Goal: Task Accomplishment & Management: Manage account settings

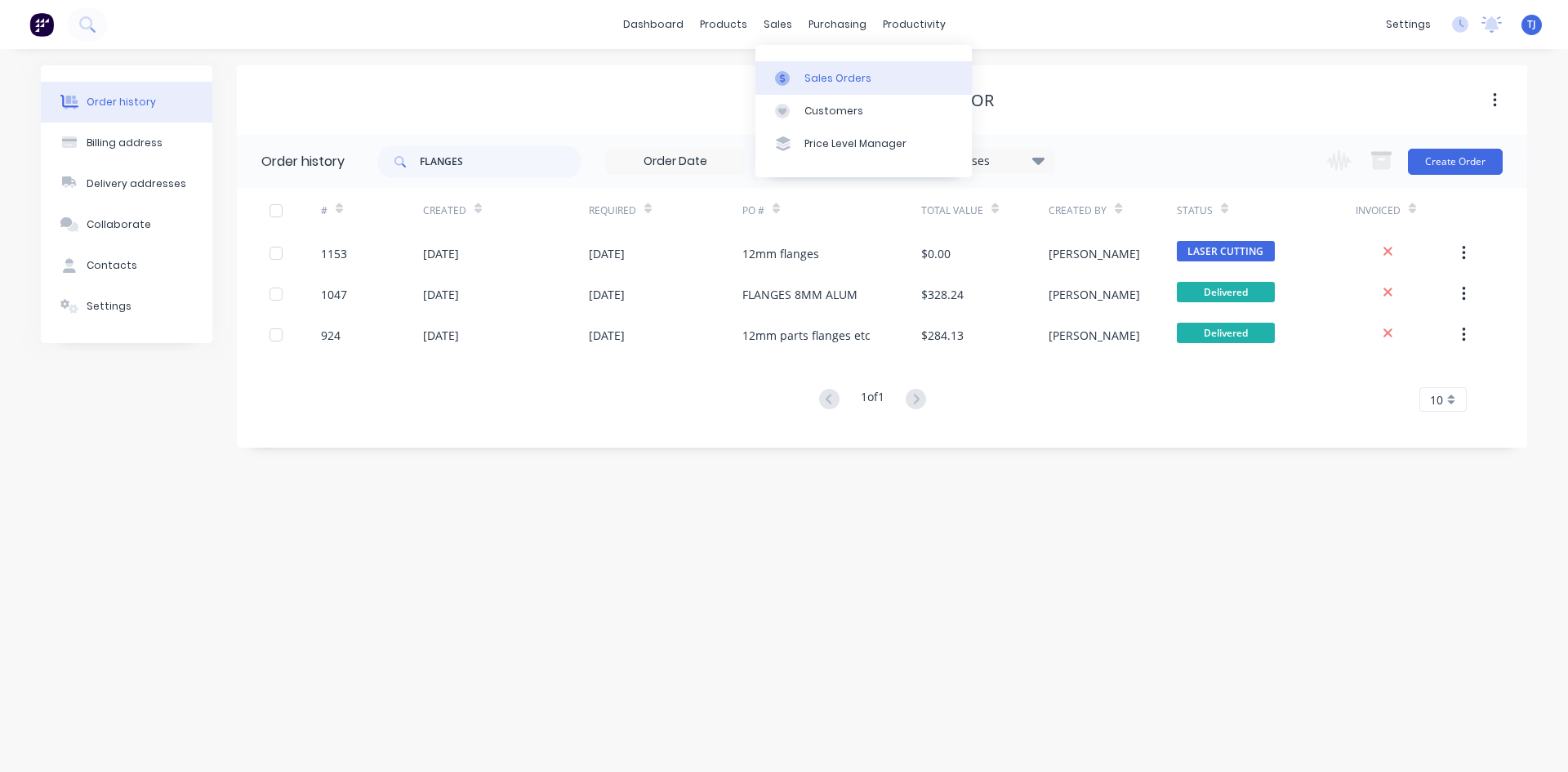
click at [823, 79] on div "Sales Orders" at bounding box center [838, 79] width 67 height 14
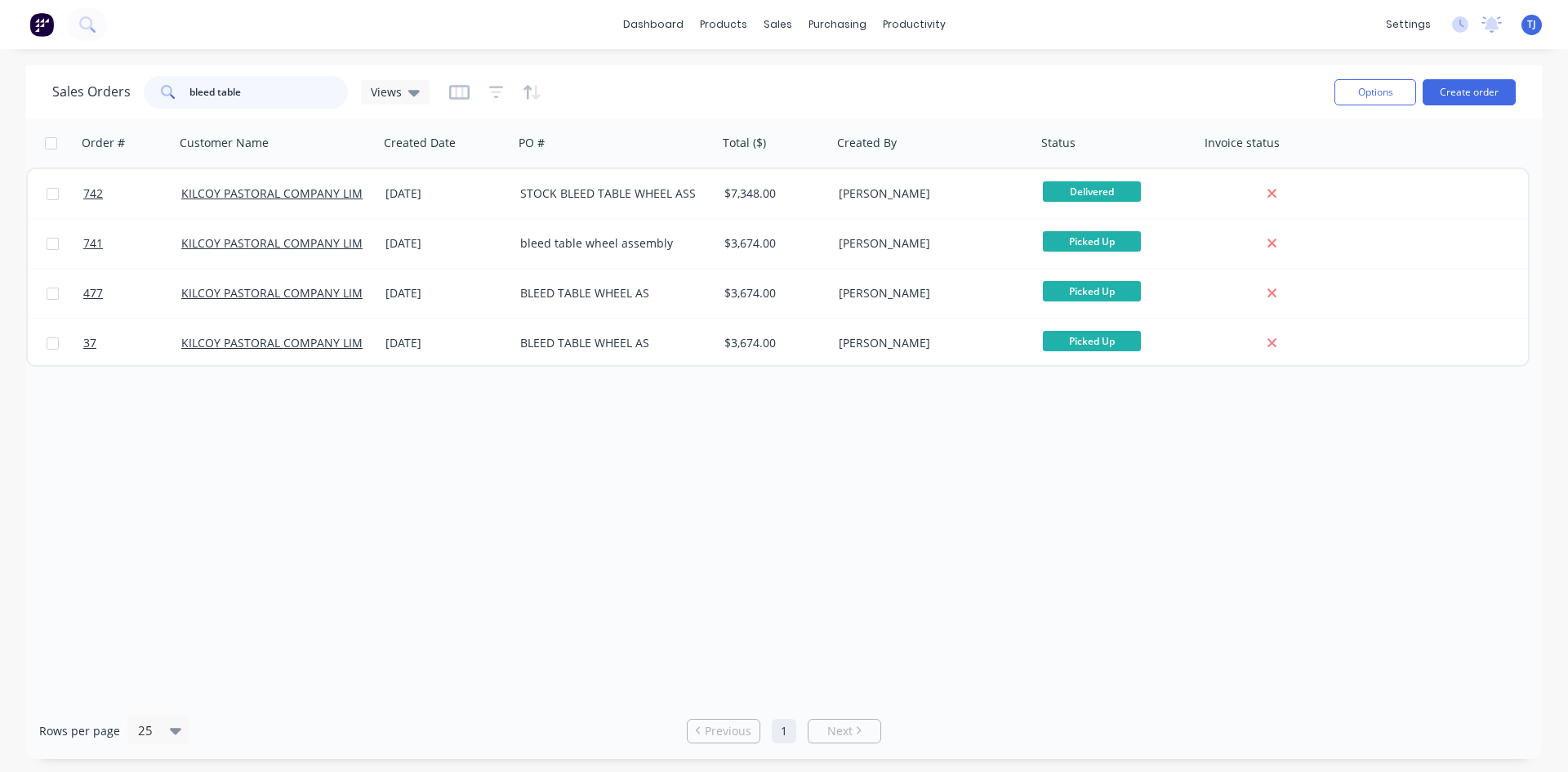
click at [204, 93] on input "bleed table" at bounding box center [269, 92] width 159 height 33
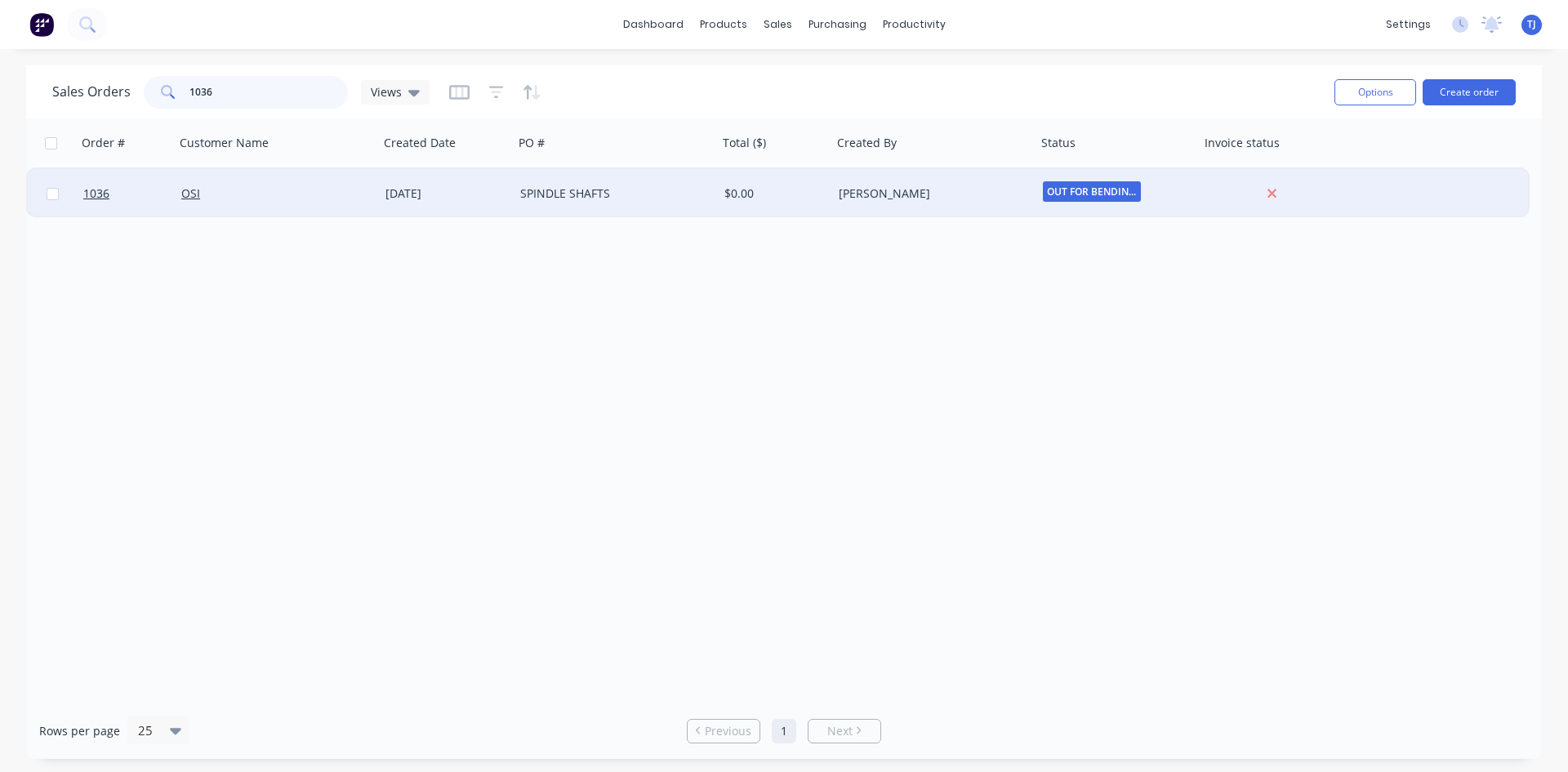
type input "1036"
click at [394, 187] on div "[DATE]" at bounding box center [446, 194] width 121 height 16
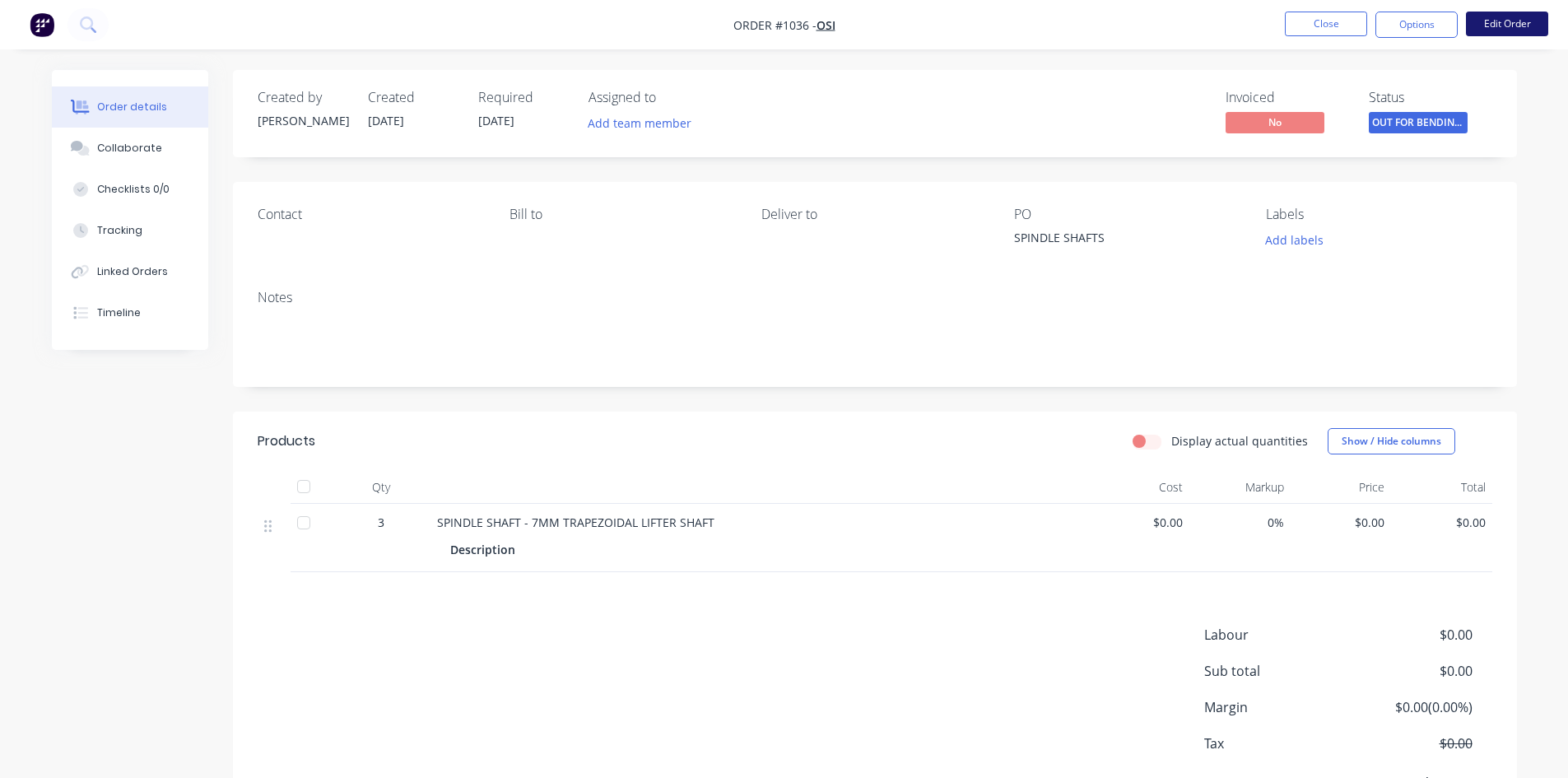
click at [1504, 26] on button "Edit Order" at bounding box center [1507, 23] width 83 height 24
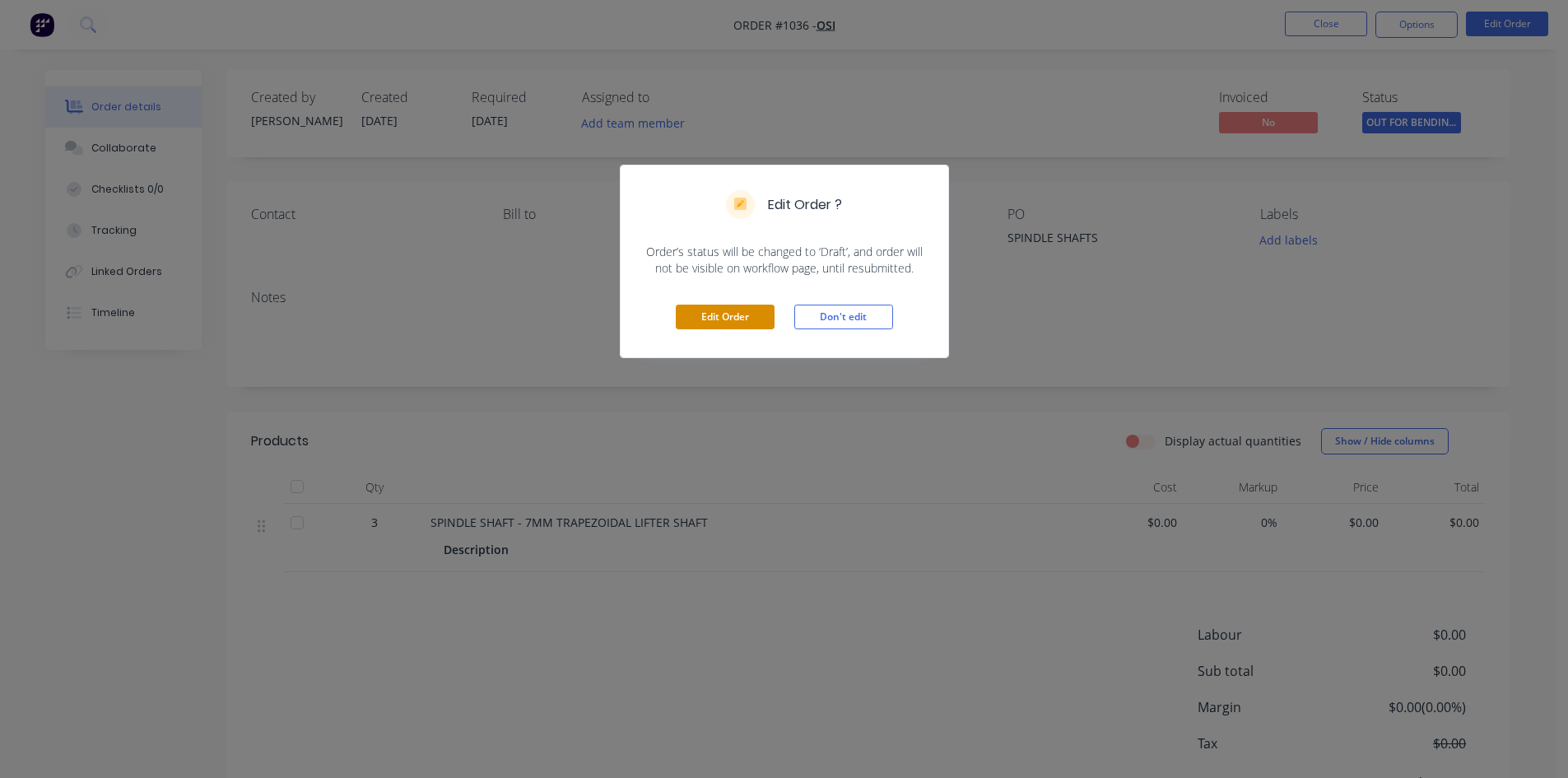
click at [712, 316] on button "Edit Order" at bounding box center [725, 317] width 99 height 24
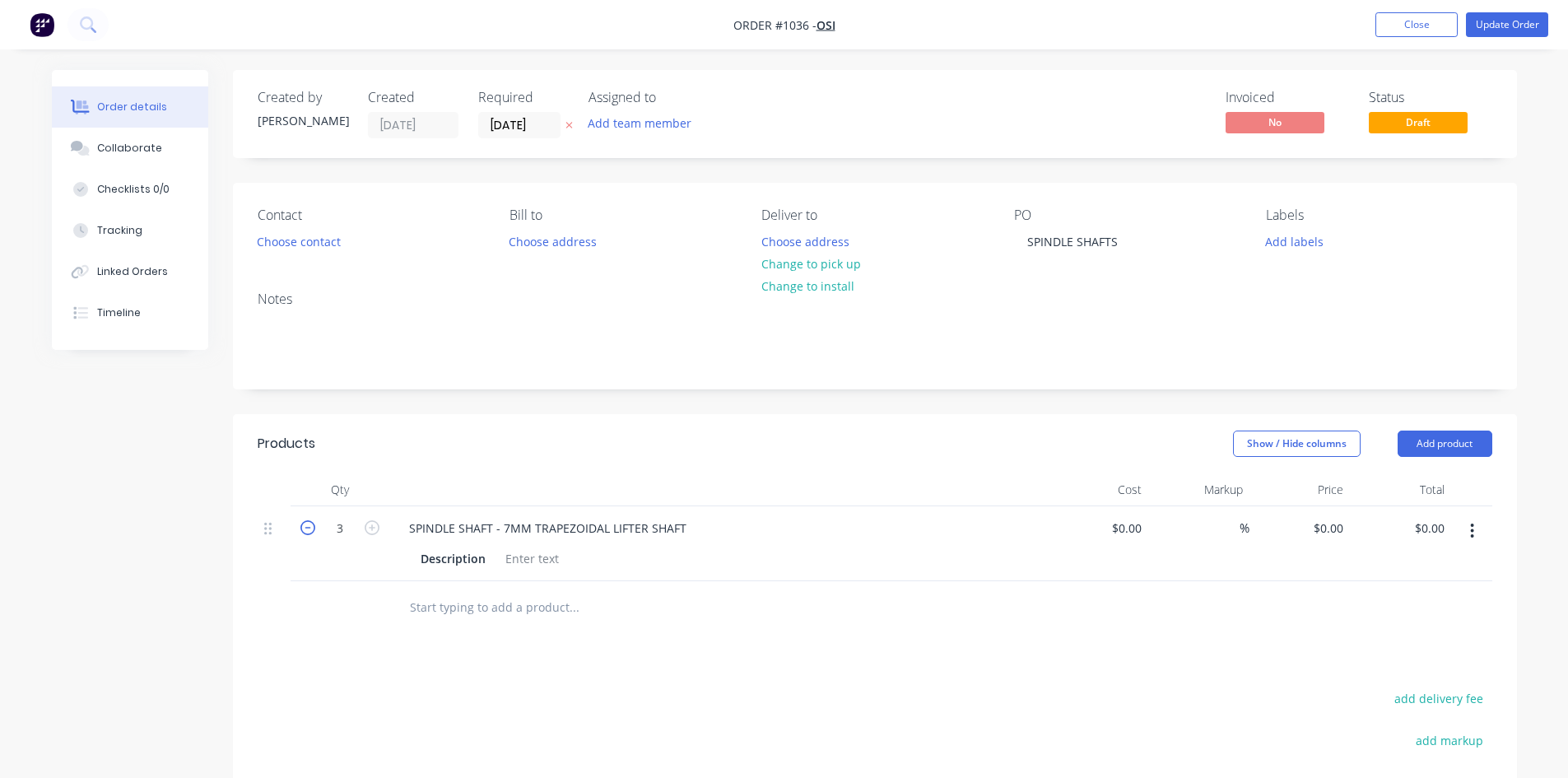
click at [298, 530] on button "button" at bounding box center [307, 526] width 22 height 17
type input "2"
click at [688, 530] on div "SPINDLE SHAFT - 7MM TRAPEZOIDAL LIFTER SHAFT" at bounding box center [548, 528] width 304 height 24
type input "$0.00"
type input "$2,645.00"
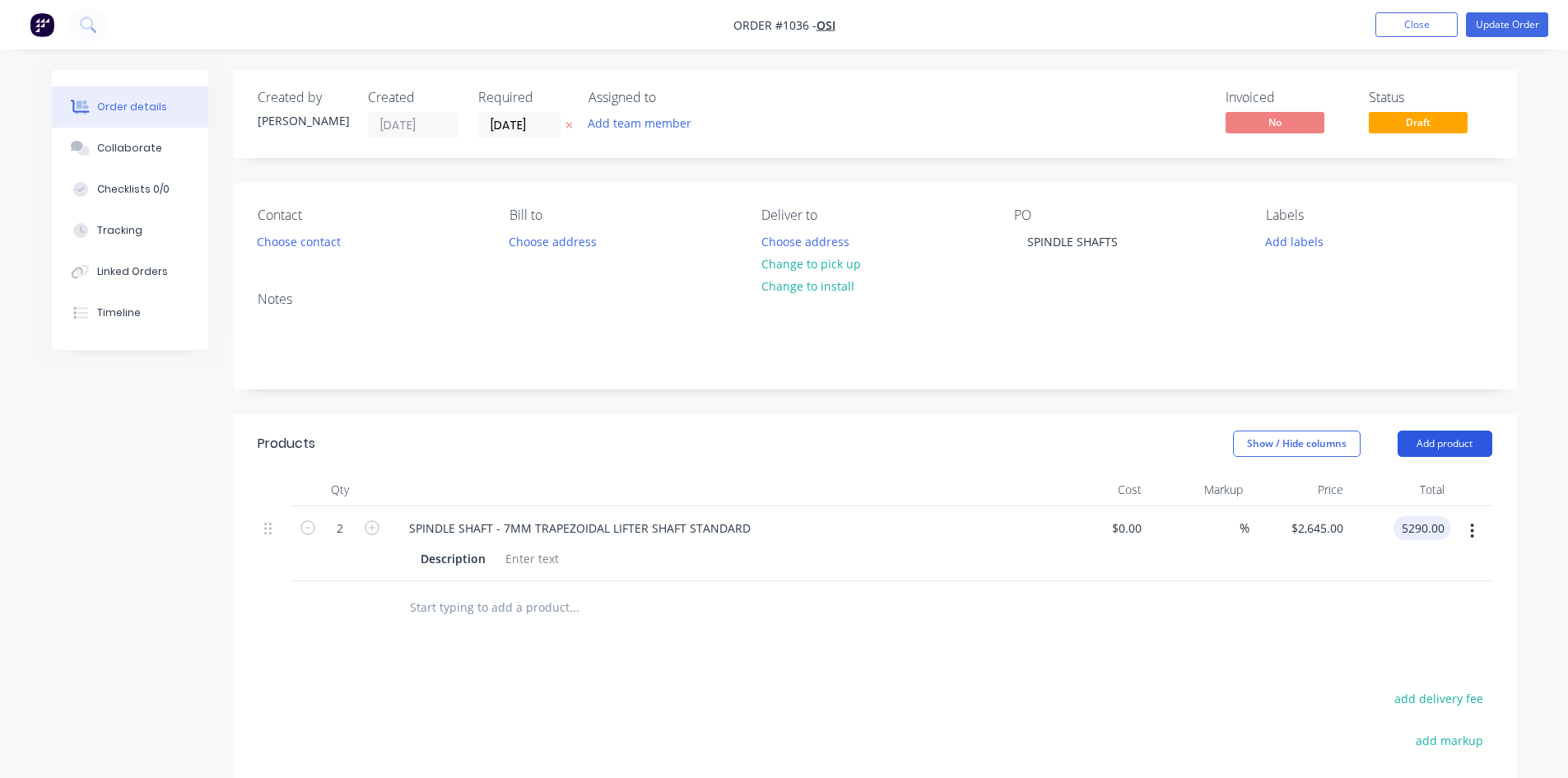
type input "$5,290.00"
click at [1398, 445] on button "Add product" at bounding box center [1444, 443] width 94 height 26
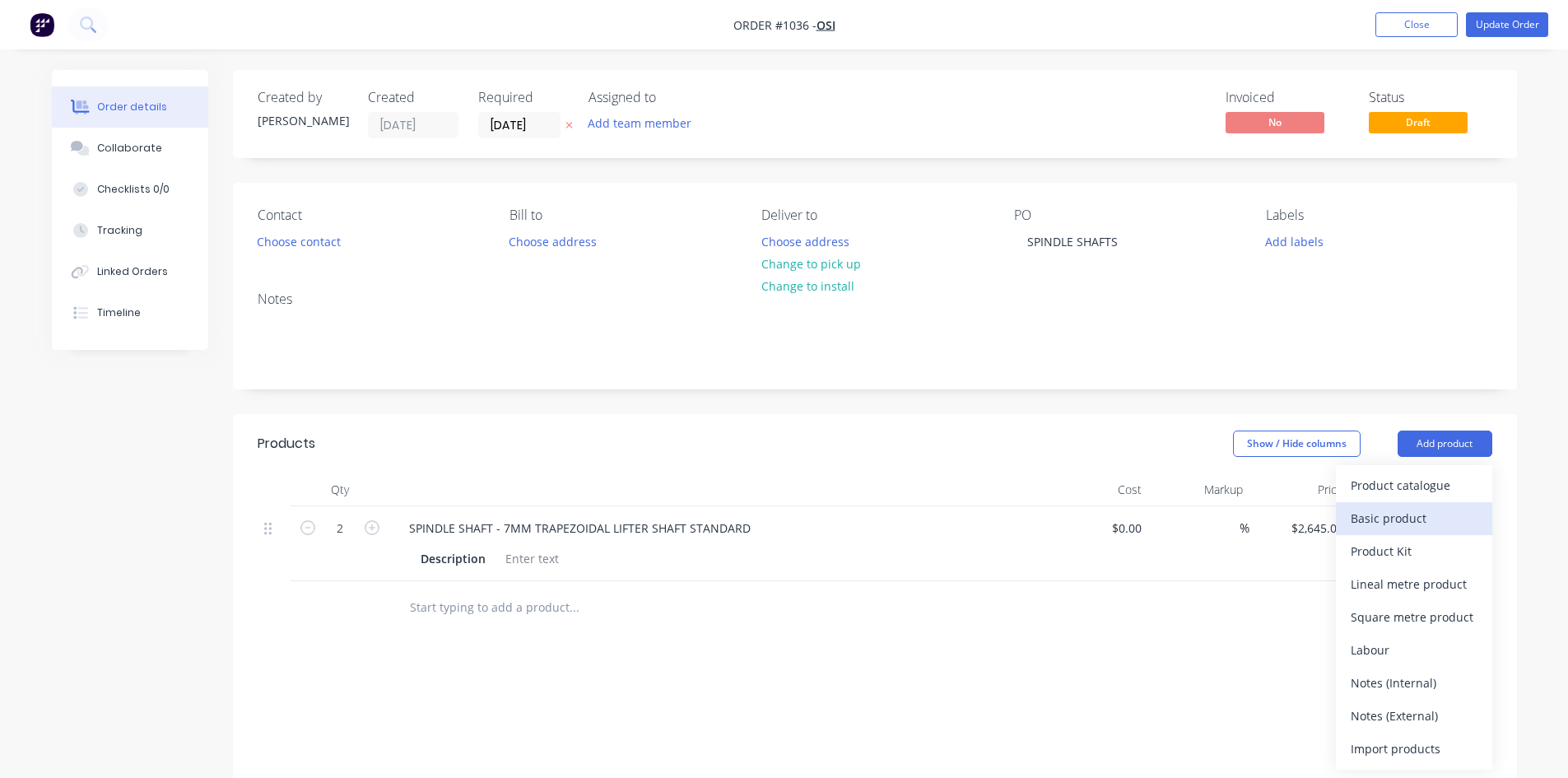
click at [1349, 514] on button "Basic product" at bounding box center [1414, 518] width 156 height 33
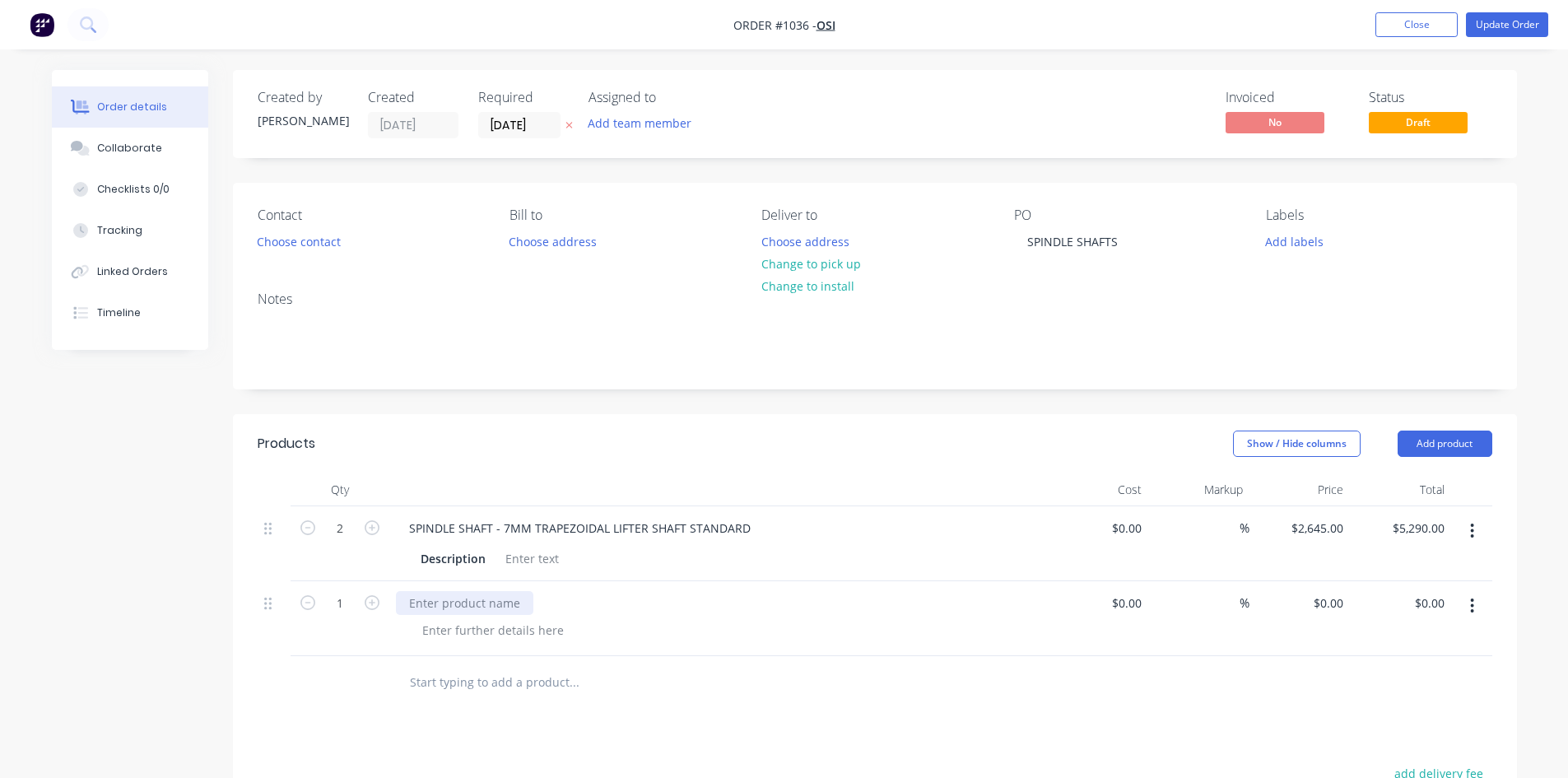
click at [432, 603] on div at bounding box center [464, 603] width 138 height 24
click at [687, 529] on div "SPINDLE SHAFT - 7MM TRAPEZOIDAL LIFTER SHAFT STANDARD" at bounding box center [579, 528] width 368 height 24
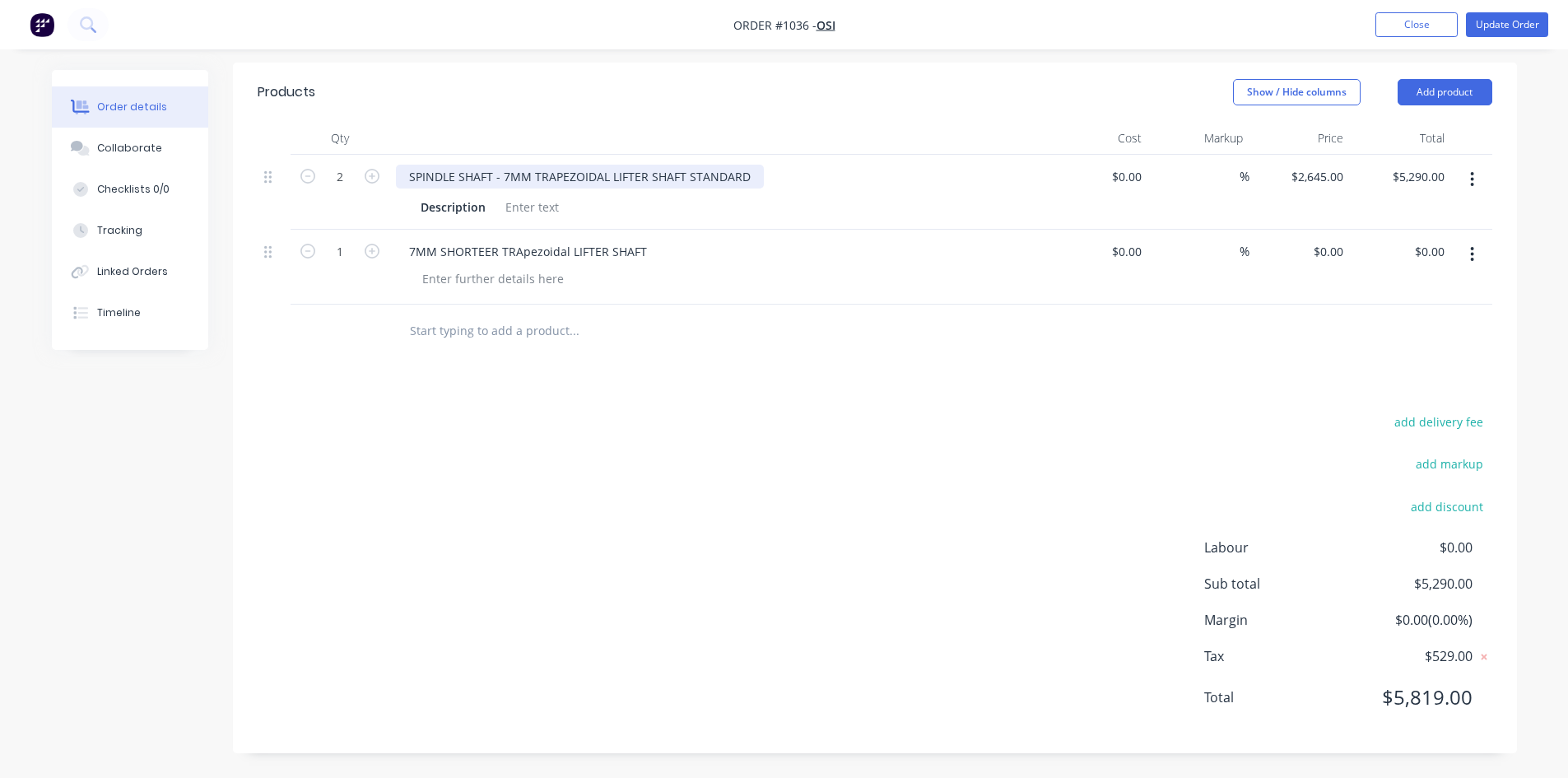
click at [685, 176] on div "SPINDLE SHAFT - 7MM TRAPEZOIDAL LIFTER SHAFT STANDARD" at bounding box center [579, 176] width 368 height 24
click at [1346, 254] on input "0" at bounding box center [1340, 251] width 19 height 24
type input "$2,475.00"
click at [1527, 23] on button "Update Order" at bounding box center [1507, 24] width 83 height 24
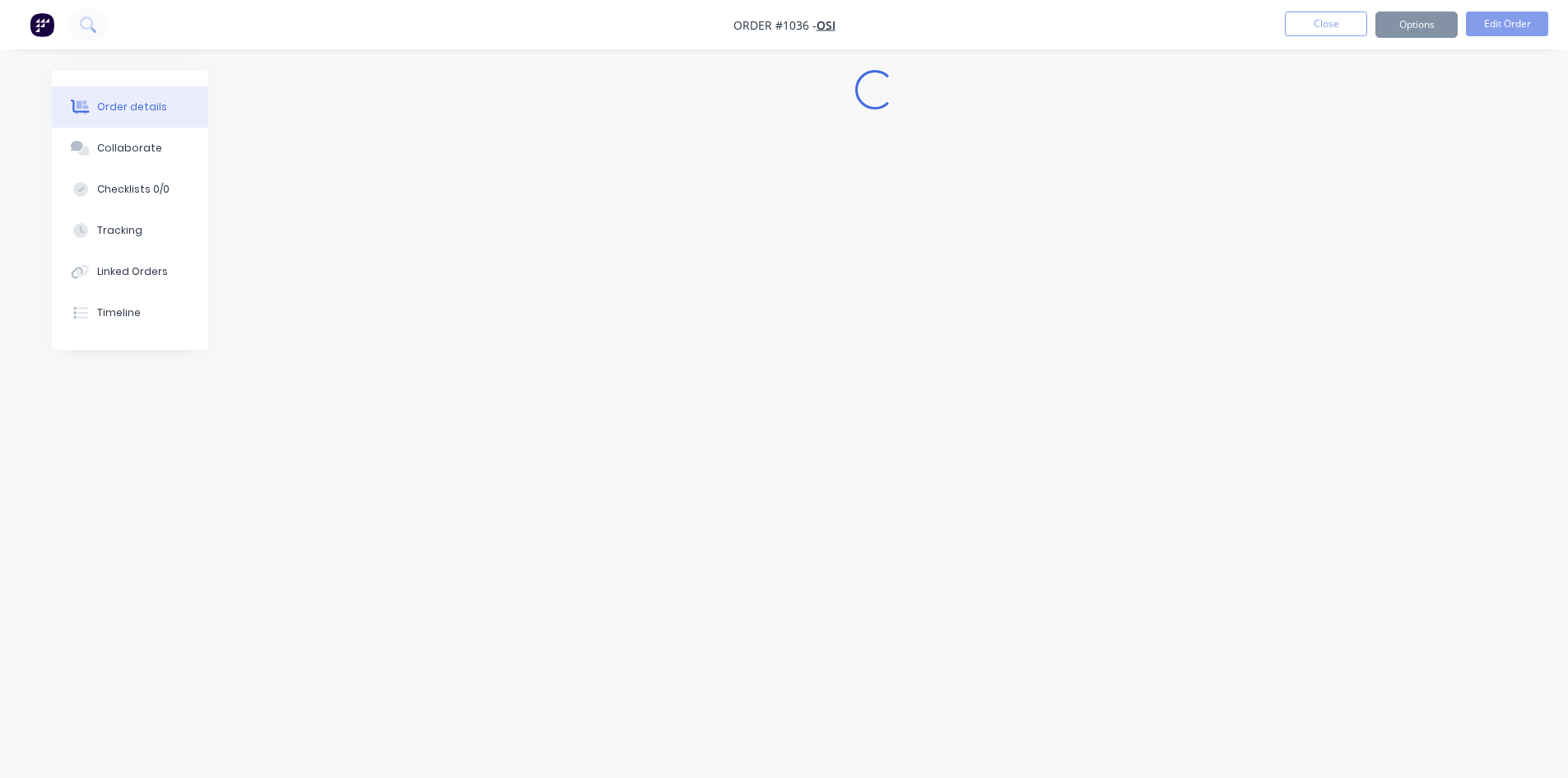
scroll to position [0, 0]
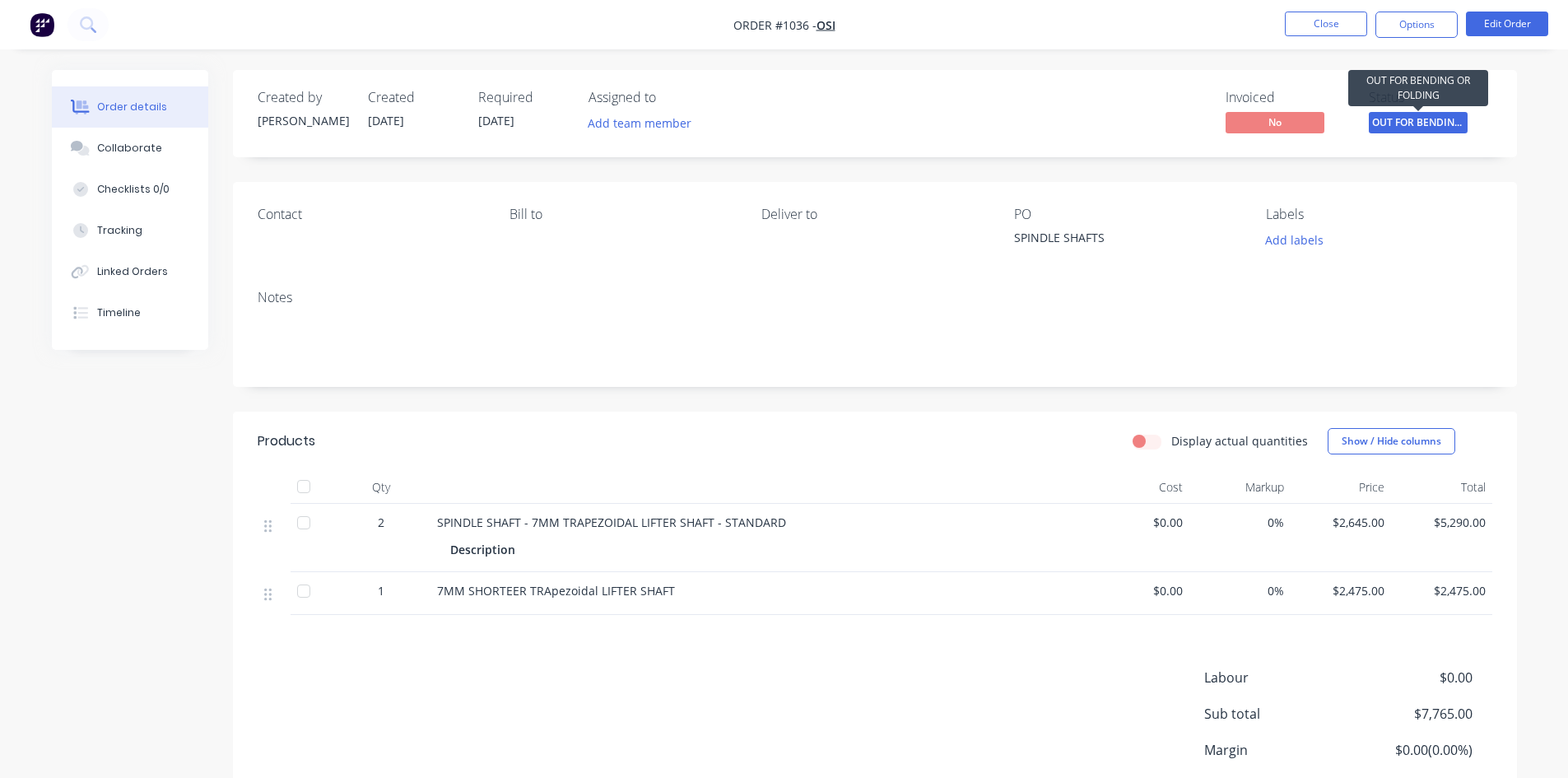
click at [1450, 126] on span "OUT FOR BENDING..." at bounding box center [1418, 121] width 99 height 21
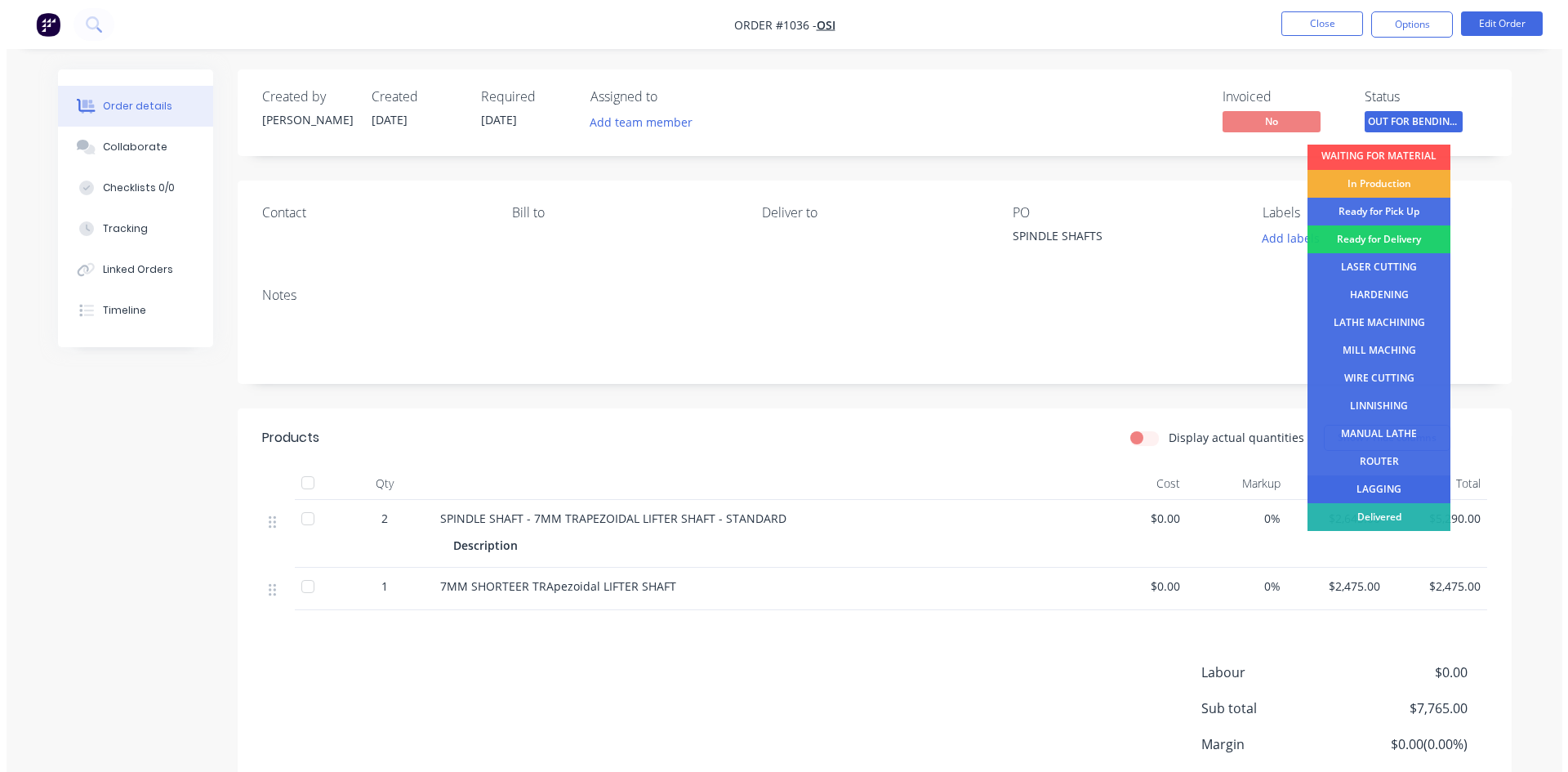
scroll to position [58, 0]
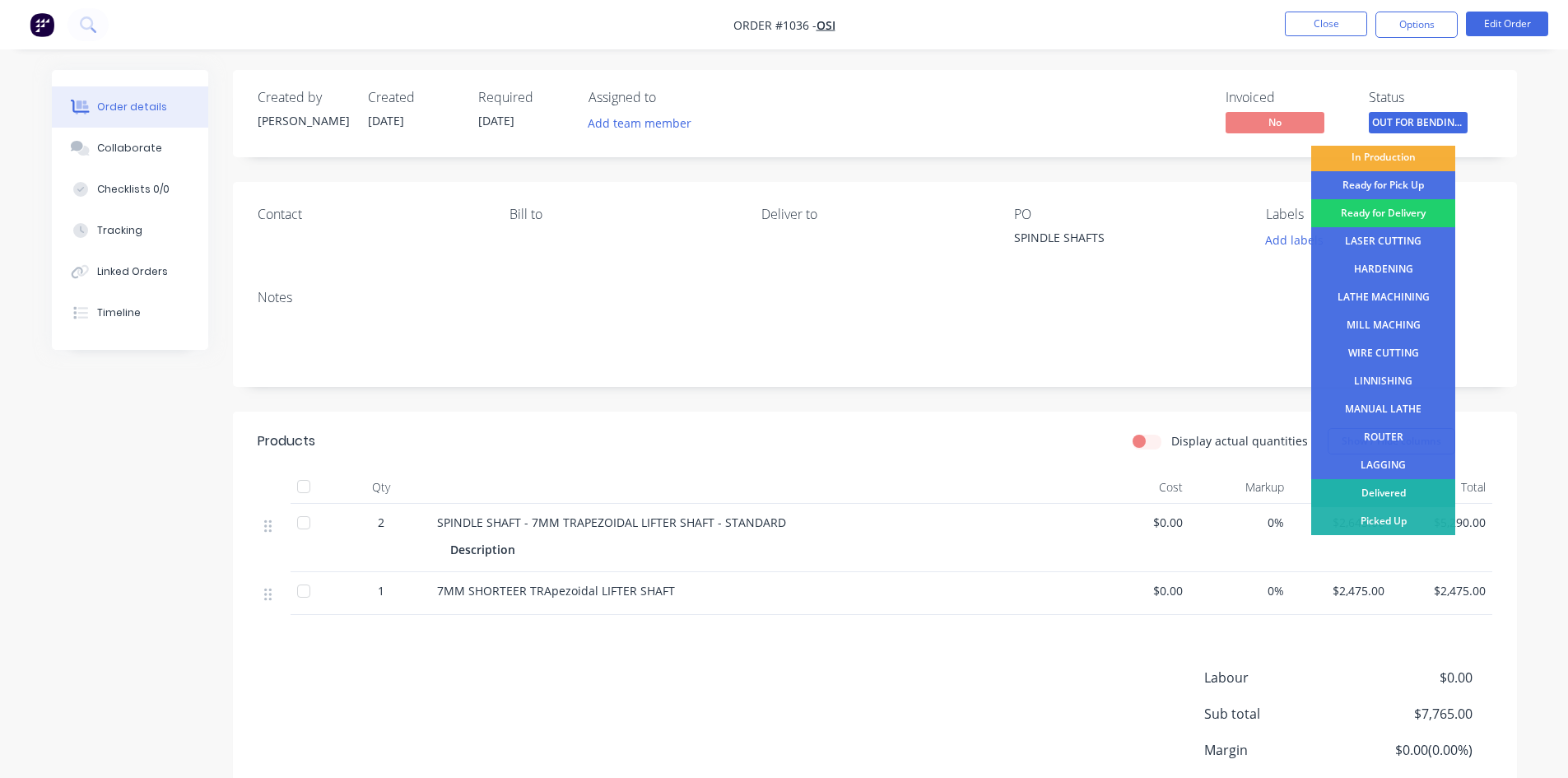
click at [1381, 489] on div "Delivered" at bounding box center [1383, 493] width 144 height 28
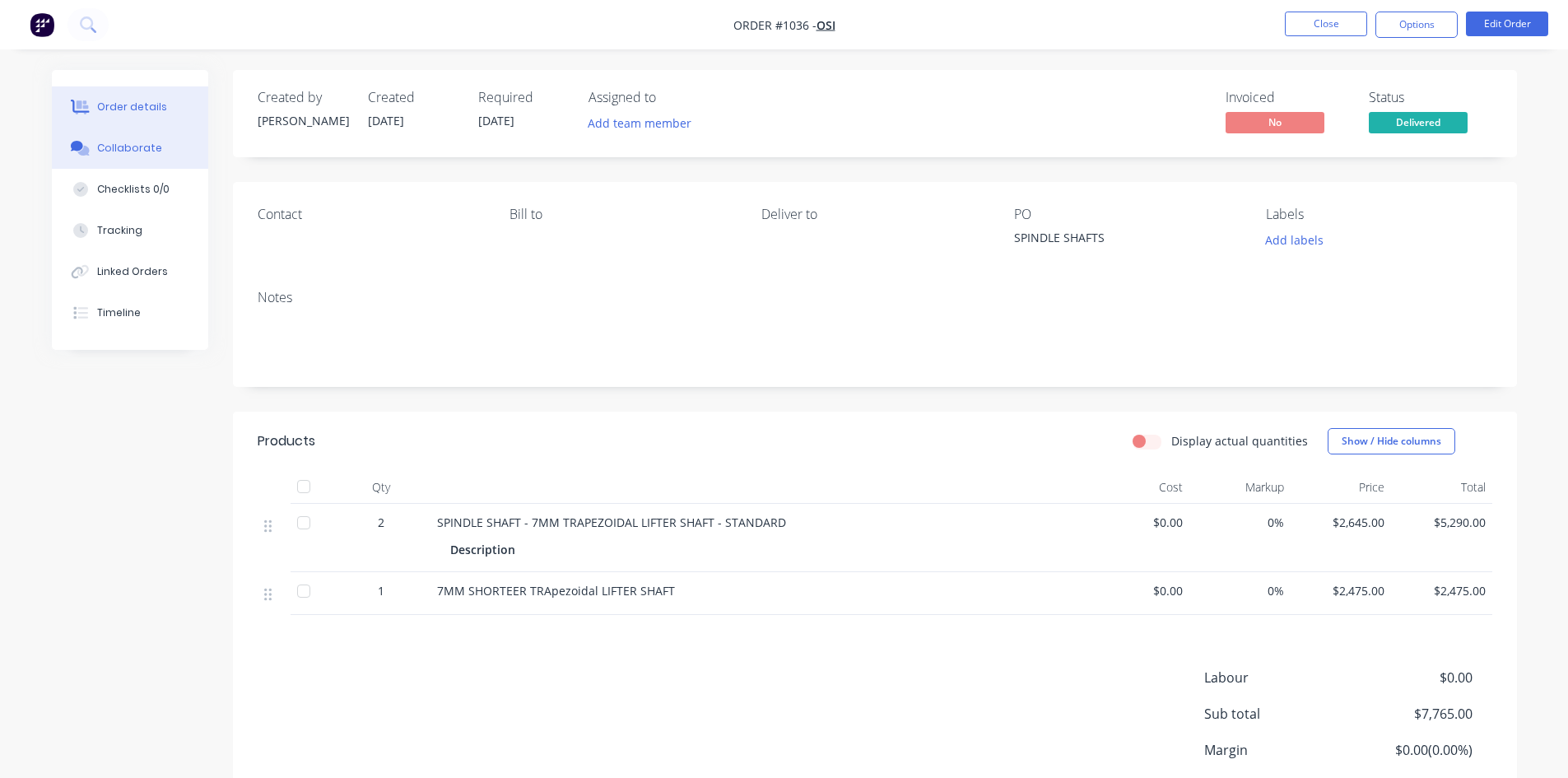
click at [122, 142] on div "Collaborate" at bounding box center [129, 148] width 65 height 14
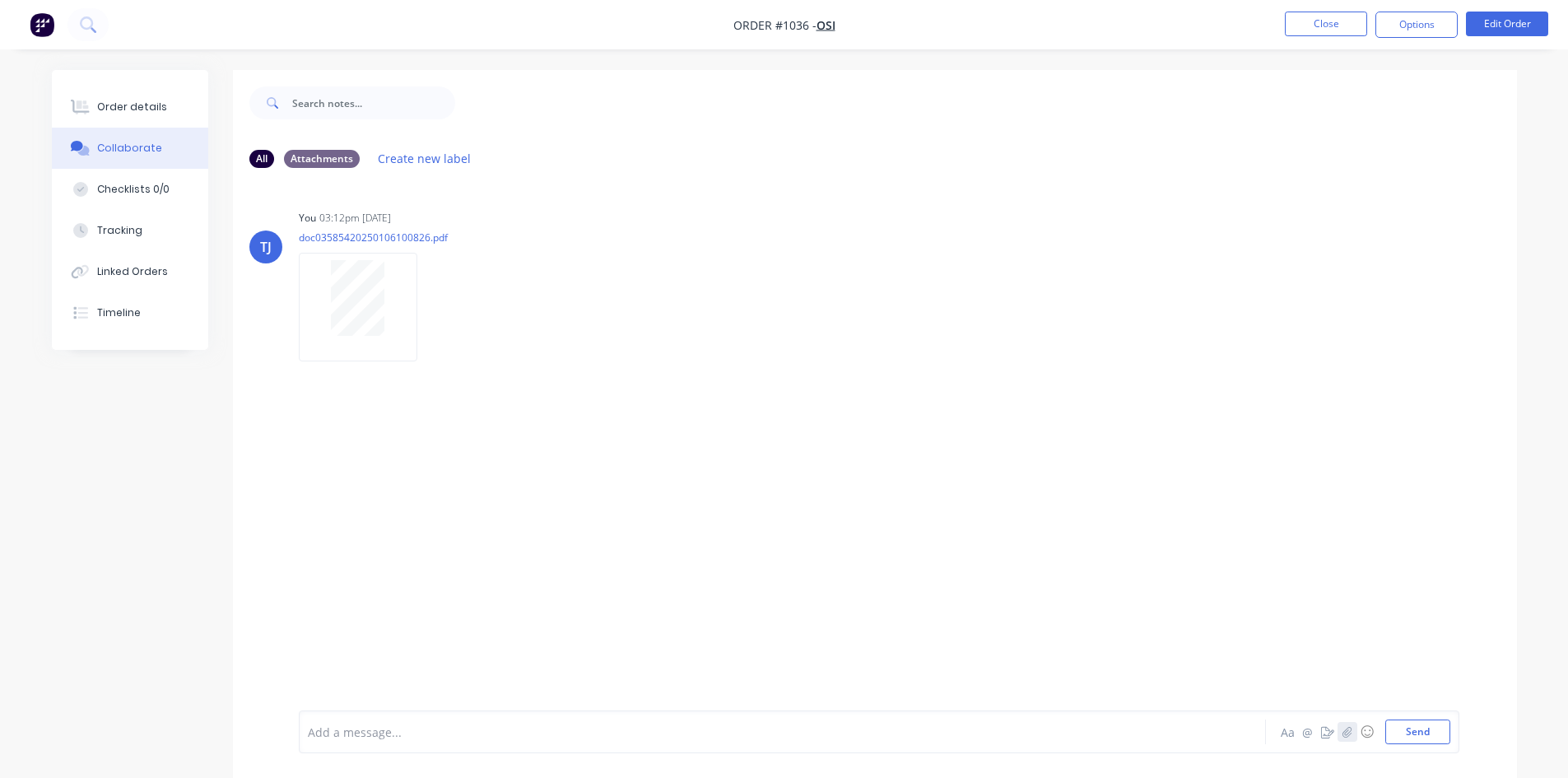
click at [1344, 724] on button "button" at bounding box center [1347, 732] width 20 height 20
click at [1431, 734] on button "Send" at bounding box center [1417, 731] width 65 height 24
click at [150, 114] on button "Order details" at bounding box center [130, 107] width 156 height 41
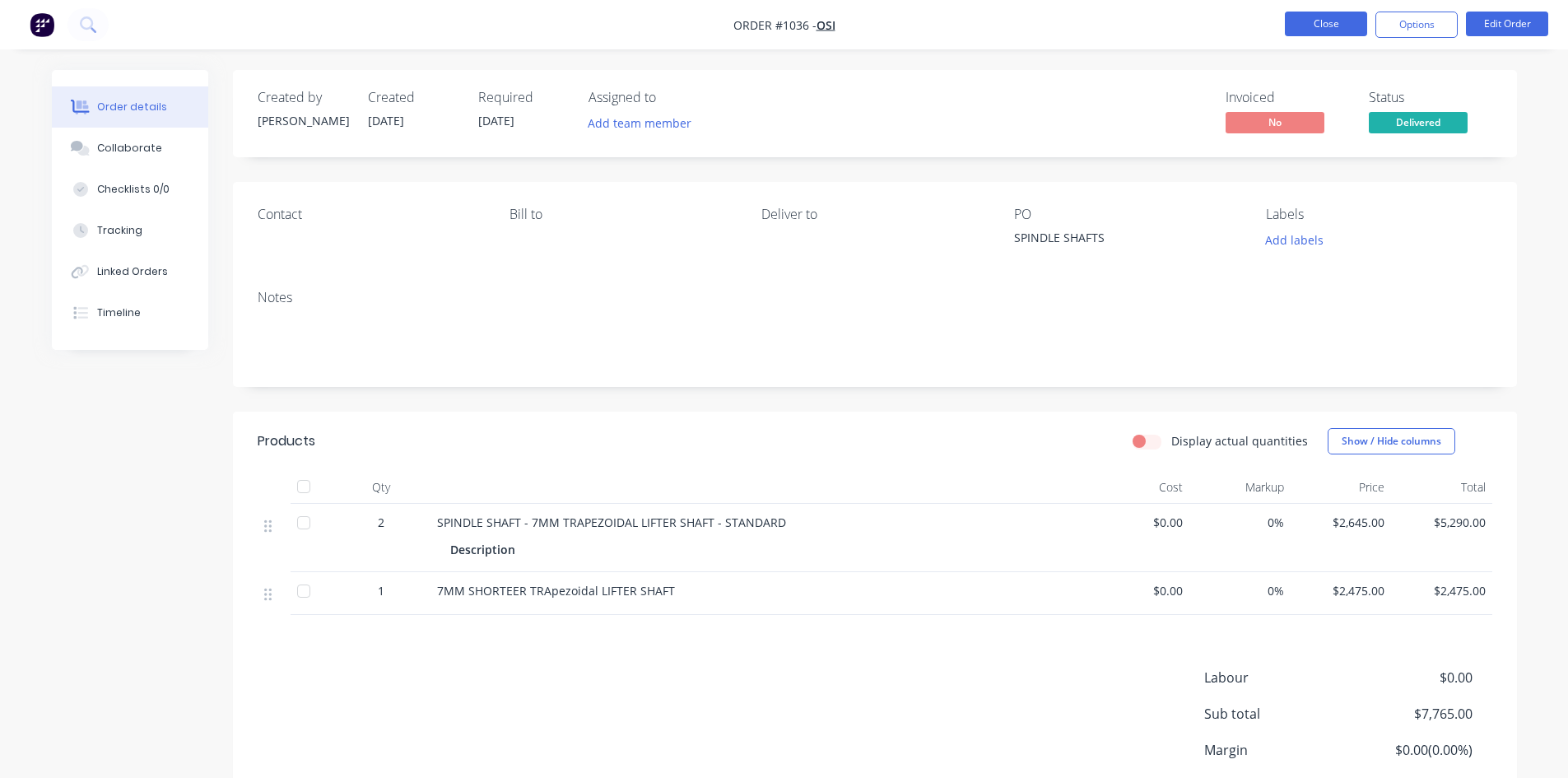
click at [1332, 22] on button "Close" at bounding box center [1326, 23] width 83 height 24
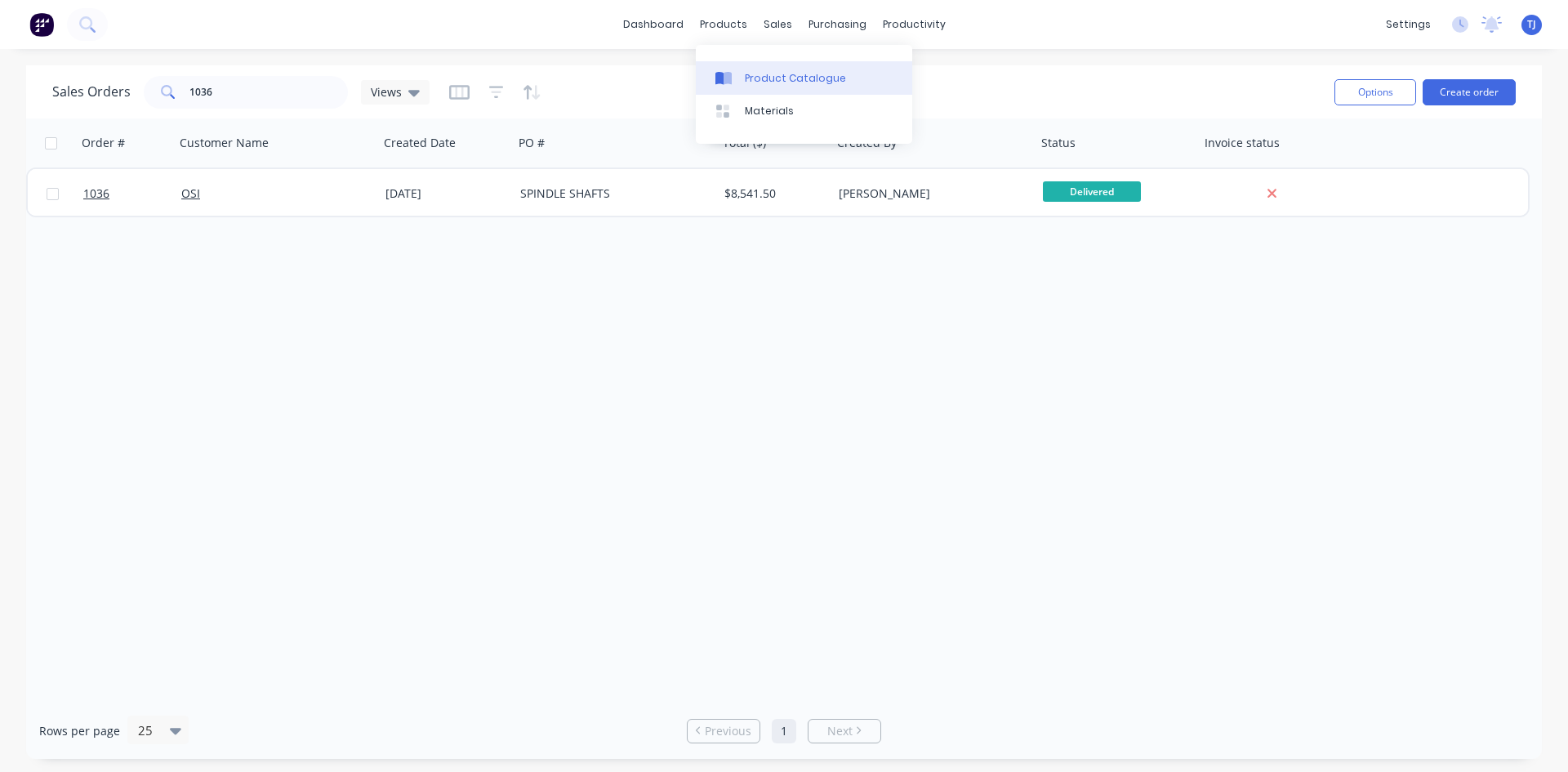
click at [753, 76] on div "Product Catalogue" at bounding box center [795, 79] width 101 height 14
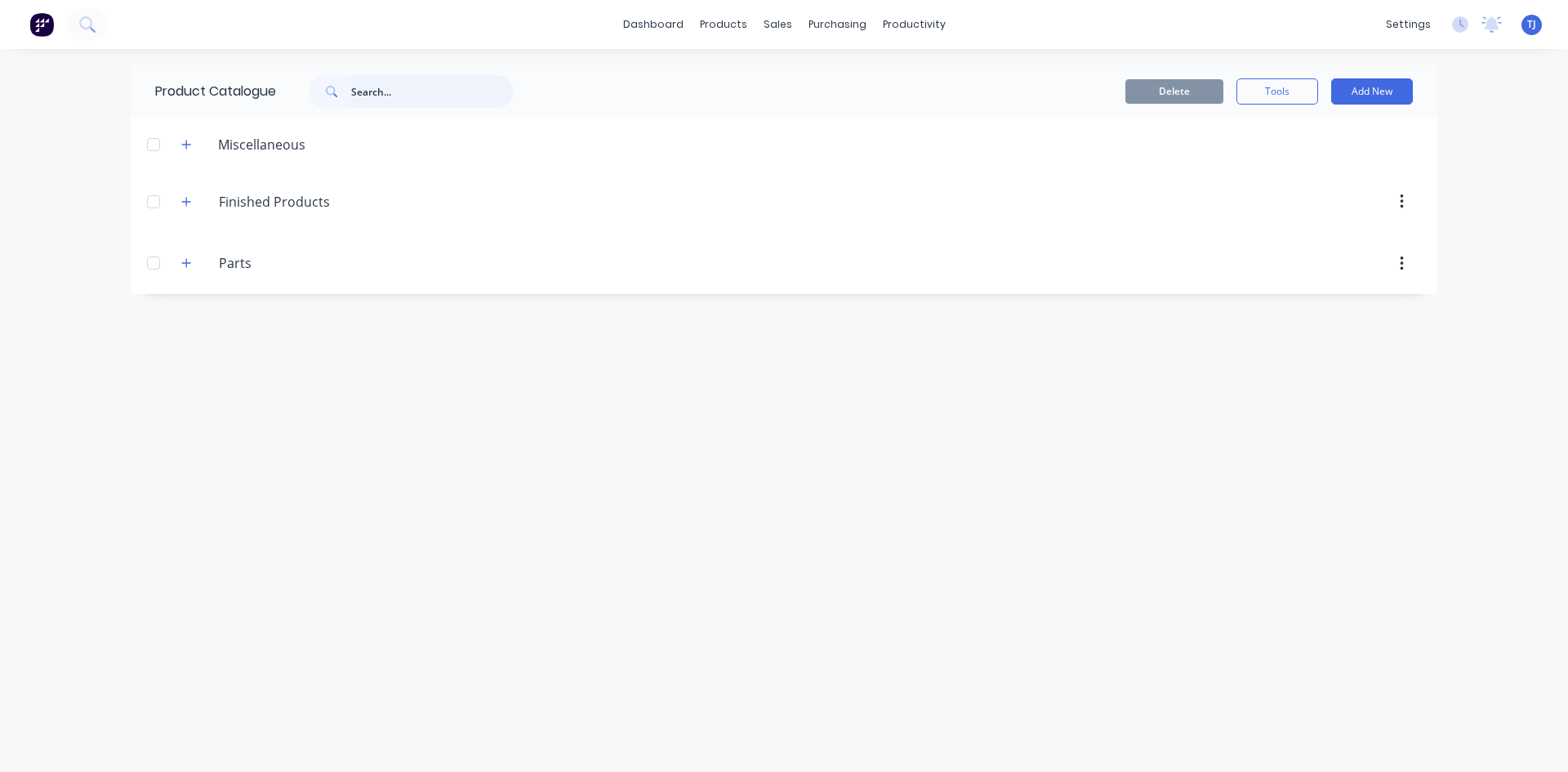
click at [396, 87] on input "text" at bounding box center [432, 91] width 162 height 33
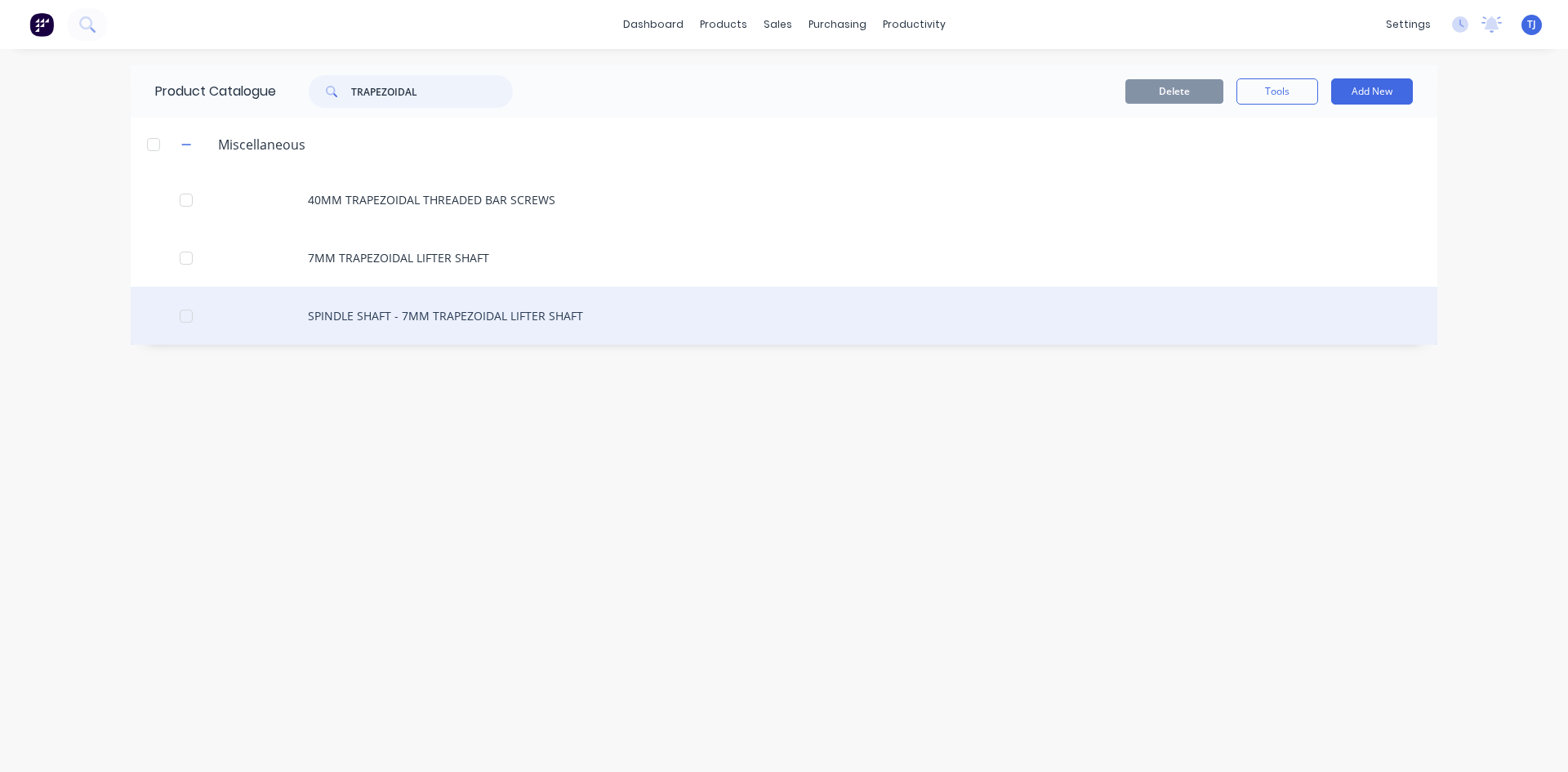
type input "TRAPEZOIDAL"
click at [458, 319] on div "SPINDLE SHAFT - 7MM TRAPEZOIDAL LIFTER SHAFT" at bounding box center [784, 315] width 1307 height 58
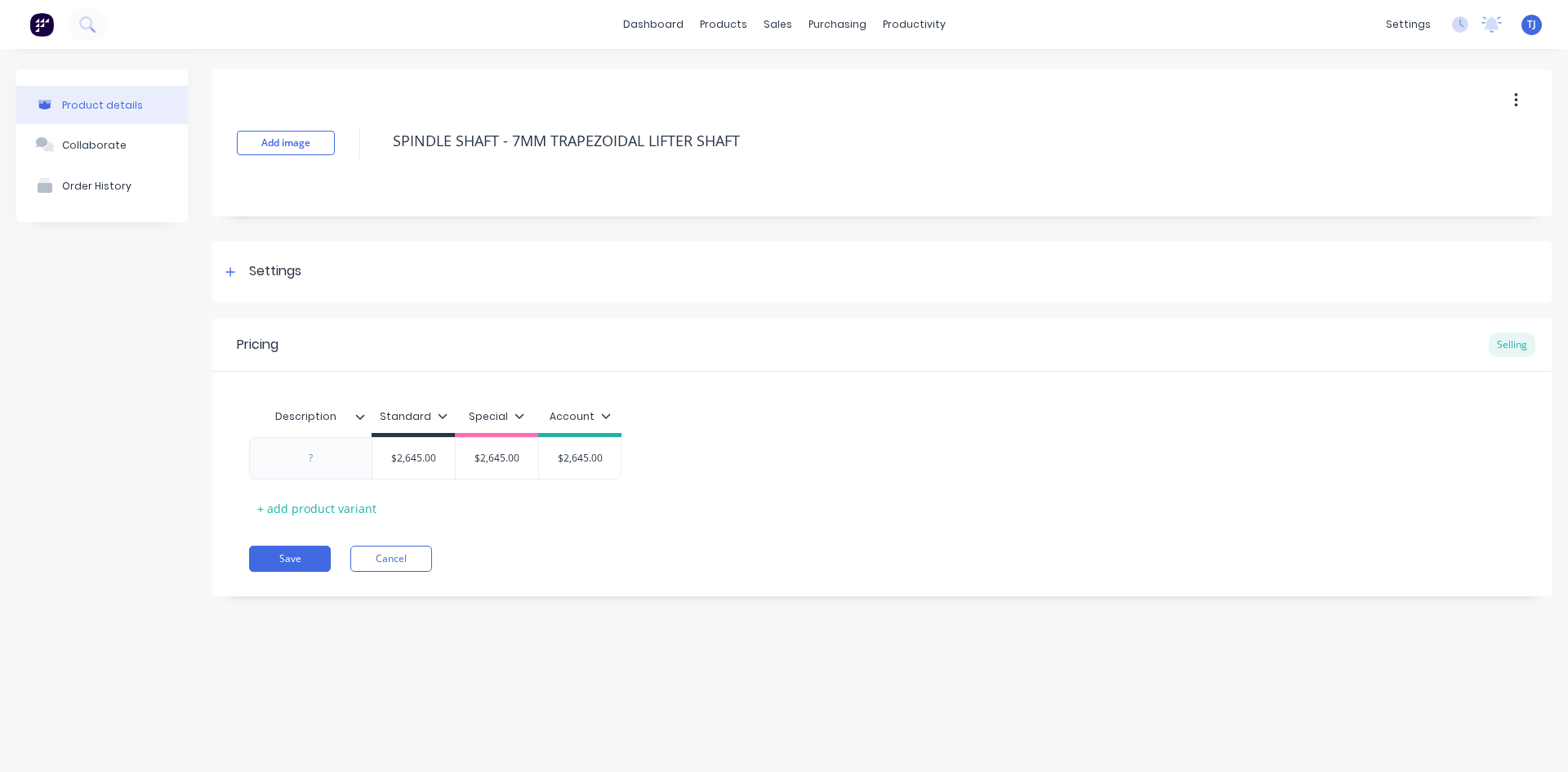
type textarea "x"
click at [303, 463] on div at bounding box center [311, 459] width 82 height 21
click at [355, 506] on div "+ add product variant" at bounding box center [317, 509] width 136 height 25
type textarea "x"
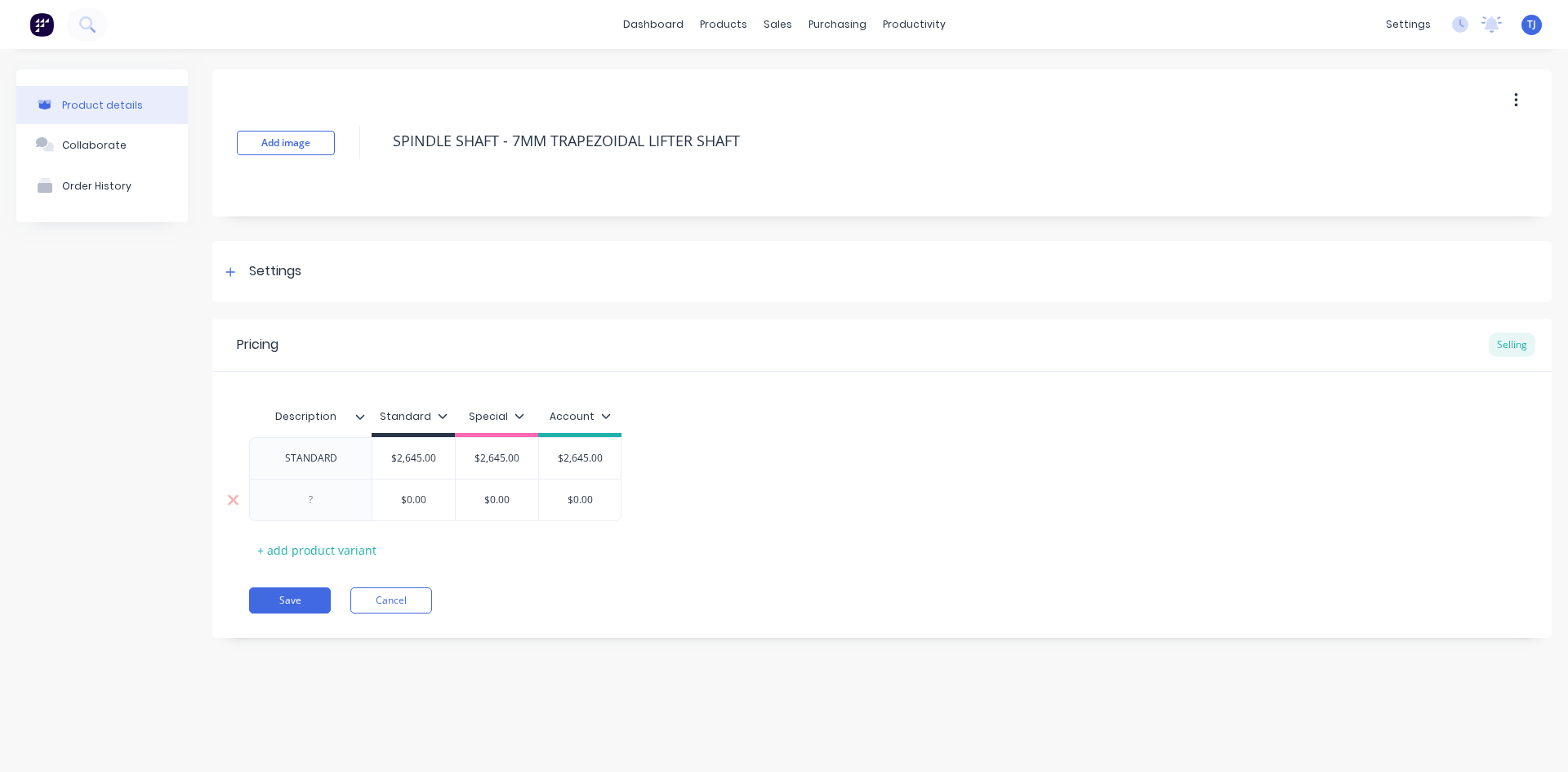
click at [334, 502] on div at bounding box center [311, 500] width 82 height 21
type textarea "x"
type input "$0.00"
type textarea "x"
type input "$0.0"
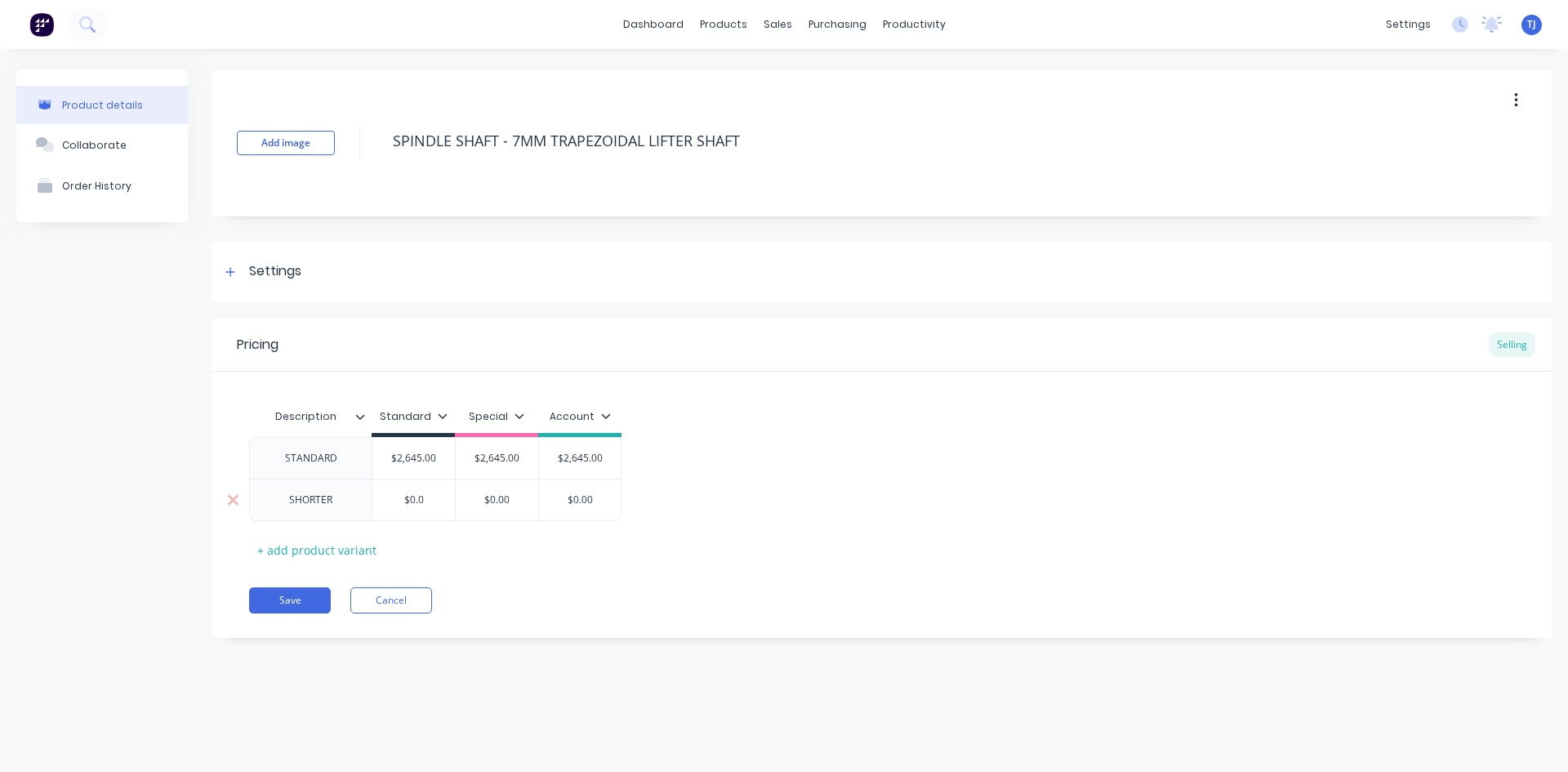
type textarea "x"
type input "$0."
type textarea "x"
type input "$0"
type textarea "x"
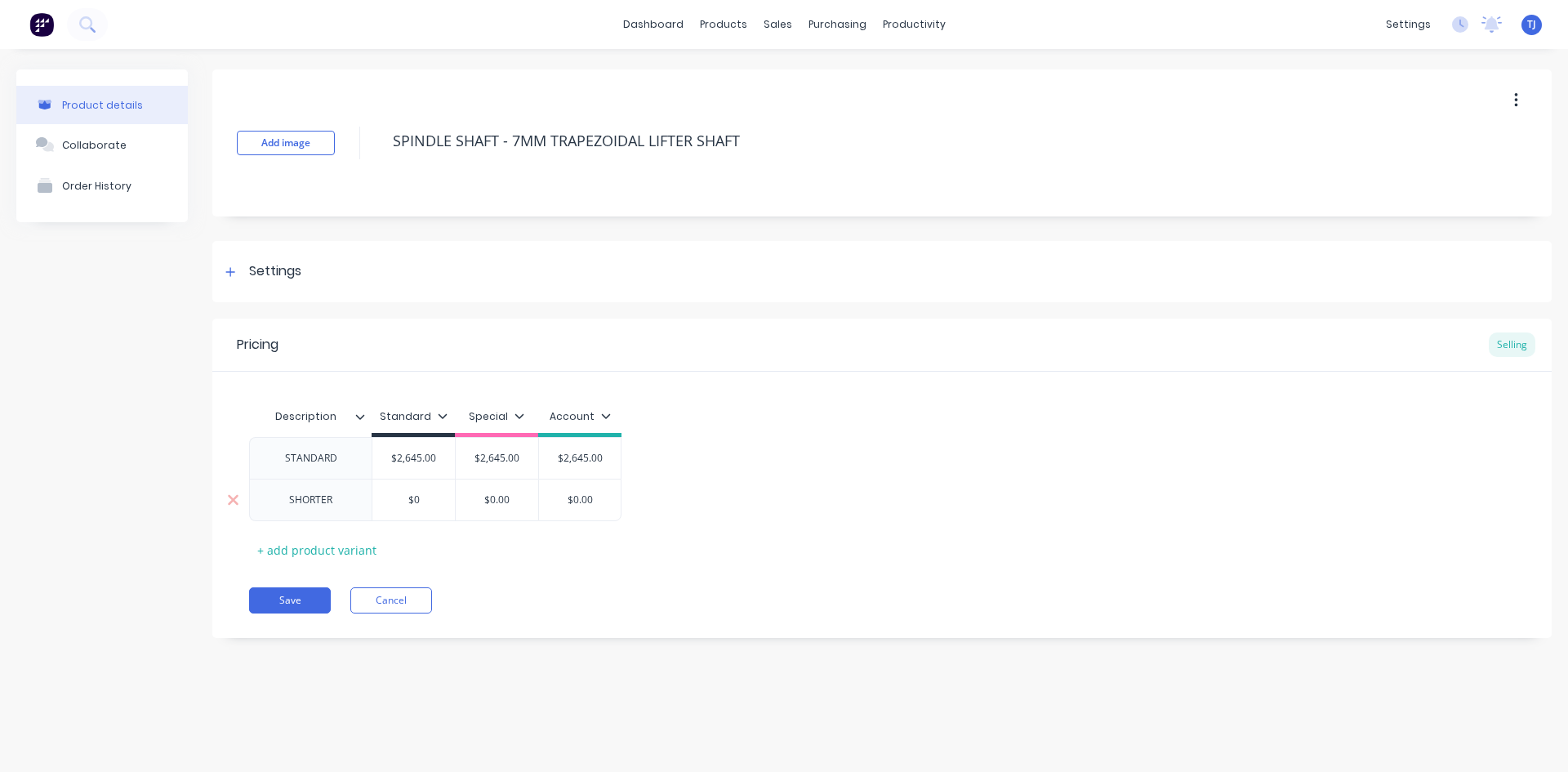
type input "$"
type textarea "x"
type input "$2"
type textarea "x"
type input "$24"
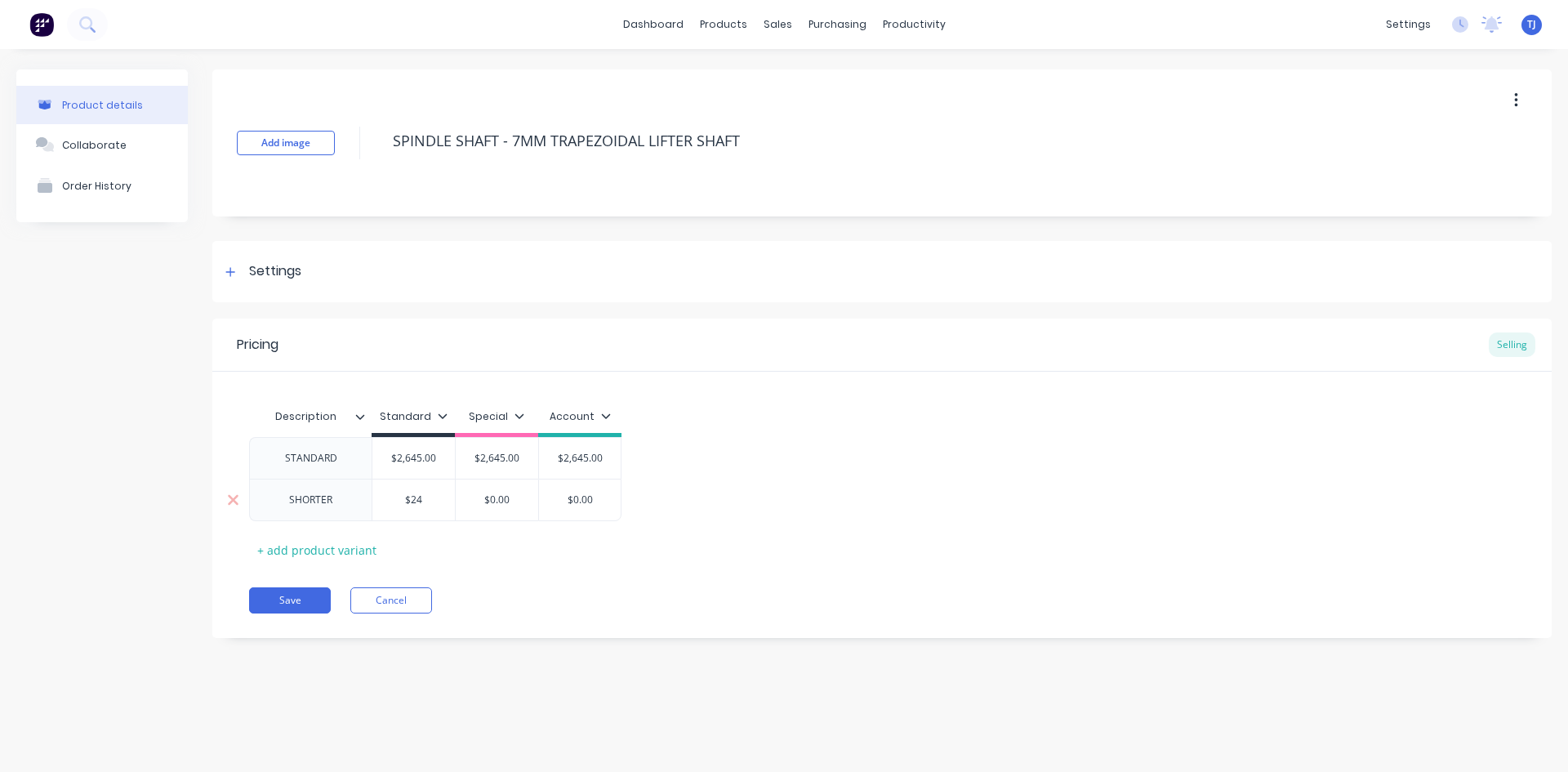
type textarea "x"
type input "$247"
type textarea "x"
type input "$2475"
type input "$0.00"
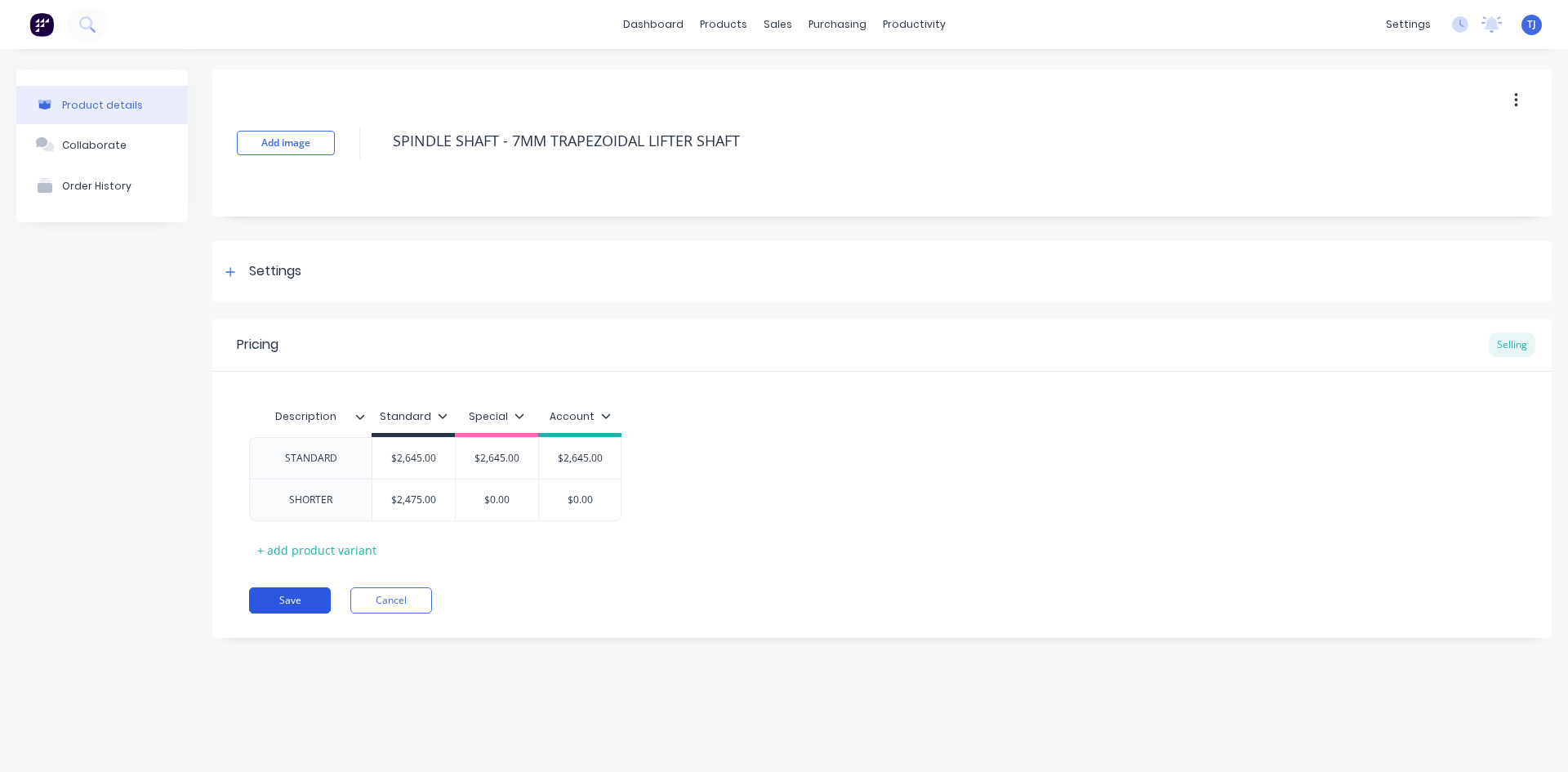
click at [271, 596] on button "Save" at bounding box center [290, 600] width 82 height 26
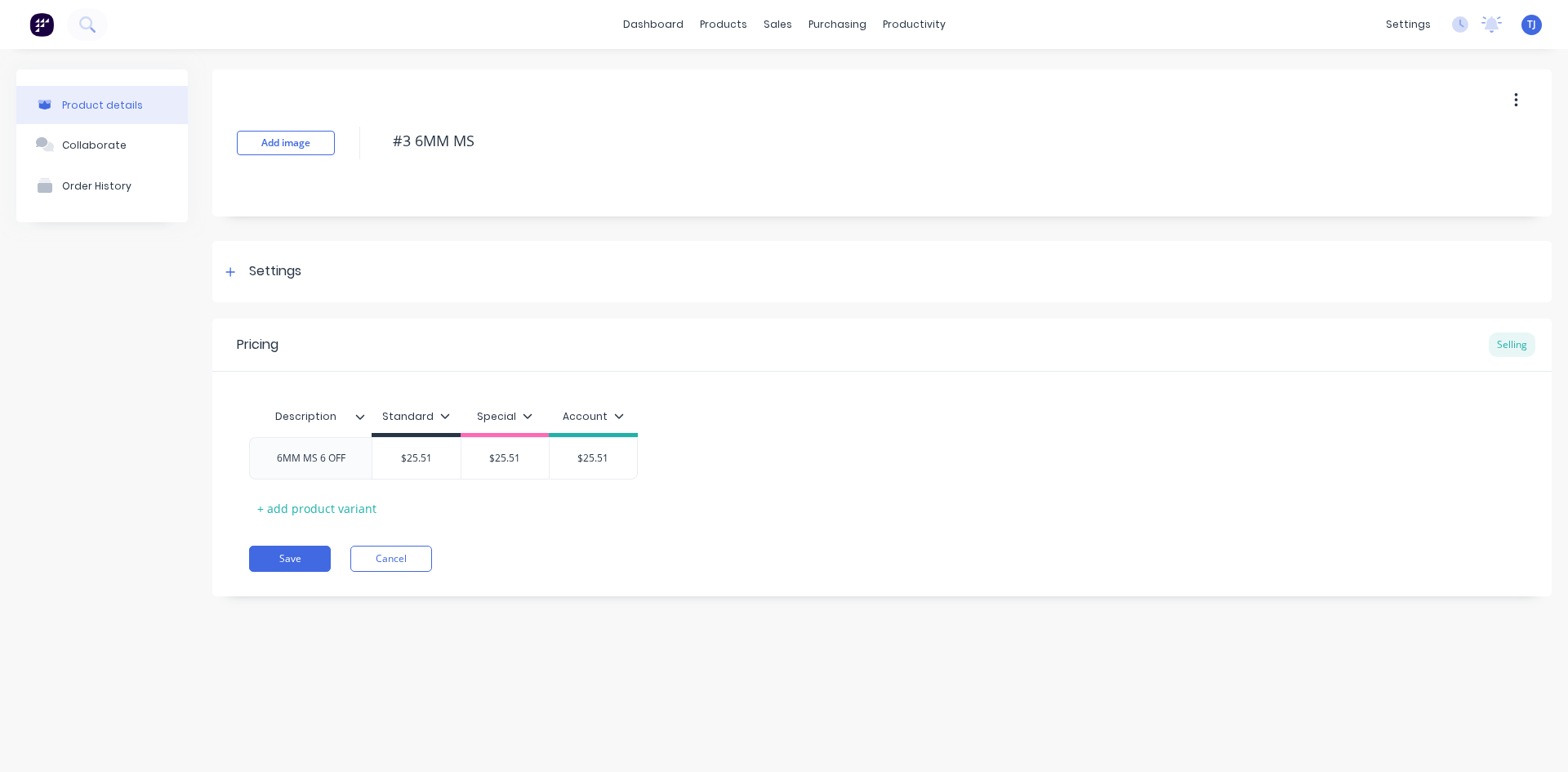
click at [395, 313] on div "Add image #3 6MM MS Settings Product Options I buy this item I sell this item I…" at bounding box center [882, 345] width 1340 height 552
click at [83, 106] on div "Product details" at bounding box center [103, 105] width 81 height 12
type textarea "x"
click at [771, 79] on div "Product Catalogue" at bounding box center [795, 79] width 101 height 14
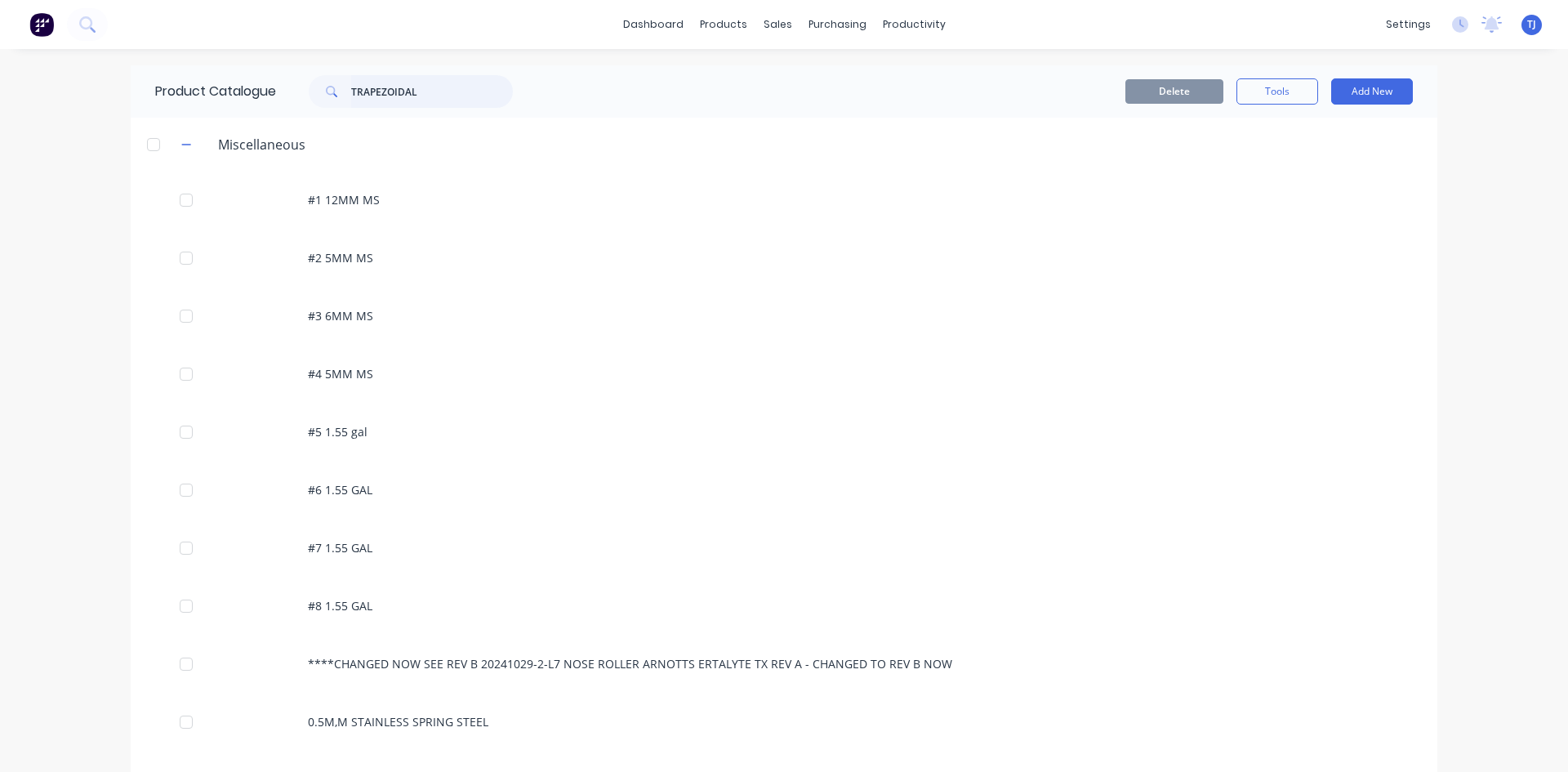
click at [417, 99] on input "TRAPEZOIDAL" at bounding box center [432, 91] width 162 height 33
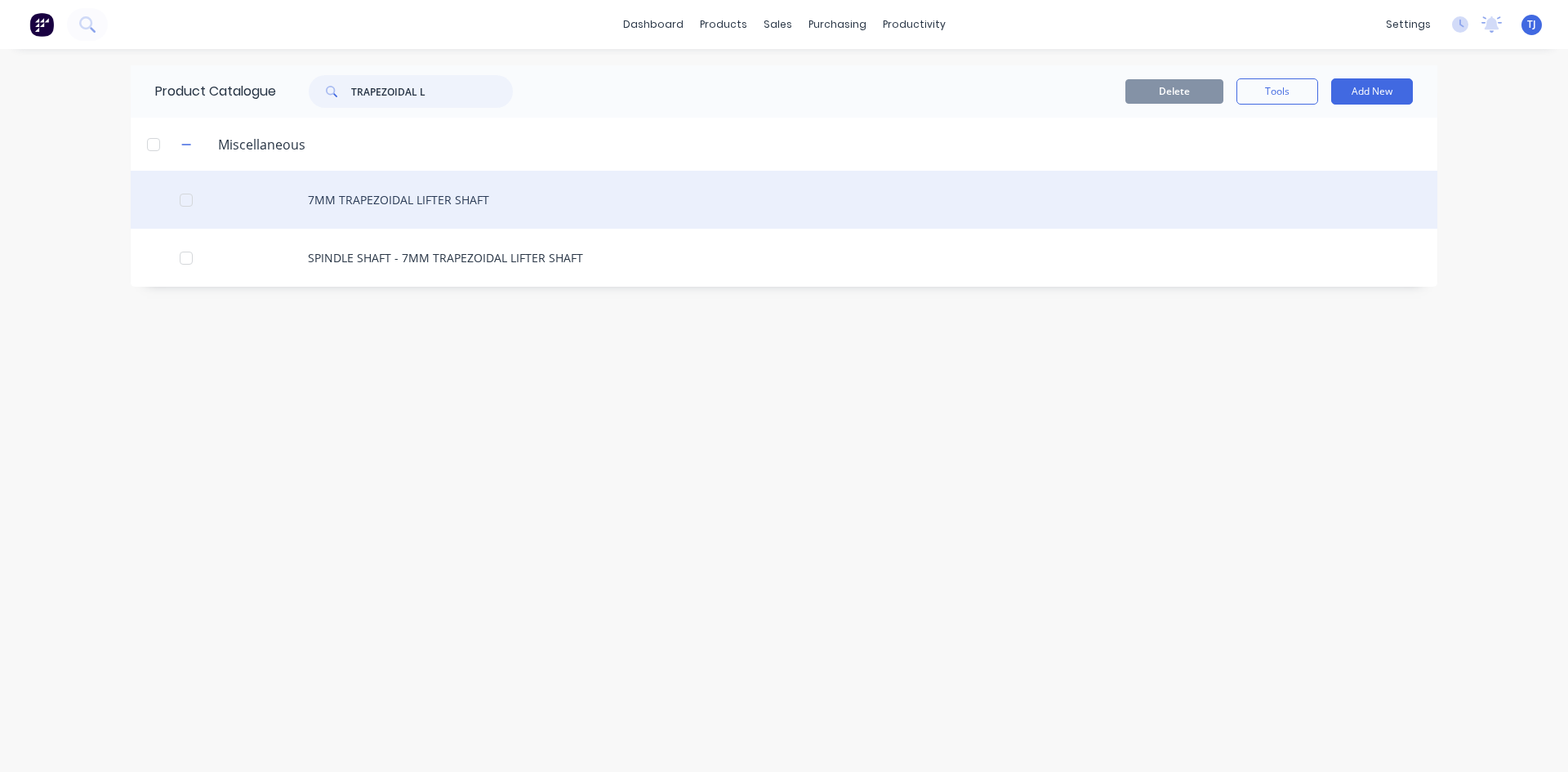
type input "TRAPEZOIDAL L"
click at [439, 199] on div "7MM TRAPEZOIDAL LIFTER SHAFT" at bounding box center [784, 199] width 1307 height 58
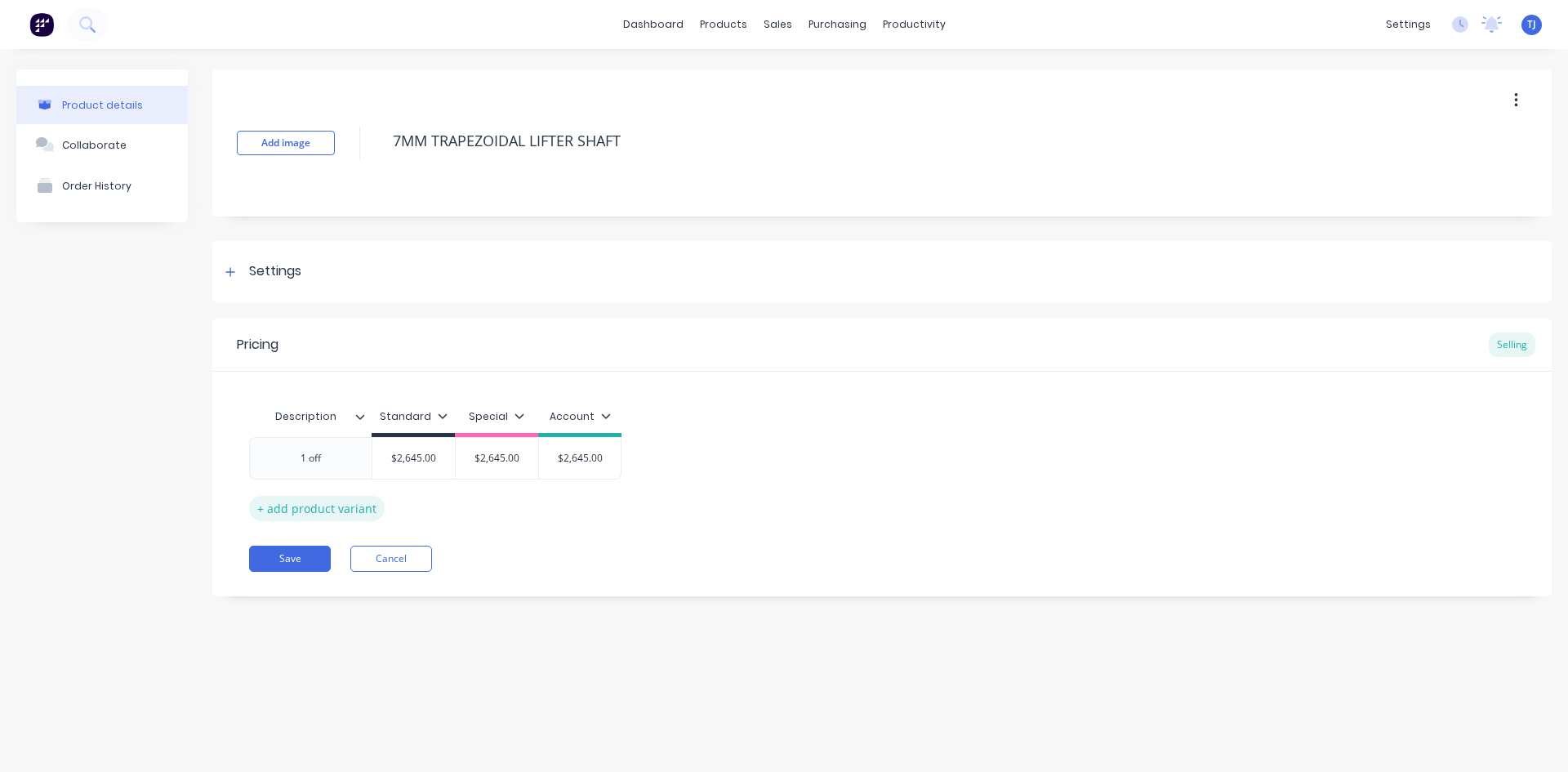
click at [325, 506] on div "+ add product variant" at bounding box center [317, 509] width 136 height 25
type textarea "x"
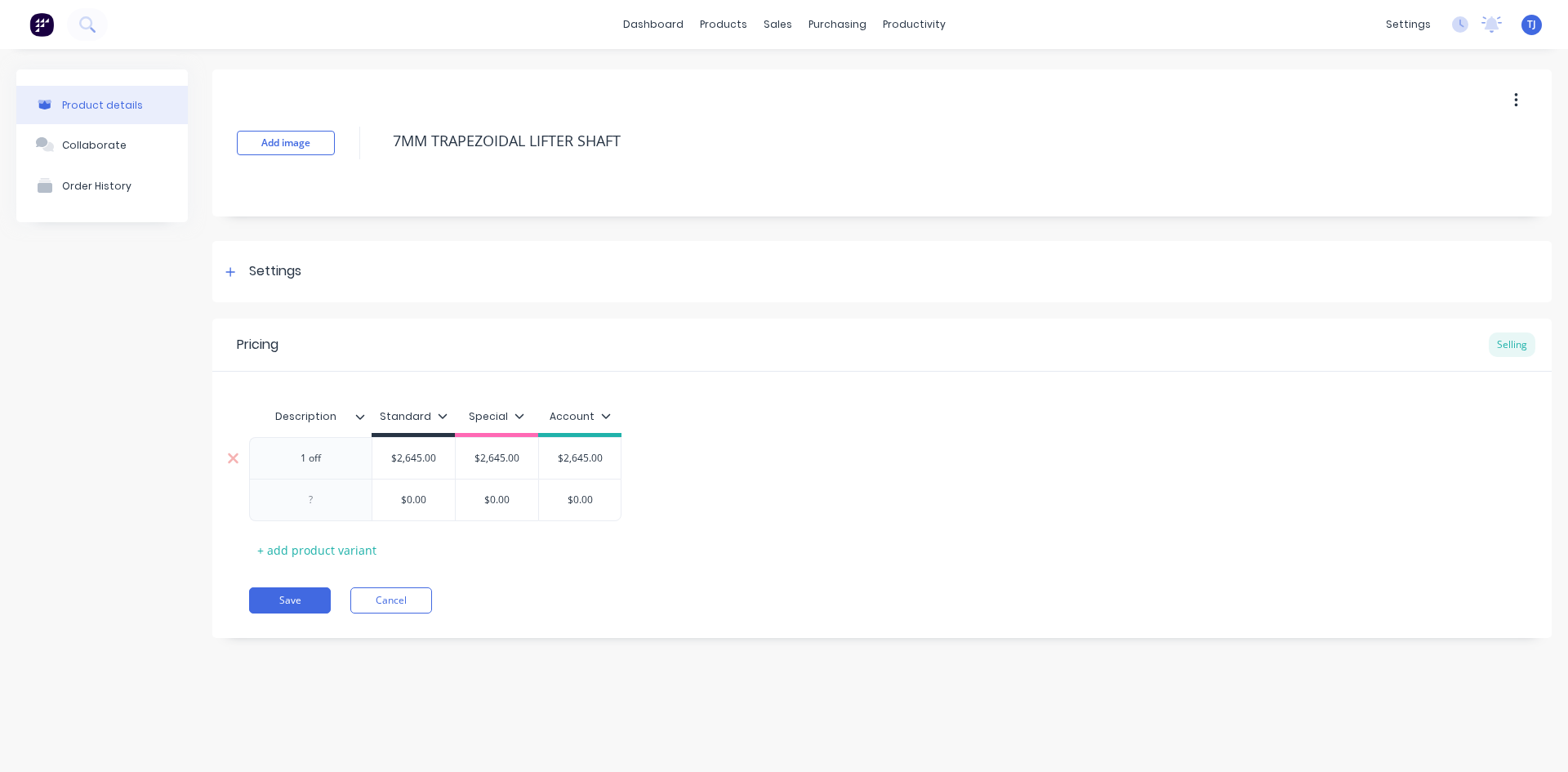
click at [337, 461] on div "1 off" at bounding box center [311, 459] width 82 height 21
click at [303, 471] on div "1 off BSTANDARD" at bounding box center [310, 458] width 122 height 42
click at [302, 468] on div "1 off BSTANDARD" at bounding box center [311, 459] width 108 height 21
click at [308, 514] on div at bounding box center [310, 500] width 122 height 43
type textarea "x"
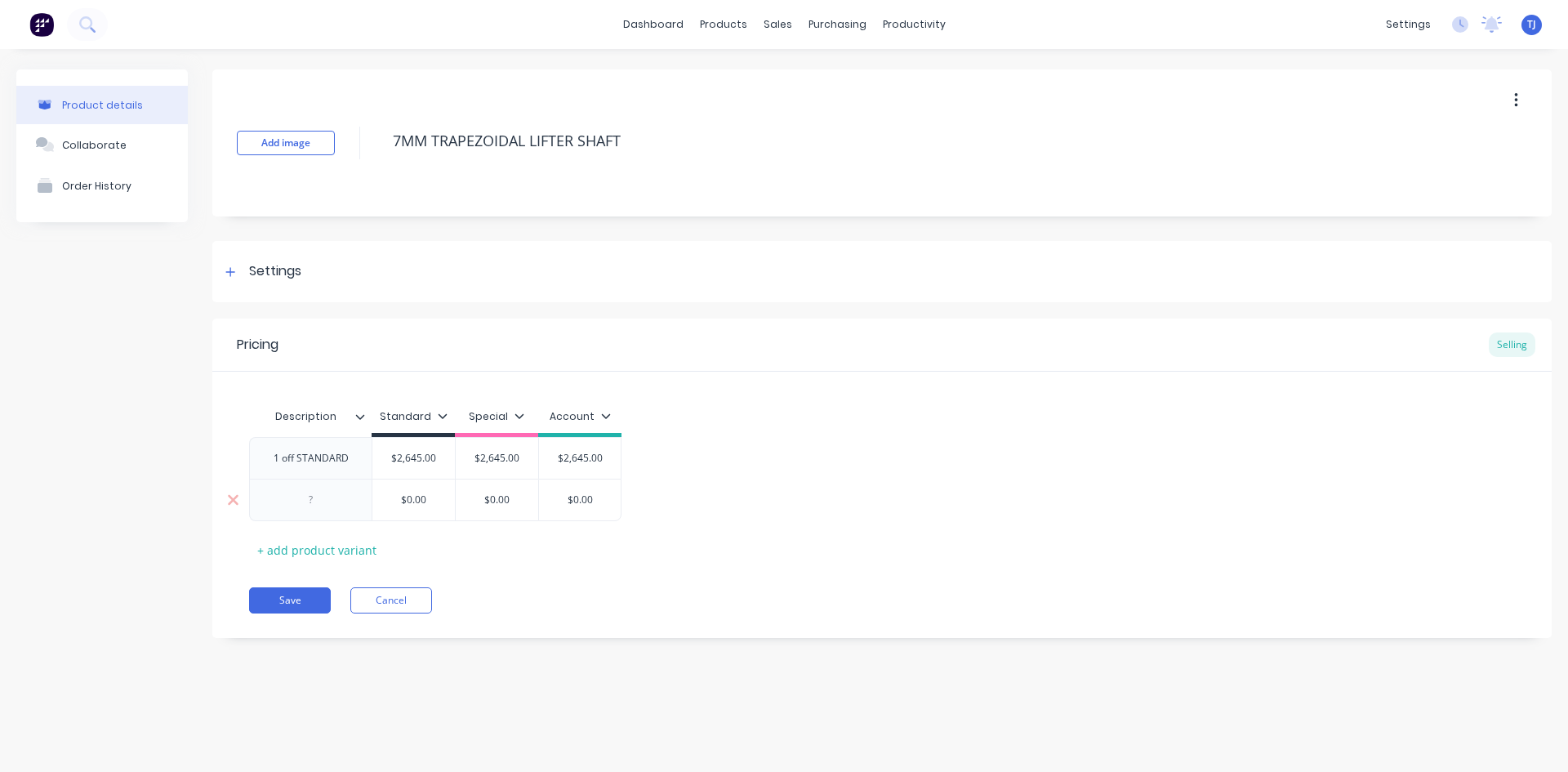
click at [328, 510] on div at bounding box center [311, 500] width 82 height 21
type textarea "x"
type input "$0.00"
type textarea "x"
type input "$0.0"
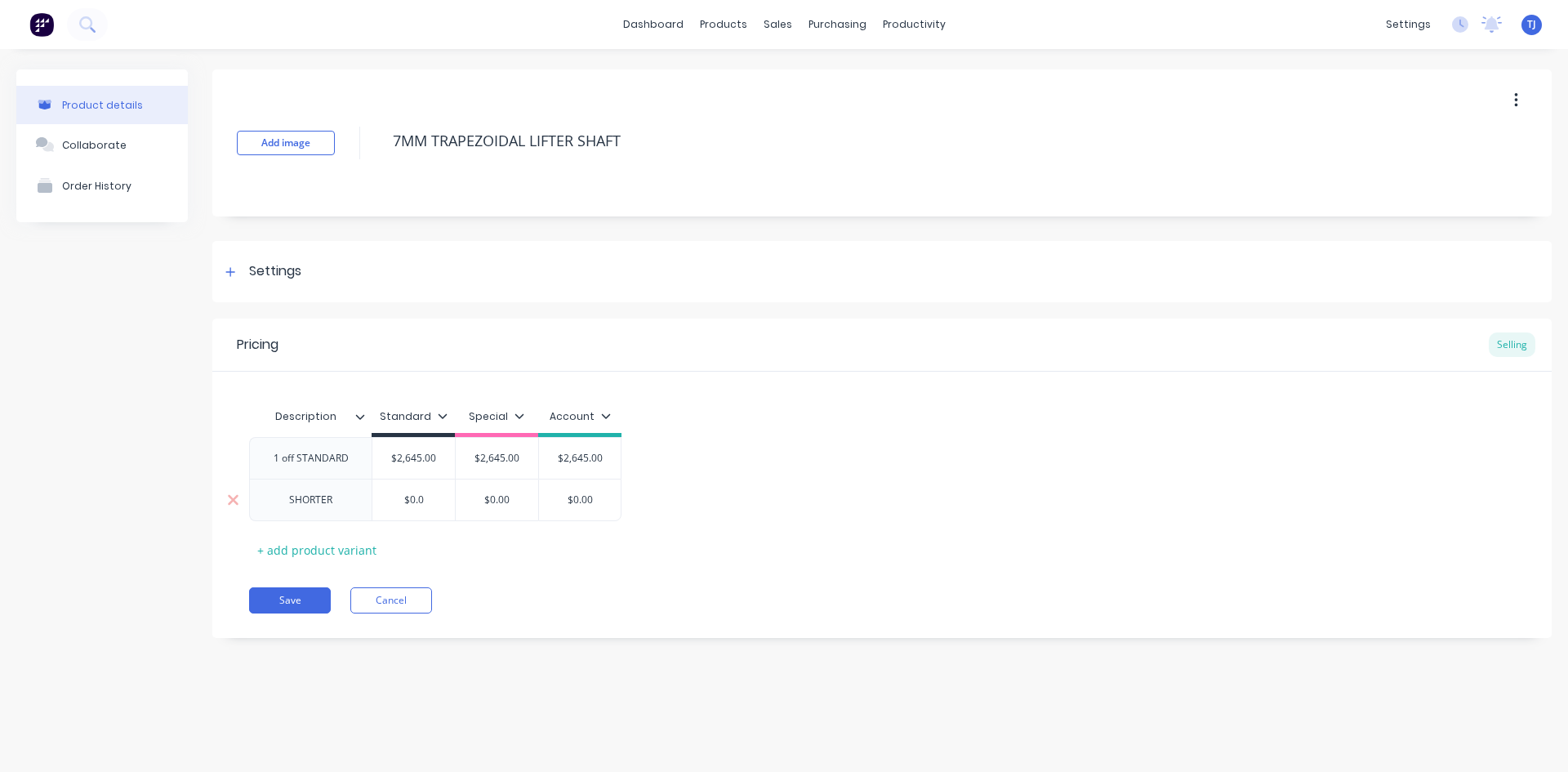
type textarea "x"
type input "$0."
type textarea "x"
type input "$0"
type textarea "x"
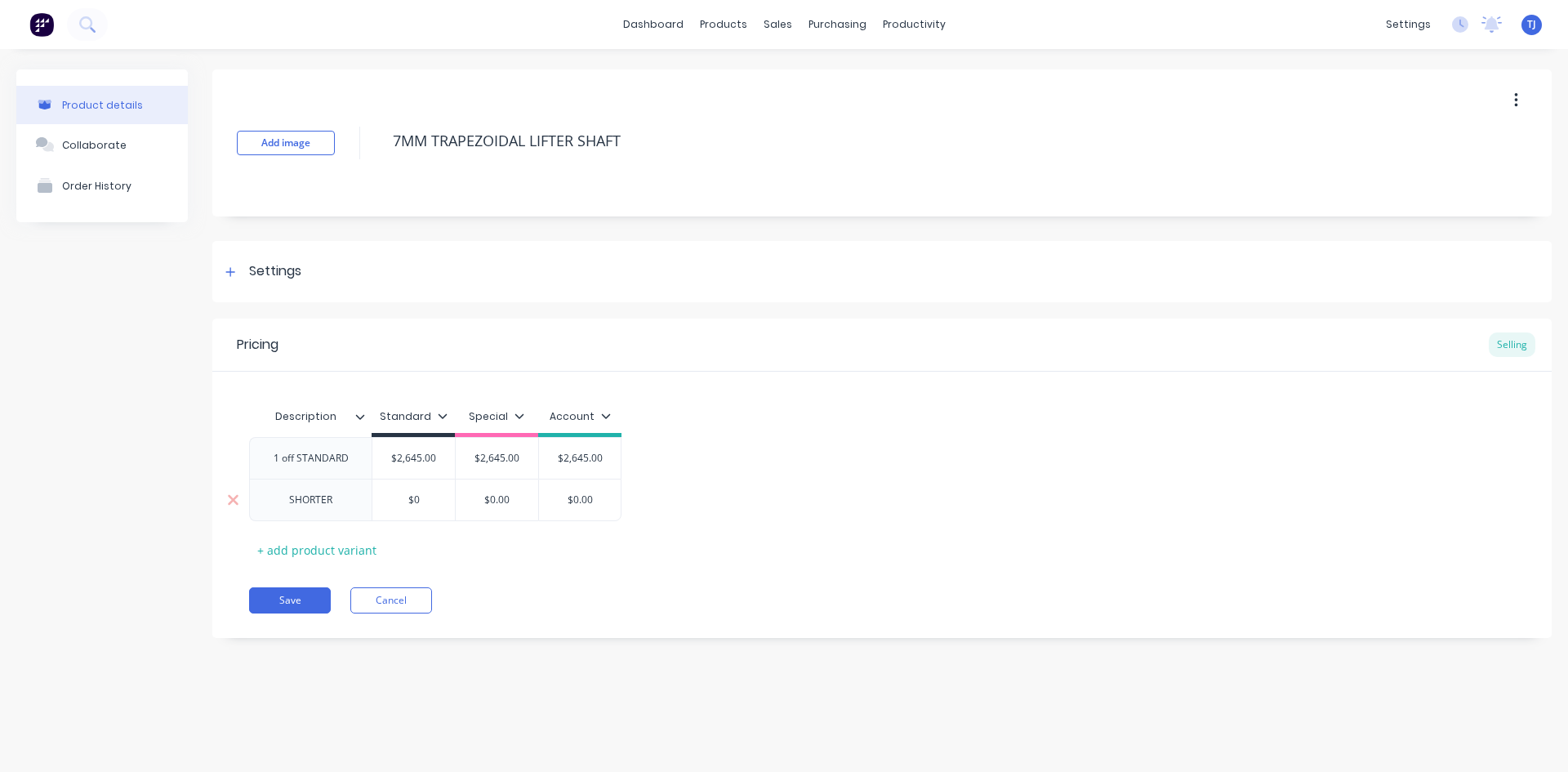
type input "$"
type textarea "x"
type input "$2"
type textarea "x"
type input "$24"
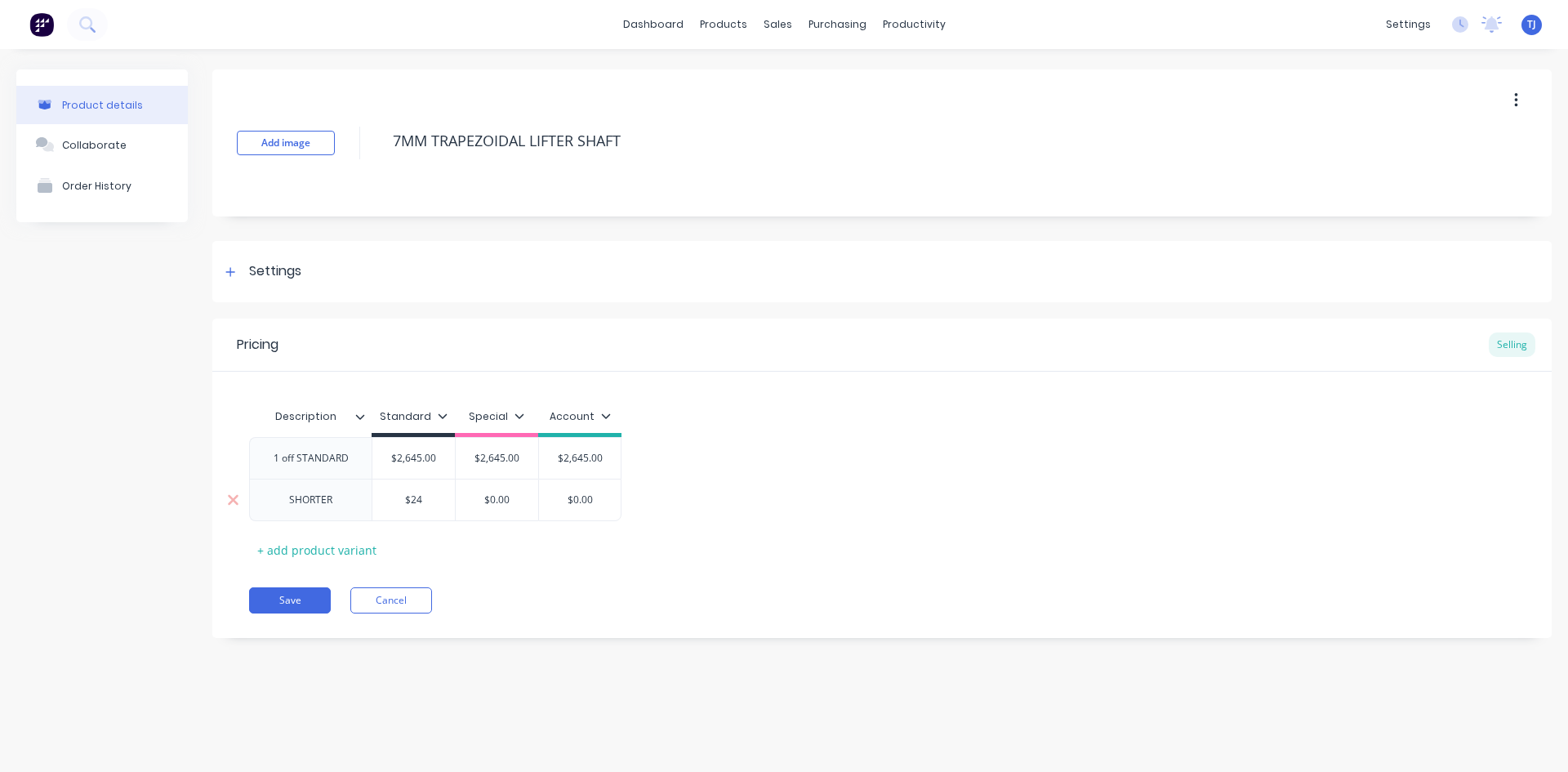
type textarea "x"
type input "$247"
type textarea "x"
type input "$2475"
type input "$0.00"
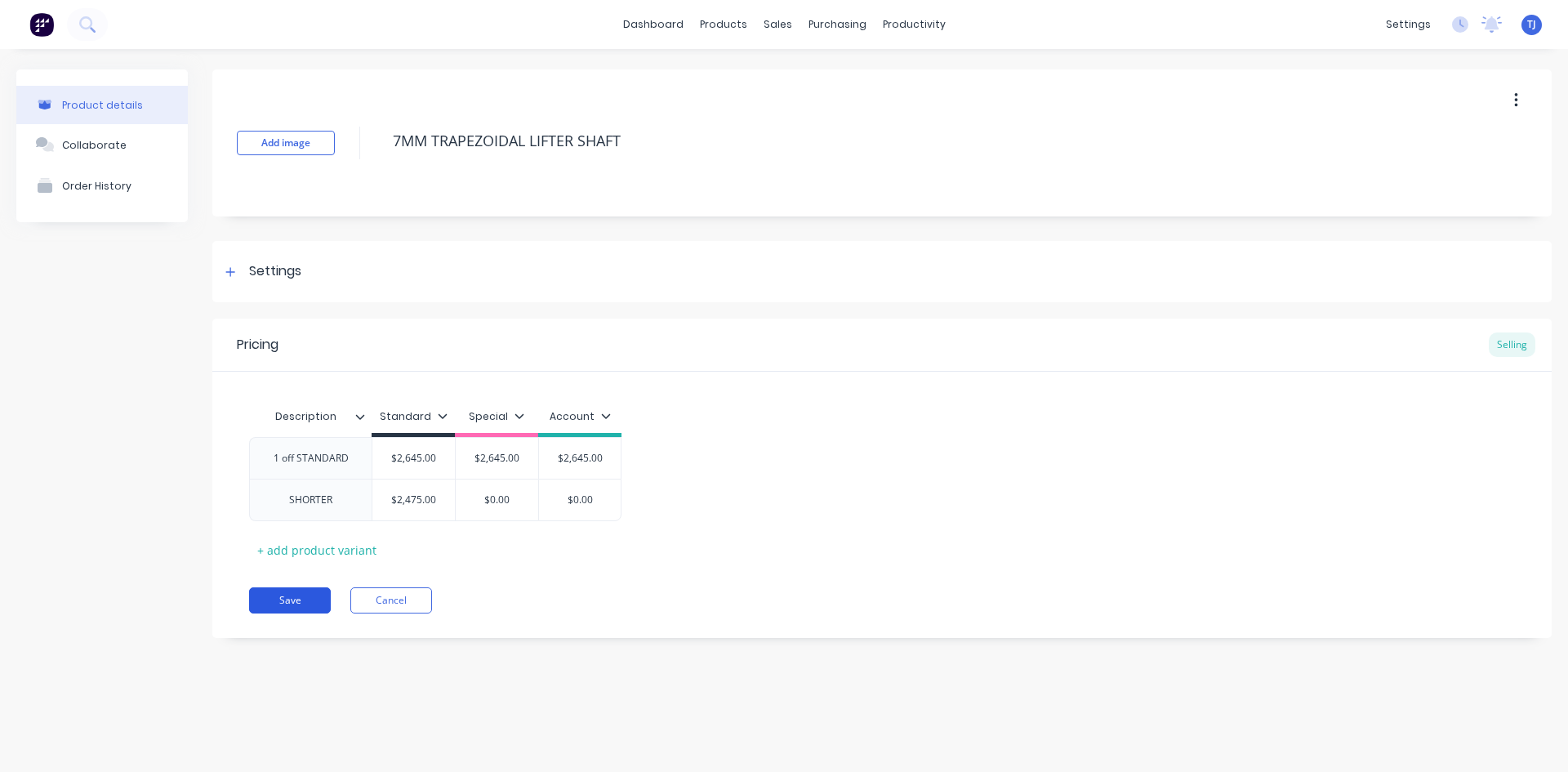
click at [312, 602] on button "Save" at bounding box center [290, 600] width 82 height 26
type textarea "x"
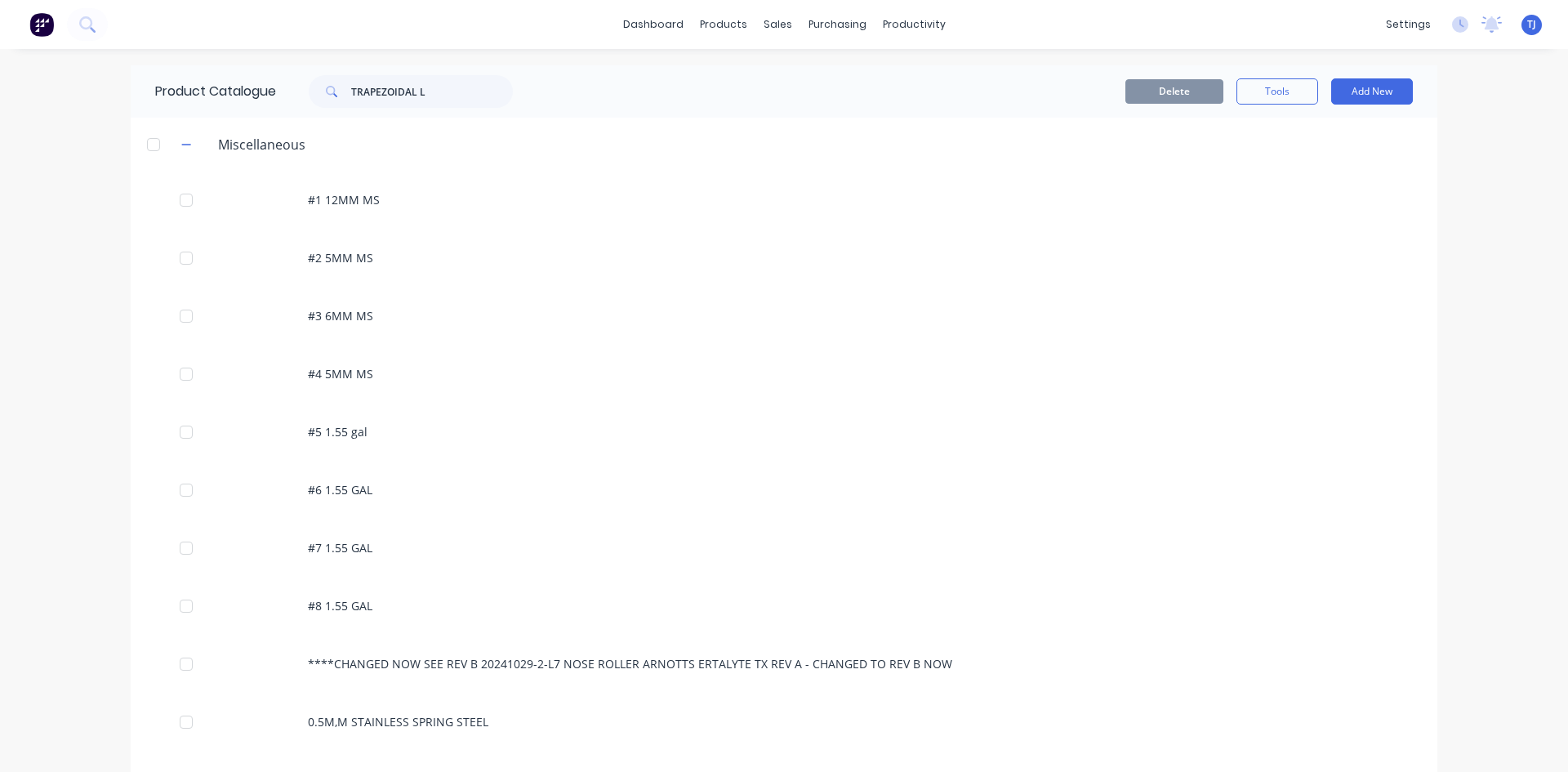
click at [438, 72] on div "Product Catalogue TRAPEZOIDAL L" at bounding box center [342, 91] width 423 height 53
click at [418, 97] on input "TRAPEZOIDAL L" at bounding box center [432, 91] width 162 height 33
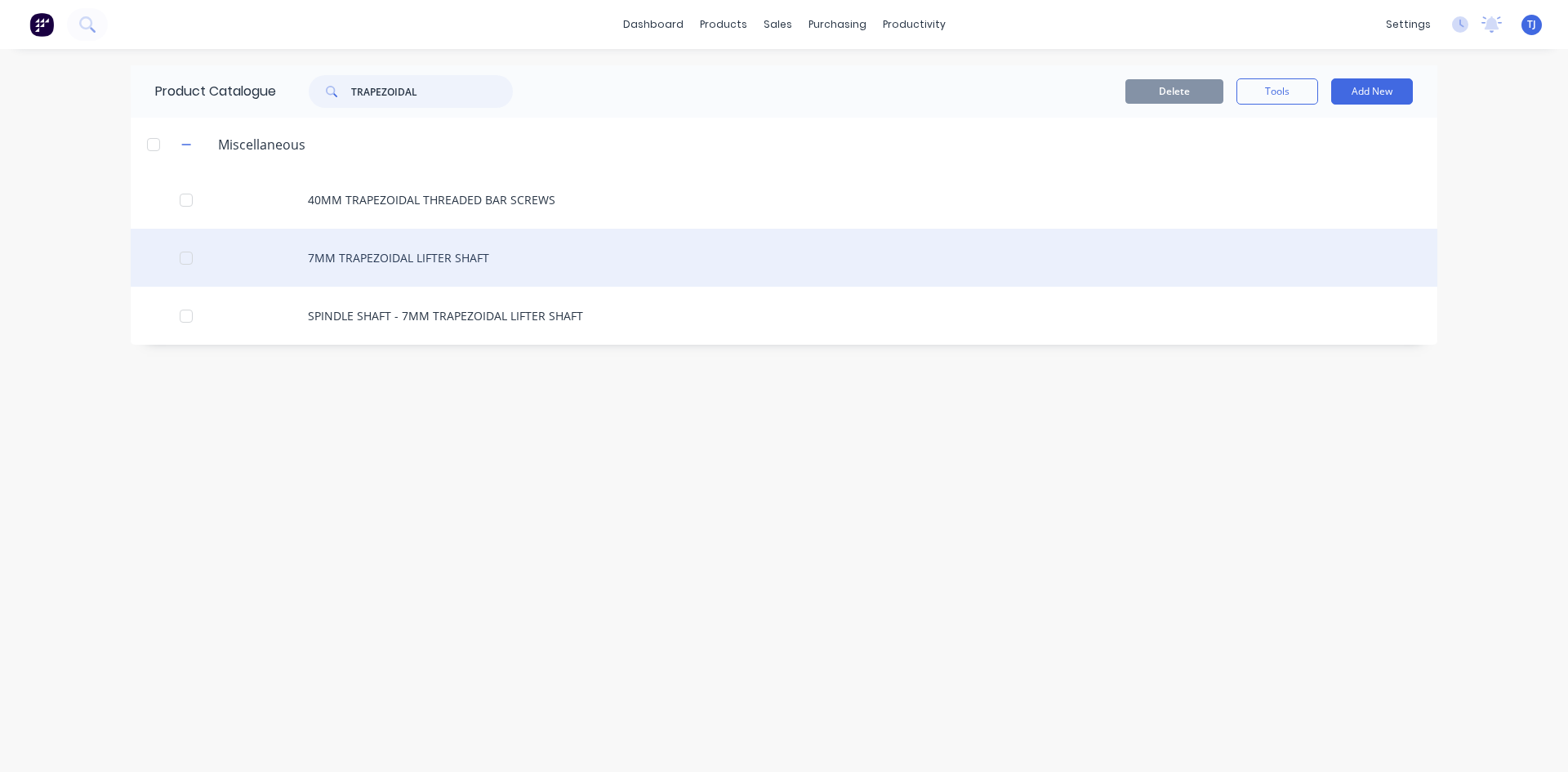
type input "TRAPEZOIDAL"
click at [414, 255] on div "7MM TRAPEZOIDAL LIFTER SHAFT" at bounding box center [784, 257] width 1307 height 58
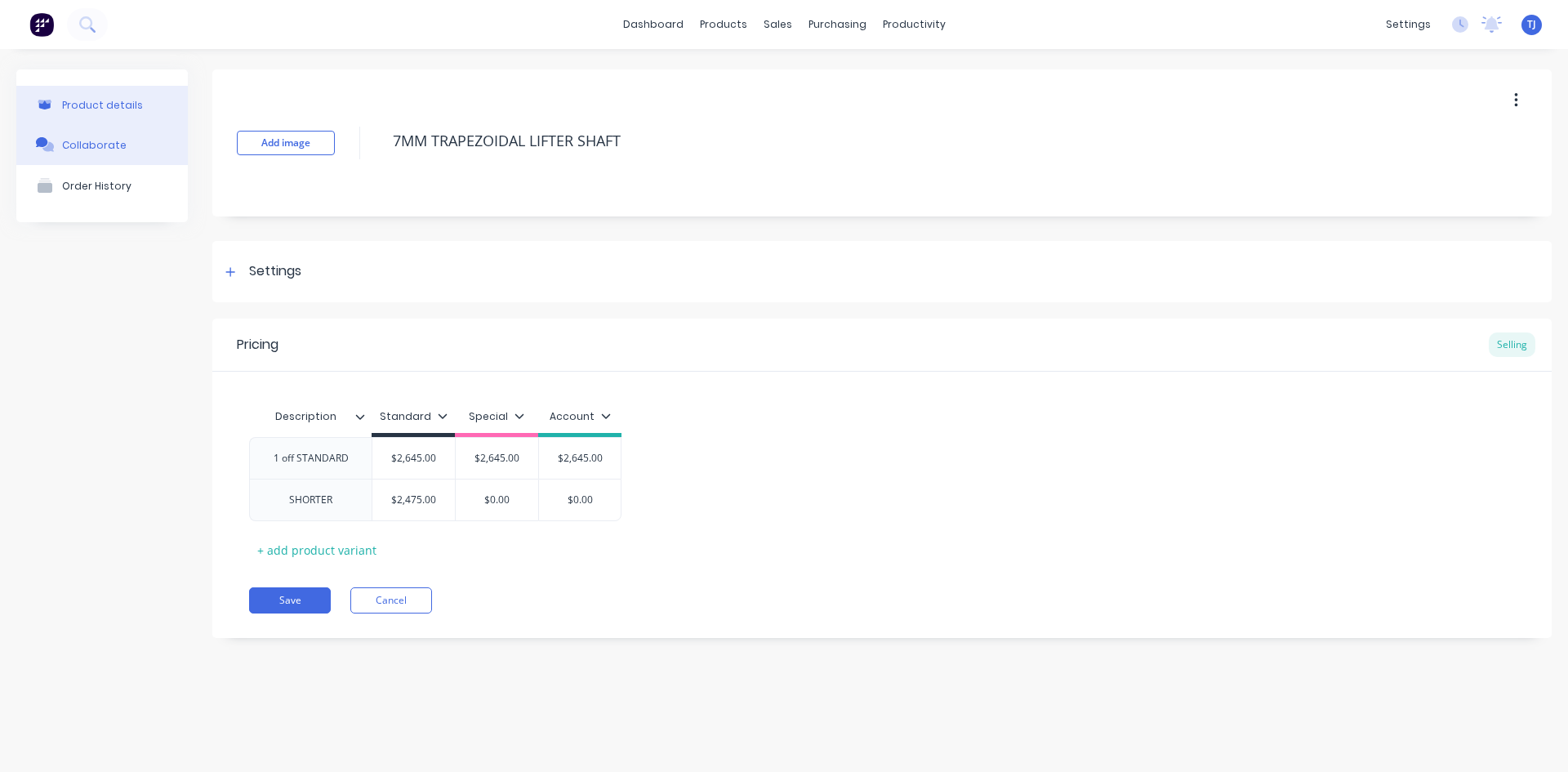
click at [81, 147] on div "Collaborate" at bounding box center [95, 145] width 64 height 12
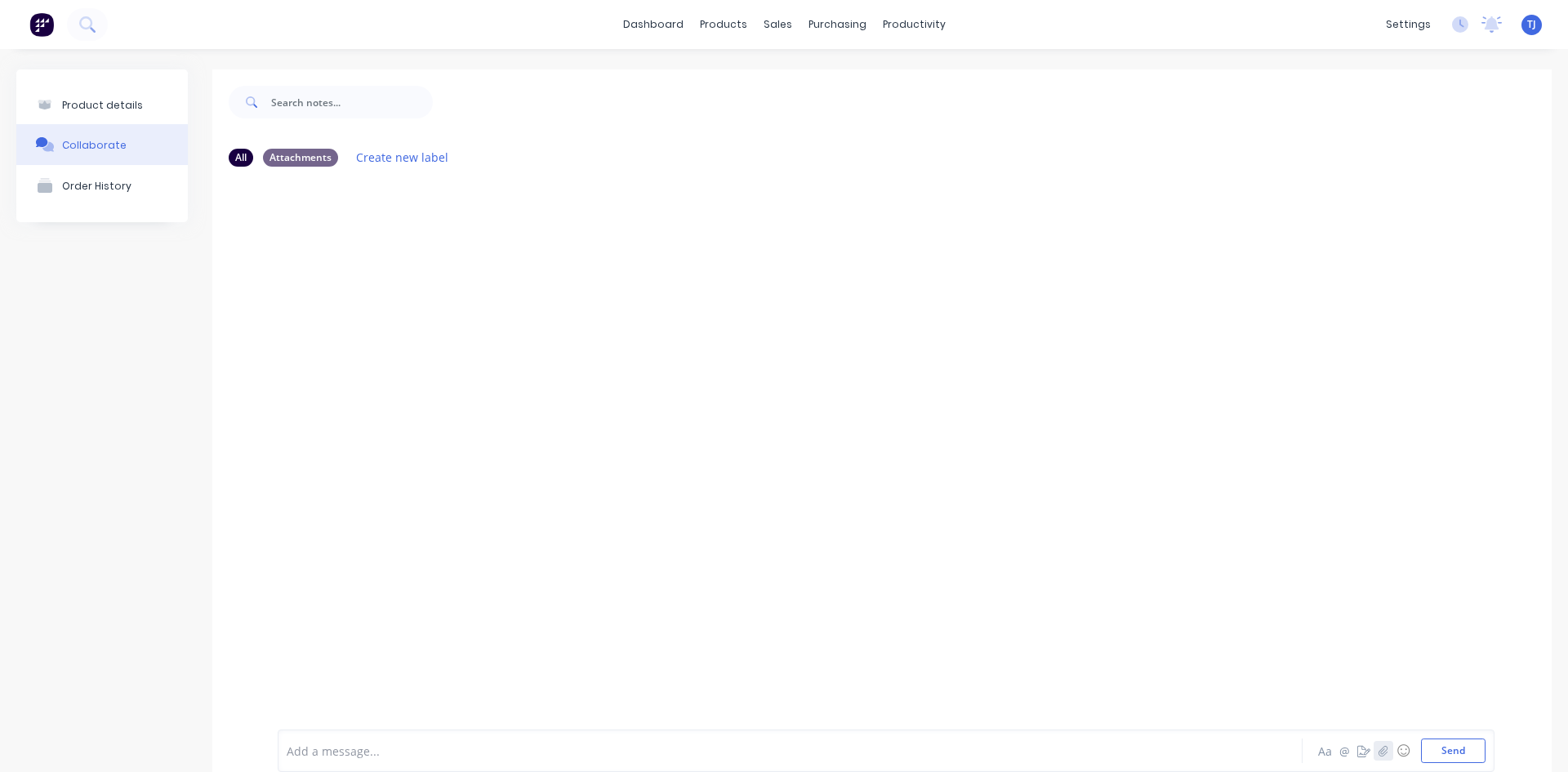
click at [1379, 755] on icon "button" at bounding box center [1383, 751] width 10 height 12
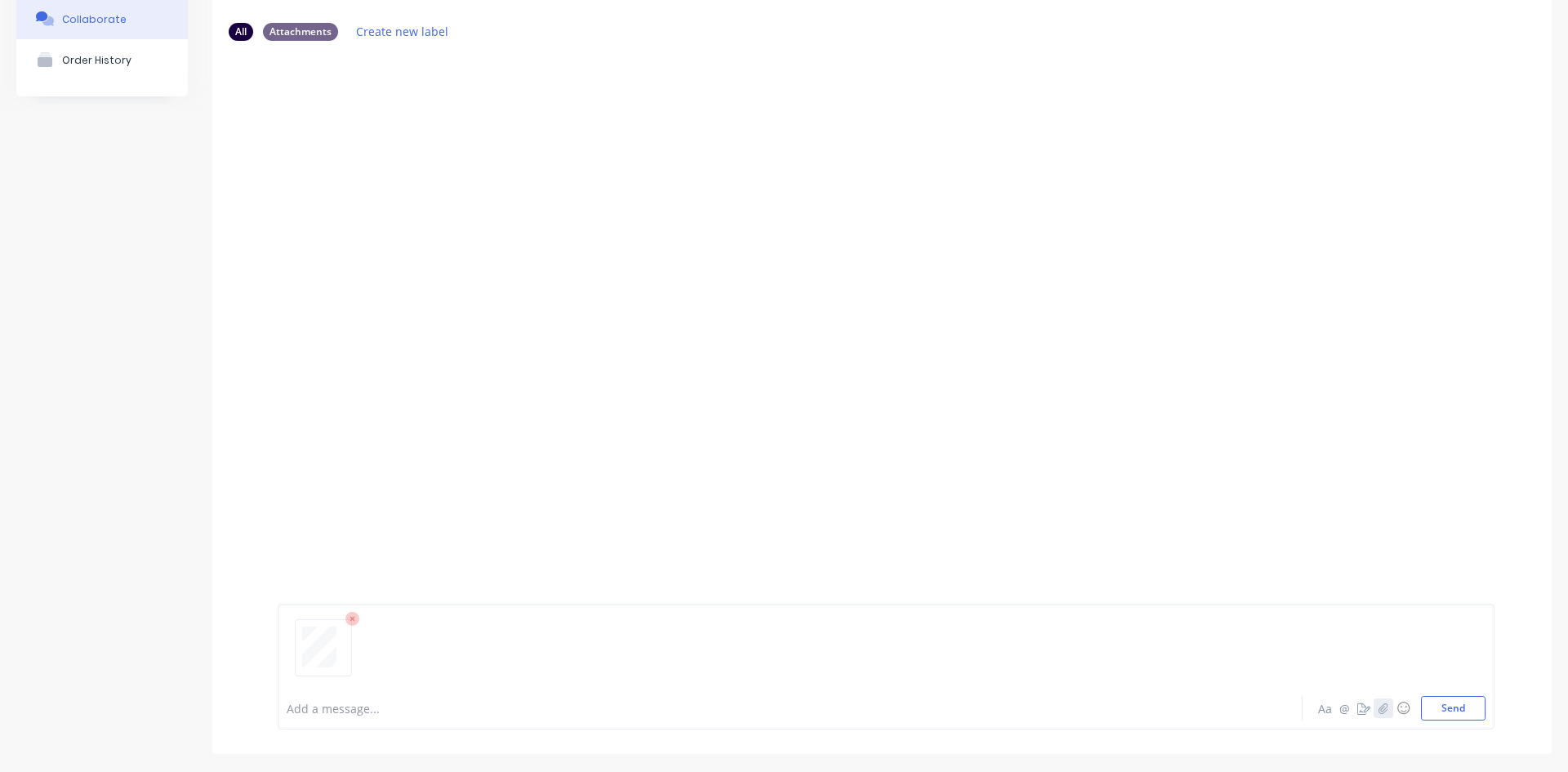
scroll to position [129, 0]
click at [1429, 710] on button "Send" at bounding box center [1454, 705] width 64 height 24
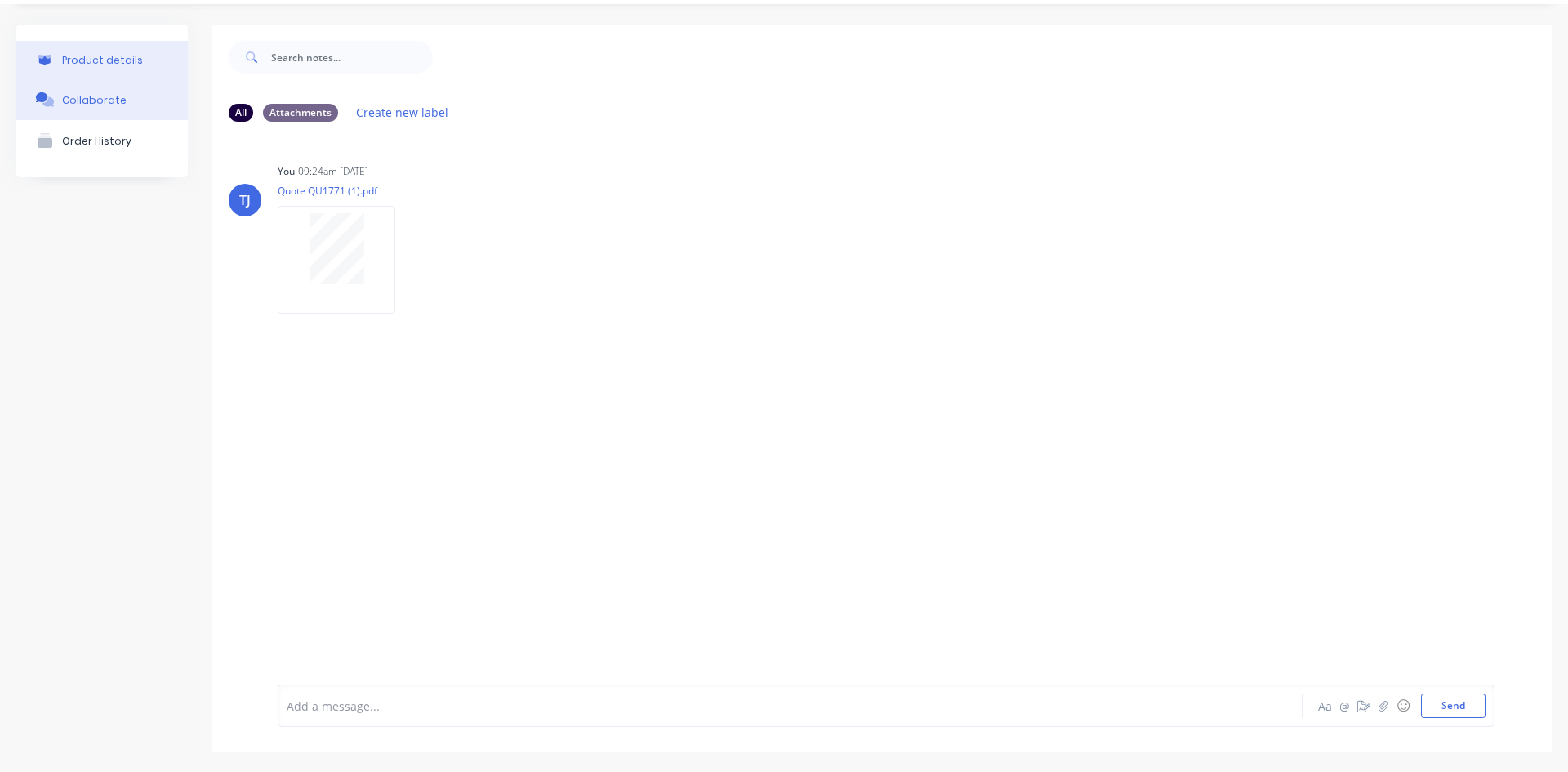
click at [111, 62] on div "Product details" at bounding box center [103, 60] width 81 height 12
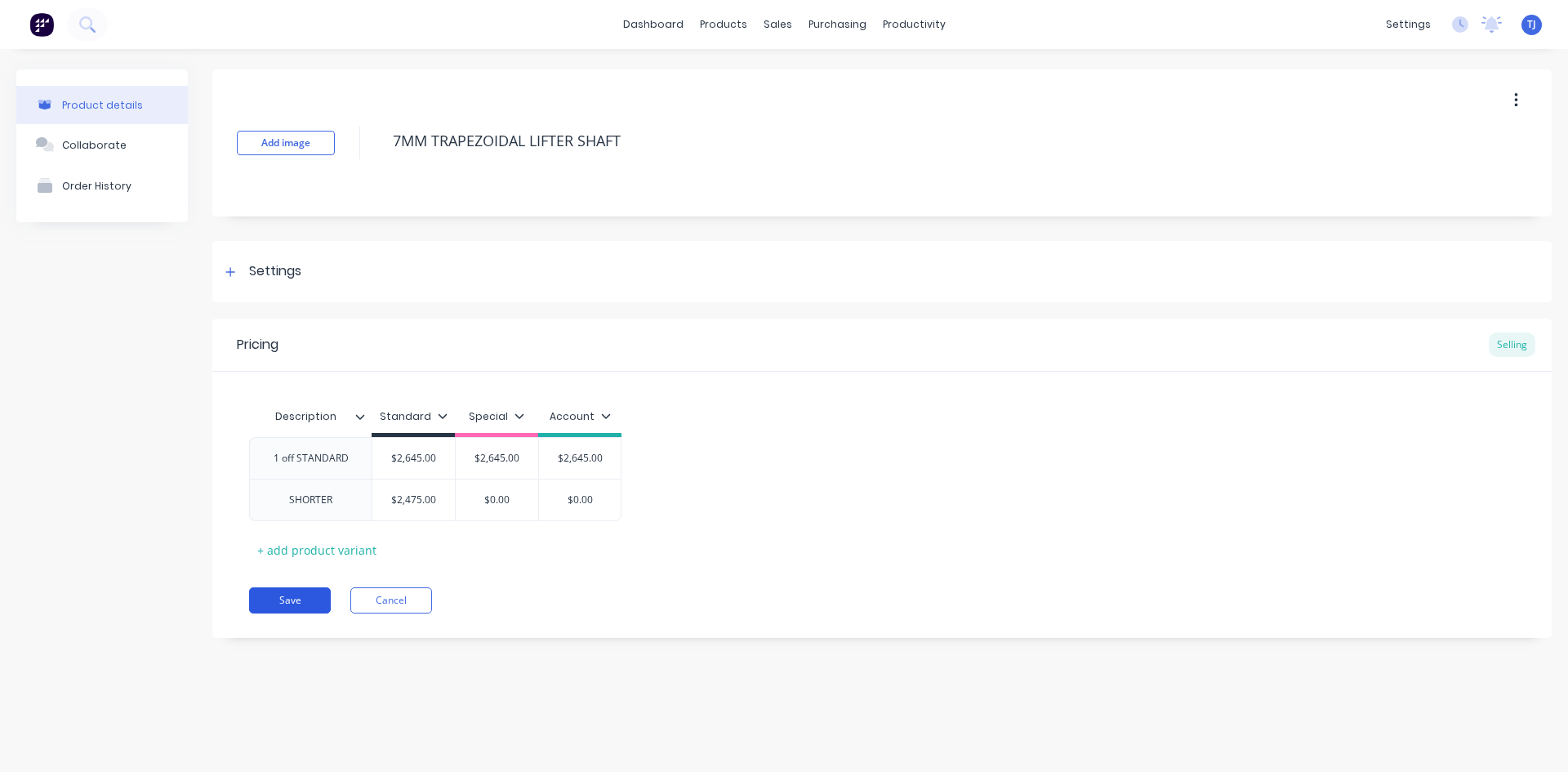
click at [289, 595] on button "Save" at bounding box center [290, 600] width 82 height 26
type textarea "x"
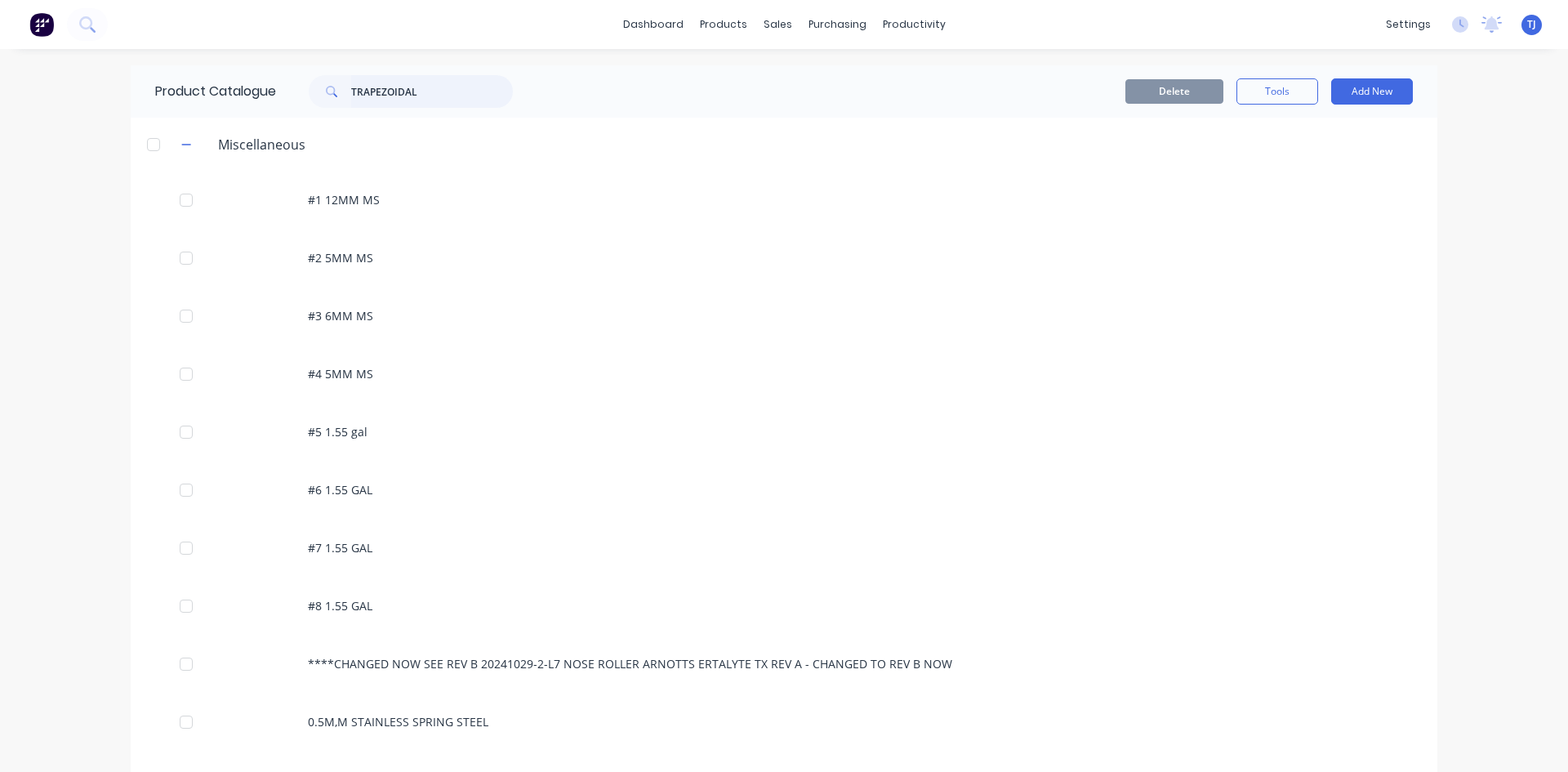
click at [427, 88] on input "TRAPEZOIDAL" at bounding box center [432, 91] width 162 height 33
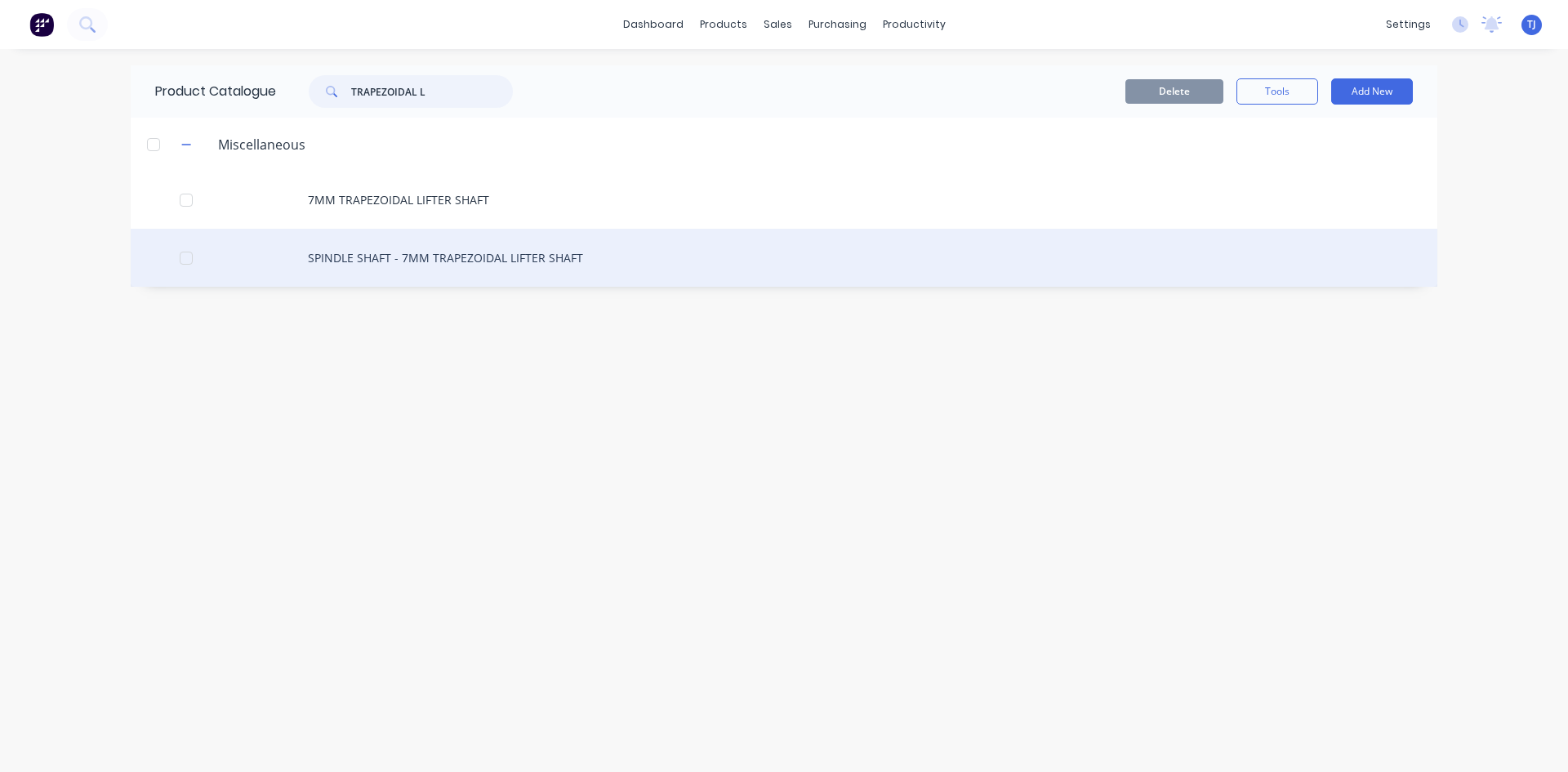
type input "TRAPEZOIDAL L"
click at [441, 256] on div "SPINDLE SHAFT - 7MM TRAPEZOIDAL LIFTER SHAFT" at bounding box center [784, 257] width 1307 height 58
type textarea "x"
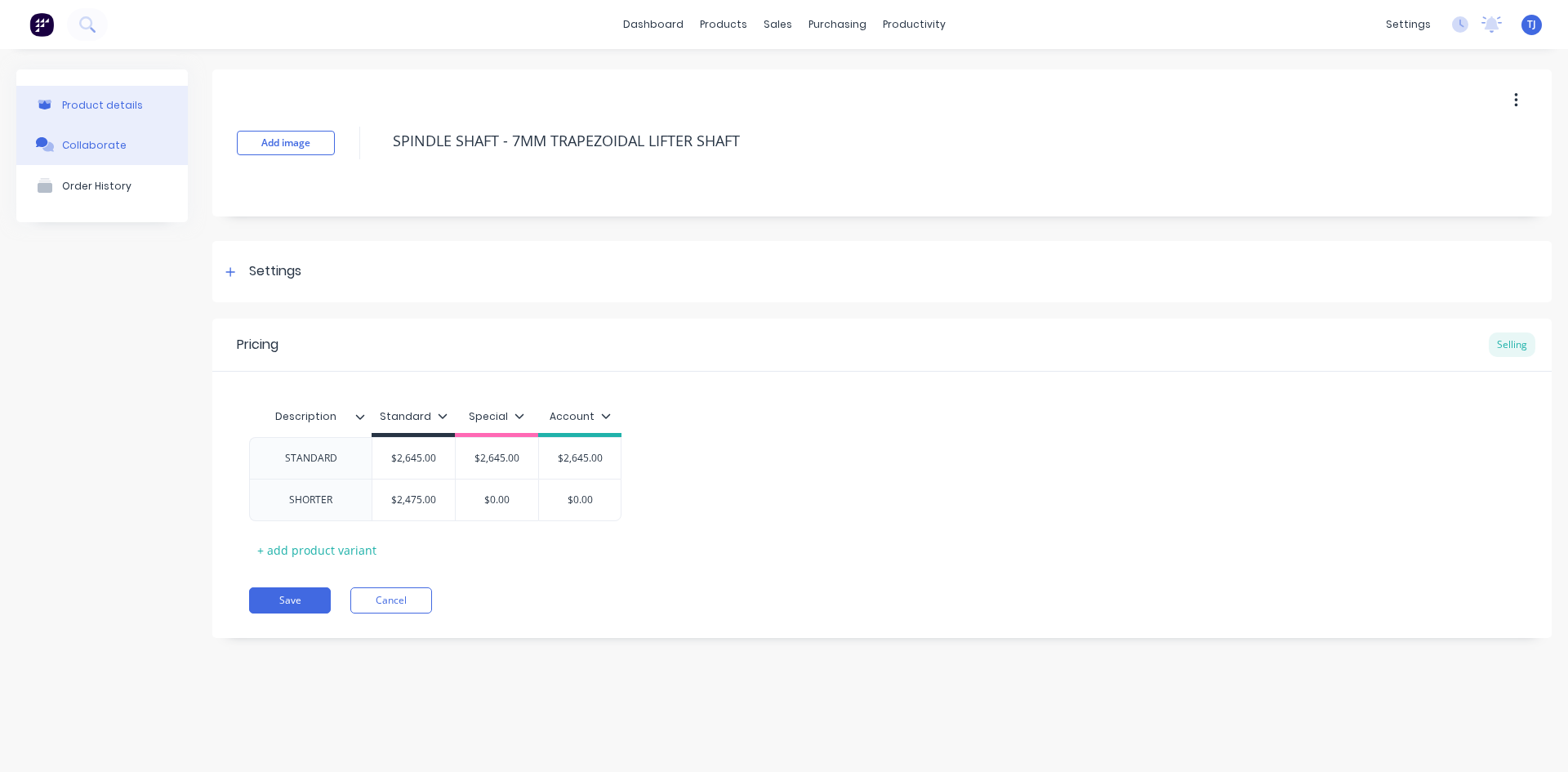
click at [62, 145] on div "Collaborate" at bounding box center [95, 145] width 64 height 12
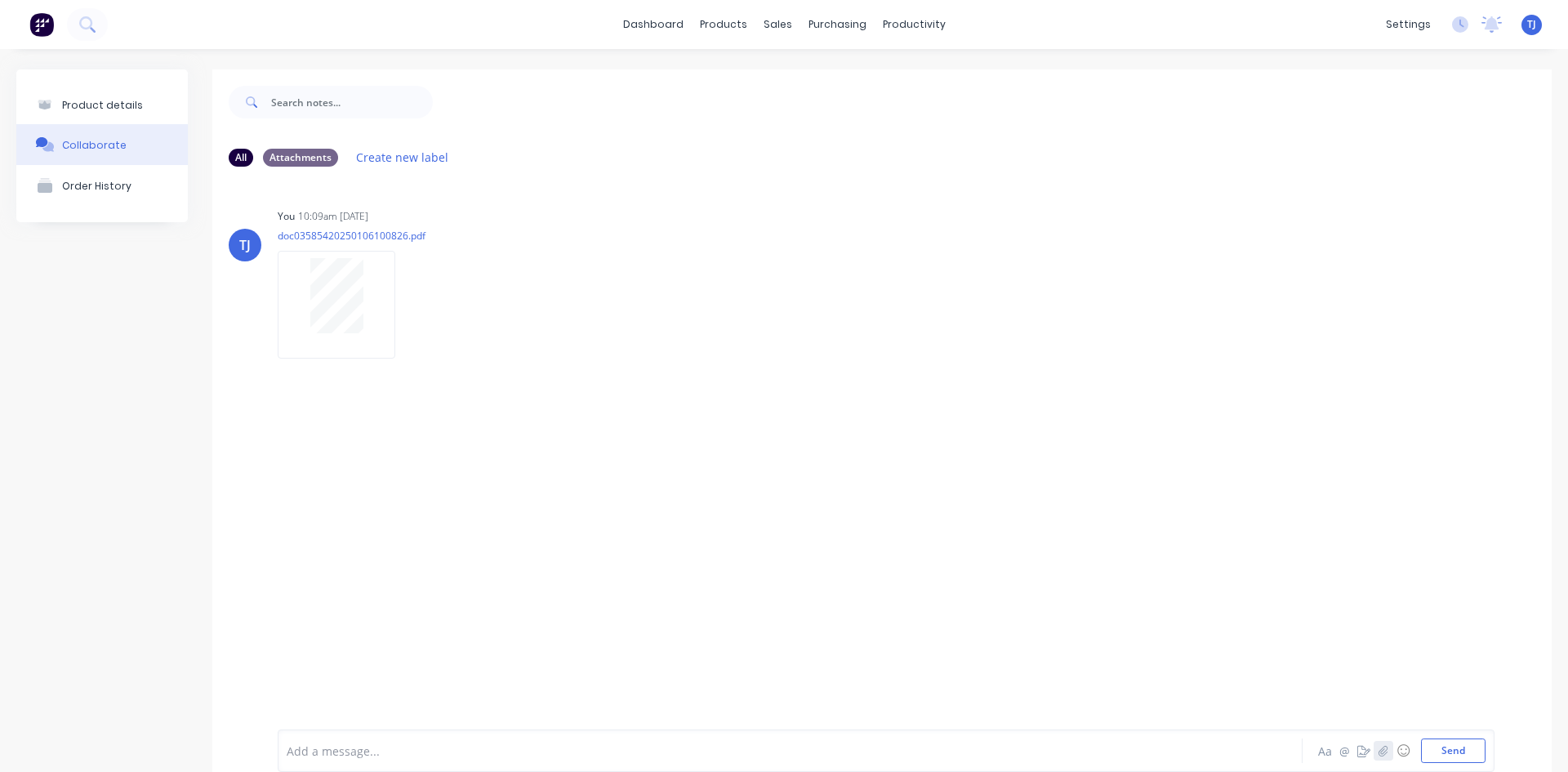
click at [1379, 751] on icon "button" at bounding box center [1383, 751] width 10 height 12
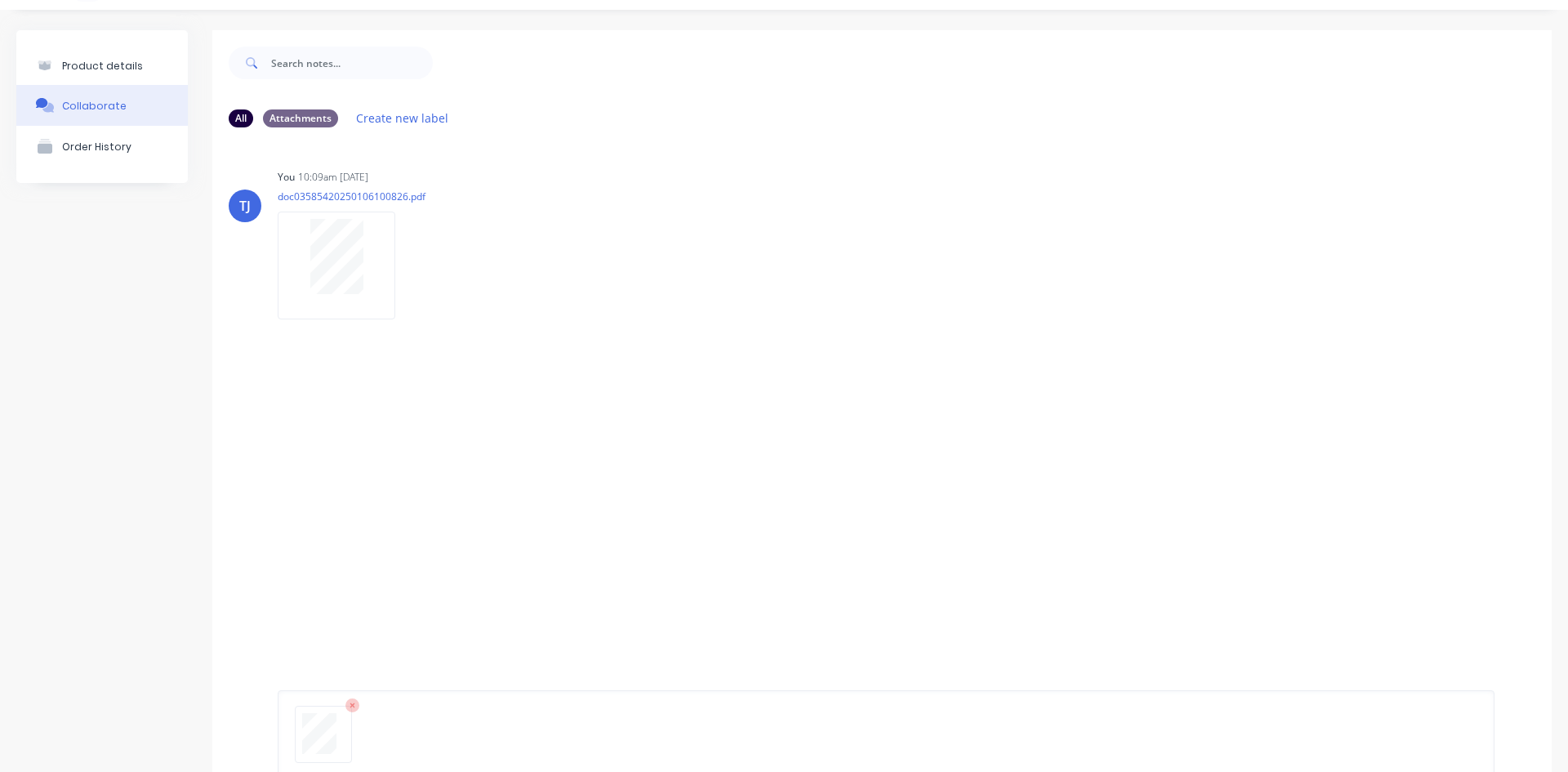
scroll to position [129, 0]
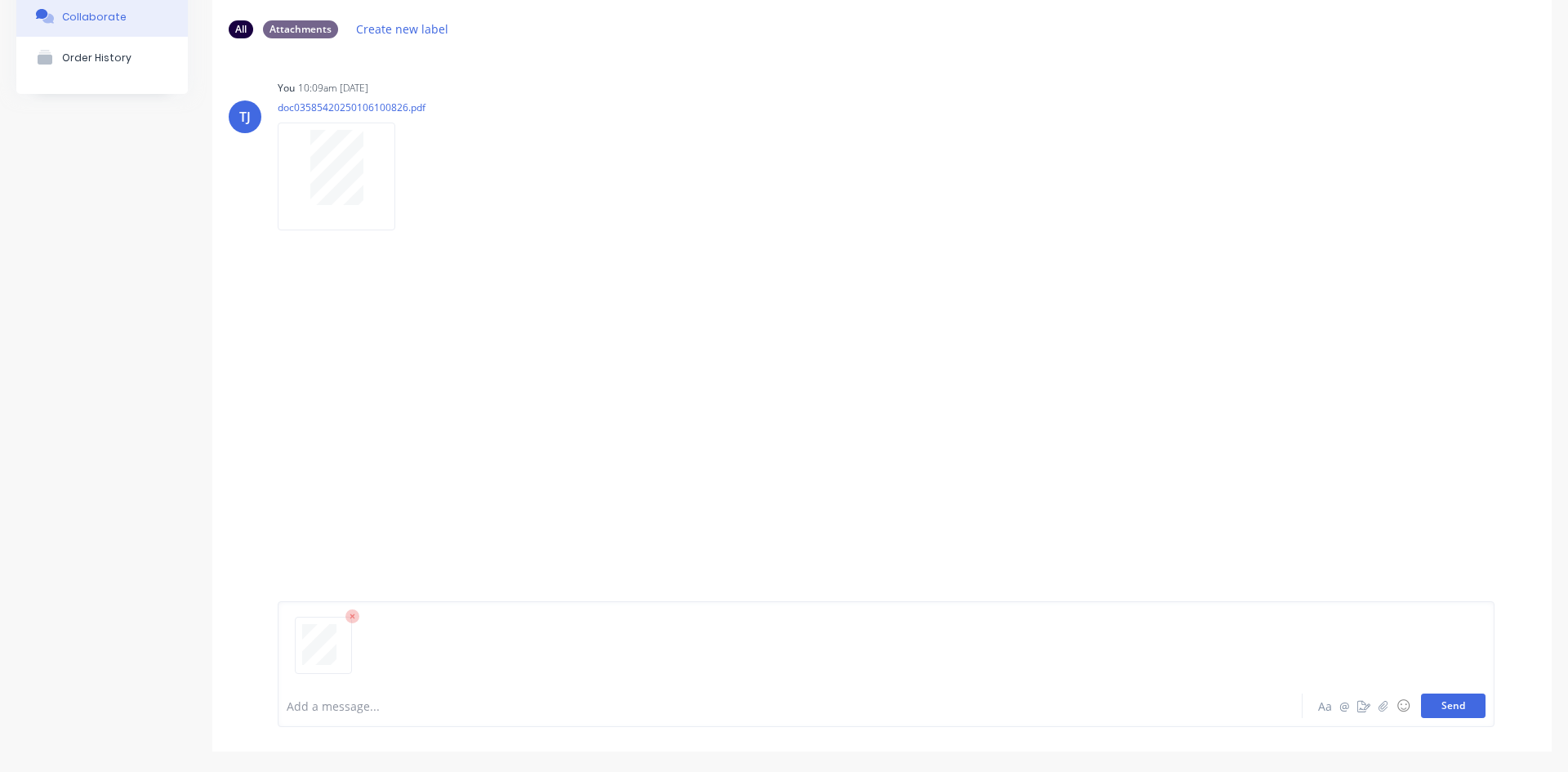
click at [1456, 703] on button "Send" at bounding box center [1454, 705] width 64 height 24
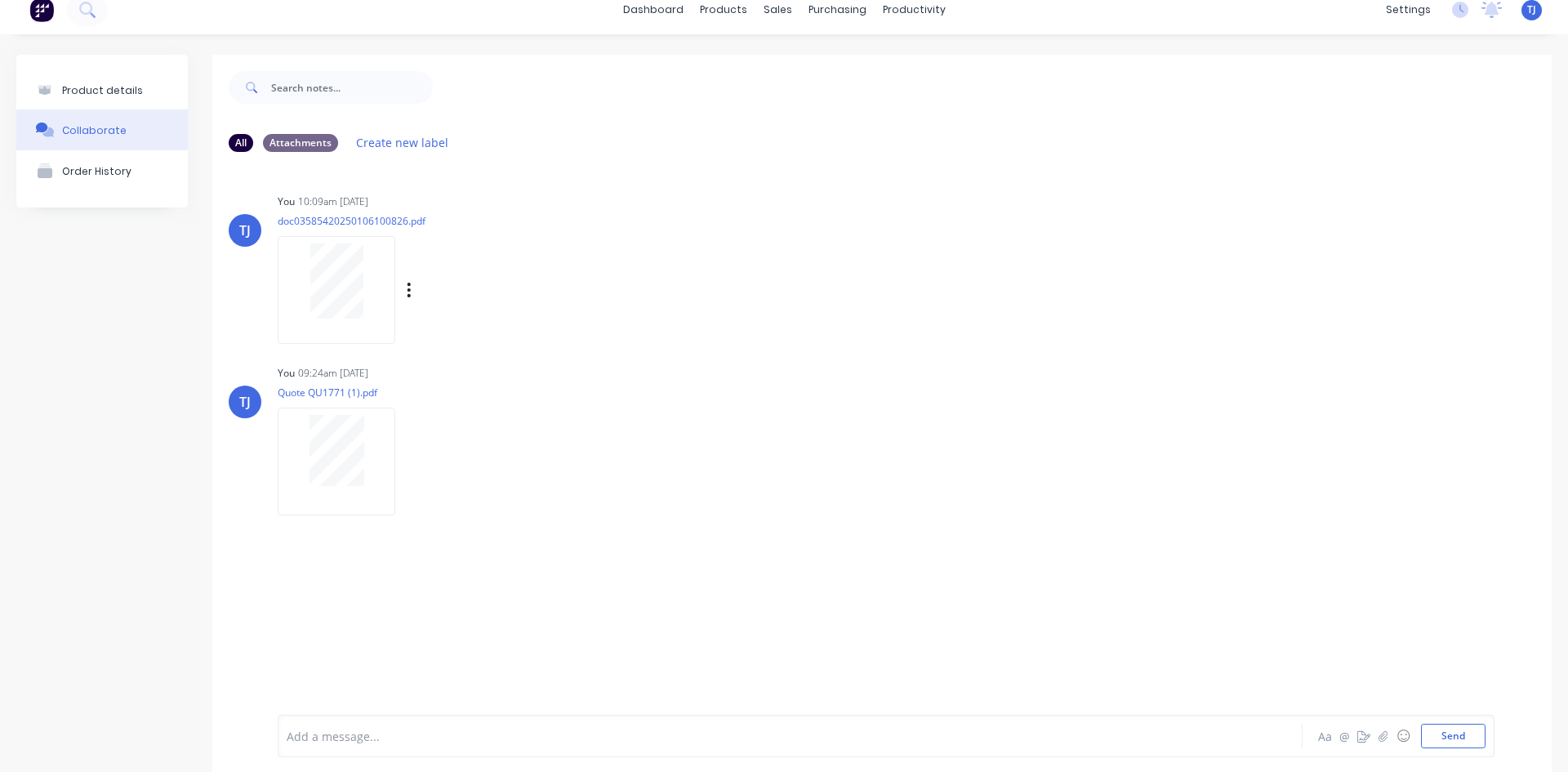
scroll to position [0, 0]
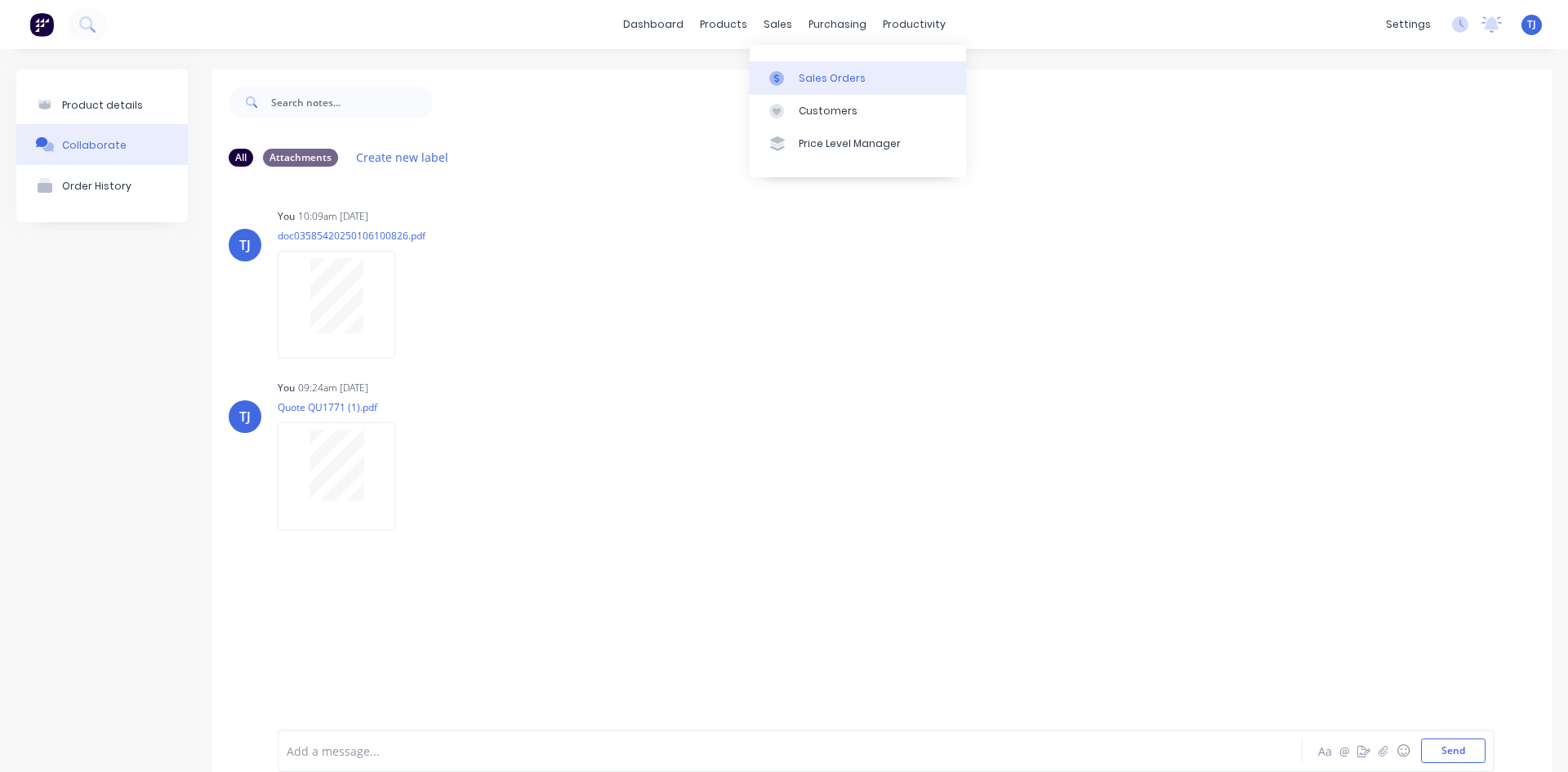
click at [807, 86] on link "Sales Orders" at bounding box center [858, 78] width 217 height 33
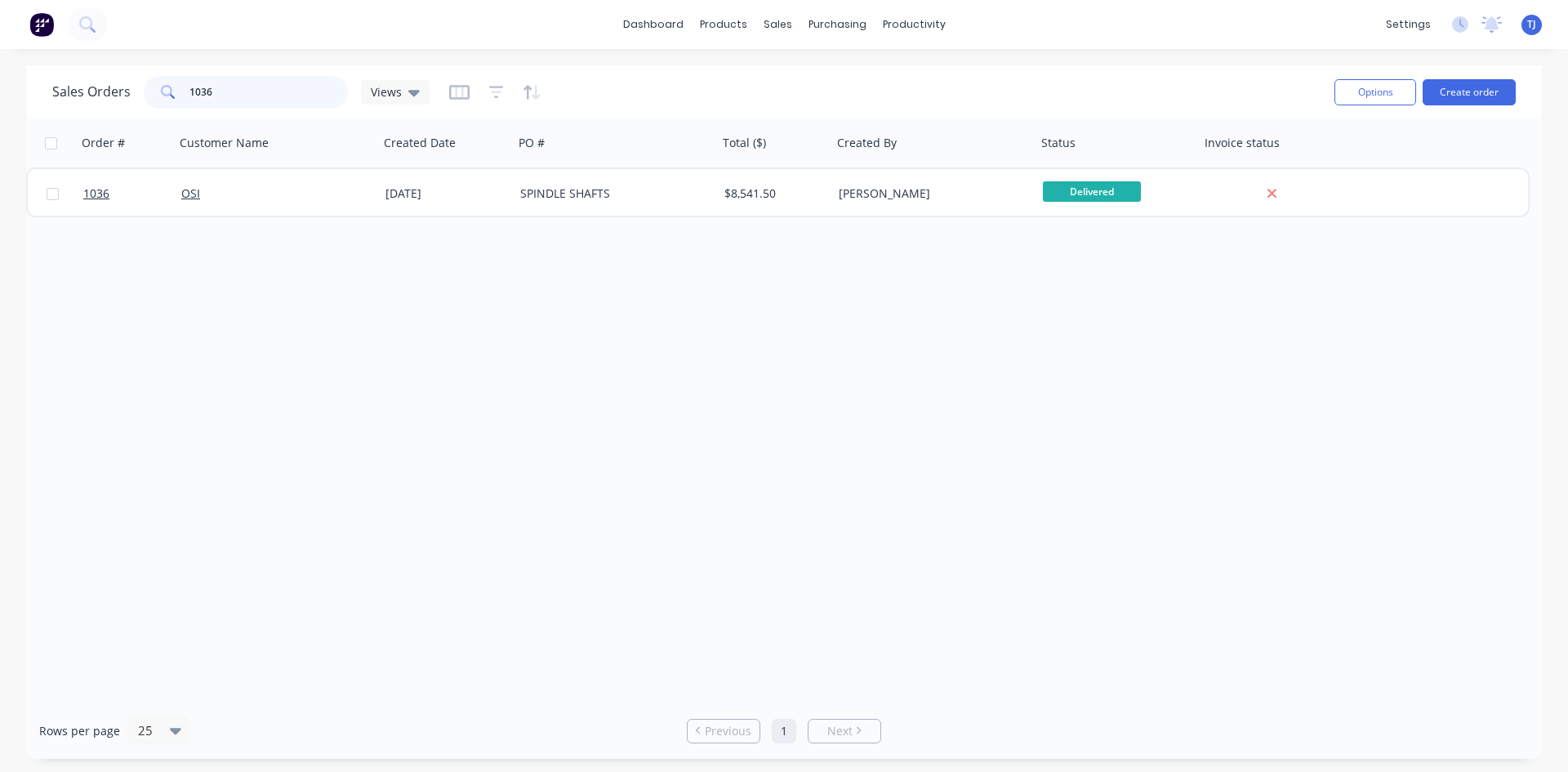
click at [221, 103] on input "1036" at bounding box center [269, 92] width 159 height 33
type input "1108"
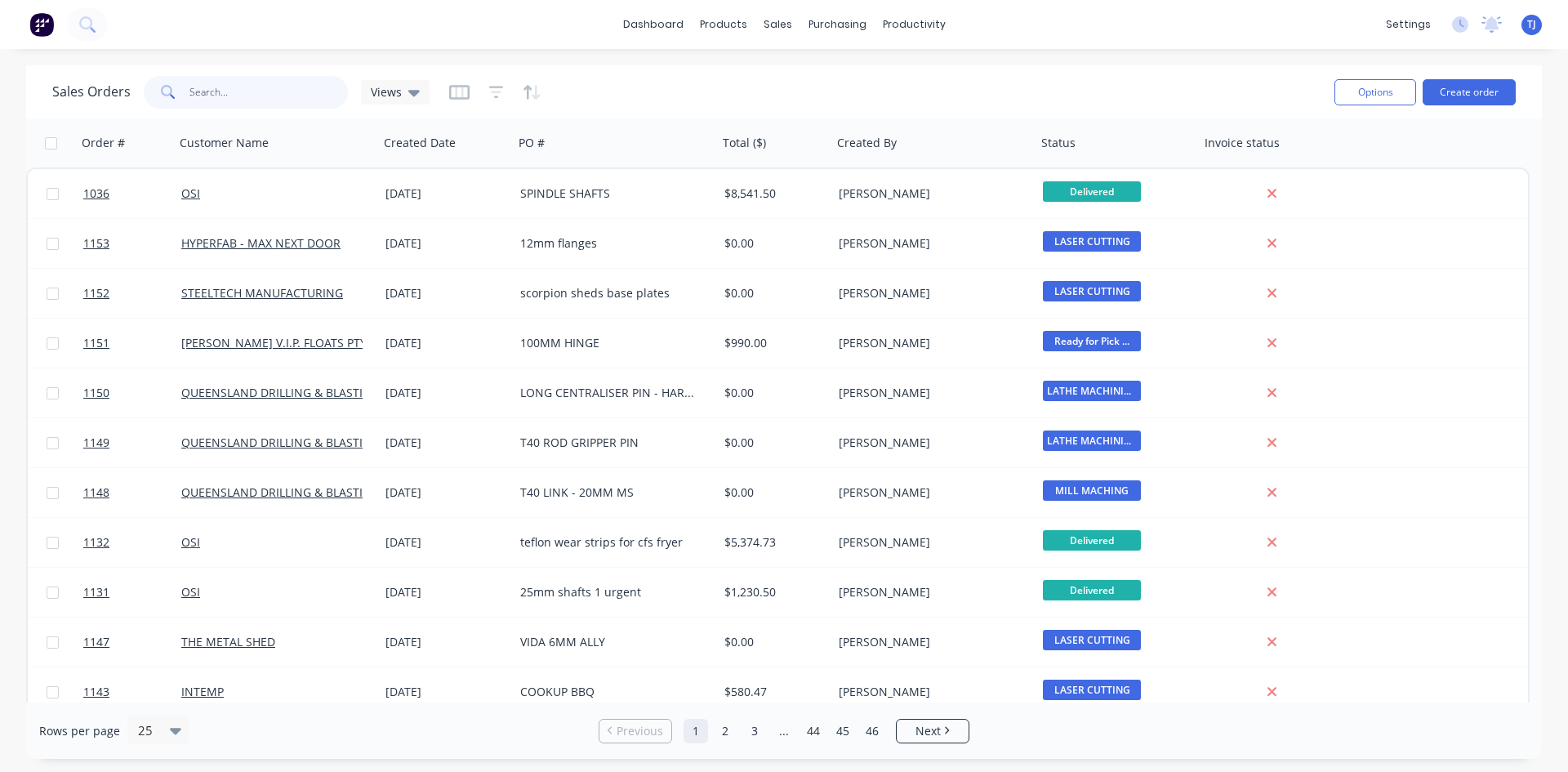
click at [219, 90] on input "text" at bounding box center [269, 92] width 159 height 33
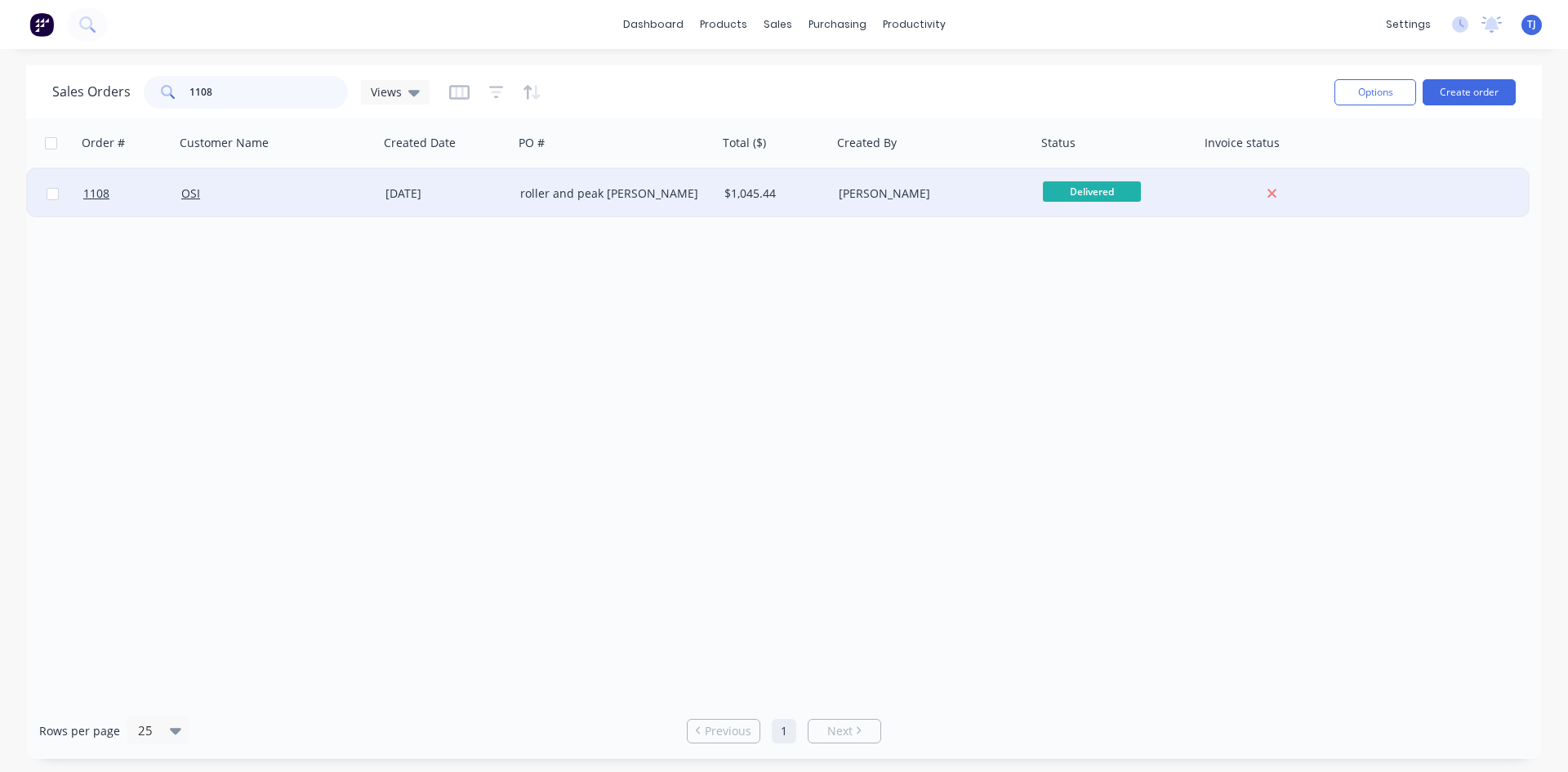
type input "1108"
click at [544, 189] on div "roller and peak [PERSON_NAME]" at bounding box center [610, 194] width 181 height 16
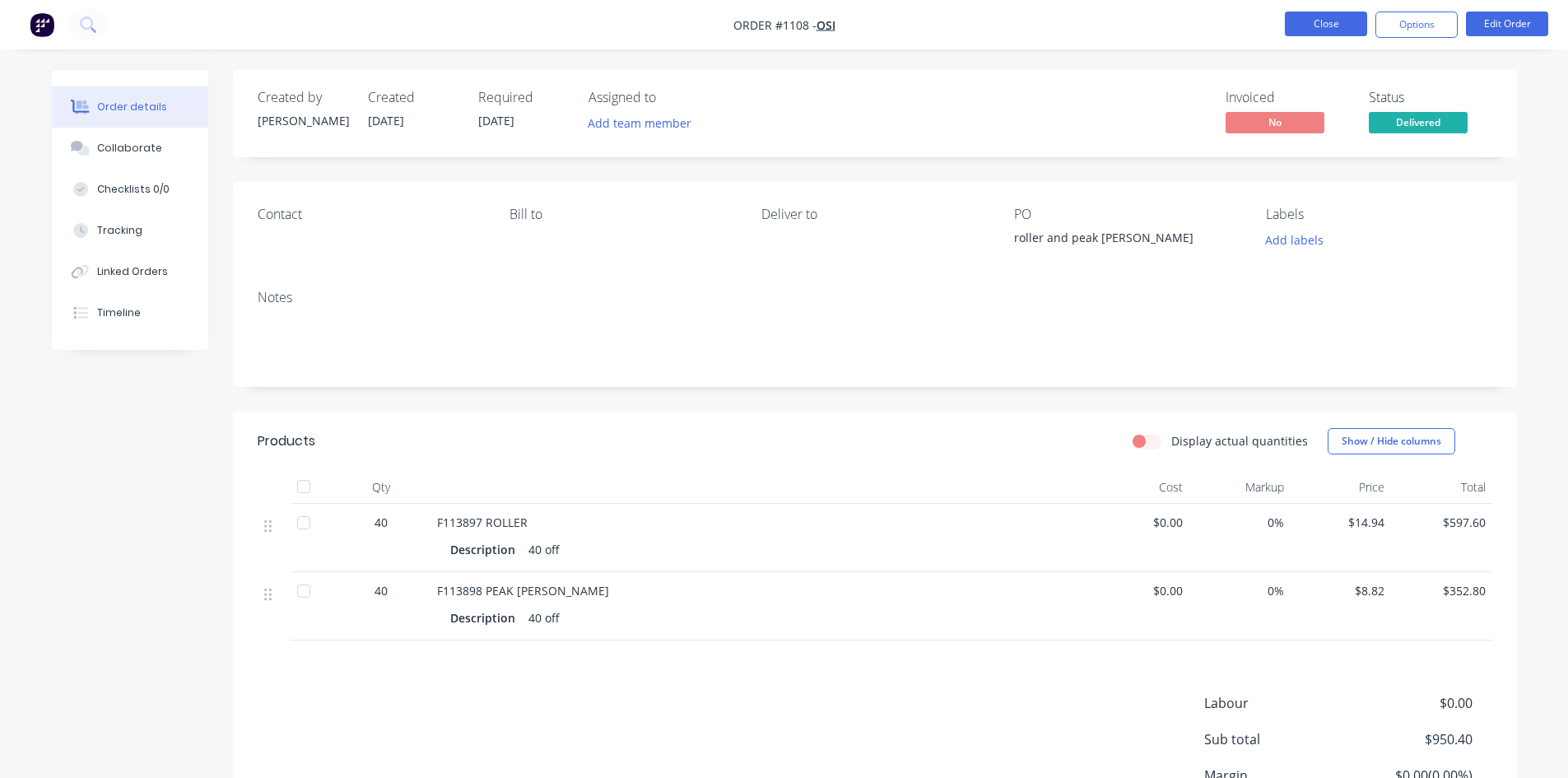
click at [1335, 21] on button "Close" at bounding box center [1326, 23] width 83 height 24
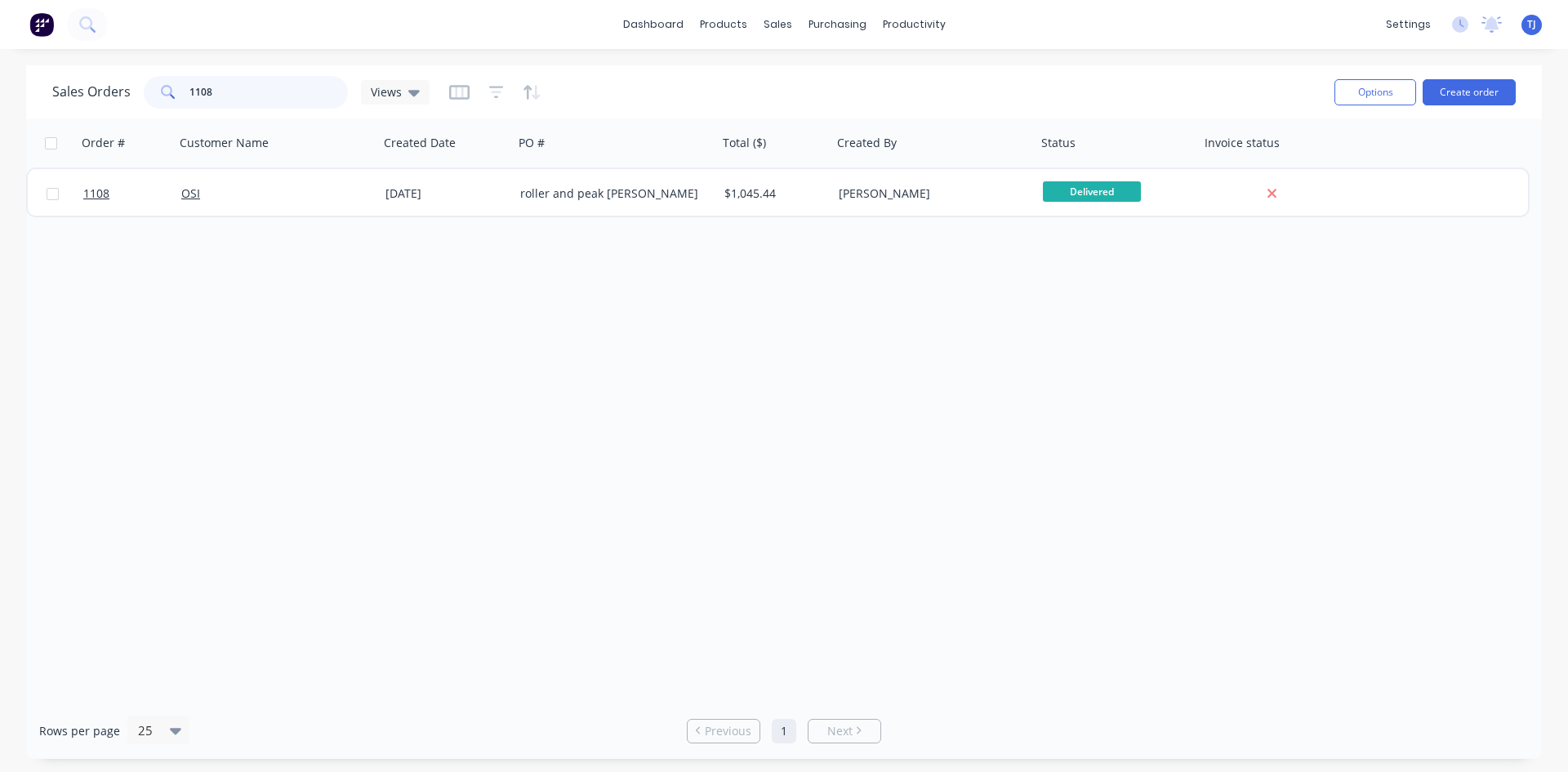
click at [264, 100] on input "1108" at bounding box center [269, 92] width 159 height 33
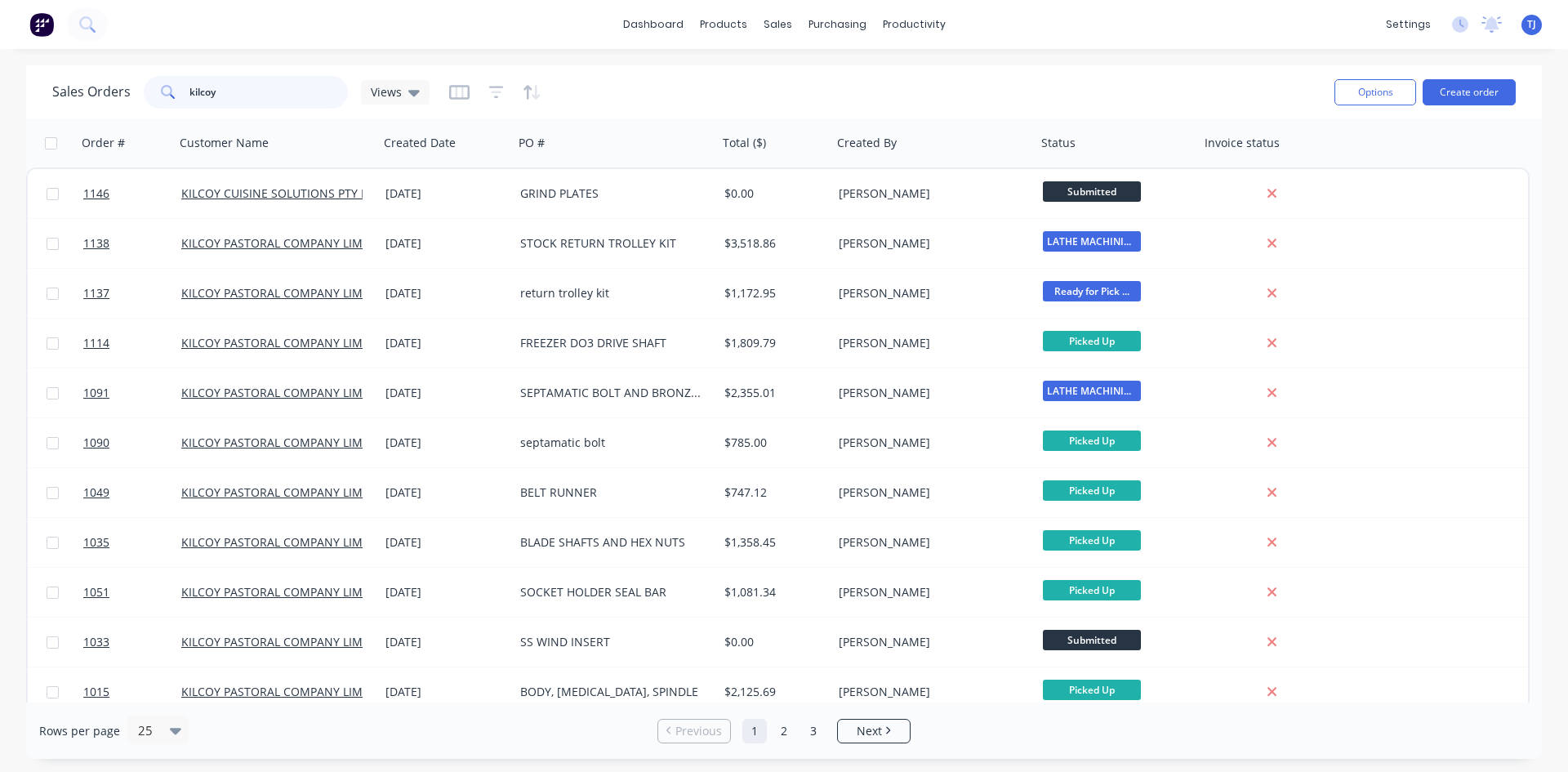
type input "kilcoy"
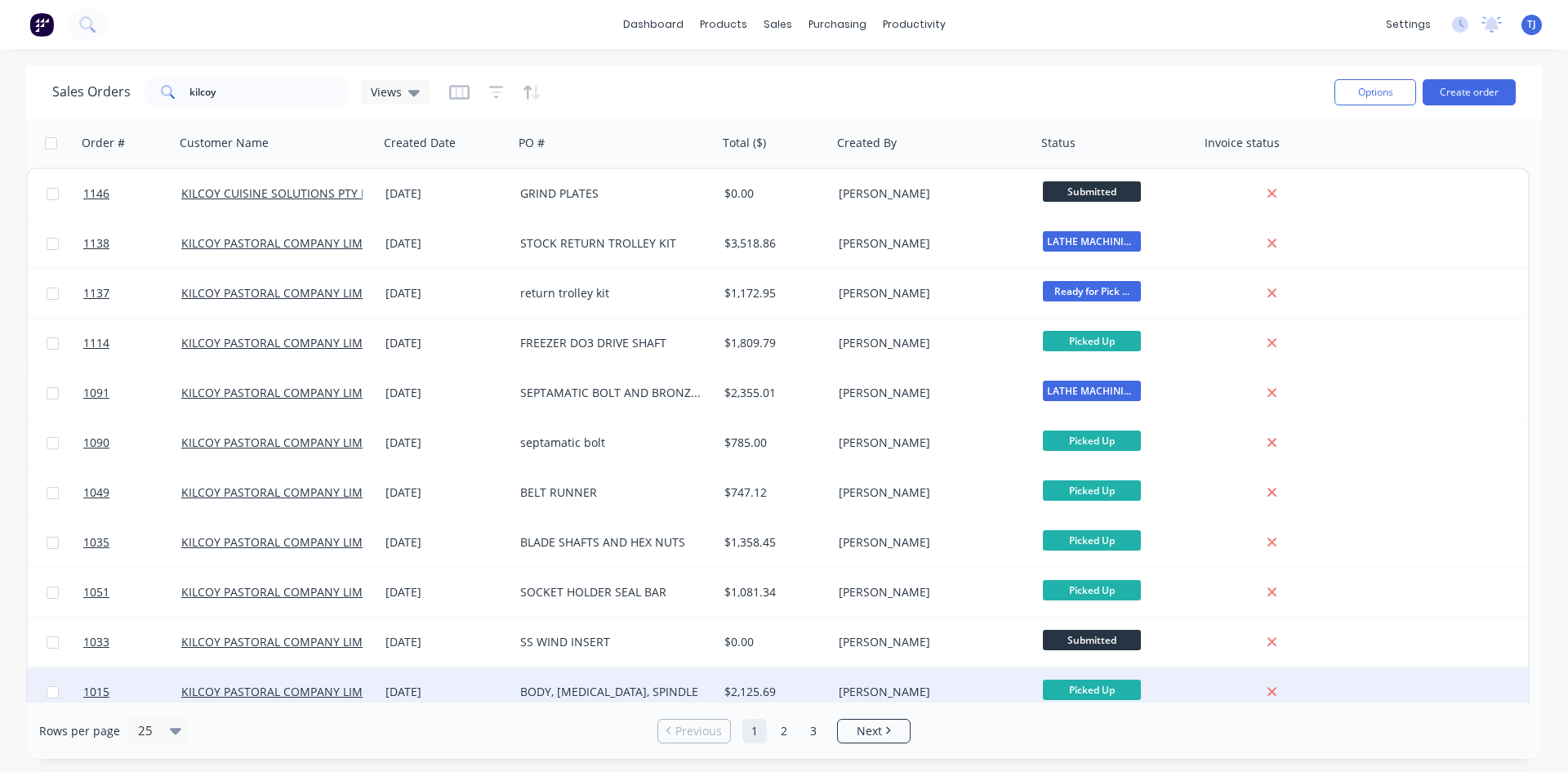
click at [548, 690] on div "BODY, [MEDICAL_DATA], SPINDLE" at bounding box center [610, 692] width 181 height 16
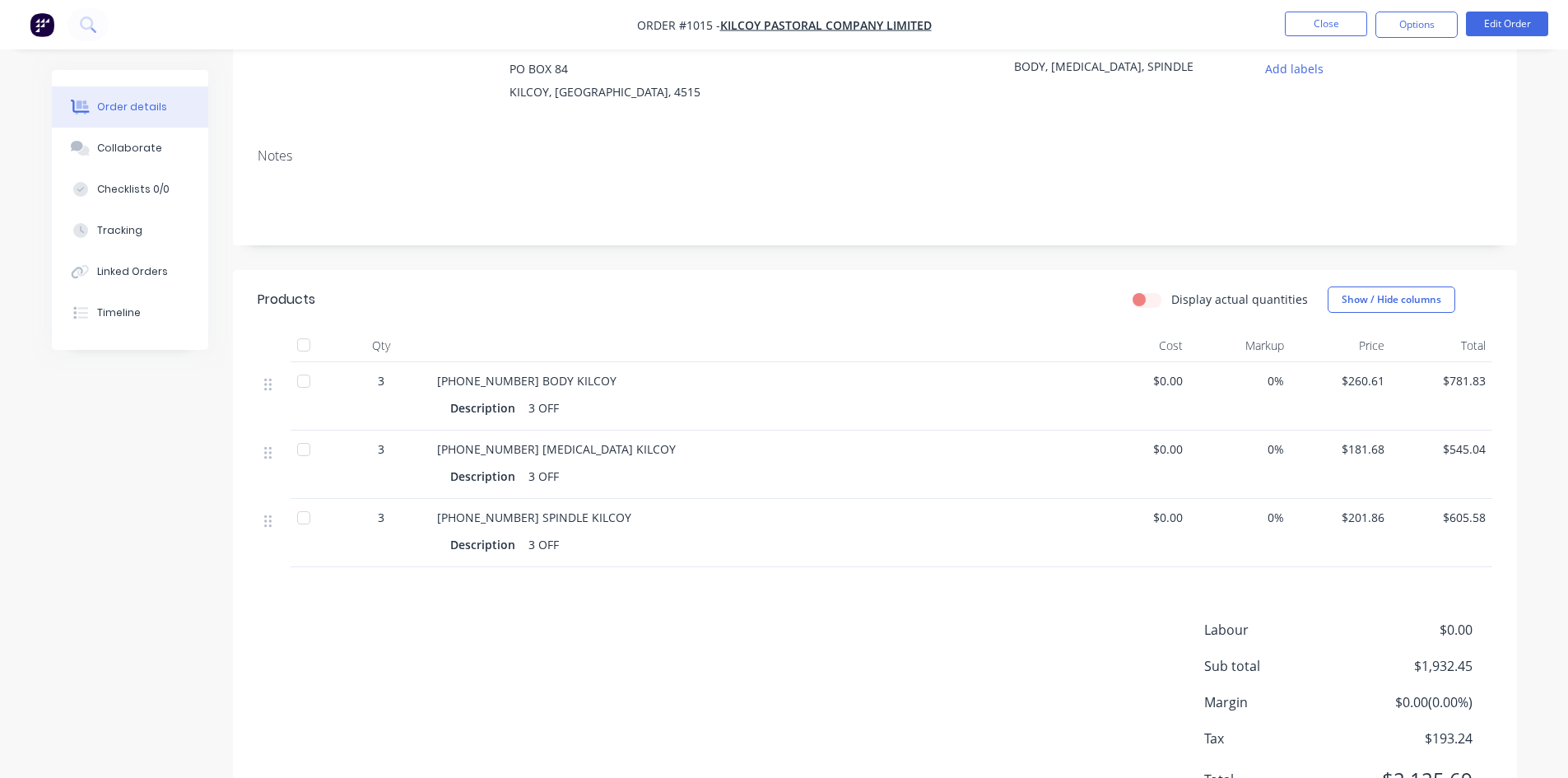
scroll to position [89, 0]
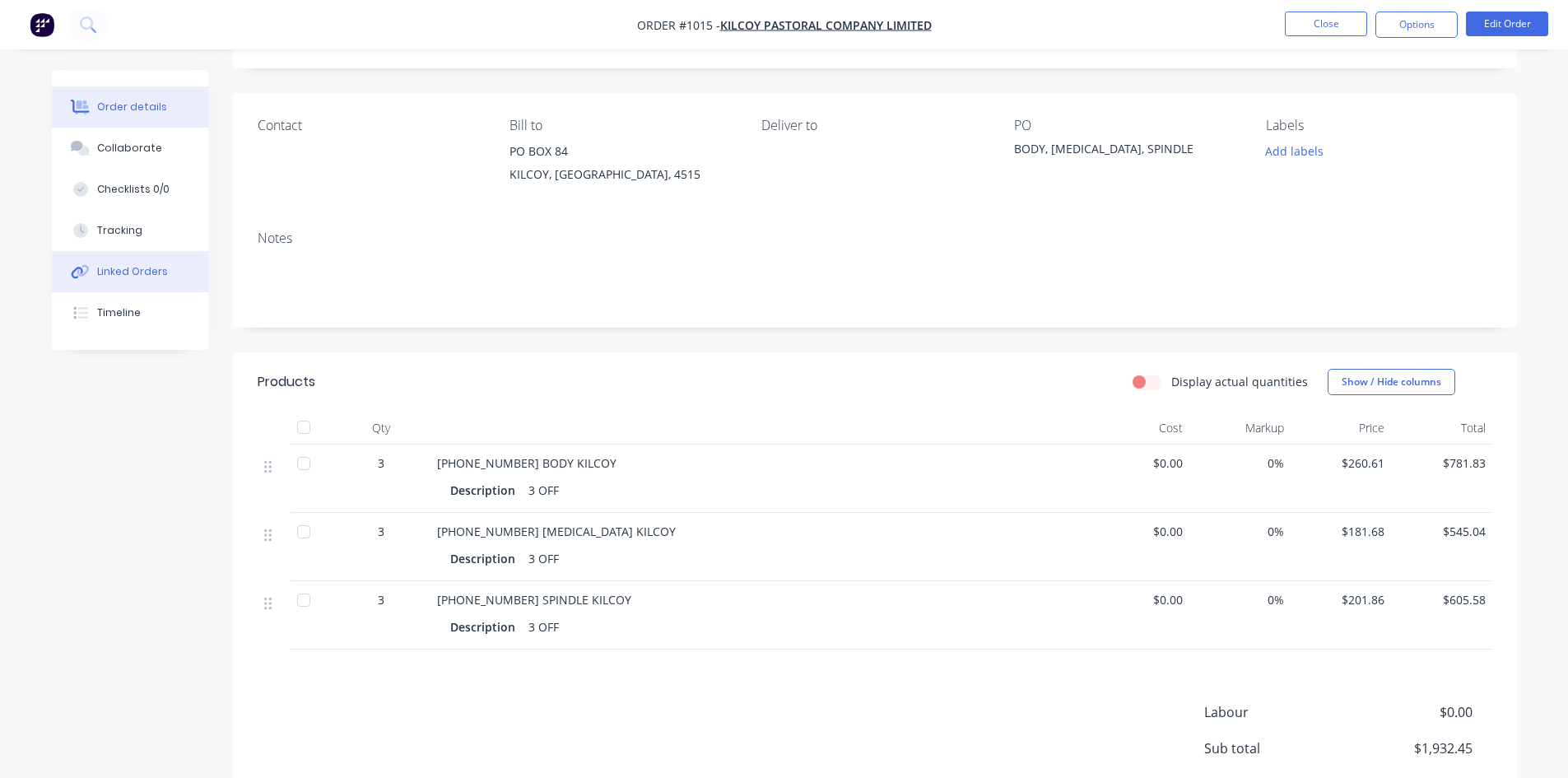
click at [139, 273] on div "Linked Orders" at bounding box center [132, 272] width 71 height 14
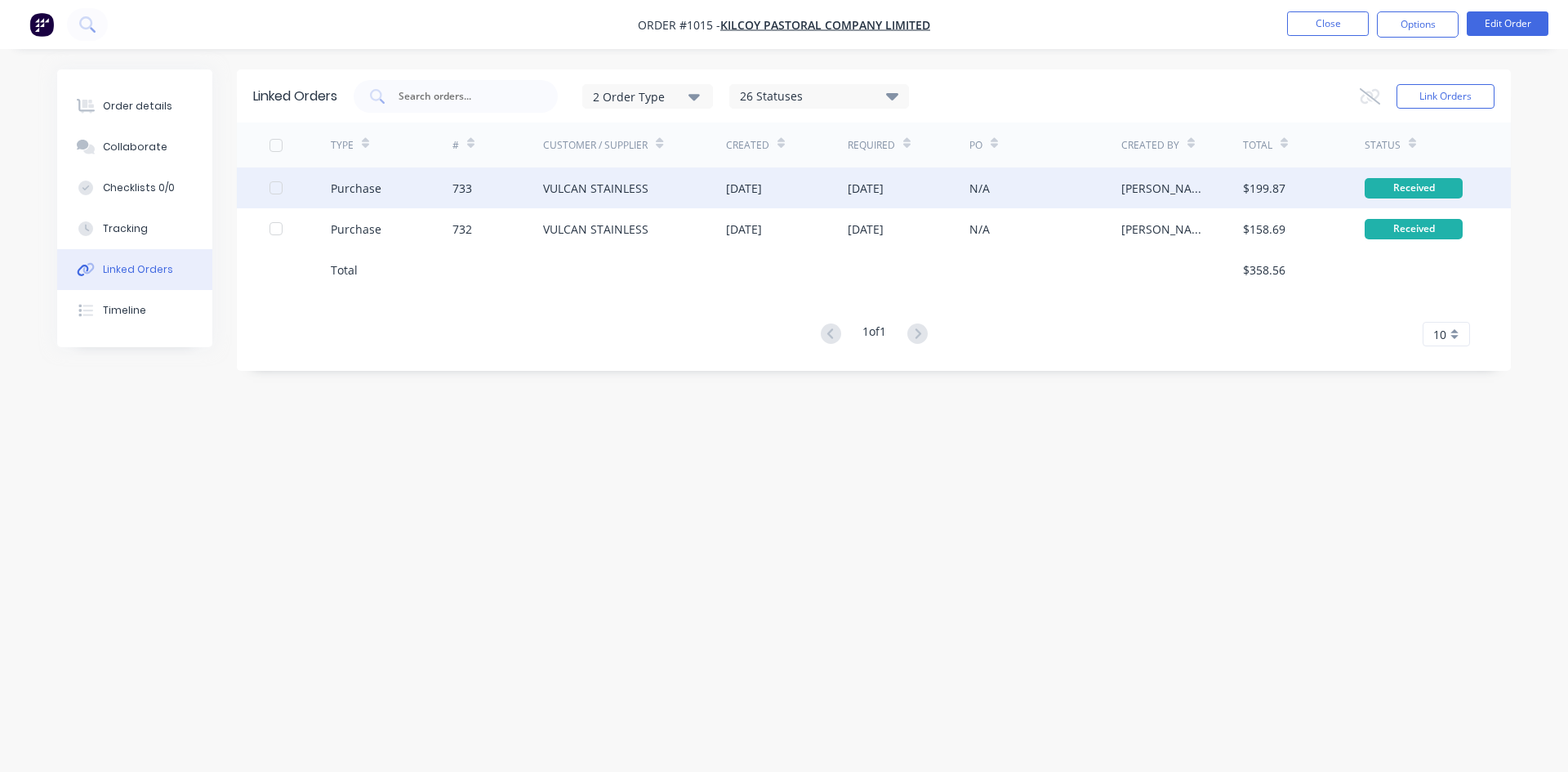
click at [516, 187] on div "733" at bounding box center [498, 188] width 92 height 41
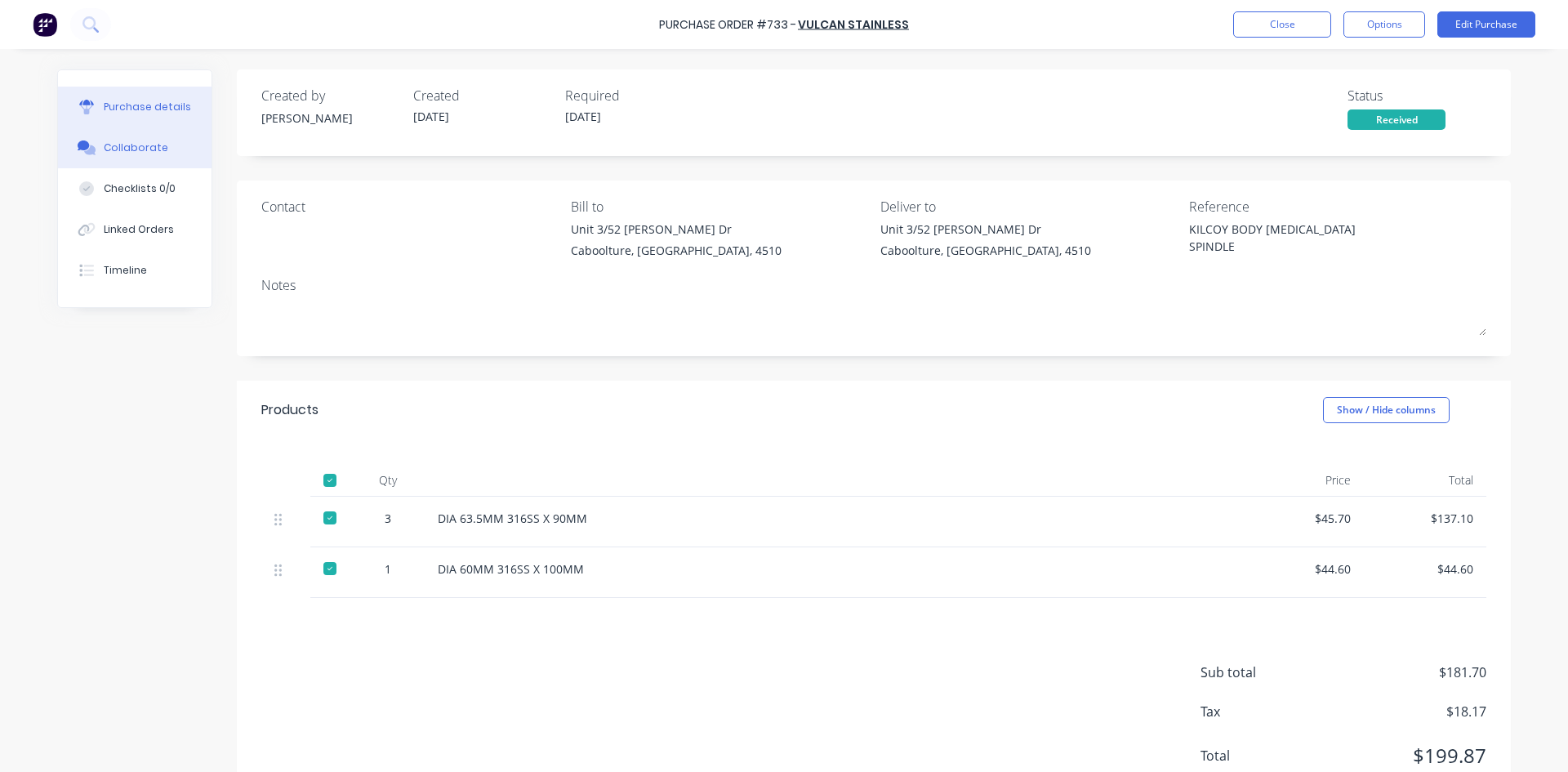
click at [123, 146] on div "Collaborate" at bounding box center [136, 147] width 64 height 14
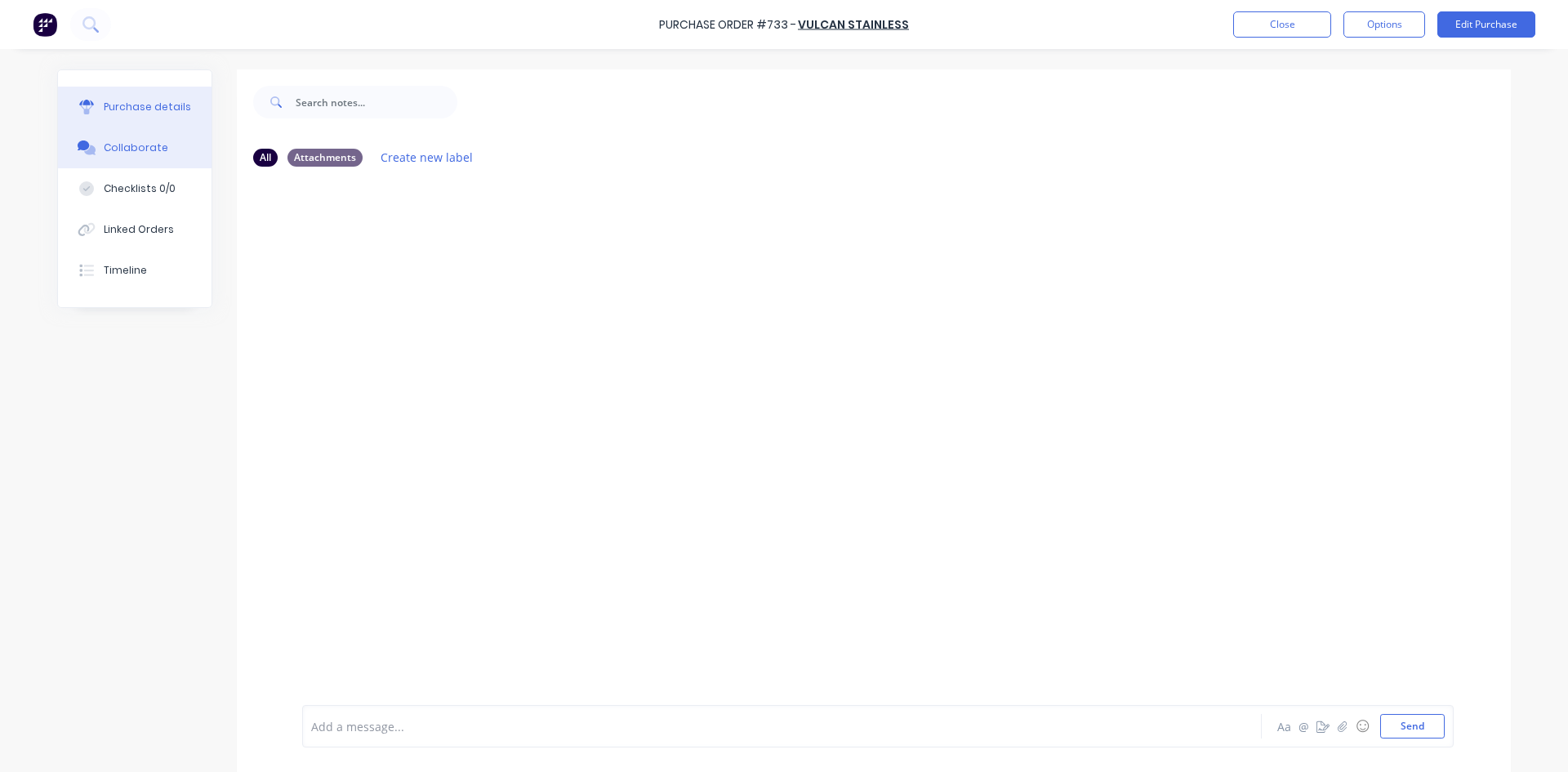
click at [146, 111] on div "Purchase details" at bounding box center [147, 107] width 87 height 14
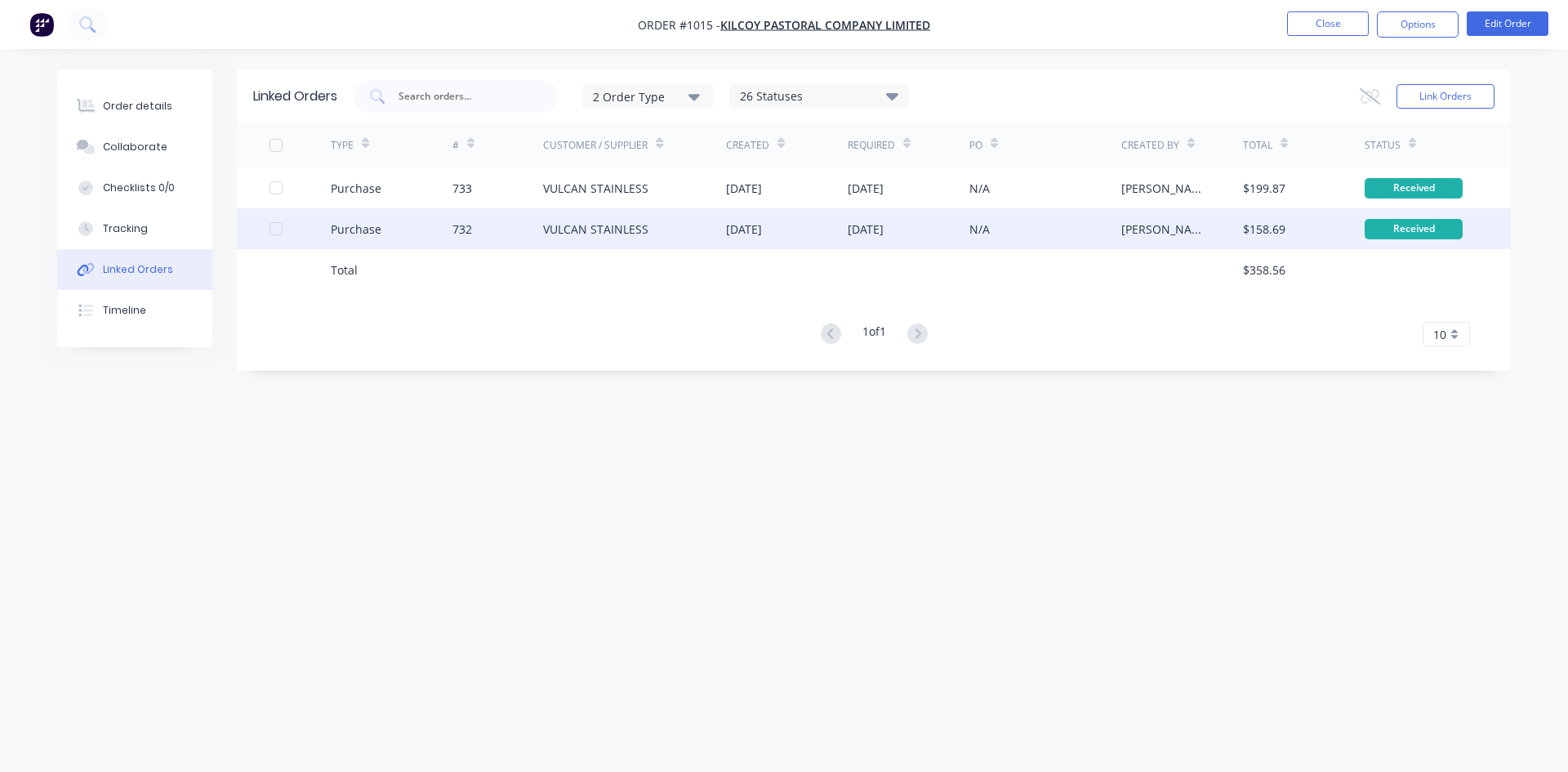
click at [612, 237] on div "VULCAN STAINLESS" at bounding box center [596, 228] width 105 height 17
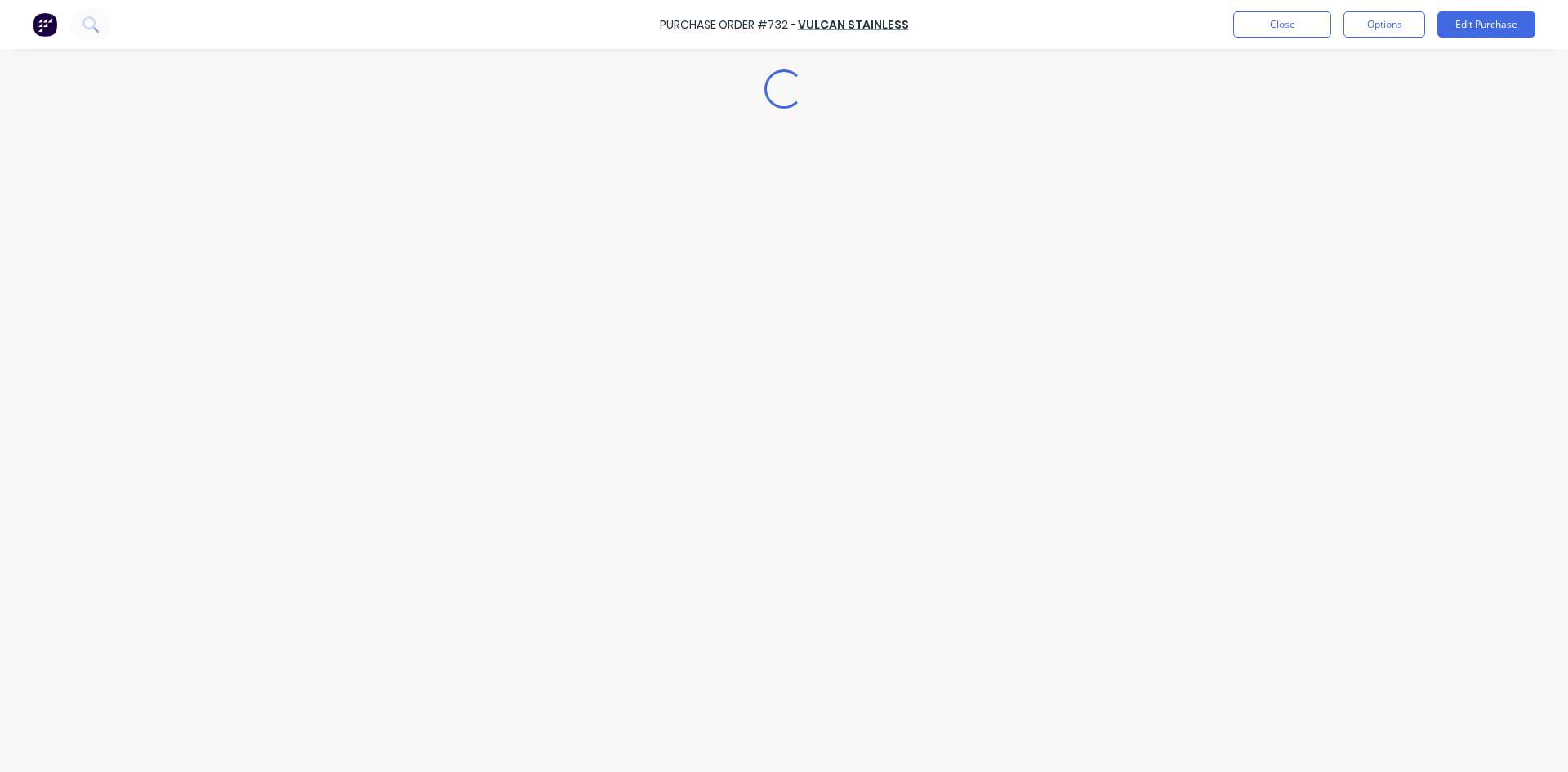
type textarea "x"
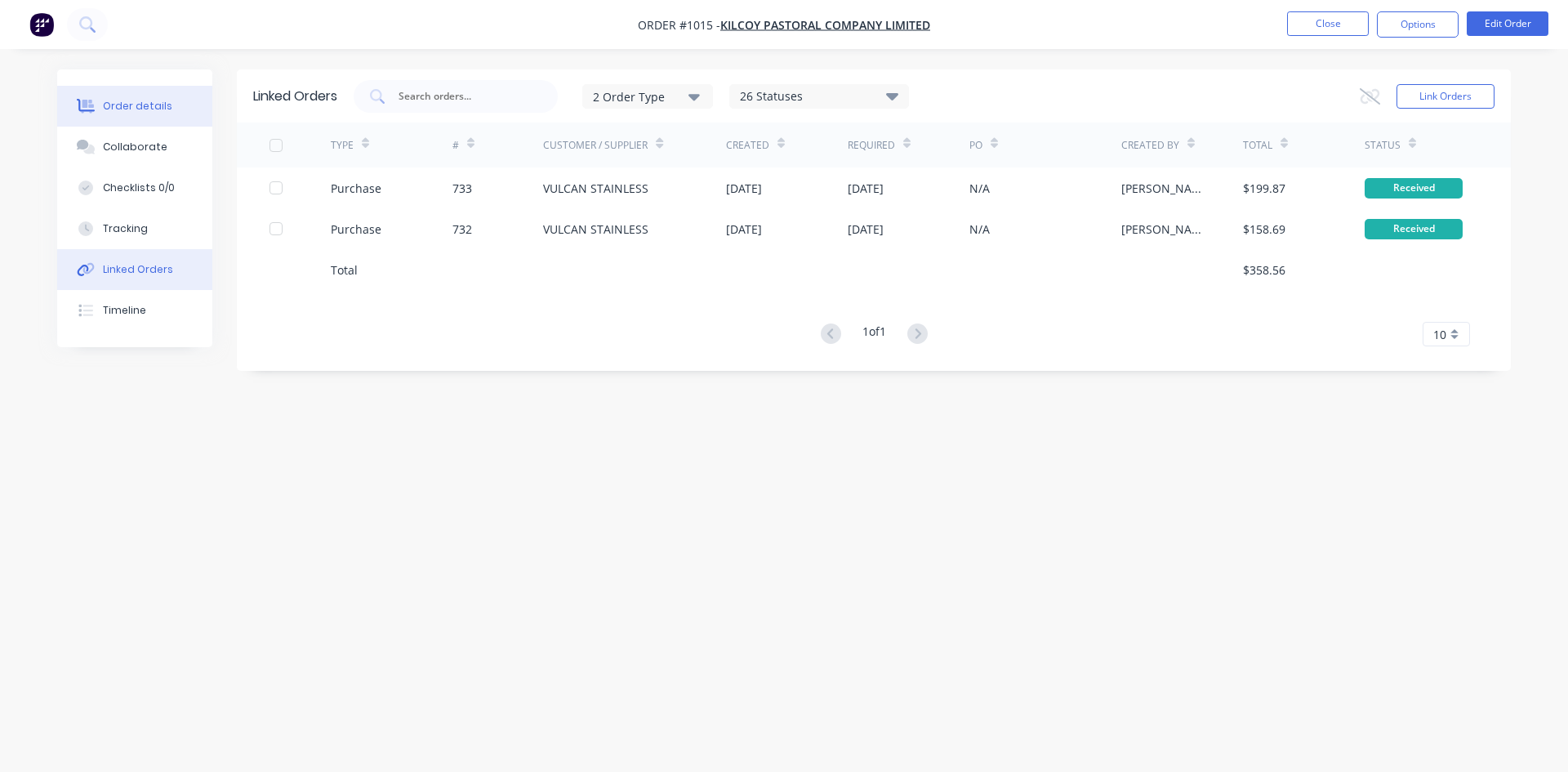
click at [121, 112] on div "Order details" at bounding box center [137, 106] width 70 height 14
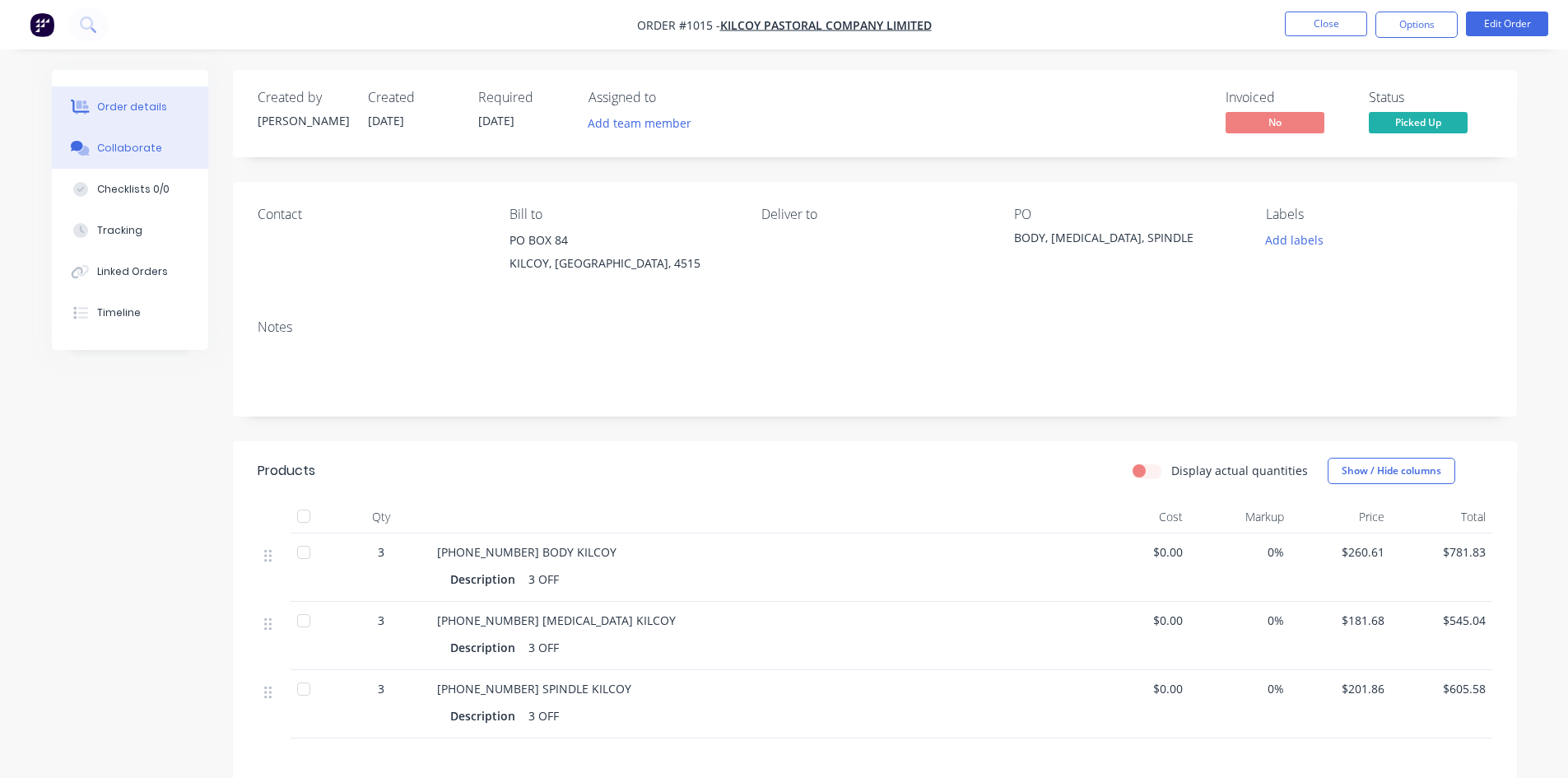
click at [133, 143] on div "Collaborate" at bounding box center [129, 148] width 65 height 14
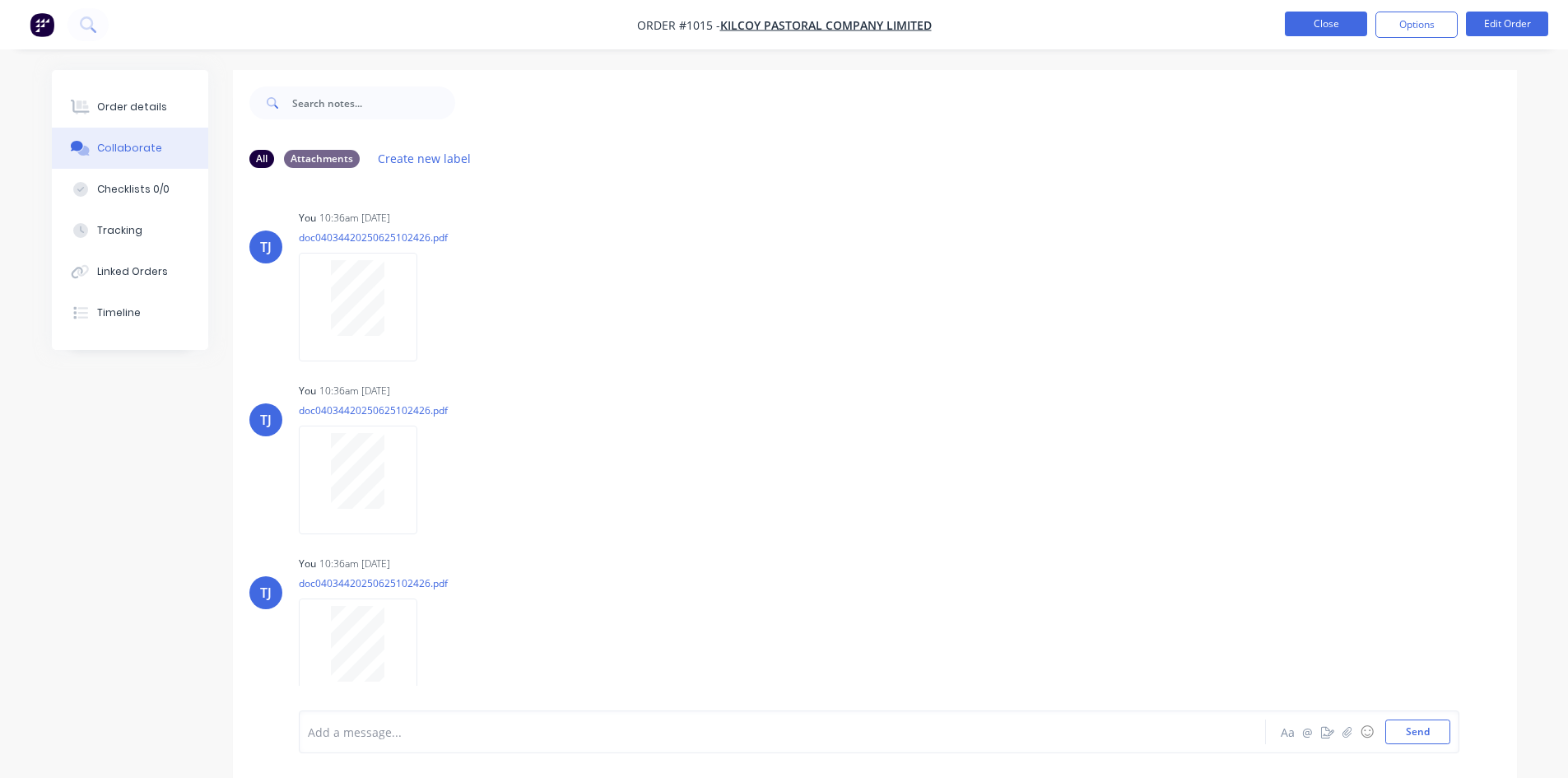
click at [1336, 22] on button "Close" at bounding box center [1326, 23] width 83 height 24
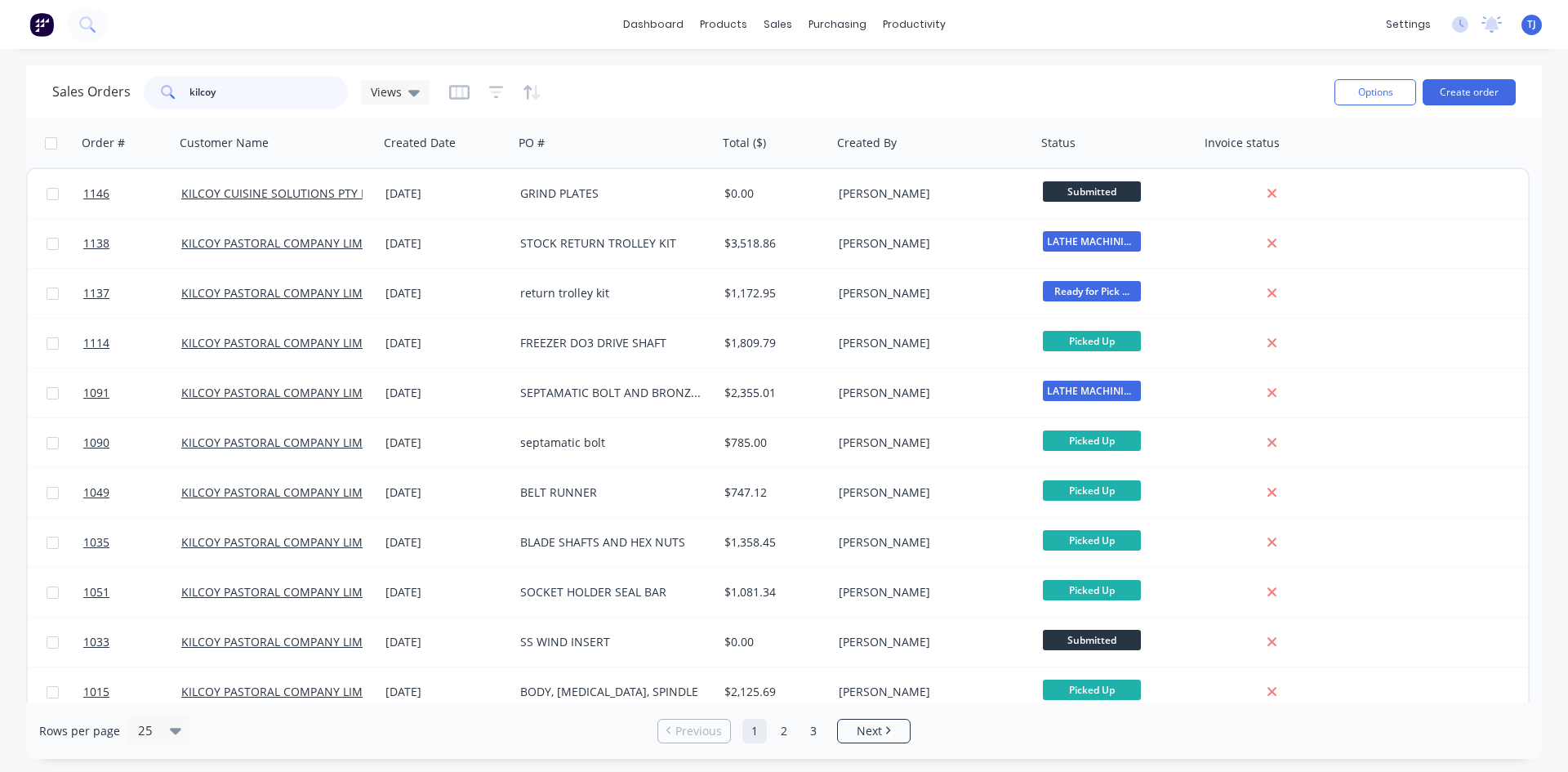
click at [226, 92] on input "kilcoy" at bounding box center [269, 92] width 159 height 33
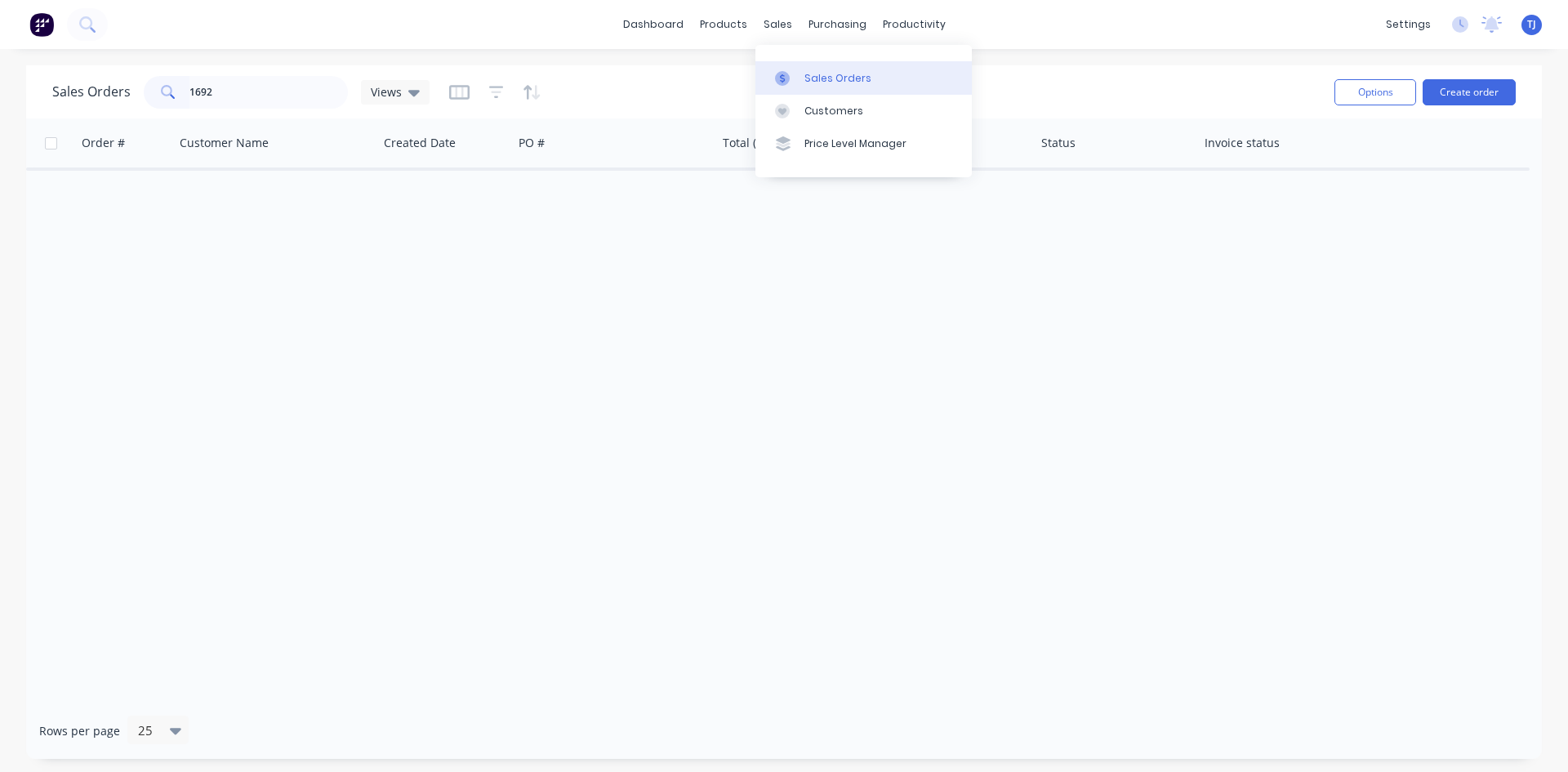
click at [823, 74] on div "Sales Orders" at bounding box center [838, 79] width 67 height 14
click at [821, 76] on div "Sales Orders" at bounding box center [838, 79] width 67 height 14
click at [263, 105] on input "1692" at bounding box center [269, 92] width 159 height 33
click at [263, 104] on input "1692" at bounding box center [269, 92] width 159 height 33
click at [238, 79] on input "1692" at bounding box center [269, 92] width 159 height 33
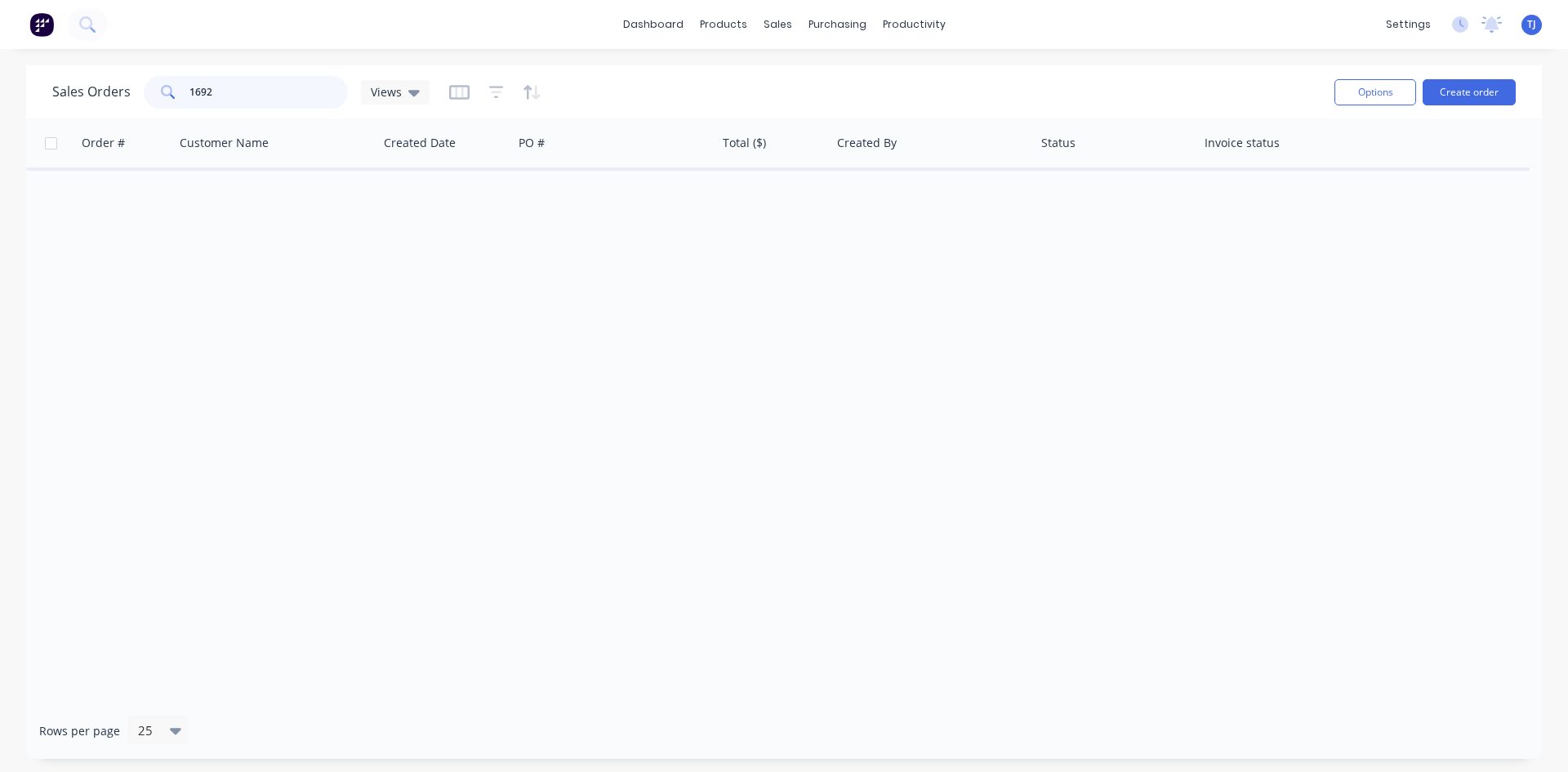
click at [238, 79] on input "1692" at bounding box center [269, 92] width 159 height 33
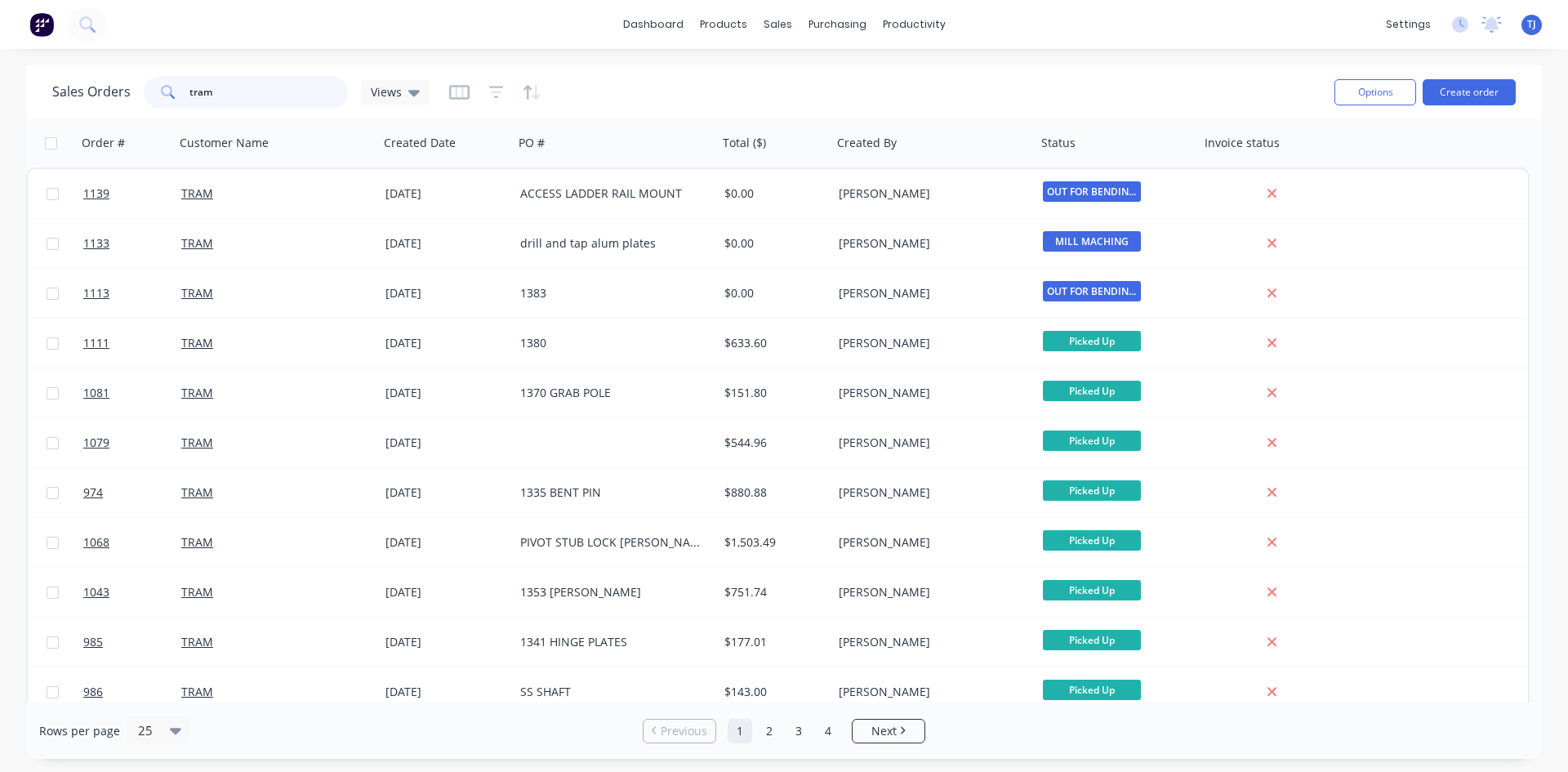
click at [221, 95] on input "tram" at bounding box center [269, 92] width 159 height 33
click at [221, 95] on input "tram" at bounding box center [269, 92] width 159 height 33
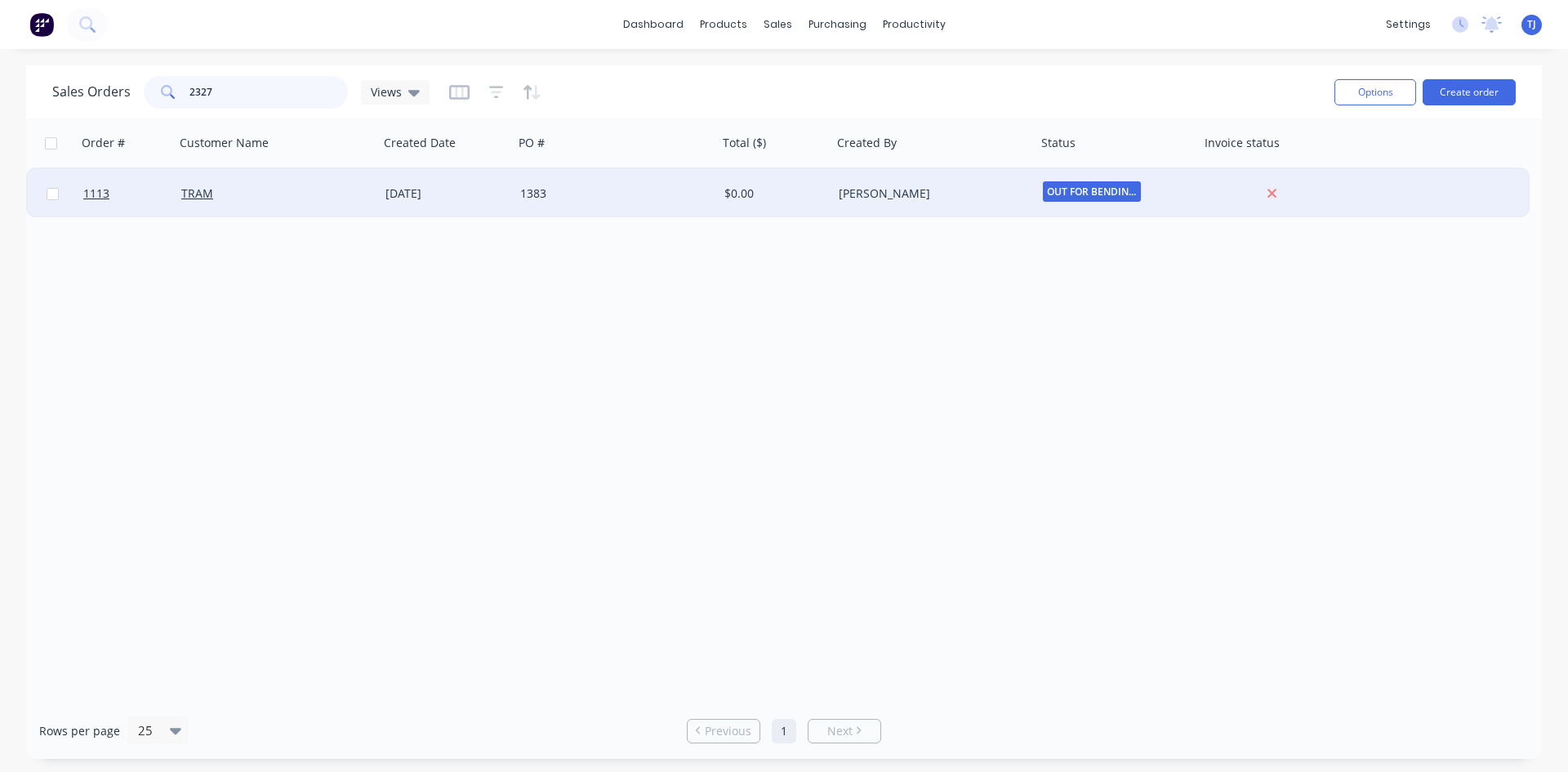
type input "2327"
click at [394, 181] on div "[DATE]" at bounding box center [446, 193] width 135 height 49
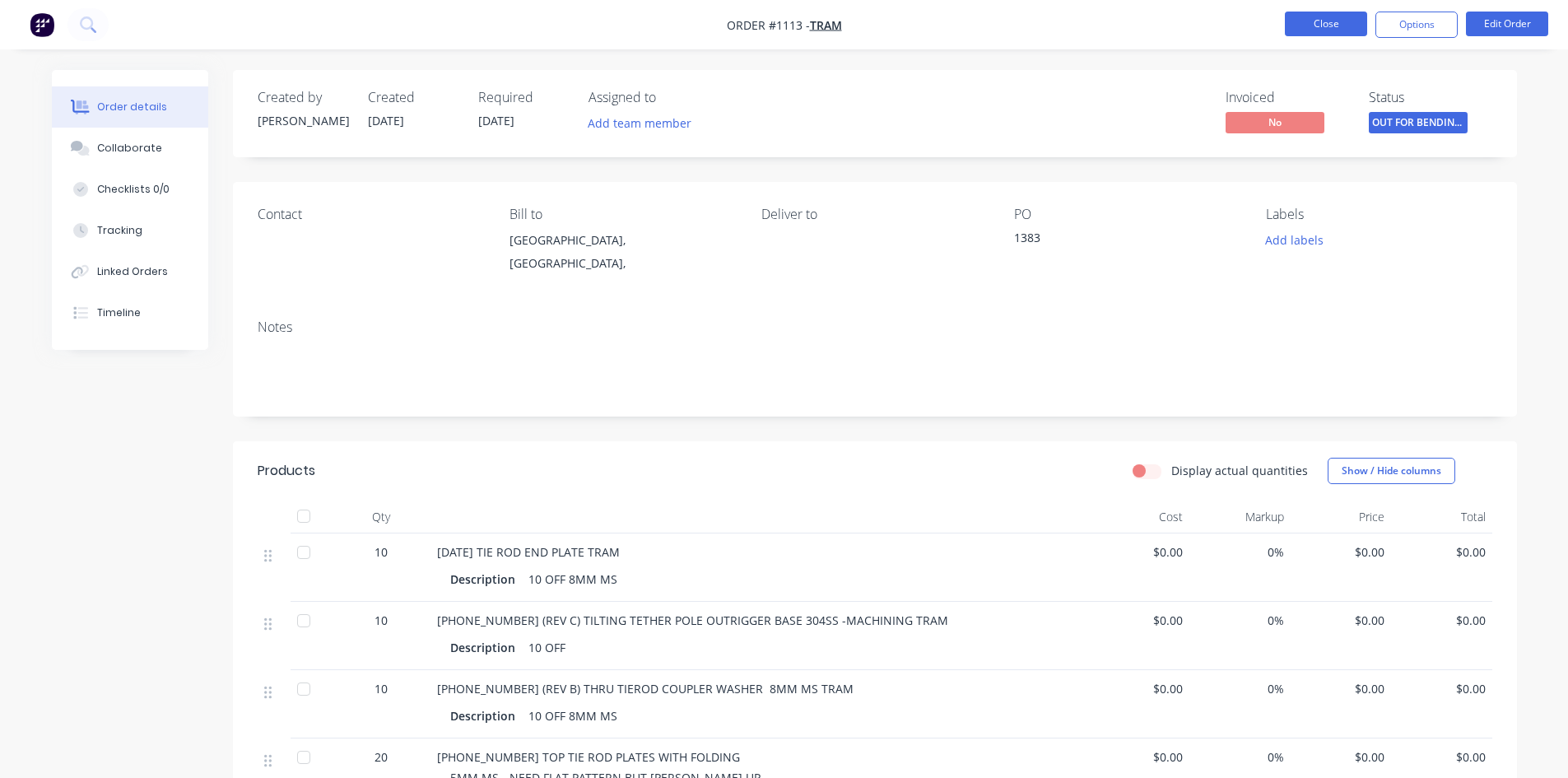
click at [1344, 23] on button "Close" at bounding box center [1326, 23] width 83 height 24
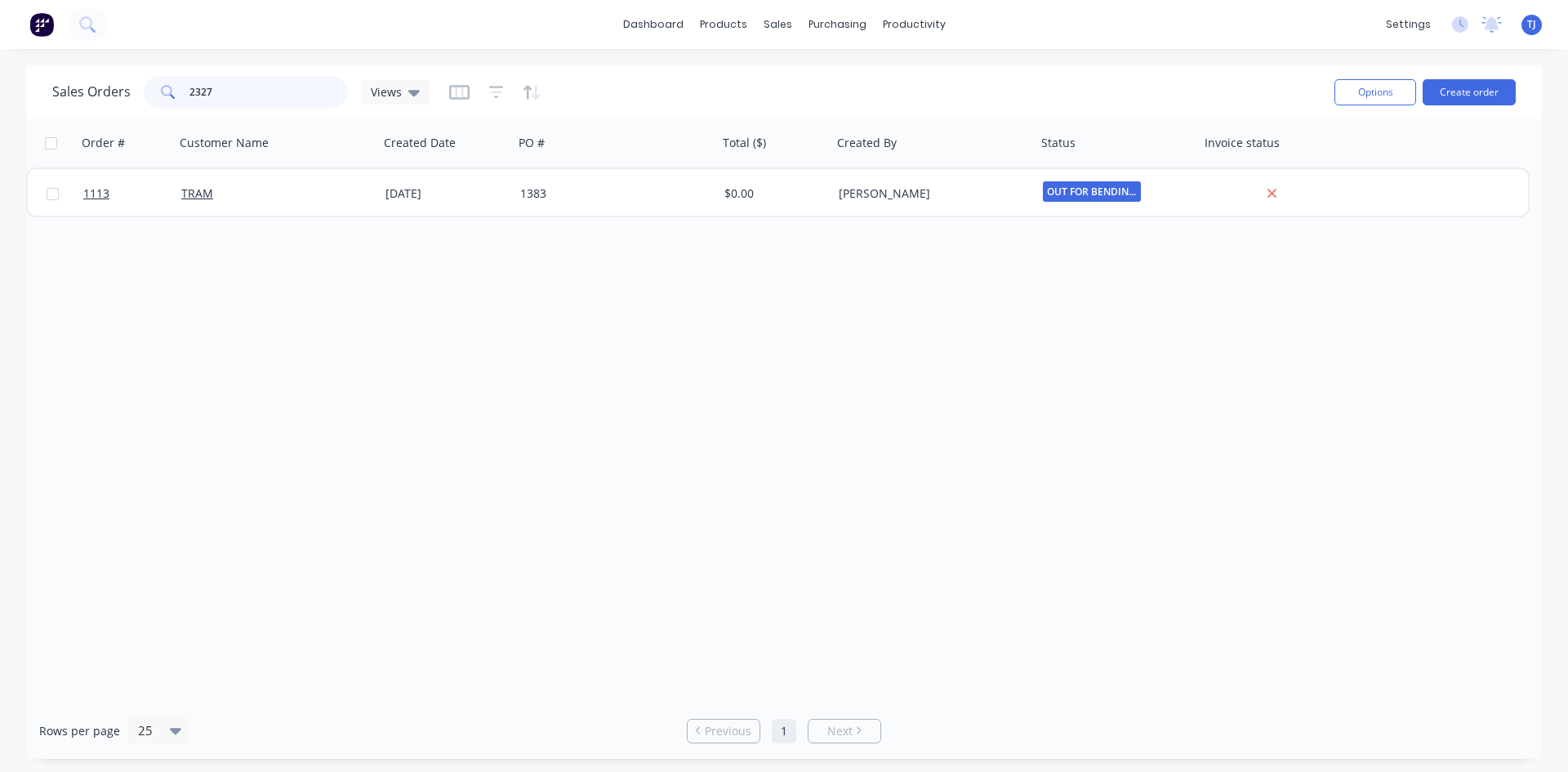
click at [229, 98] on input "2327" at bounding box center [269, 92] width 159 height 33
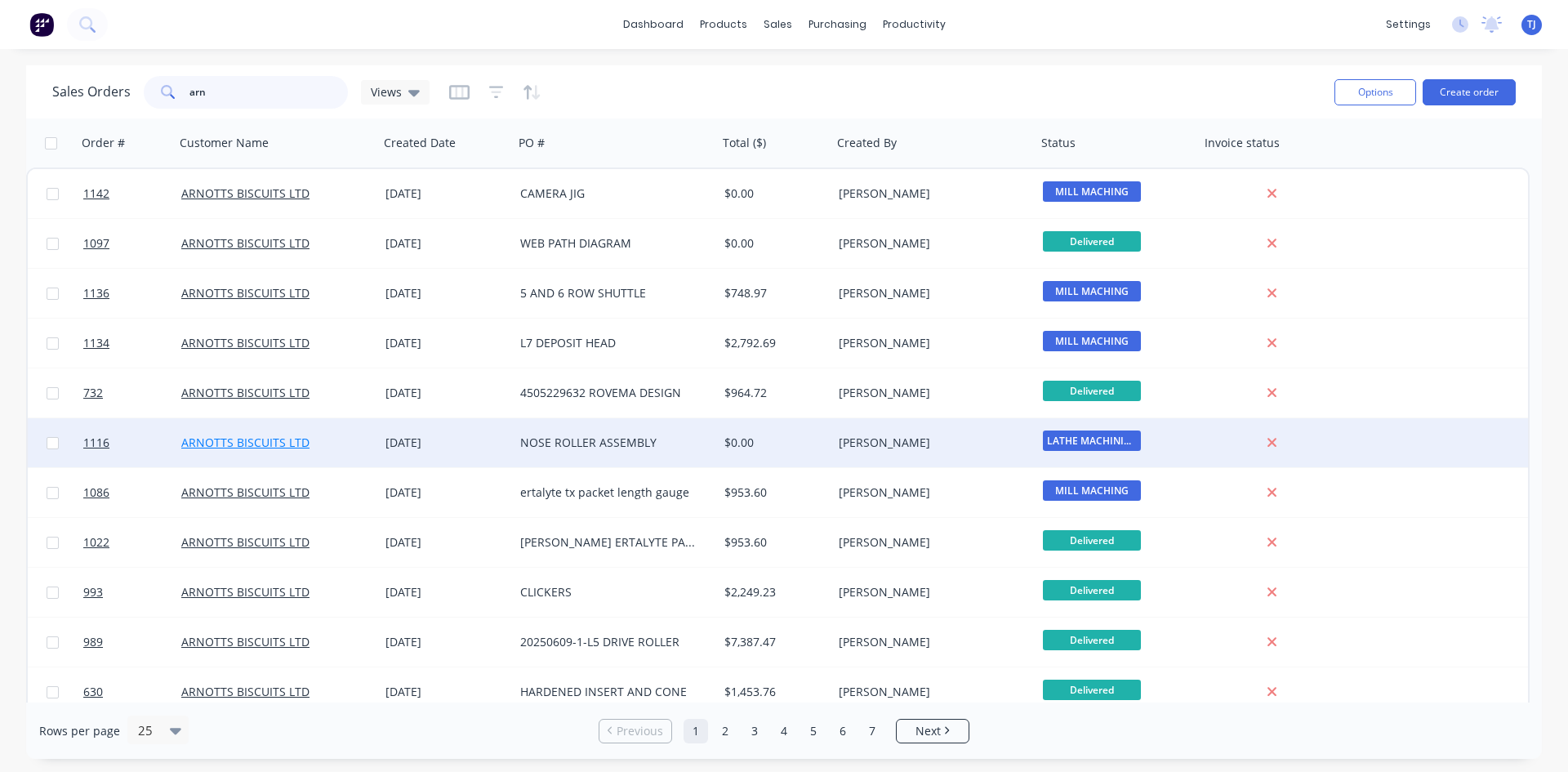
type input "arn"
click at [249, 446] on link "ARNOTTS BISCUITS LTD" at bounding box center [245, 442] width 129 height 15
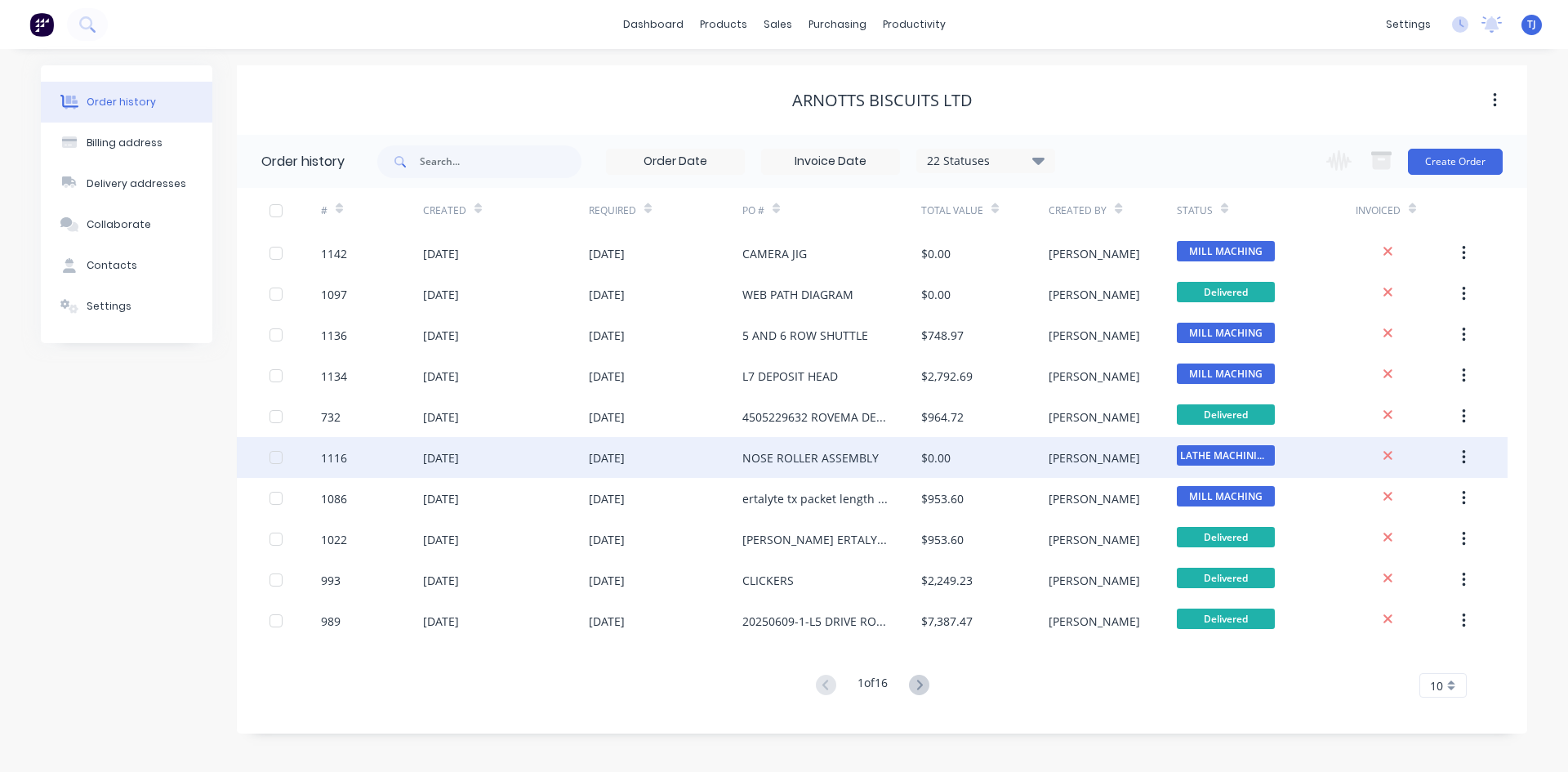
click at [625, 450] on div "[DATE]" at bounding box center [607, 457] width 36 height 17
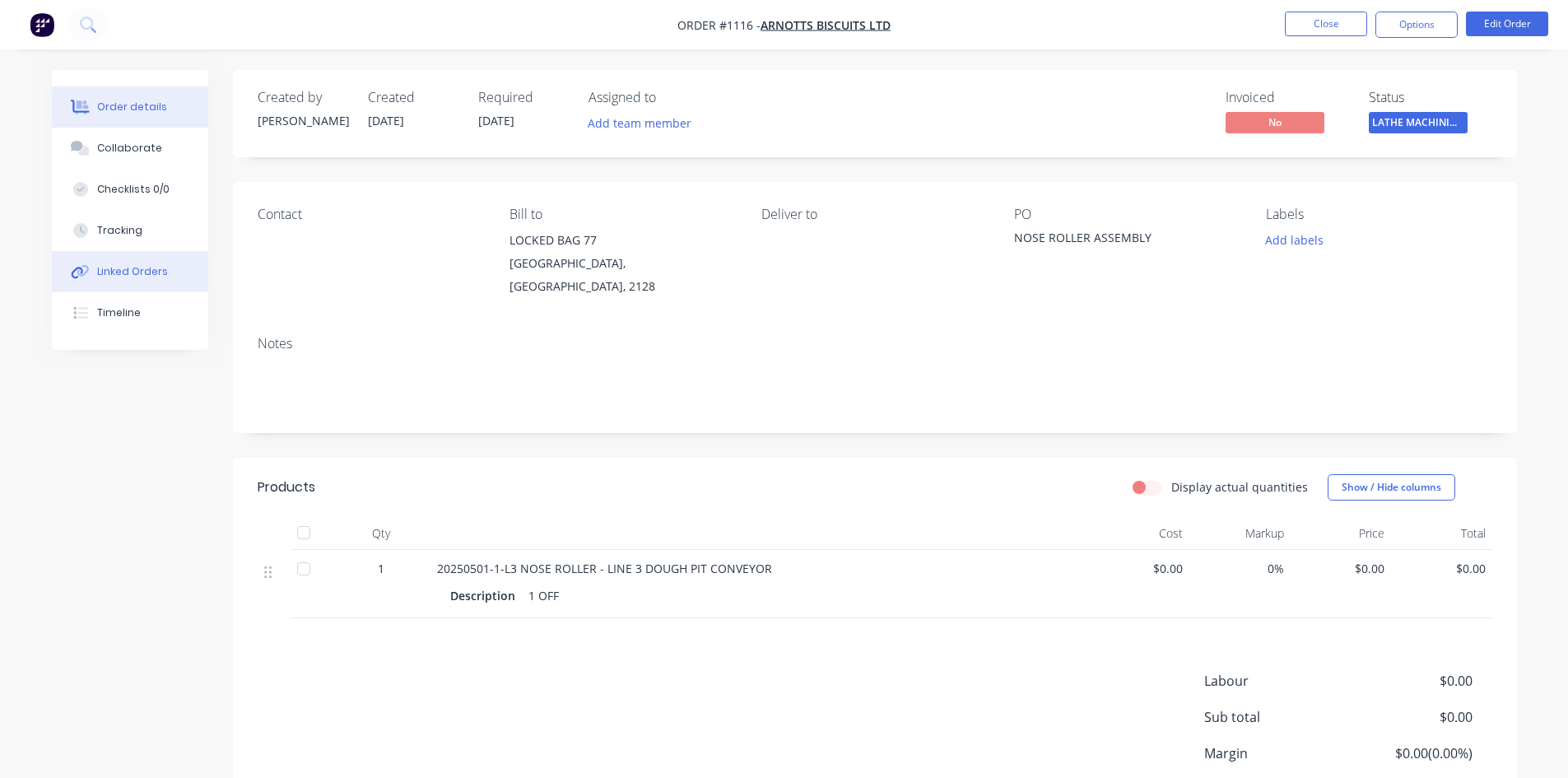
click at [122, 272] on div "Linked Orders" at bounding box center [132, 272] width 71 height 14
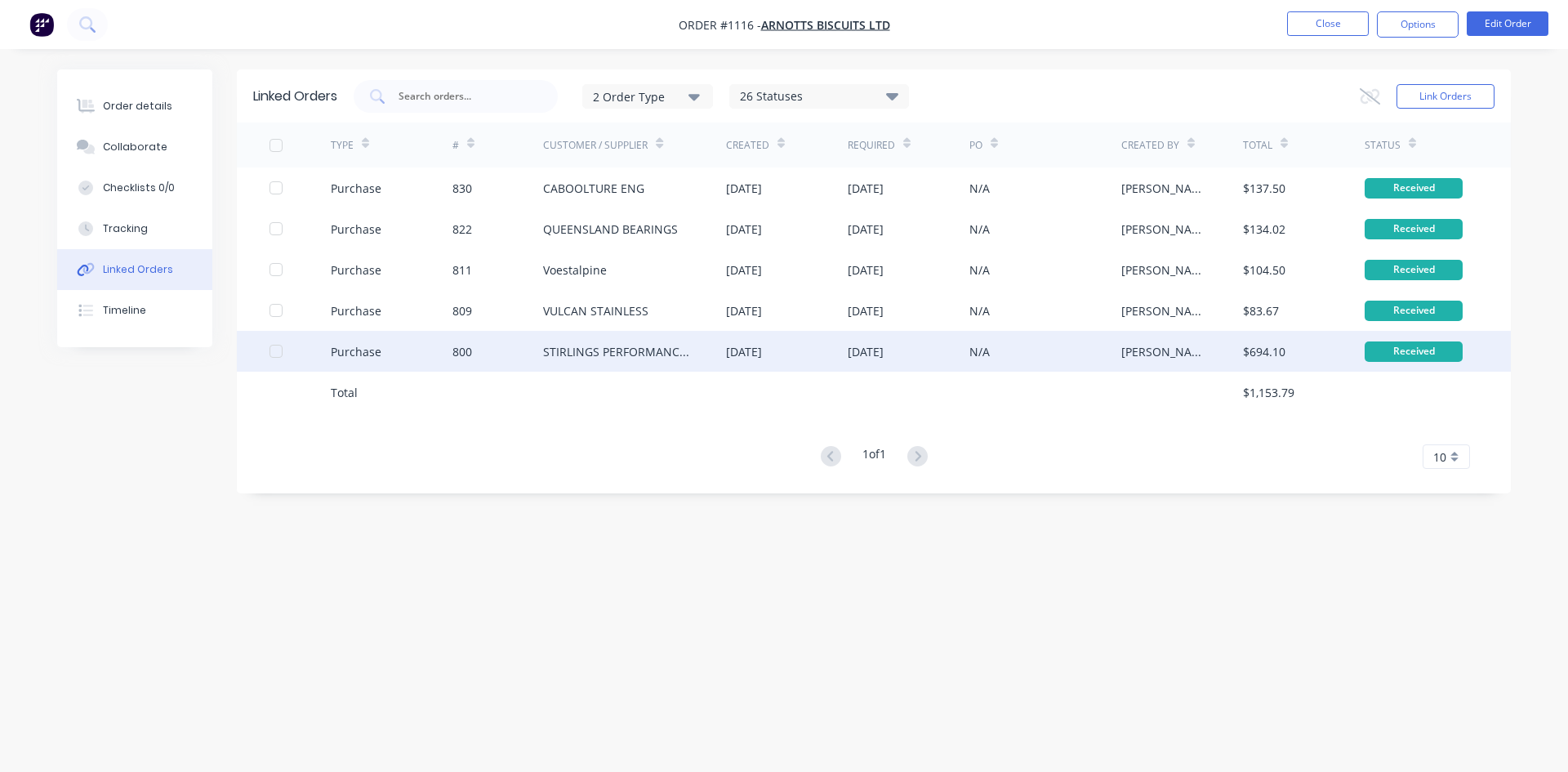
click at [606, 348] on div "STIRLINGS PERFORMANCE STEELS" at bounding box center [618, 351] width 150 height 17
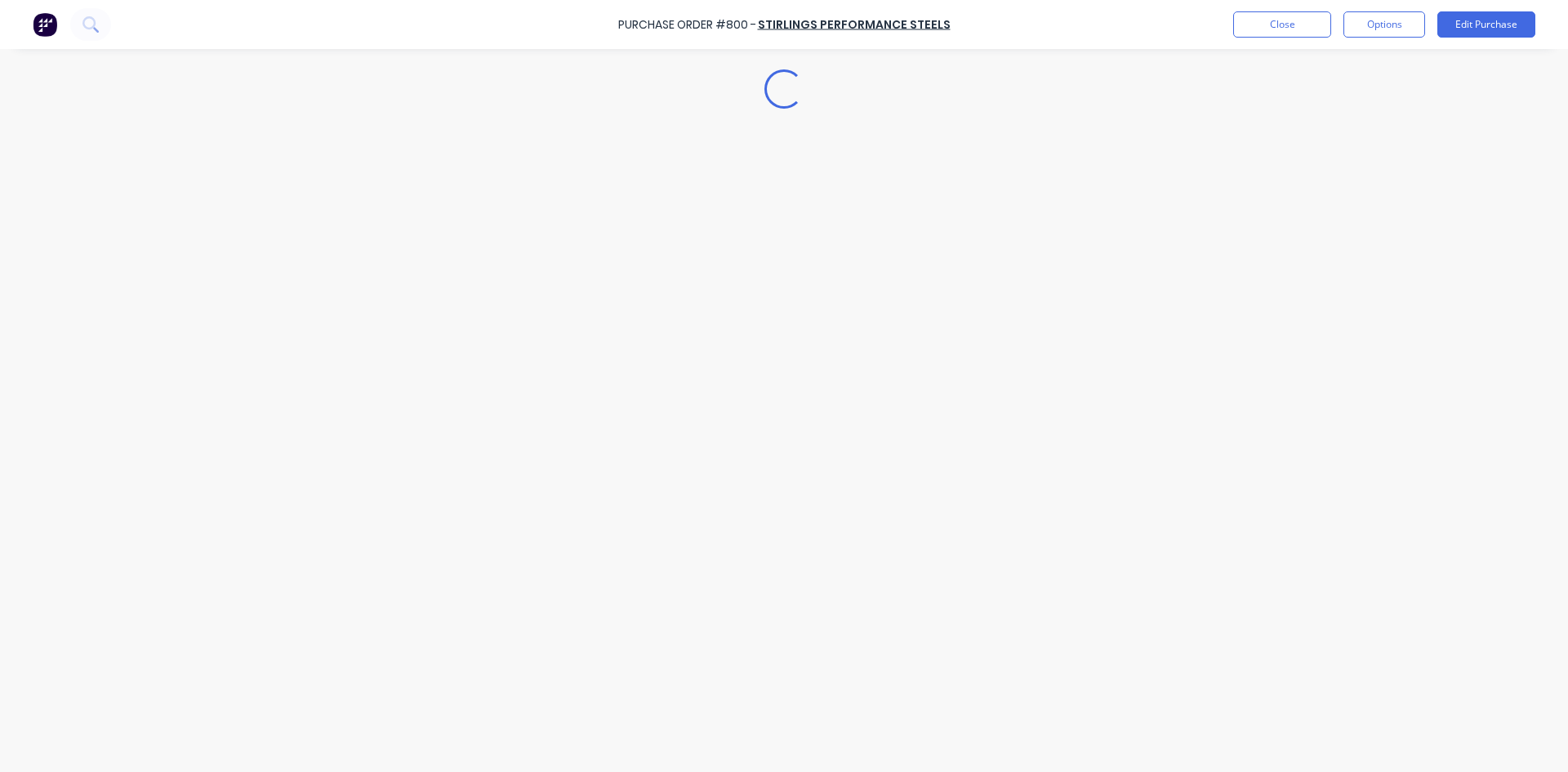
type textarea "x"
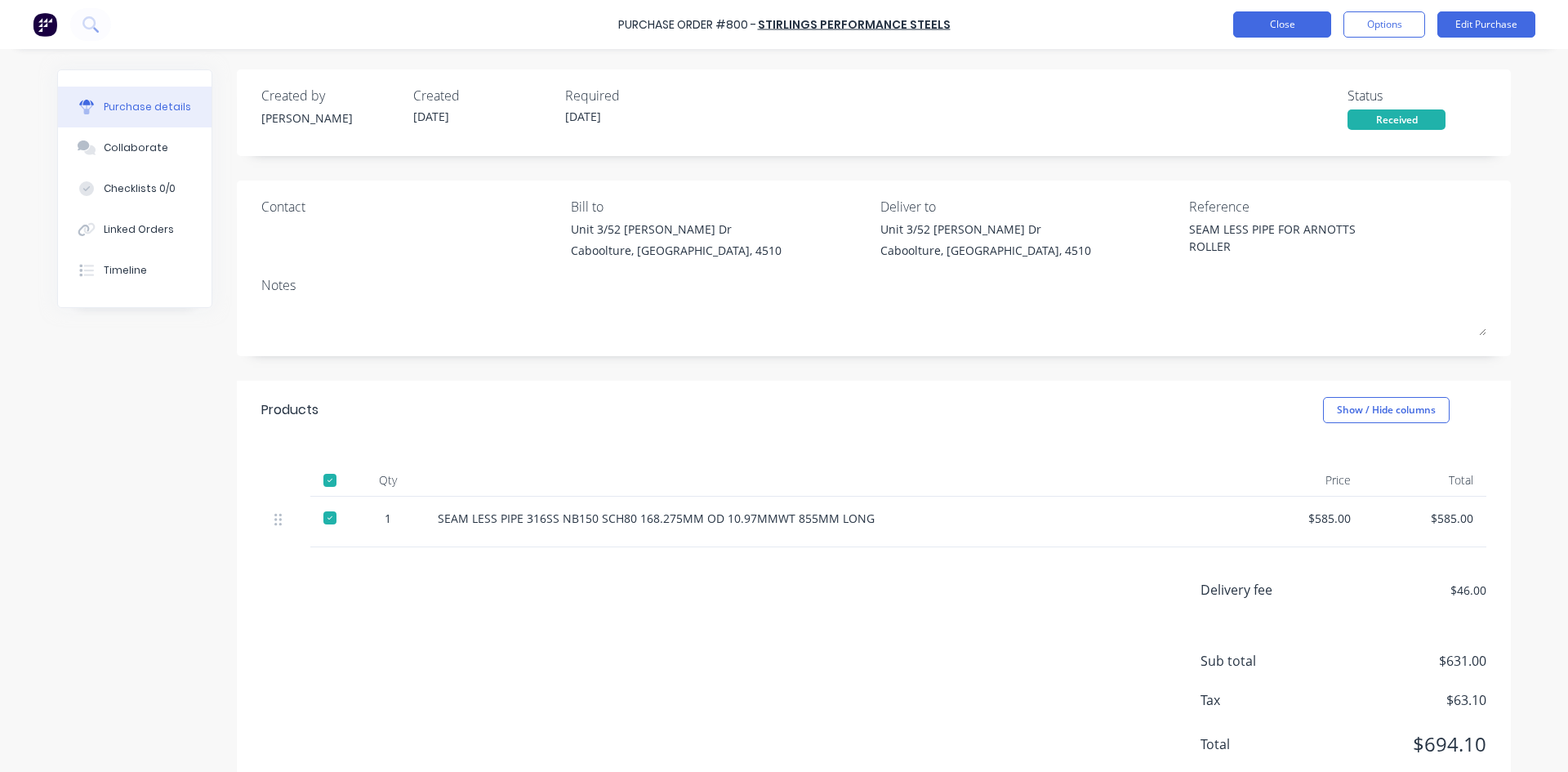
click at [1243, 30] on button "Close" at bounding box center [1282, 24] width 98 height 26
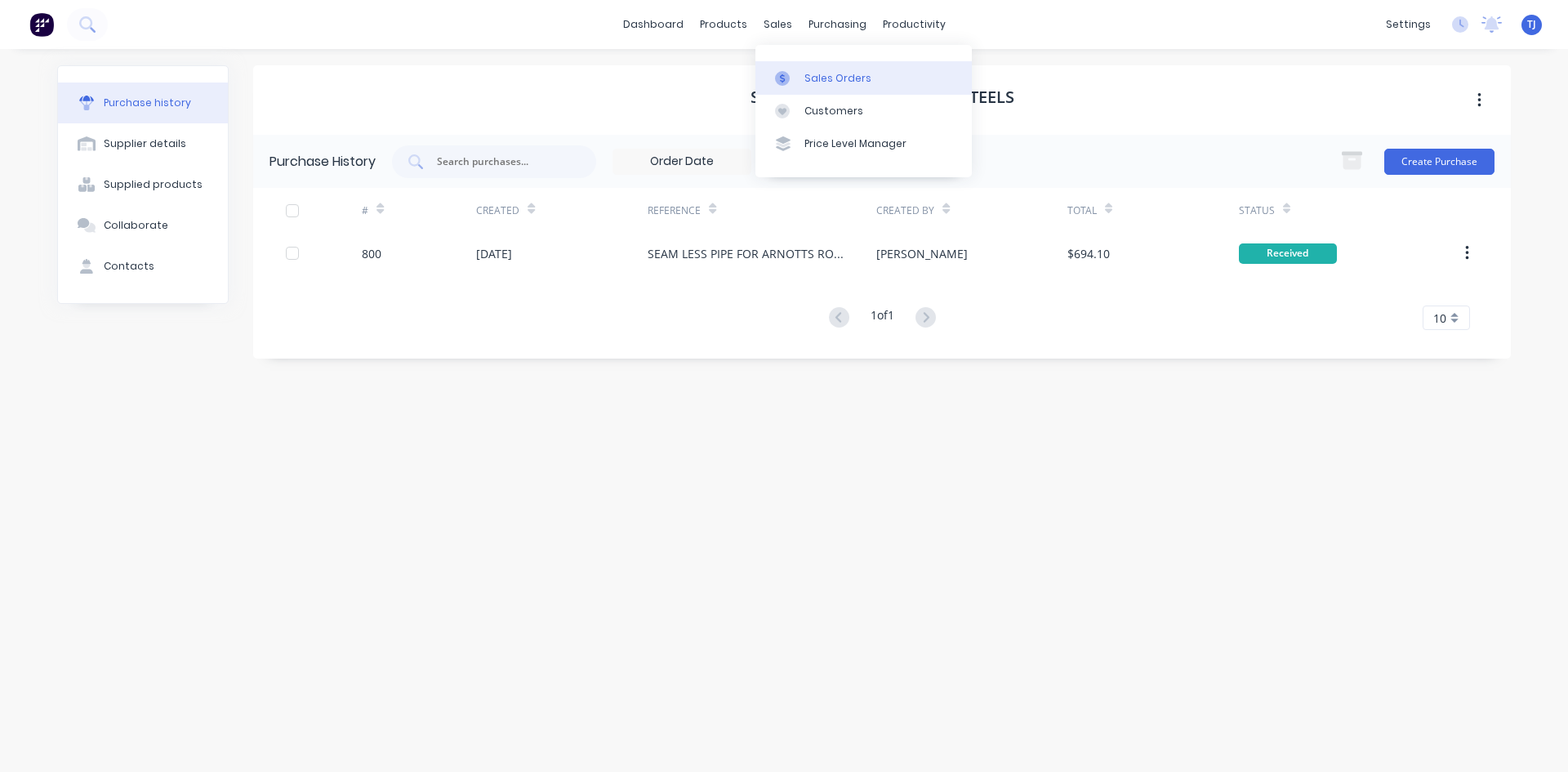
click at [809, 75] on div "Sales Orders" at bounding box center [838, 79] width 67 height 14
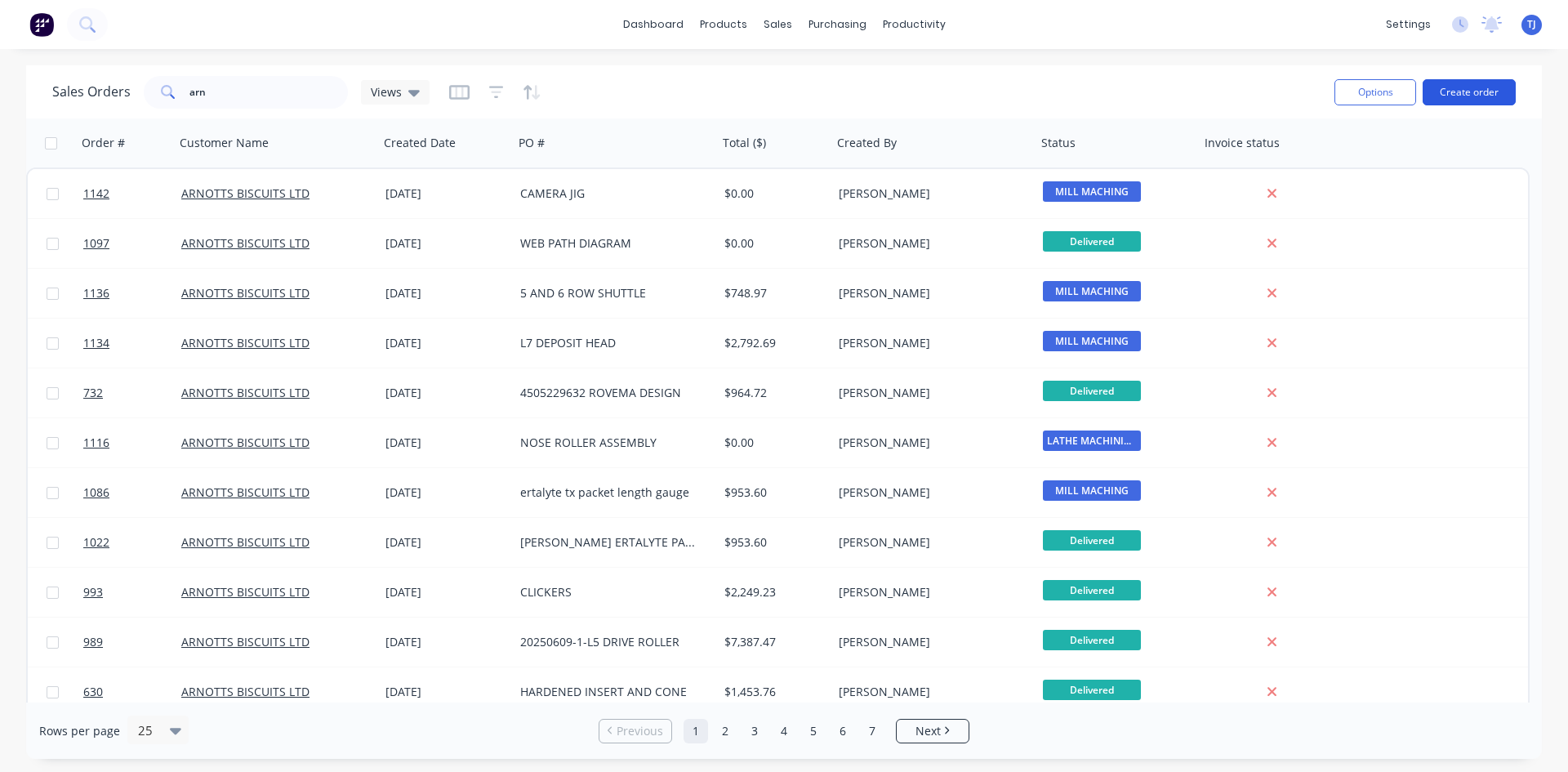
click at [1448, 91] on button "Create order" at bounding box center [1469, 92] width 93 height 26
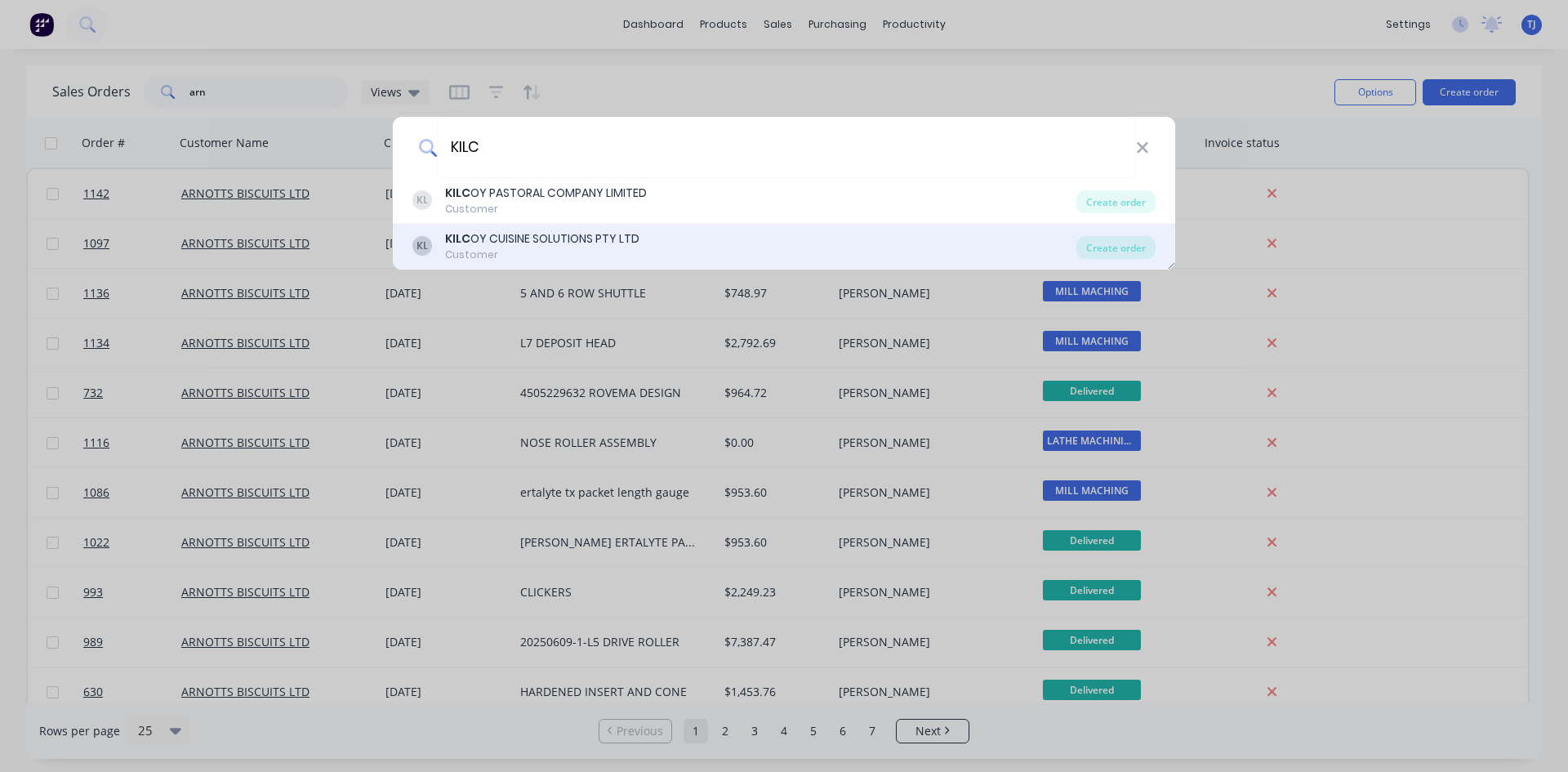
type input "KILC"
click at [565, 243] on div "KILC OY CUISINE SOLUTIONS PTY LTD" at bounding box center [543, 238] width 195 height 17
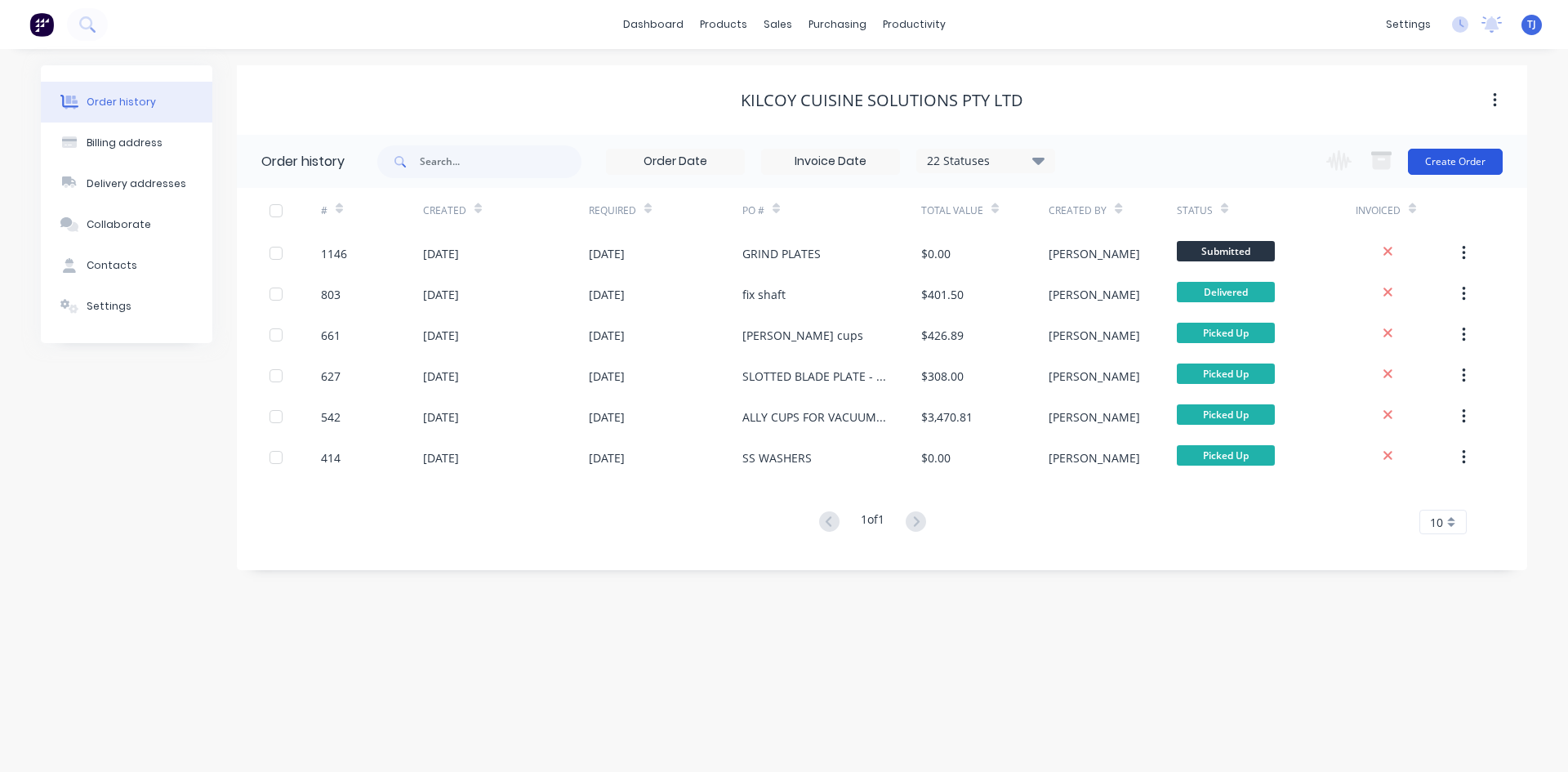
click at [1417, 162] on button "Create Order" at bounding box center [1456, 162] width 95 height 26
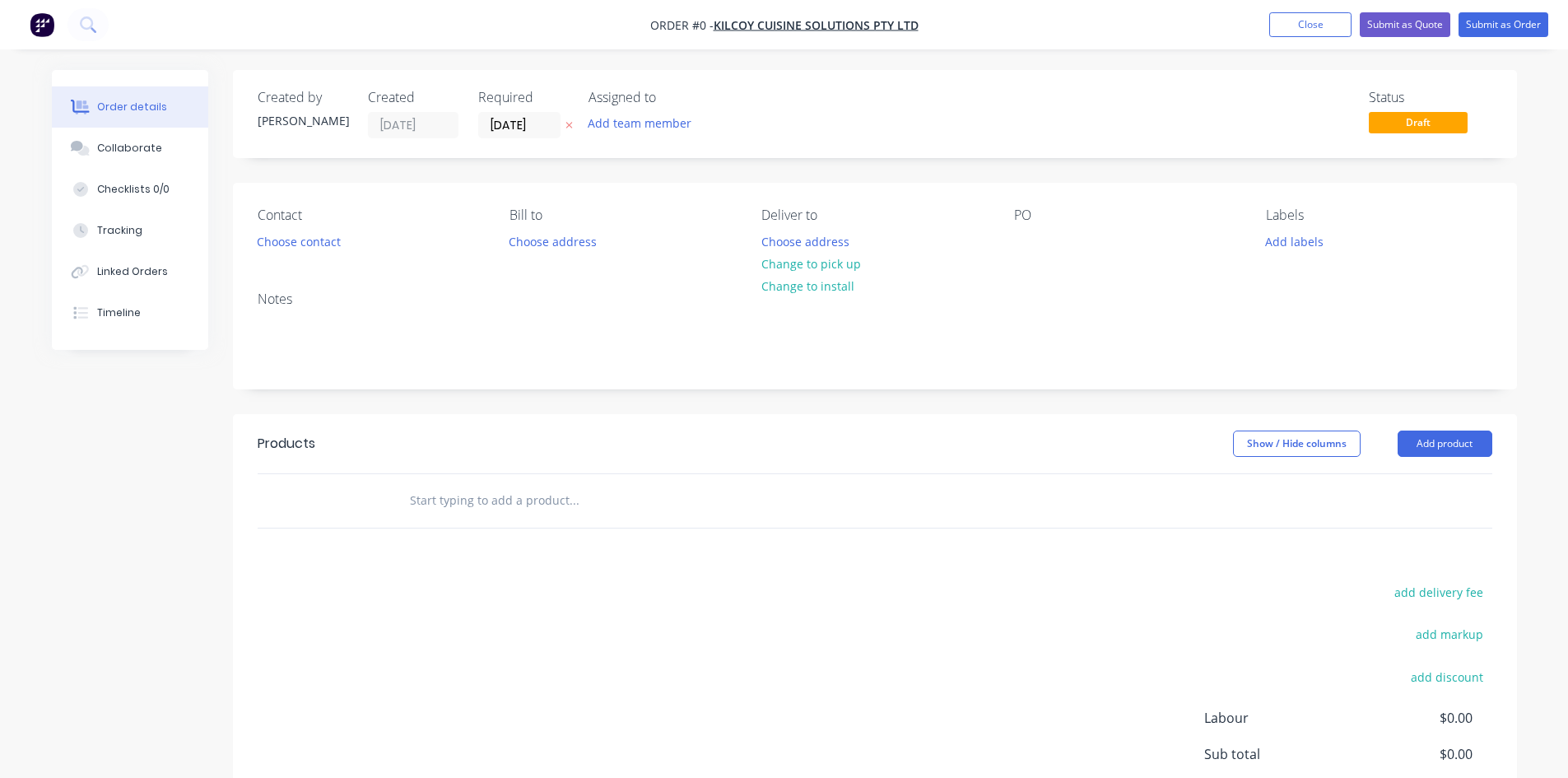
click at [1023, 257] on div "Contact Choose contact [PERSON_NAME] to Choose address Deliver to Choose addres…" at bounding box center [875, 230] width 1284 height 95
click at [1029, 250] on div at bounding box center [1027, 241] width 26 height 24
click at [1443, 446] on div "Order details Collaborate Checklists 0/0 Tracking Linked Orders Timeline Order …" at bounding box center [784, 509] width 1498 height 879
click at [1443, 446] on button "Add product" at bounding box center [1444, 443] width 94 height 26
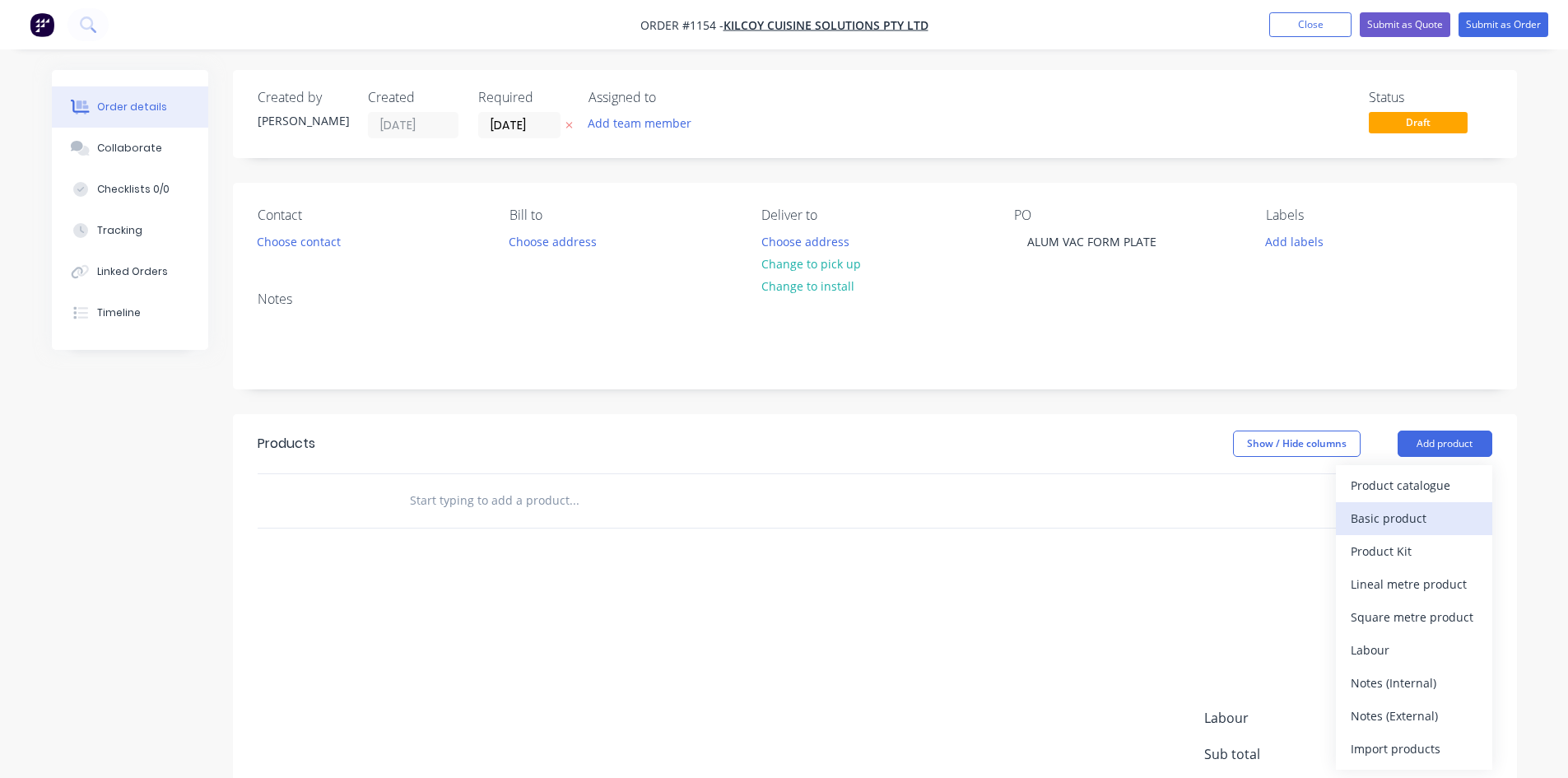
drag, startPoint x: 1405, startPoint y: 513, endPoint x: 287, endPoint y: 586, distance: 1120.4
click at [1405, 514] on div "Basic product" at bounding box center [1413, 518] width 127 height 24
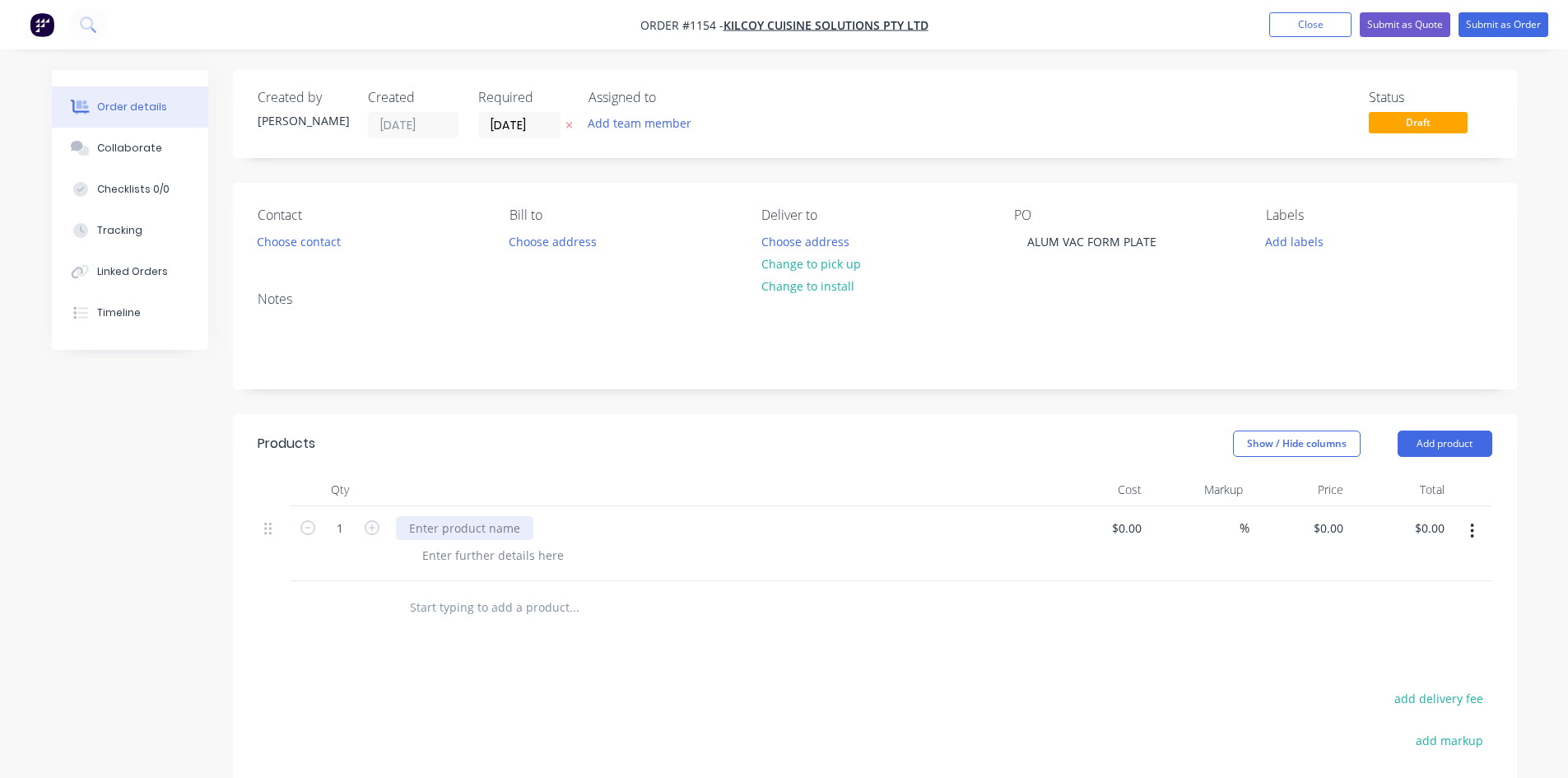
click at [413, 530] on div at bounding box center [464, 528] width 138 height 24
click at [430, 558] on div at bounding box center [493, 555] width 168 height 24
click at [1476, 30] on button "Submit as Order" at bounding box center [1503, 24] width 90 height 24
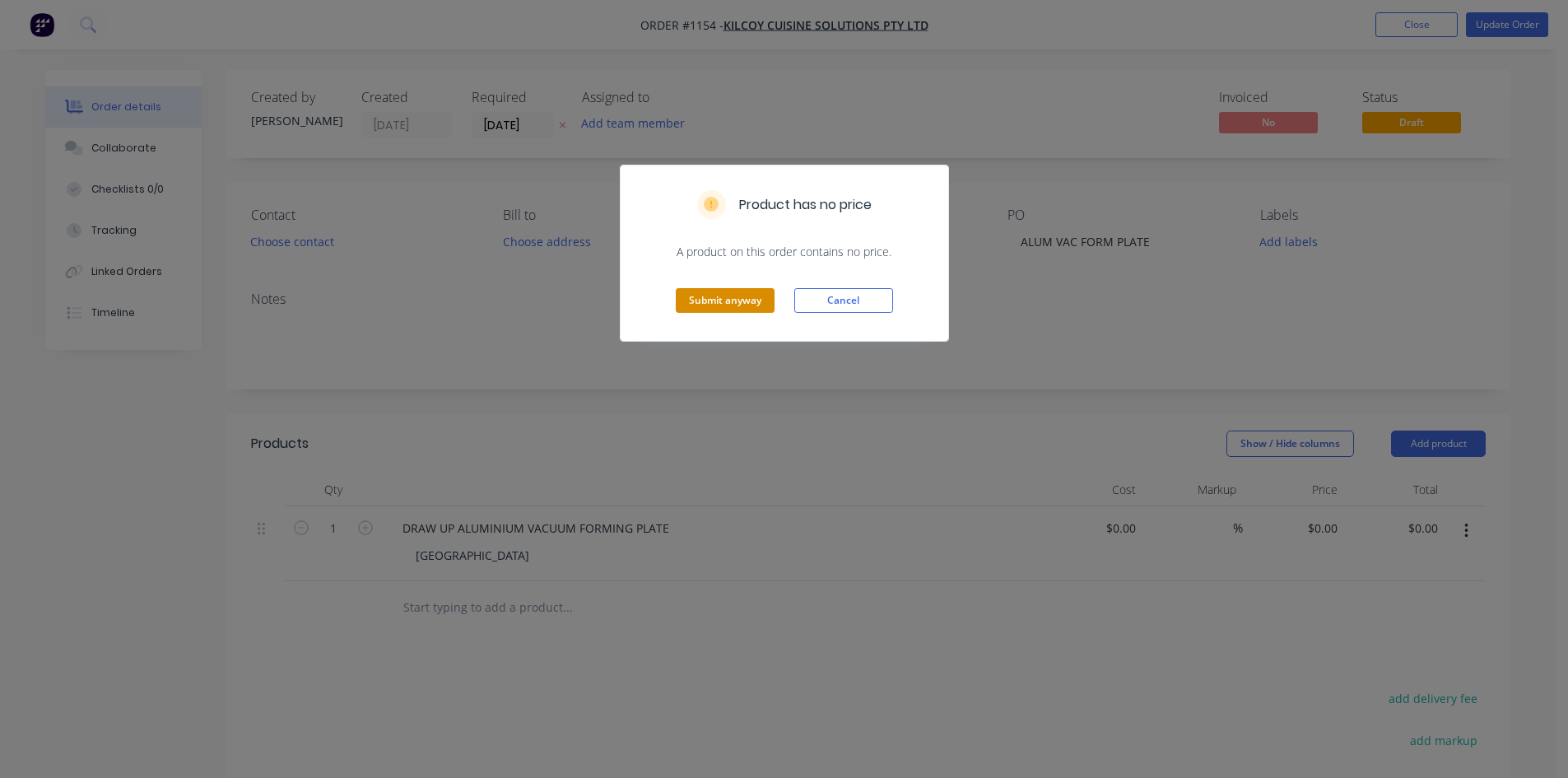
click at [720, 309] on button "Submit anyway" at bounding box center [725, 300] width 99 height 24
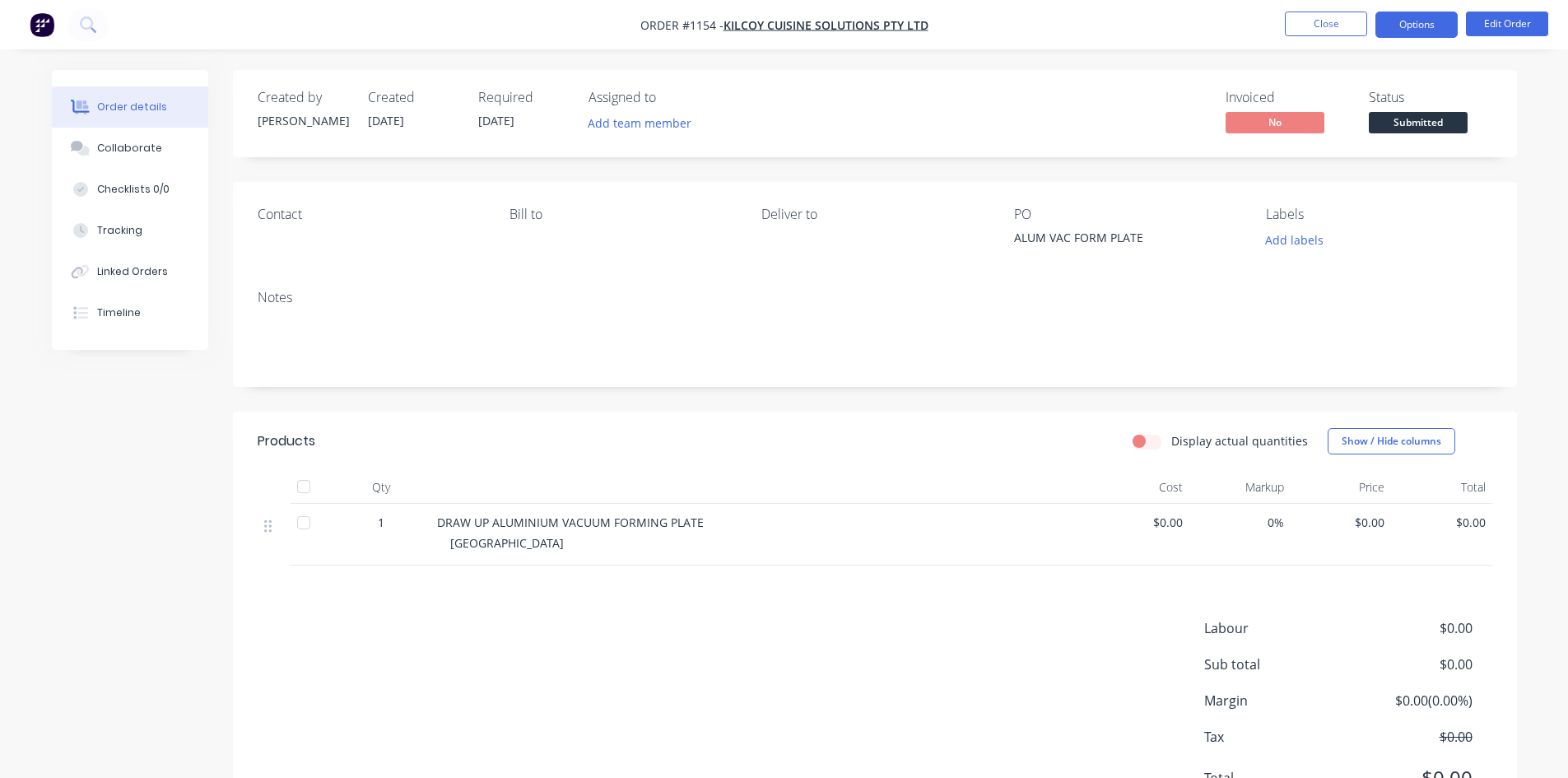
click at [1407, 28] on button "Options" at bounding box center [1416, 24] width 83 height 26
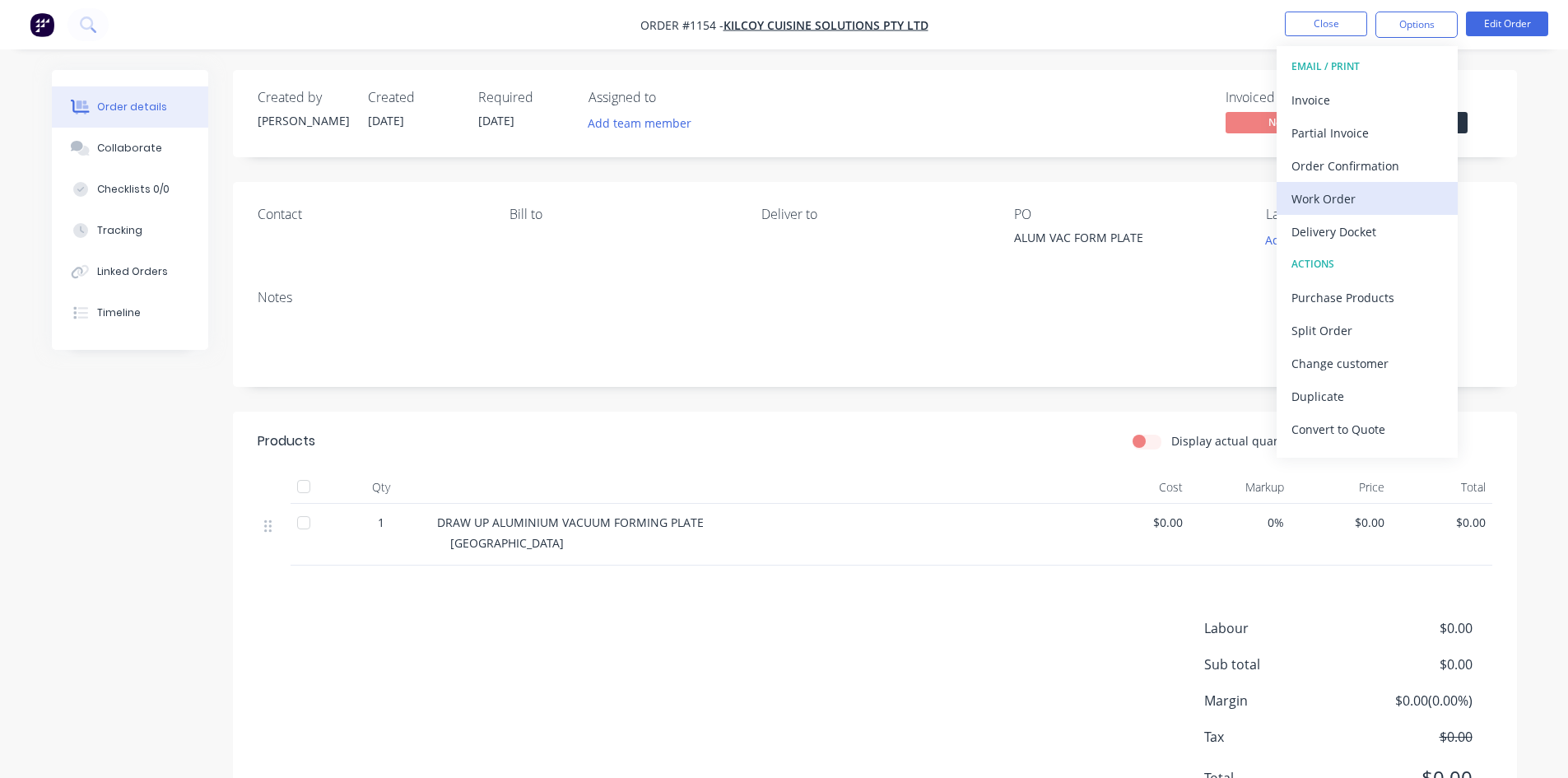
click at [1346, 196] on div "Work Order" at bounding box center [1367, 199] width 151 height 24
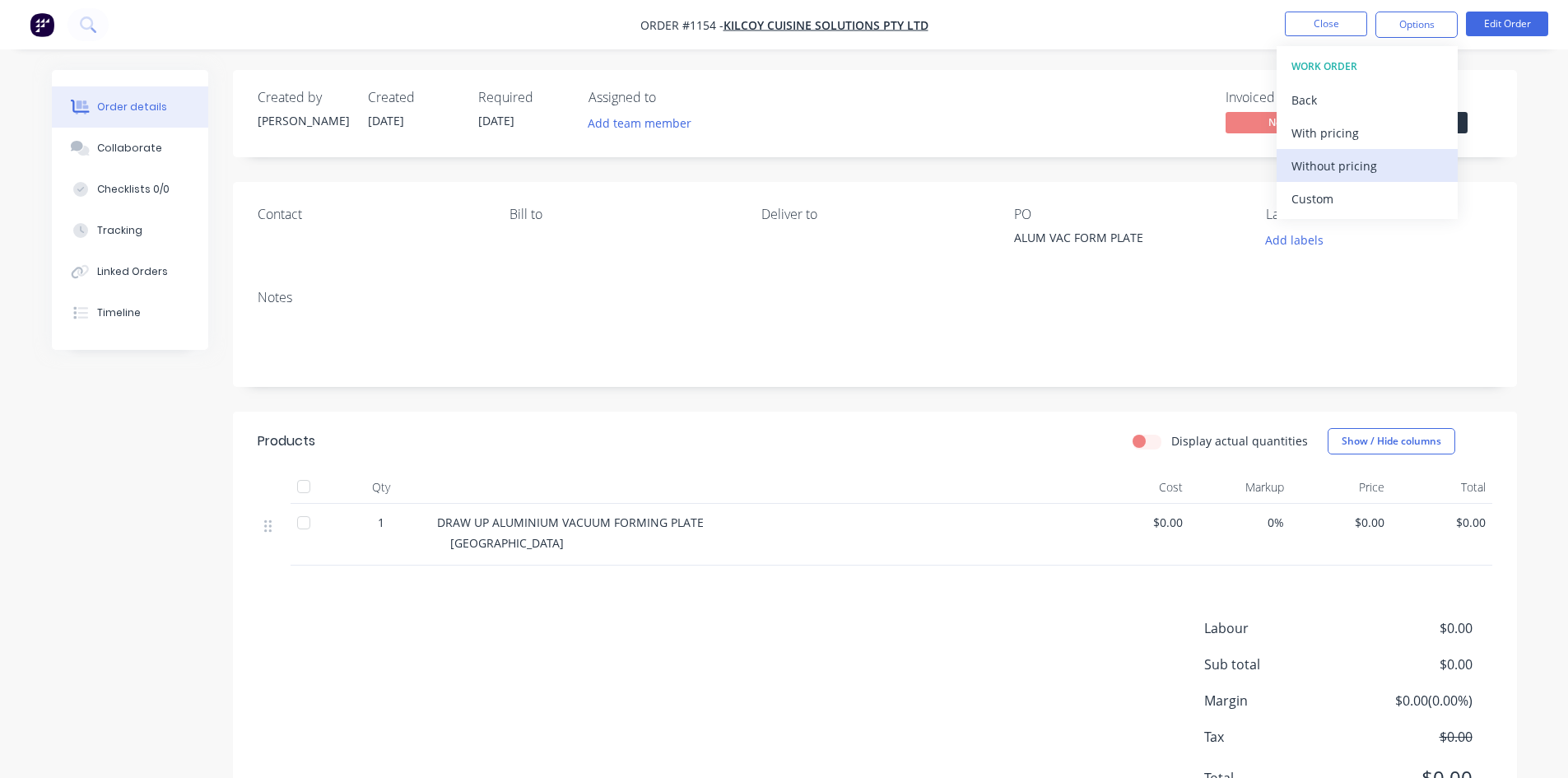
click at [1344, 170] on div "Without pricing" at bounding box center [1367, 165] width 151 height 24
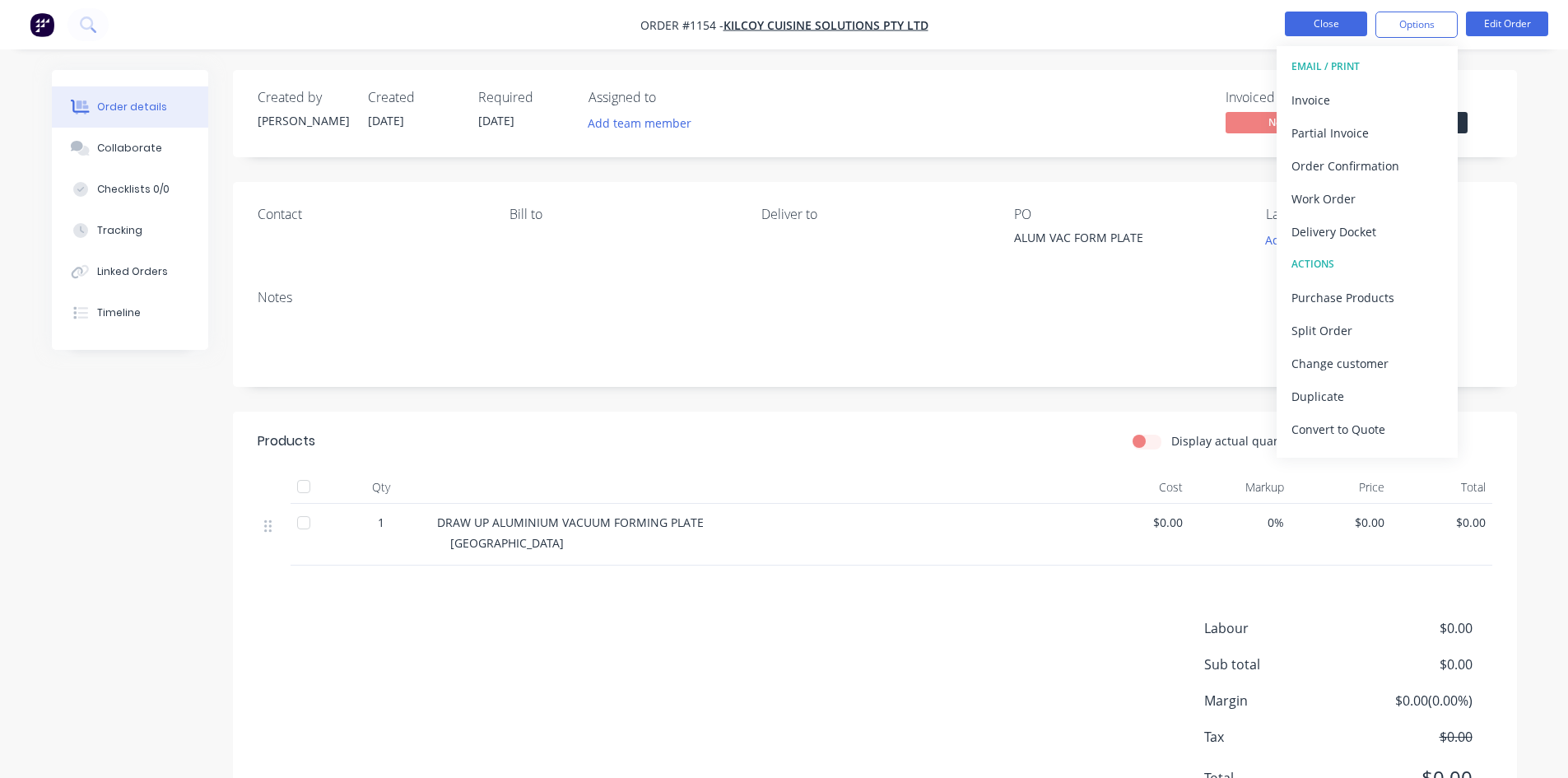
click at [1339, 31] on button "Close" at bounding box center [1326, 23] width 83 height 24
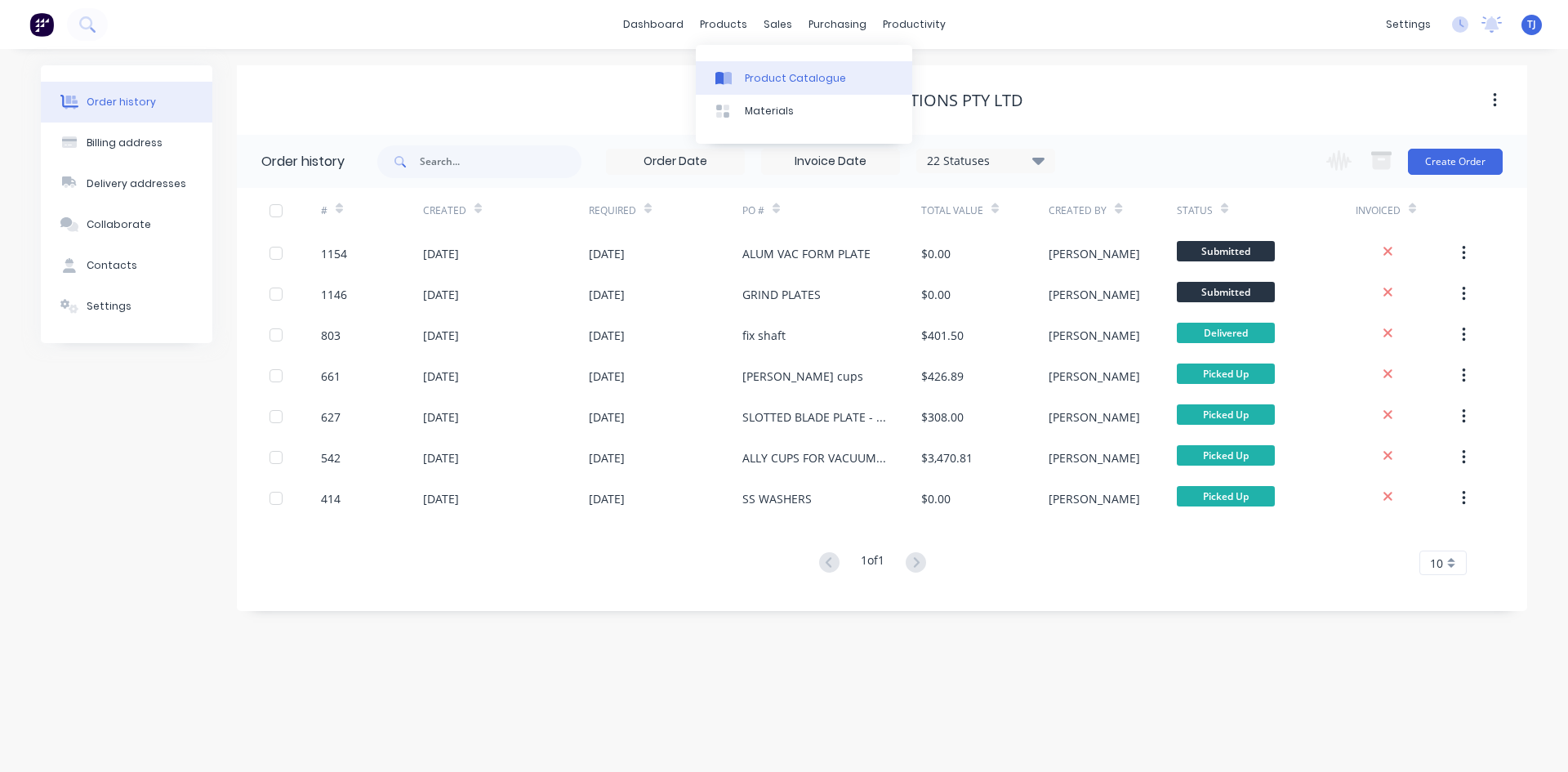
click at [756, 74] on div "Product Catalogue" at bounding box center [795, 79] width 101 height 14
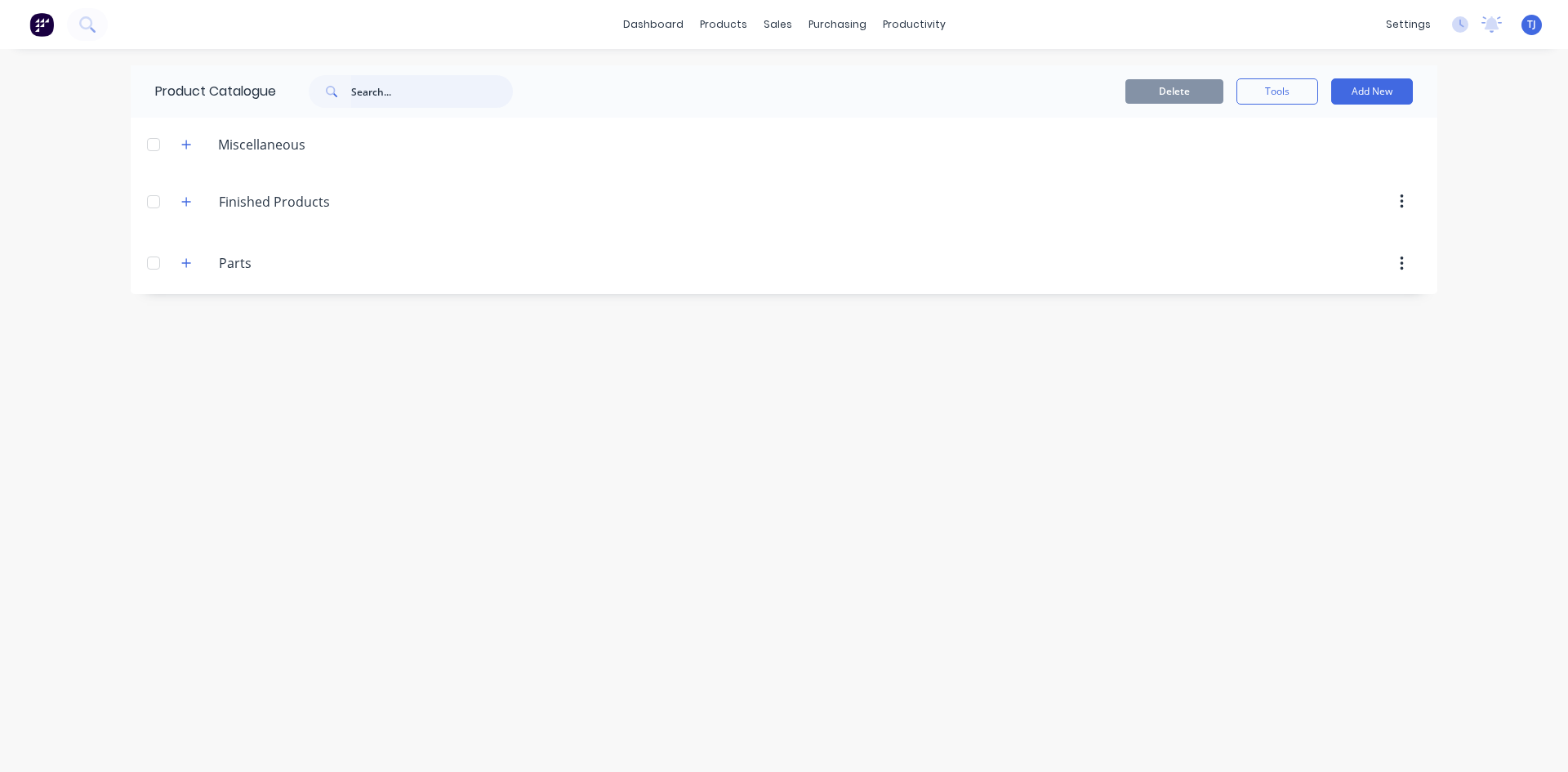
click at [378, 92] on input "text" at bounding box center [432, 91] width 162 height 33
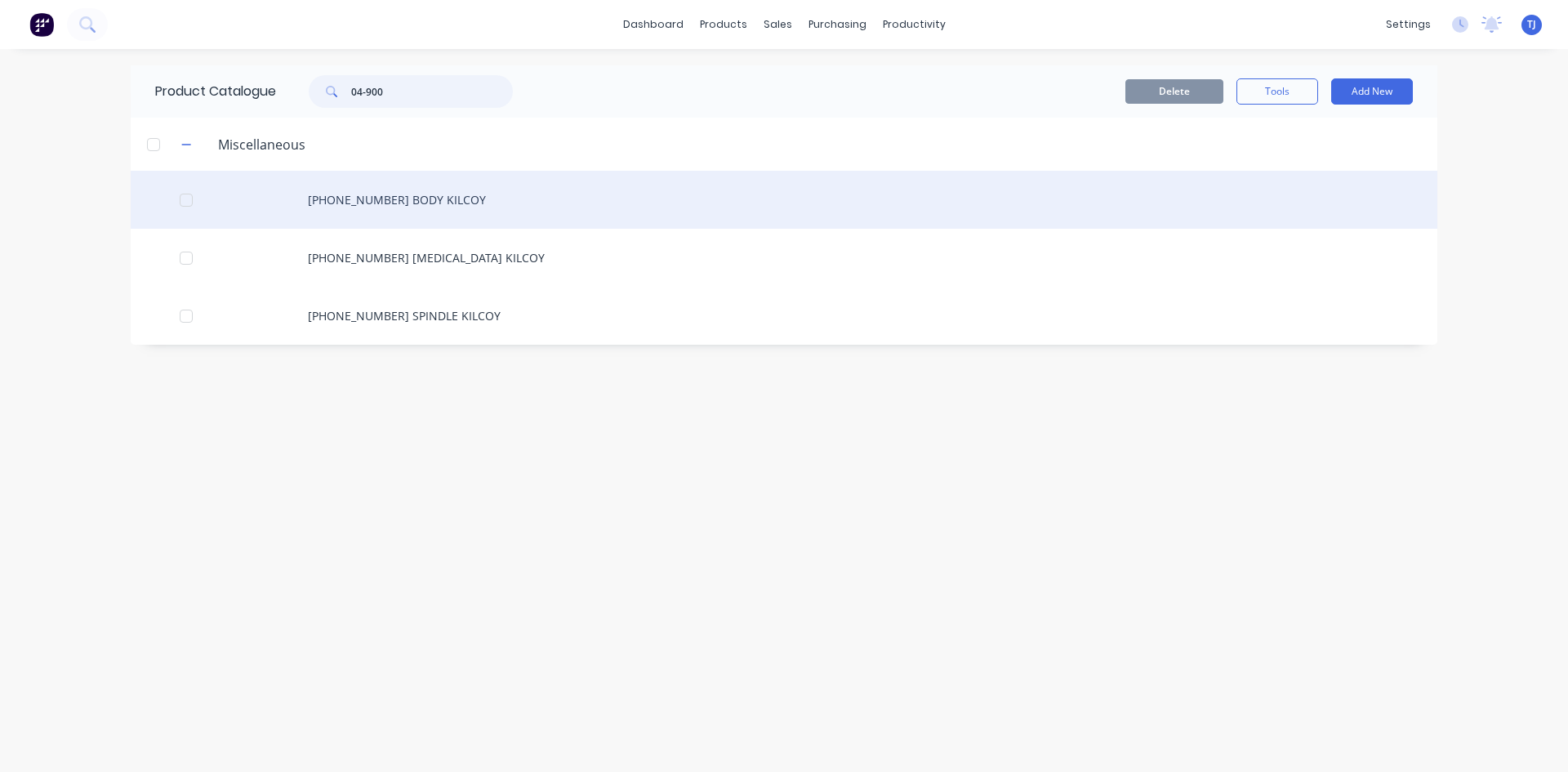
type input "04-900"
click at [379, 200] on div "[PHONE_NUMBER] BODY KILCOY" at bounding box center [784, 199] width 1307 height 58
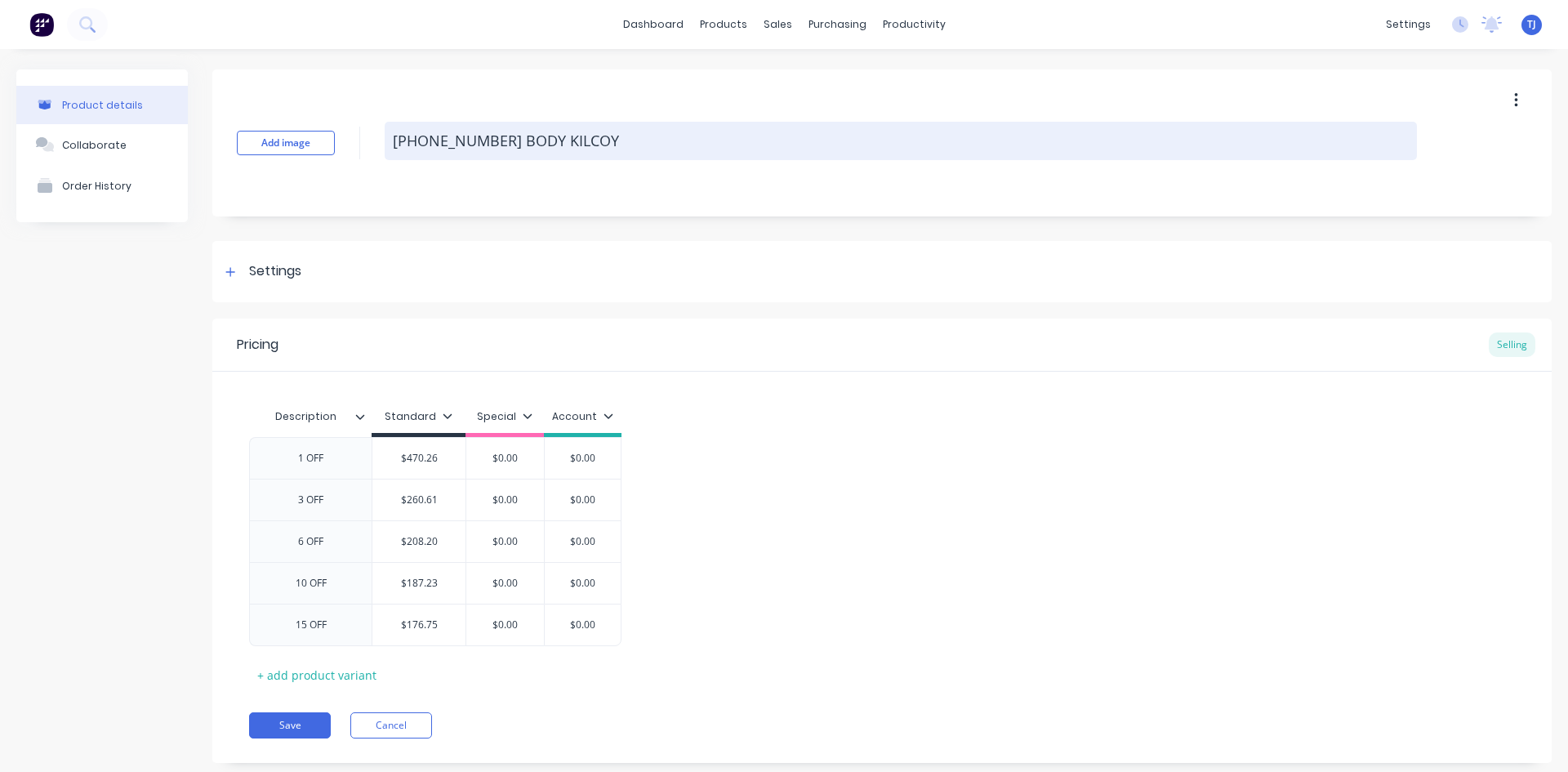
click at [633, 149] on textarea "[PHONE_NUMBER] BODY KILCOY" at bounding box center [900, 140] width 1033 height 38
type textarea "x"
type textarea "[PHONE_NUMBER] BODY KILCOY"
type textarea "x"
type textarea "[PHONE_NUMBER] BODY KILCOY -"
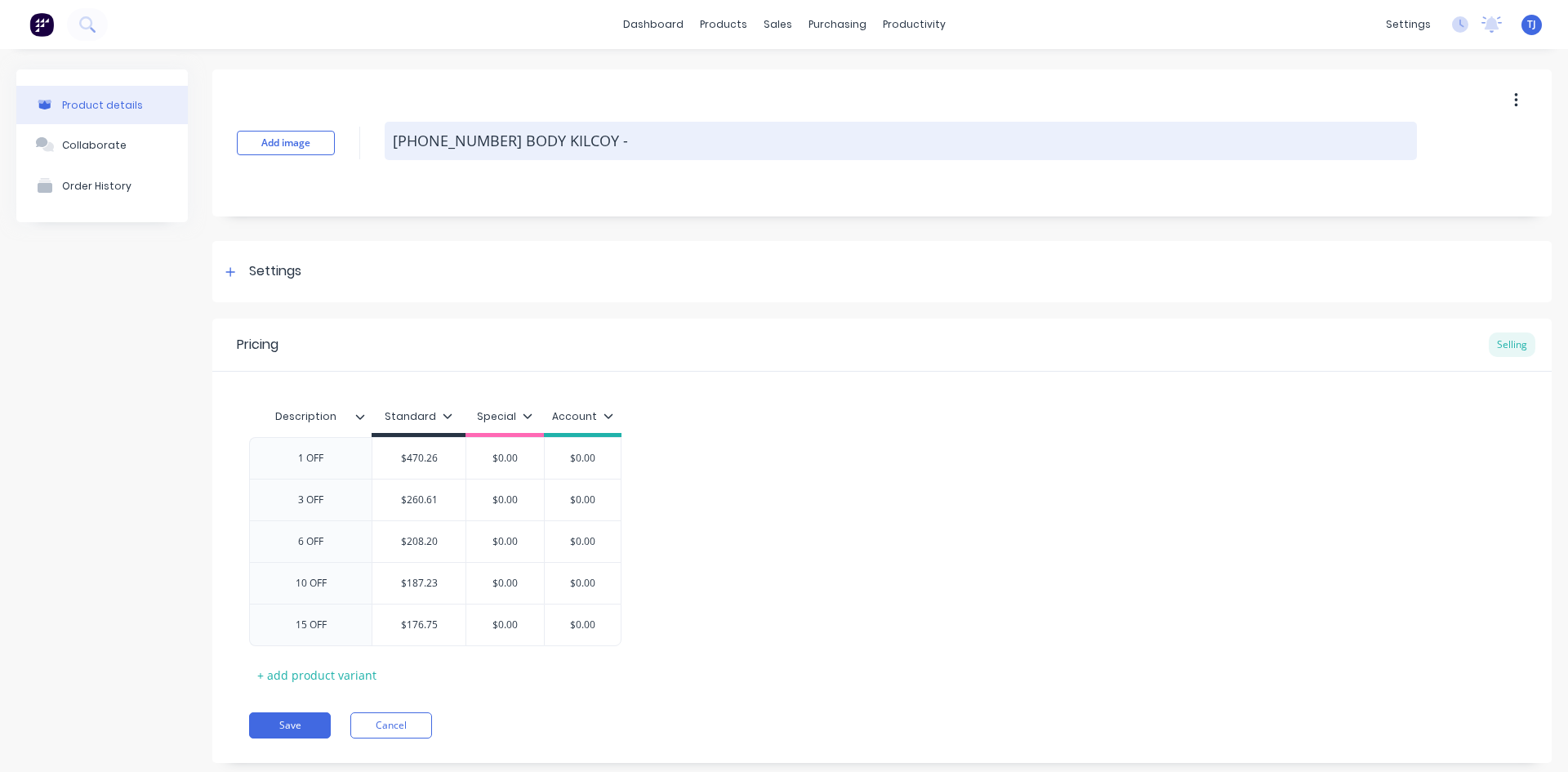
type textarea "x"
type textarea "[PHONE_NUMBER] BODY KILCOY -"
type textarea "x"
type textarea "[PHONE_NUMBER] BODY KILCOY - n"
type textarea "x"
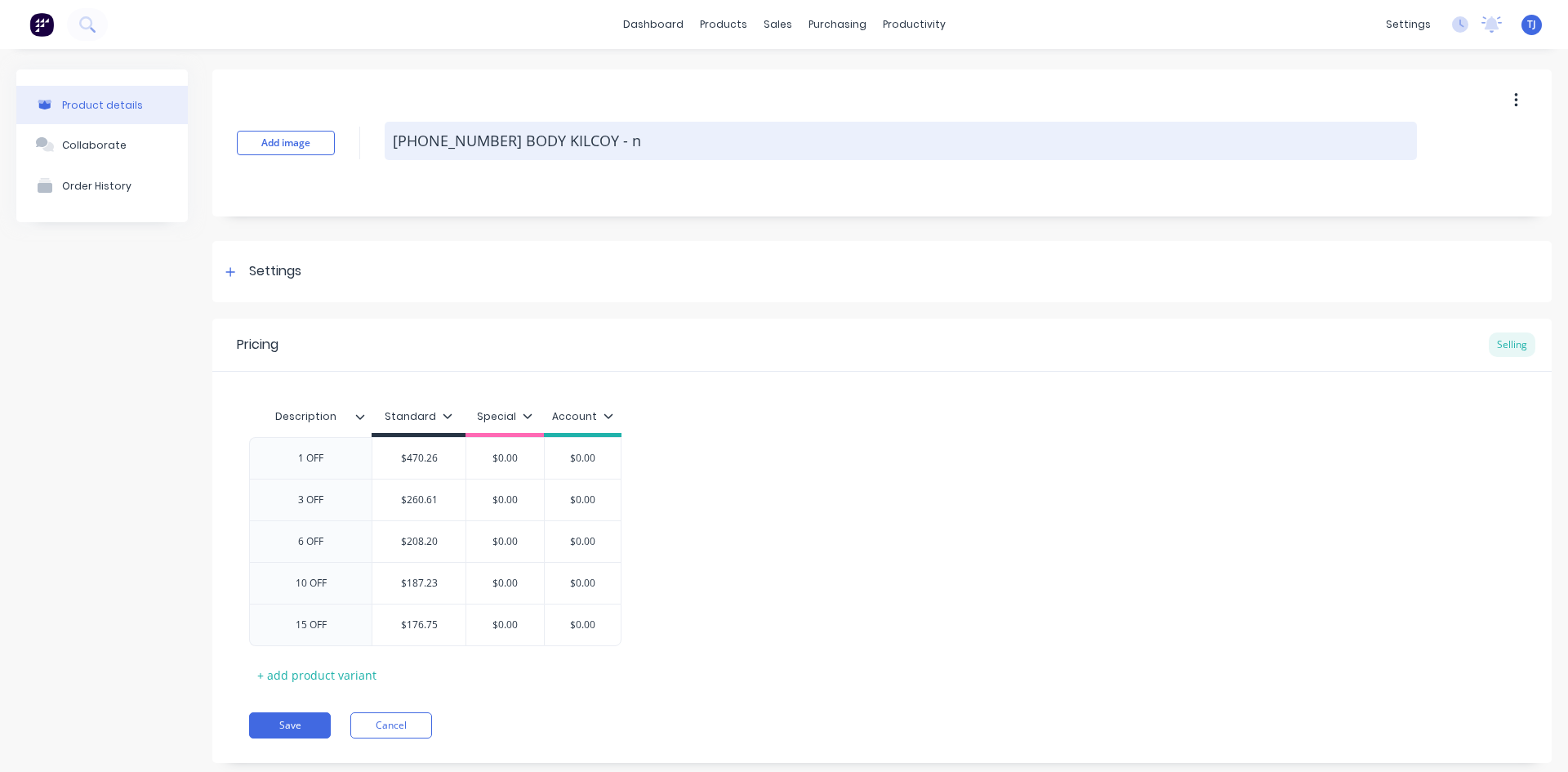
type textarea "[PHONE_NUMBER] BODY KILCOY - ne"
type textarea "x"
type textarea "[PHONE_NUMBER] BODY KILCOY - new"
type textarea "x"
type textarea "[PHONE_NUMBER] BODY KILCOY - new"
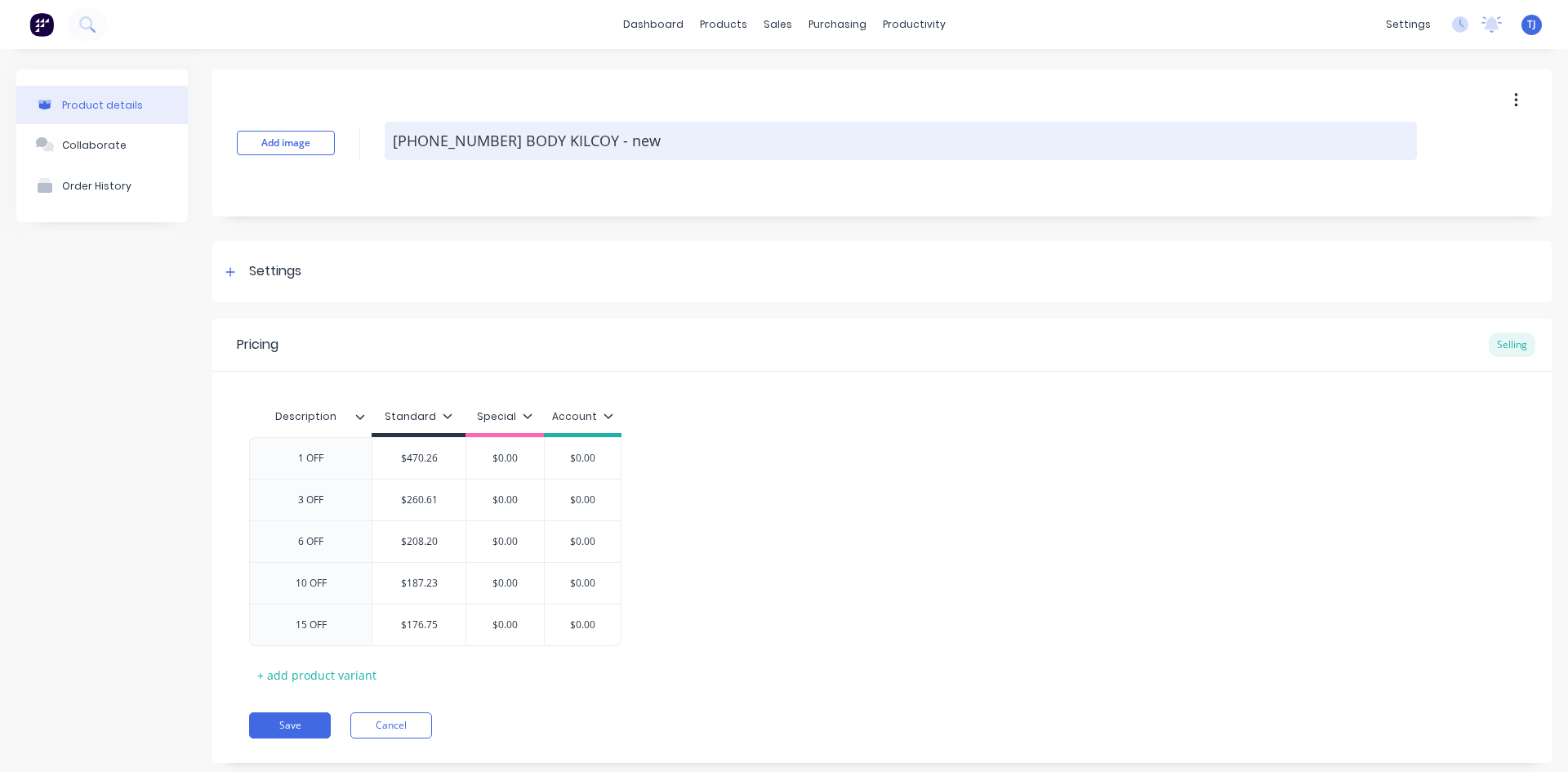
type textarea "x"
type textarea "[PHONE_NUMBER] BODY KILCOY - new d"
type textarea "x"
type textarea "[PHONE_NUMBER] BODY KILCOY - new dr"
type textarea "x"
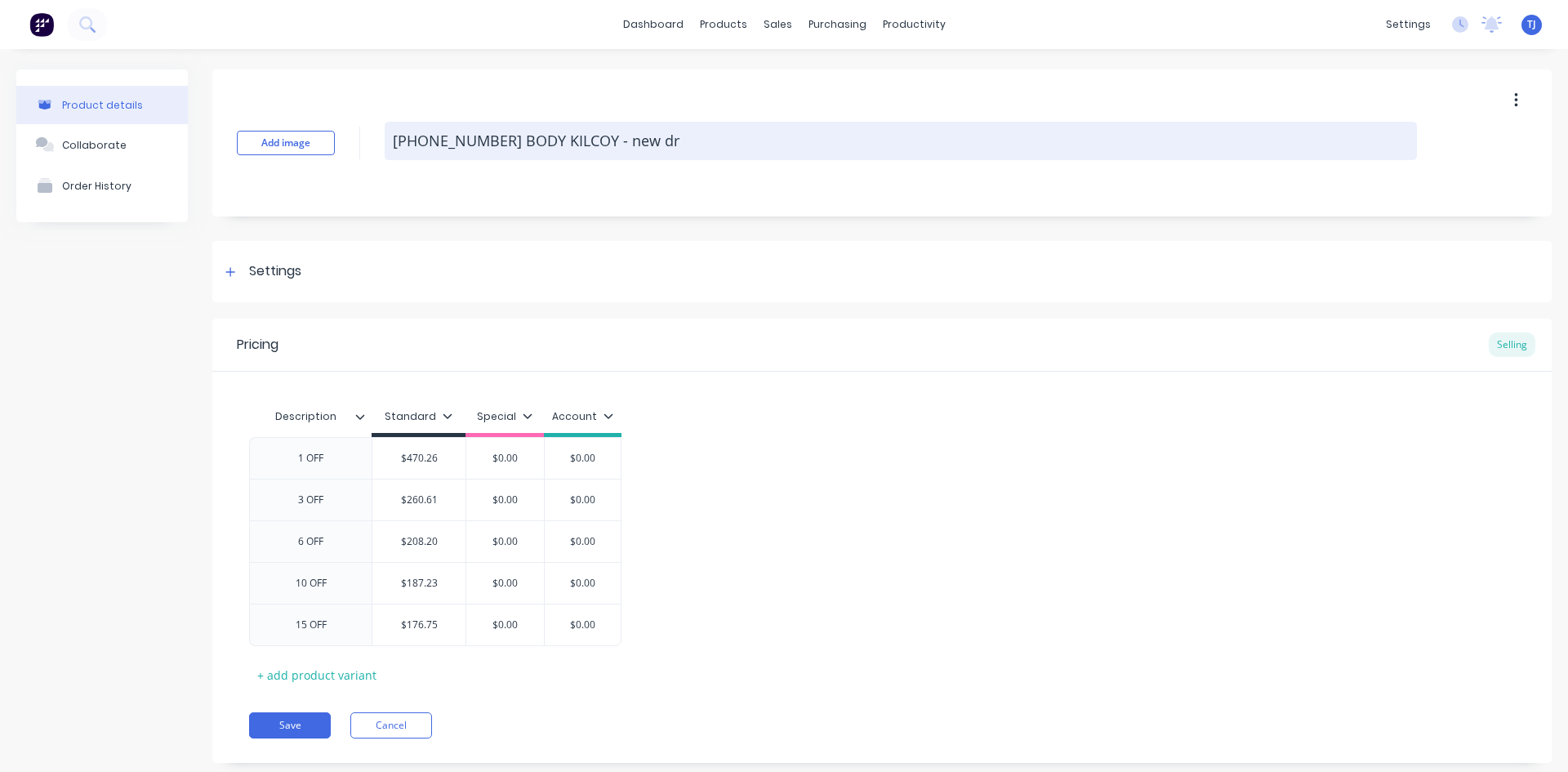
type textarea "[PHONE_NUMBER] BODY KILCOY - new dra"
type textarea "x"
type textarea "[PHONE_NUMBER] BODY KILCOY - new draw"
type textarea "x"
type textarea "[PHONE_NUMBER] BODY KILCOY - new drawi"
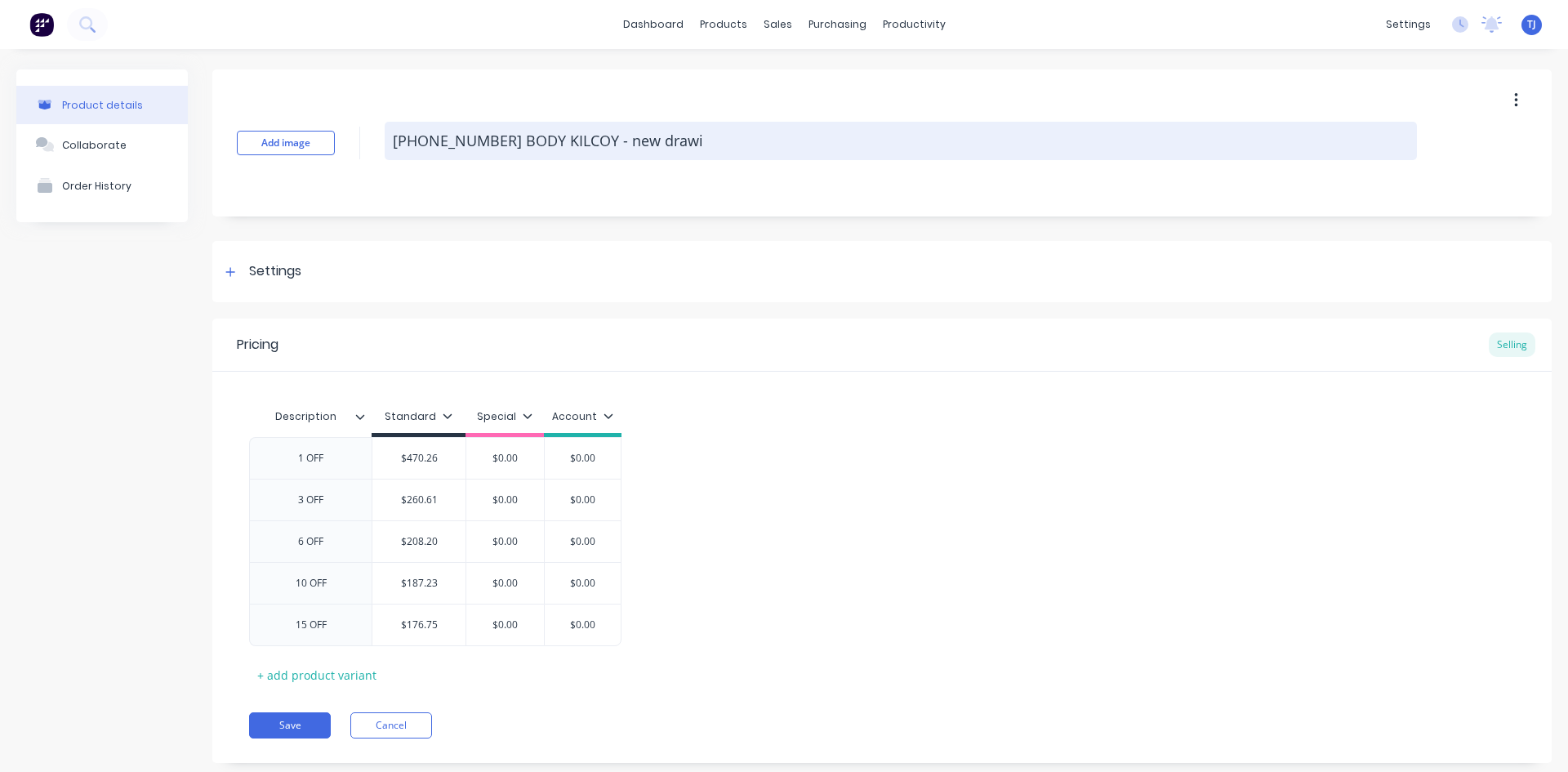
type textarea "x"
type textarea "[PHONE_NUMBER] BODY KILCOY - new drawin"
type textarea "x"
type textarea "[PHONE_NUMBER] BODY KILCOY - new drawing"
type textarea "x"
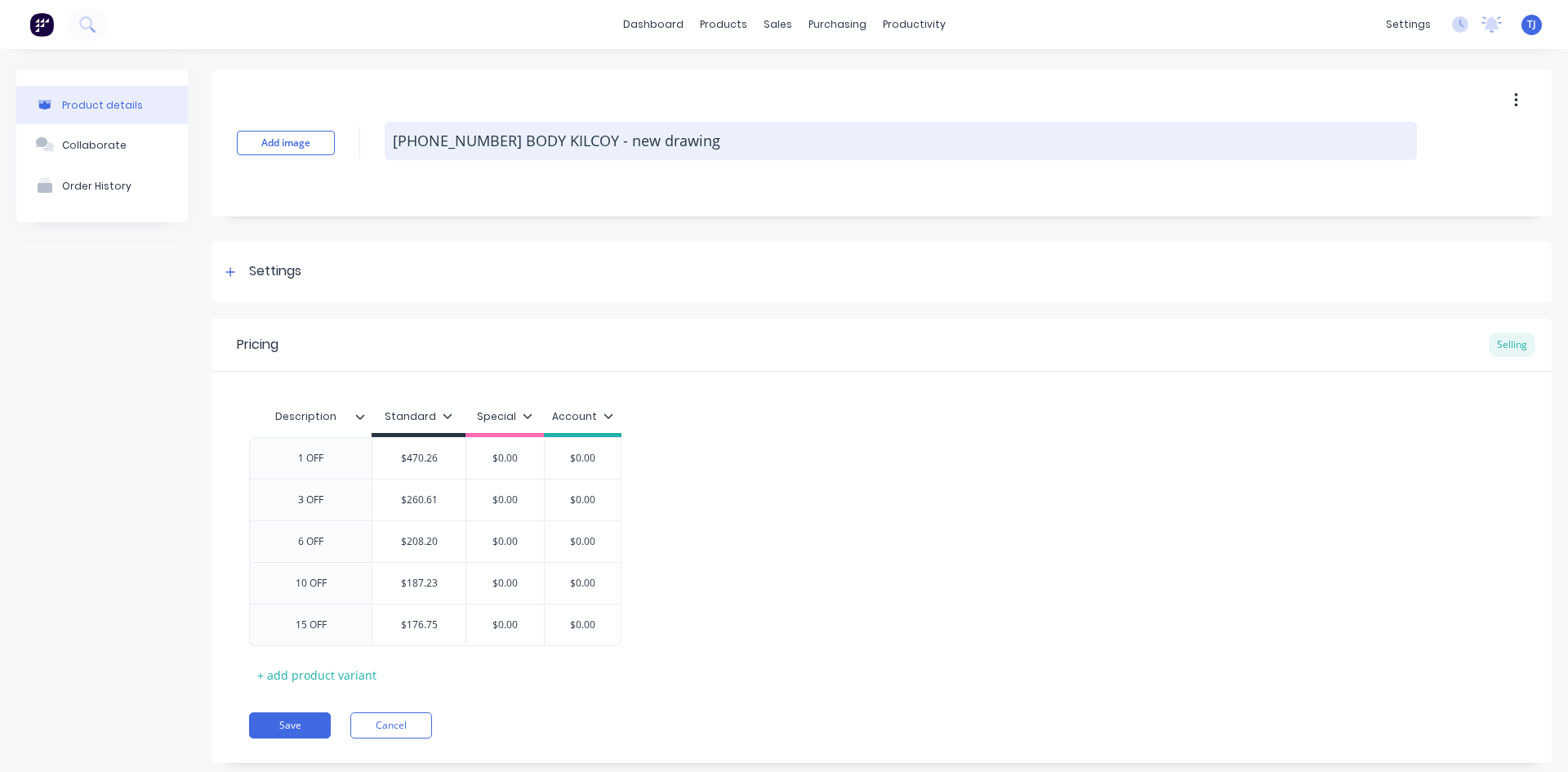
type textarea "[PHONE_NUMBER] BODY KILCOY - new drawings"
type textarea "x"
type textarea "[PHONE_NUMBER] BODY KILCOY - new drawings"
type textarea "x"
type textarea "[PHONE_NUMBER] BODY KILCOY - new drawings f"
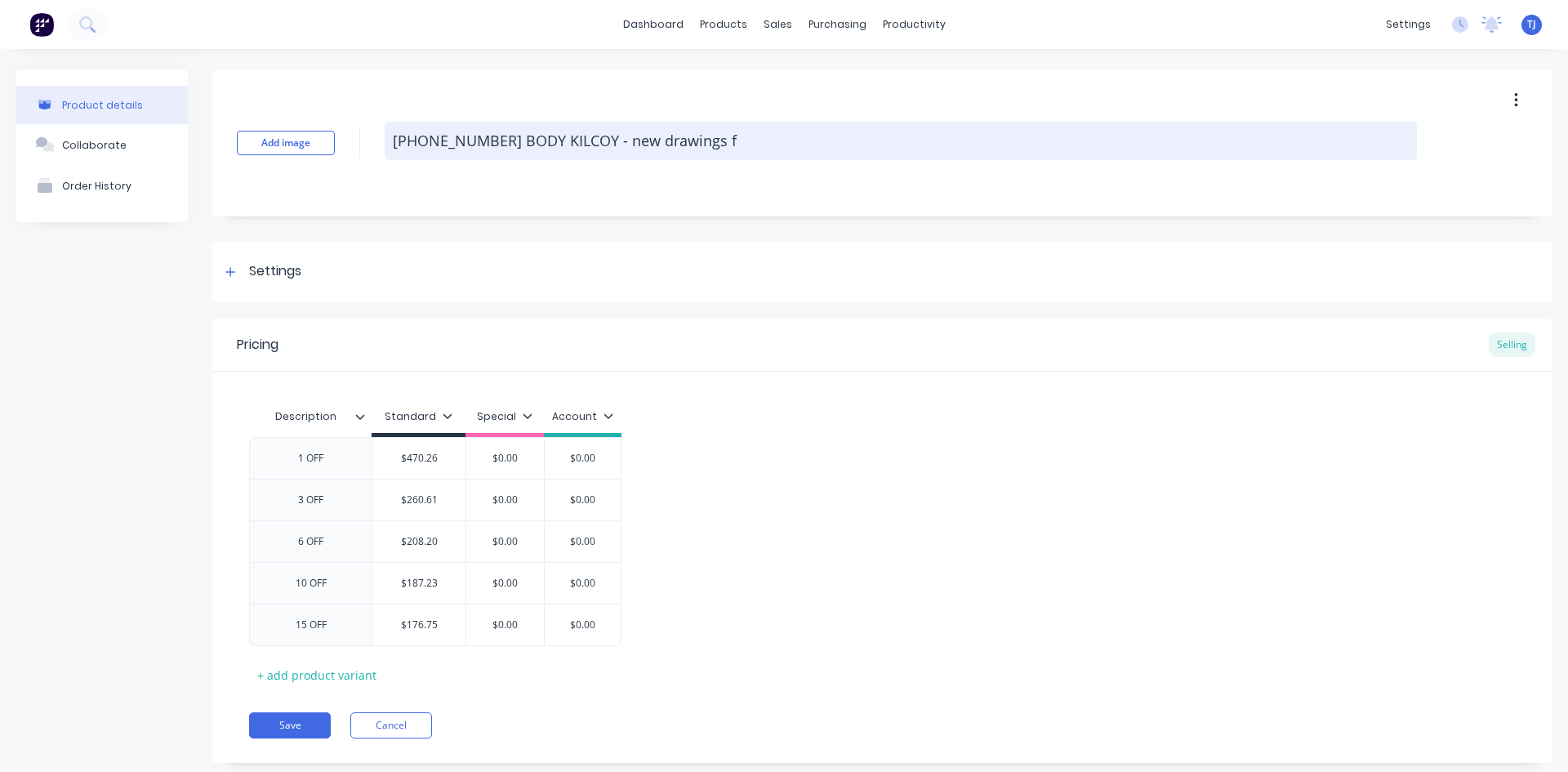
type textarea "x"
type textarea "[PHONE_NUMBER] BODY KILCOY - new drawings fr"
type textarea "x"
type textarea "[PHONE_NUMBER] BODY KILCOY - new drawings fro"
type textarea "x"
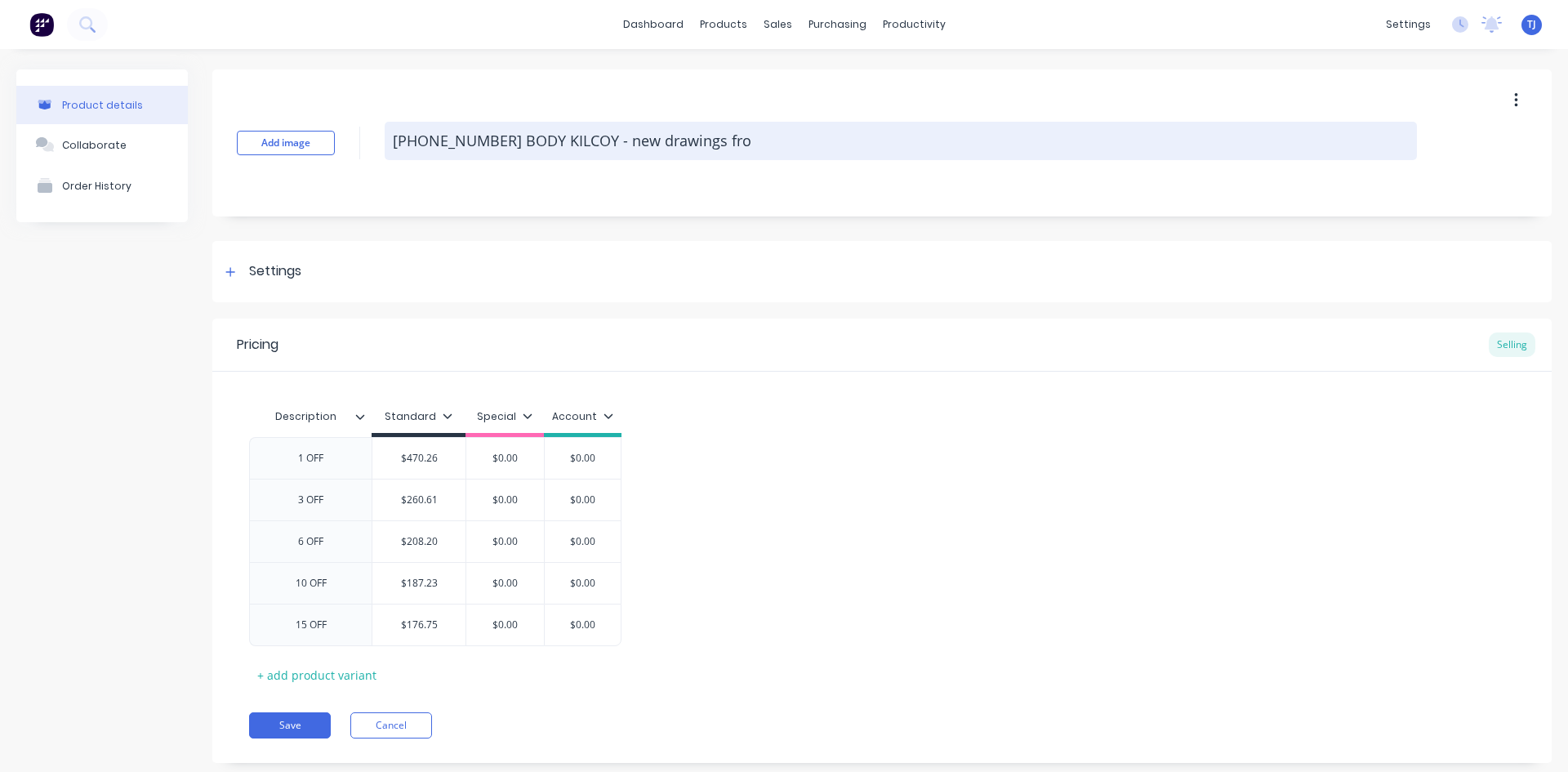
type textarea "[PHONE_NUMBER] BODY KILCOY - new drawings from"
type textarea "x"
type textarea "[PHONE_NUMBER] BODY KILCOY - new drawings from"
type textarea "x"
type textarea "[PHONE_NUMBER] BODY KILCOY - new drawings from p"
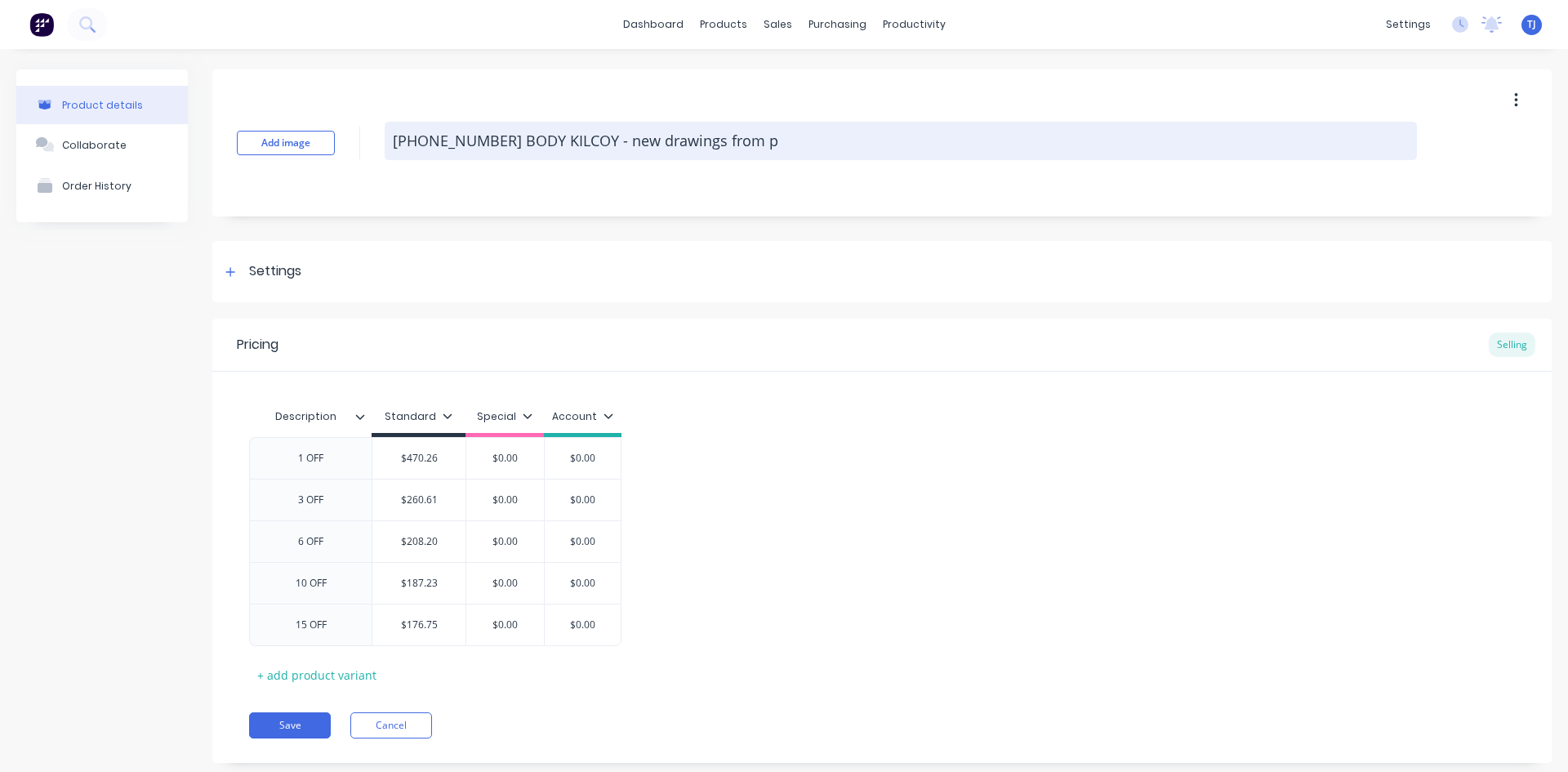
type textarea "x"
type textarea "[PHONE_NUMBER] BODY KILCOY - new drawings from pa"
type textarea "x"
type textarea "[PHONE_NUMBER] BODY KILCOY - new drawings from [GEOGRAPHIC_DATA]"
type textarea "x"
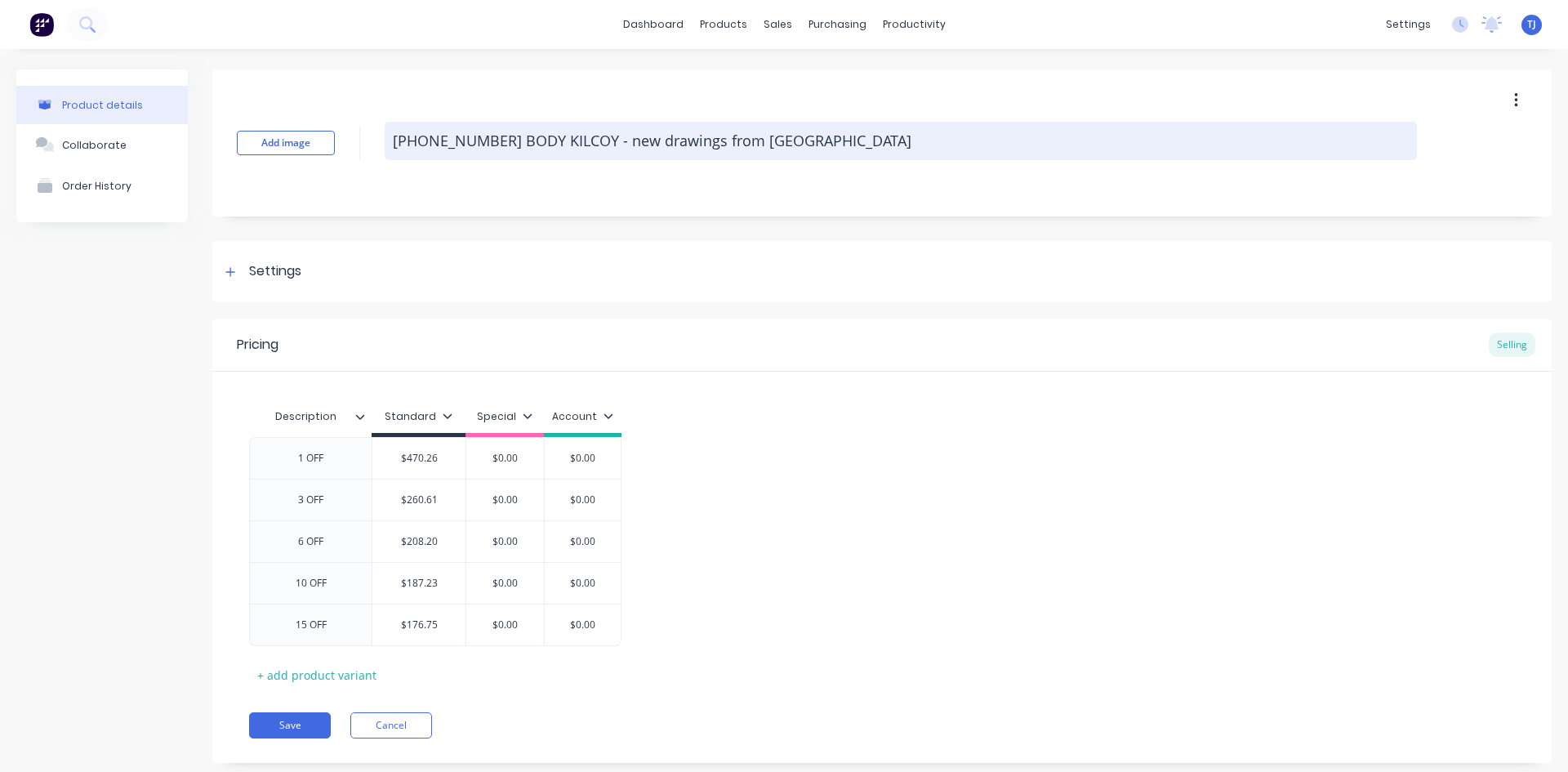
type textarea "[PHONE_NUMBER] BODY KILCOY - new drawings from [PERSON_NAME]"
type textarea "x"
type textarea "[PHONE_NUMBER] BODY KILCOY - new drawings from [PERSON_NAME]"
type textarea "x"
type textarea "[PHONE_NUMBER] BODY KILCOY - new drawings from [PERSON_NAME]"
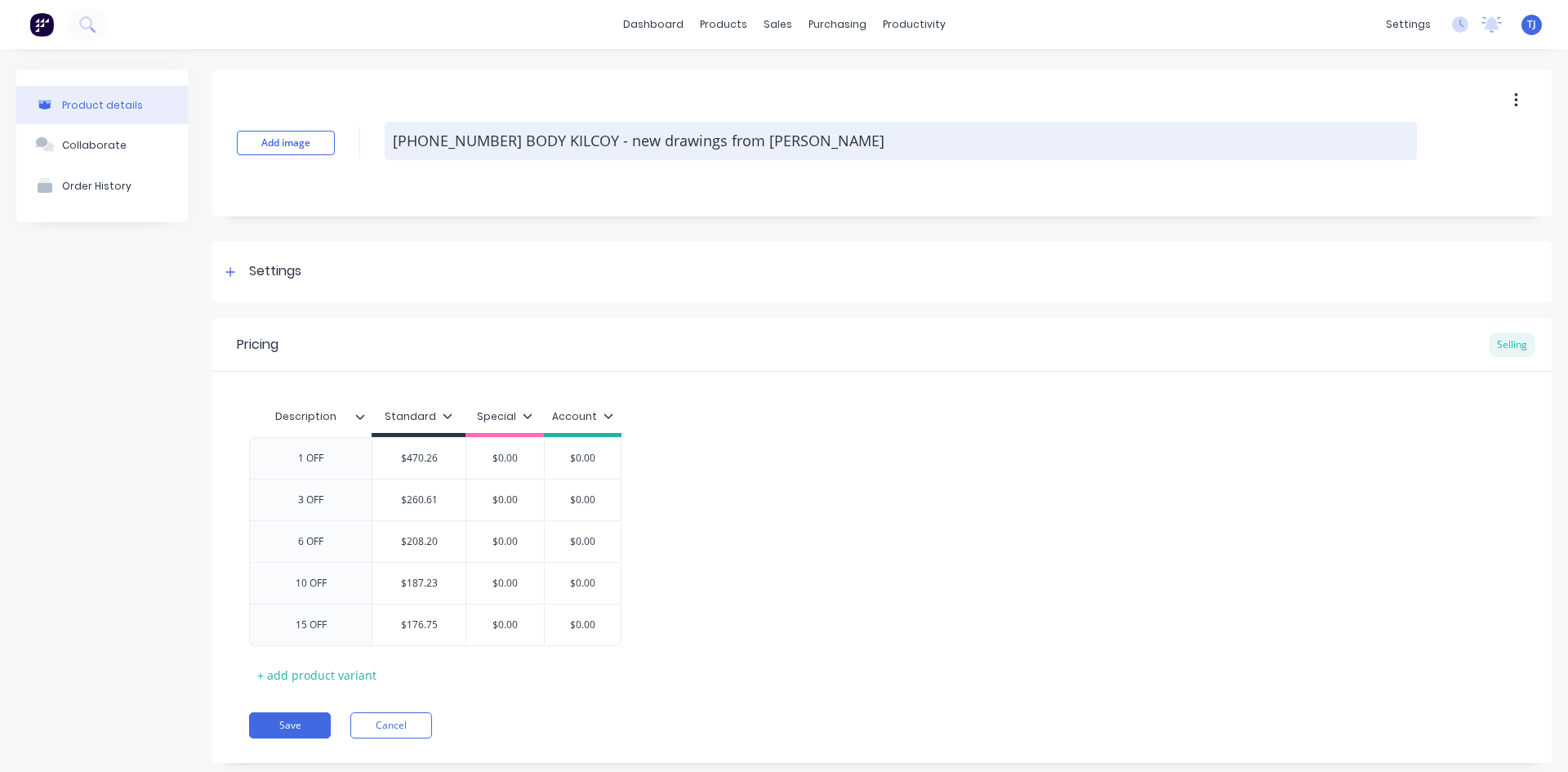
type textarea "x"
type textarea "[PHONE_NUMBER] BODY KILCOY - new drawings from [PERSON_NAME]"
type textarea "x"
type textarea "[PHONE_NUMBER] BODY KILCOY - new drawings from [PERSON_NAME]"
type textarea "x"
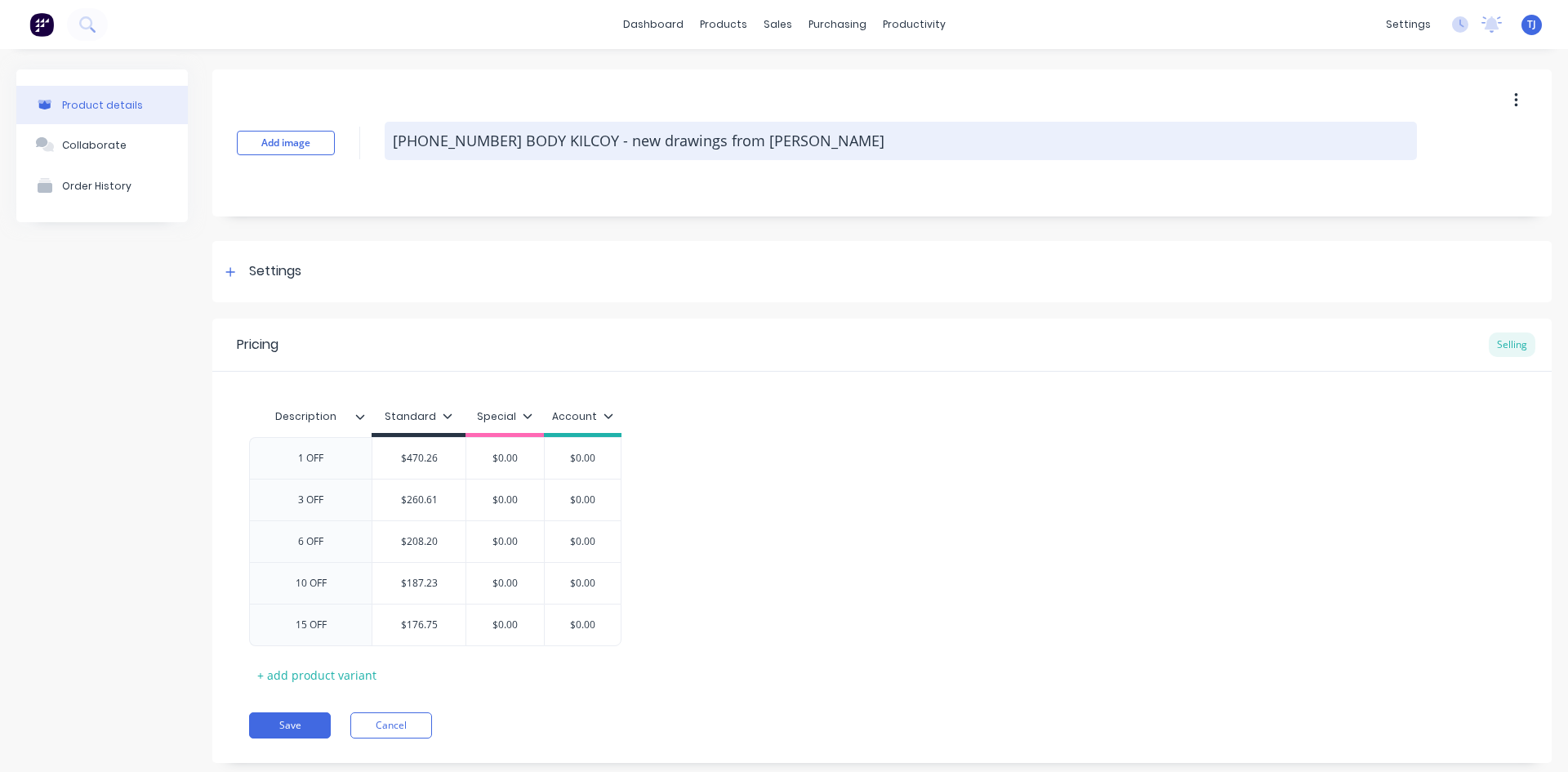
type textarea "[PHONE_NUMBER] BODY KILCOY - new drawings from [PERSON_NAME] guns"
type textarea "x"
type textarea "[PHONE_NUMBER] BODY KILCOY - new drawings from [PERSON_NAME]"
type textarea "x"
type textarea "[PHONE_NUMBER] BODY KILCOY - new drawings from [PERSON_NAME]"
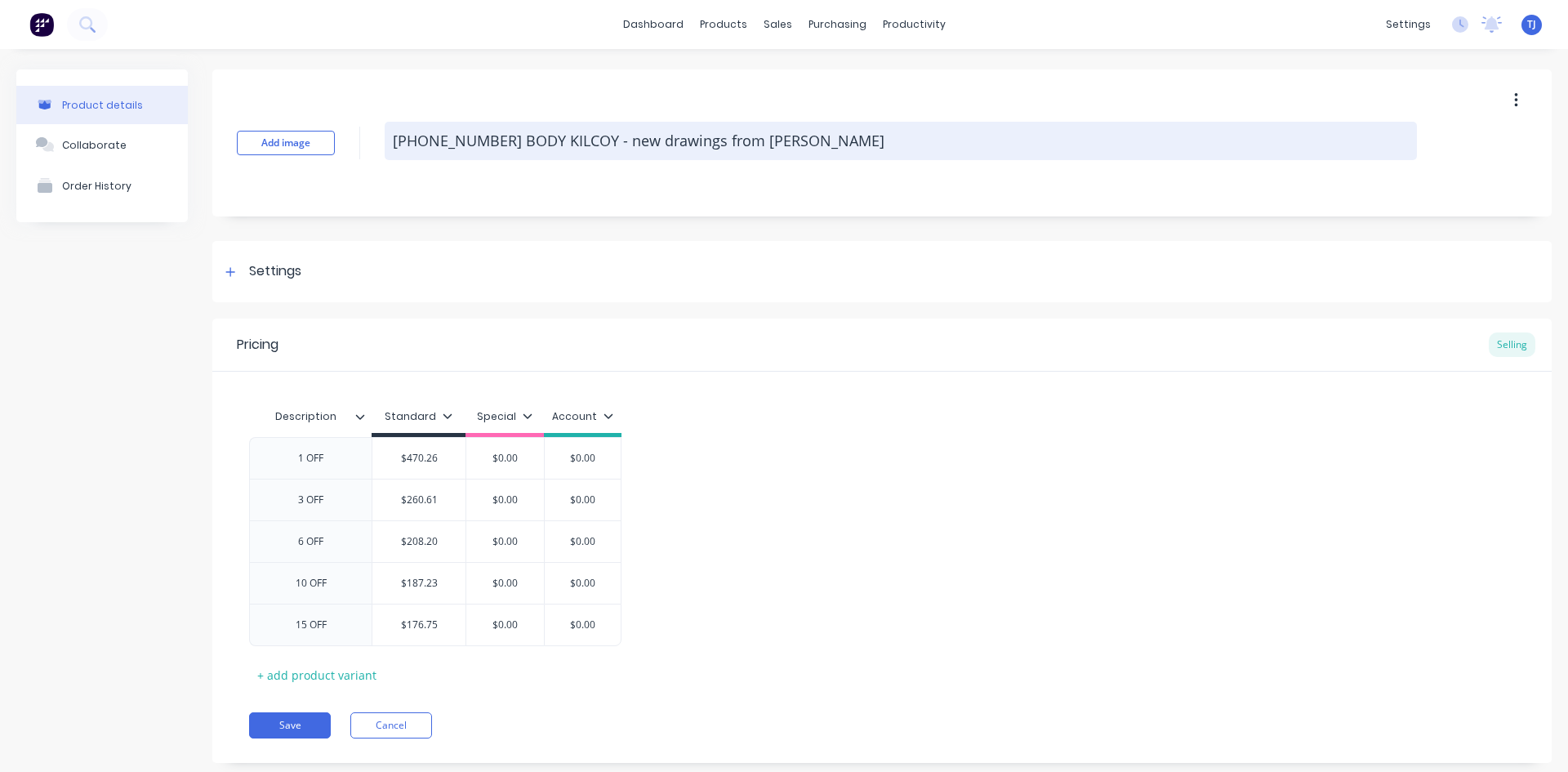
type textarea "x"
type textarea "[PHONE_NUMBER] BODY KILCOY - new drawings from [PERSON_NAME]"
type textarea "x"
type textarea "[PHONE_NUMBER] BODY KILCOY - new drawings from [PERSON_NAME] w"
type textarea "x"
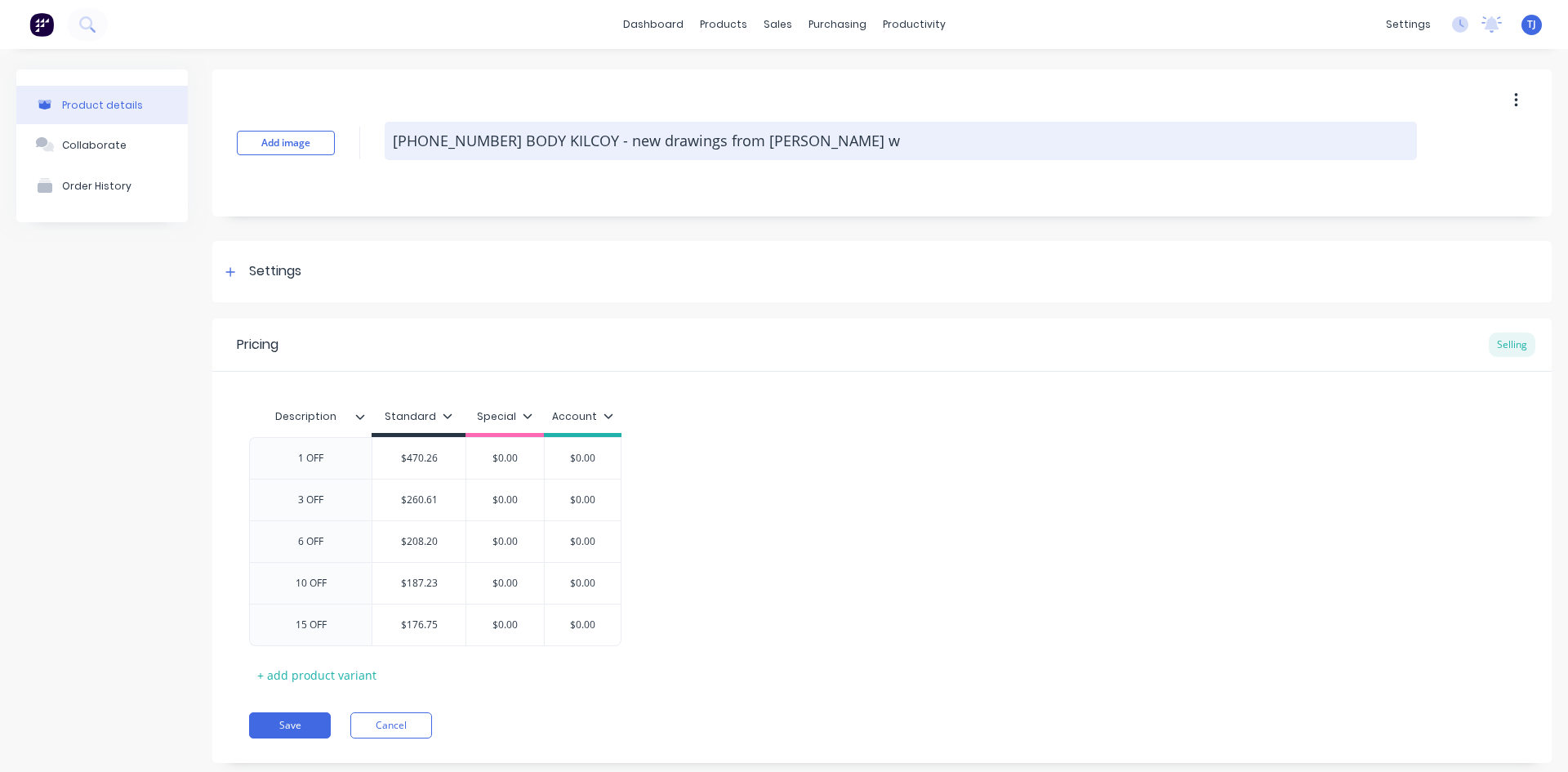
type textarea "[PHONE_NUMBER] BODY KILCOY - new drawings from [PERSON_NAME]"
type textarea "x"
type textarea "[PHONE_NUMBER] BODY KILCOY - new drawings from [PERSON_NAME]"
type textarea "x"
type textarea "[PHONE_NUMBER] BODY KILCOY - new drawings from [PERSON_NAME] with"
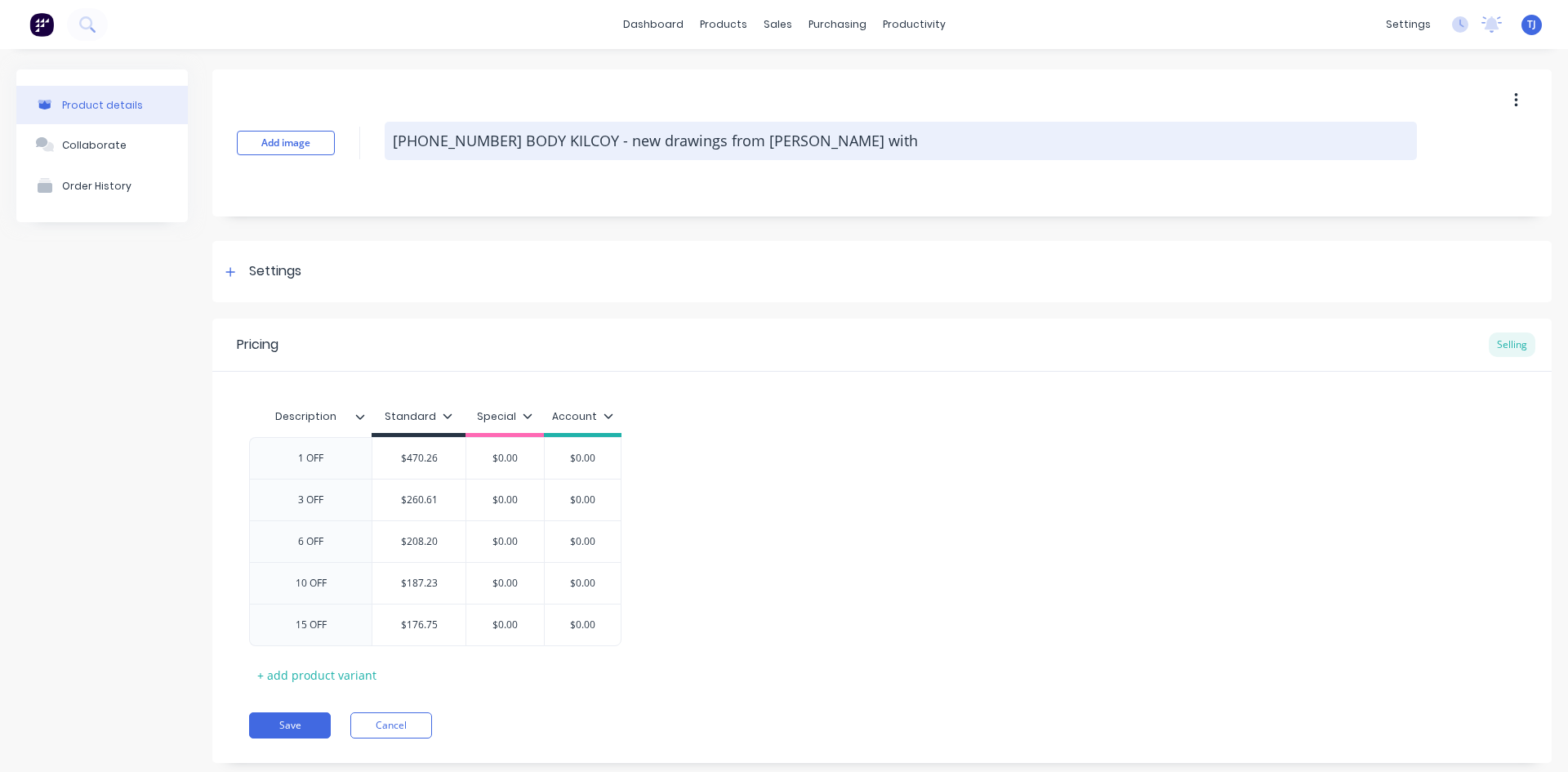
type textarea "x"
type textarea "[PHONE_NUMBER] BODY KILCOY - new drawings from [PERSON_NAME] with"
type textarea "x"
type textarea "[PHONE_NUMBER] BODY KILCOY - new drawings from [PERSON_NAME] with c"
type textarea "x"
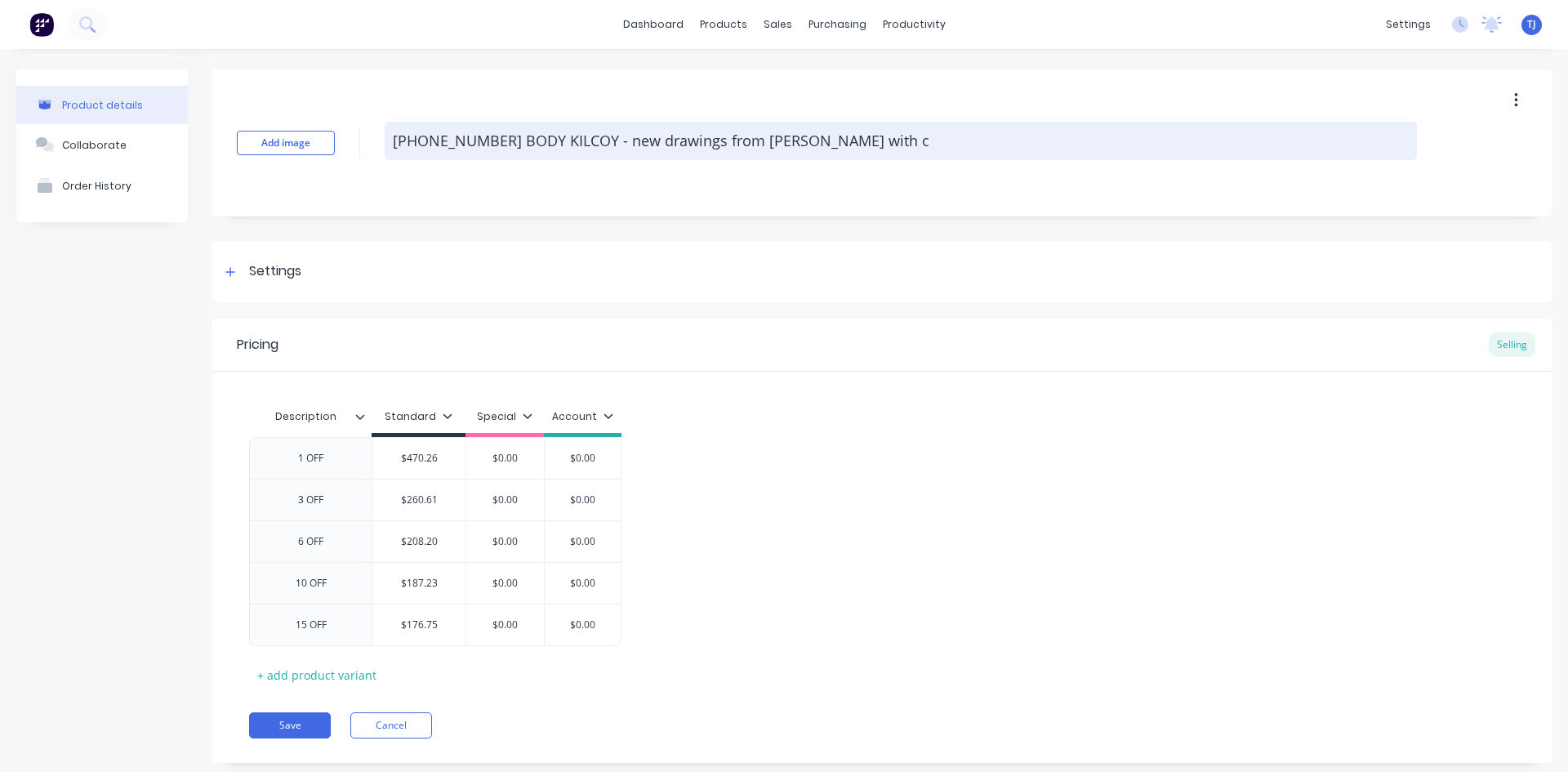
type textarea "[PHONE_NUMBER] BODY KILCOY - new drawings from [PERSON_NAME] with ch"
type textarea "x"
type textarea "[PHONE_NUMBER] BODY KILCOY - new drawings from [PERSON_NAME] with cha"
type textarea "x"
type textarea "[PHONE_NUMBER] BODY KILCOY - new drawings from [PERSON_NAME] with [PERSON_NAME]"
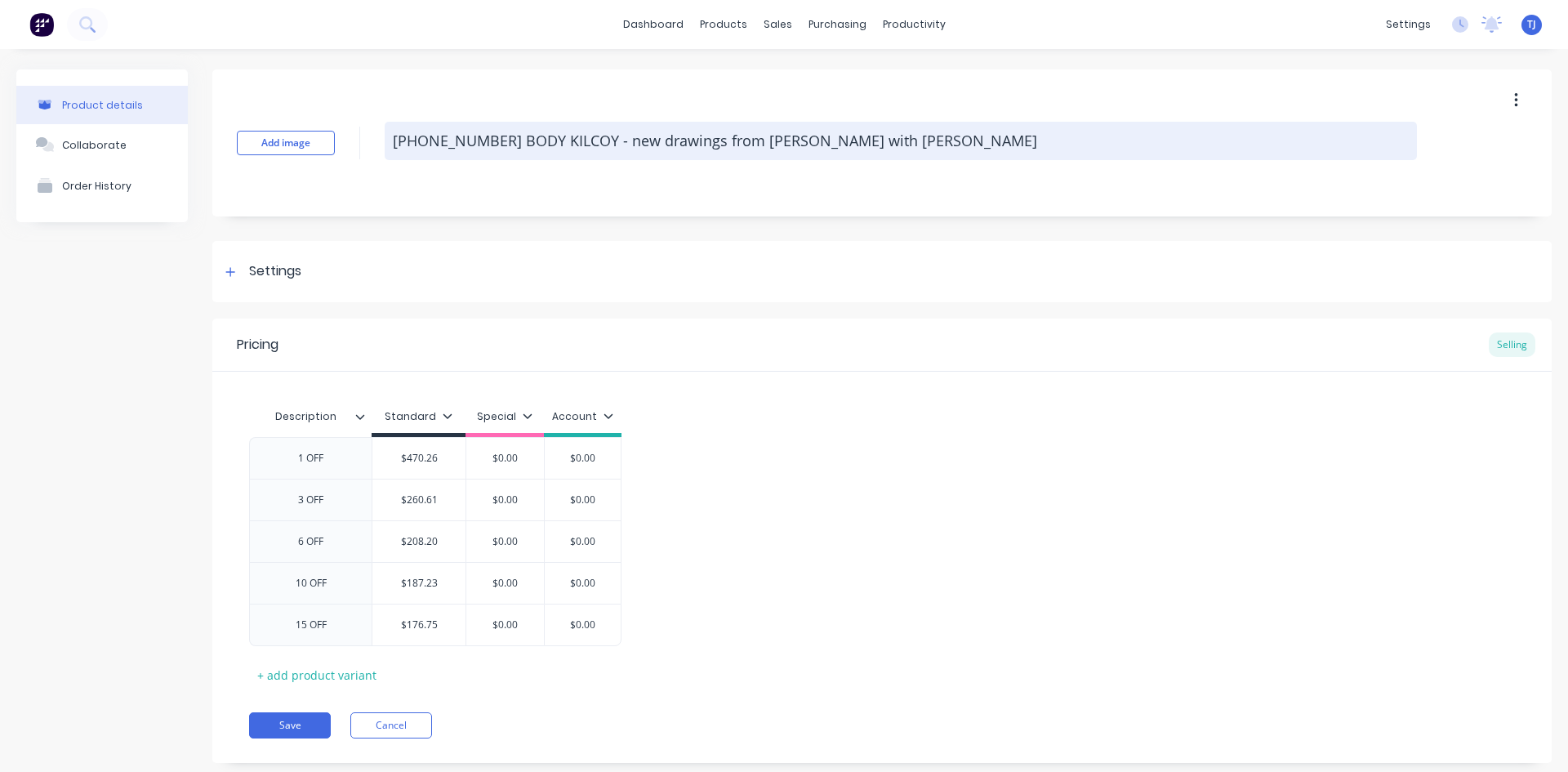
type textarea "x"
type textarea "[PHONE_NUMBER] BODY KILCOY - new drawings from [PERSON_NAME] with [PERSON_NAME]"
type textarea "x"
type textarea "[PHONE_NUMBER] BODY KILCOY - new drawings from [PERSON_NAME] with change"
type textarea "x"
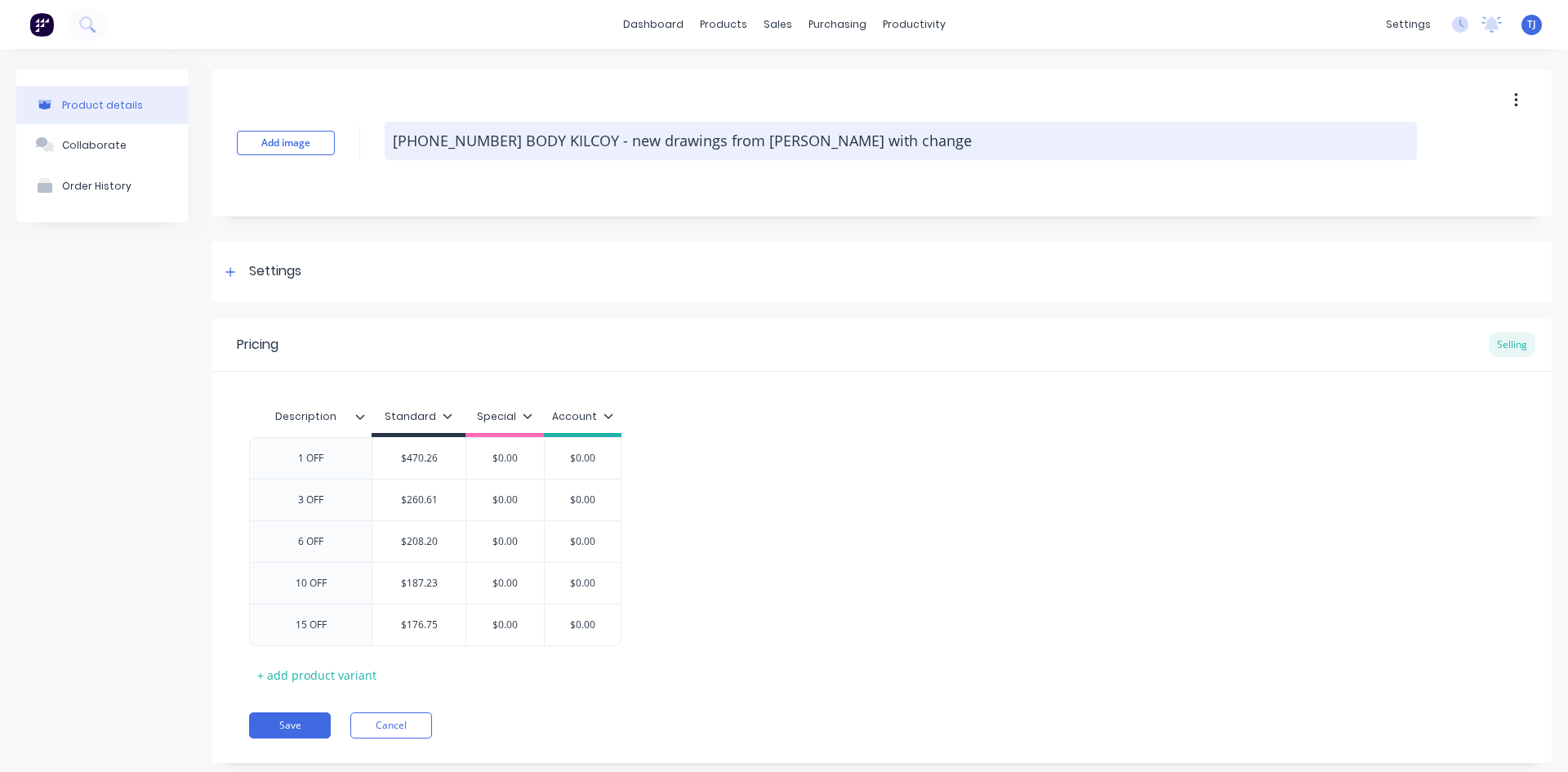
type textarea "[PHONE_NUMBER] BODY KILCOY - new drawings from [PERSON_NAME] with changed"
type textarea "x"
type textarea "[PHONE_NUMBER] BODY KILCOY - new drawings from [PERSON_NAME] with changed"
type textarea "x"
type textarea "[PHONE_NUMBER] BODY KILCOY - new drawings from [PERSON_NAME] with changed"
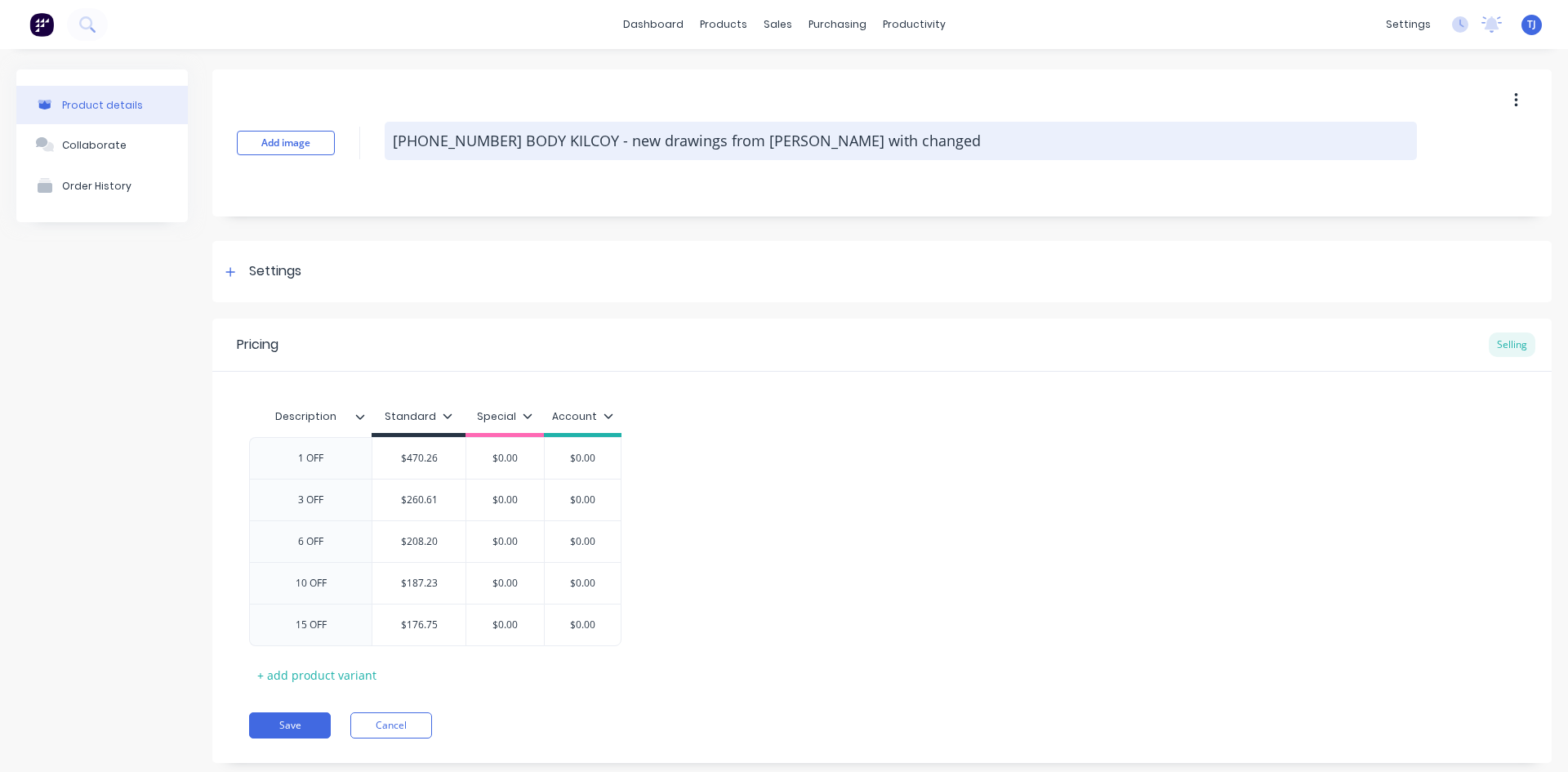
type textarea "x"
type textarea "[PHONE_NUMBER] BODY KILCOY - new drawings from [PERSON_NAME] with change"
type textarea "x"
type textarea "[PHONE_NUMBER] BODY KILCOY - new drawings from [PERSON_NAME] with changes"
type textarea "x"
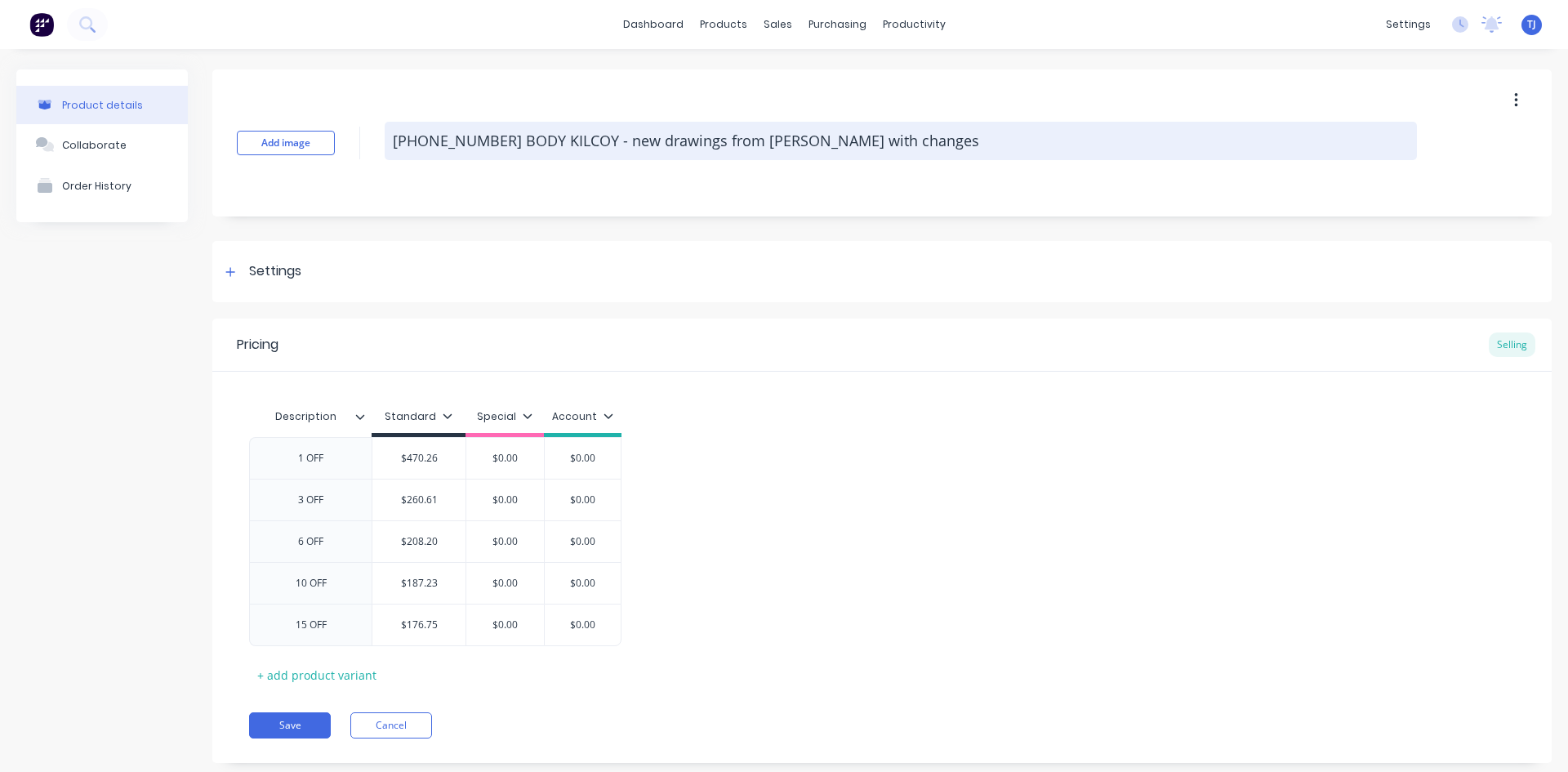
type textarea "[PHONE_NUMBER] BODY KILCOY - new drawings from [PERSON_NAME] with changes"
type textarea "x"
type textarea "[PHONE_NUMBER] BODY KILCOY - new drawings from [PERSON_NAME] with changes e"
type textarea "x"
type textarea "[PHONE_NUMBER] BODY KILCOY - new drawings from [PERSON_NAME] with changes em"
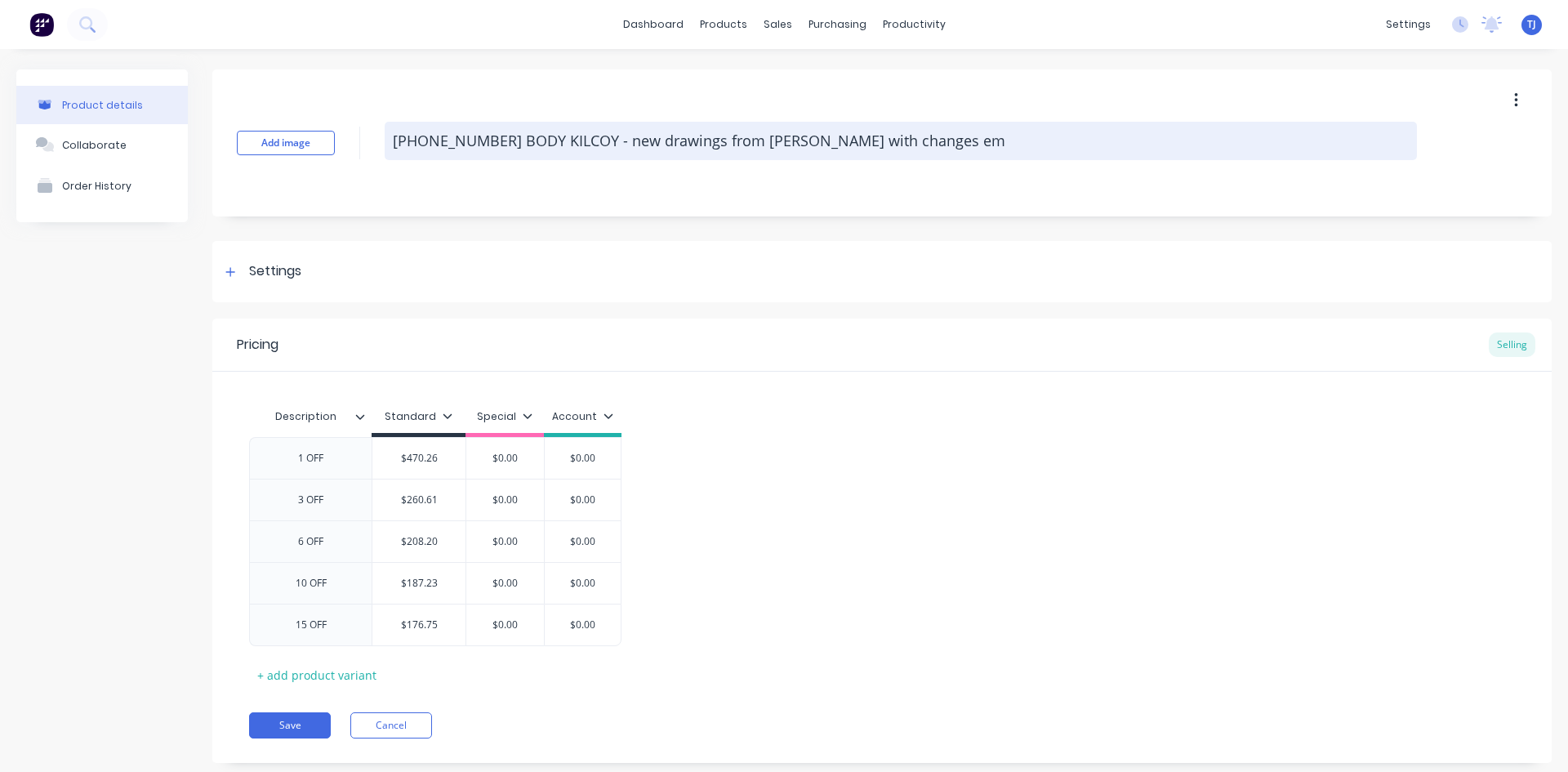
type textarea "x"
type textarea "[PHONE_NUMBER] BODY KILCOY - new drawings from [PERSON_NAME] with changes ema"
type textarea "x"
type textarea "[PHONE_NUMBER] BODY KILCOY - new drawings from [PERSON_NAME] with changes emai"
type textarea "x"
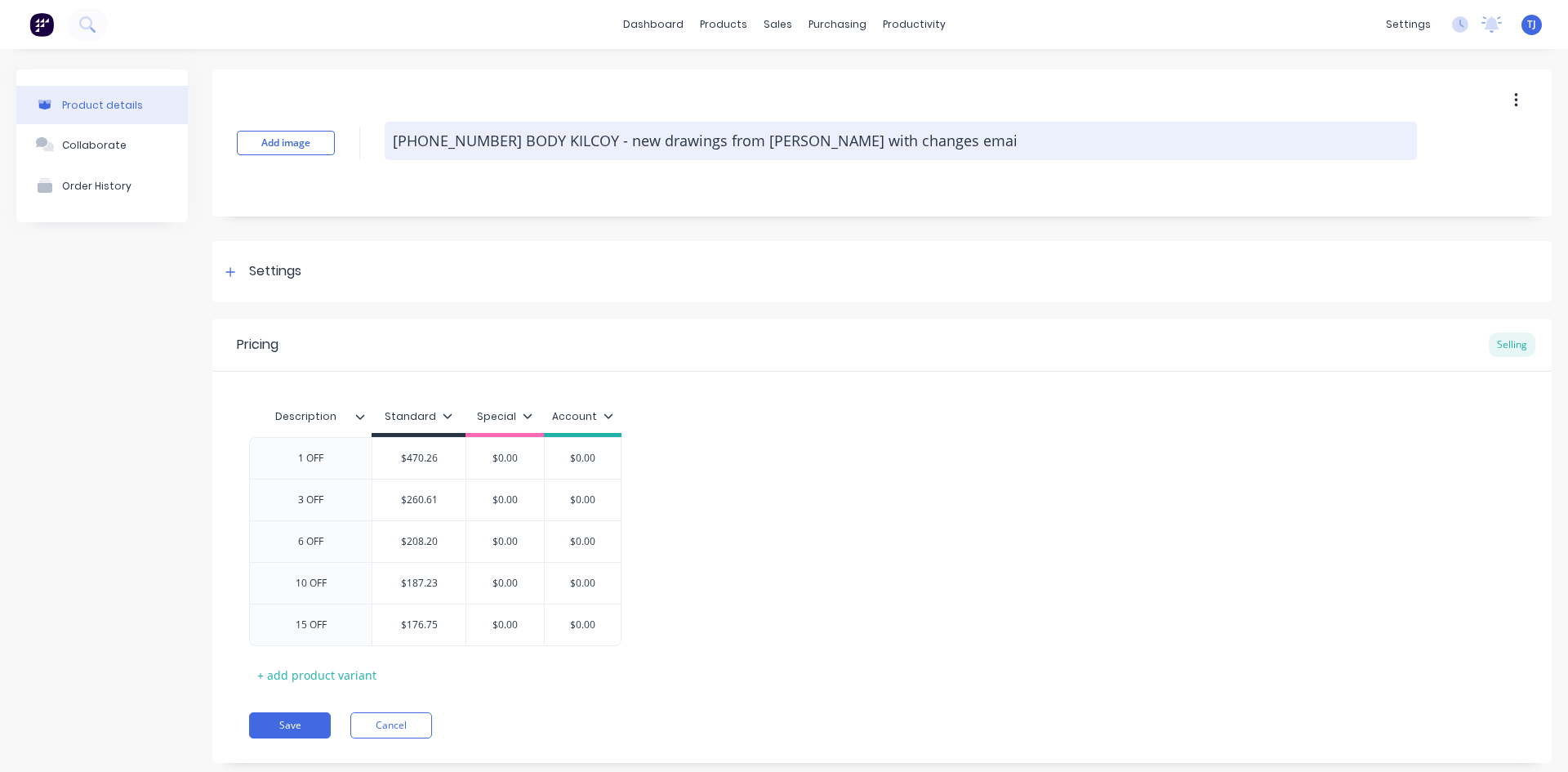
type textarea "[PHONE_NUMBER] BODY KILCOY - new drawings from [PERSON_NAME] with changes email"
type textarea "x"
type textarea "[PHONE_NUMBER] BODY KILCOY - new drawings from [PERSON_NAME] with changes email"
type textarea "x"
type textarea "[PHONE_NUMBER] BODY KILCOY - new drawings from [PERSON_NAME] with changes email…"
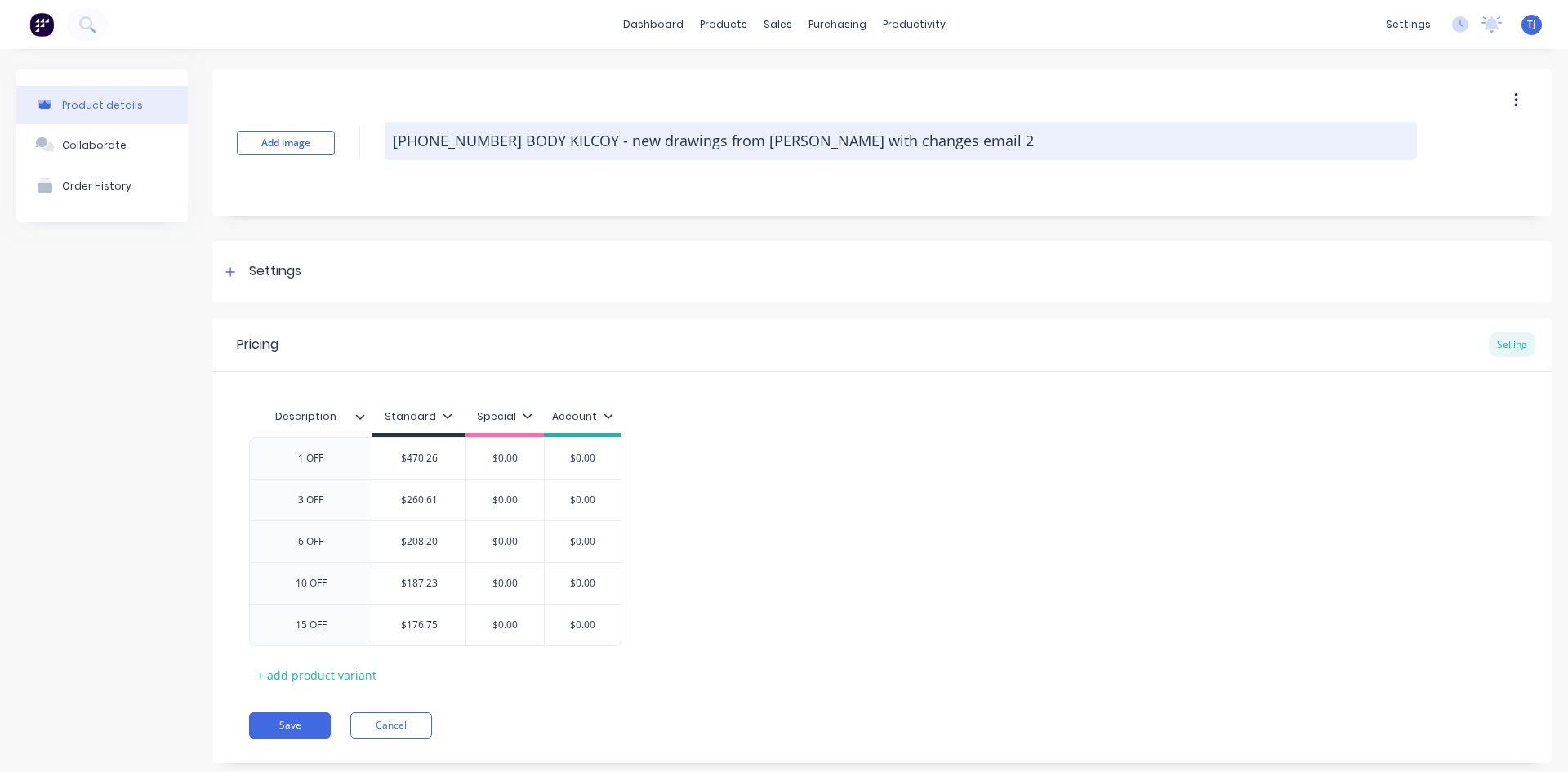
type textarea "x"
type textarea "[PHONE_NUMBER] BODY KILCOY - new drawings from [PERSON_NAME] with changes email…"
type textarea "x"
type textarea "[PHONE_NUMBER] BODY KILCOY - new drawings from [PERSON_NAME] with changes email…"
type textarea "x"
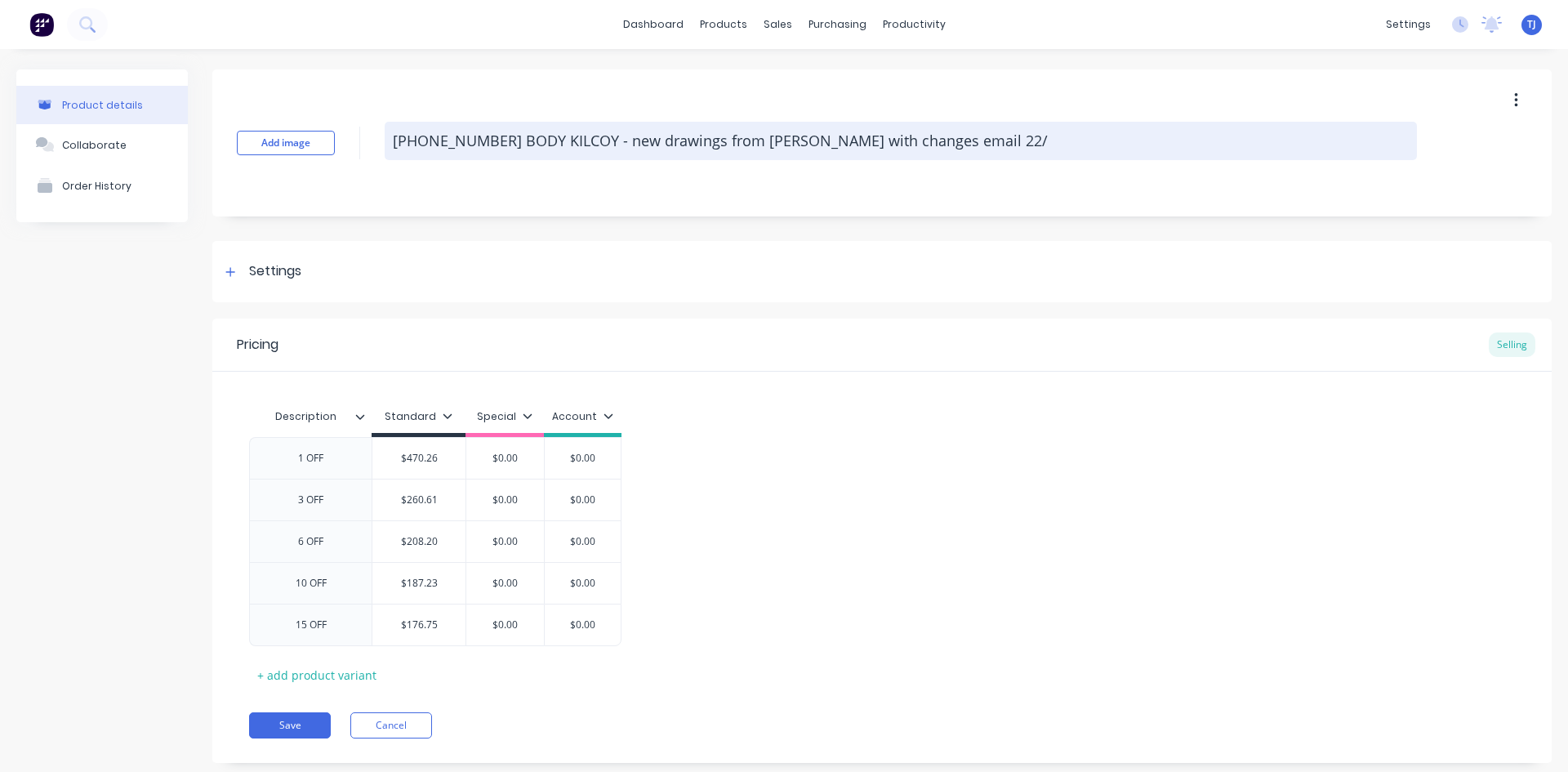
type textarea "[PHONE_NUMBER] BODY KILCOY - new drawings from [PERSON_NAME] with changes email…"
type textarea "x"
type textarea "[PHONE_NUMBER] BODY KILCOY - new drawings from [PERSON_NAME] with changes email…"
type textarea "x"
type textarea "[PHONE_NUMBER] BODY KILCOY - new drawings from [PERSON_NAME] with changes email…"
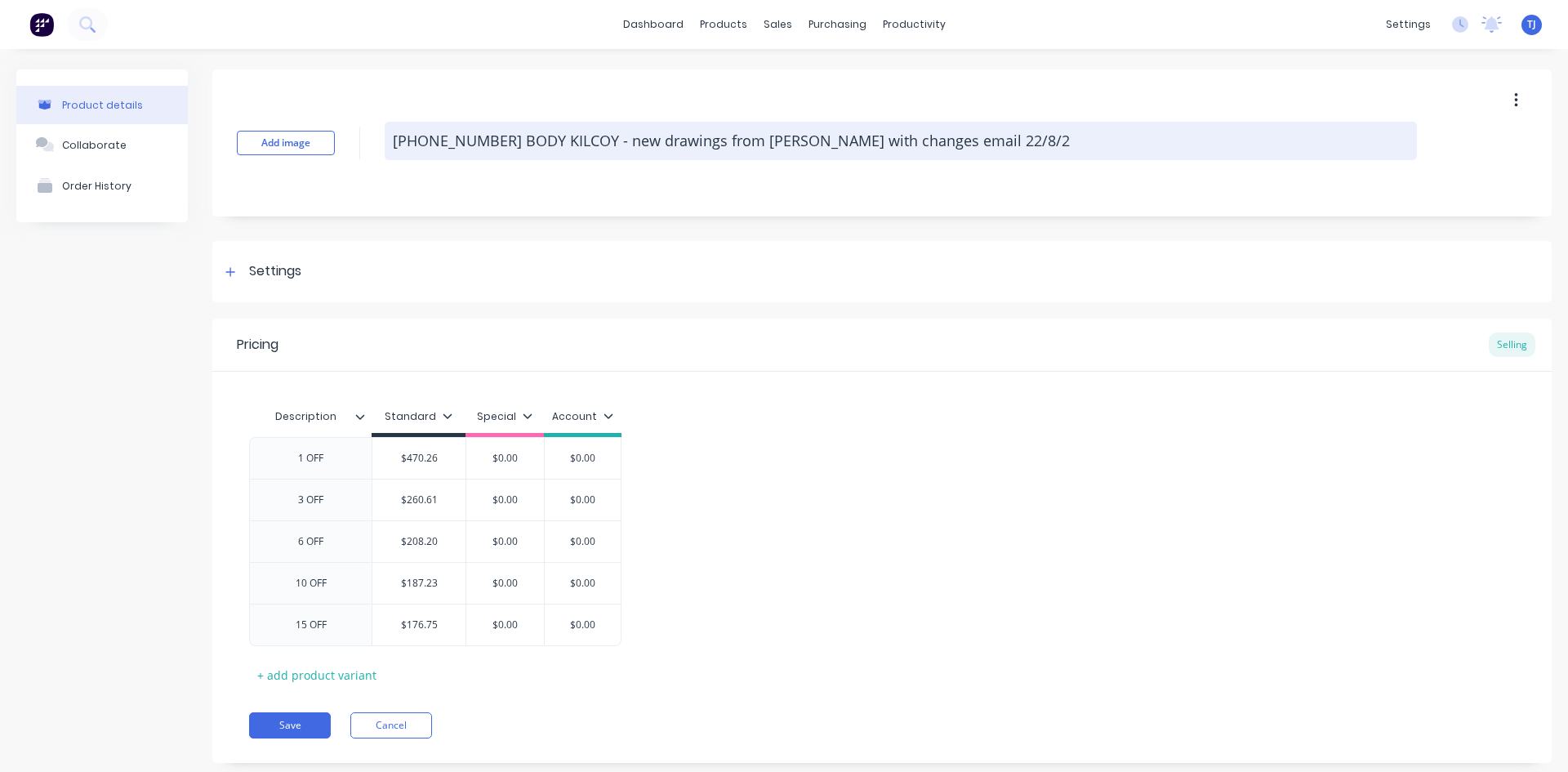
type textarea "x"
type textarea "[PHONE_NUMBER] BODY KILCOY - new drawings from [PERSON_NAME] with changes email…"
type textarea "x"
type textarea "[PHONE_NUMBER] BODY KILCOY - new drawings from [PERSON_NAME] with changes email…"
type textarea "x"
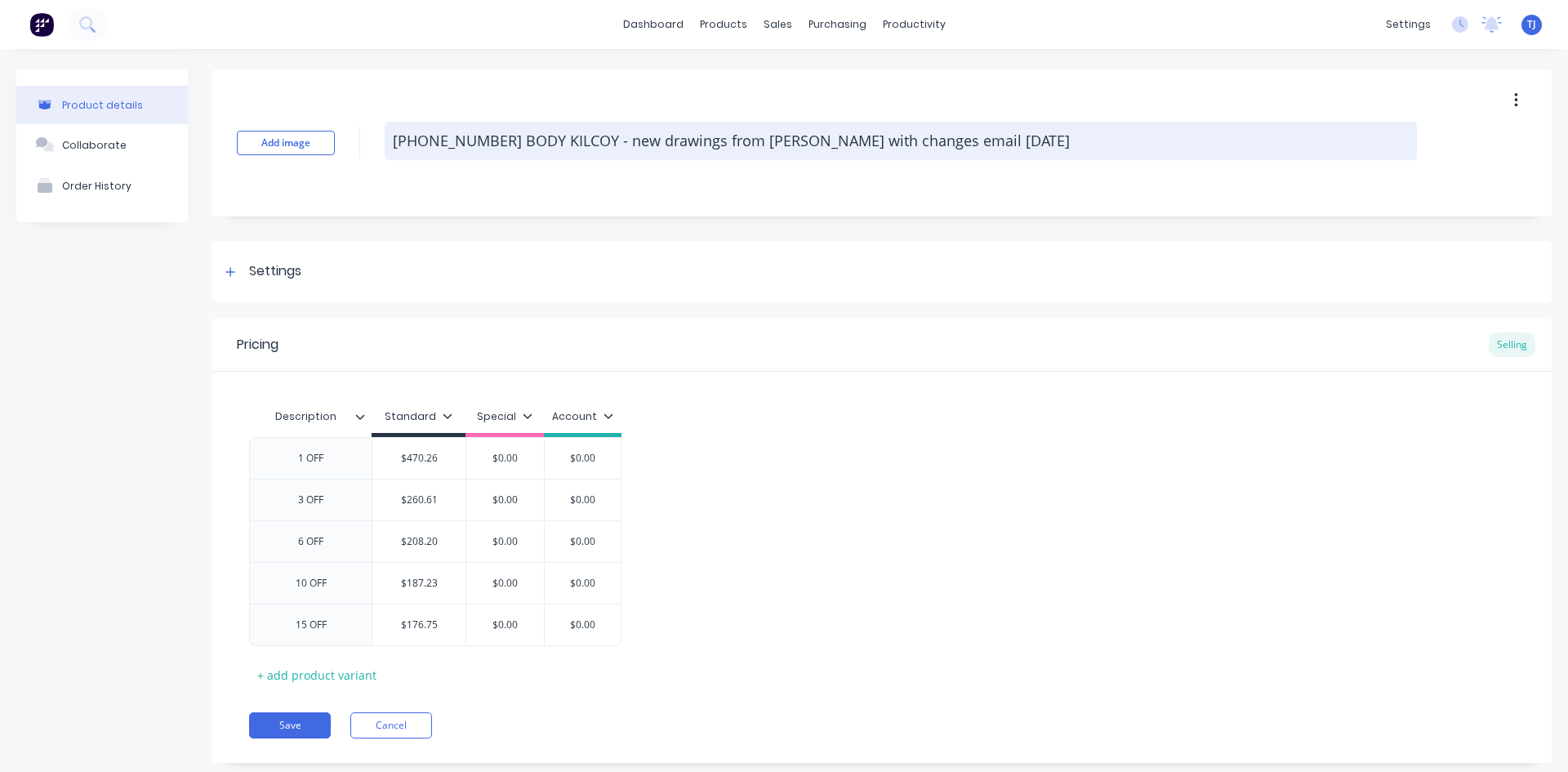
type textarea "[PHONE_NUMBER] BODY KILCOY - new drawings from [PERSON_NAME] with changes email…"
type textarea "x"
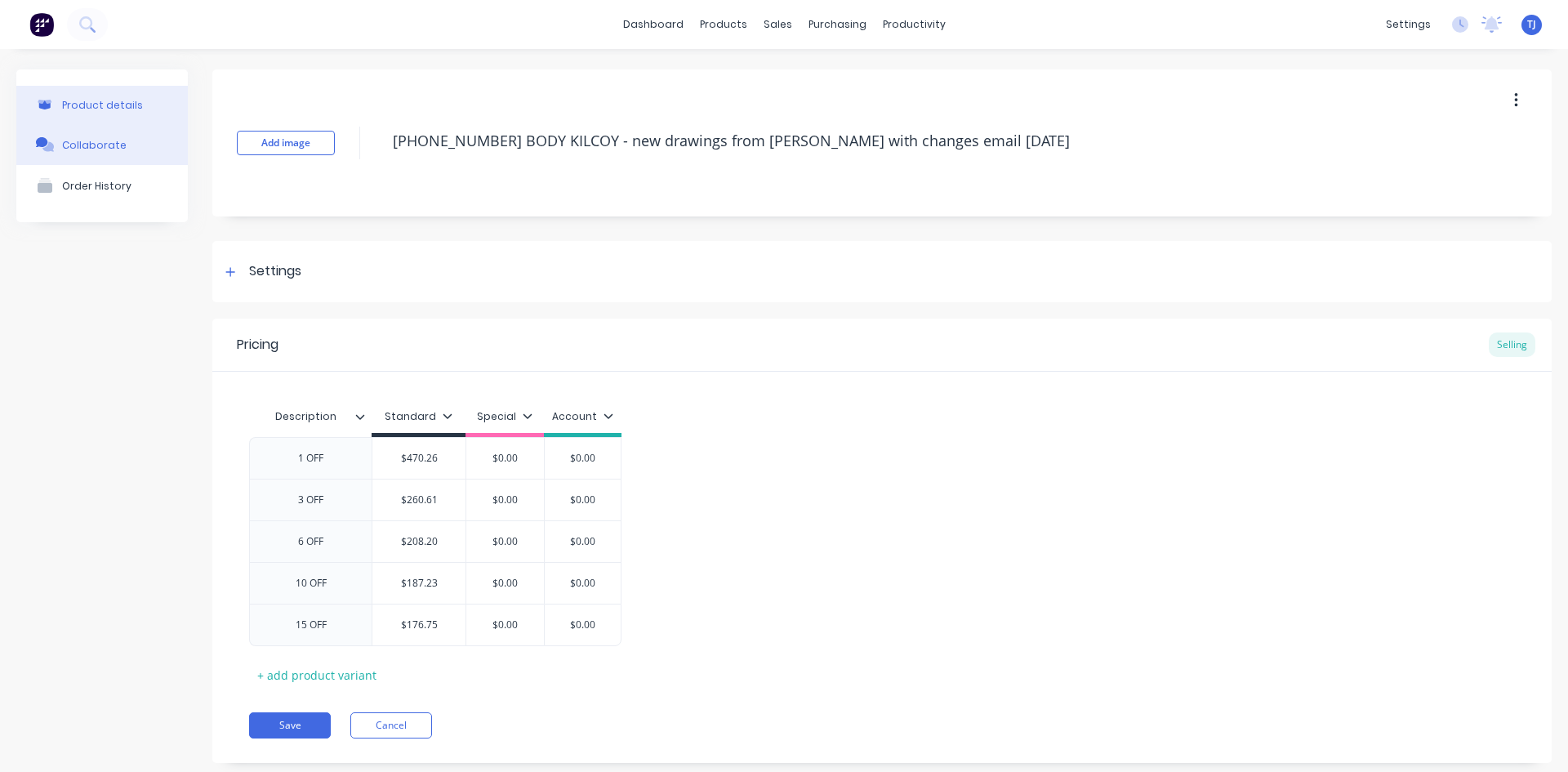
type textarea "[PHONE_NUMBER] BODY KILCOY - new drawings from [PERSON_NAME] with changes email…"
type textarea "x"
type textarea "[PHONE_NUMBER] BODY KILCOY - new drawings from [PERSON_NAME] with changes email…"
click at [77, 145] on div "Collaborate" at bounding box center [95, 145] width 64 height 12
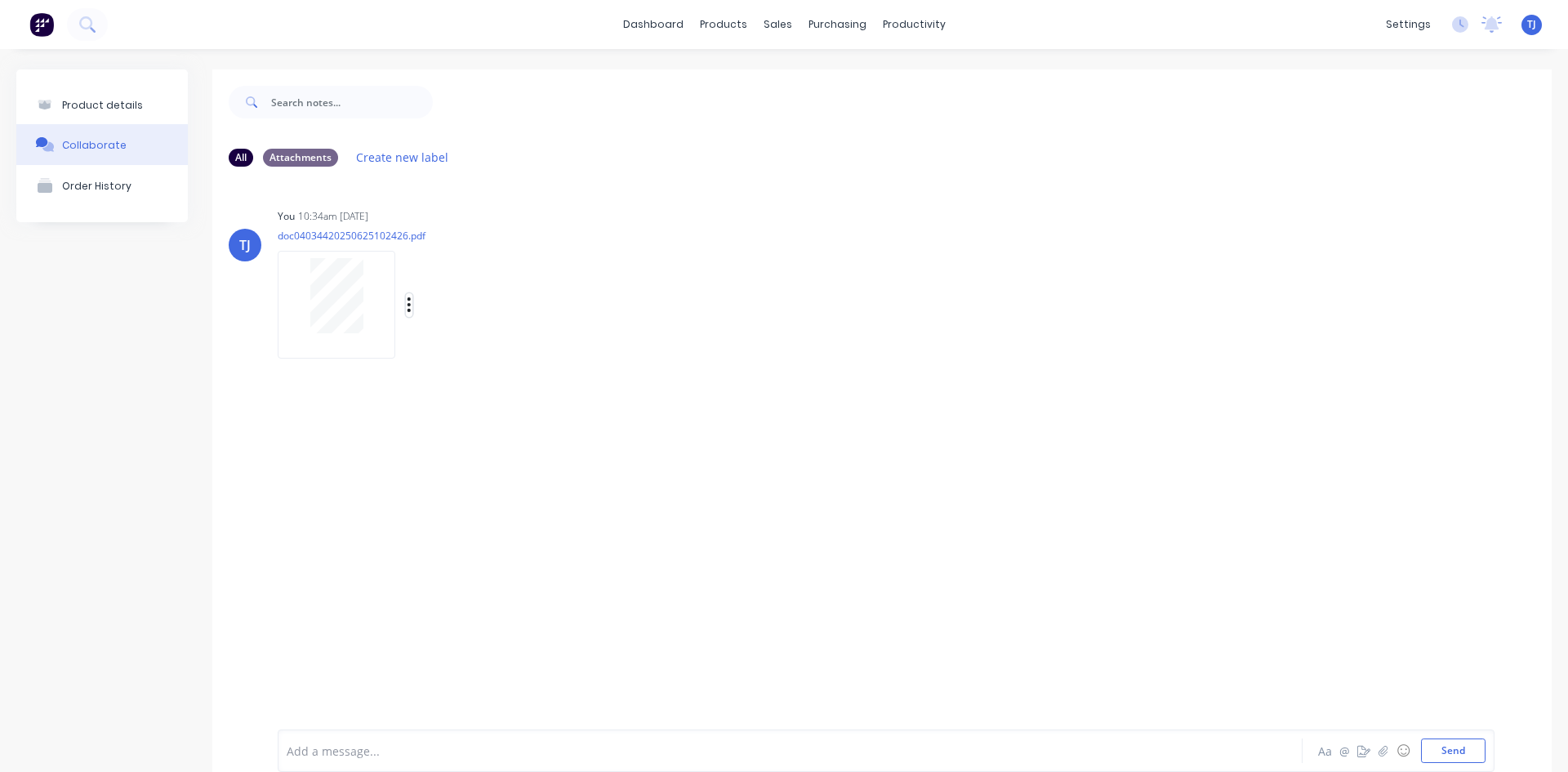
click at [410, 307] on icon "button" at bounding box center [409, 304] width 4 height 19
click at [487, 427] on button "Delete" at bounding box center [517, 423] width 184 height 37
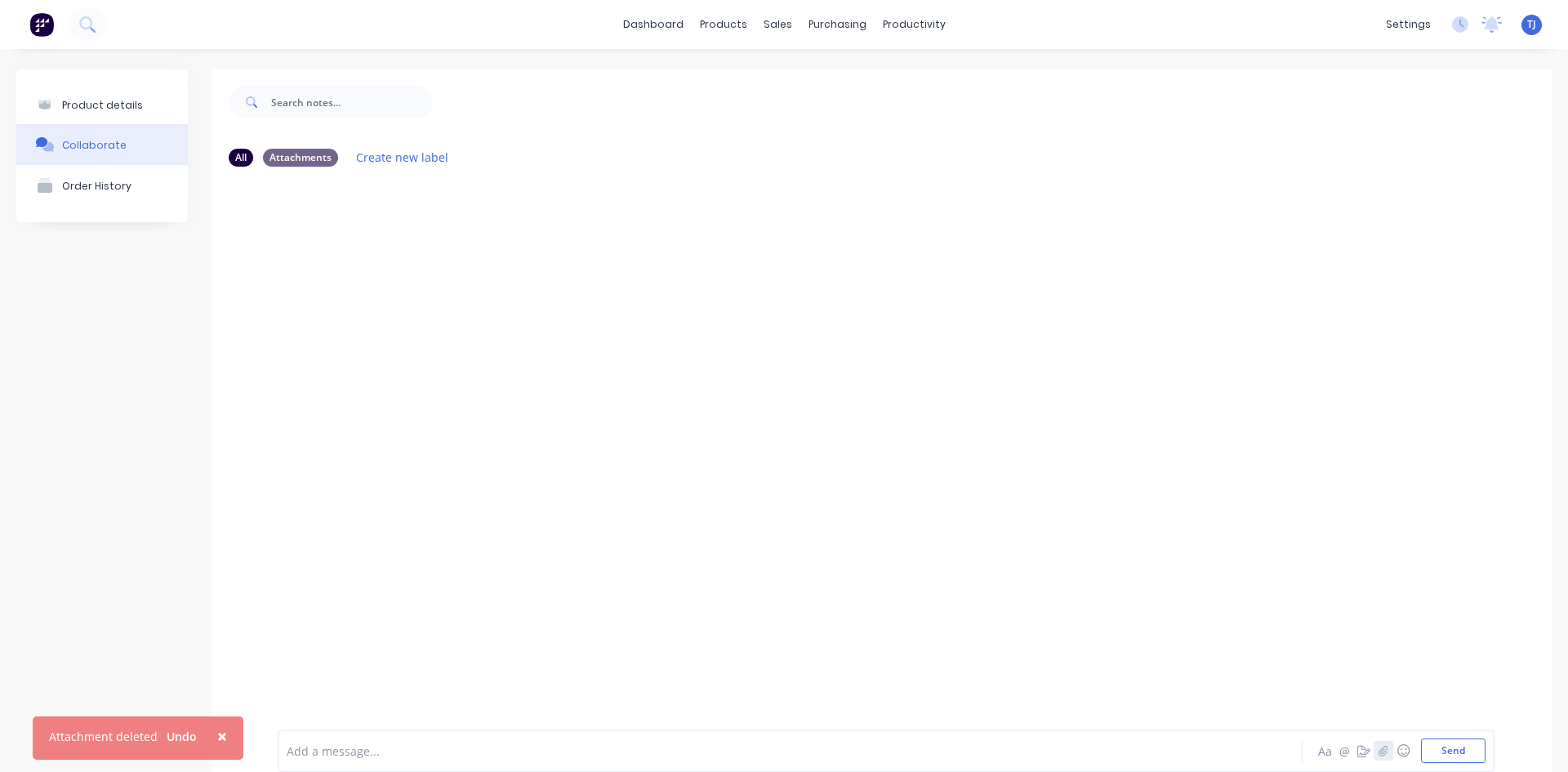
click at [1379, 751] on icon "button" at bounding box center [1383, 751] width 10 height 12
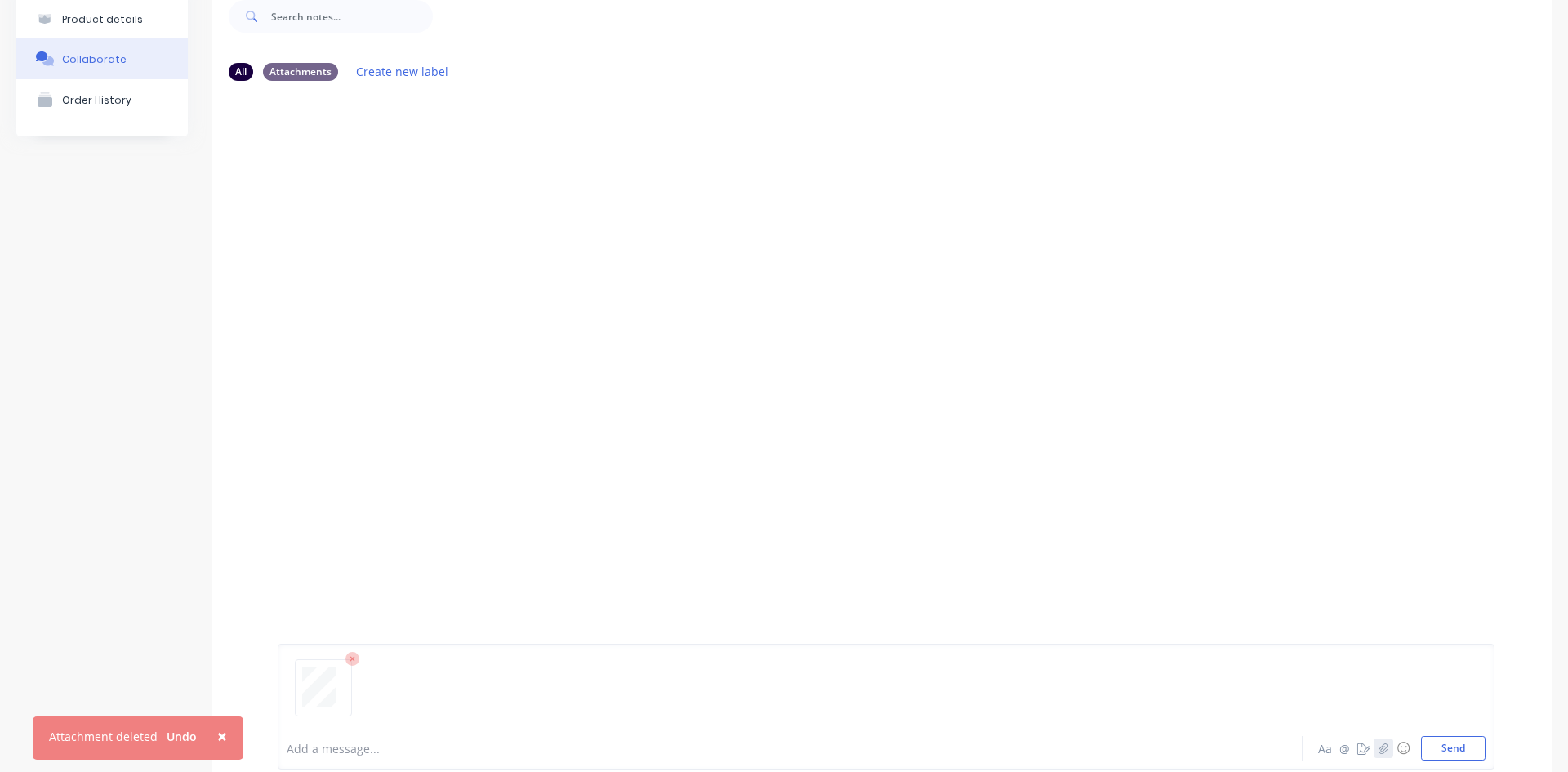
scroll to position [129, 0]
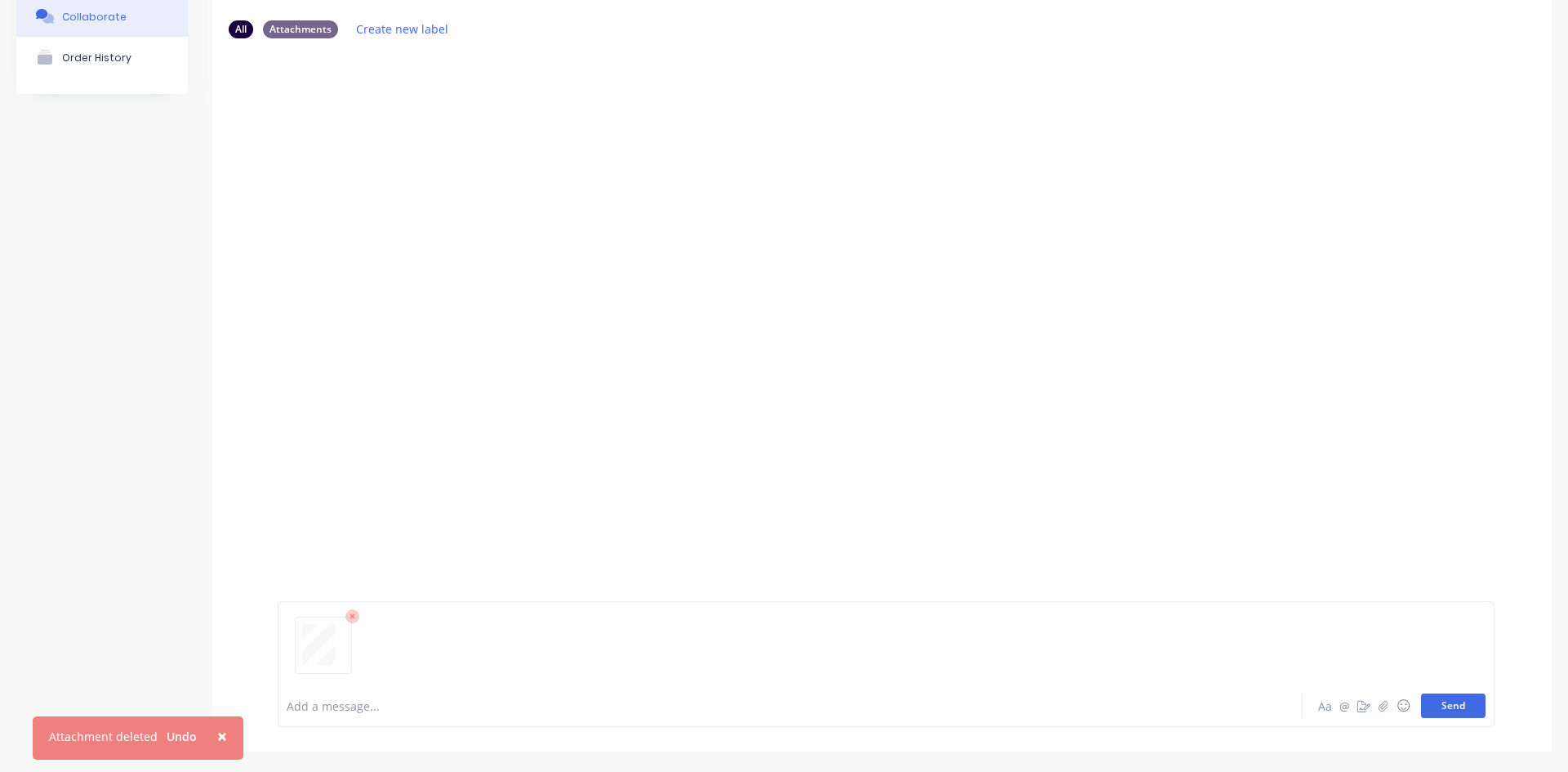
click at [1430, 702] on button "Send" at bounding box center [1454, 705] width 64 height 24
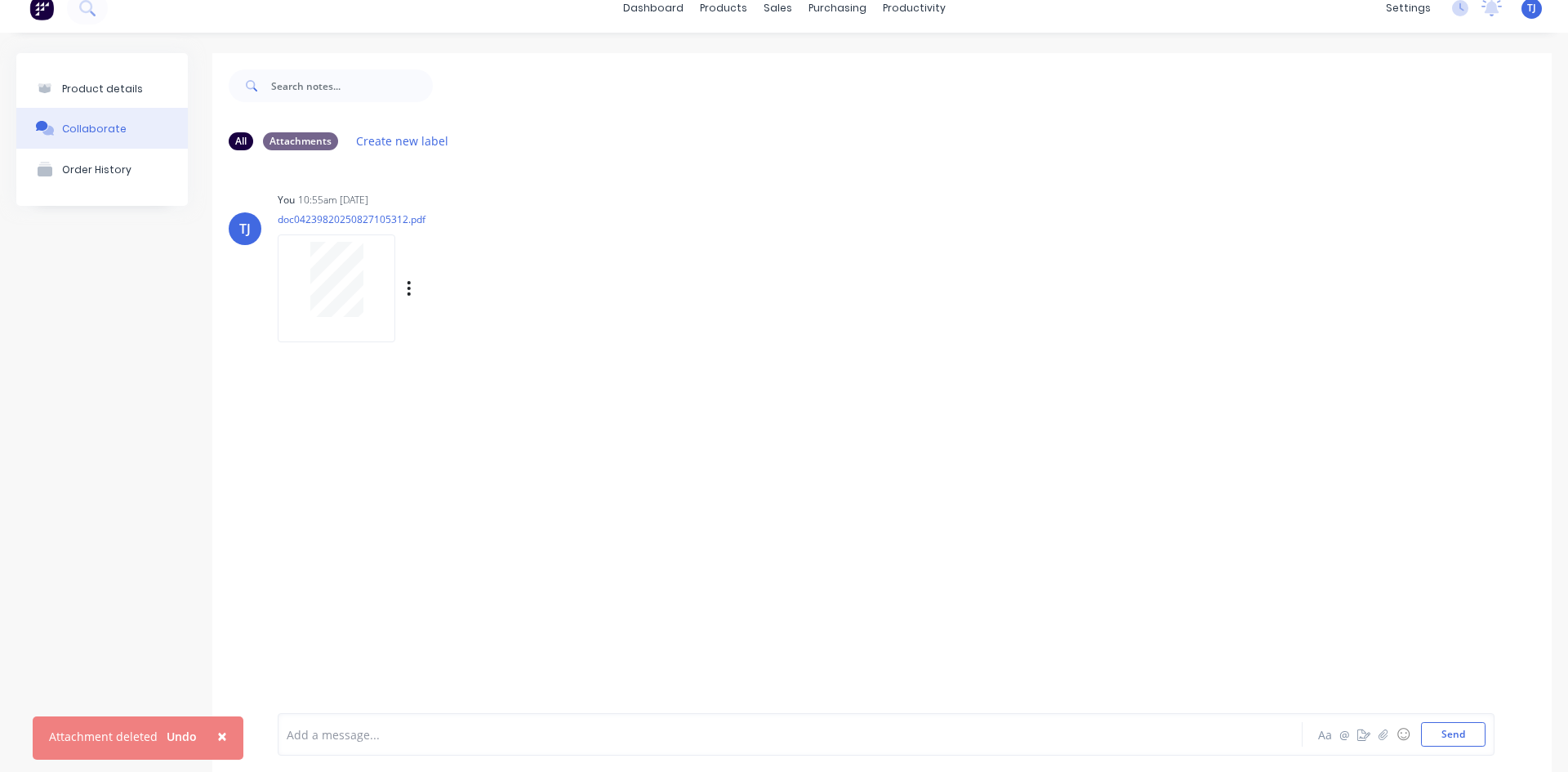
scroll to position [0, 0]
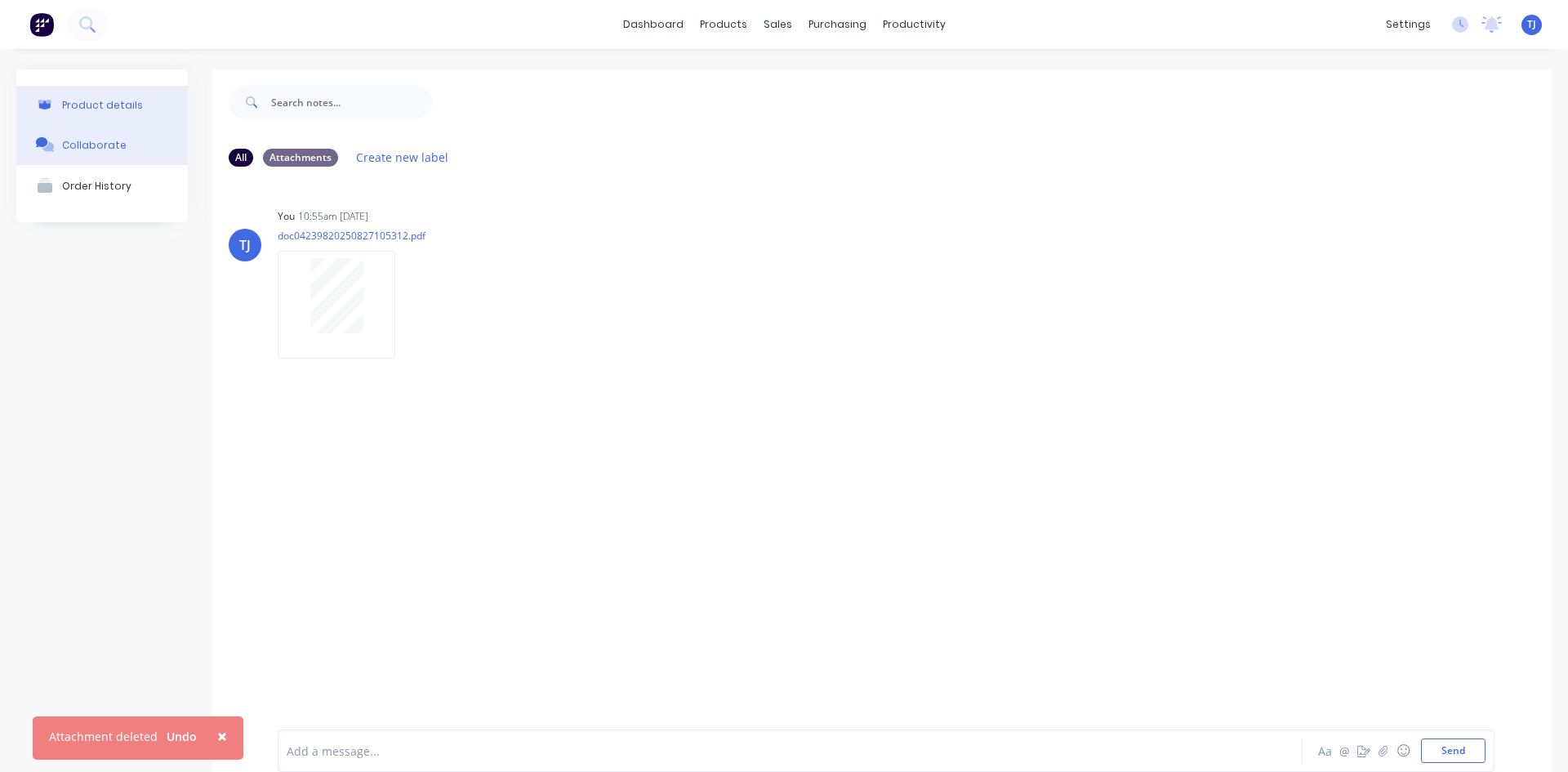
click at [76, 104] on div "Product details" at bounding box center [103, 105] width 81 height 12
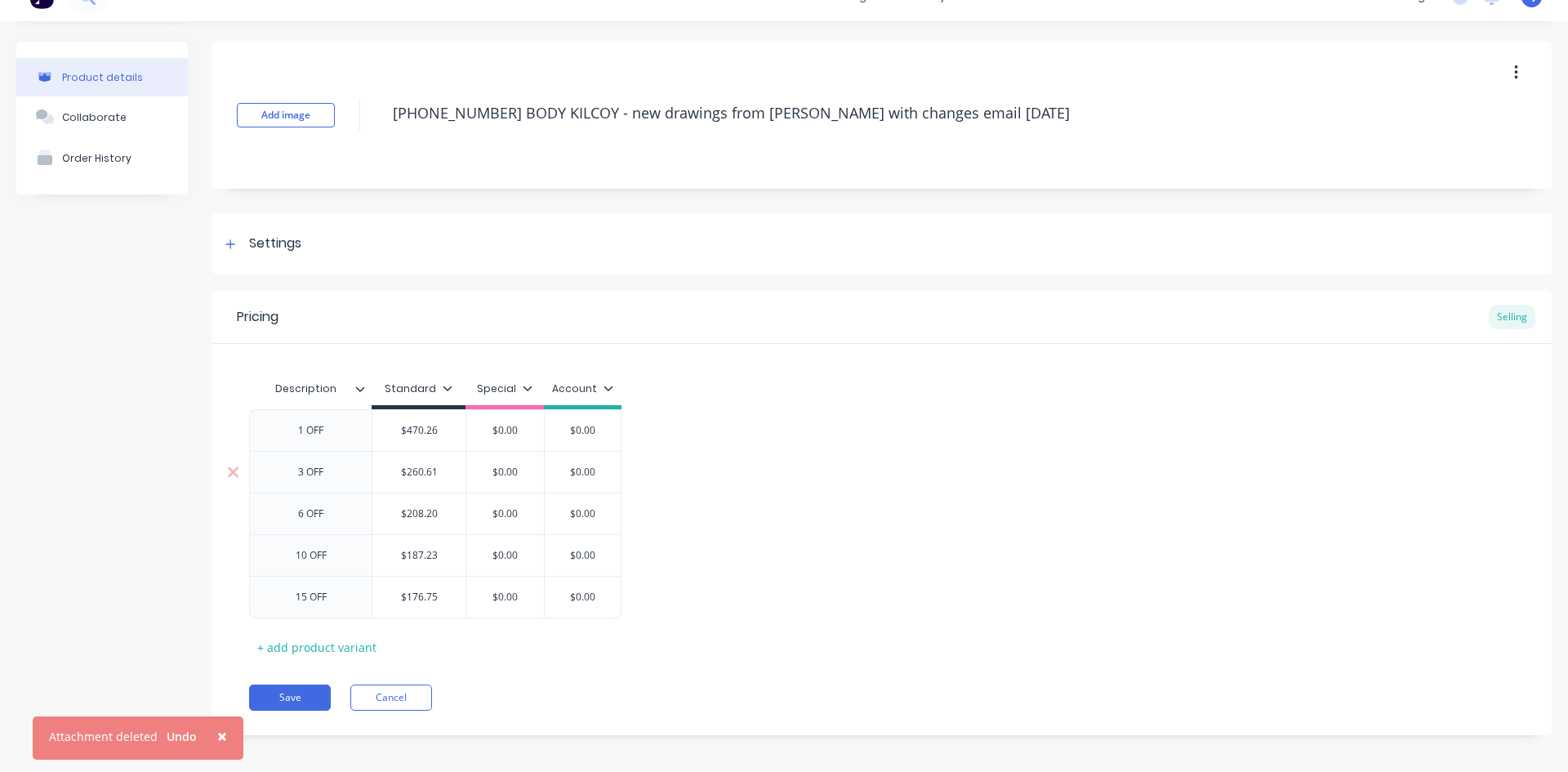
scroll to position [36, 0]
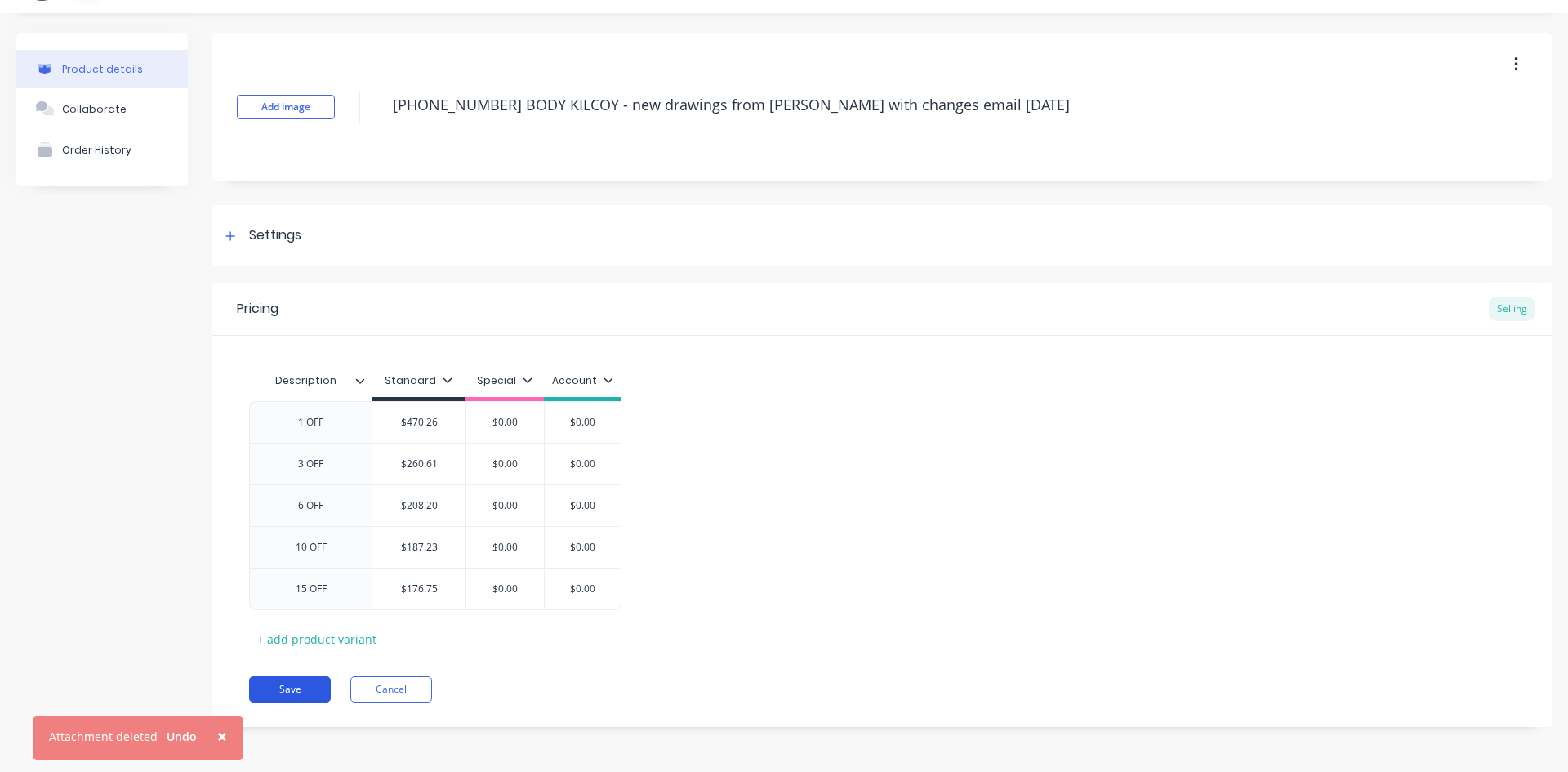
click at [296, 689] on button "Save" at bounding box center [290, 689] width 82 height 26
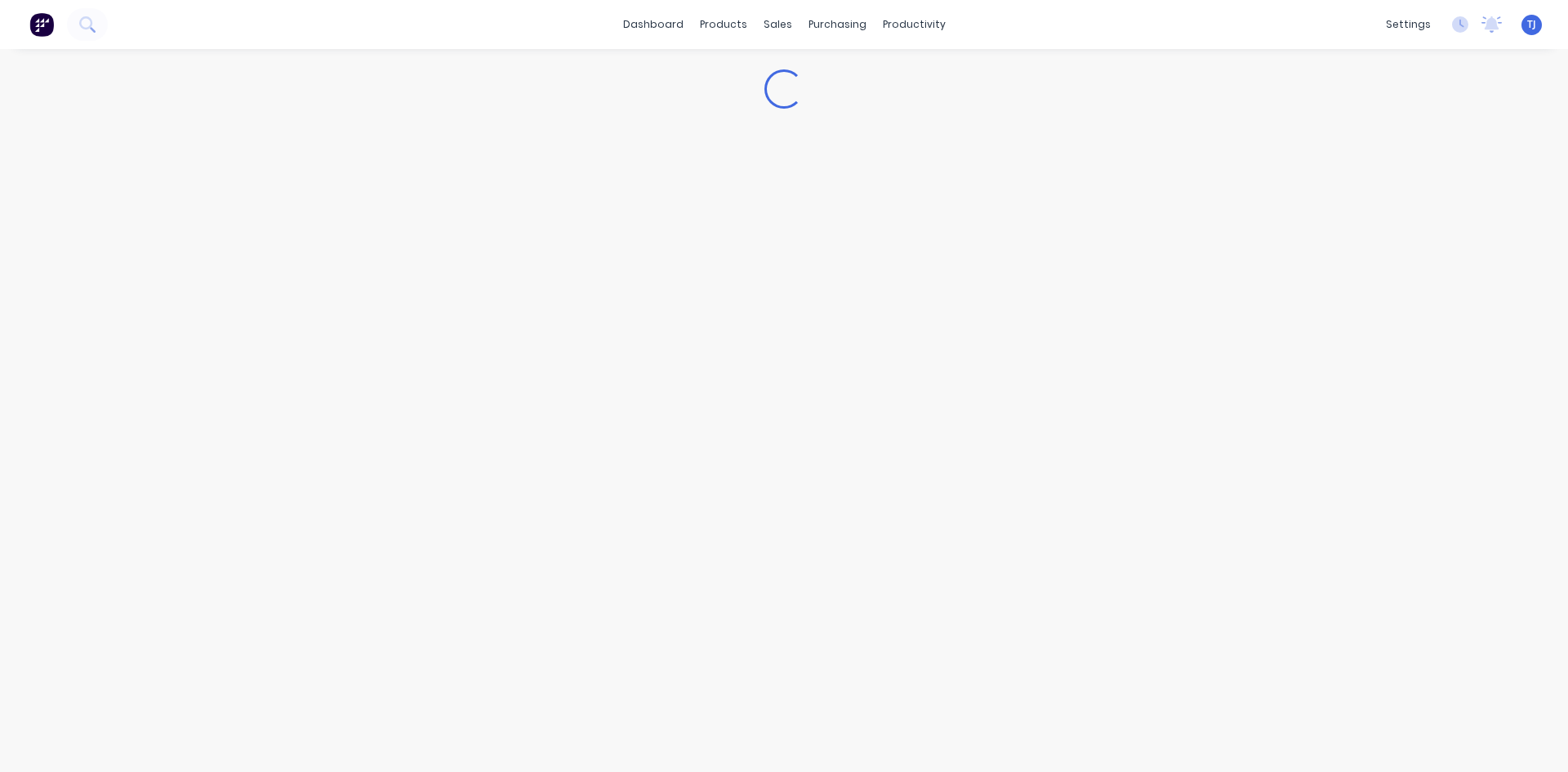
type textarea "x"
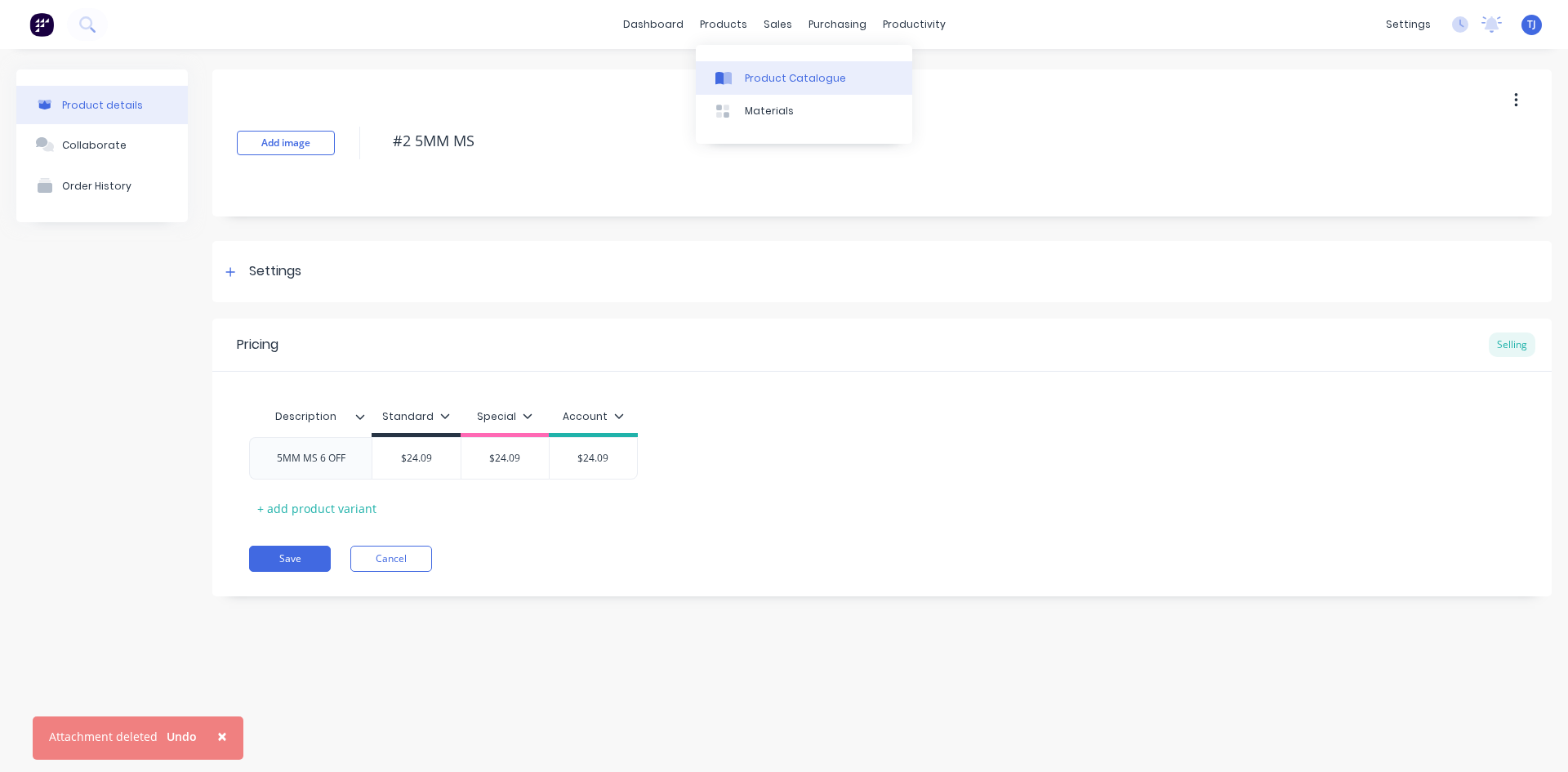
click at [746, 68] on link "Product Catalogue" at bounding box center [804, 78] width 217 height 33
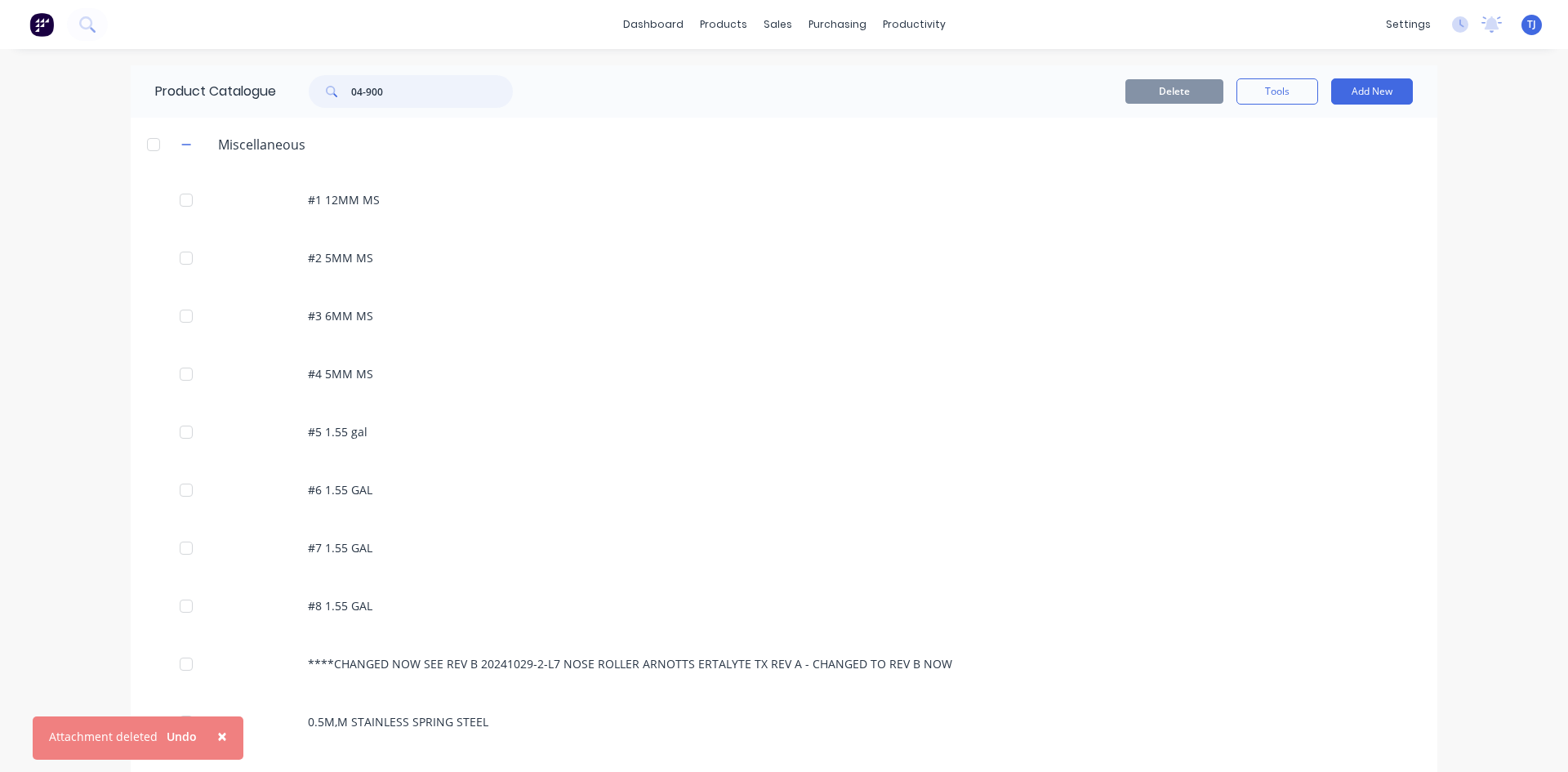
click at [396, 93] on input "04-900" at bounding box center [432, 91] width 162 height 33
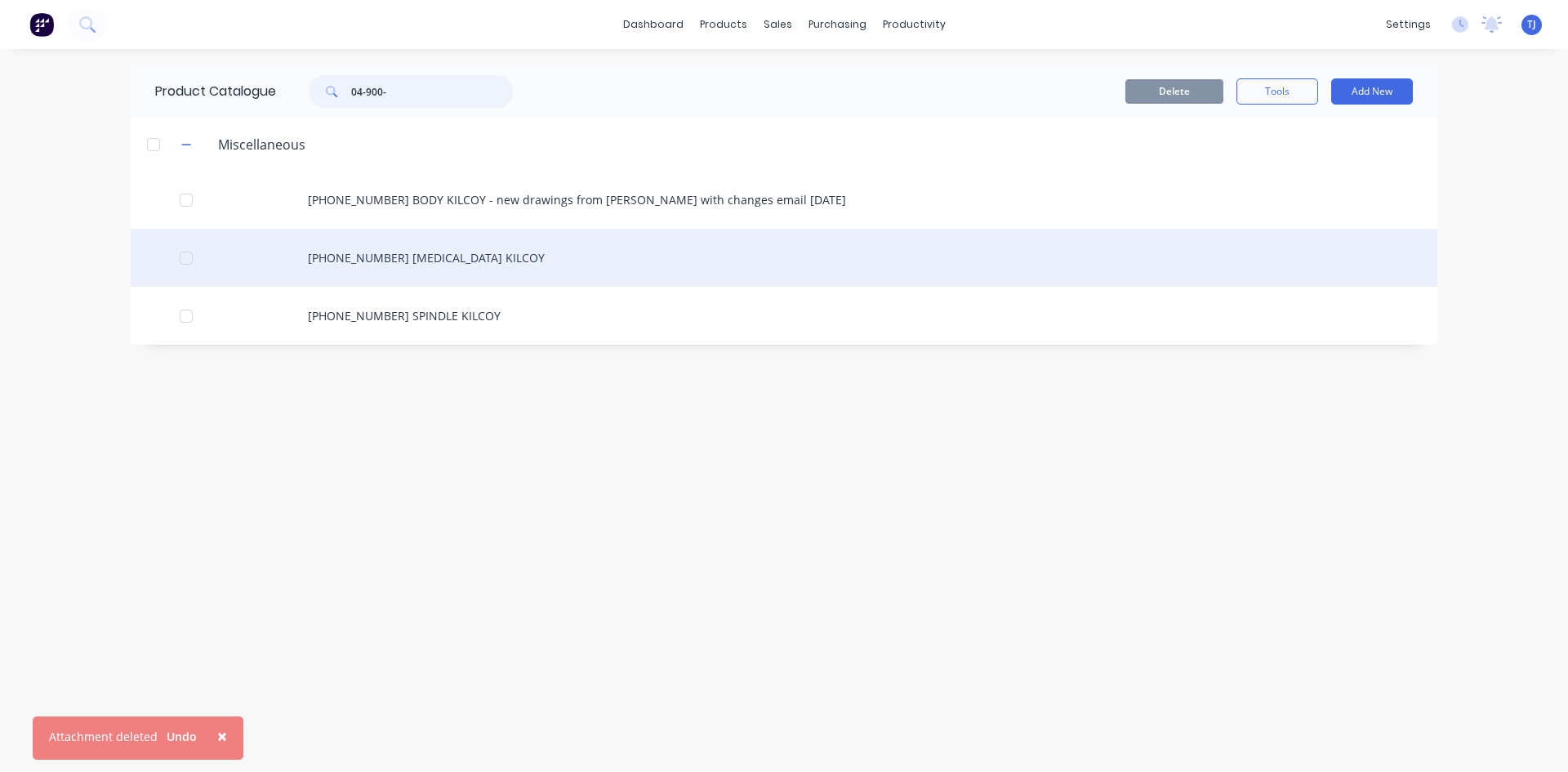
type input "04-900-"
click at [422, 261] on div "[PHONE_NUMBER] [MEDICAL_DATA] KILCOY" at bounding box center [784, 257] width 1307 height 58
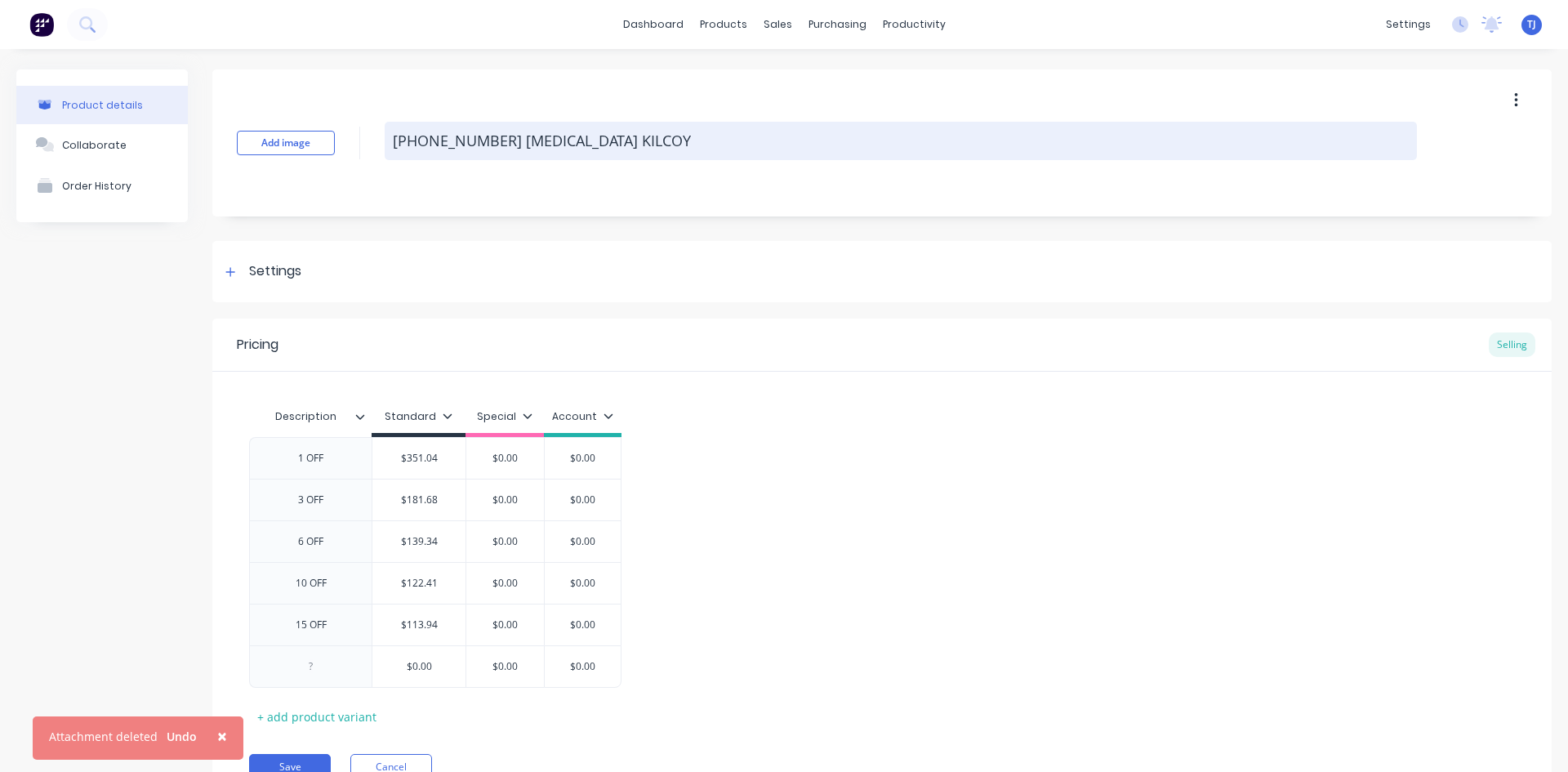
click at [600, 141] on textarea "[PHONE_NUMBER] [MEDICAL_DATA] KILCOY" at bounding box center [900, 140] width 1033 height 38
type textarea "x"
type textarea "[PHONE_NUMBER] [MEDICAL_DATA] KILCOY"
type textarea "x"
type textarea "[PHONE_NUMBER] [MEDICAL_DATA] KILCOY -"
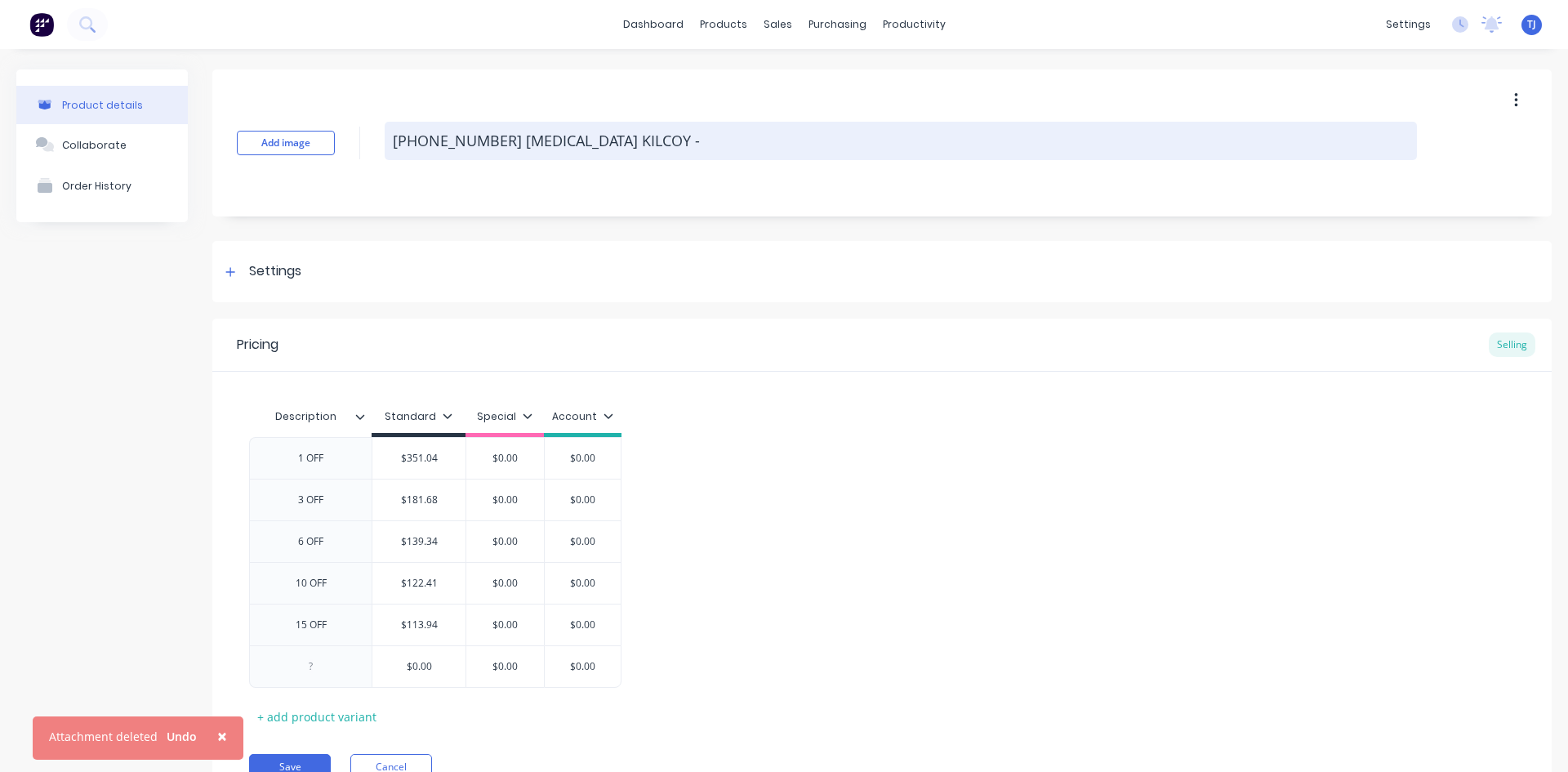
type textarea "x"
type textarea "[PHONE_NUMBER] [MEDICAL_DATA] KILCOY -"
type textarea "x"
type textarea "[PHONE_NUMBER] [MEDICAL_DATA] KILCOY - n"
type textarea "x"
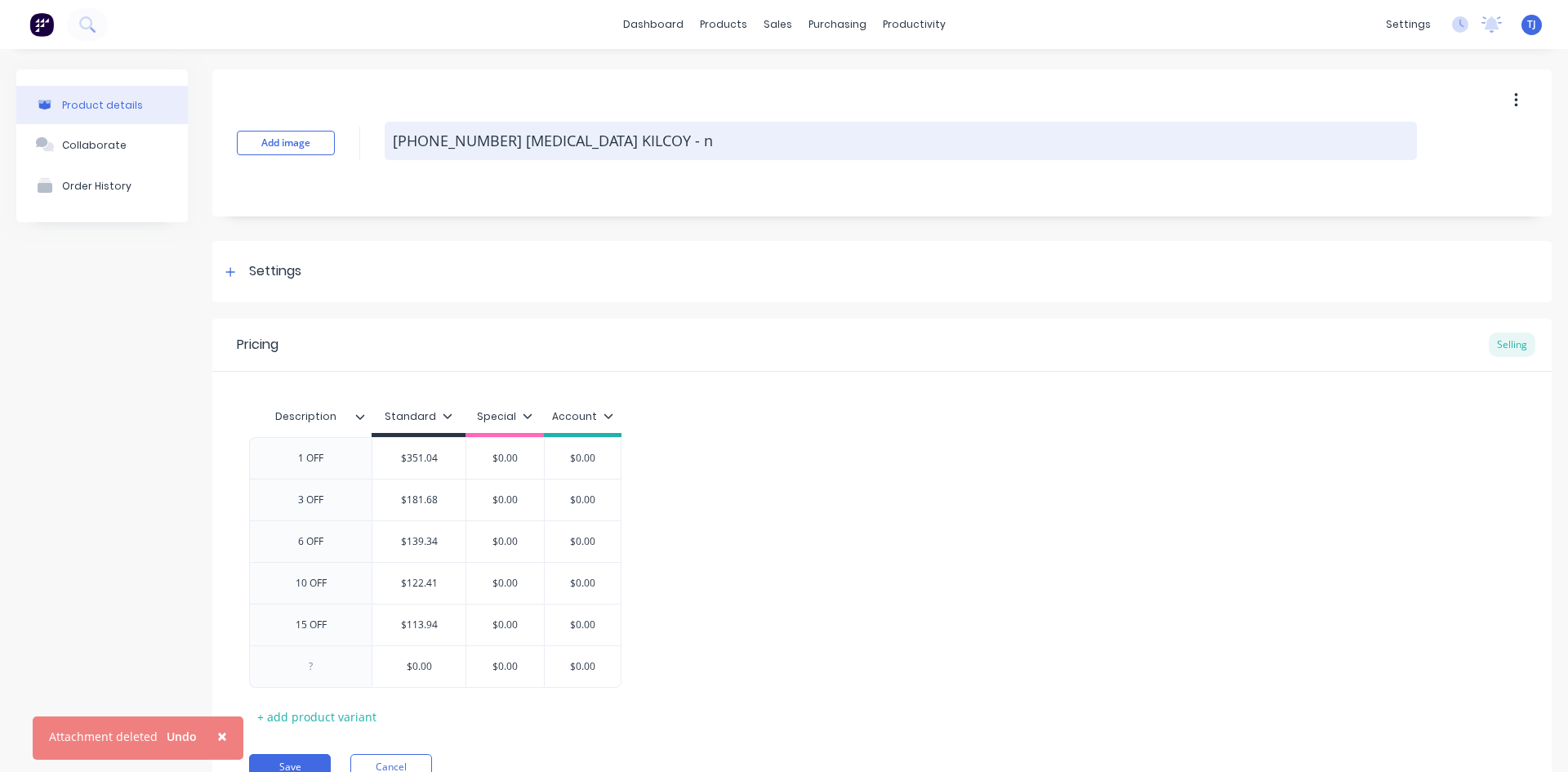
type textarea "[PHONE_NUMBER] [MEDICAL_DATA] KILCOY - ne"
type textarea "x"
type textarea "[PHONE_NUMBER] [MEDICAL_DATA] KILCOY - new"
type textarea "x"
type textarea "[PHONE_NUMBER] [MEDICAL_DATA] KILCOY - new"
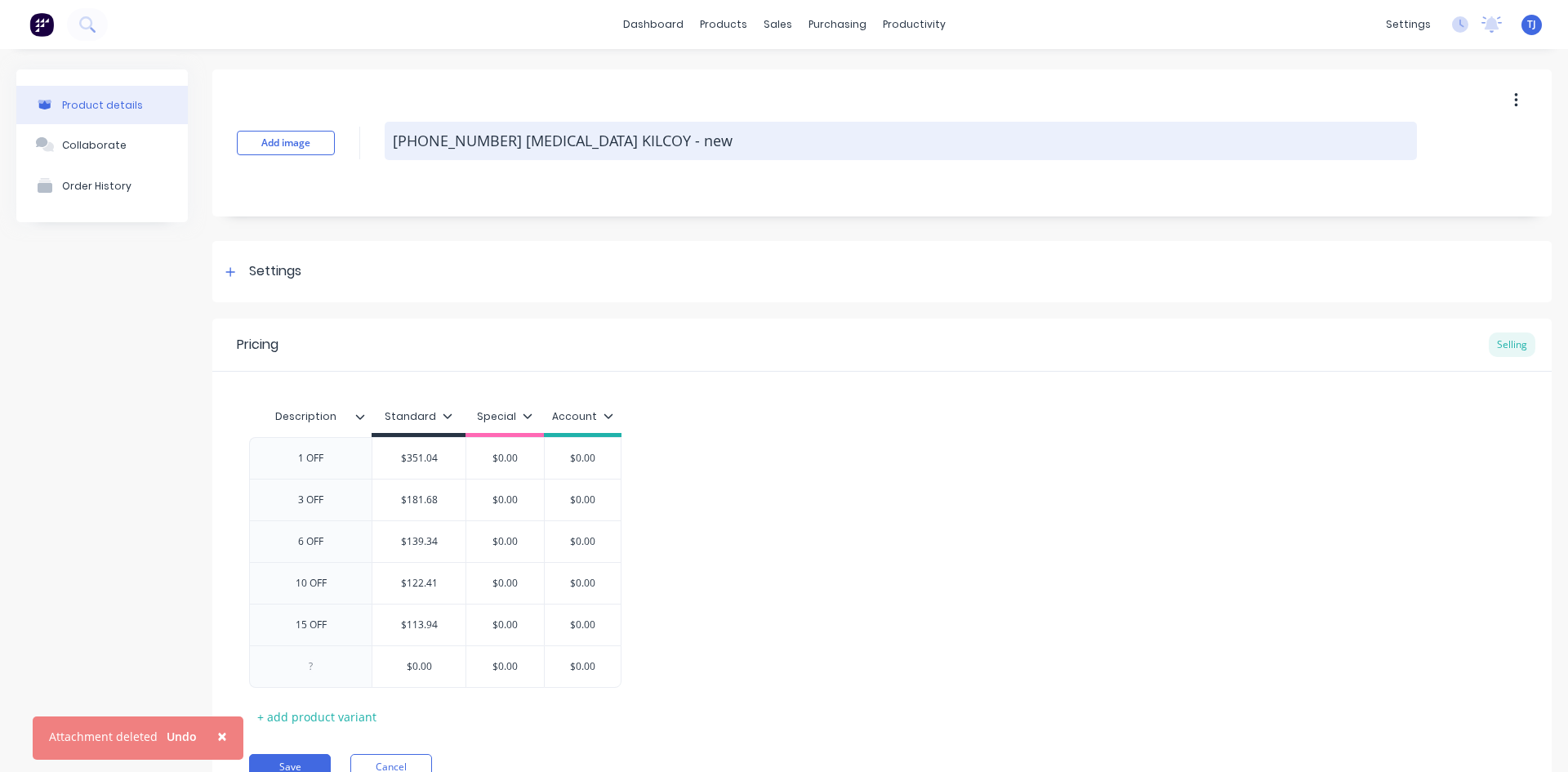
type textarea "x"
type textarea "[PHONE_NUMBER] [MEDICAL_DATA] KILCOY - new d"
type textarea "x"
type textarea "[PHONE_NUMBER] [MEDICAL_DATA] KILCOY - new dr"
type textarea "x"
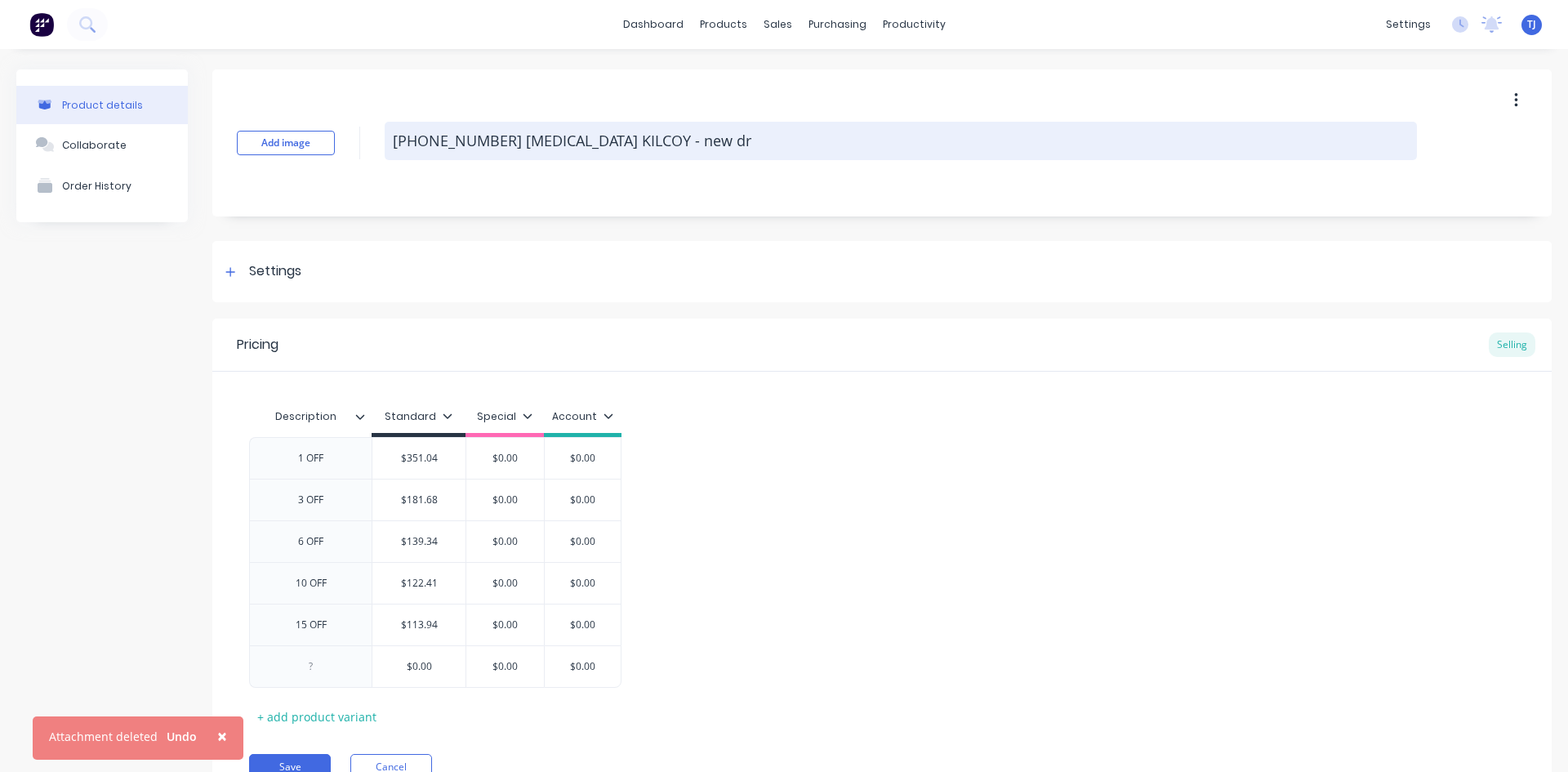
type textarea "[PHONE_NUMBER] [MEDICAL_DATA] KILCOY - new dre"
type textarea "x"
type textarea "[PHONE_NUMBER] [MEDICAL_DATA] KILCOY - new drea"
type textarea "x"
type textarea "[PHONE_NUMBER] [MEDICAL_DATA] KILCOY - new dreaw"
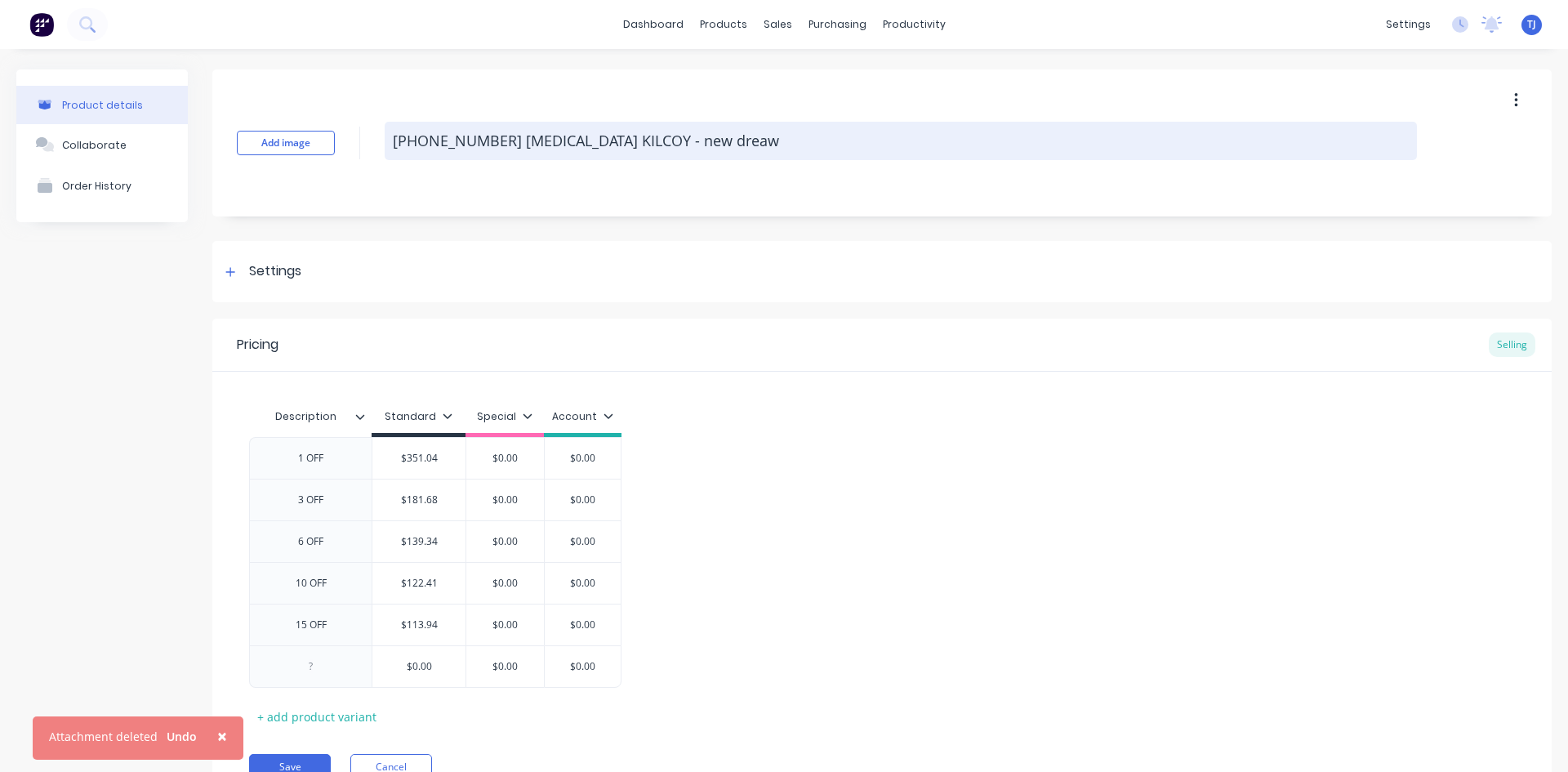
type textarea "x"
type textarea "[PHONE_NUMBER] [MEDICAL_DATA] KILCOY - new dreawi"
type textarea "x"
type textarea "[PHONE_NUMBER] [MEDICAL_DATA] KILCOY - new dreawin"
type textarea "x"
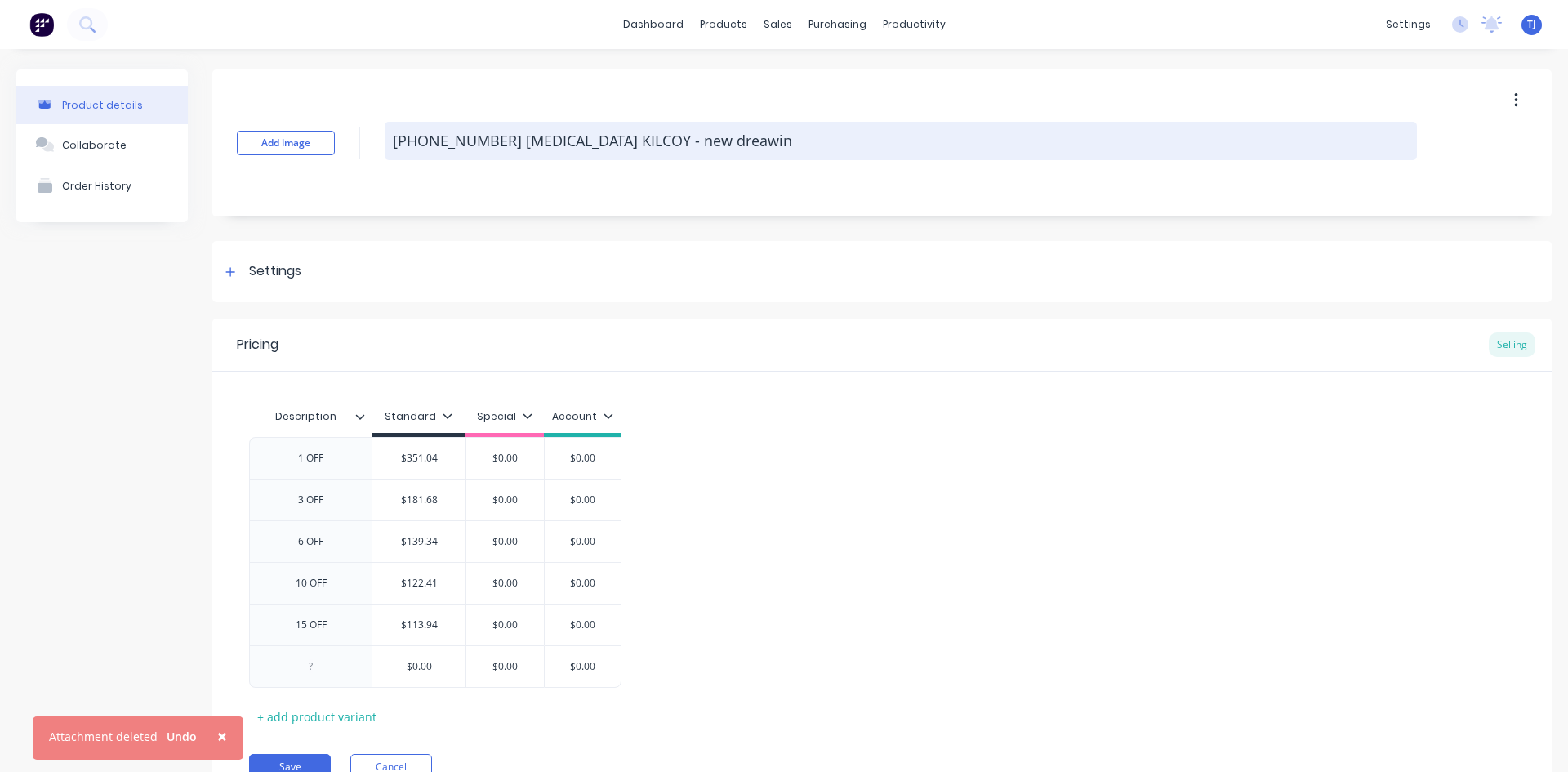
type textarea "[PHONE_NUMBER] [MEDICAL_DATA] KILCOY - new dreawing"
type textarea "x"
type textarea "[PHONE_NUMBER] [MEDICAL_DATA] KILCOY - new dreawings"
type textarea "x"
type textarea "[PHONE_NUMBER] [MEDICAL_DATA] KILCOY - new dreawings"
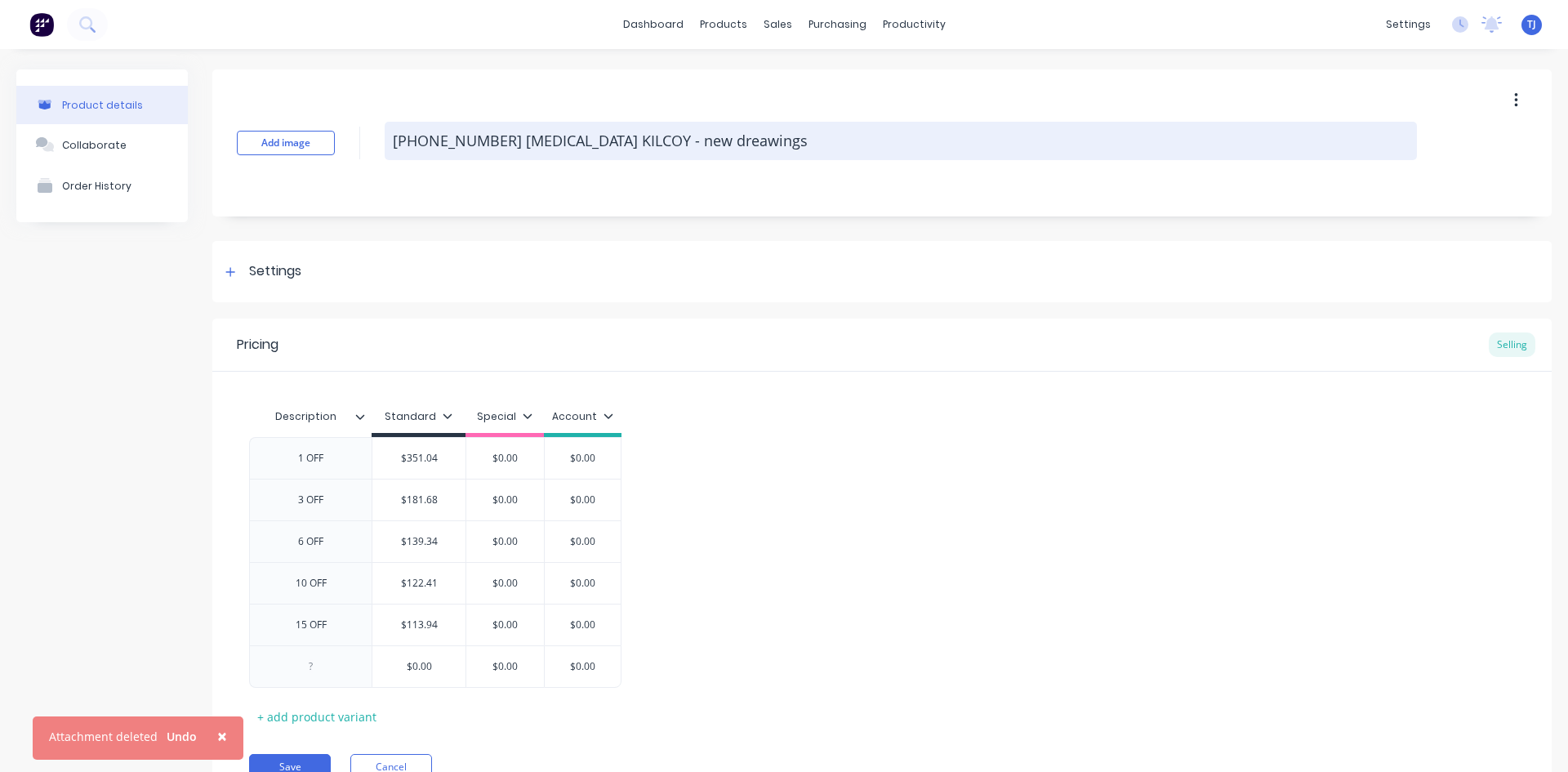
type textarea "x"
type textarea "[PHONE_NUMBER] [MEDICAL_DATA] KILCOY - new dreawings e"
type textarea "x"
type textarea "[PHONE_NUMBER] [MEDICAL_DATA] KILCOY - new dreawings em"
type textarea "x"
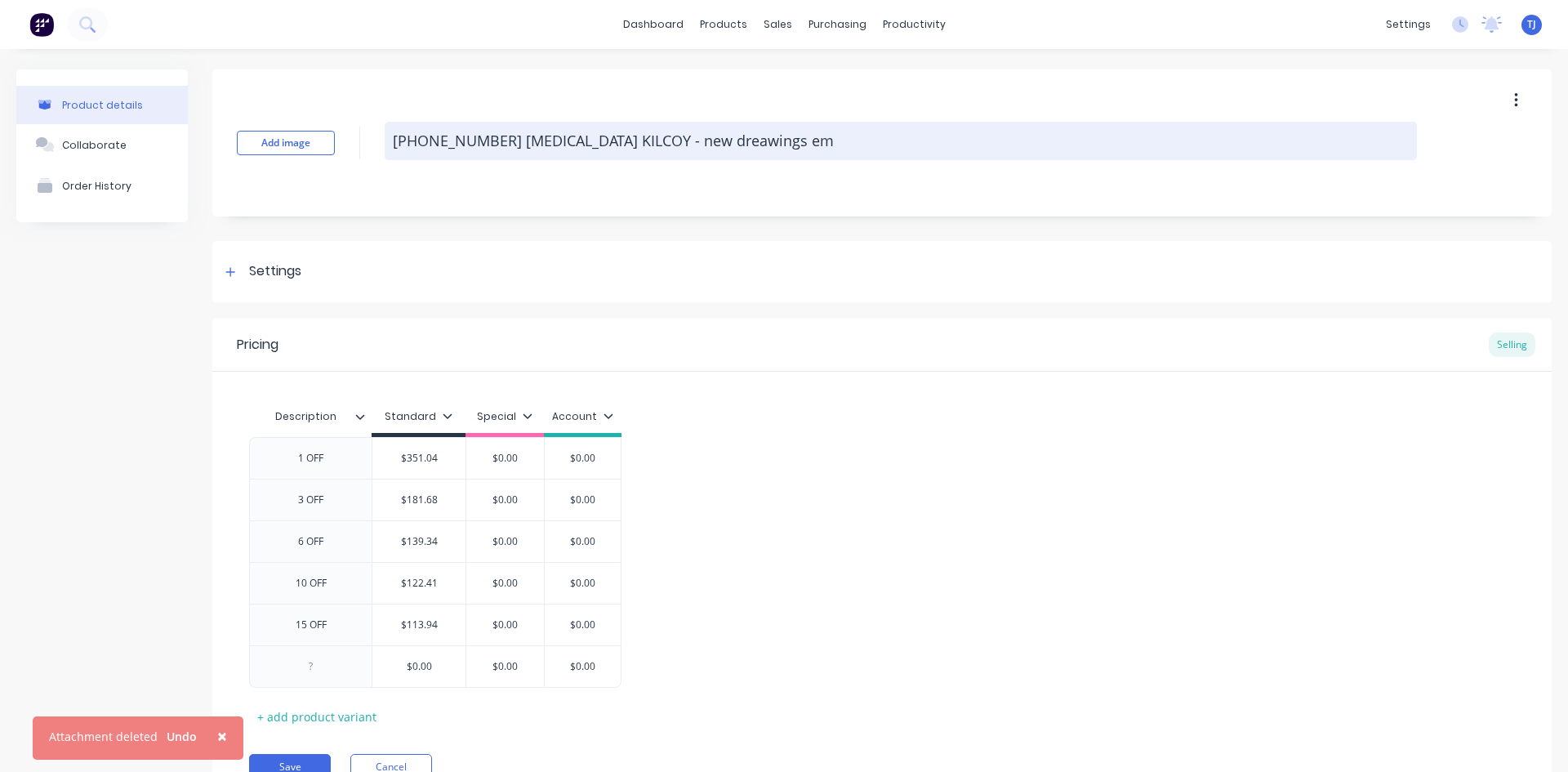
type textarea "[PHONE_NUMBER] [MEDICAL_DATA] KILCOY - new dreawings ema"
type textarea "x"
type textarea "[PHONE_NUMBER] [MEDICAL_DATA] KILCOY - new dreawings emai"
type textarea "x"
type textarea "[PHONE_NUMBER] [MEDICAL_DATA] KILCOY - new dreawings email"
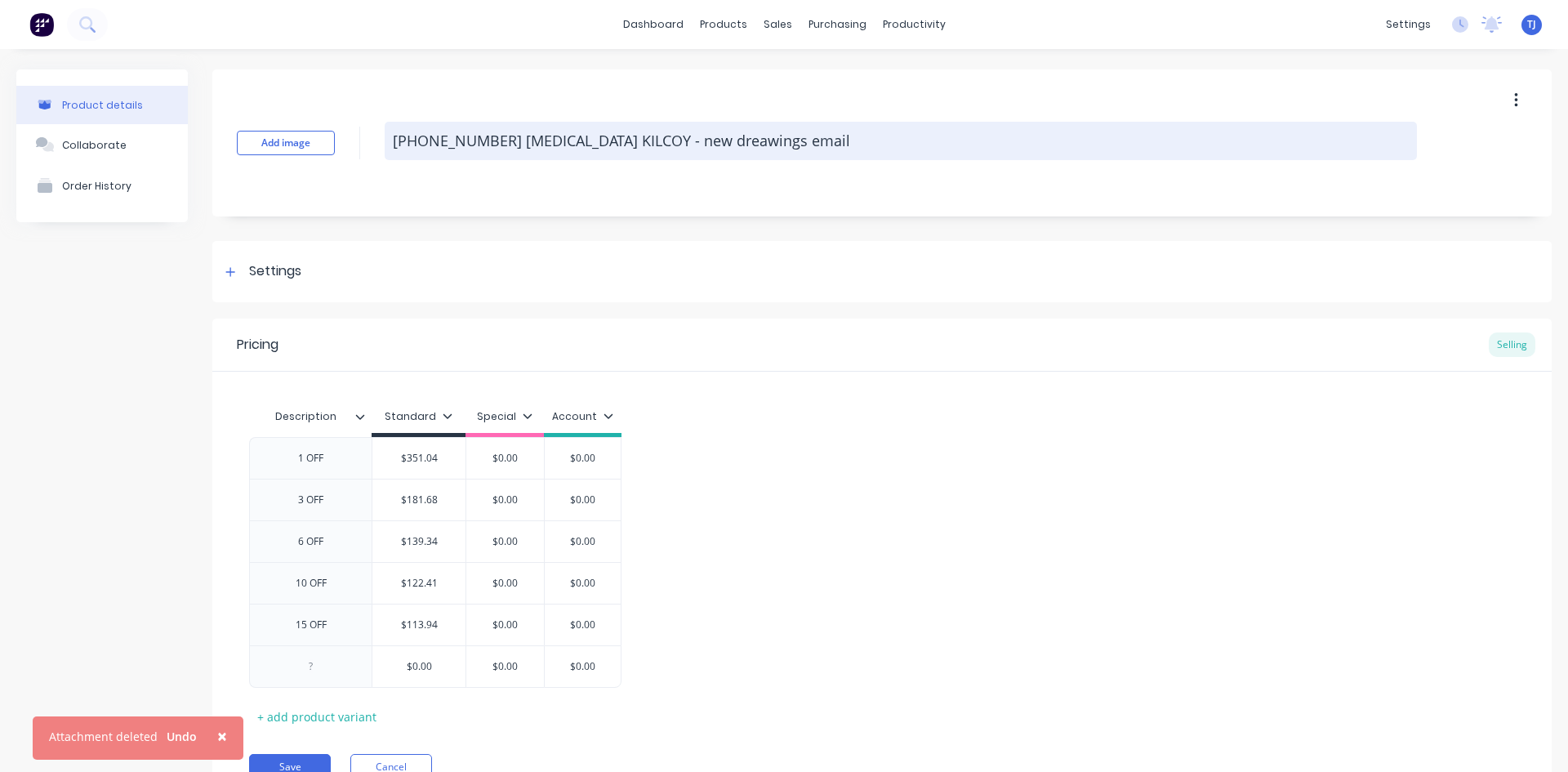
type textarea "x"
type textarea "[PHONE_NUMBER] [MEDICAL_DATA] KILCOY - new dreawings email"
type textarea "x"
type textarea "[PHONE_NUMBER] [MEDICAL_DATA] KILCOY - new dreawings email f"
type textarea "x"
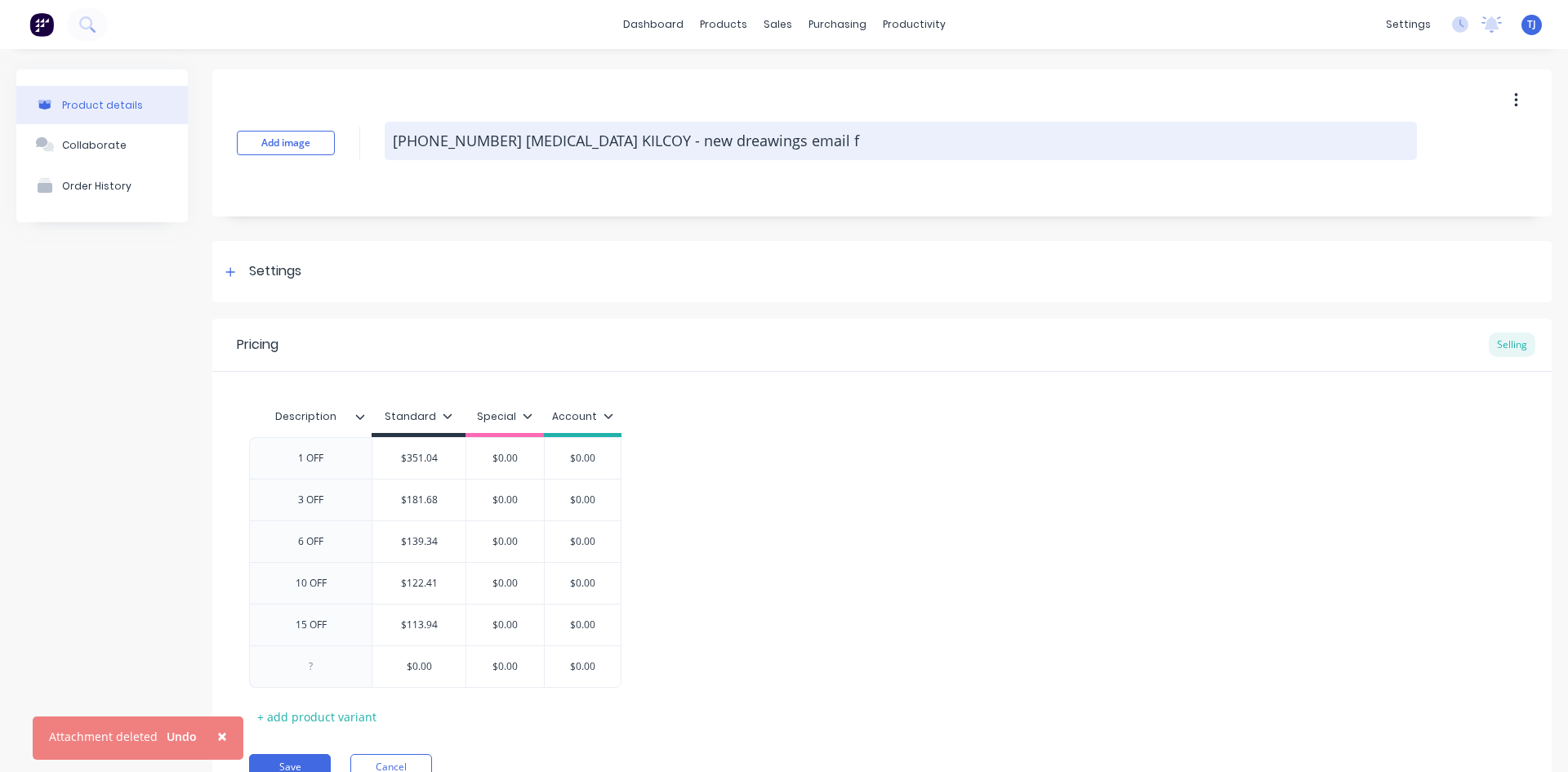
type textarea "[PHONE_NUMBER] [MEDICAL_DATA] KILCOY - new dreawings email fr"
type textarea "x"
type textarea "[PHONE_NUMBER] [MEDICAL_DATA] KILCOY - new dreawings email fro"
type textarea "x"
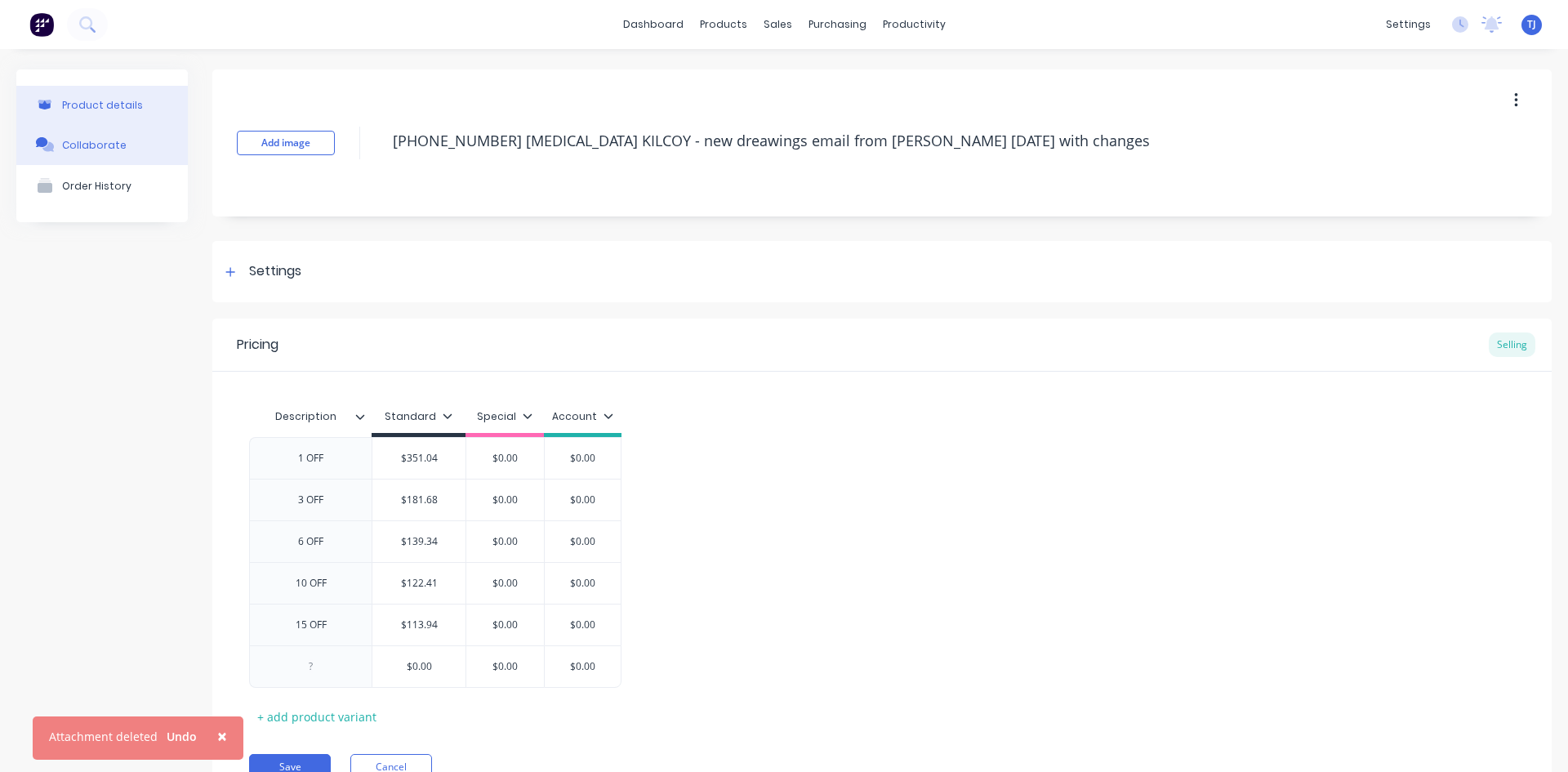
click at [87, 147] on div "Collaborate" at bounding box center [95, 145] width 64 height 12
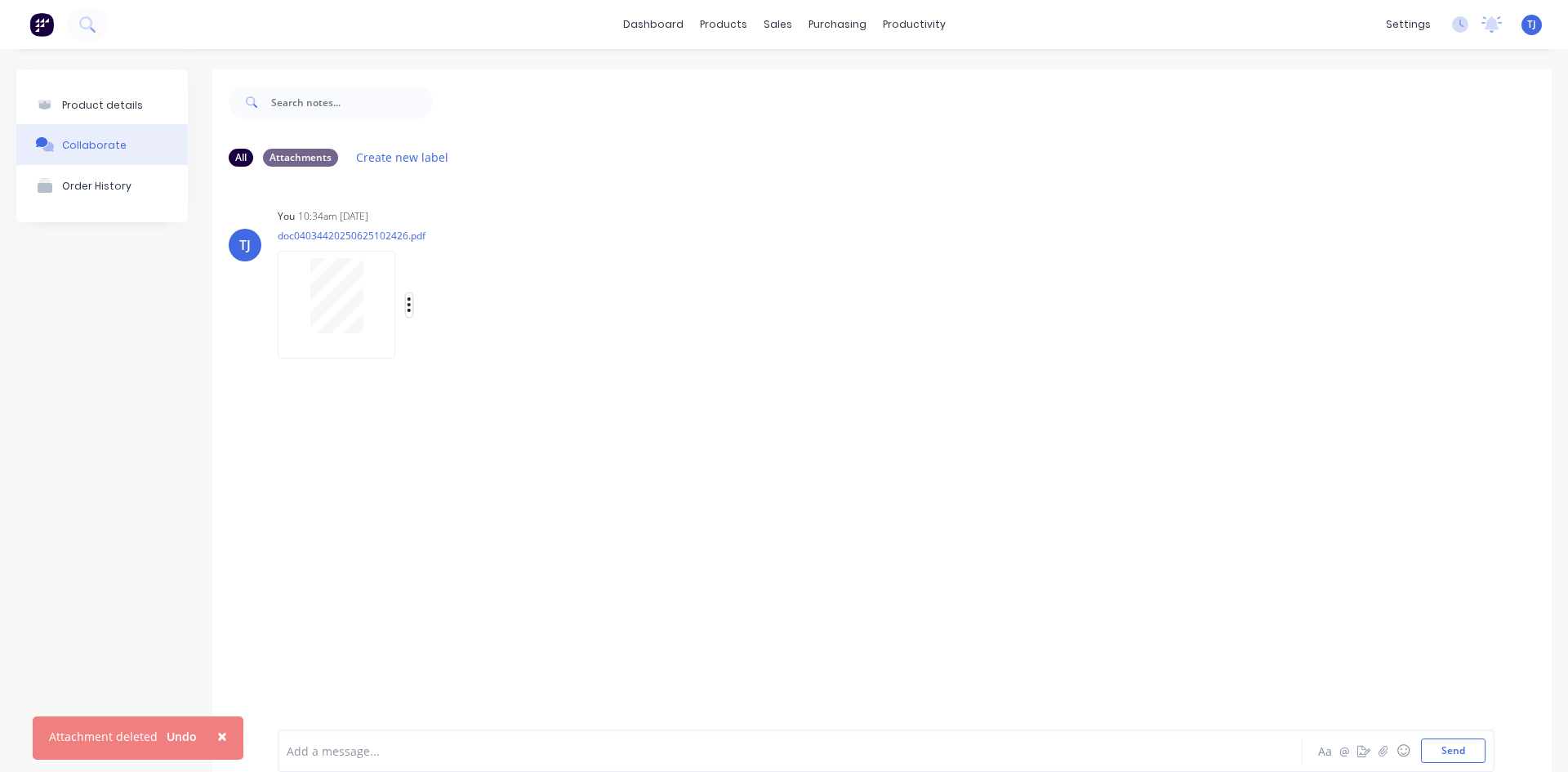
click at [411, 297] on icon "button" at bounding box center [409, 304] width 4 height 19
click at [0, 0] on button "Delete" at bounding box center [0, 0] width 0 height 0
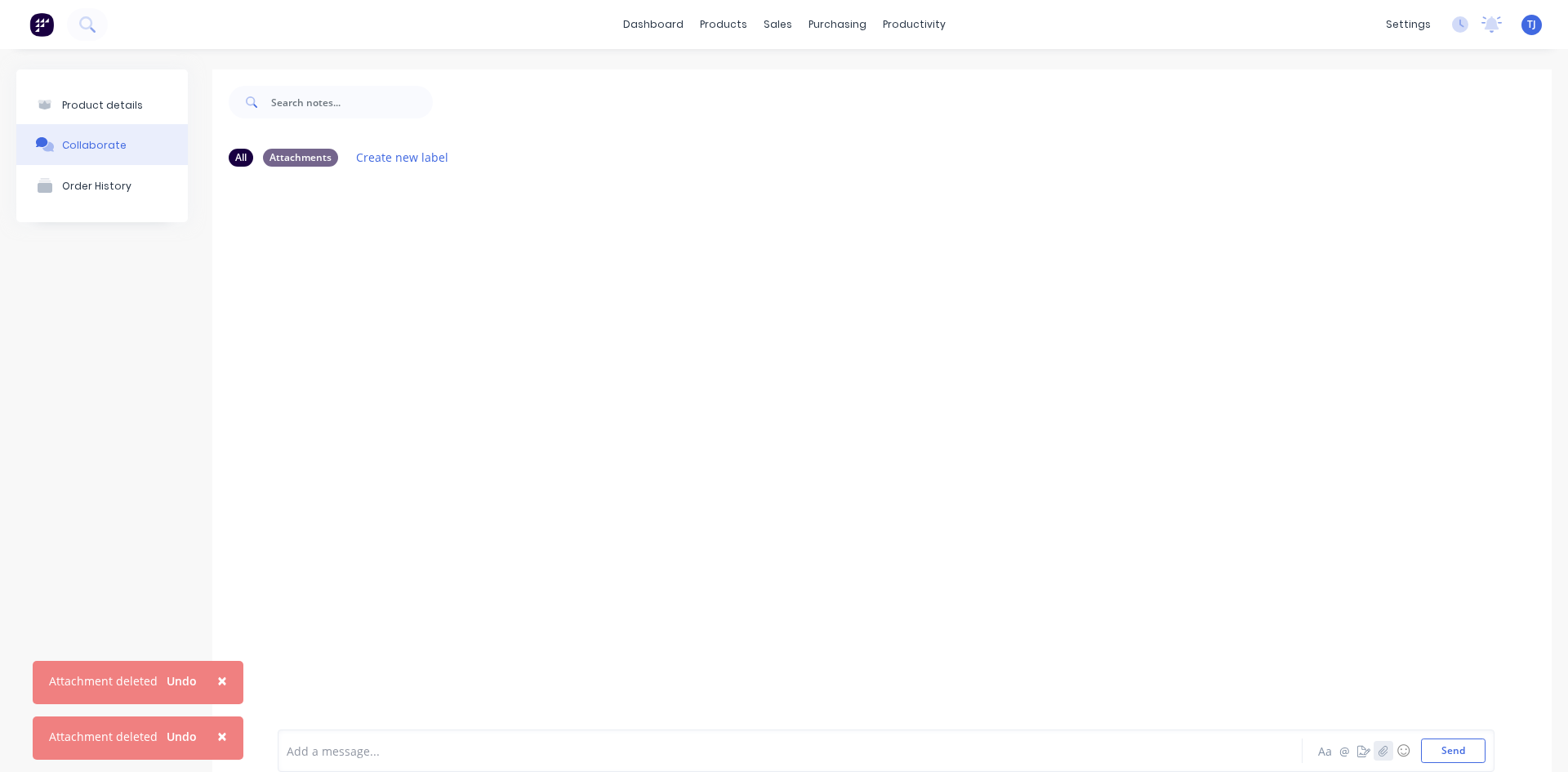
click at [1379, 748] on icon "button" at bounding box center [1383, 751] width 10 height 12
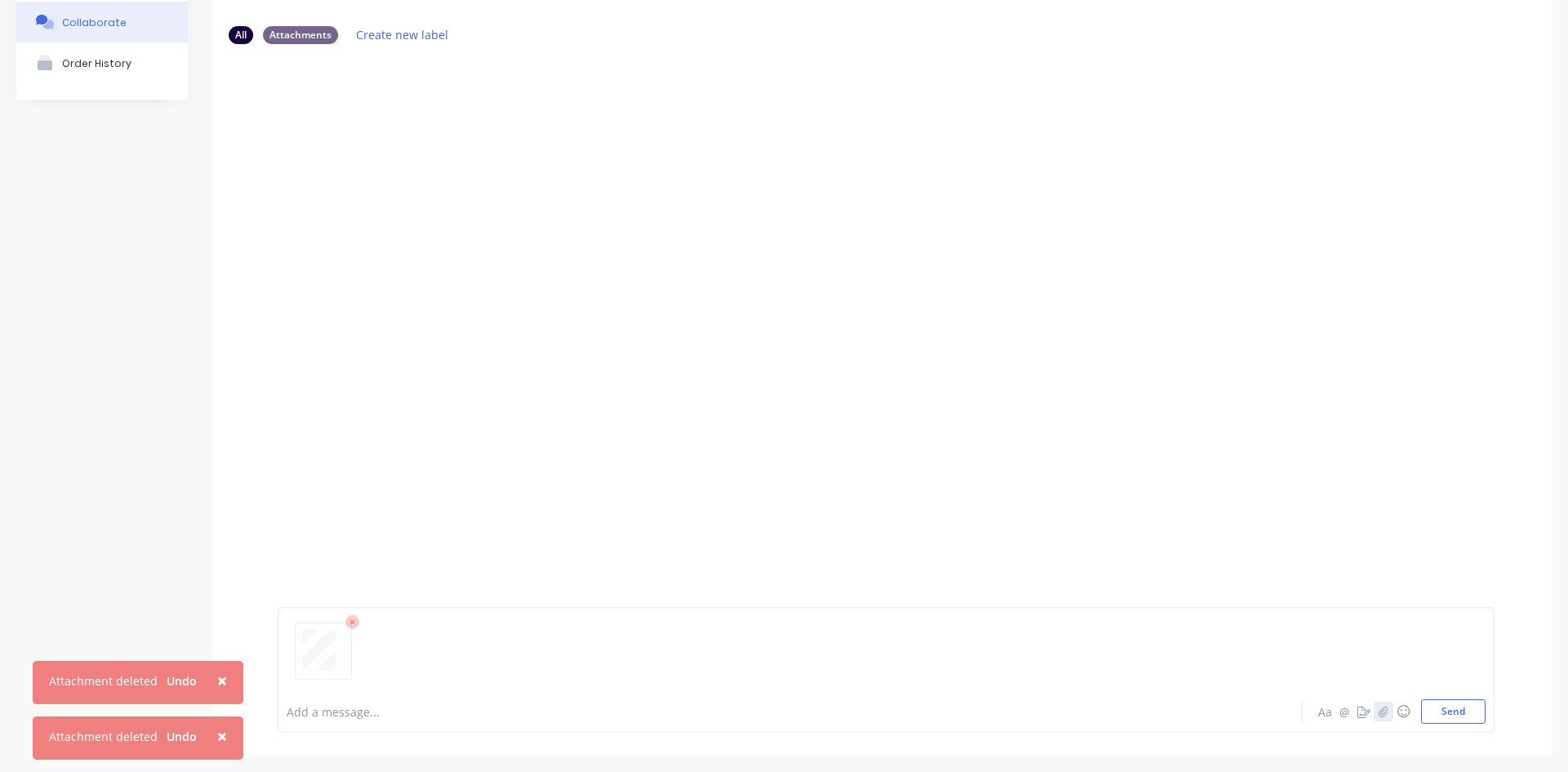
scroll to position [129, 0]
click at [1425, 695] on button "Send" at bounding box center [1454, 705] width 64 height 24
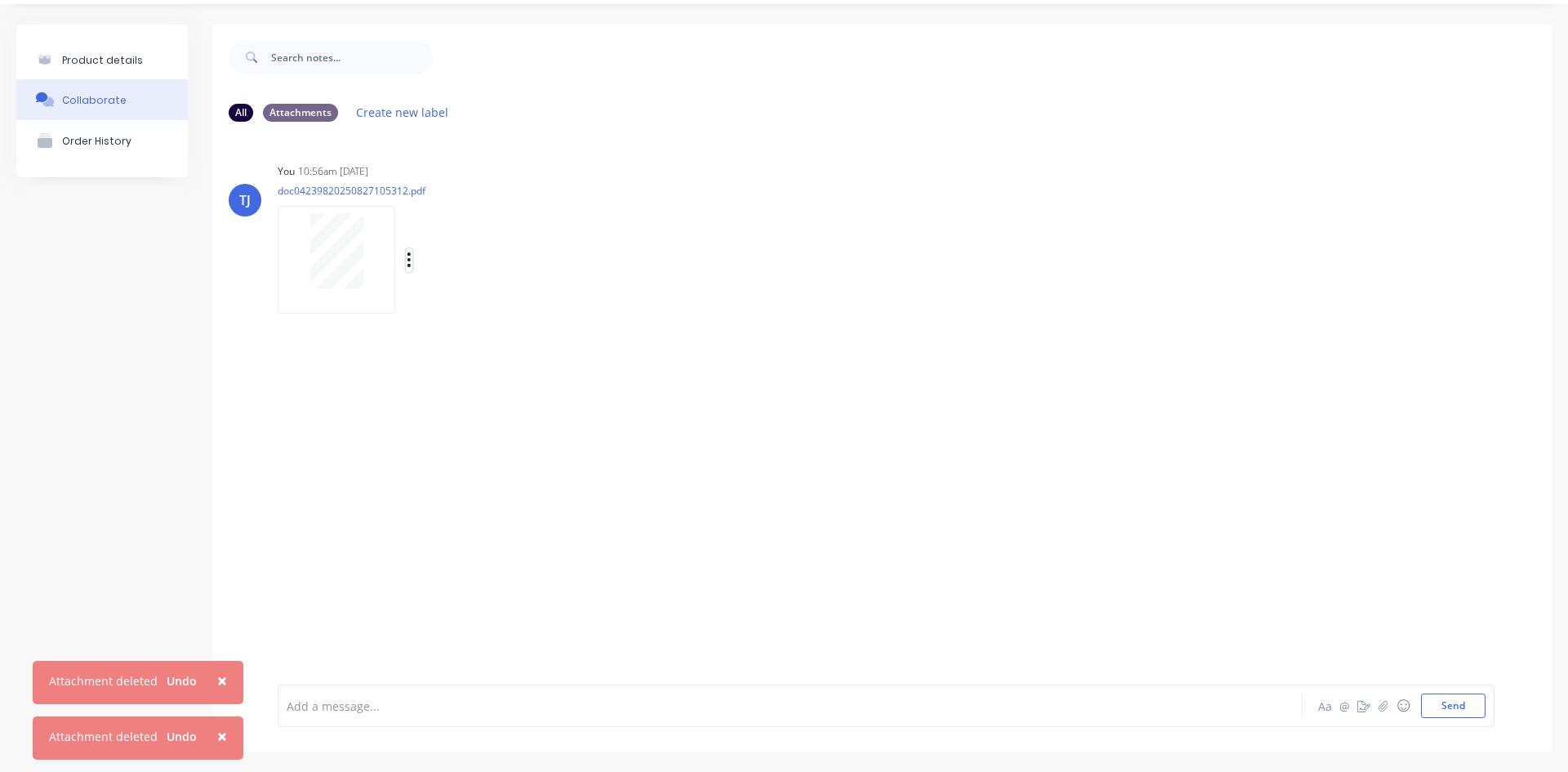
click at [406, 262] on button "button" at bounding box center [409, 260] width 6 height 24
click at [504, 303] on button "Auto-attach to new orders" at bounding box center [517, 303] width 184 height 38
click at [674, 295] on label at bounding box center [674, 295] width 0 height 0
click at [649, 303] on input "checkbox" at bounding box center [642, 302] width 13 height 15
click at [86, 52] on button "Product details" at bounding box center [102, 60] width 171 height 38
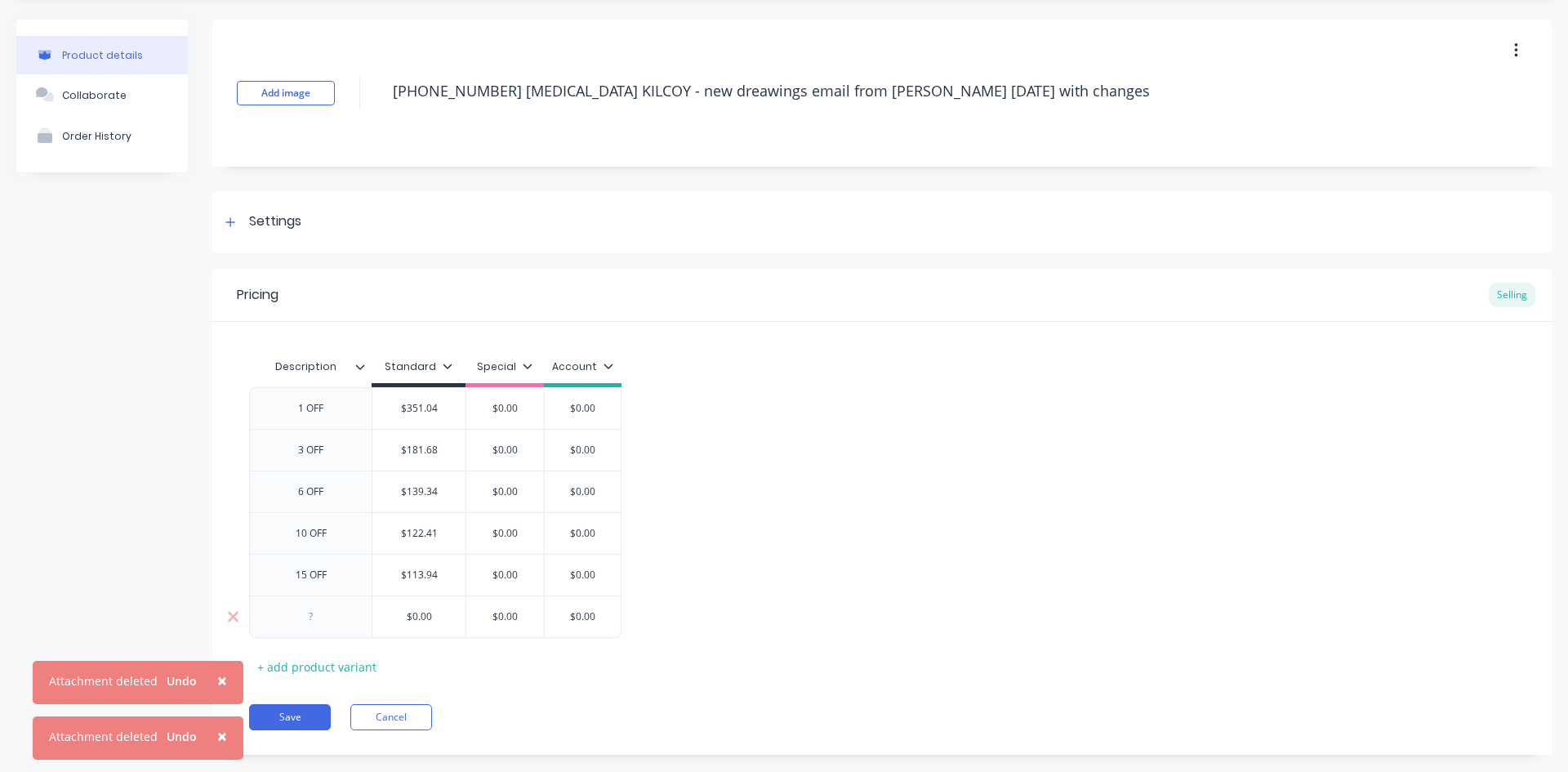
scroll to position [78, 0]
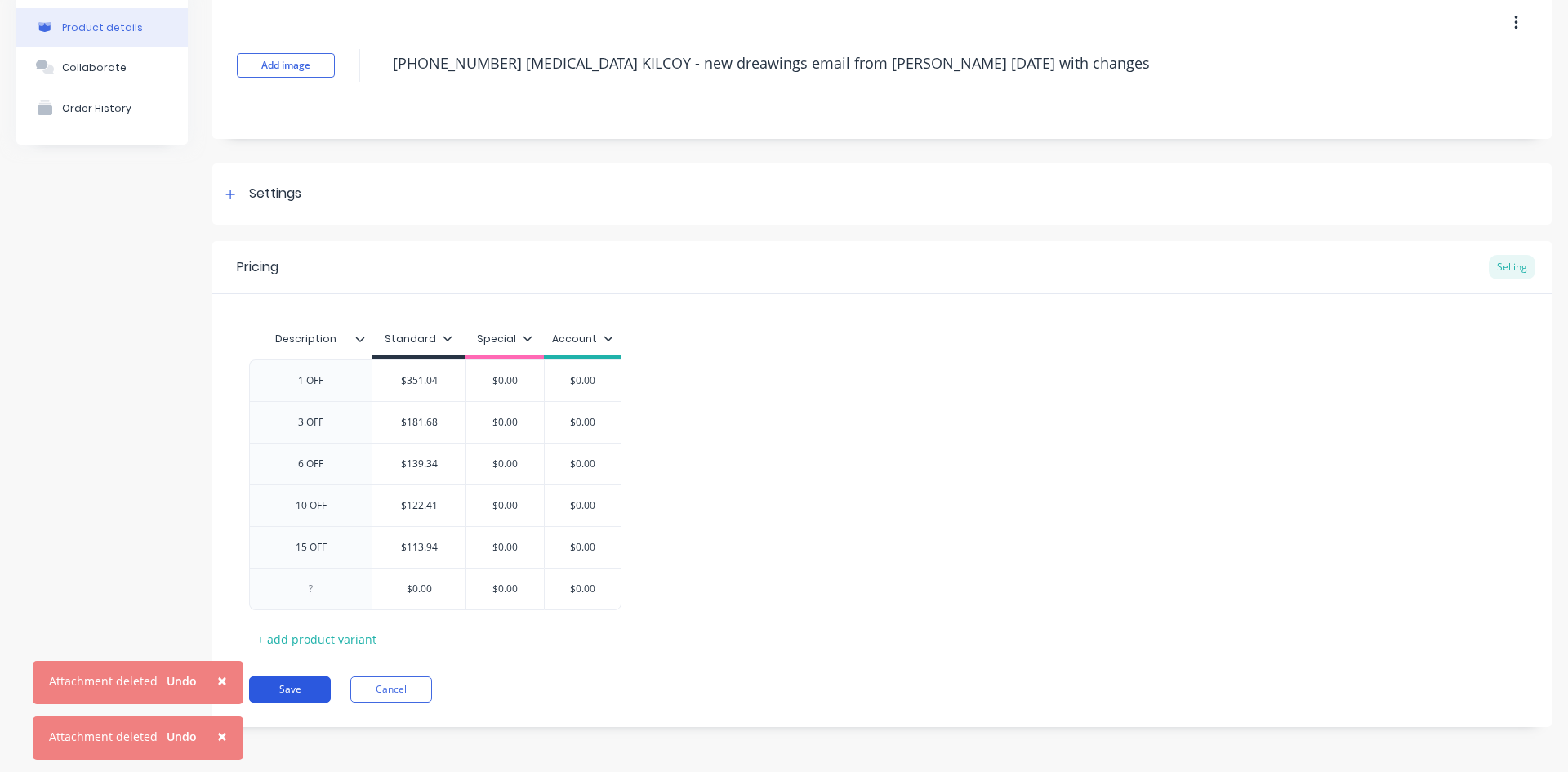
click at [288, 686] on button "Save" at bounding box center [290, 689] width 82 height 26
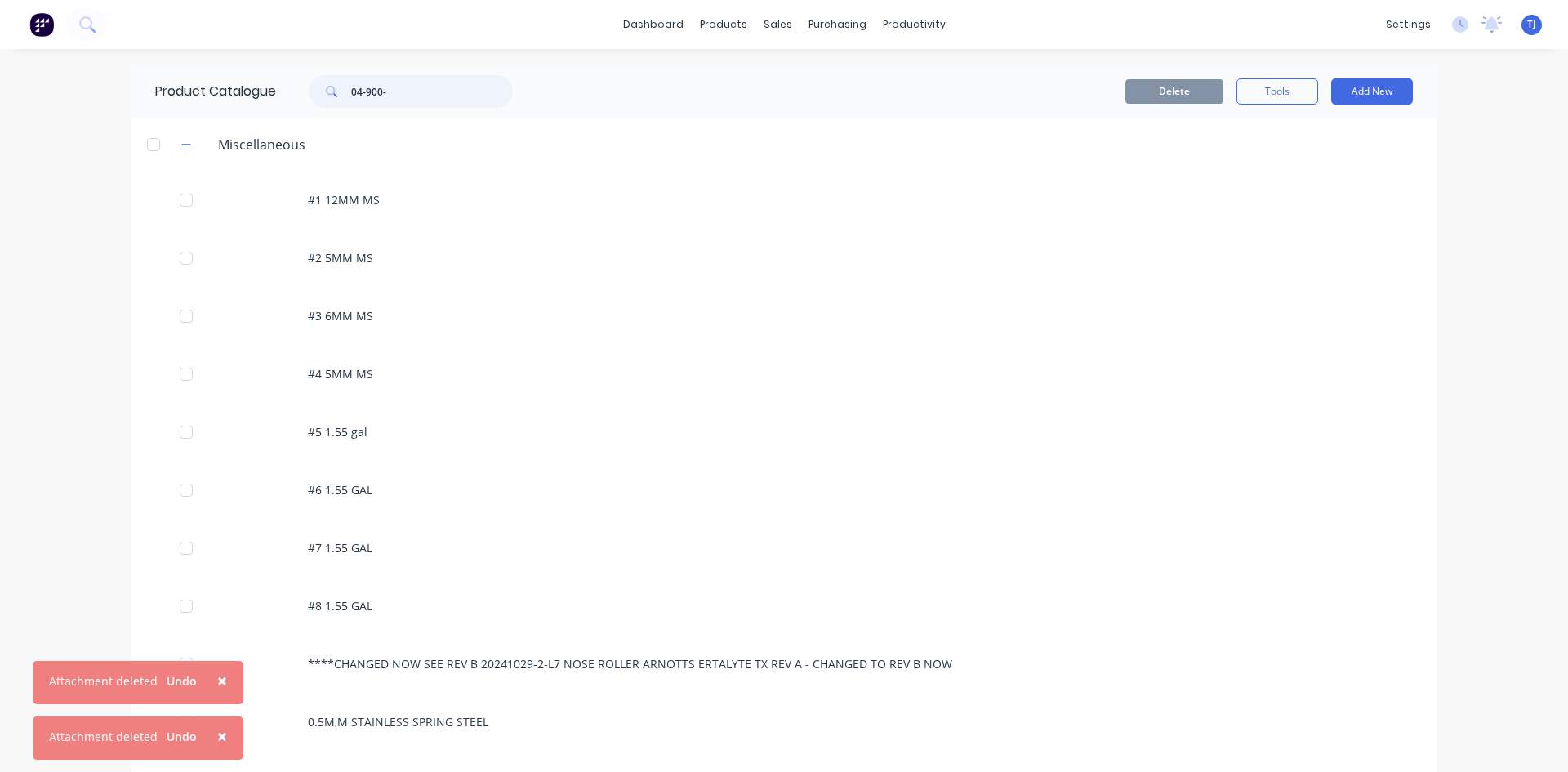
click at [405, 86] on input "04-900-" at bounding box center [432, 91] width 162 height 33
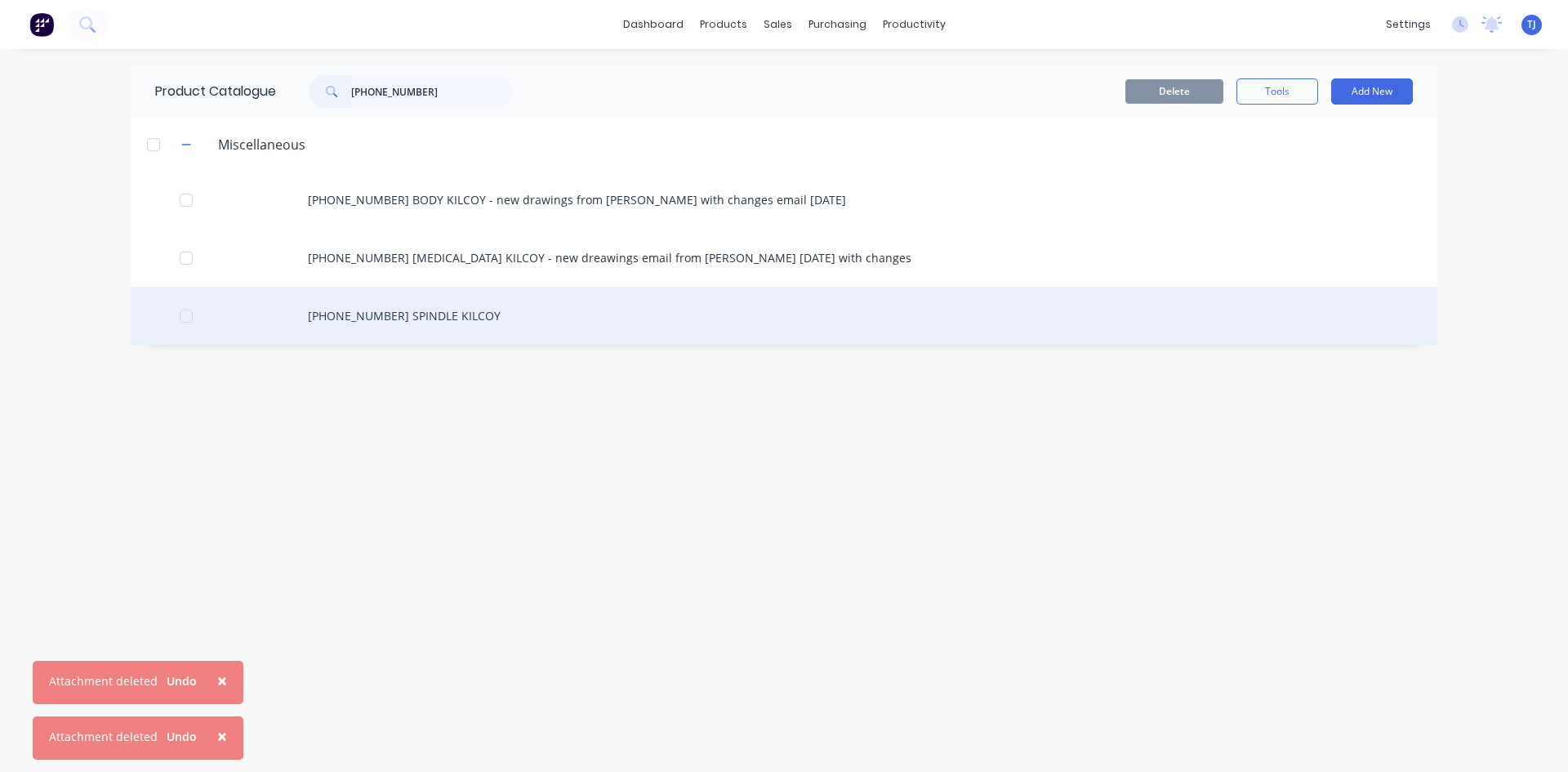
click at [373, 323] on div "[PHONE_NUMBER] SPINDLE KILCOY" at bounding box center [784, 315] width 1307 height 58
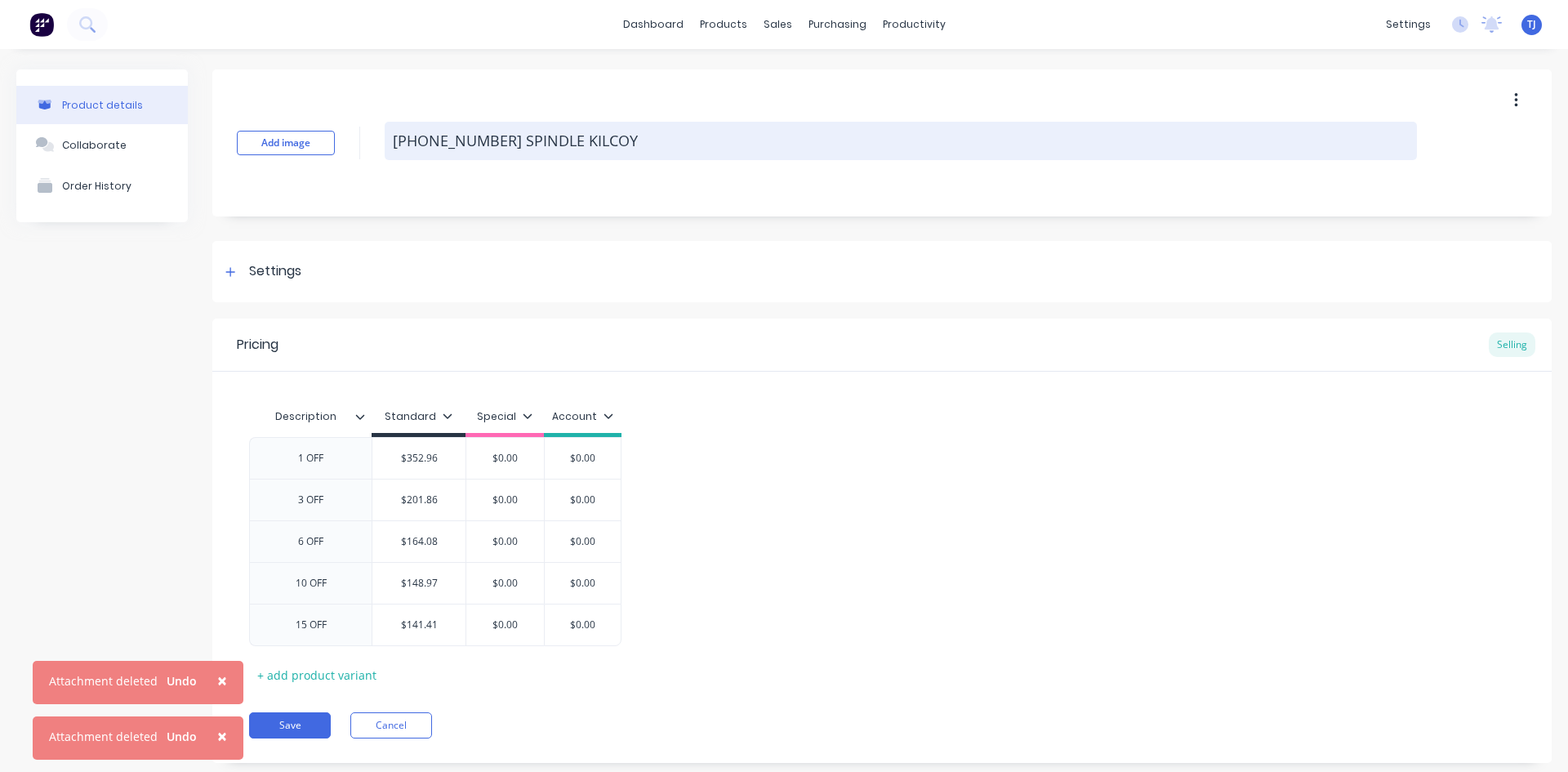
click at [605, 140] on textarea "[PHONE_NUMBER] SPINDLE KILCOY" at bounding box center [900, 140] width 1033 height 38
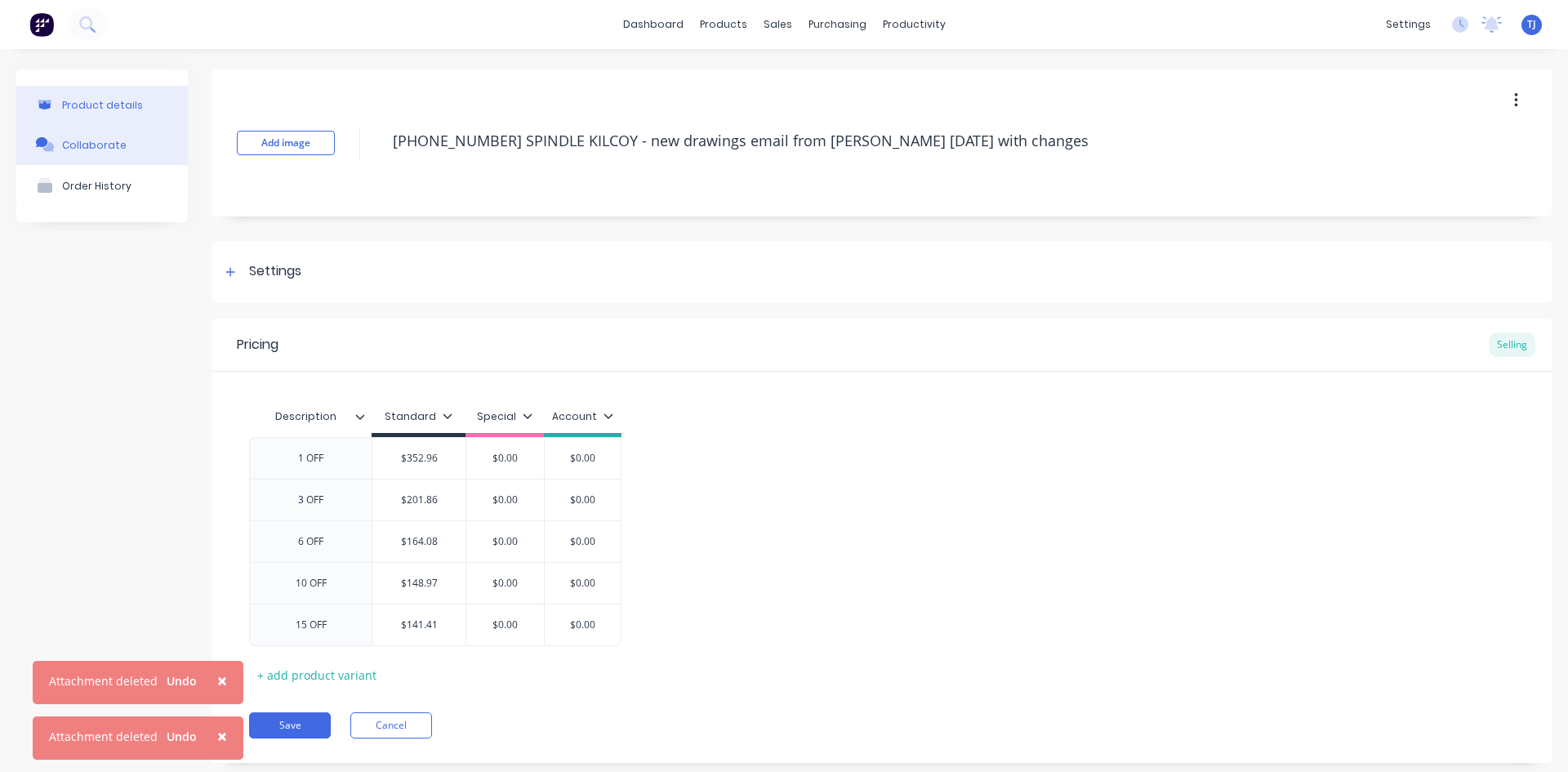
click at [112, 150] on div "Collaborate" at bounding box center [95, 145] width 64 height 12
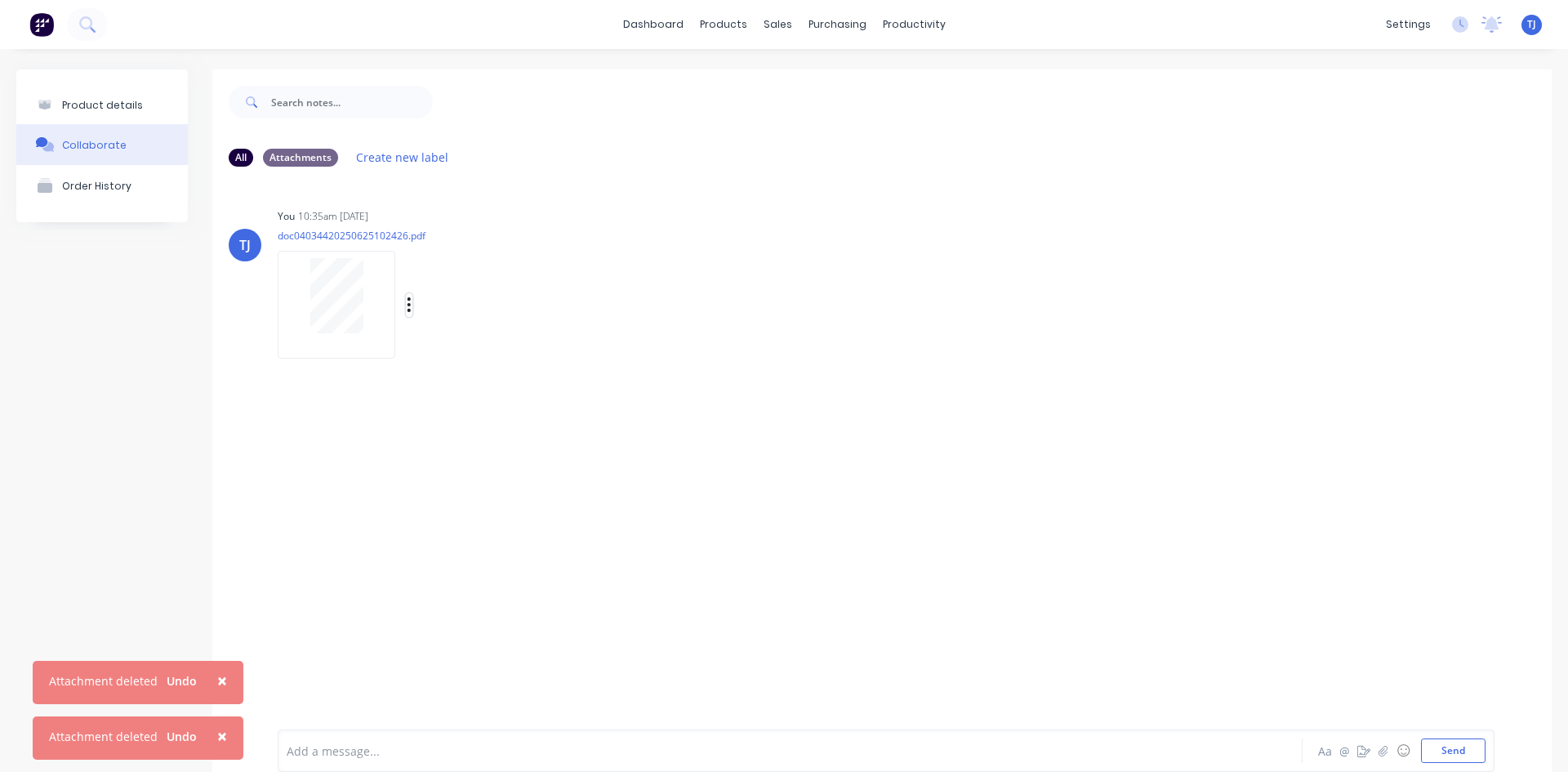
click at [408, 307] on icon "button" at bounding box center [409, 304] width 4 height 19
click at [477, 424] on button "Delete" at bounding box center [517, 423] width 184 height 37
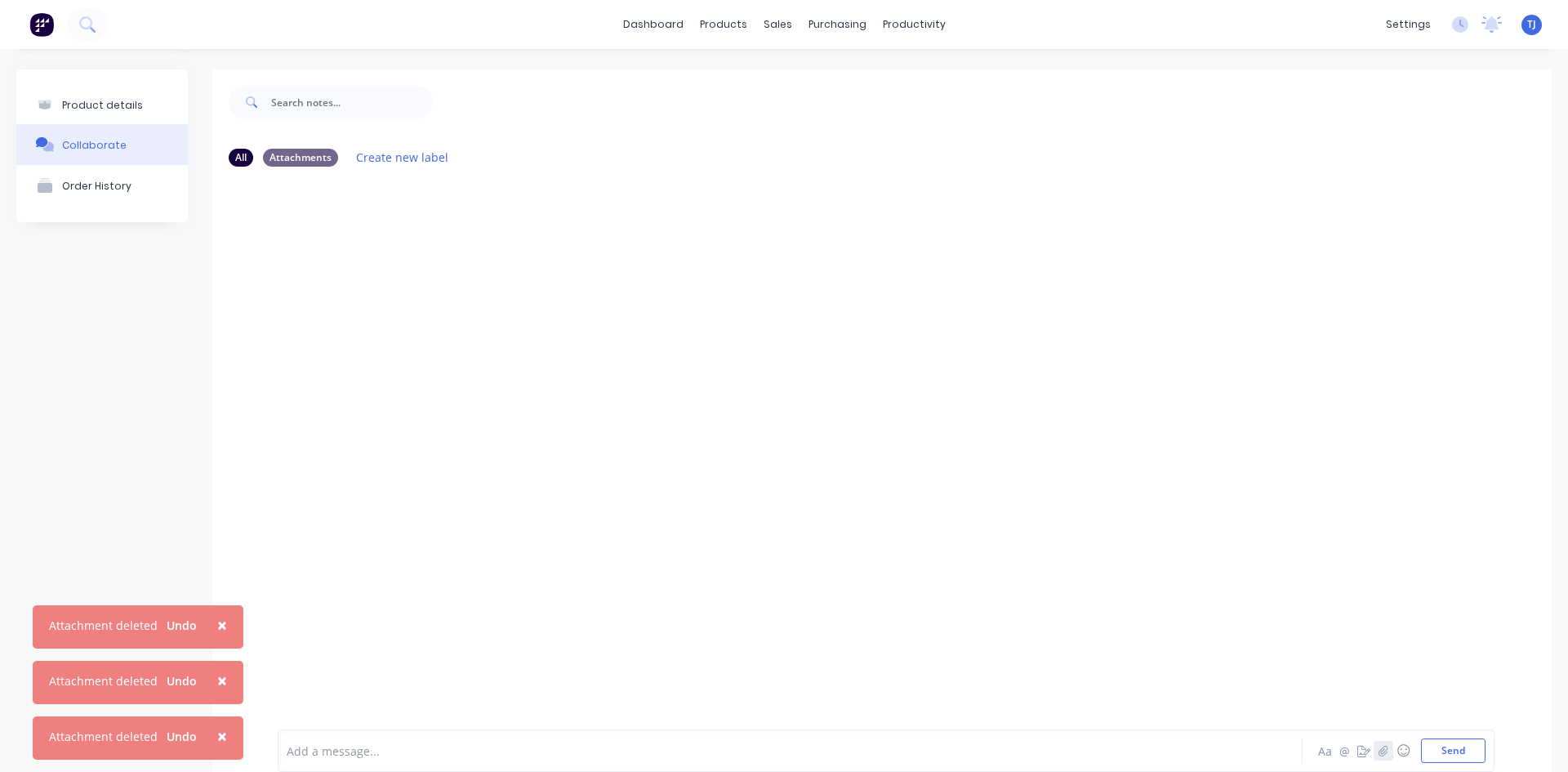
click at [1379, 749] on icon "button" at bounding box center [1383, 751] width 10 height 12
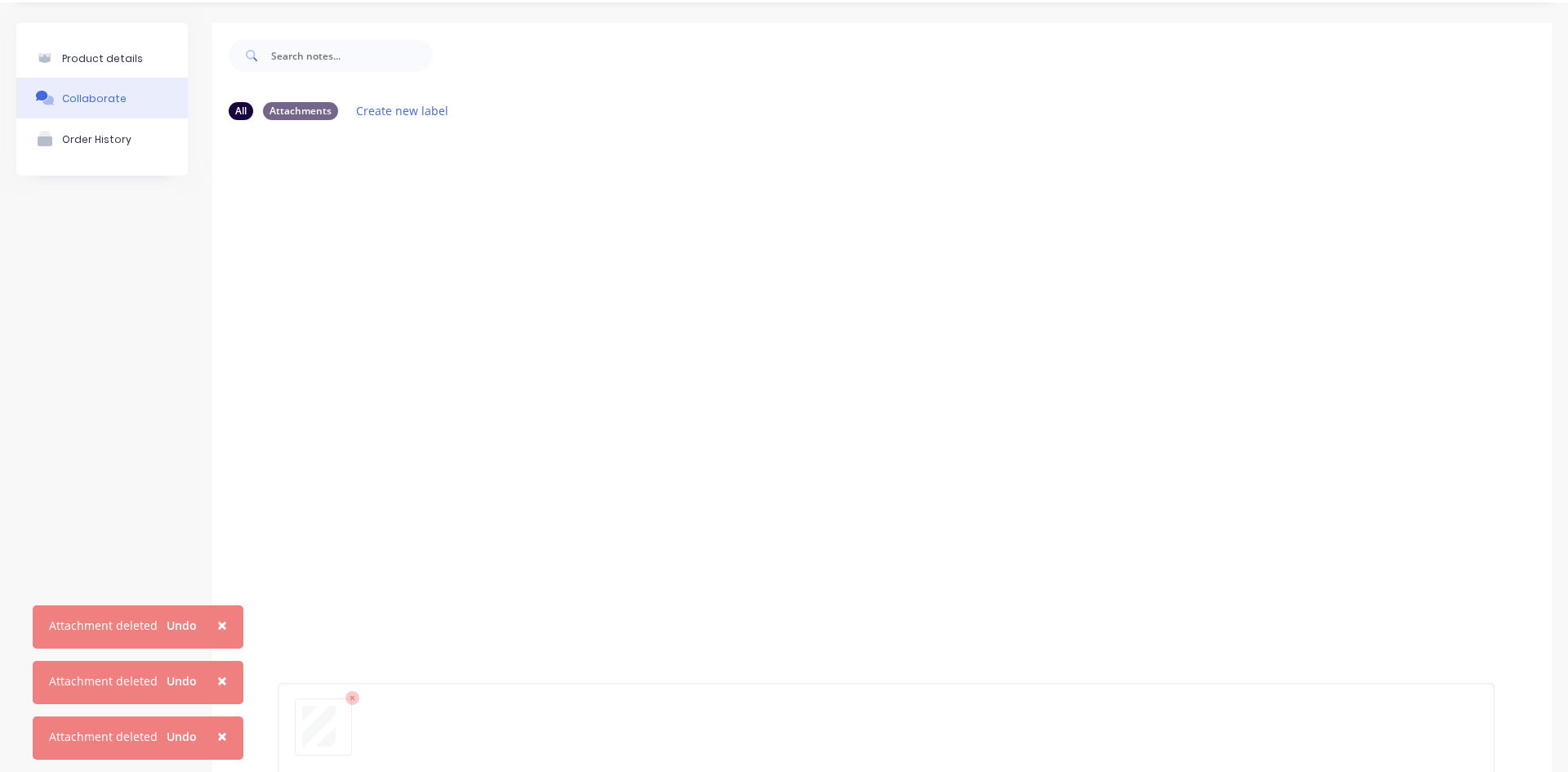
scroll to position [129, 0]
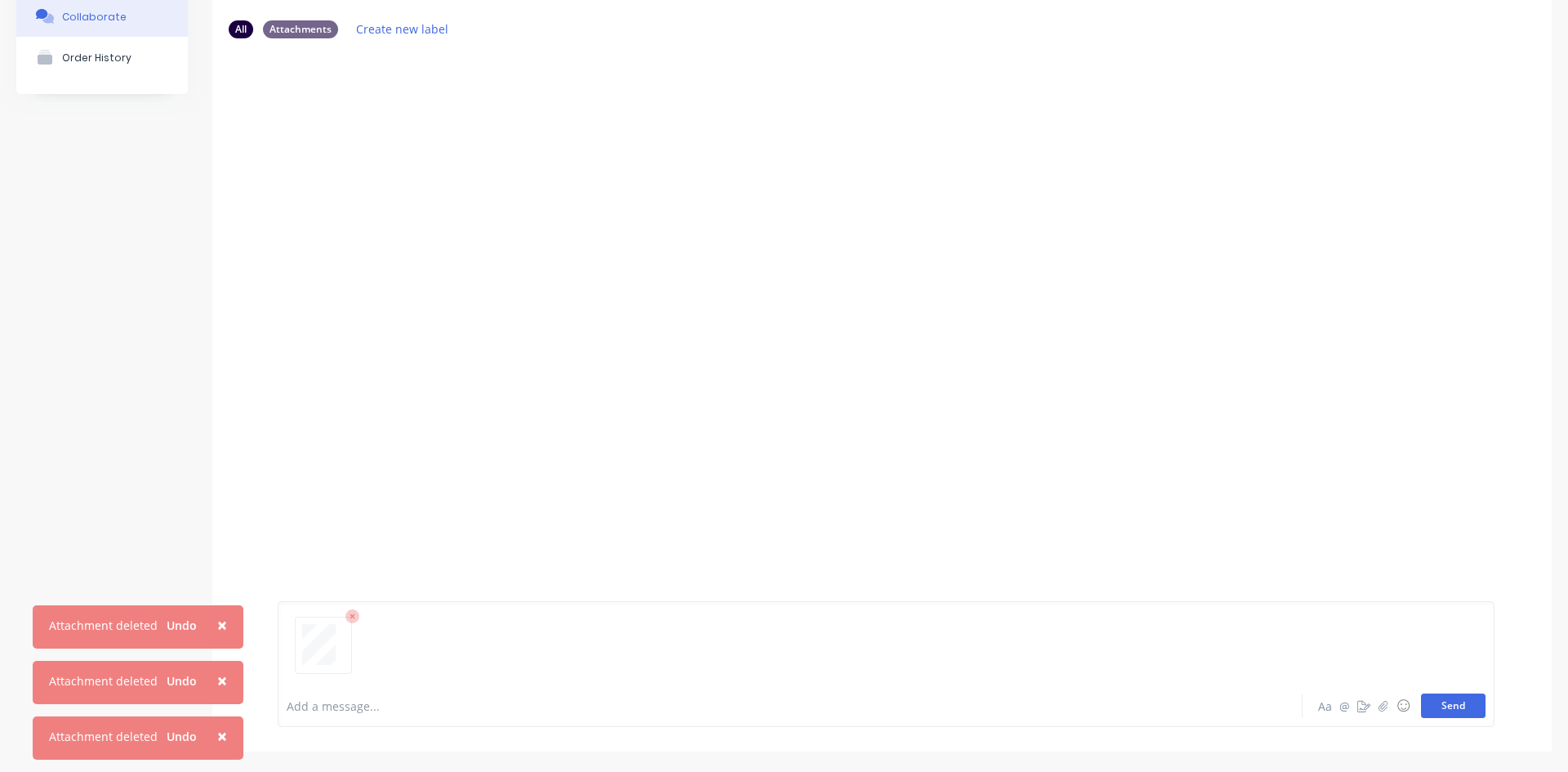
click at [1443, 708] on button "Send" at bounding box center [1454, 705] width 64 height 24
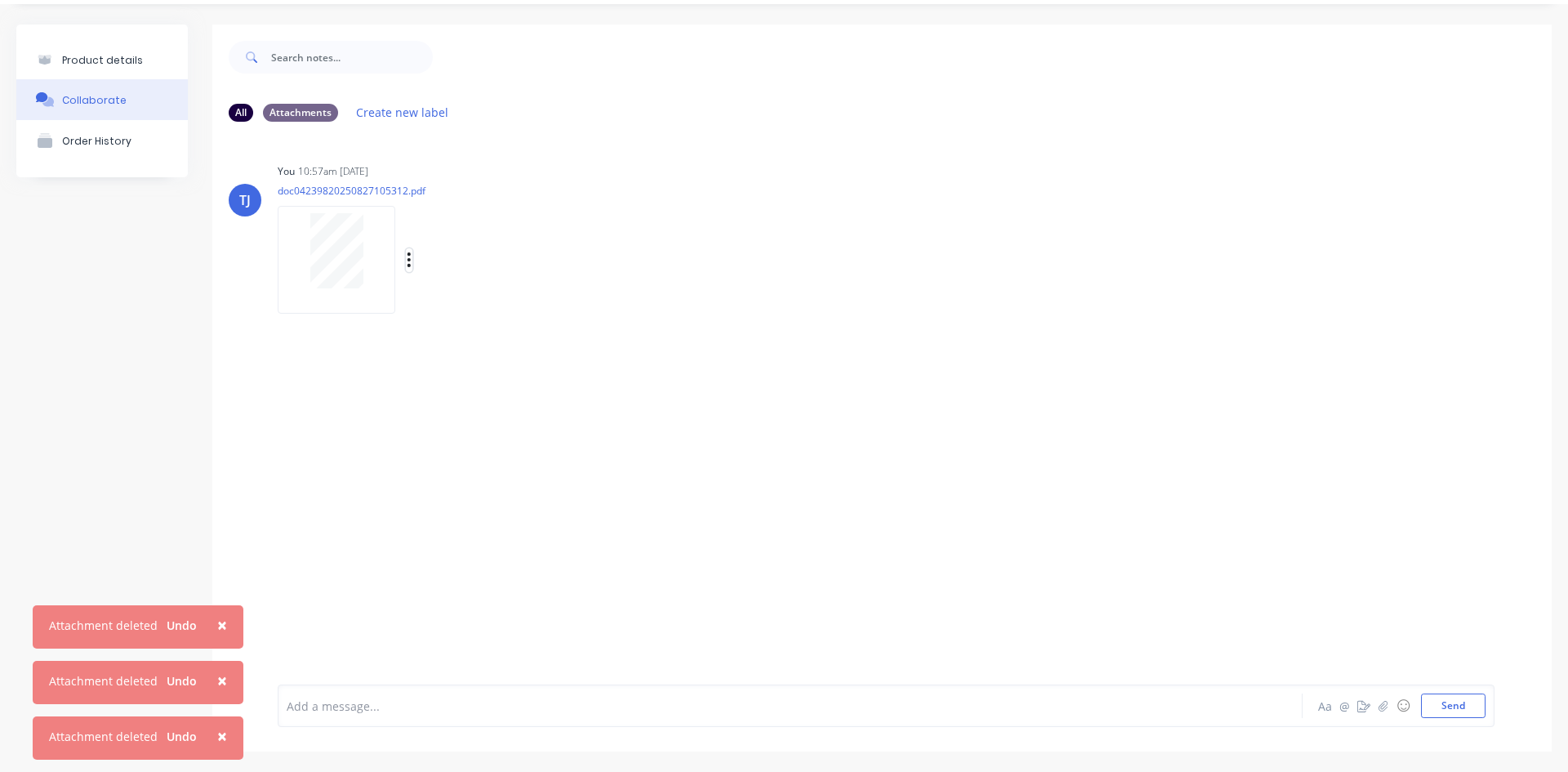
click at [411, 258] on icon "button" at bounding box center [409, 260] width 4 height 19
click at [502, 310] on button "Auto-attach to new orders" at bounding box center [517, 303] width 184 height 38
click at [674, 295] on label at bounding box center [674, 295] width 0 height 0
click at [649, 302] on input "checkbox" at bounding box center [642, 302] width 13 height 15
click at [105, 60] on div "Product details" at bounding box center [103, 60] width 81 height 12
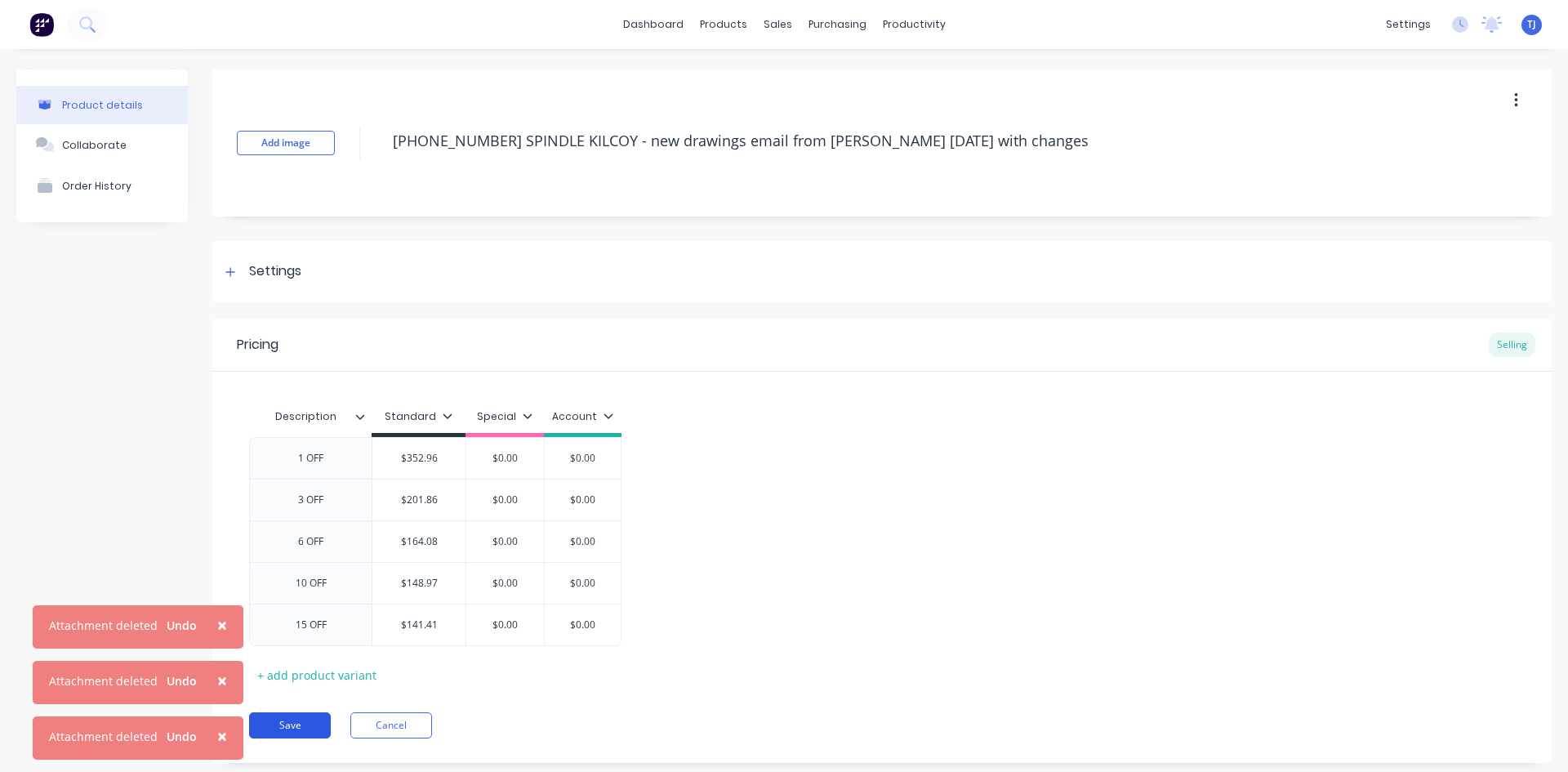
click at [313, 722] on button "Save" at bounding box center [290, 725] width 82 height 26
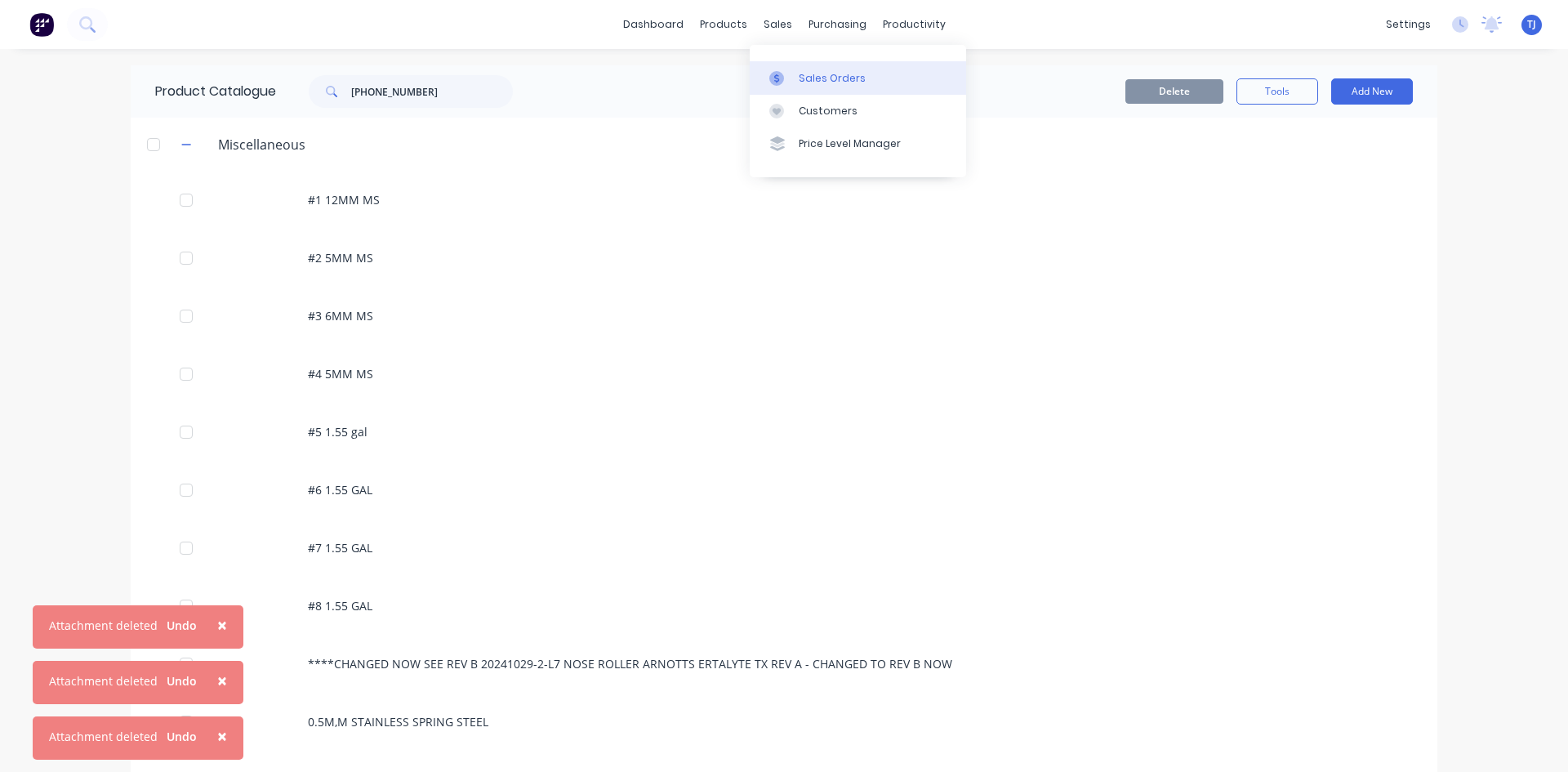
click at [815, 79] on div "Sales Orders" at bounding box center [832, 79] width 67 height 14
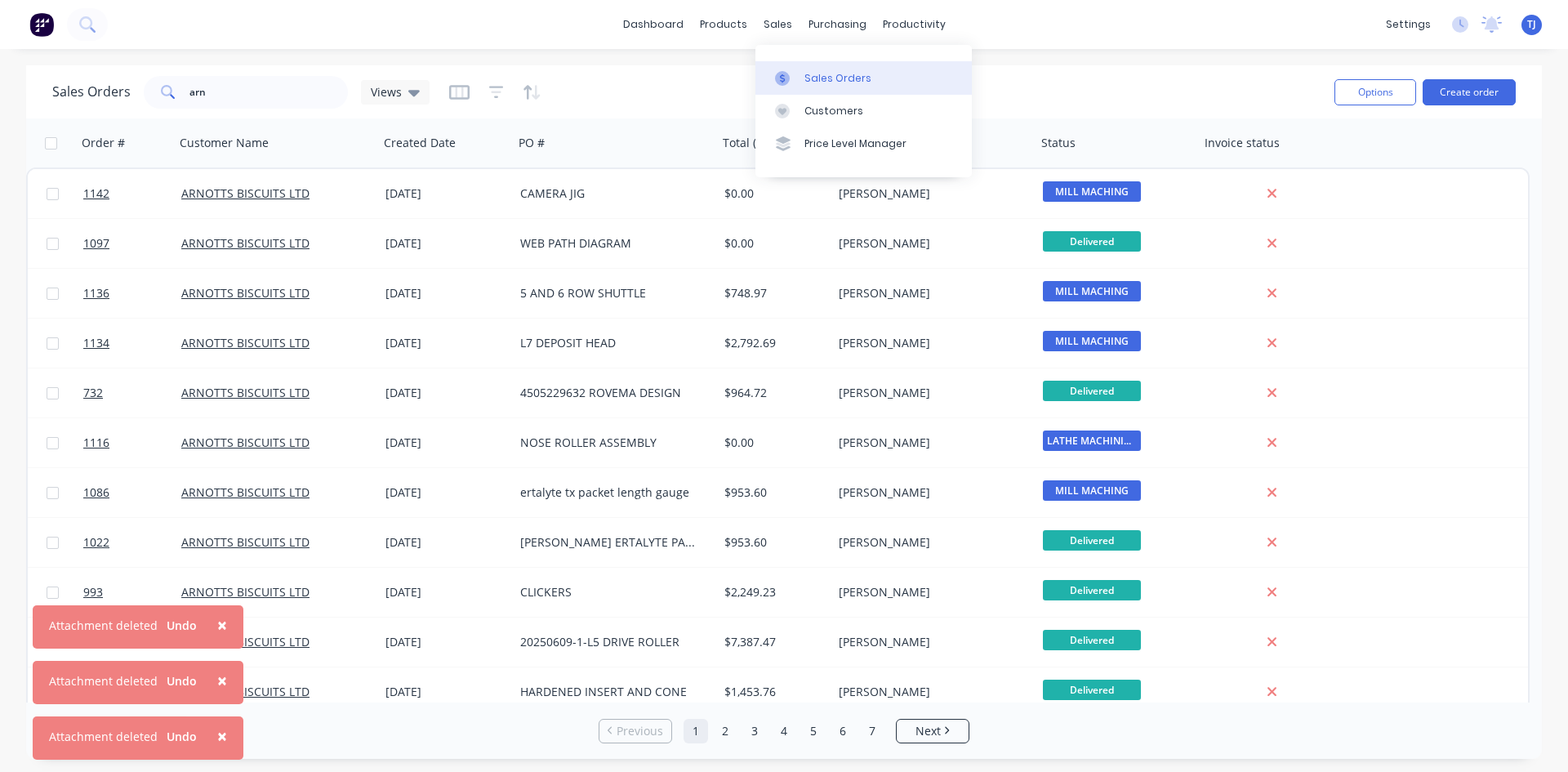
click at [814, 76] on div "Sales Orders" at bounding box center [838, 79] width 67 height 14
click at [1494, 85] on button "Create order" at bounding box center [1469, 92] width 93 height 26
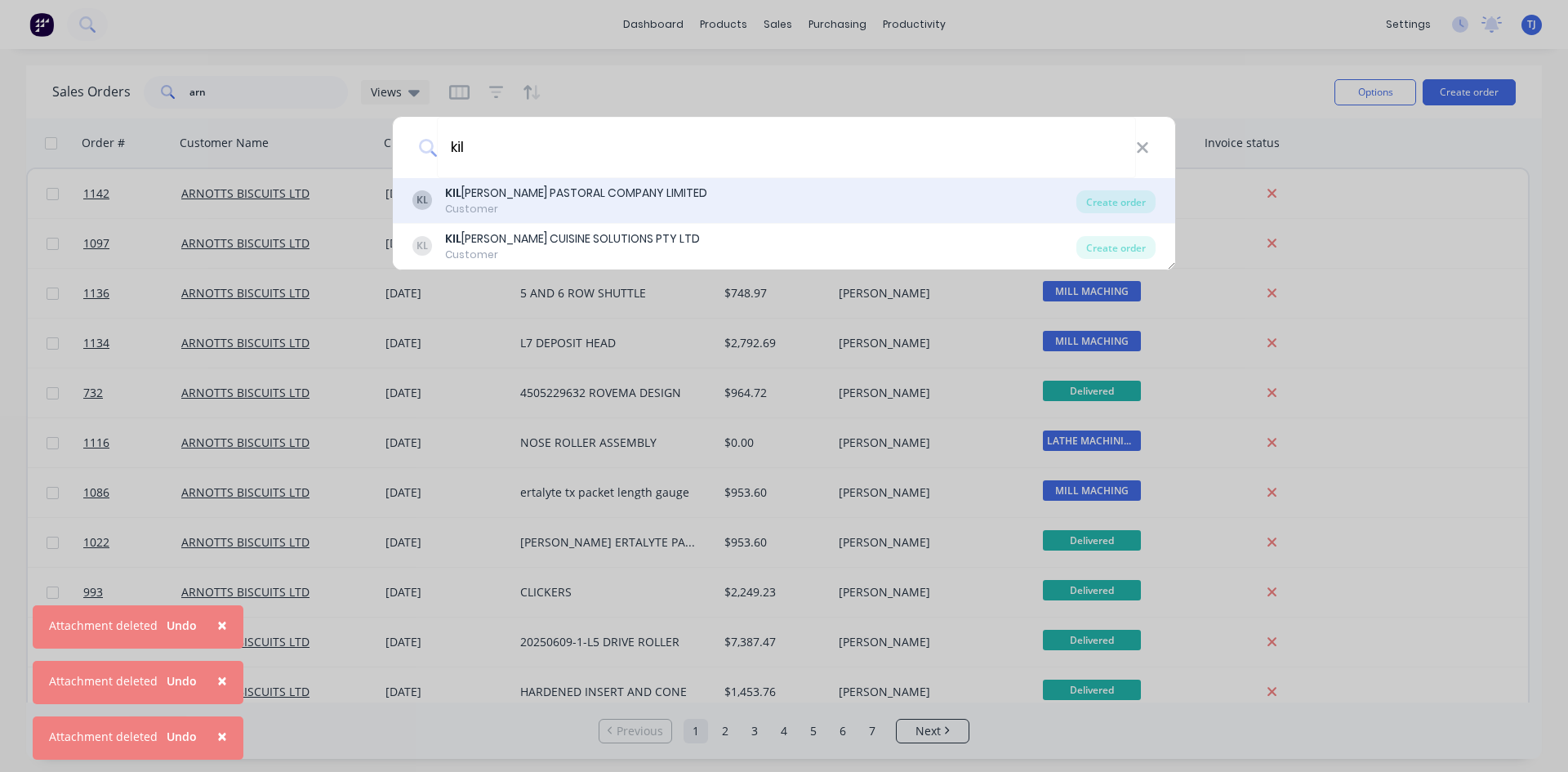
click at [517, 193] on div "[PERSON_NAME] PASTORAL COMPANY LIMITED" at bounding box center [577, 193] width 262 height 17
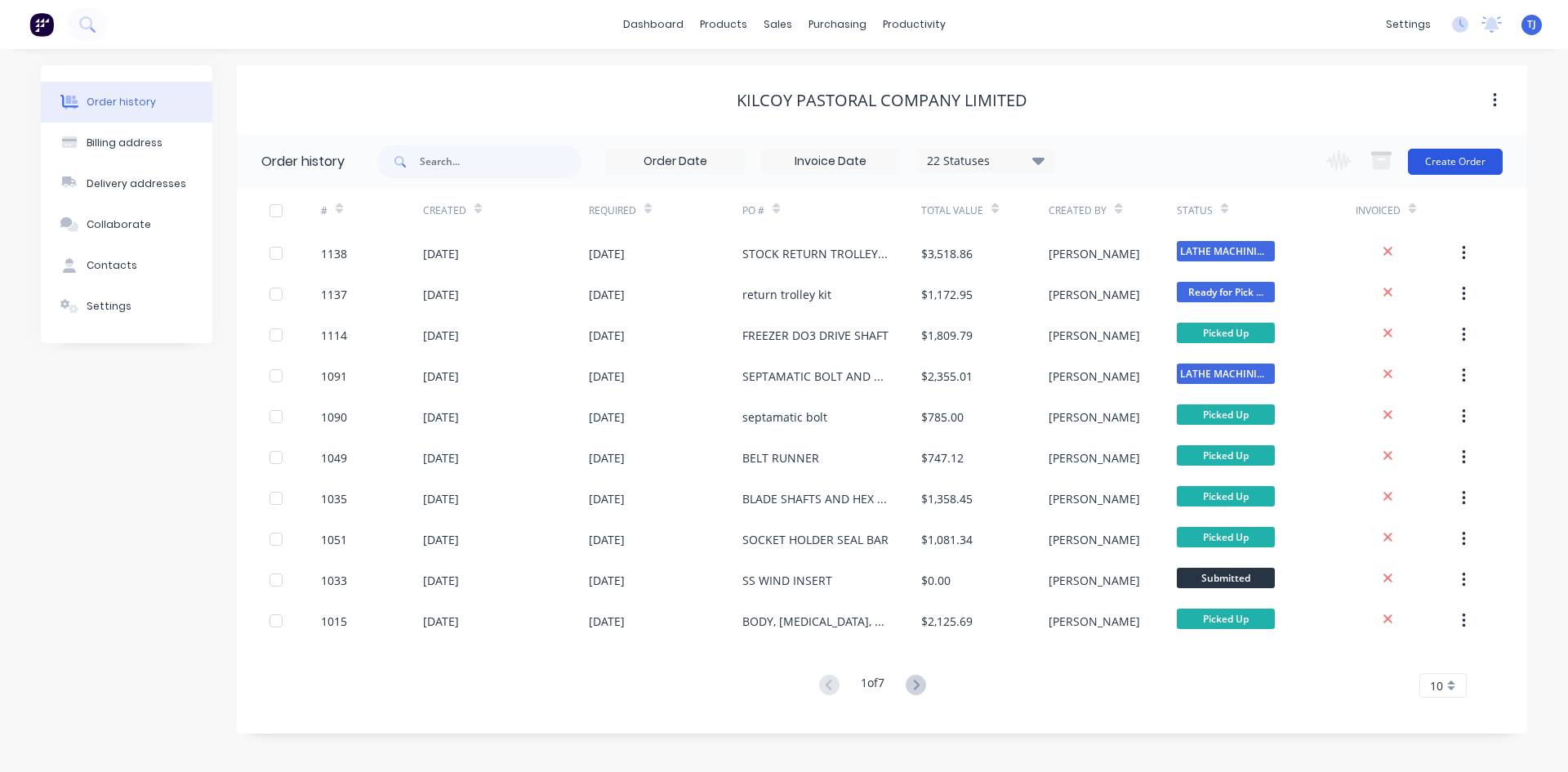
click at [1481, 160] on button "Create Order" at bounding box center [1456, 162] width 95 height 26
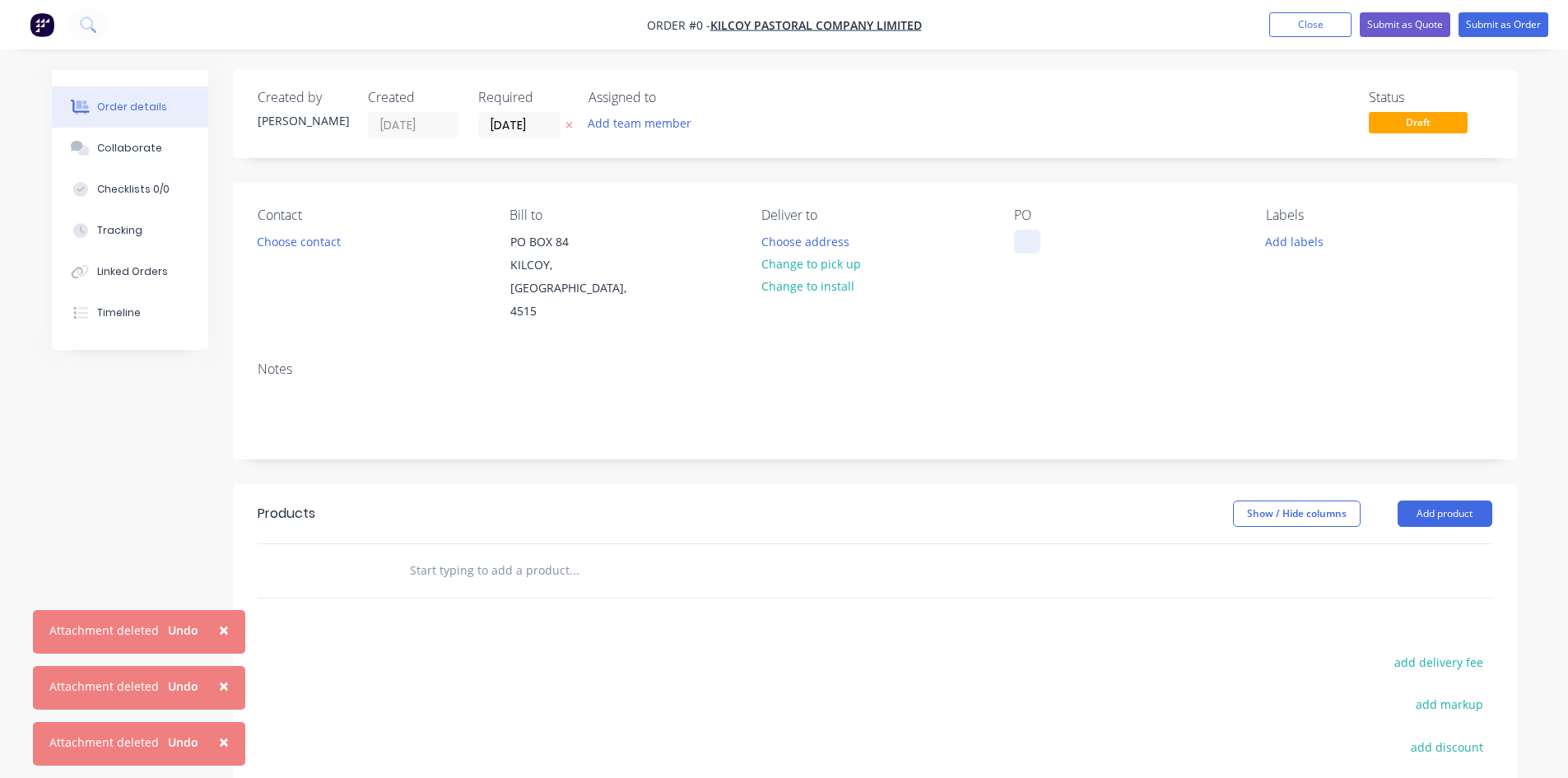
click at [1019, 241] on div at bounding box center [1027, 241] width 26 height 24
click at [1471, 492] on div "Order details Collaborate Checklists 0/0 Tracking Linked Orders Timeline Order …" at bounding box center [784, 544] width 1498 height 948
click at [504, 554] on input "text" at bounding box center [574, 570] width 329 height 33
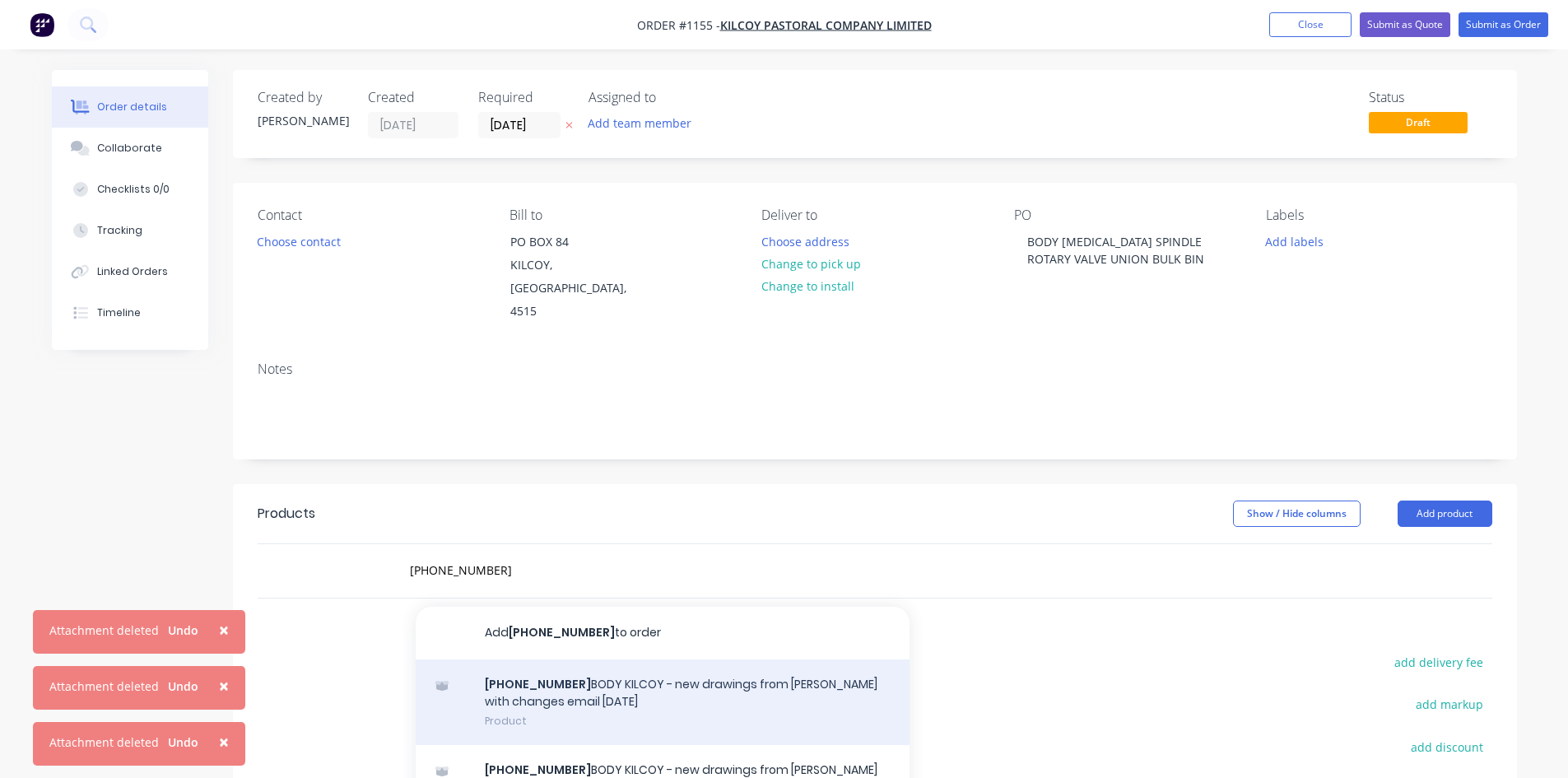
click at [541, 693] on div "[PHONE_NUMBER] BODY KILCOY - new drawings from [PERSON_NAME] with changes email…" at bounding box center [662, 702] width 494 height 86
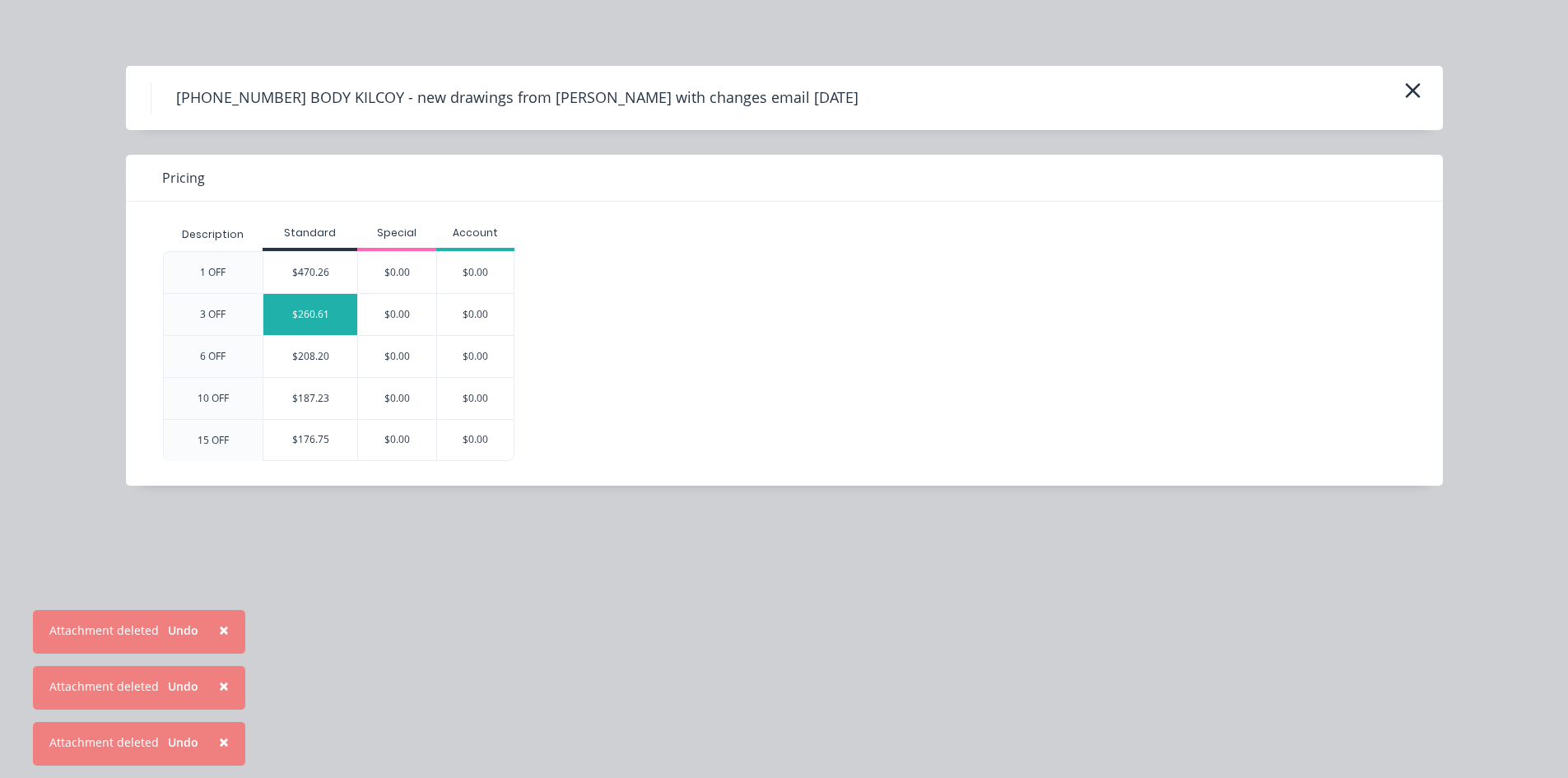
click at [297, 322] on div "$260.61" at bounding box center [310, 315] width 94 height 41
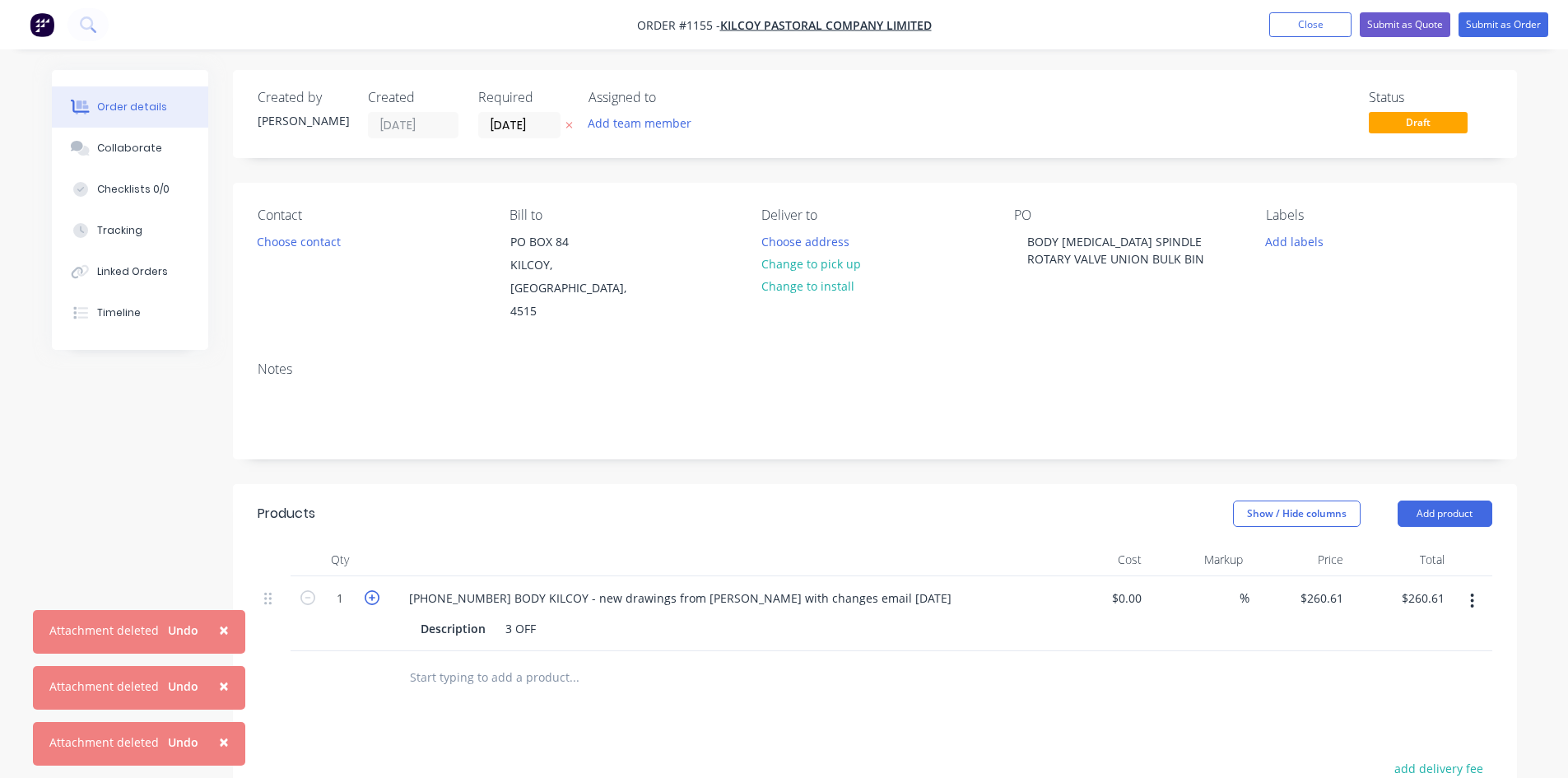
click at [370, 590] on icon "button" at bounding box center [371, 597] width 14 height 14
click at [523, 661] on input "text" at bounding box center [574, 677] width 329 height 33
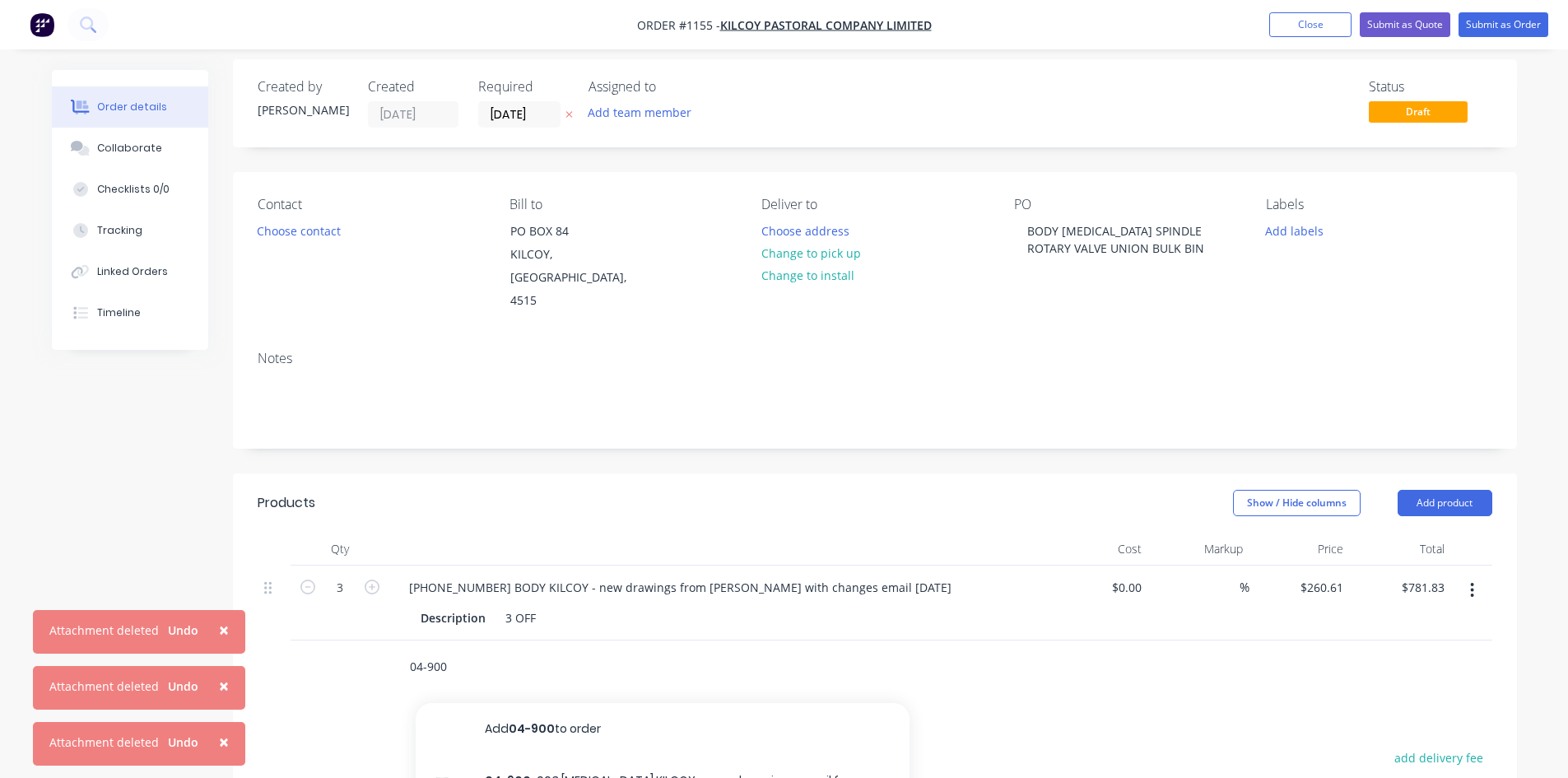
scroll to position [165, 0]
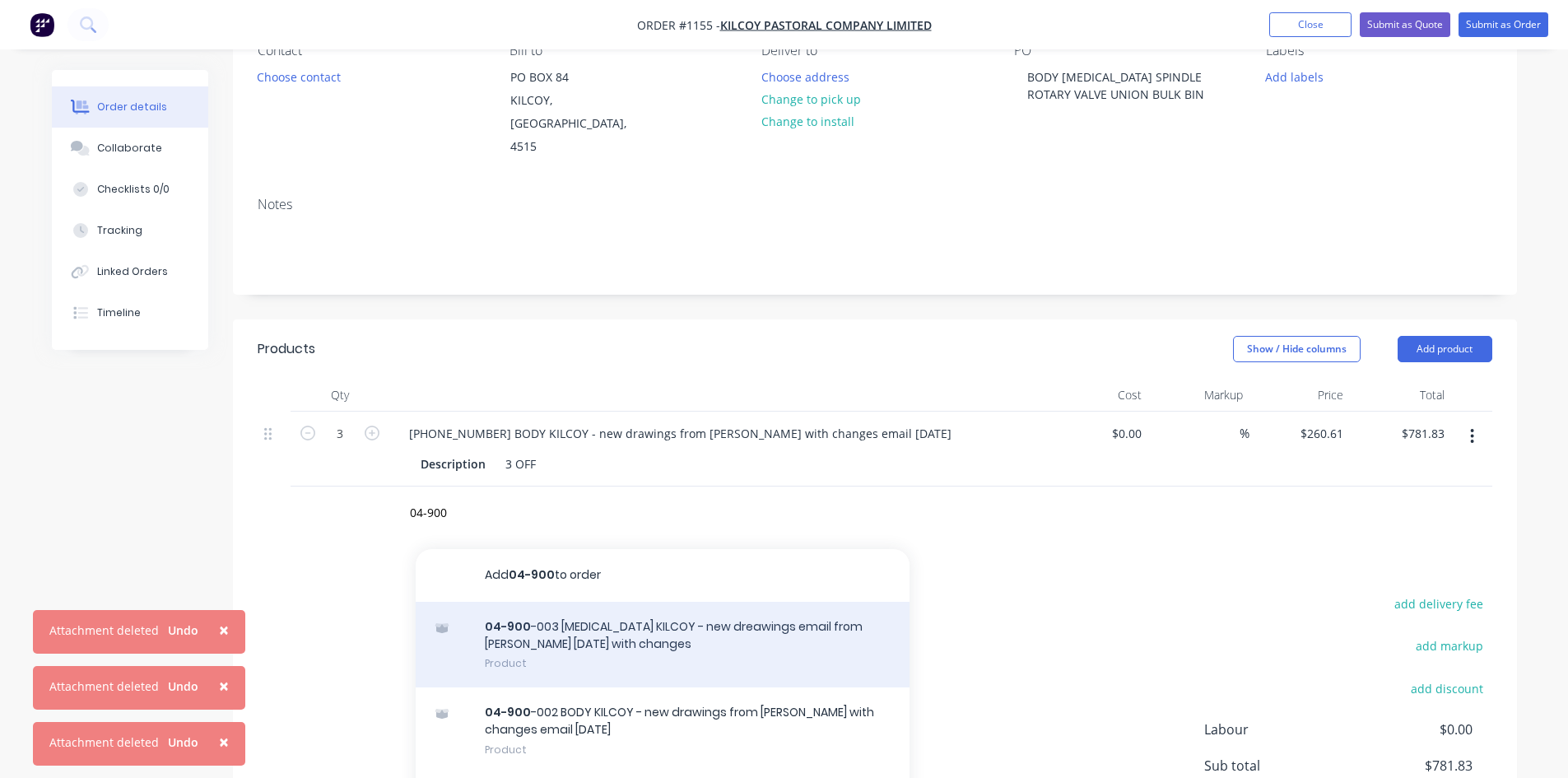
click at [610, 617] on div "04-900 -003 [MEDICAL_DATA] KILCOY - new dreawings email from [PERSON_NAME] [DAT…" at bounding box center [662, 645] width 494 height 86
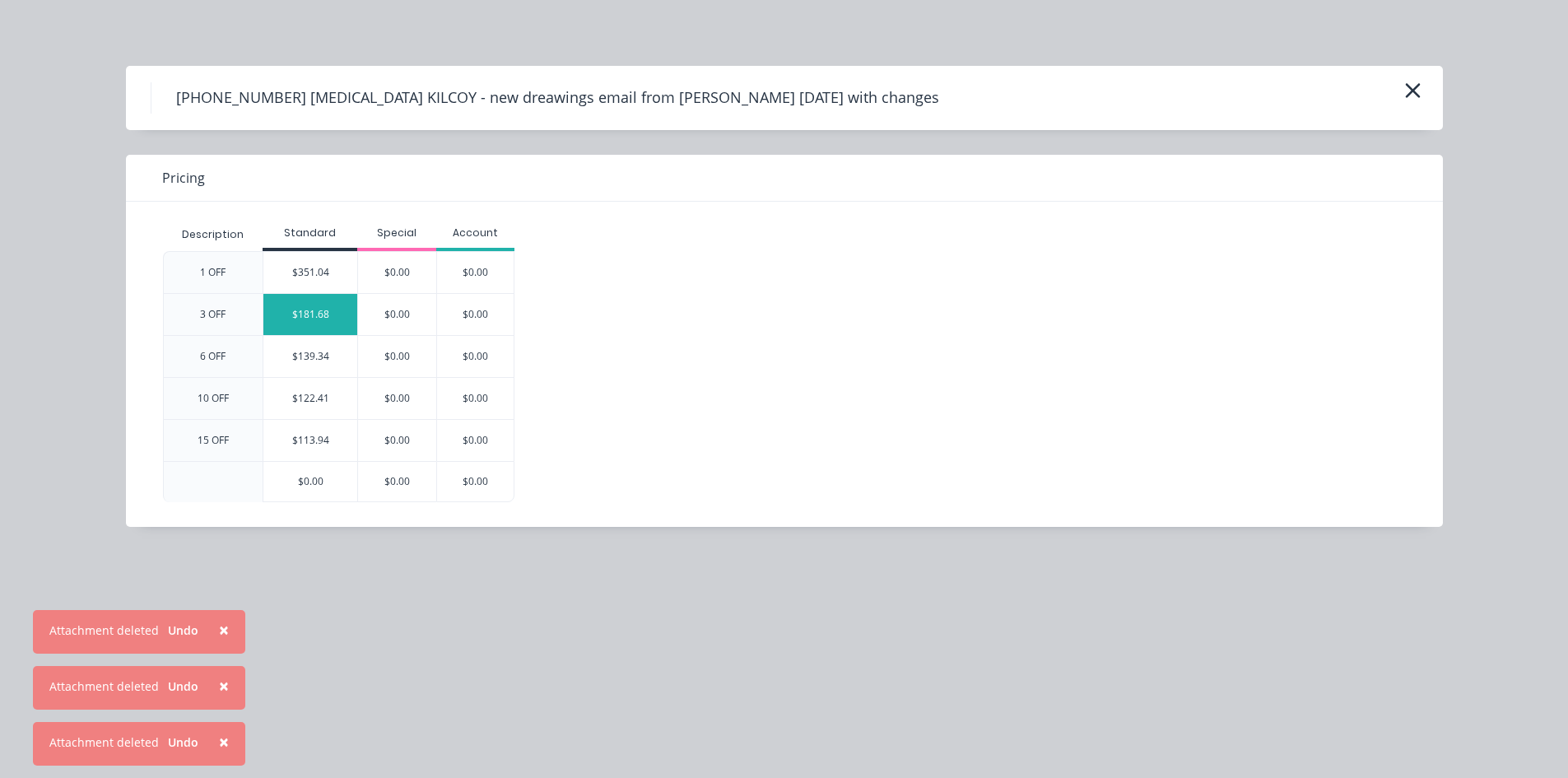
click at [316, 321] on div "$181.68" at bounding box center [310, 315] width 94 height 41
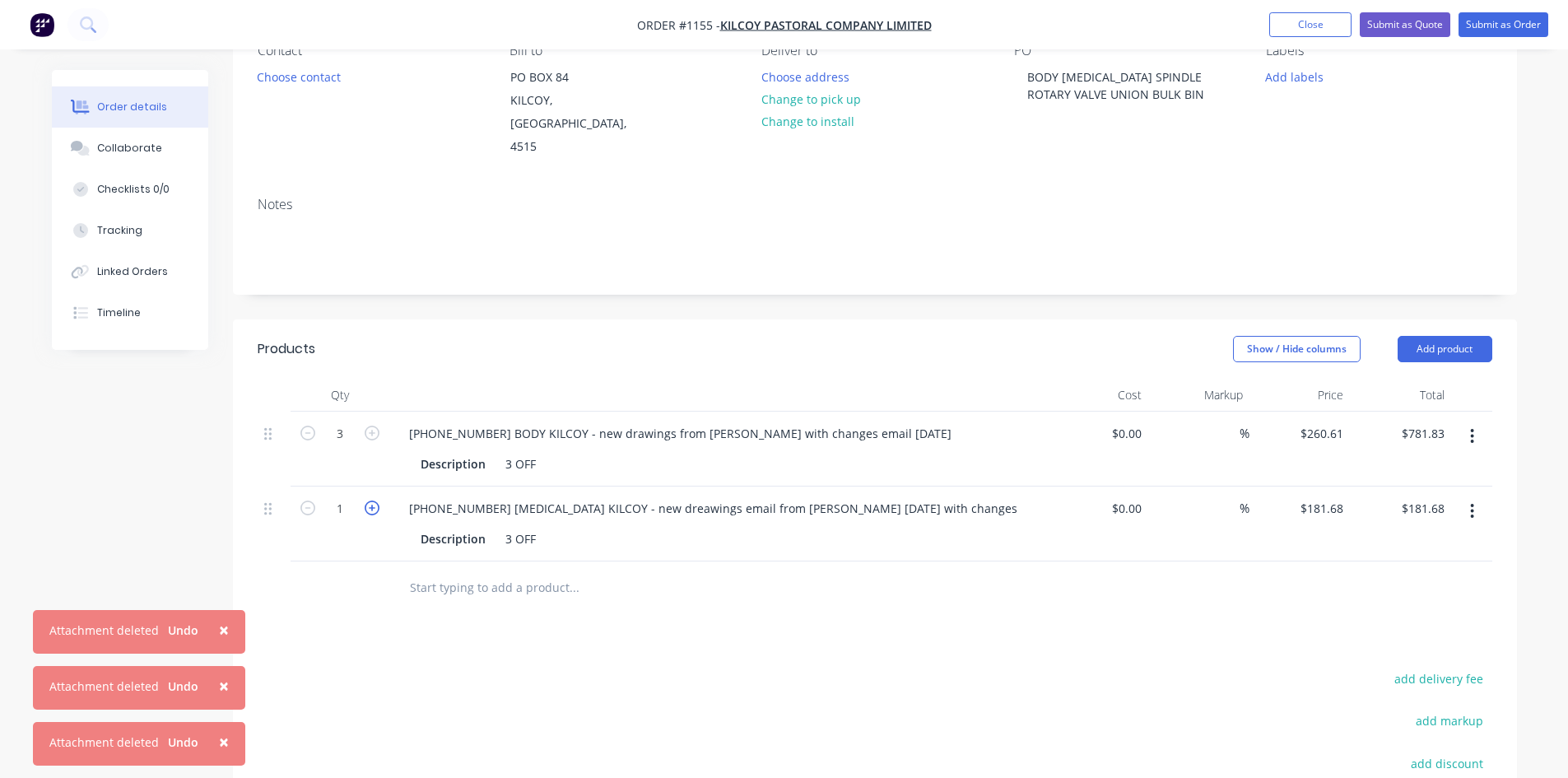
click at [370, 500] on icon "button" at bounding box center [371, 507] width 14 height 14
click at [477, 571] on input "text" at bounding box center [574, 587] width 329 height 33
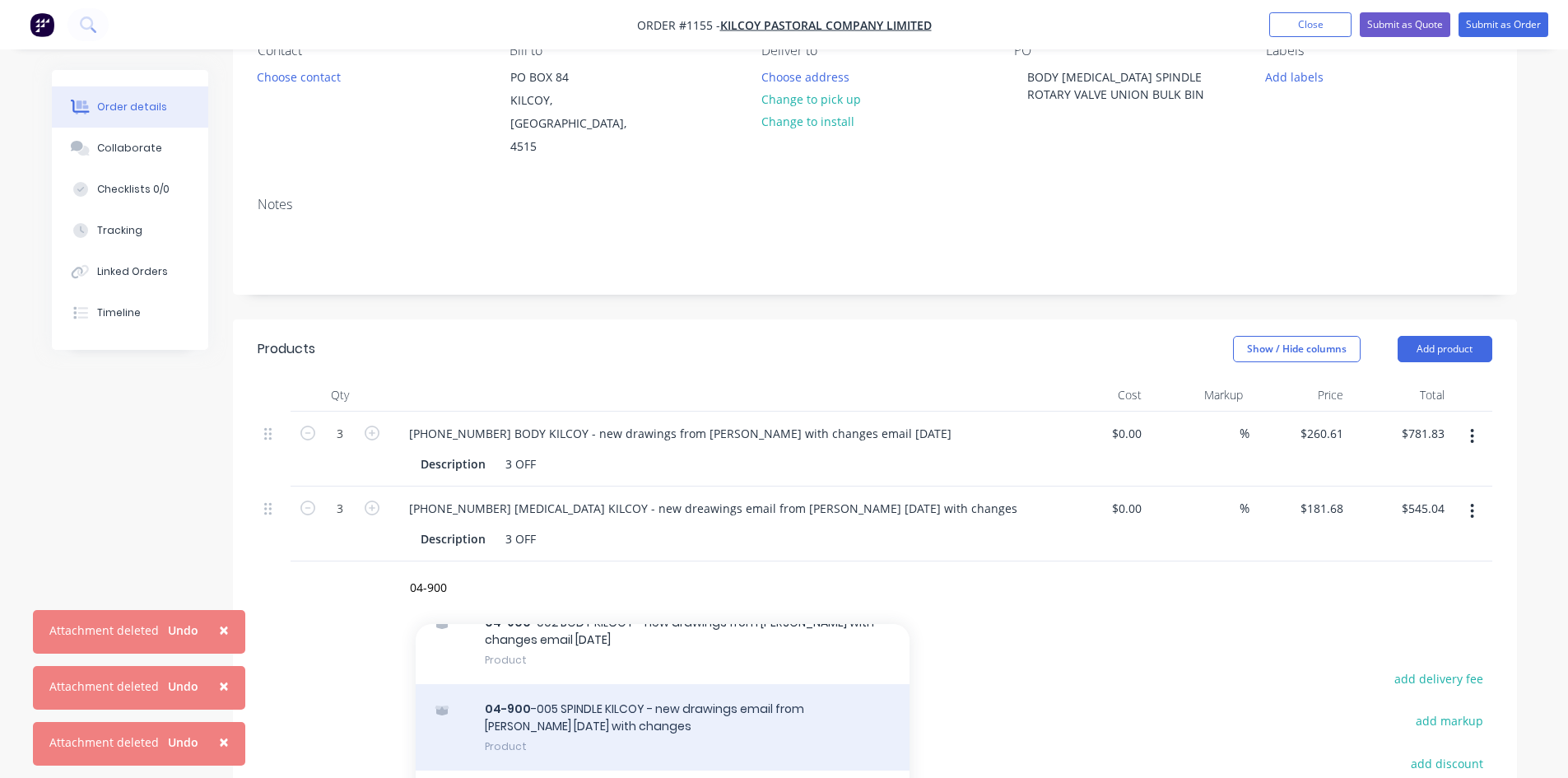
click at [607, 714] on div "04-900 -005 SPINDLE KILCOY - new drawings email from [PERSON_NAME] [DATE] with …" at bounding box center [662, 728] width 494 height 86
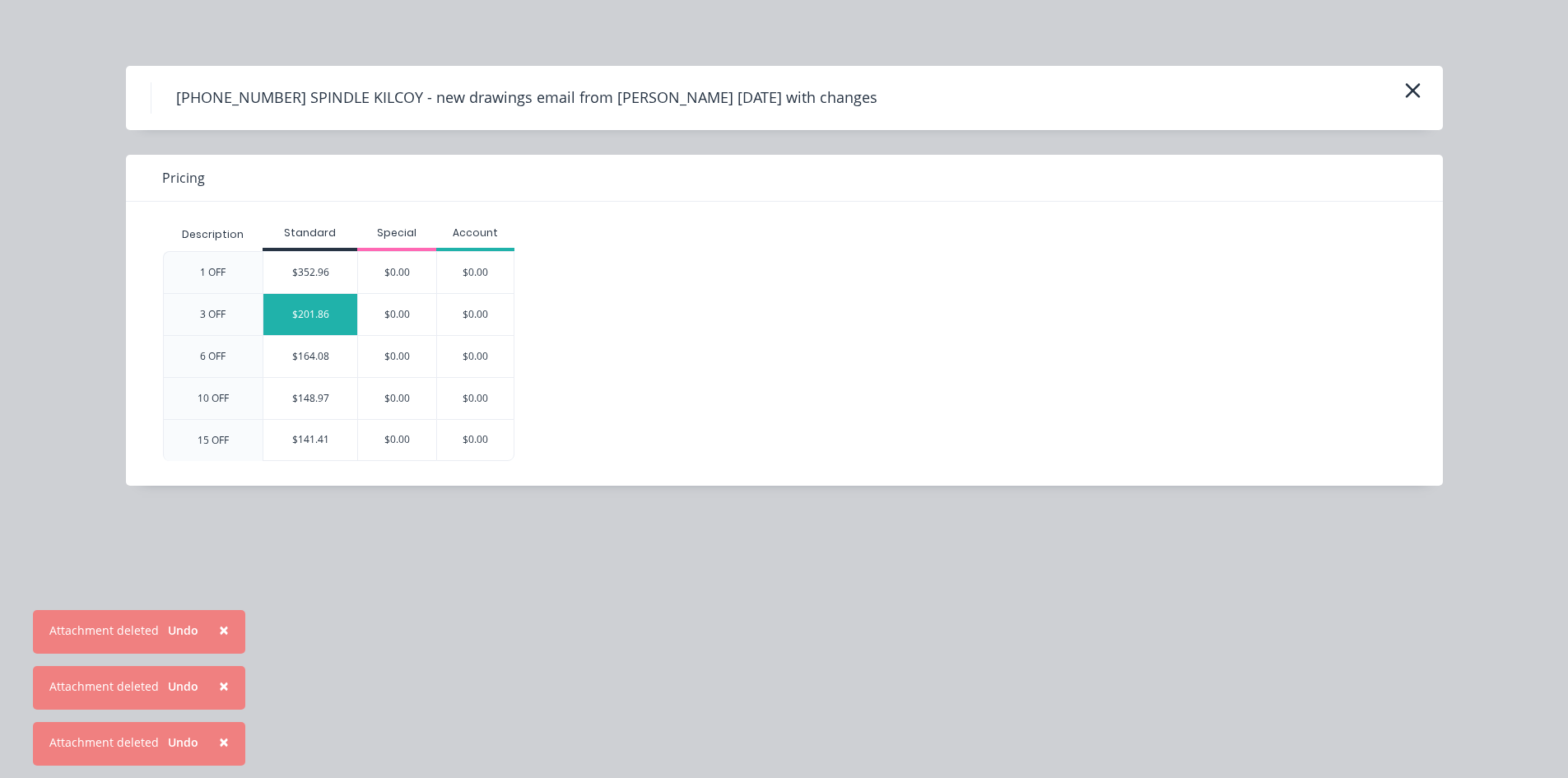
click at [306, 306] on div "$201.86" at bounding box center [310, 315] width 94 height 41
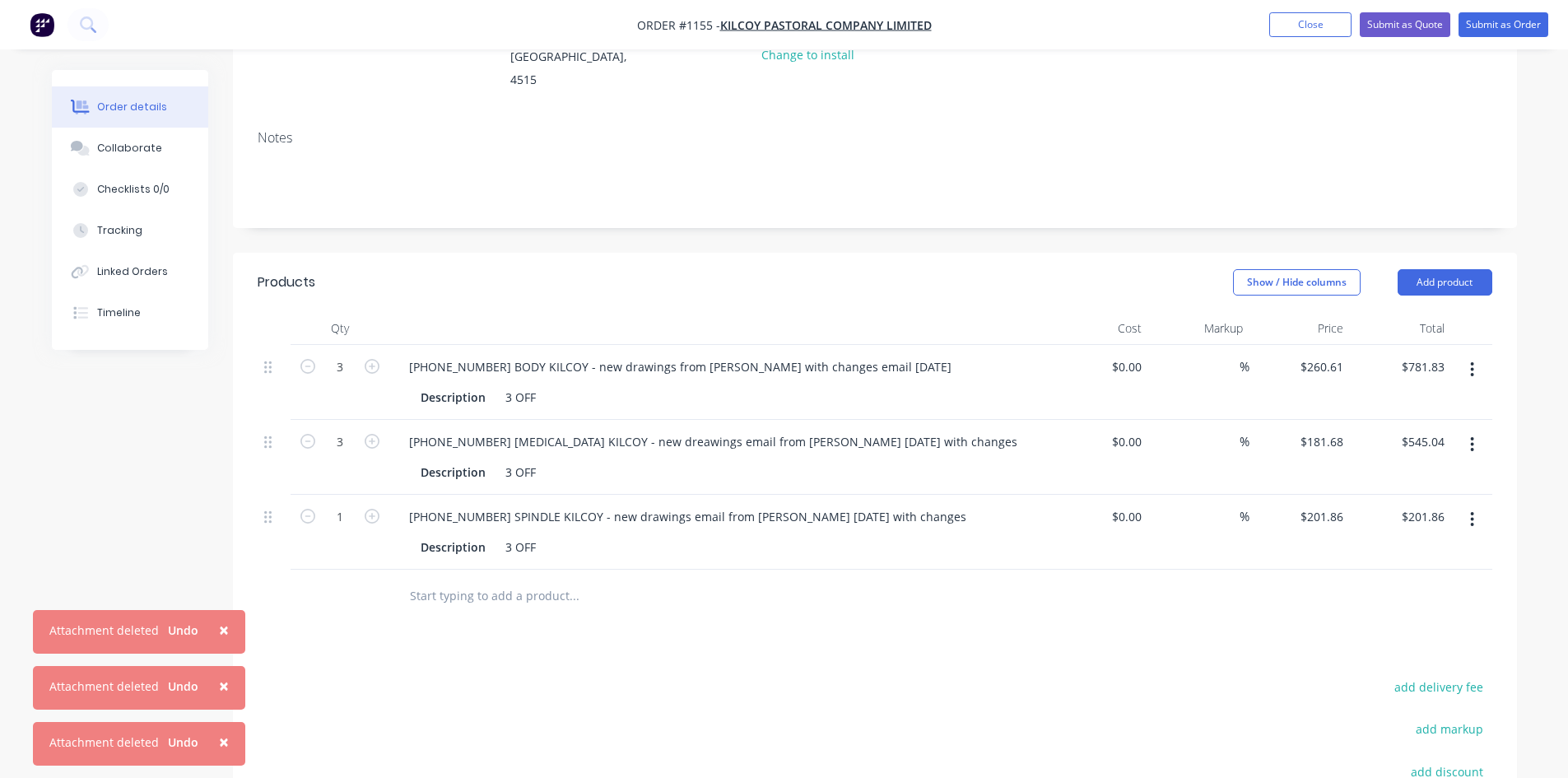
scroll to position [412, 0]
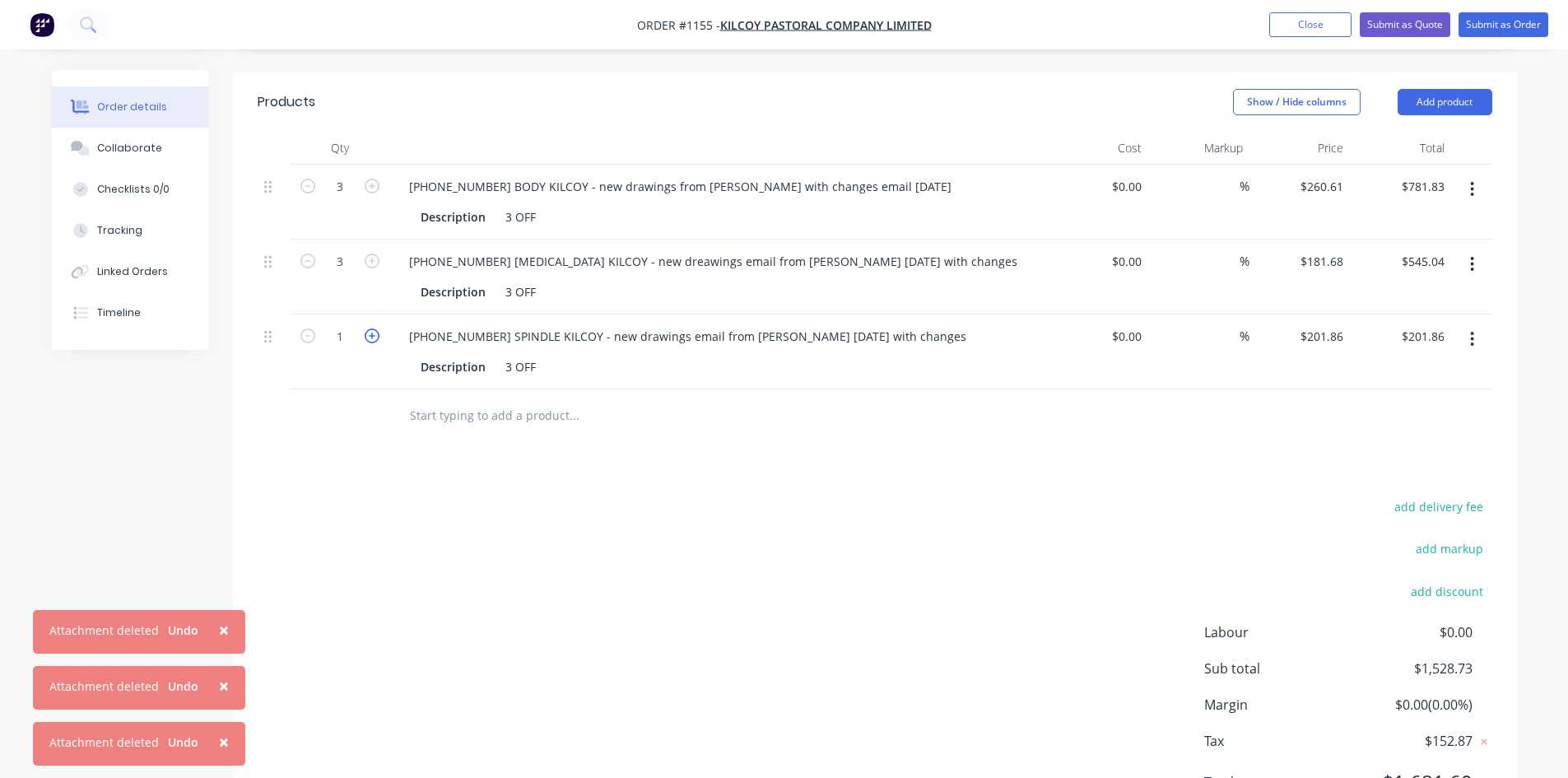
click at [366, 328] on icon "button" at bounding box center [371, 335] width 14 height 14
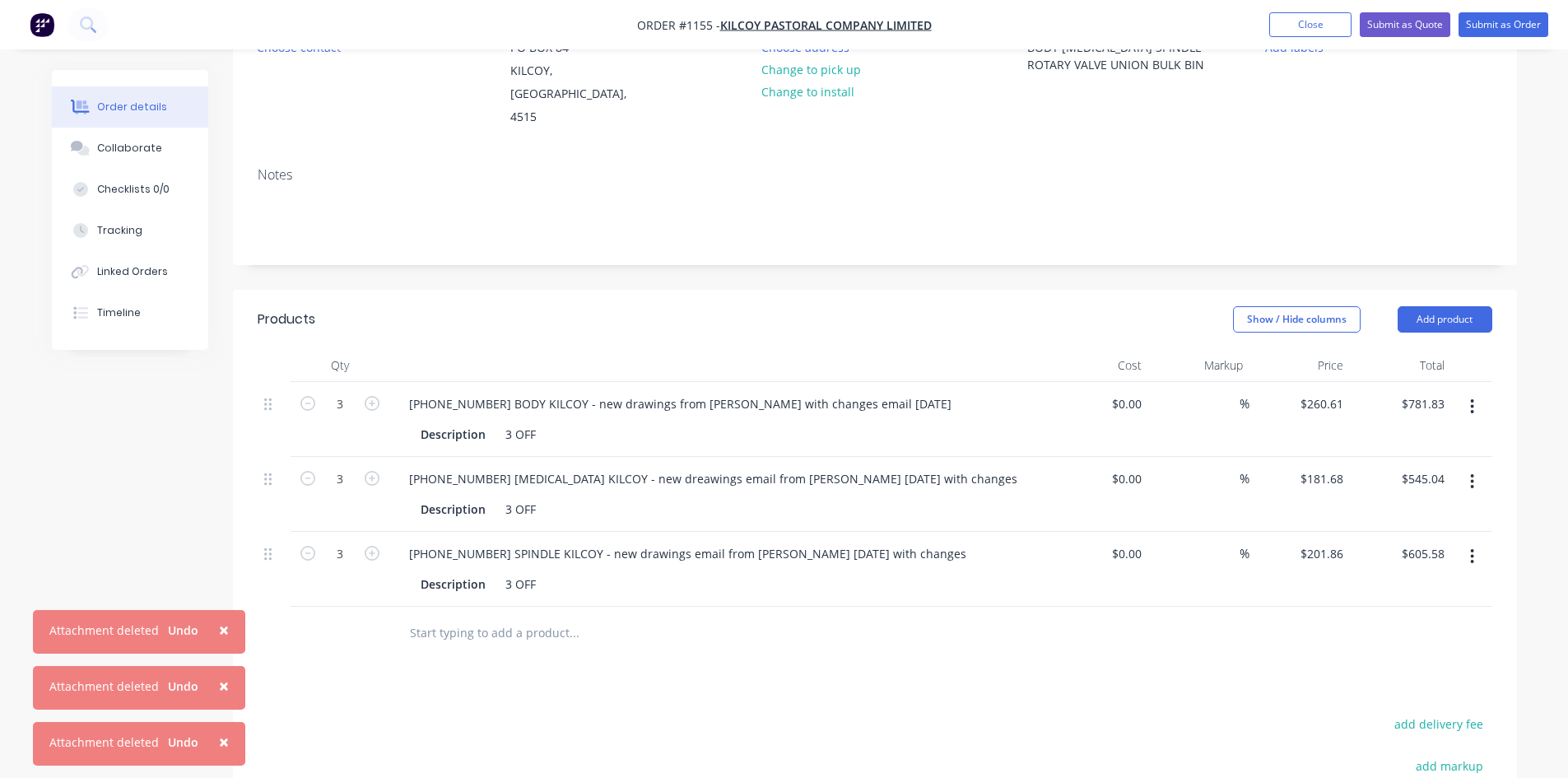
scroll to position [0, 0]
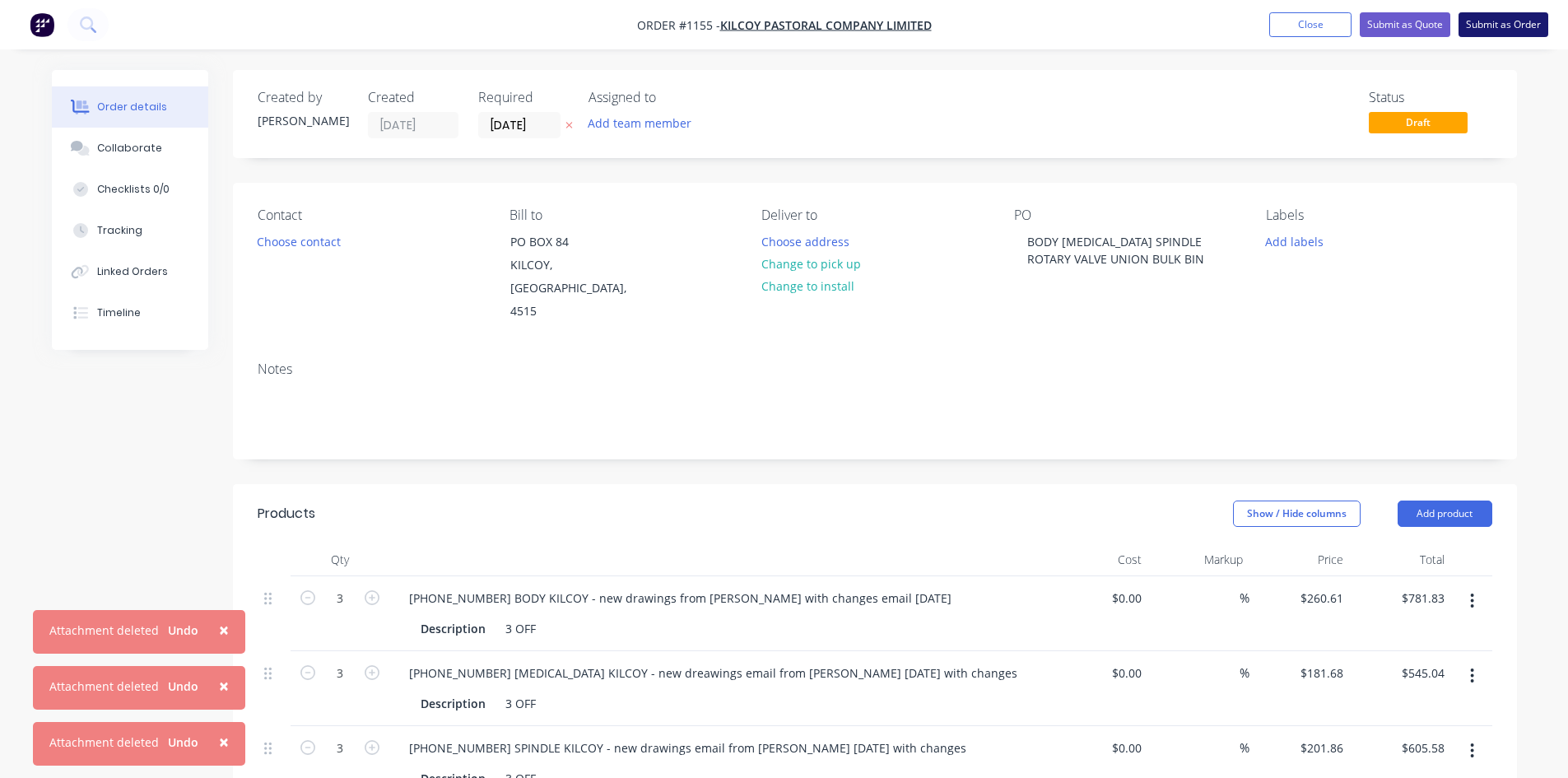
click at [1498, 28] on button "Submit as Order" at bounding box center [1503, 24] width 90 height 24
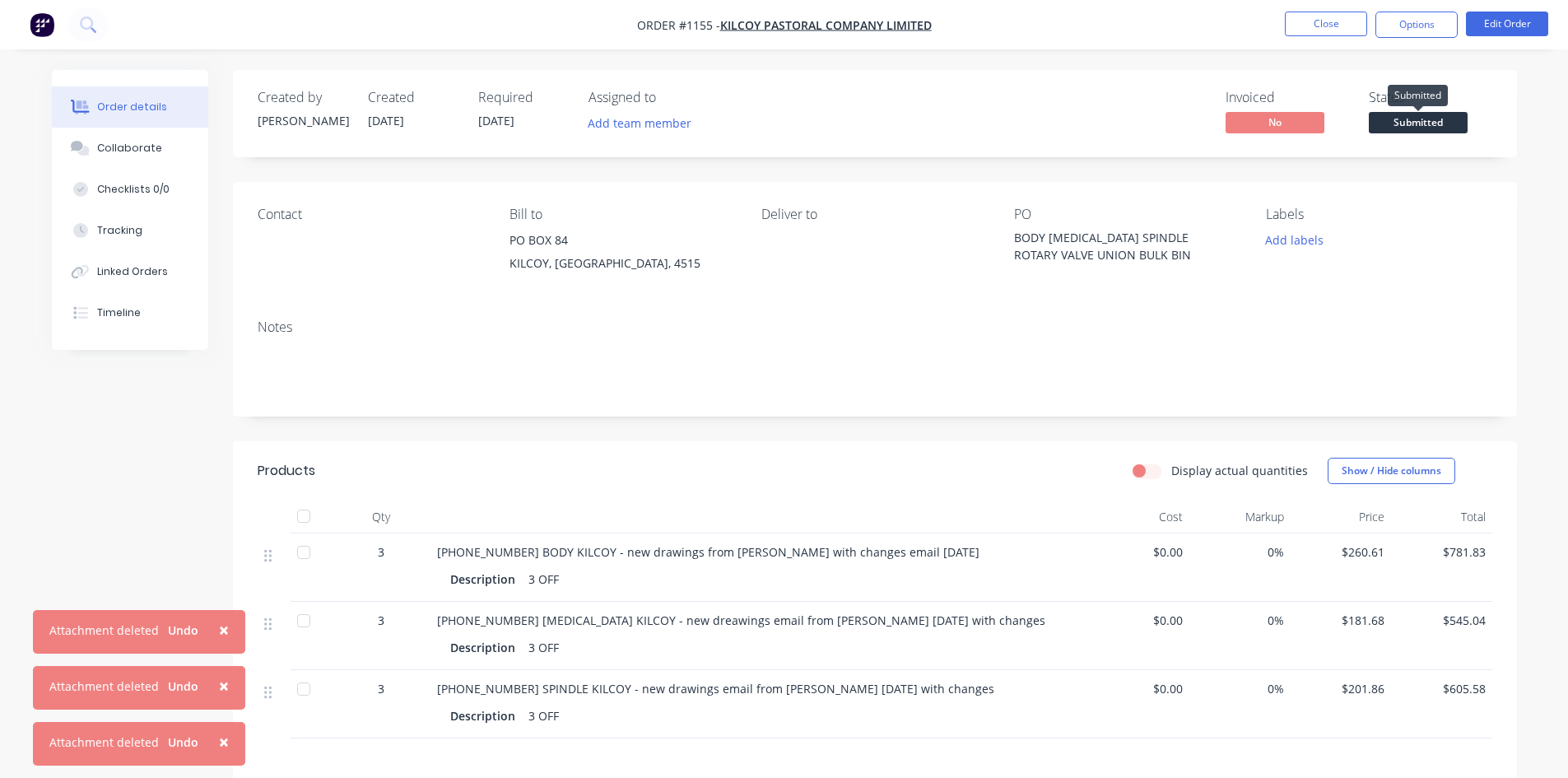
click at [1424, 118] on span "Submitted" at bounding box center [1418, 121] width 99 height 21
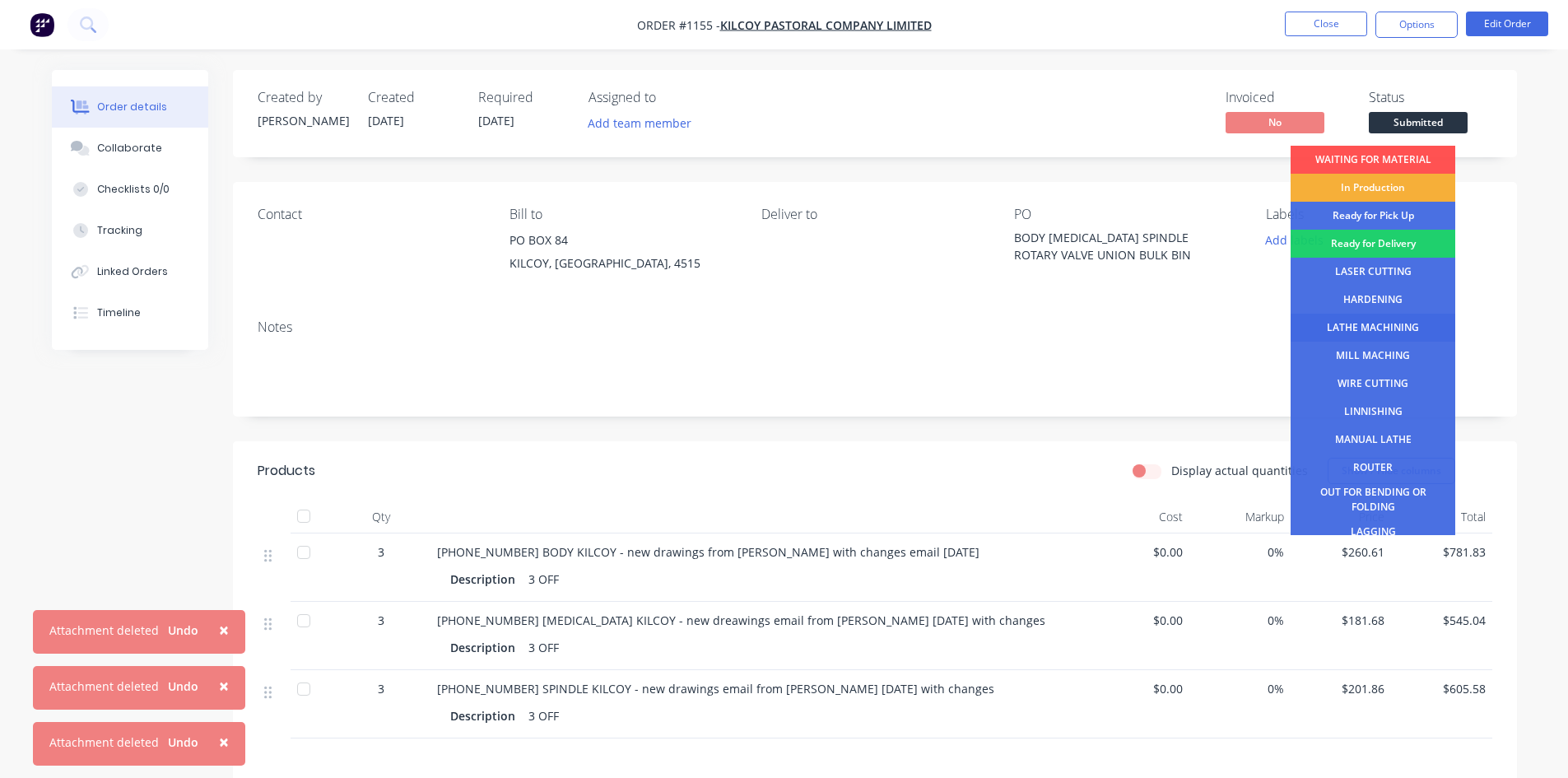
click at [1340, 332] on div "LATHE MACHINING" at bounding box center [1372, 327] width 165 height 28
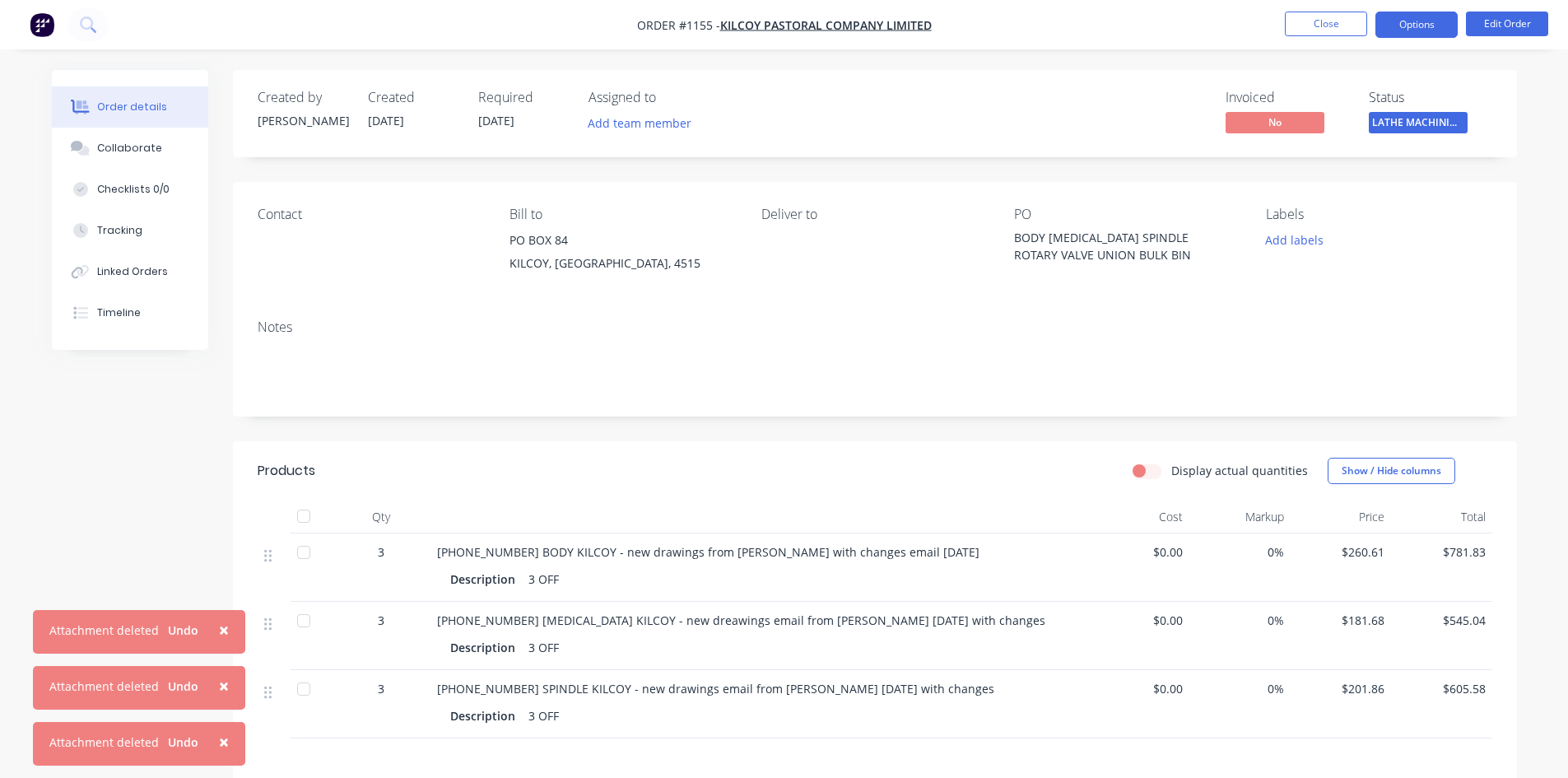
click at [1423, 22] on button "Options" at bounding box center [1416, 24] width 83 height 26
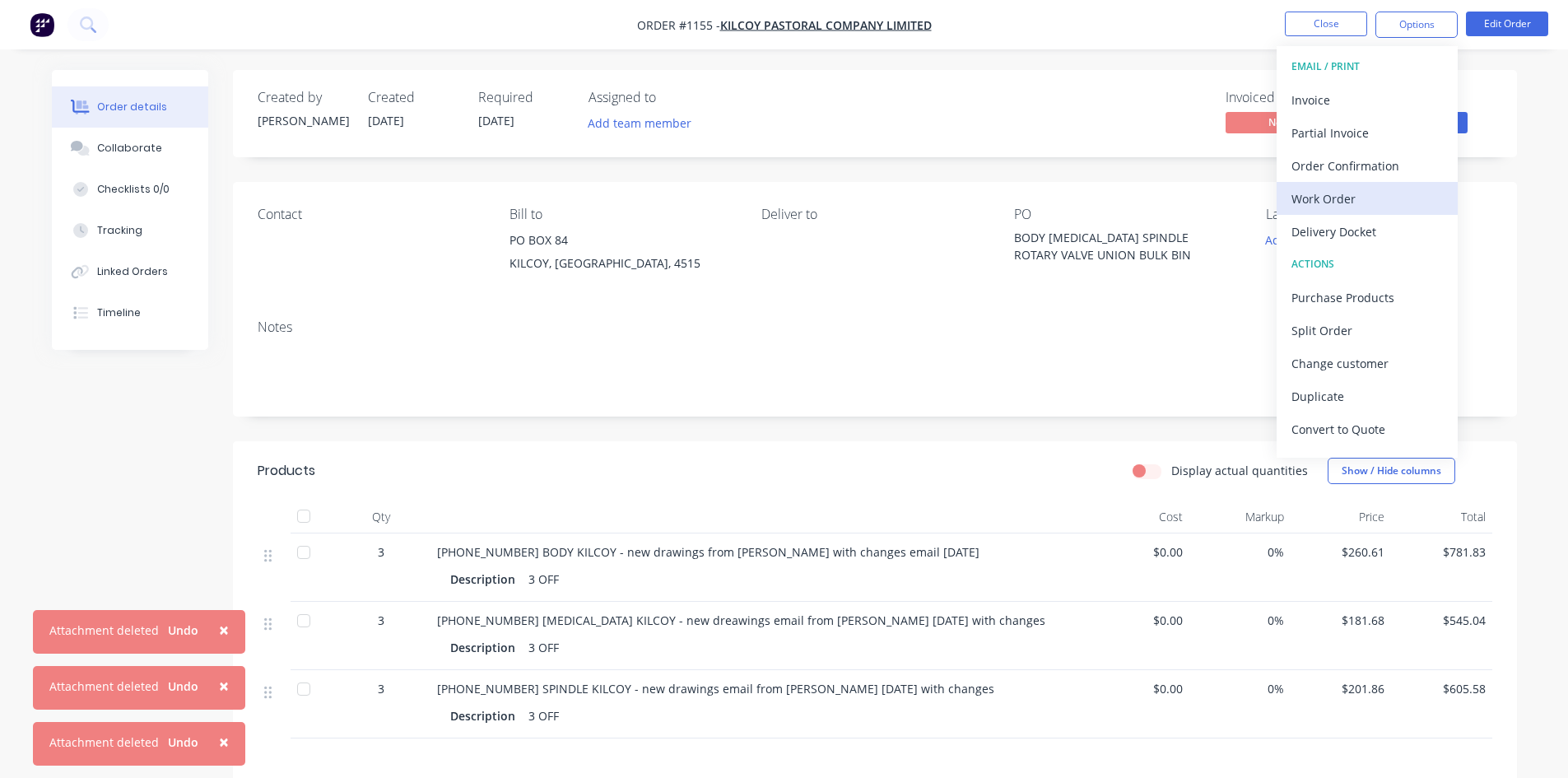
click at [1347, 194] on div "Work Order" at bounding box center [1367, 199] width 151 height 24
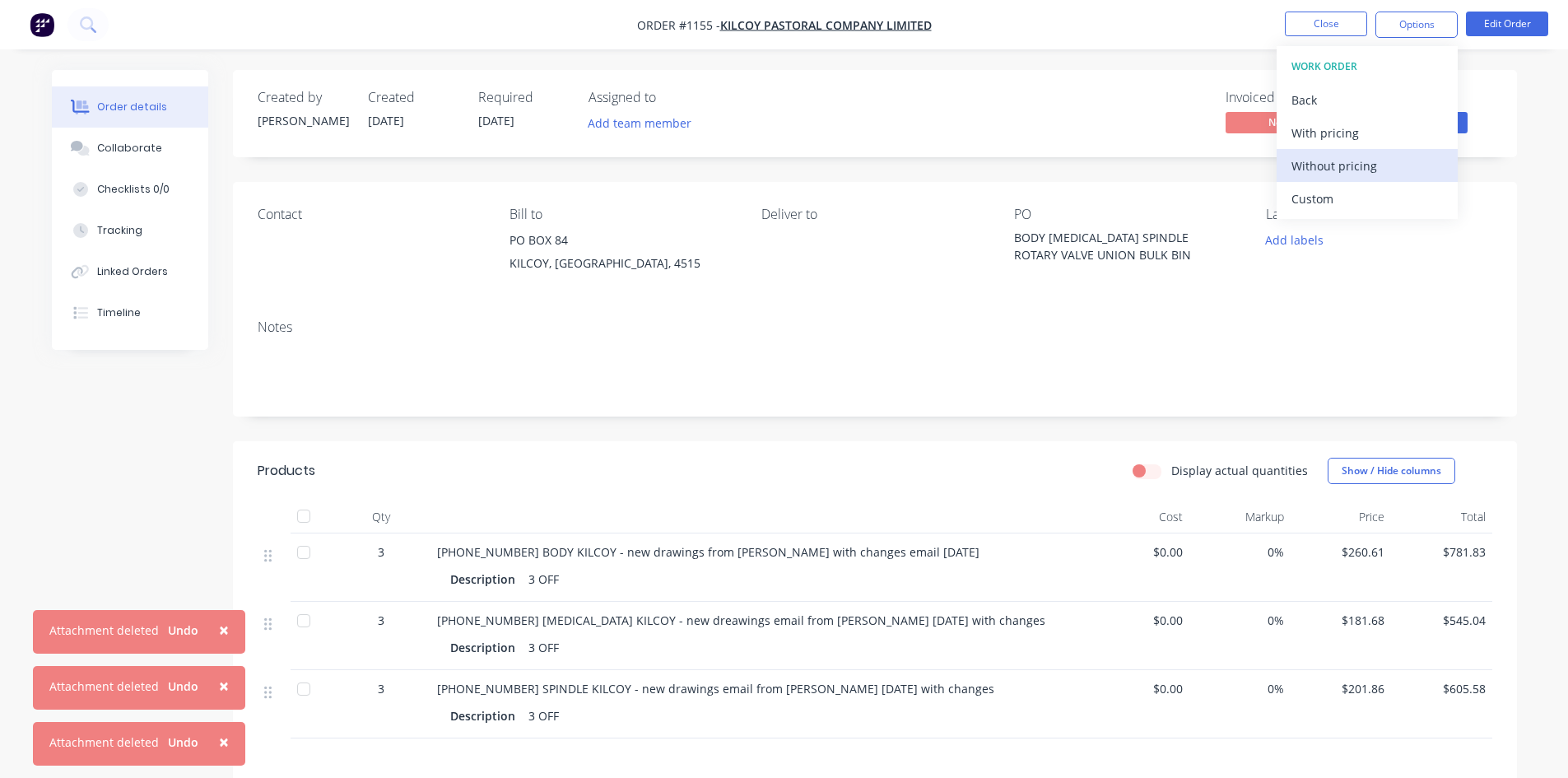
click at [1349, 174] on div "Without pricing" at bounding box center [1367, 165] width 151 height 24
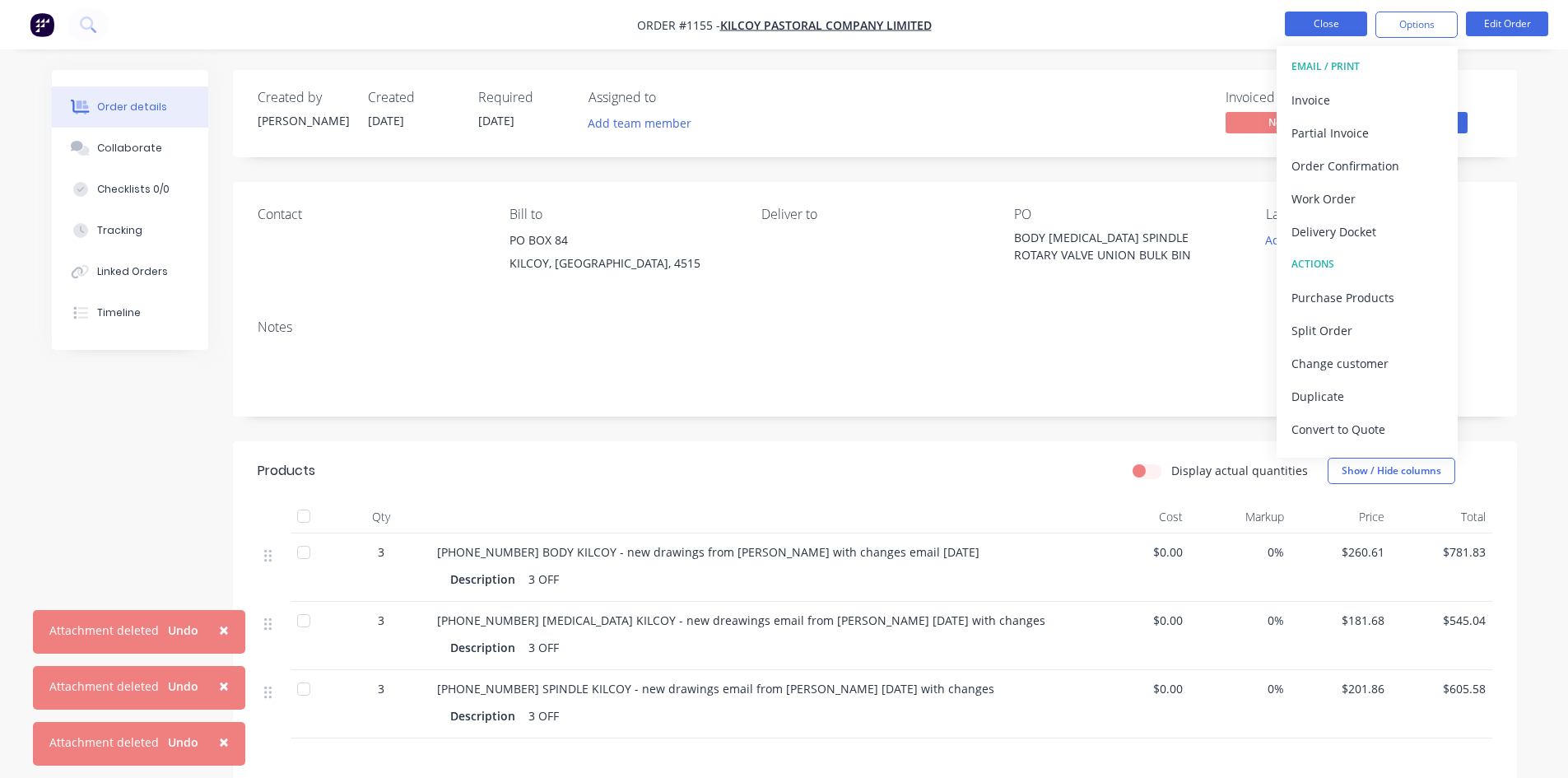
click at [1321, 25] on button "Close" at bounding box center [1326, 23] width 83 height 24
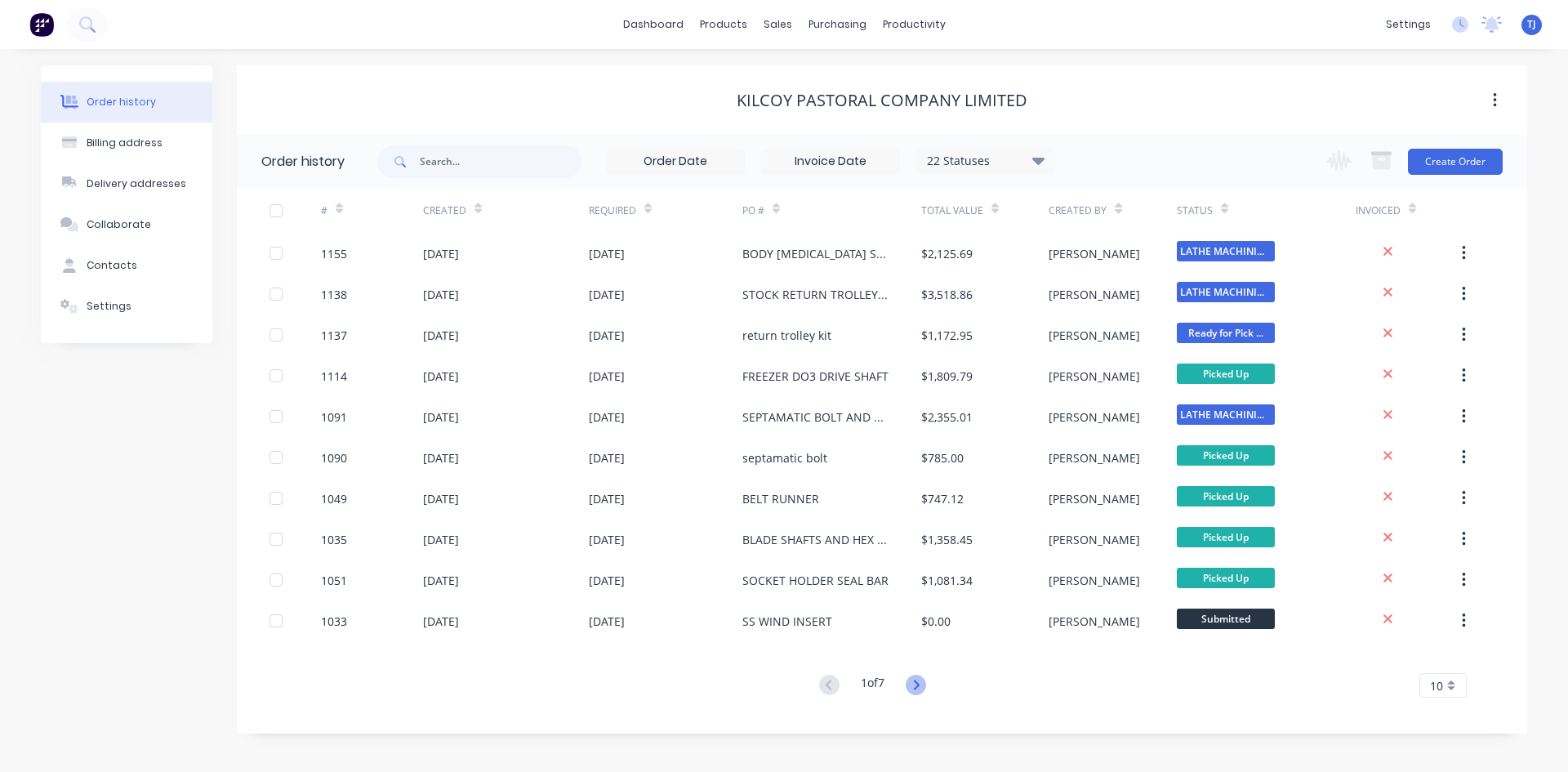
click at [921, 691] on icon at bounding box center [916, 685] width 21 height 21
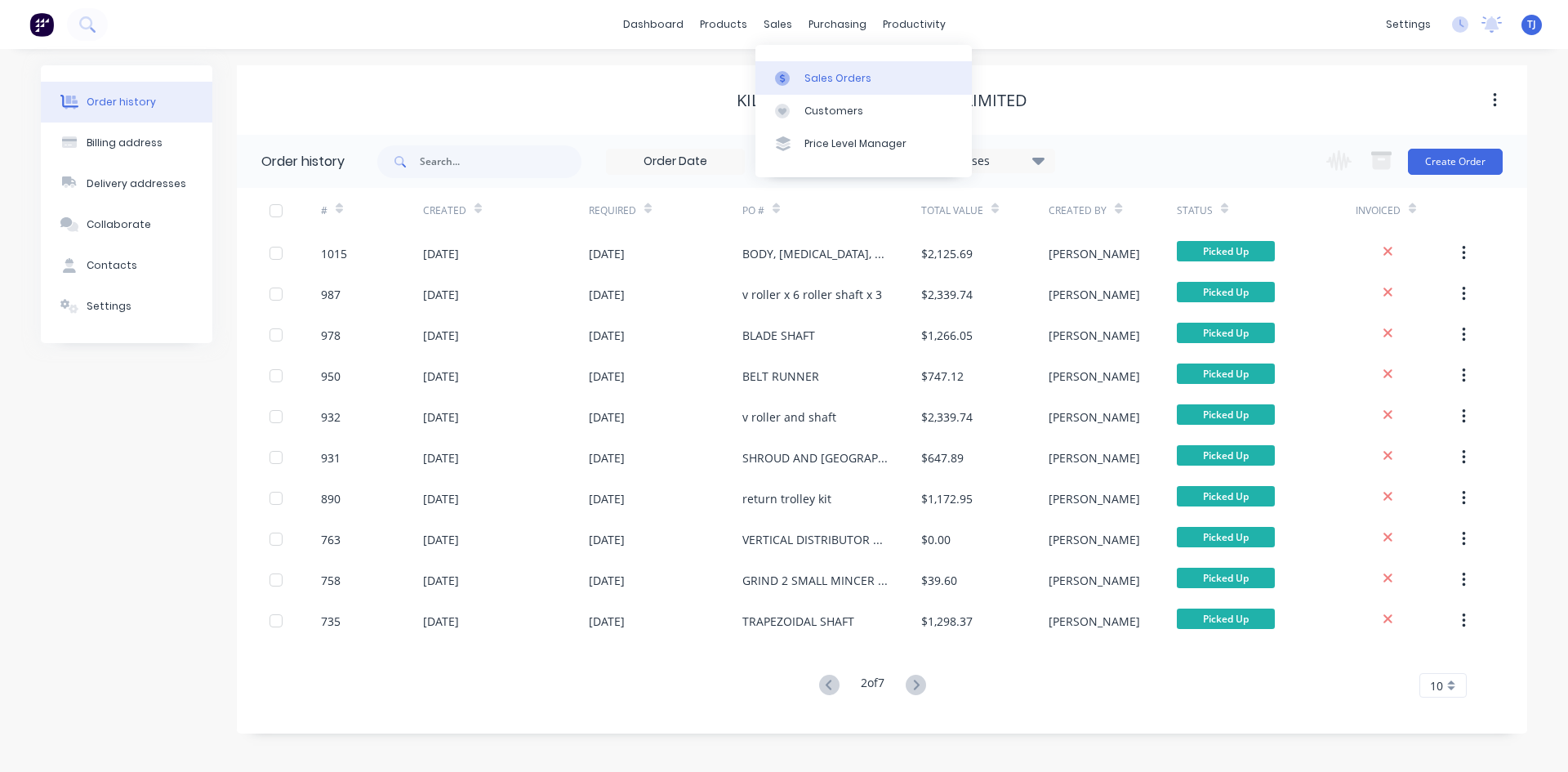
click at [818, 82] on div "Sales Orders" at bounding box center [838, 79] width 67 height 14
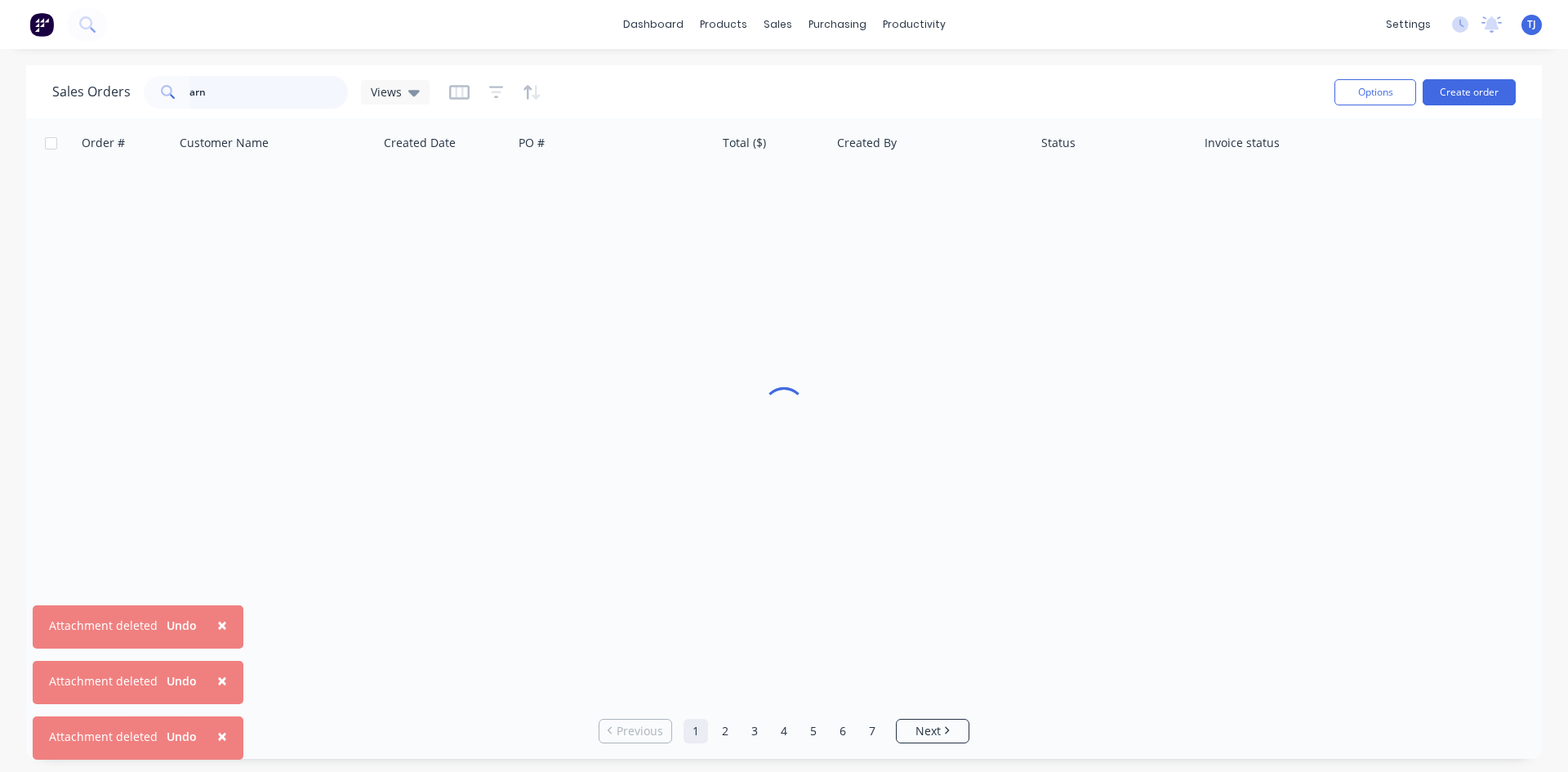
click at [291, 95] on input "arn" at bounding box center [269, 92] width 159 height 33
click at [291, 96] on input "arn" at bounding box center [269, 92] width 159 height 33
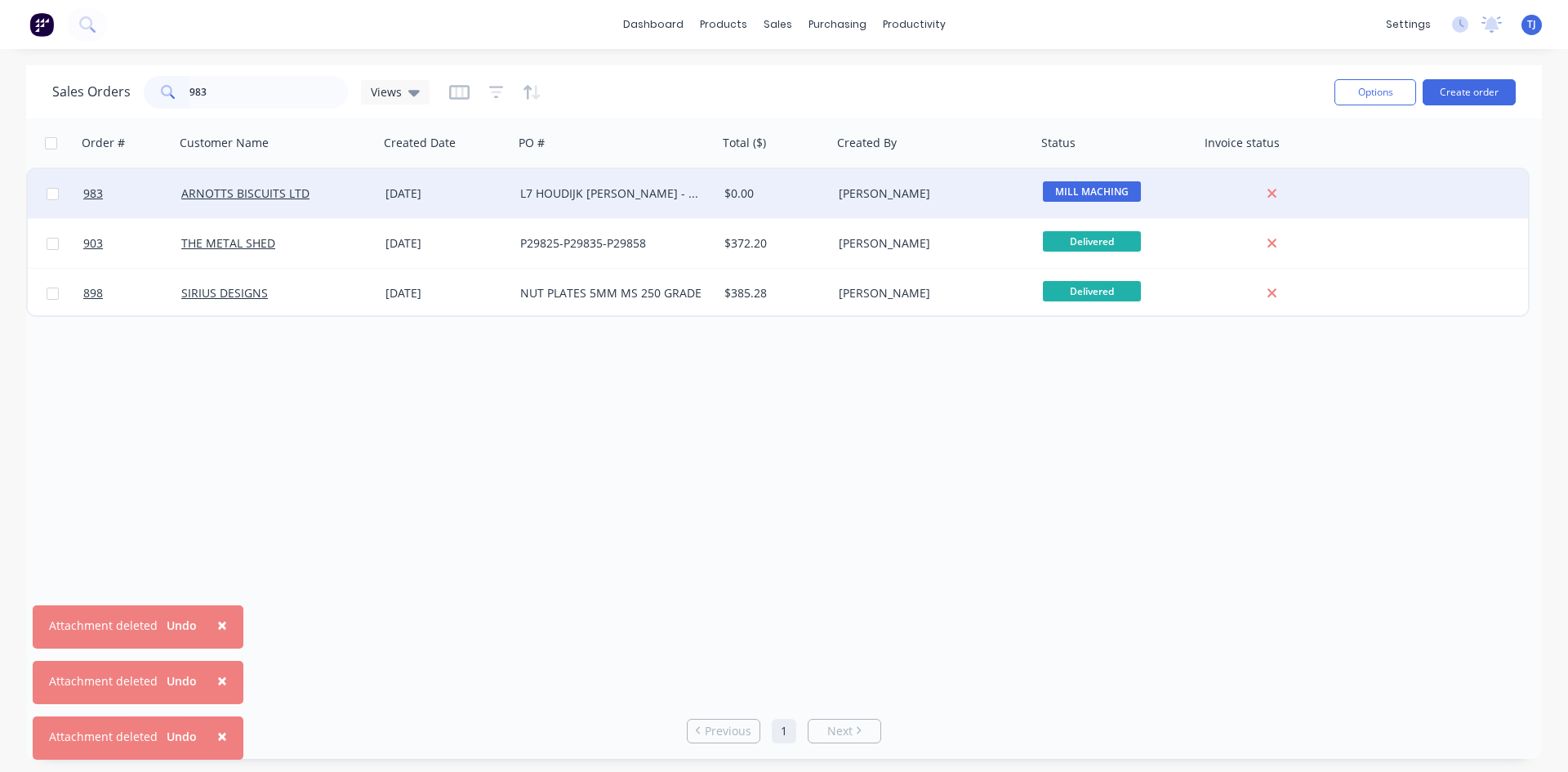
click at [557, 195] on div "L7 HOUDIJK [PERSON_NAME] - NOSE PLATE UPGRADE" at bounding box center [610, 194] width 181 height 16
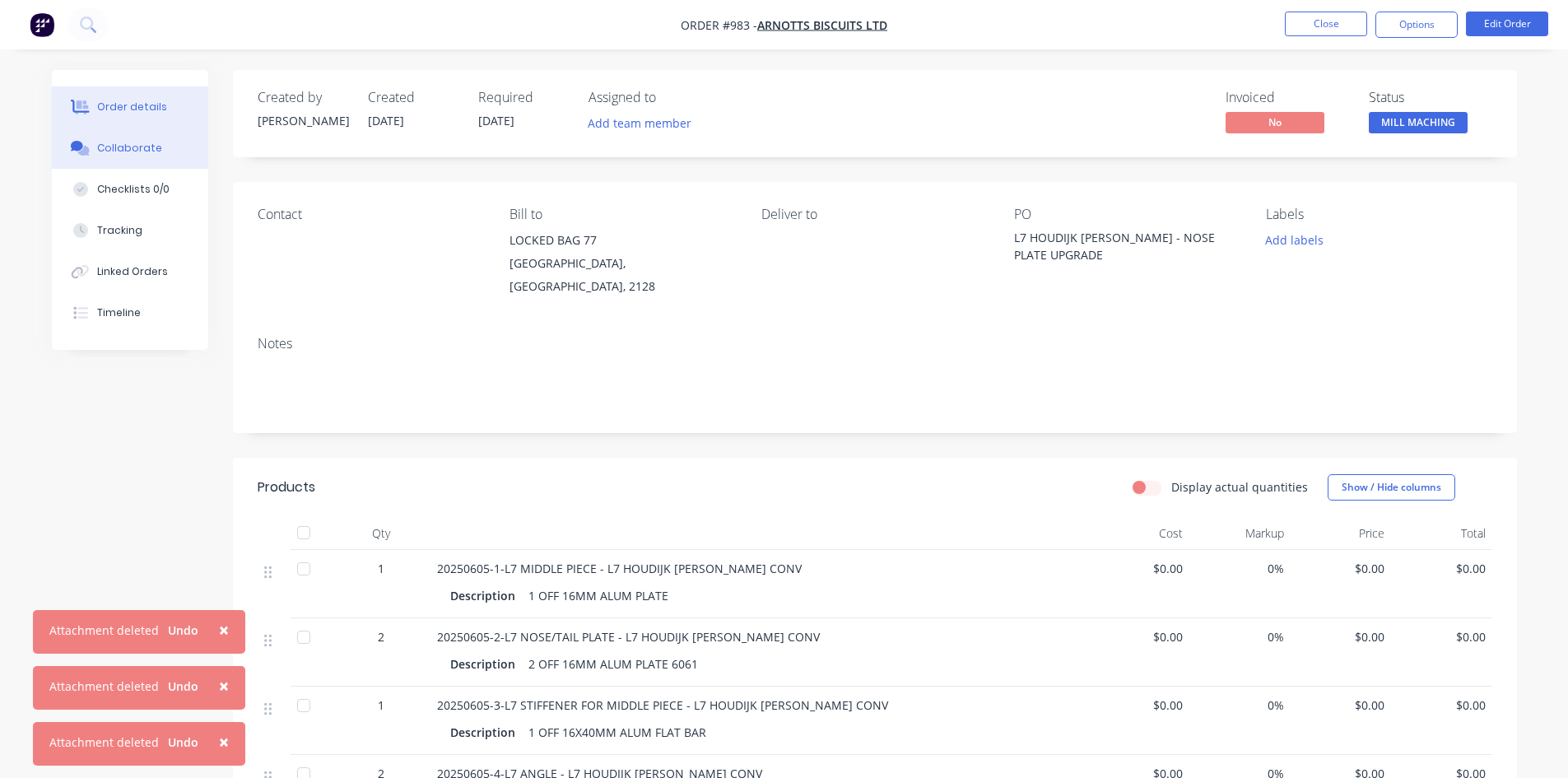
click at [144, 147] on div "Collaborate" at bounding box center [129, 148] width 65 height 14
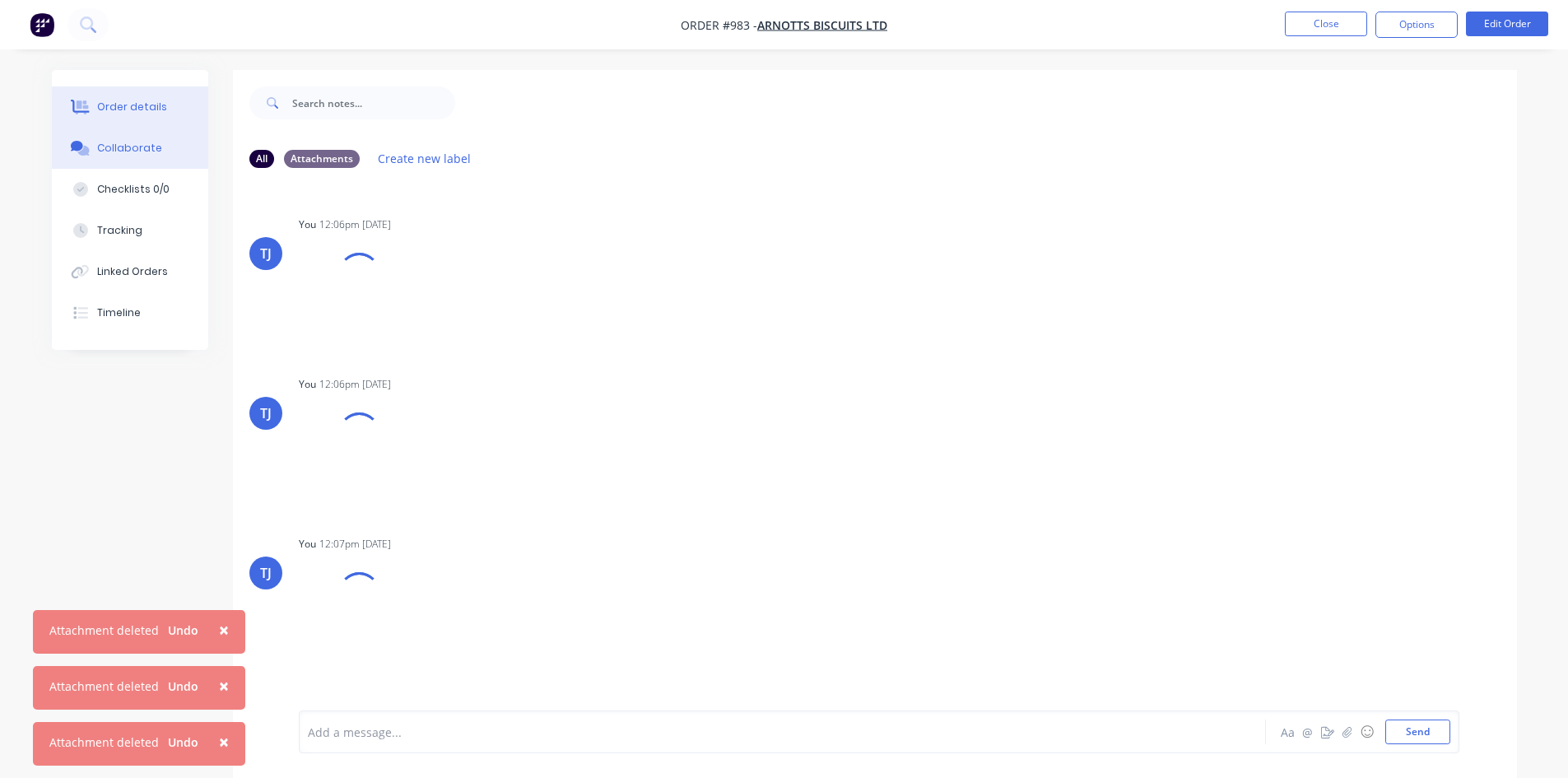
scroll to position [692, 0]
click at [146, 112] on div "Order details" at bounding box center [132, 107] width 70 height 14
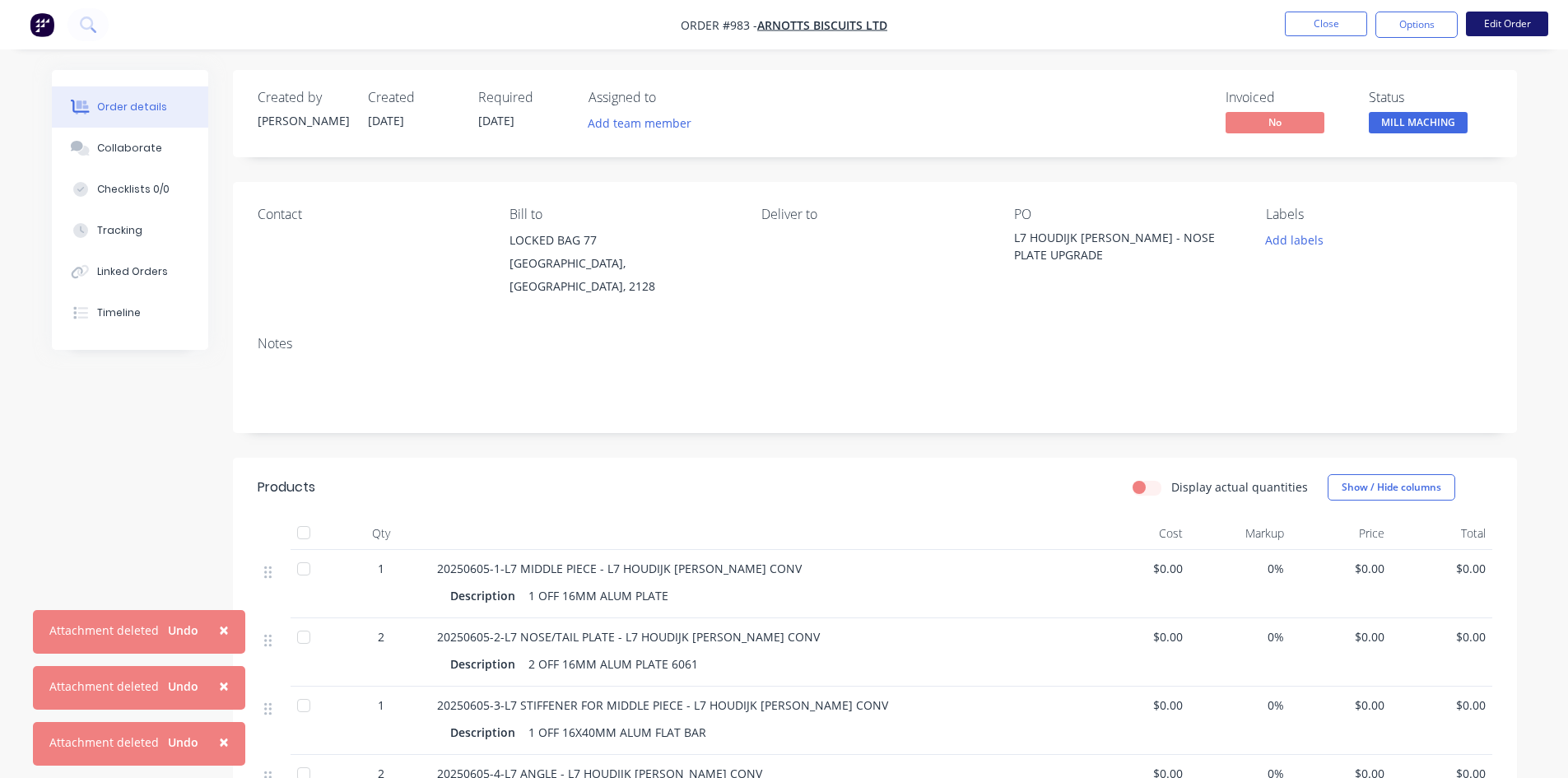
click at [1481, 21] on button "Edit Order" at bounding box center [1507, 23] width 83 height 24
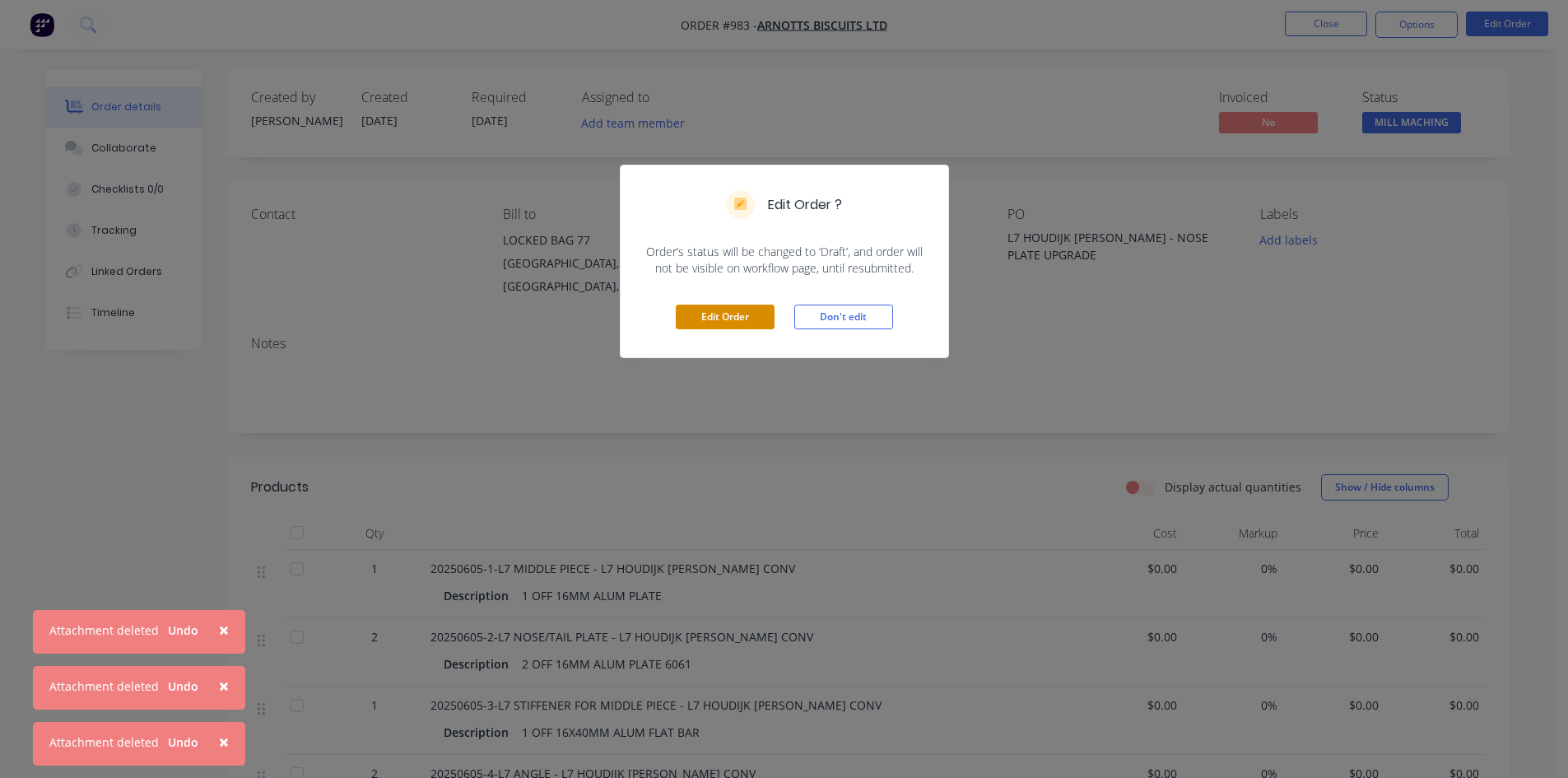
click at [704, 316] on button "Edit Order" at bounding box center [725, 317] width 99 height 24
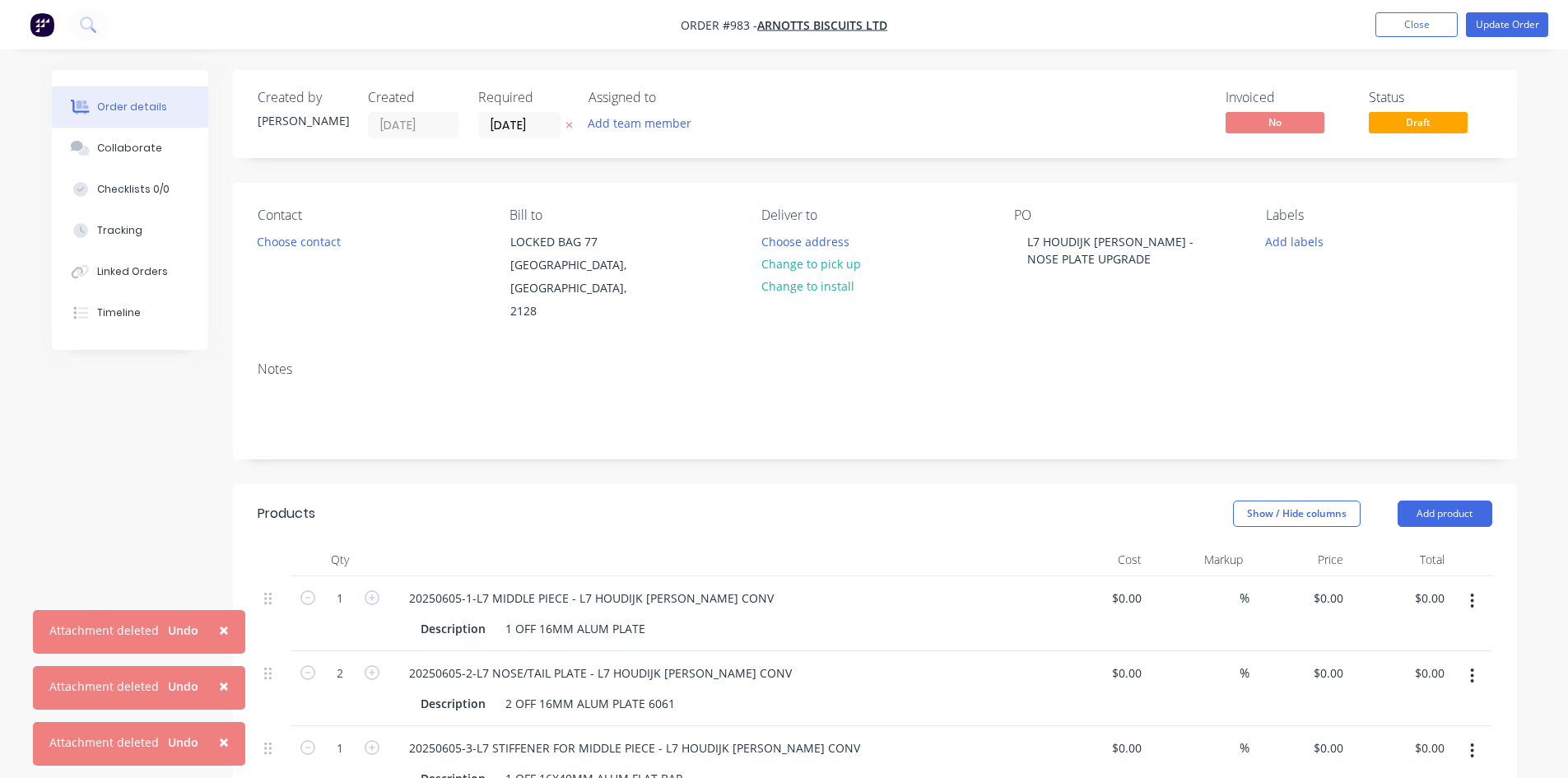
click at [1350, 577] on div "$0.00 $0.00" at bounding box center [1400, 613] width 102 height 75
click at [1336, 586] on input "0" at bounding box center [1331, 598] width 38 height 24
click at [1340, 661] on input "0" at bounding box center [1340, 673] width 19 height 24
click at [1324, 736] on div "0 0" at bounding box center [1337, 747] width 25 height 24
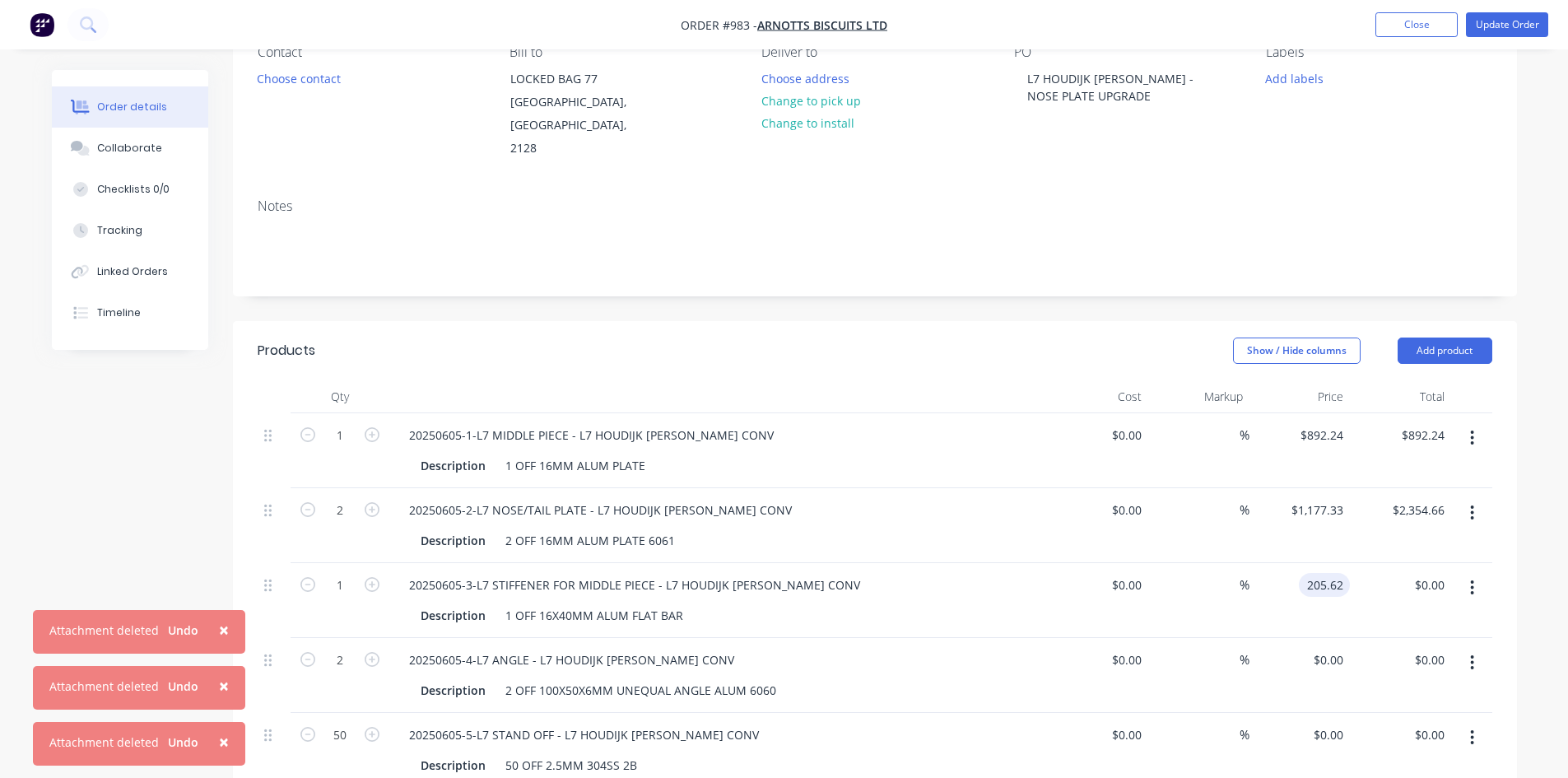
scroll to position [165, 0]
click at [1334, 647] on input "0" at bounding box center [1331, 658] width 38 height 24
click at [1331, 721] on div "0 0" at bounding box center [1340, 733] width 19 height 24
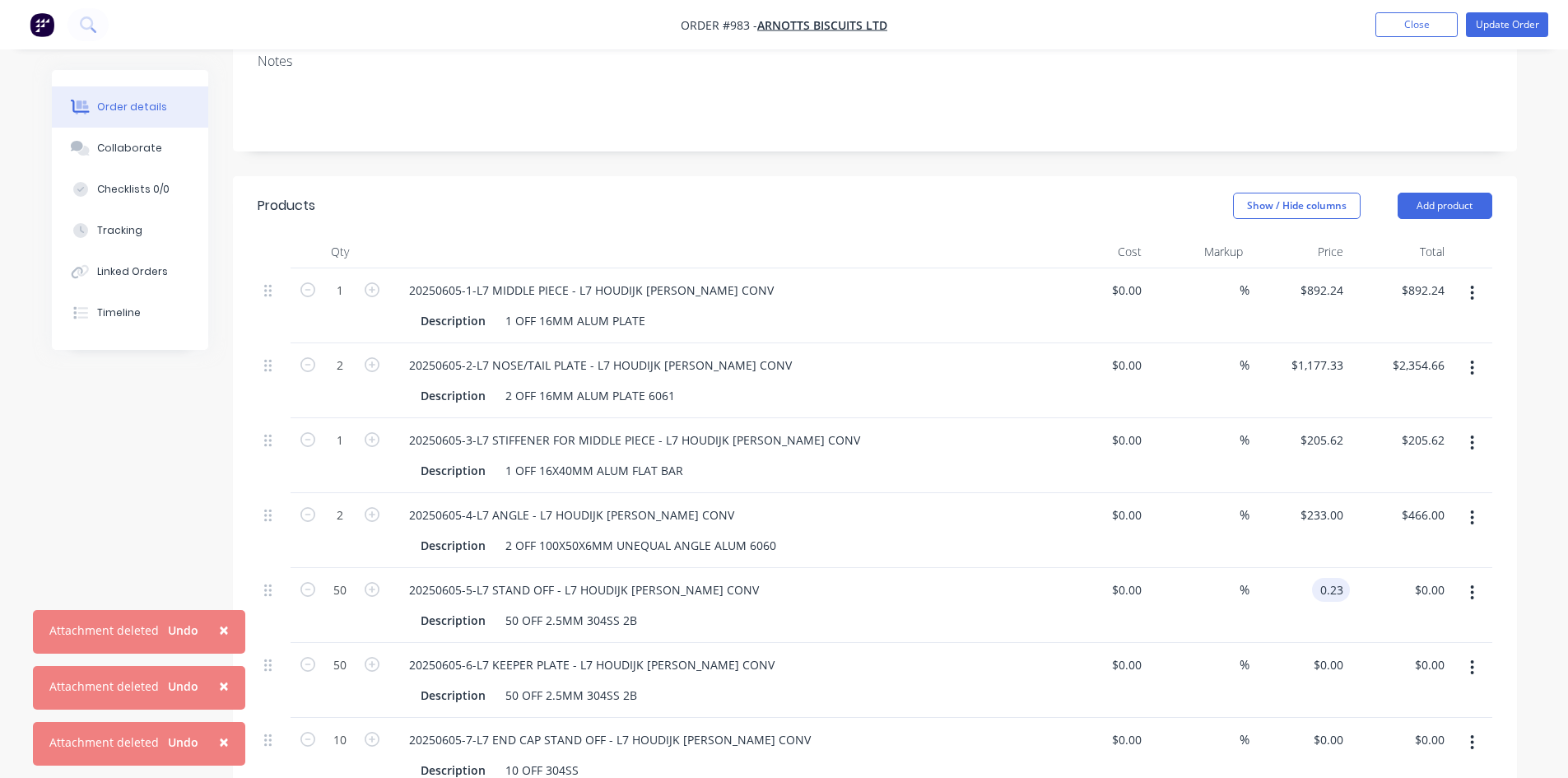
scroll to position [329, 0]
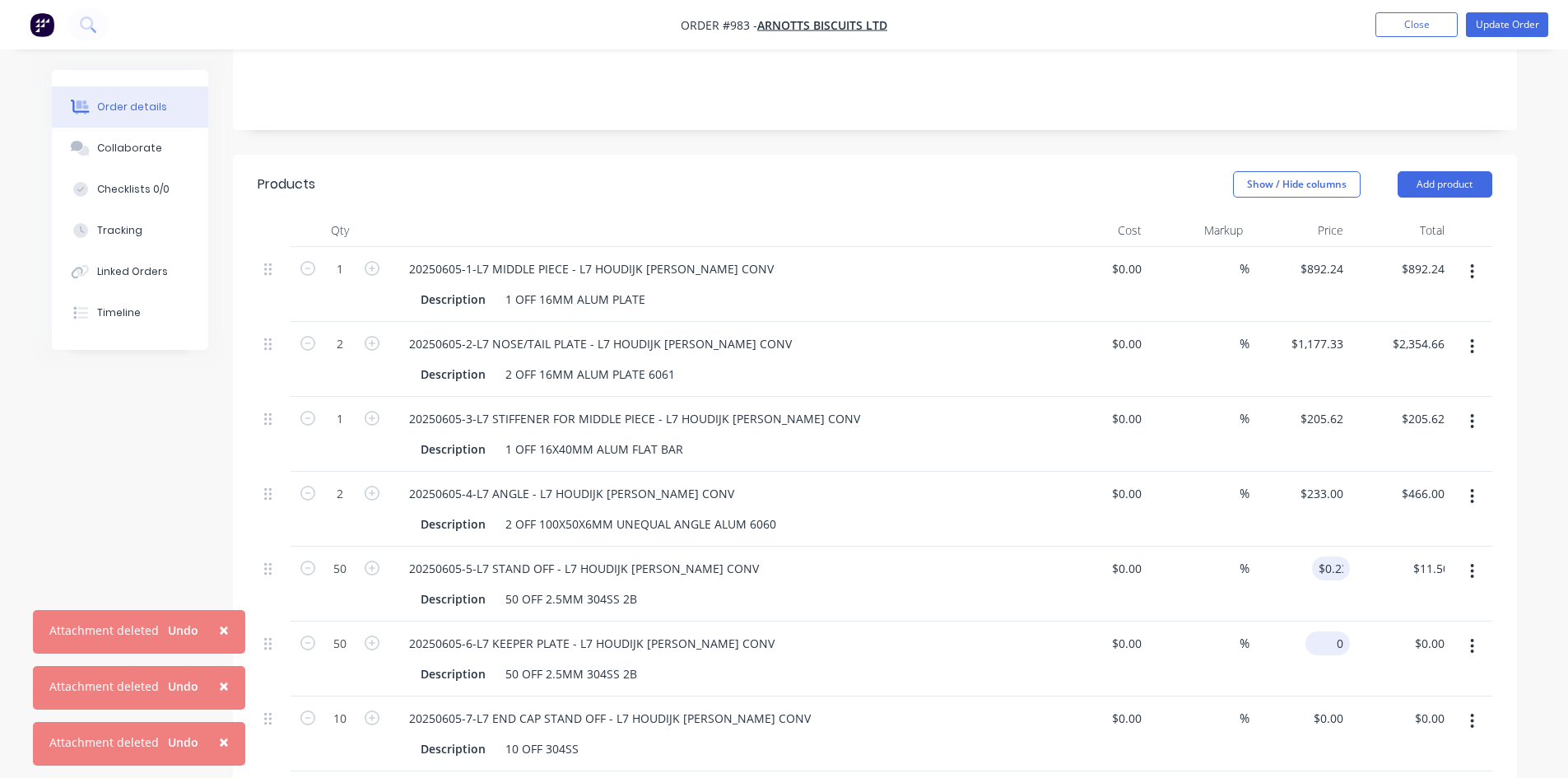
click at [1316, 622] on div "0 $0.00" at bounding box center [1299, 658] width 102 height 75
click at [1341, 706] on input "0" at bounding box center [1331, 718] width 38 height 24
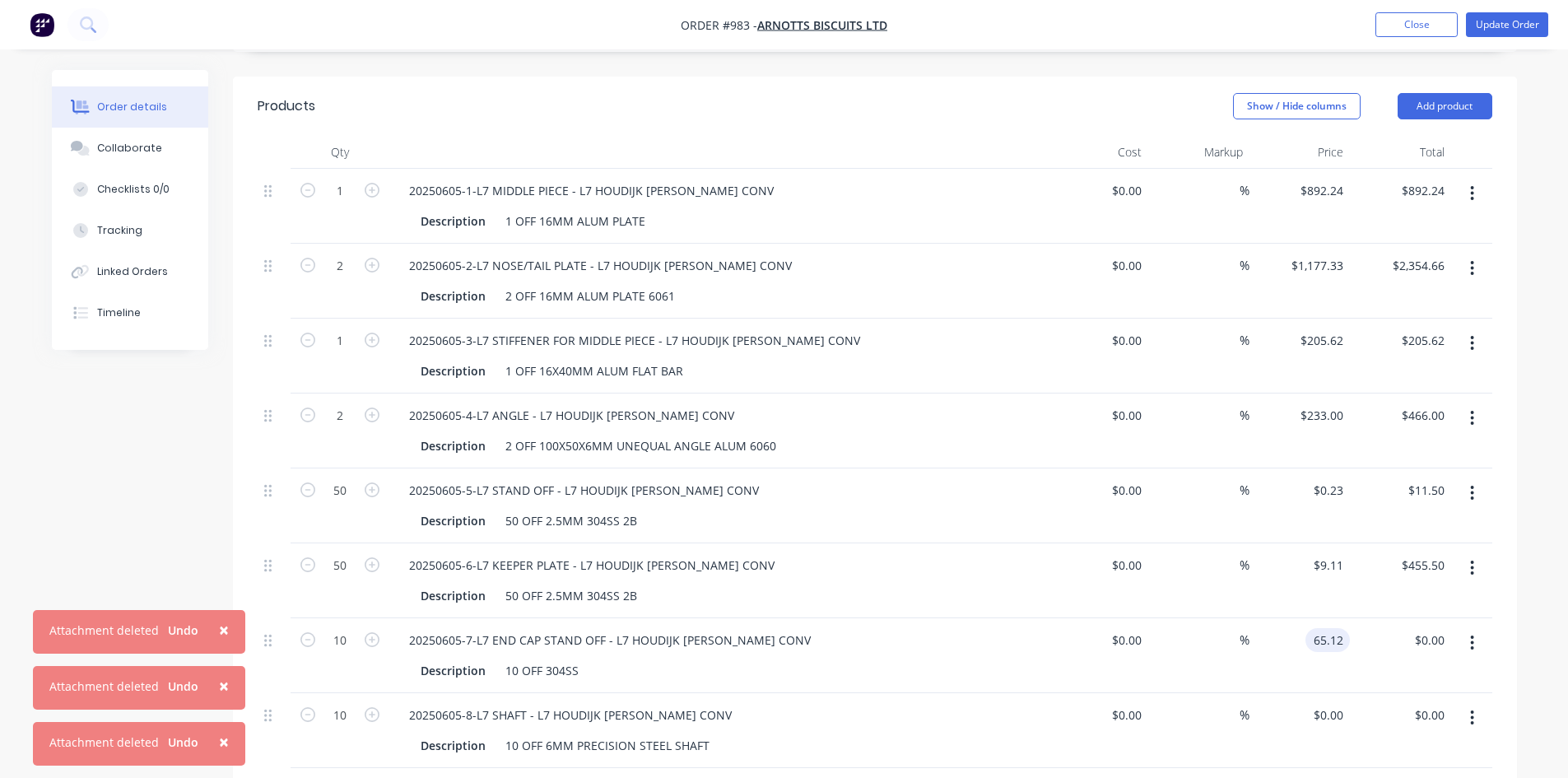
scroll to position [412, 0]
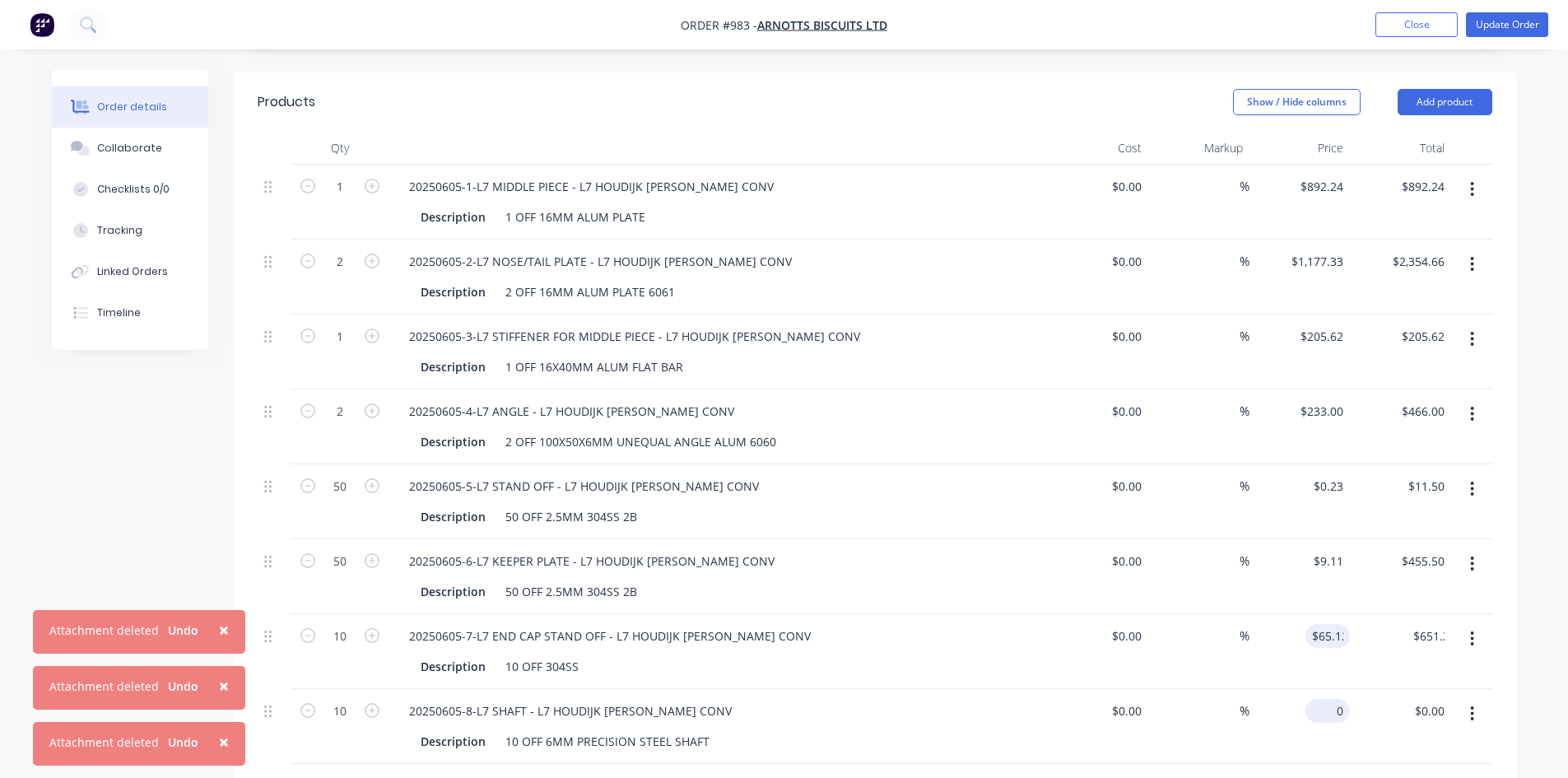
click at [1336, 699] on input "0" at bounding box center [1331, 711] width 38 height 24
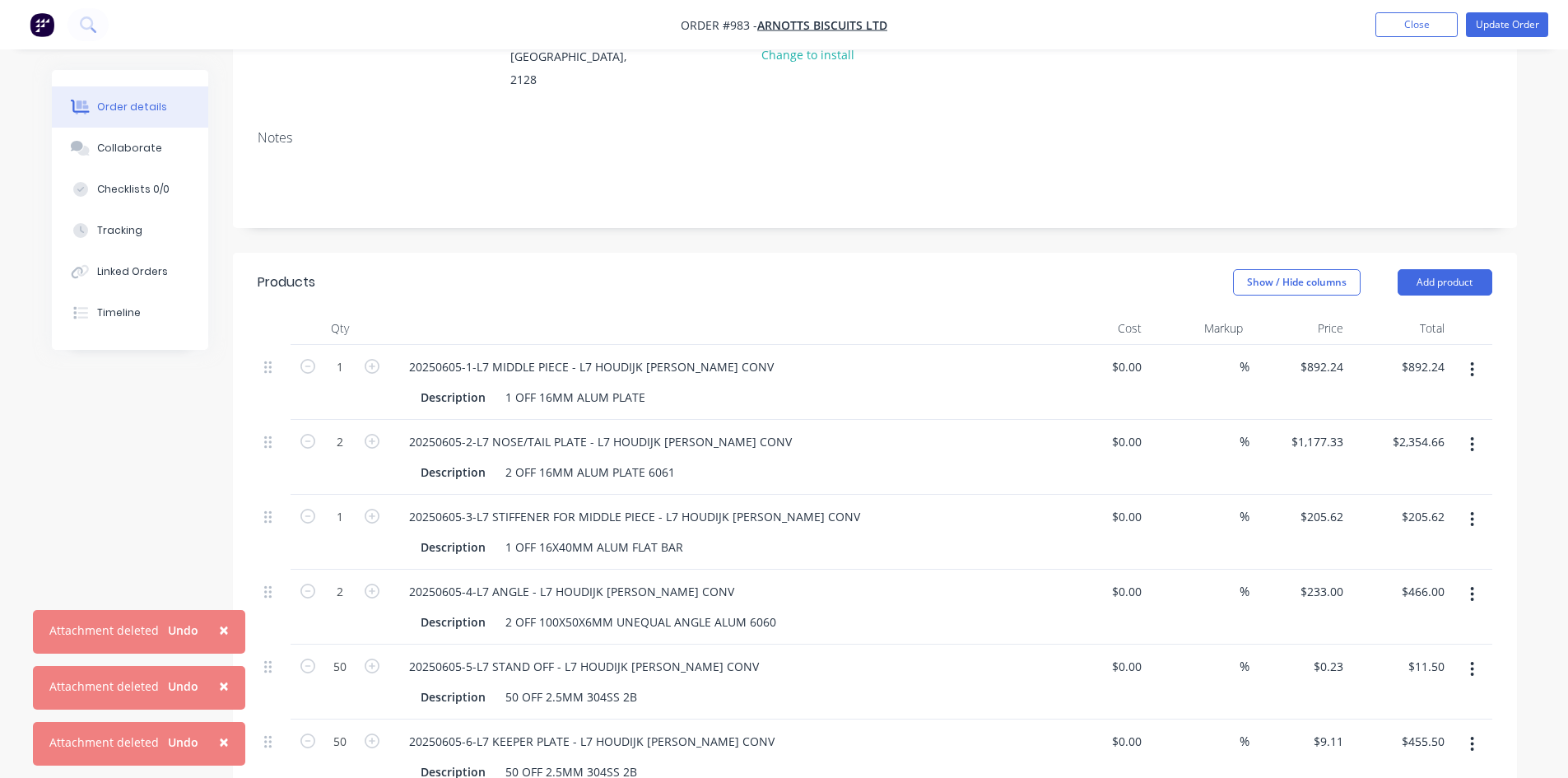
scroll to position [24, 0]
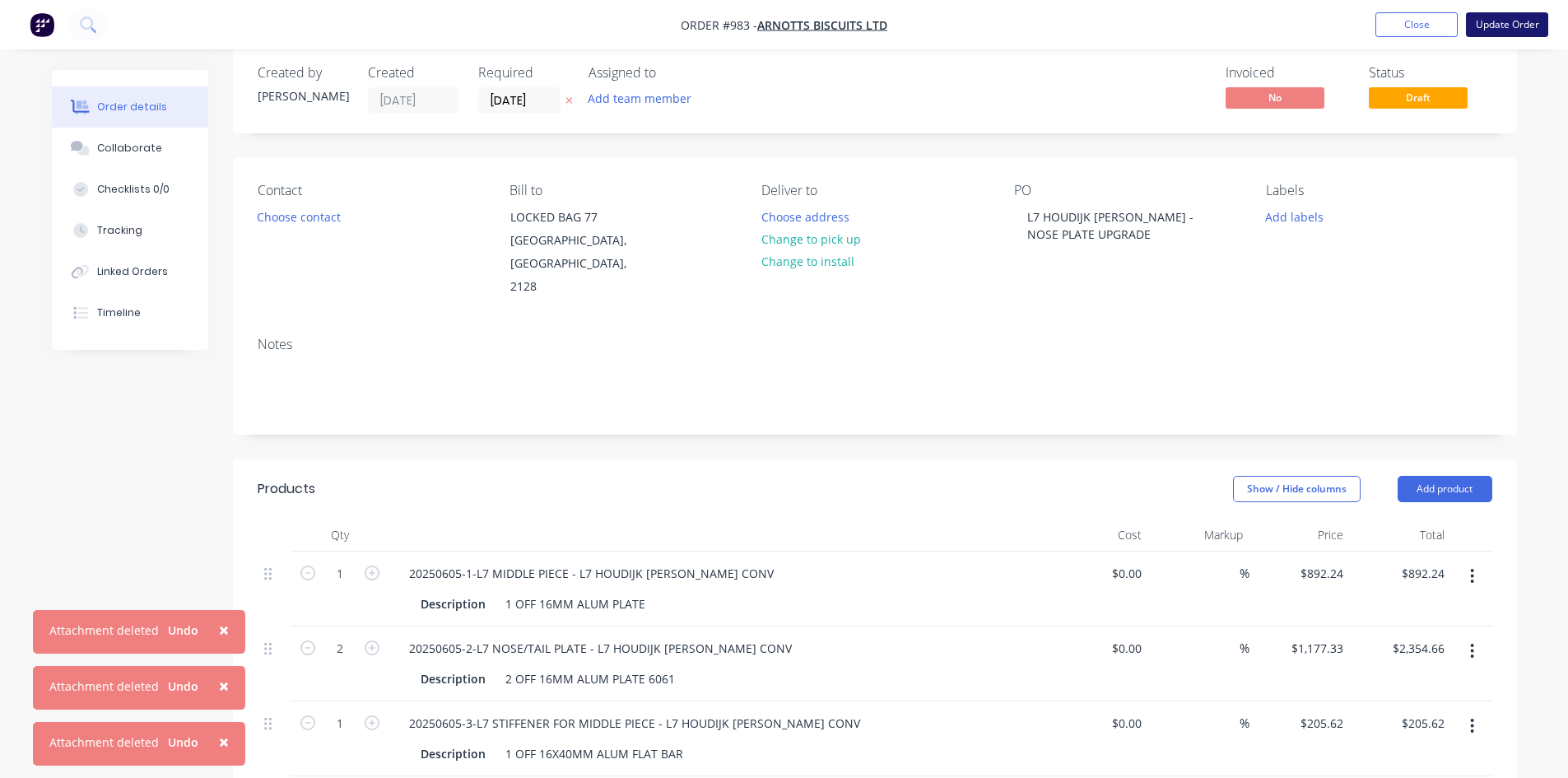
click at [1510, 22] on button "Update Order" at bounding box center [1507, 24] width 83 height 24
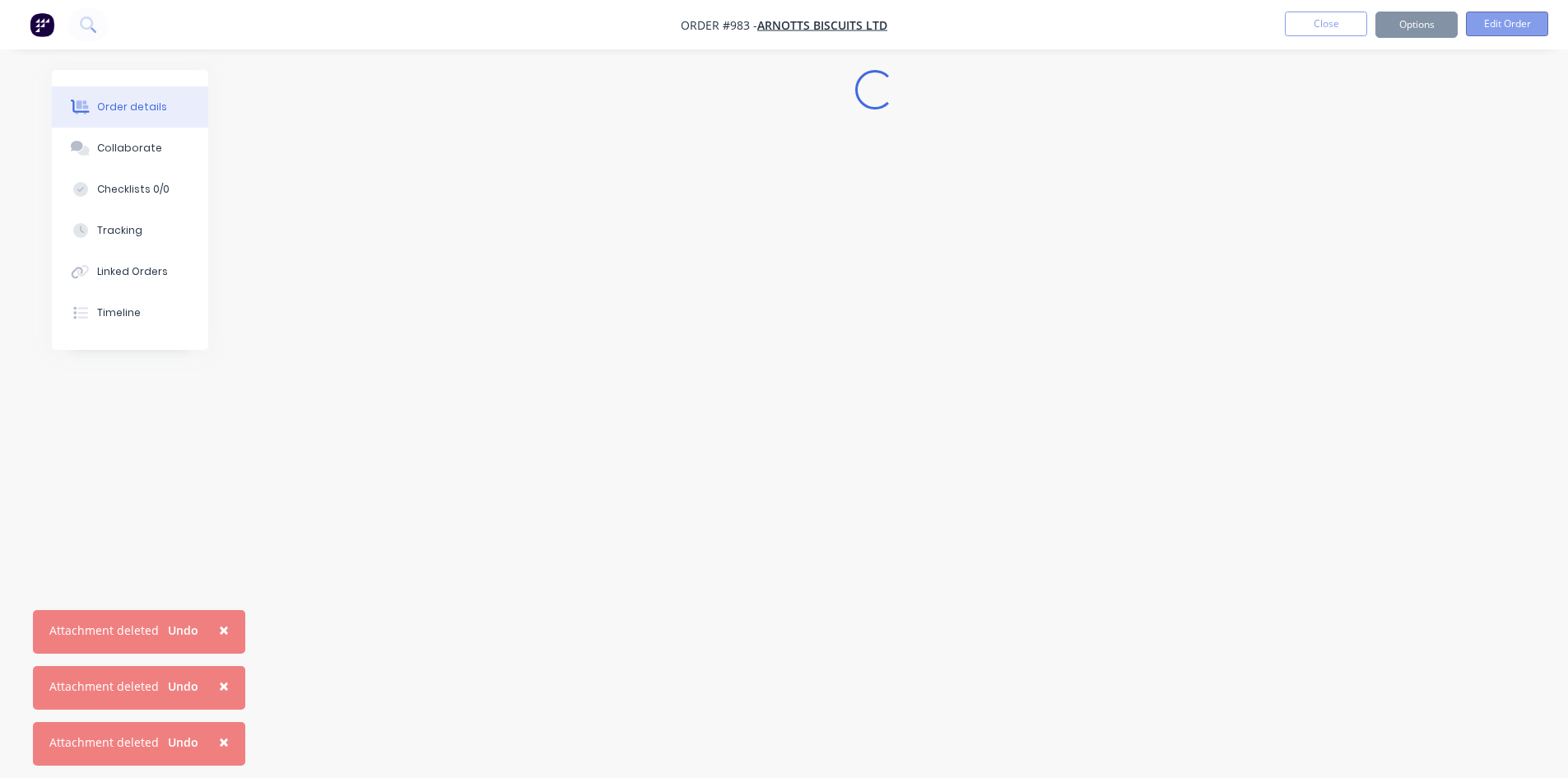
scroll to position [0, 0]
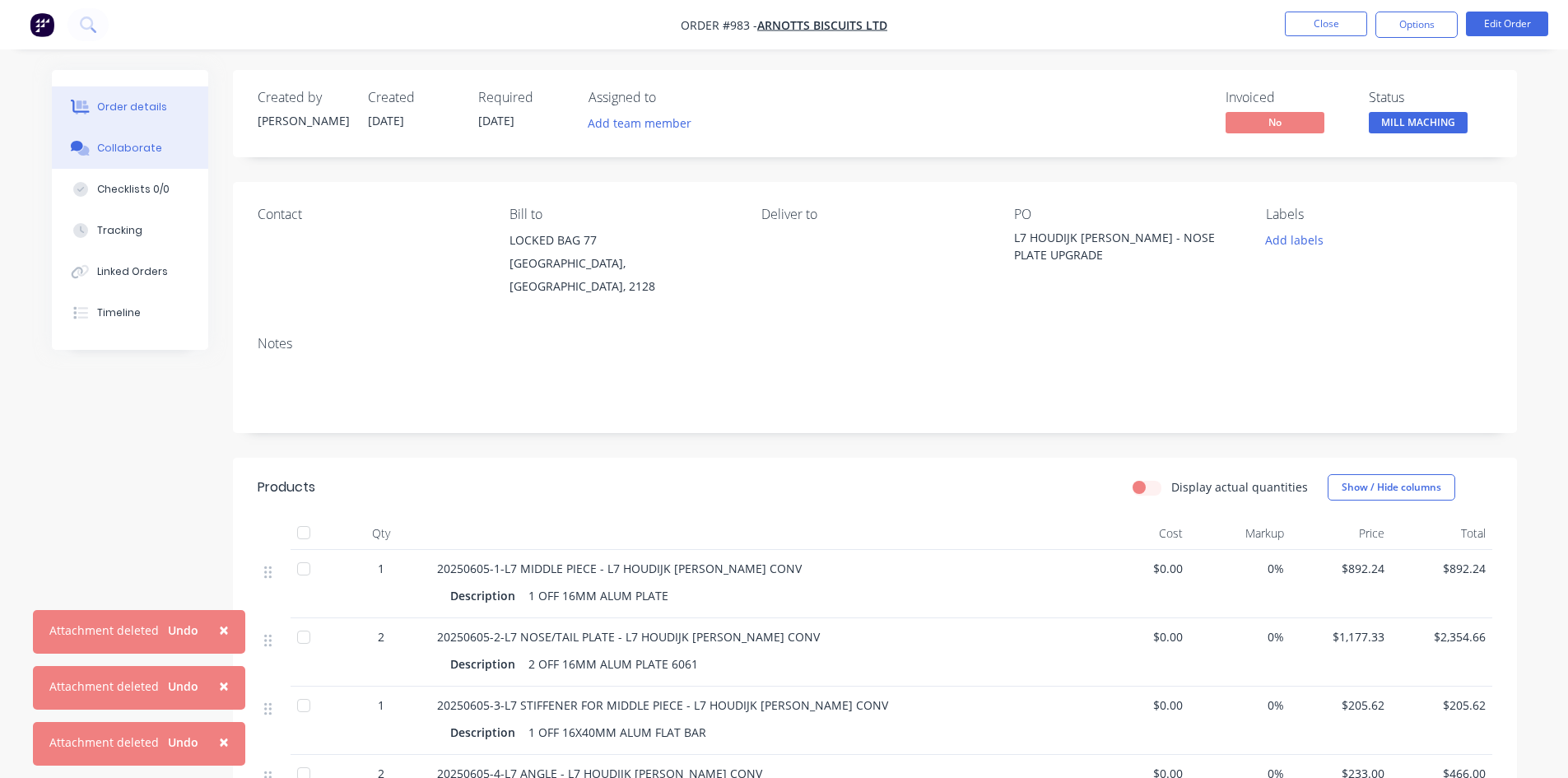
click at [152, 154] on div "Collaborate" at bounding box center [129, 148] width 65 height 14
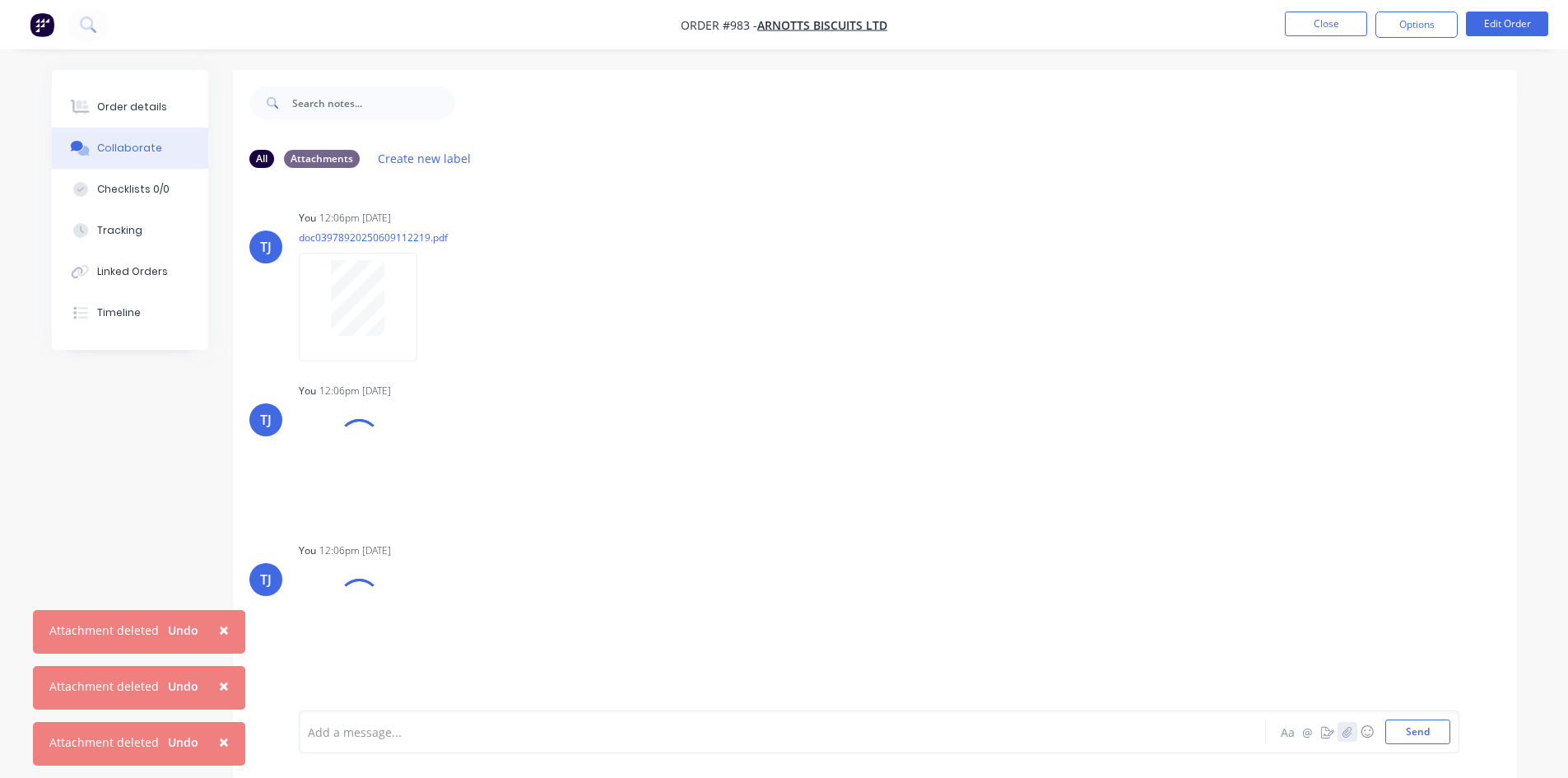
click at [1354, 728] on button "button" at bounding box center [1347, 732] width 20 height 20
click at [1423, 741] on button "Send" at bounding box center [1417, 731] width 65 height 24
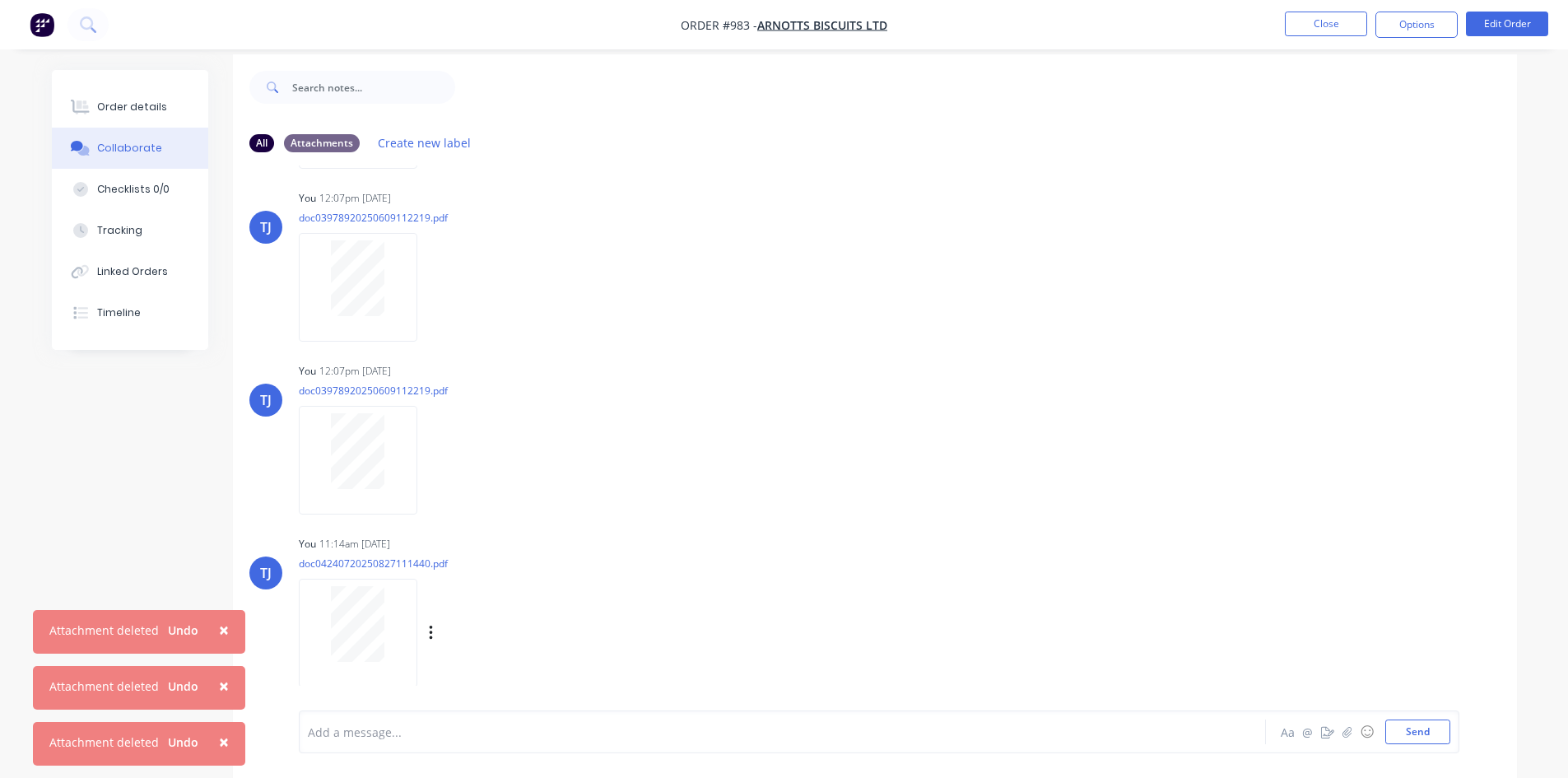
scroll to position [24, 0]
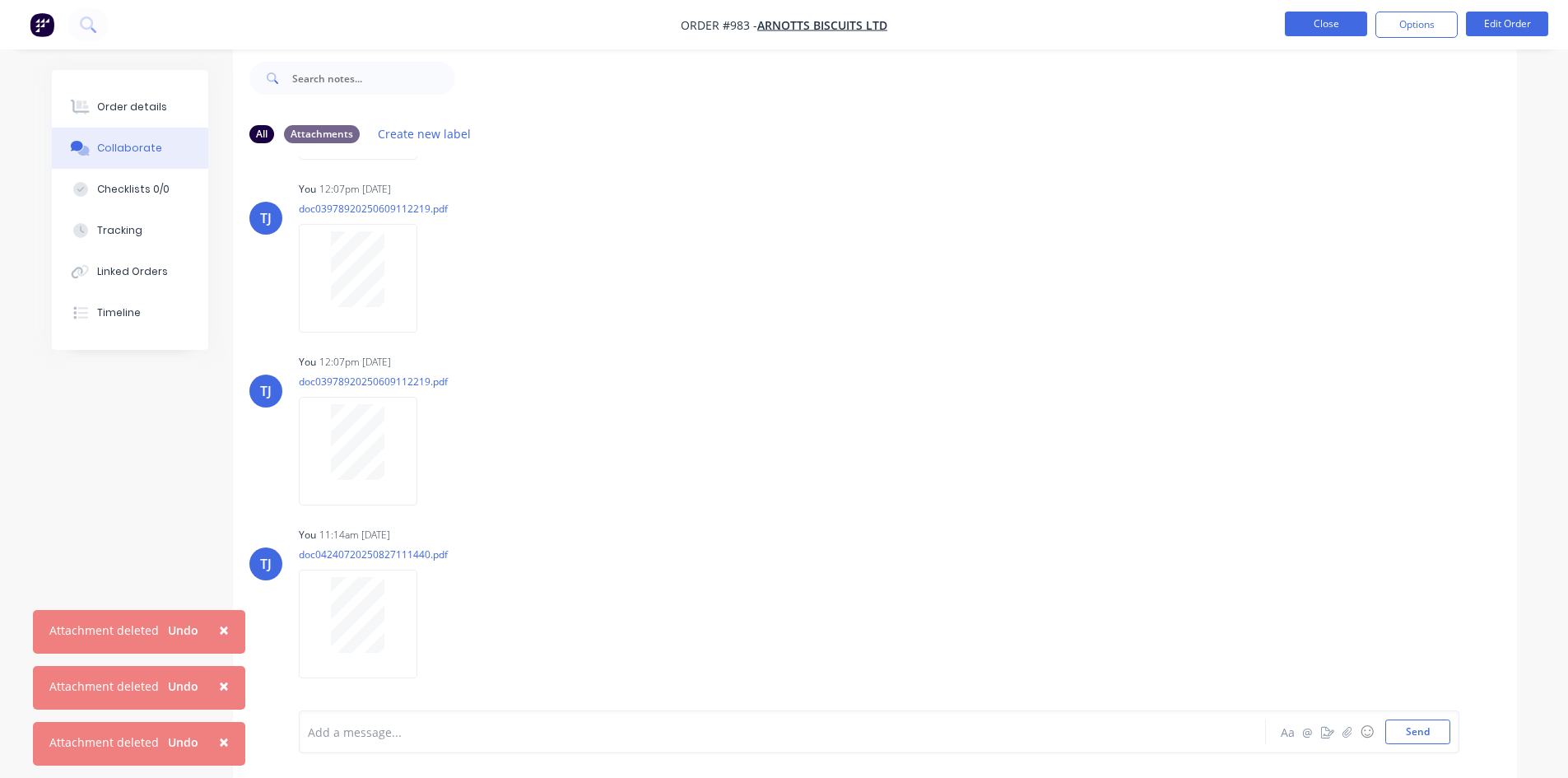
click at [1326, 24] on button "Close" at bounding box center [1326, 23] width 83 height 24
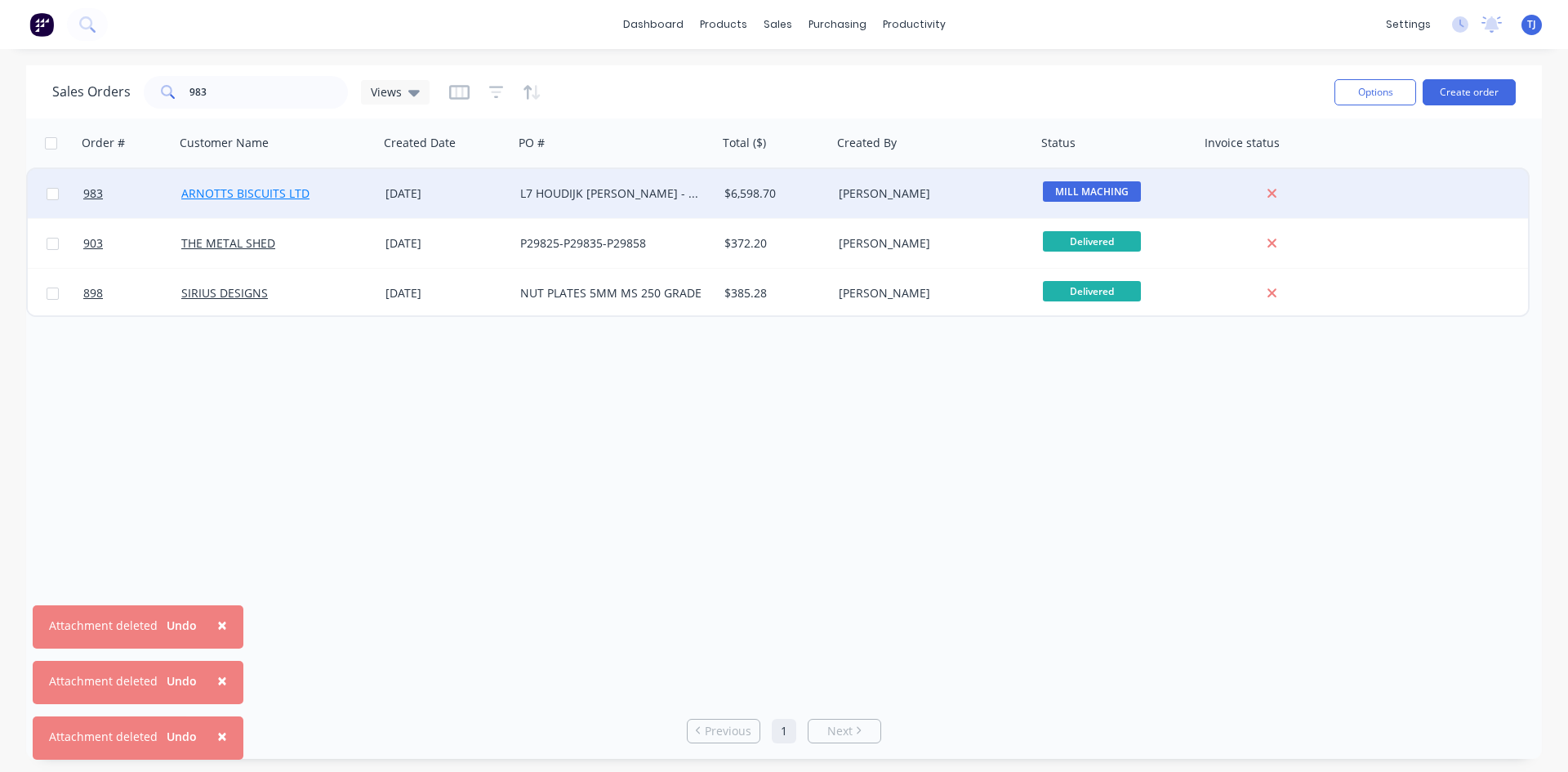
click at [279, 198] on link "ARNOTTS BISCUITS LTD" at bounding box center [245, 193] width 129 height 15
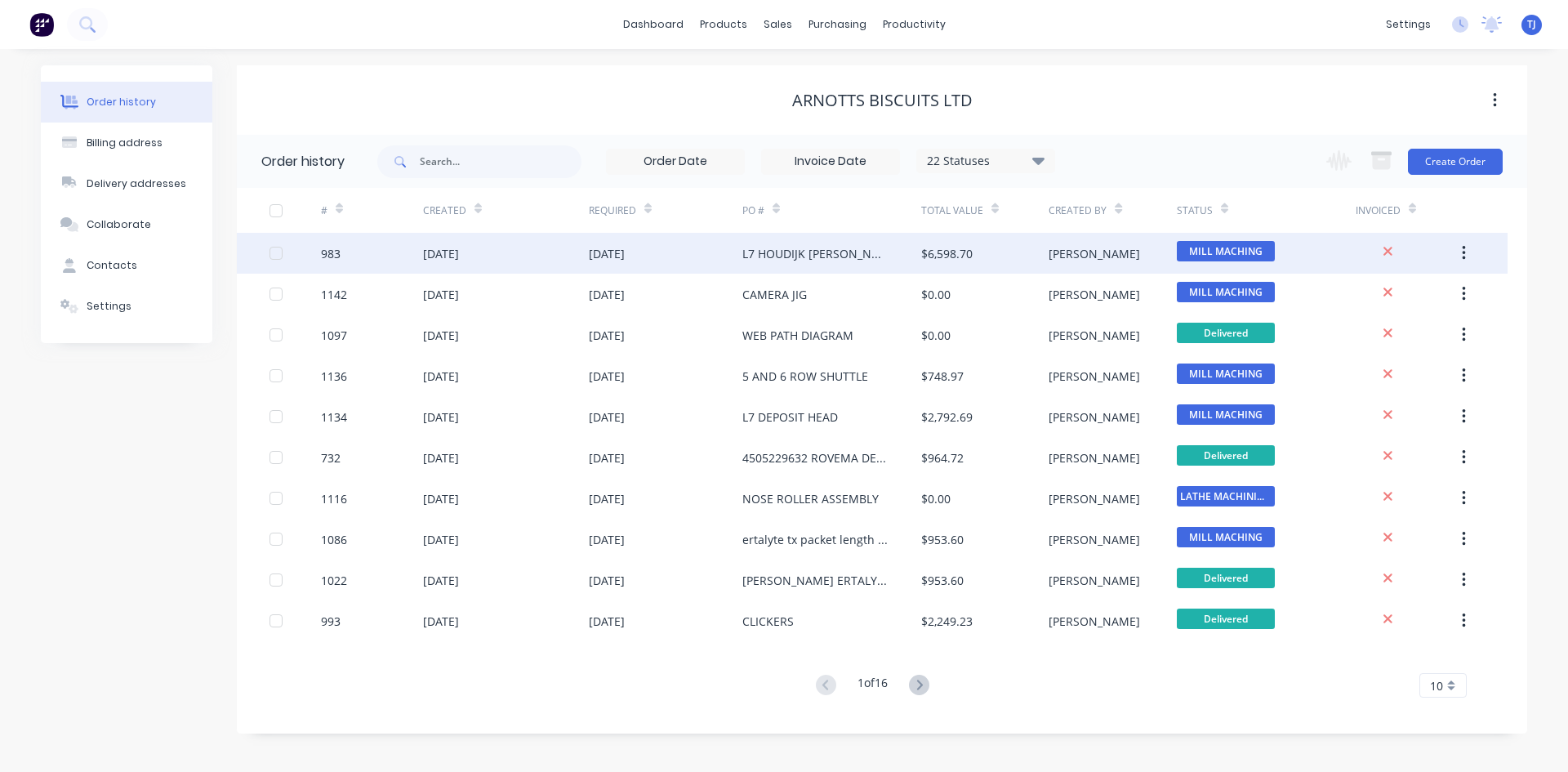
click at [1073, 251] on div "[PERSON_NAME]" at bounding box center [1094, 253] width 92 height 17
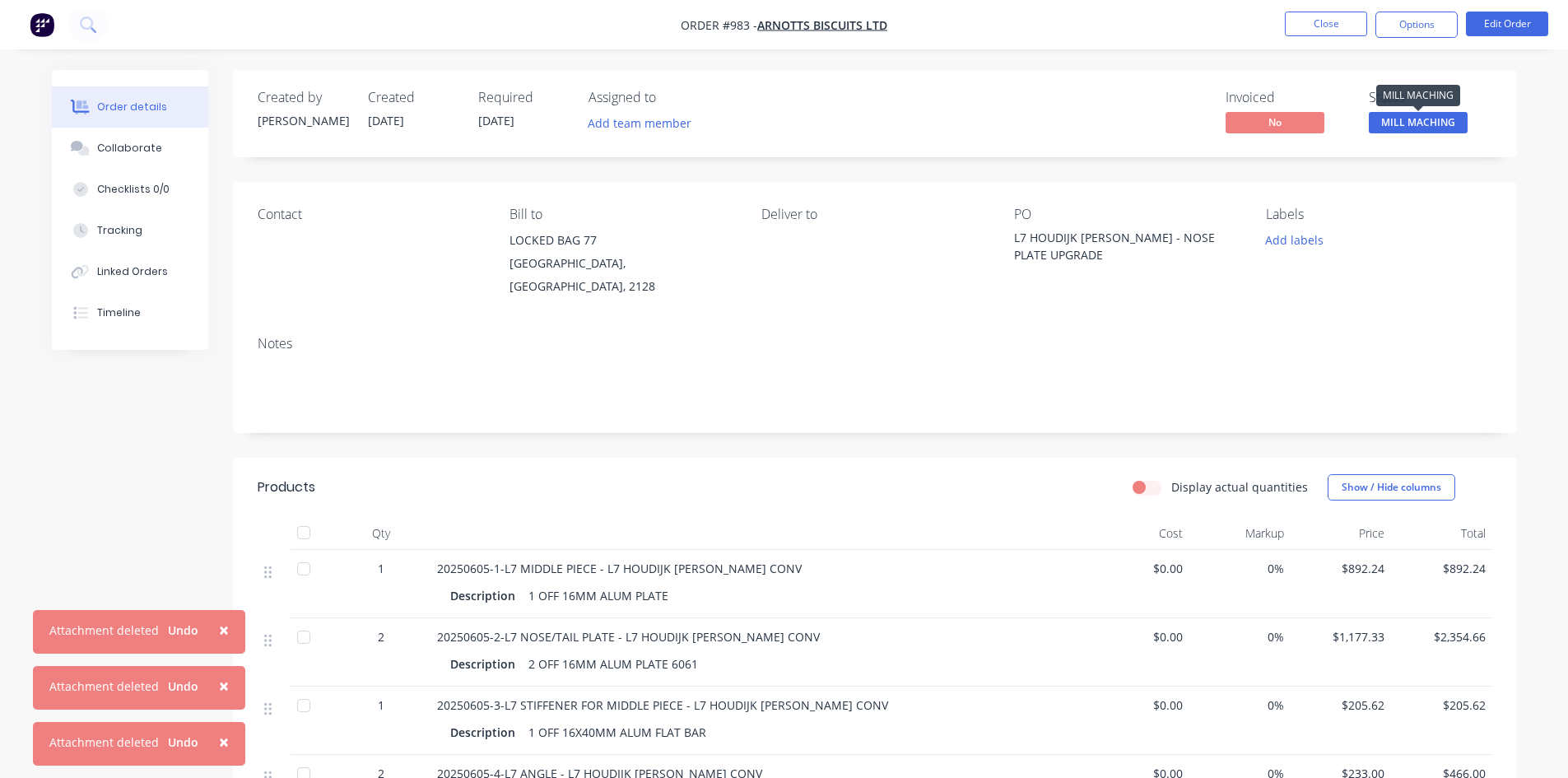
click at [1453, 119] on span "MILL MACHING" at bounding box center [1418, 121] width 99 height 21
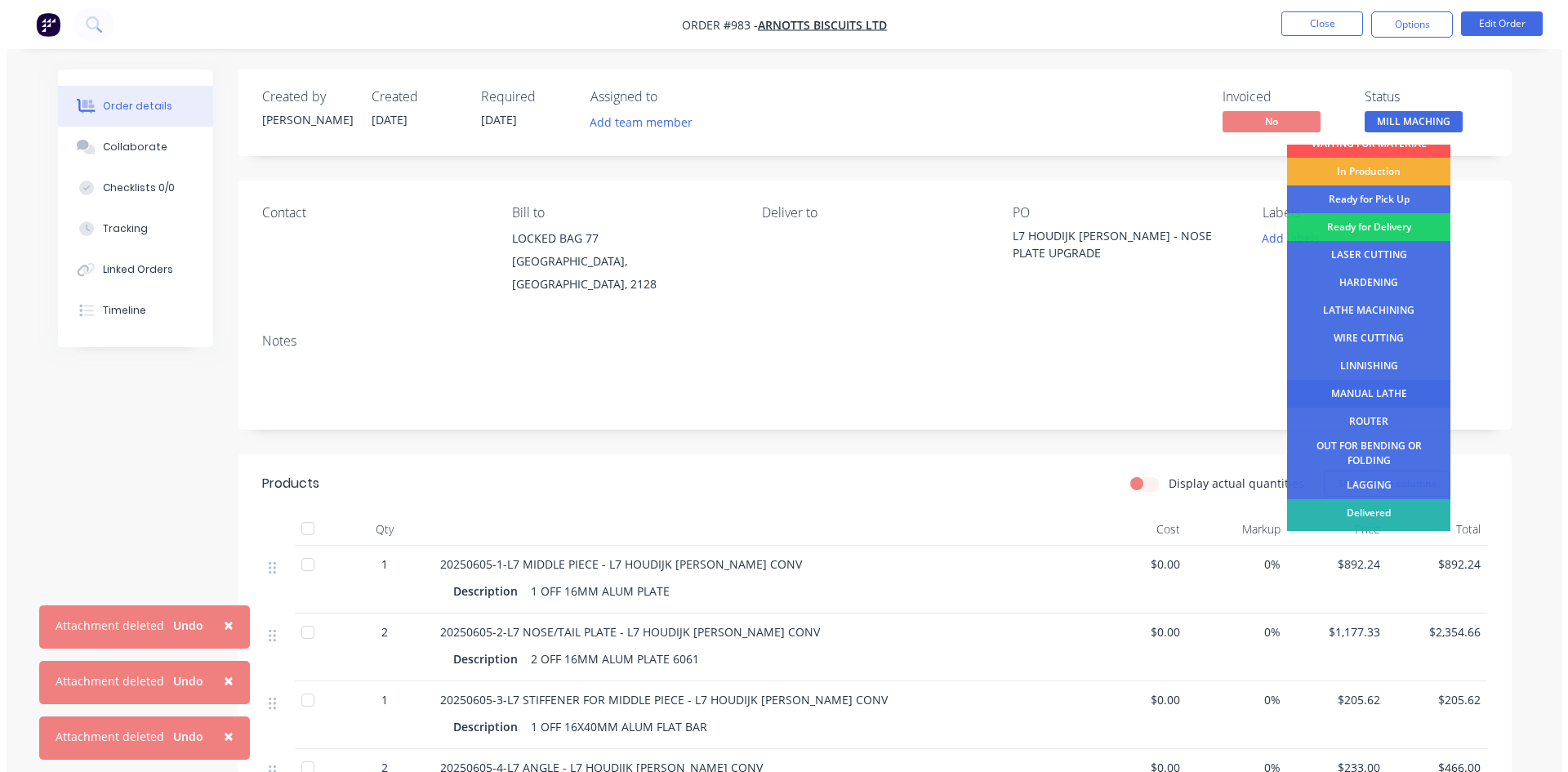
scroll to position [66, 0]
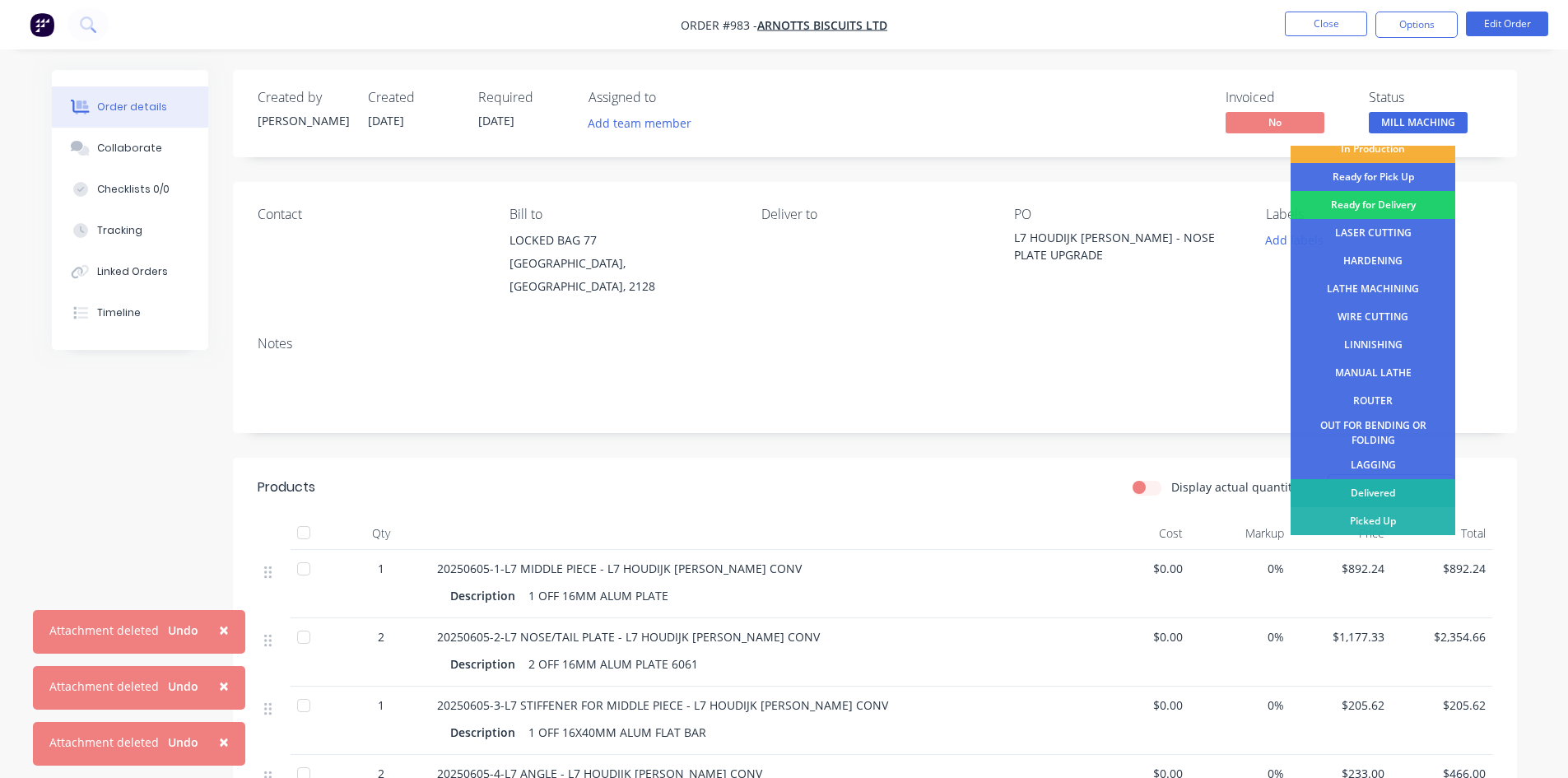
click at [1388, 490] on div "Delivered" at bounding box center [1372, 493] width 165 height 28
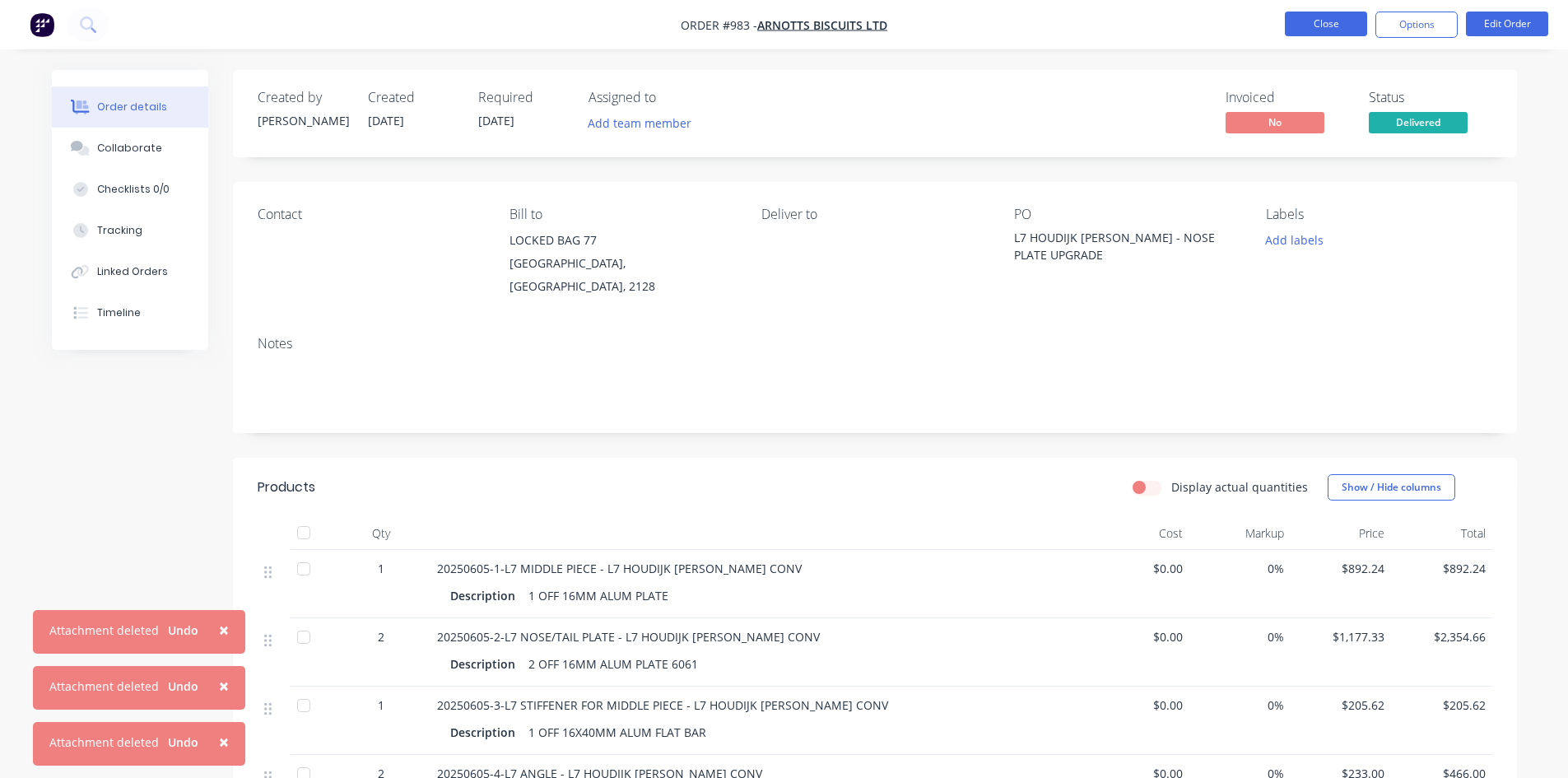
click at [1308, 24] on button "Close" at bounding box center [1326, 23] width 83 height 24
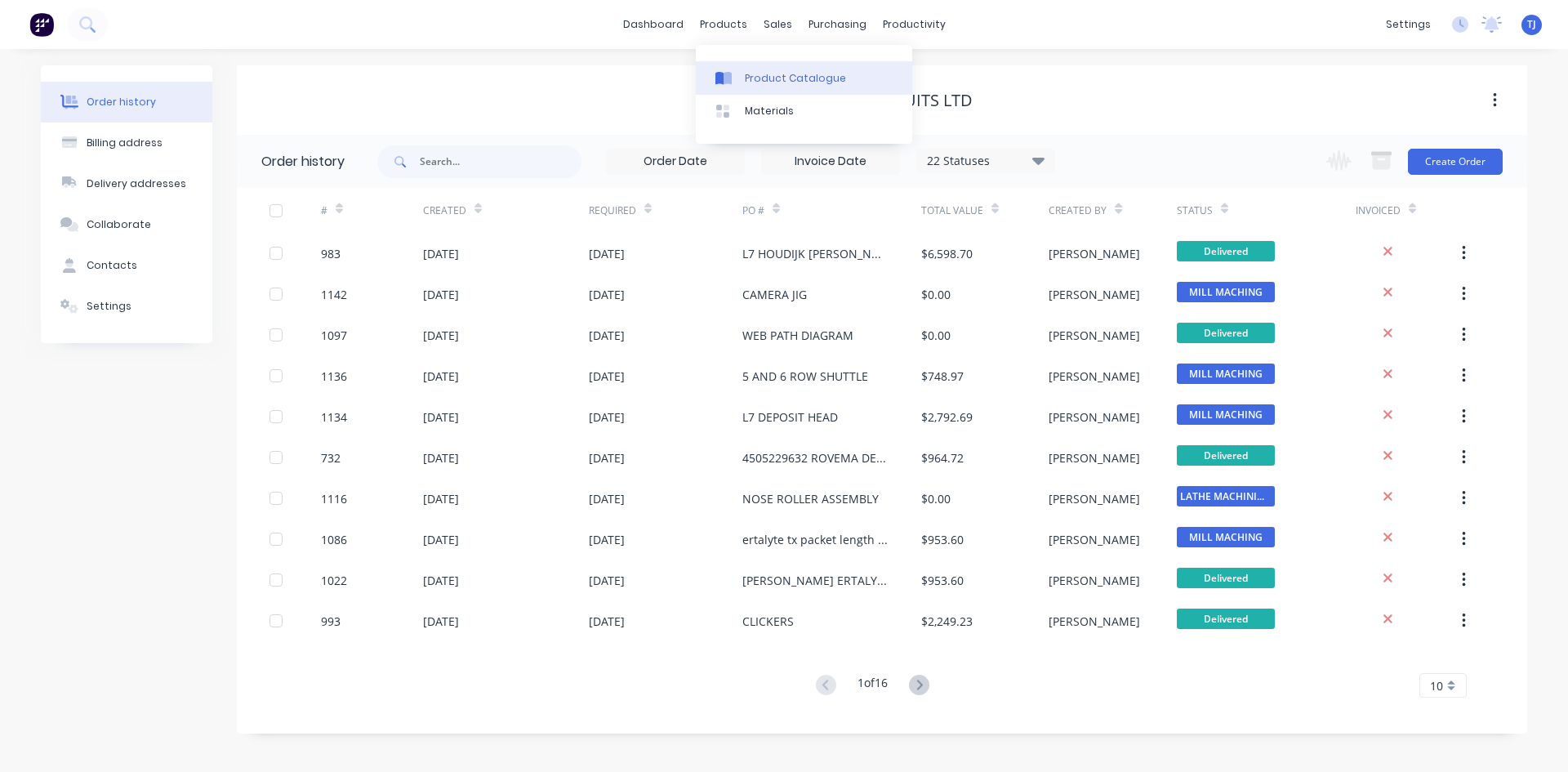
click at [759, 86] on link "Product Catalogue" at bounding box center [804, 78] width 217 height 33
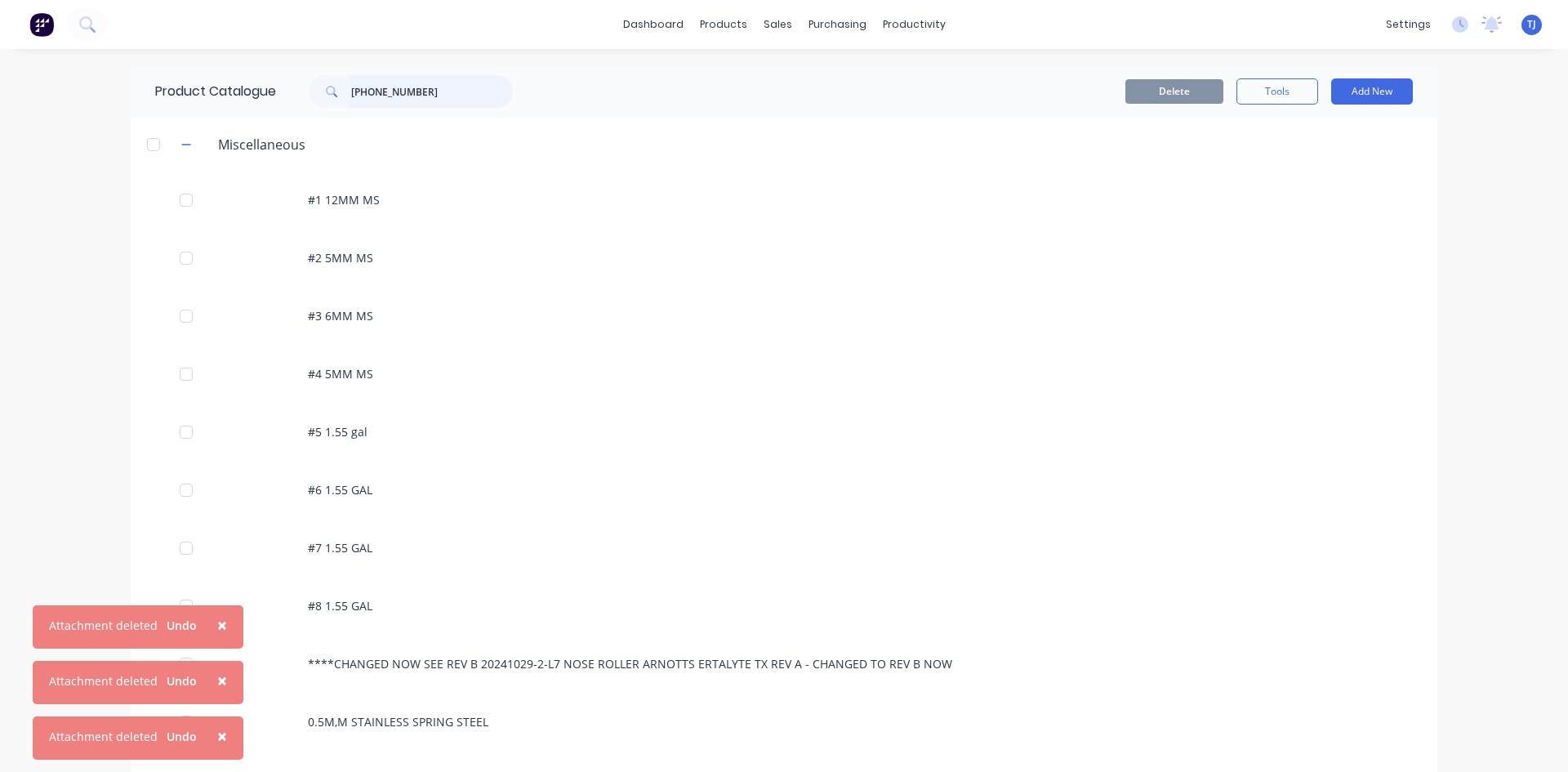
click at [429, 96] on input "[PHONE_NUMBER]" at bounding box center [432, 91] width 162 height 33
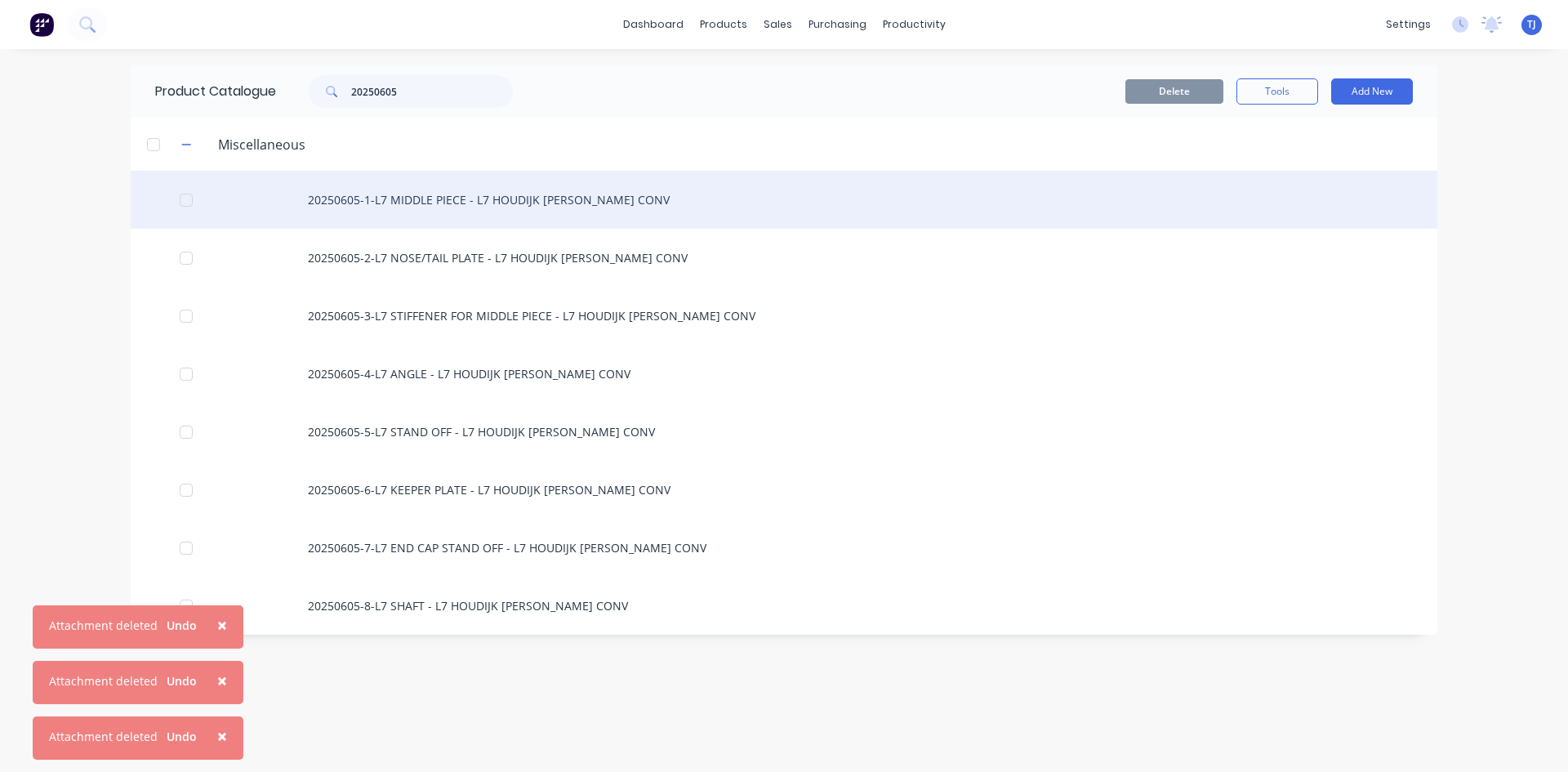
click at [461, 201] on div "20250605-1-L7 MIDDLE PIECE - L7 HOUDIJK [PERSON_NAME] CONV" at bounding box center [784, 199] width 1307 height 58
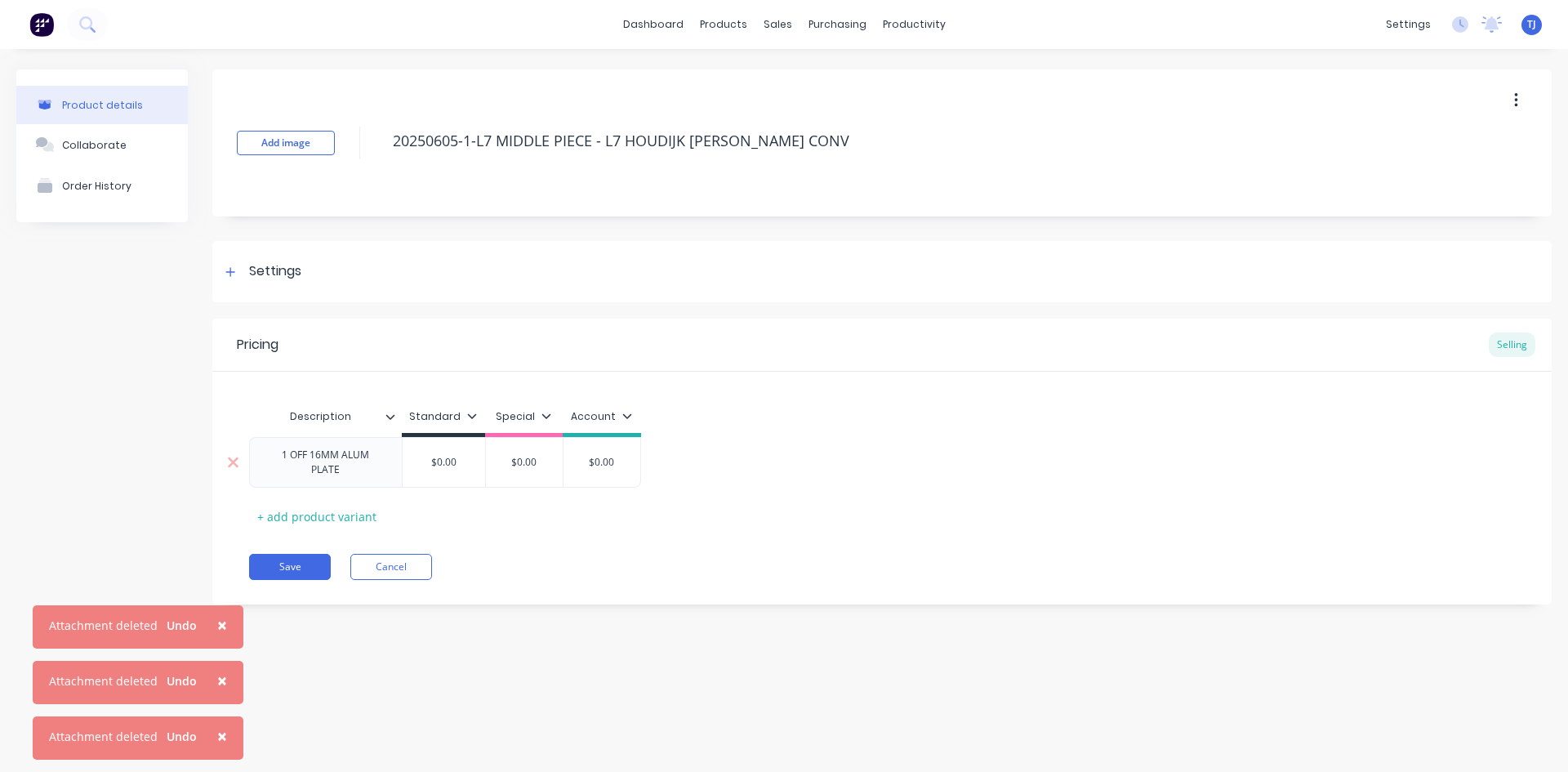
click at [455, 468] on input "$0.00" at bounding box center [444, 462] width 82 height 14
click at [298, 563] on button "Save" at bounding box center [290, 567] width 82 height 26
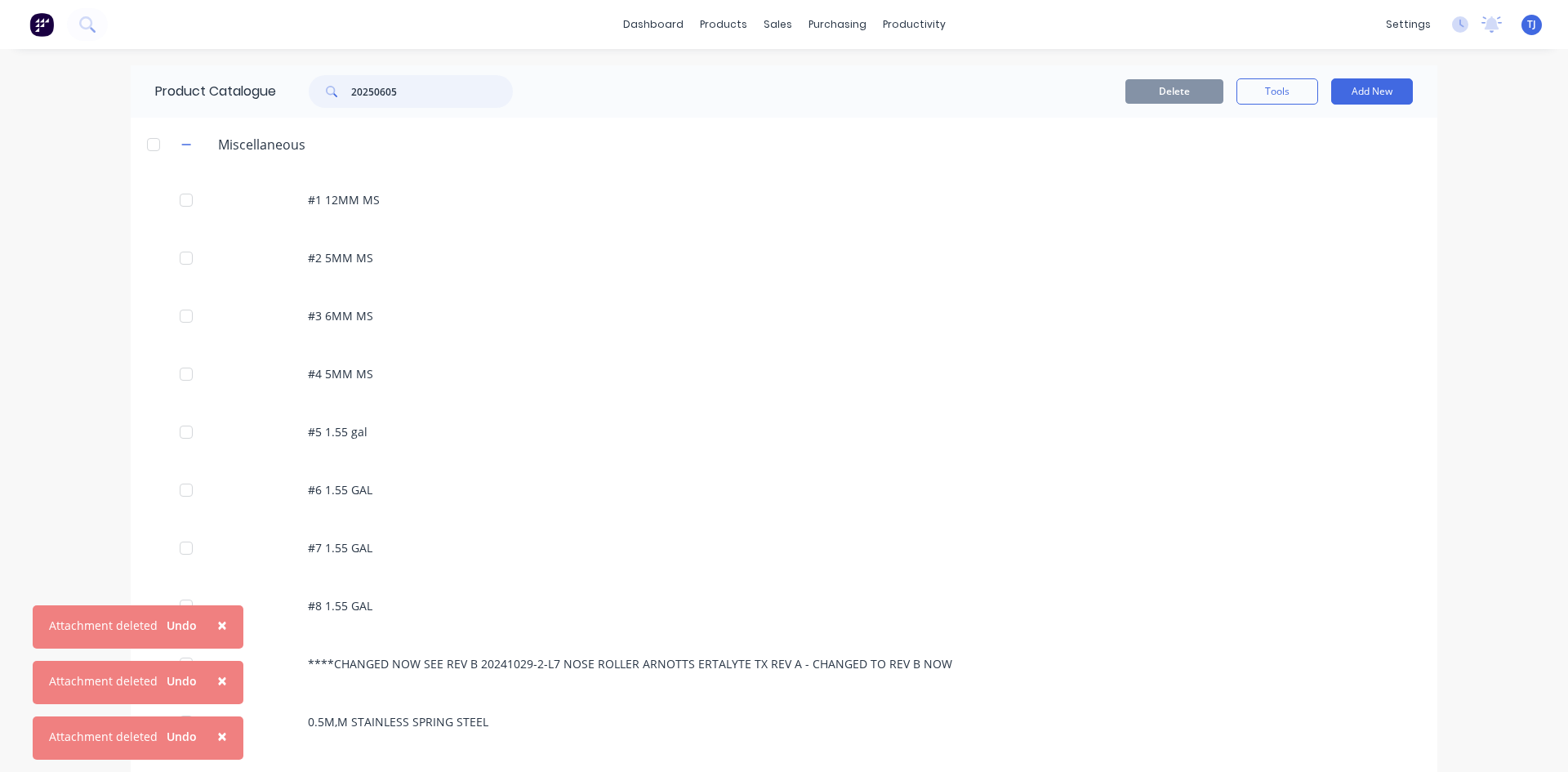
click at [414, 89] on input "20250605" at bounding box center [432, 91] width 162 height 33
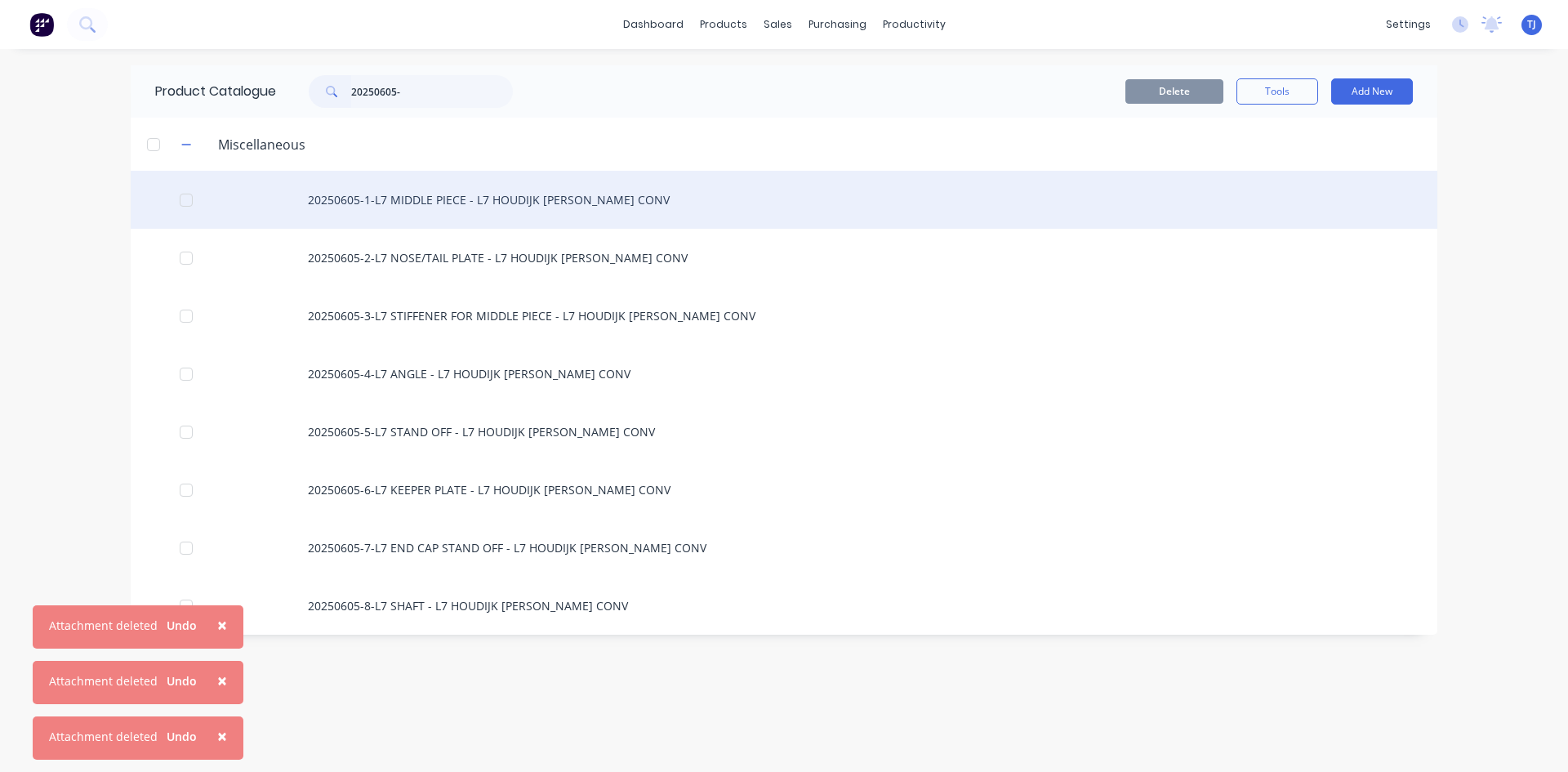
click at [386, 203] on div "20250605-1-L7 MIDDLE PIECE - L7 HOUDIJK [PERSON_NAME] CONV" at bounding box center [784, 199] width 1307 height 58
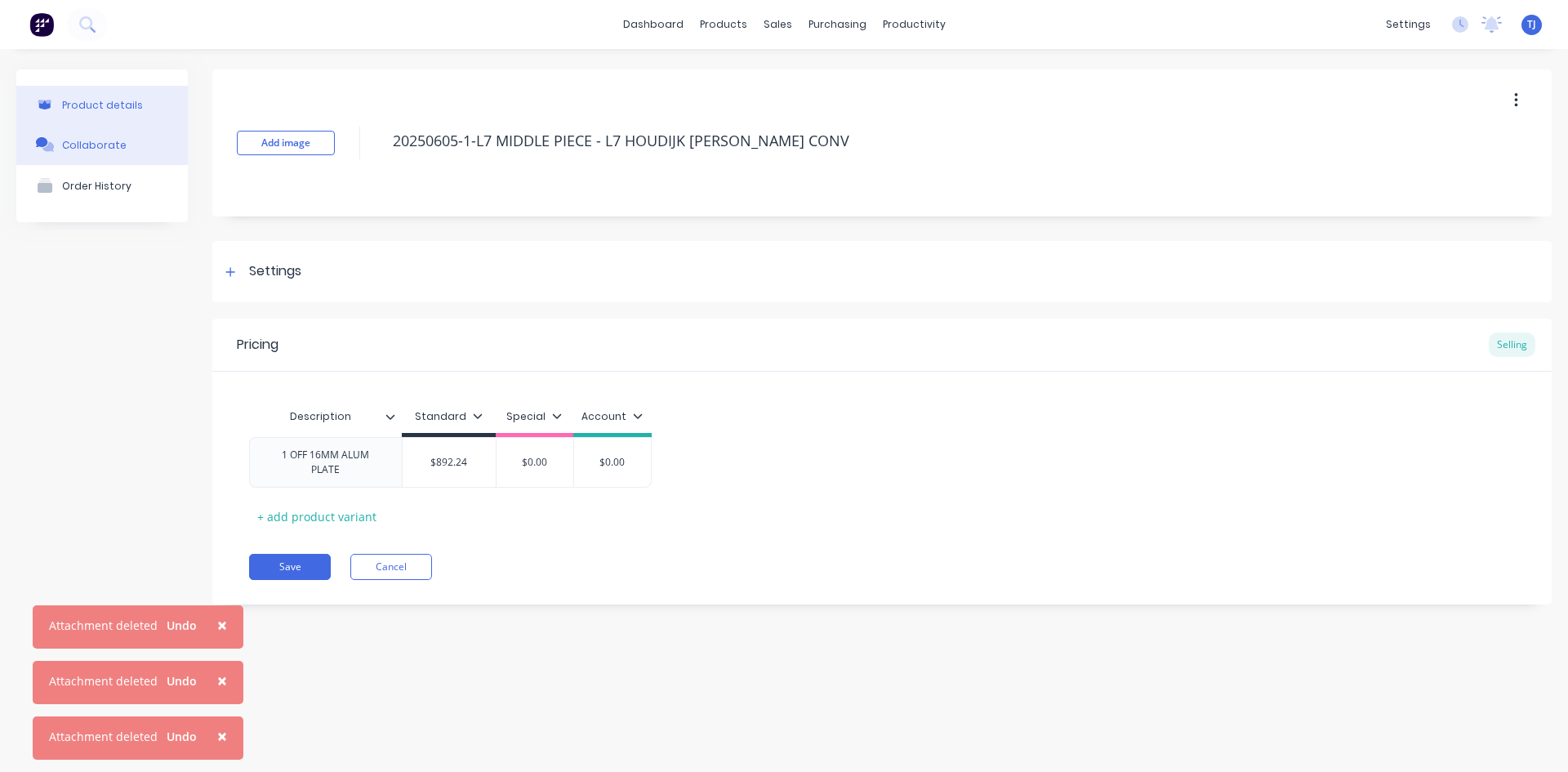
click at [95, 145] on div "Collaborate" at bounding box center [95, 145] width 64 height 12
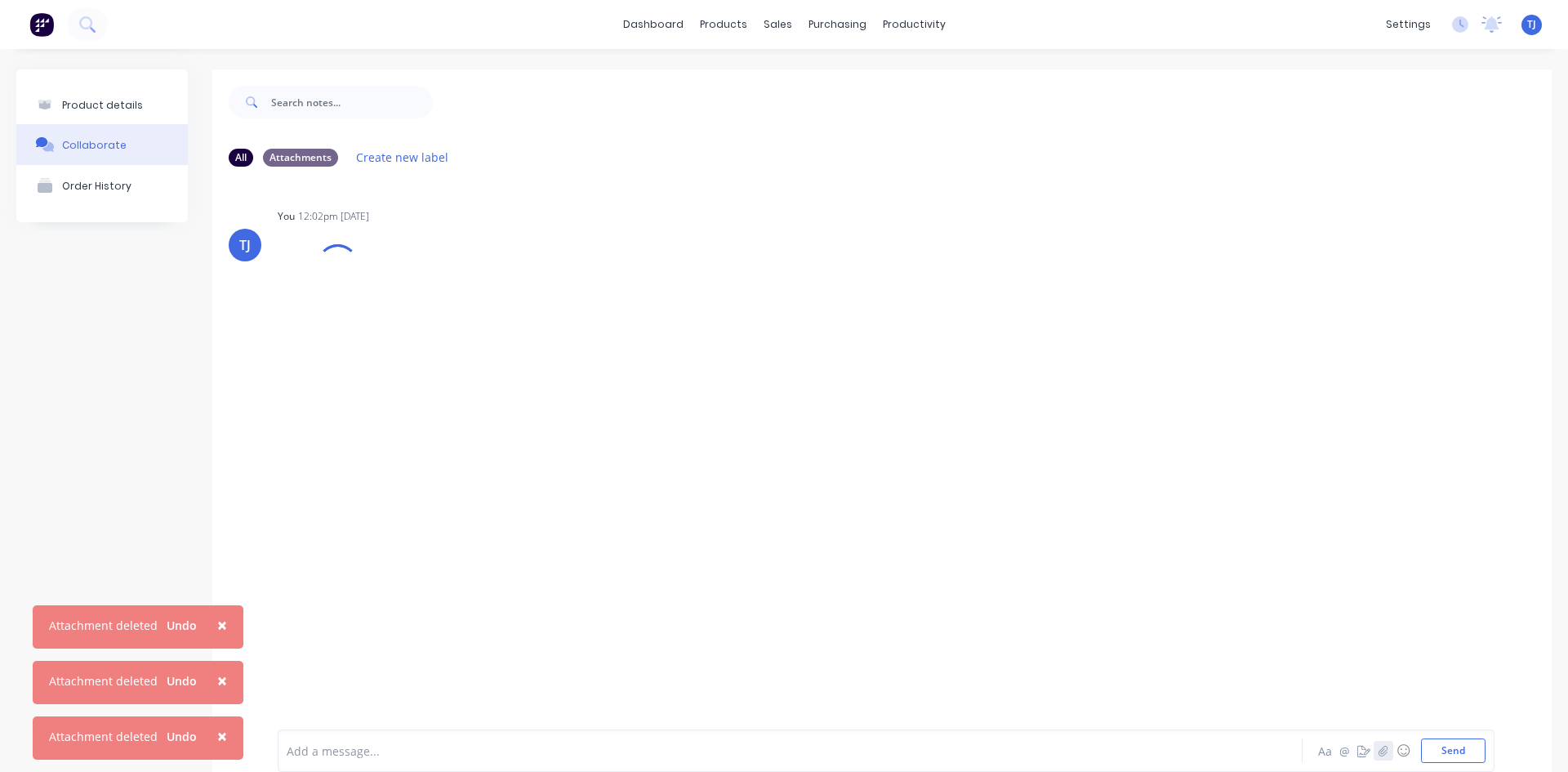
click at [1379, 747] on icon "button" at bounding box center [1383, 751] width 10 height 12
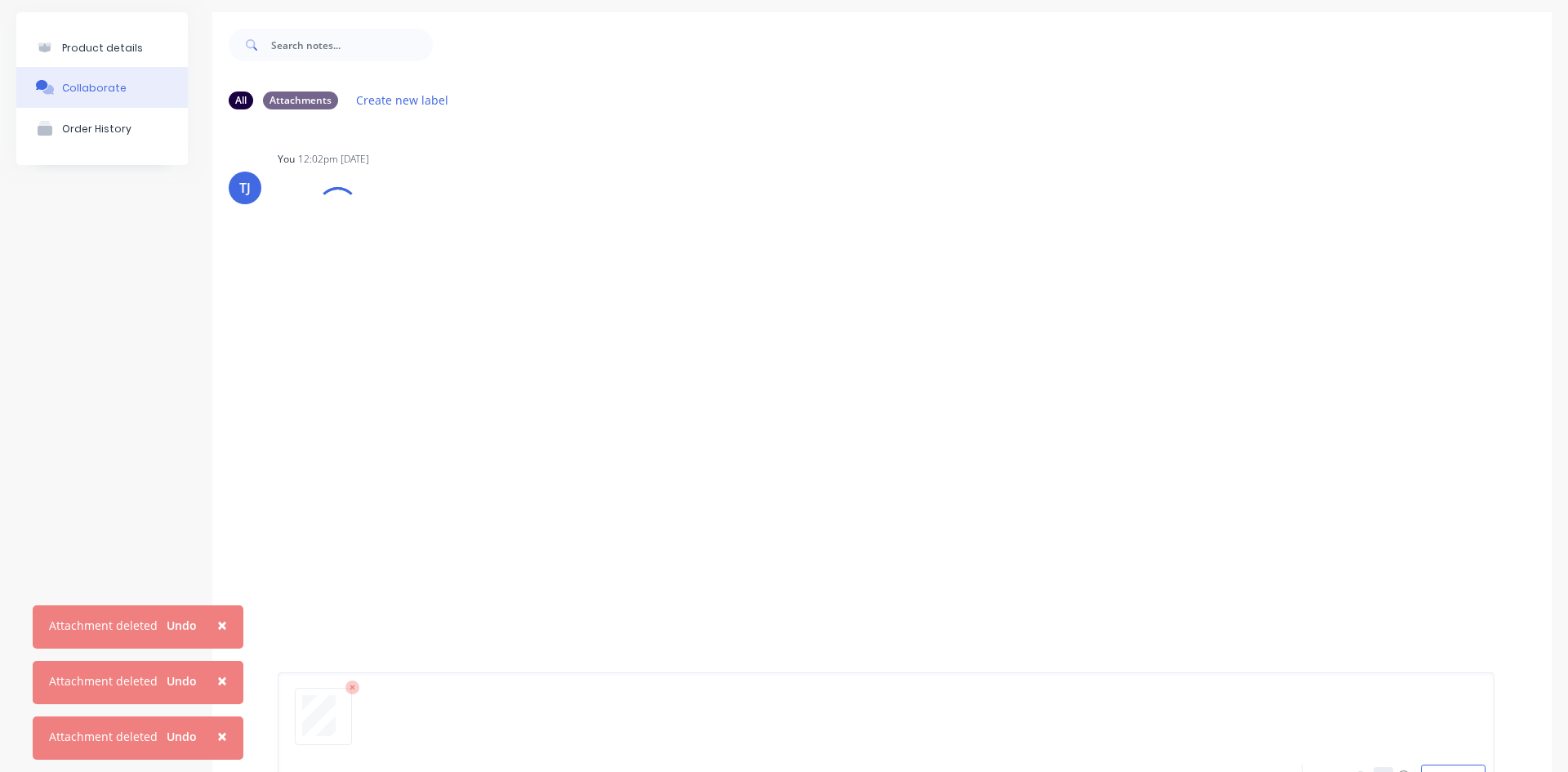
scroll to position [129, 0]
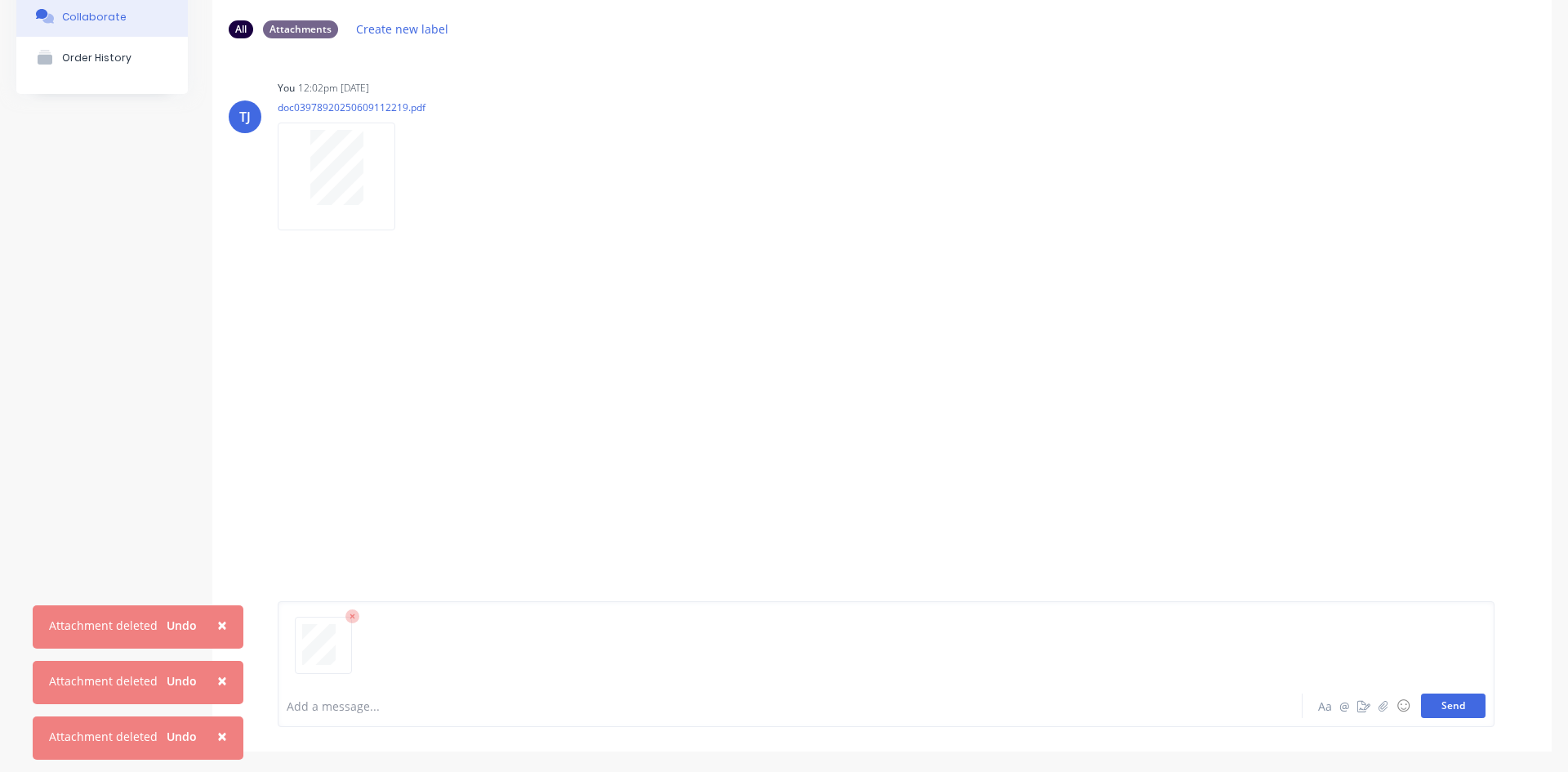
click at [1454, 706] on button "Send" at bounding box center [1454, 705] width 64 height 24
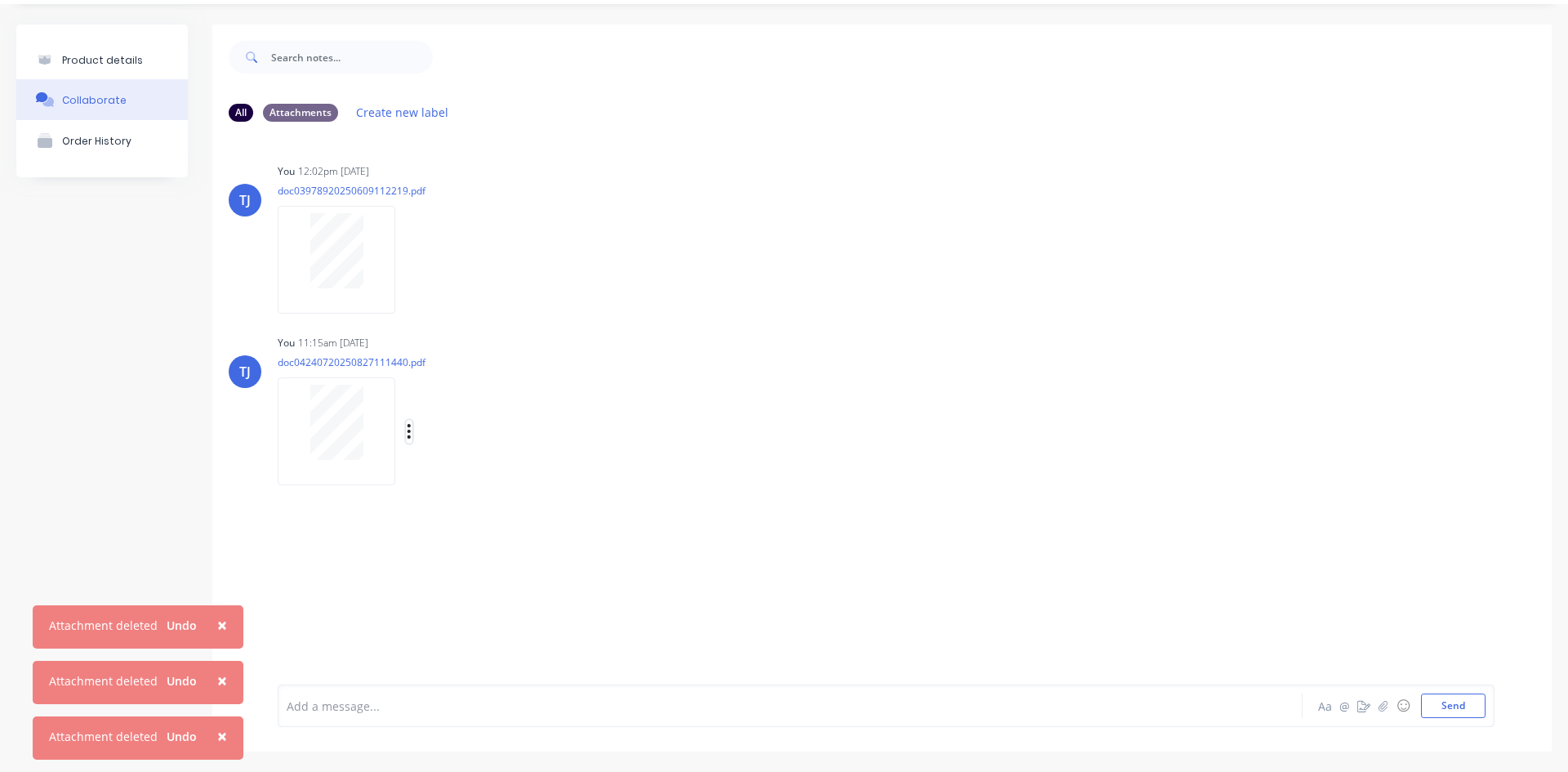
click at [407, 433] on icon "button" at bounding box center [409, 431] width 4 height 19
click at [465, 469] on button "Auto-attach to new orders" at bounding box center [517, 476] width 184 height 38
click at [664, 476] on div at bounding box center [654, 475] width 38 height 17
click at [659, 476] on div at bounding box center [654, 475] width 38 height 17
click at [674, 467] on label at bounding box center [674, 467] width 0 height 0
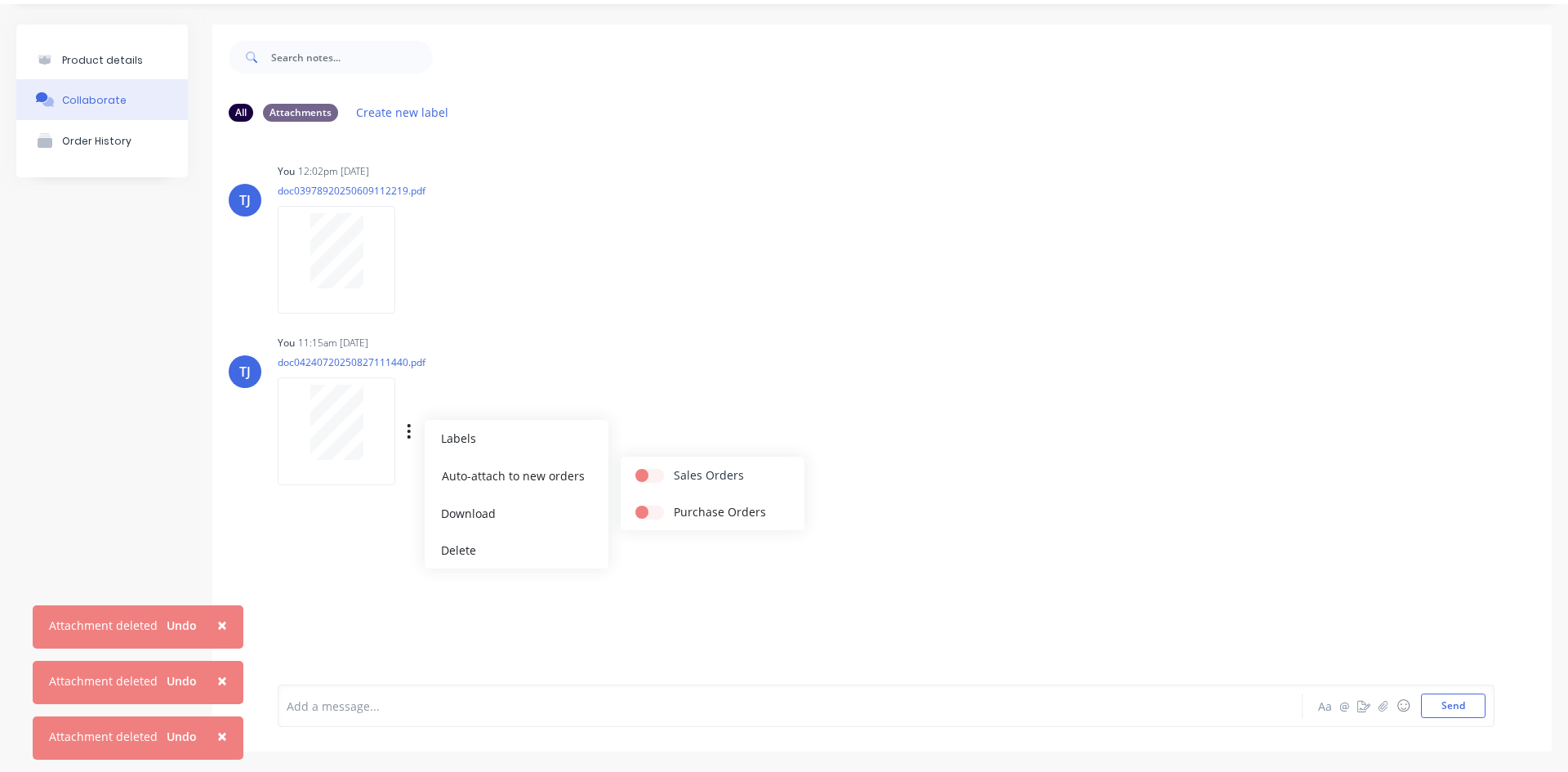
click at [649, 476] on input "checkbox" at bounding box center [642, 474] width 13 height 15
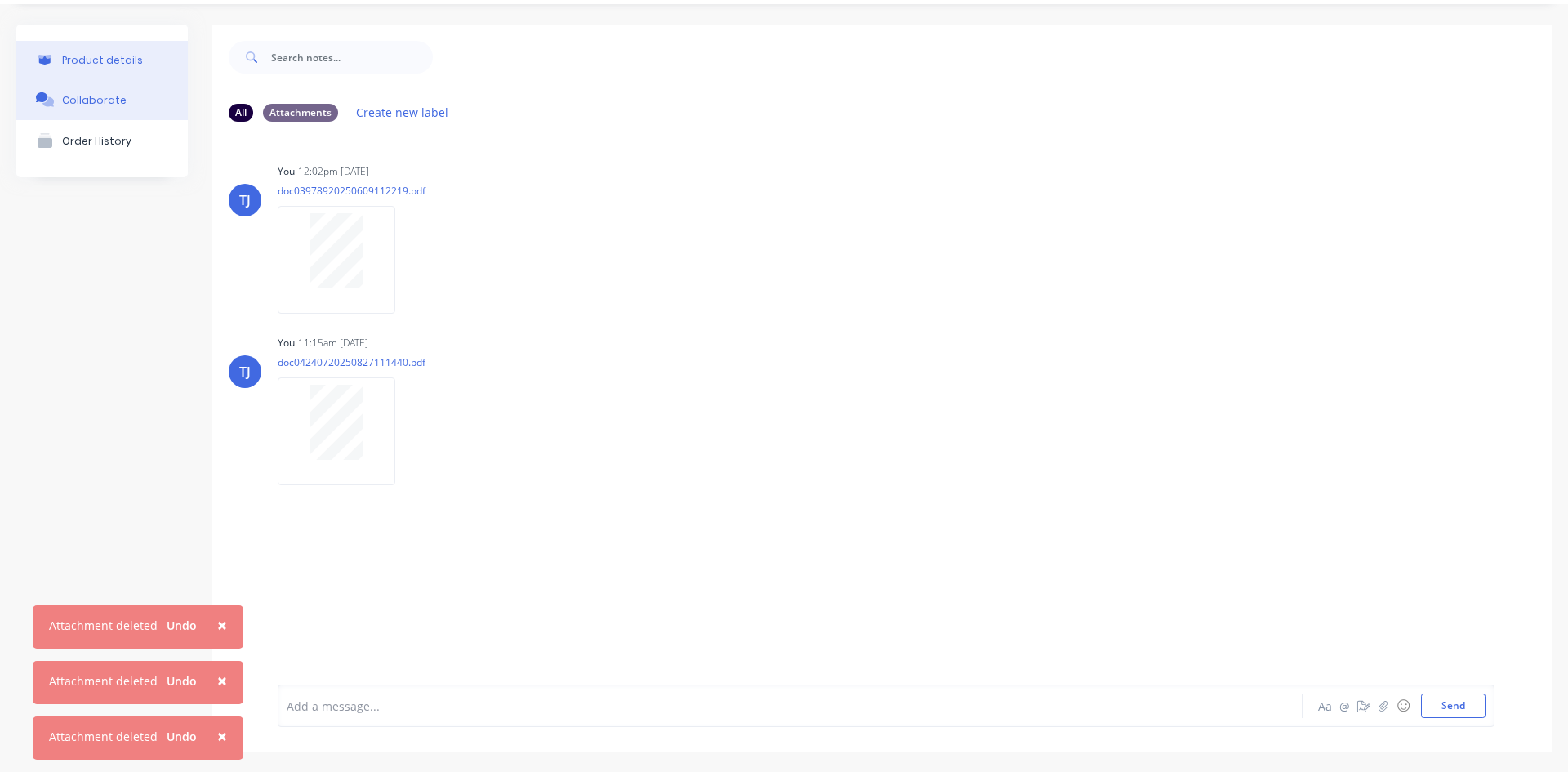
click at [123, 62] on div "Product details" at bounding box center [103, 60] width 81 height 12
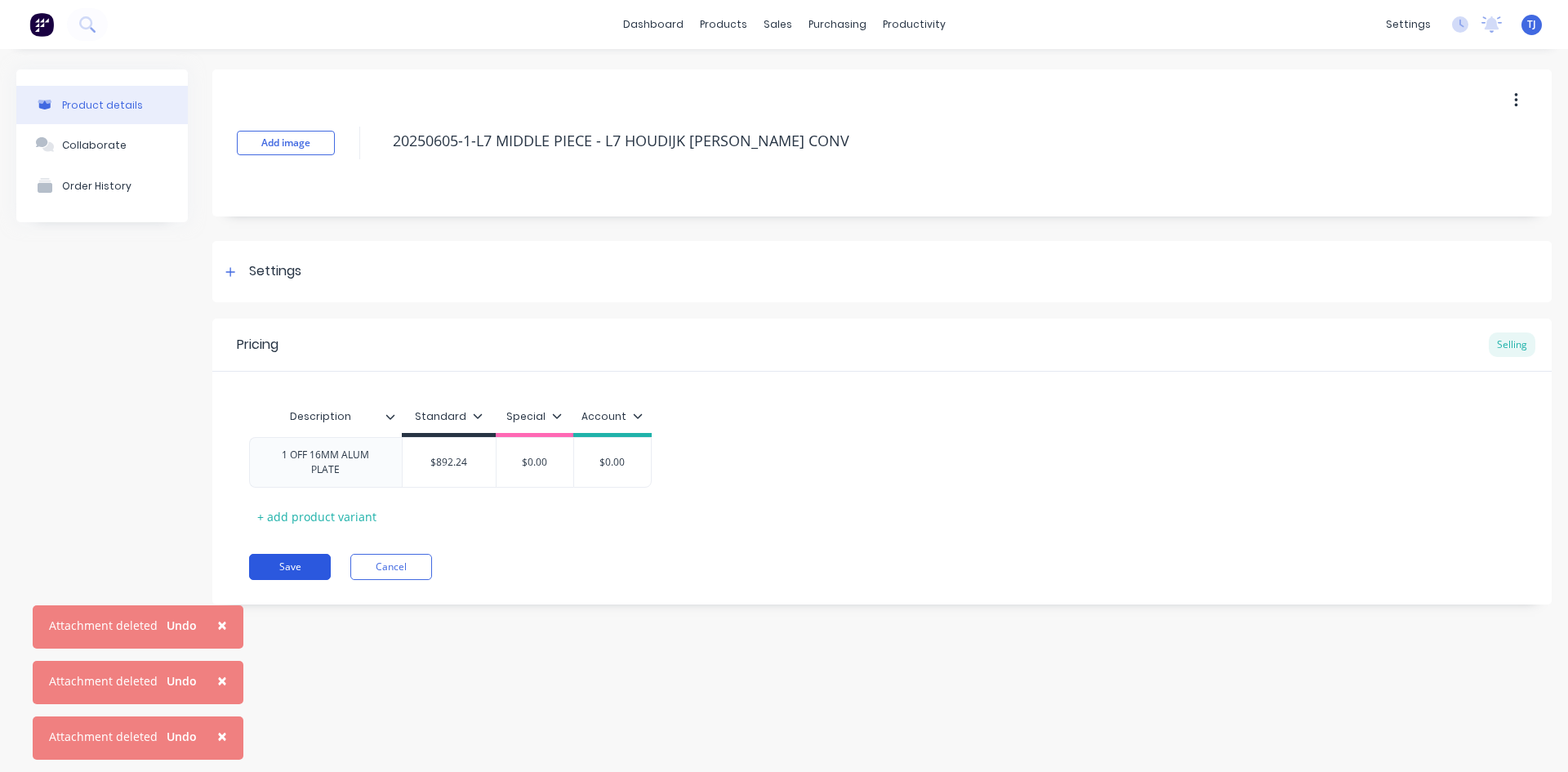
click at [303, 564] on button "Save" at bounding box center [290, 567] width 82 height 26
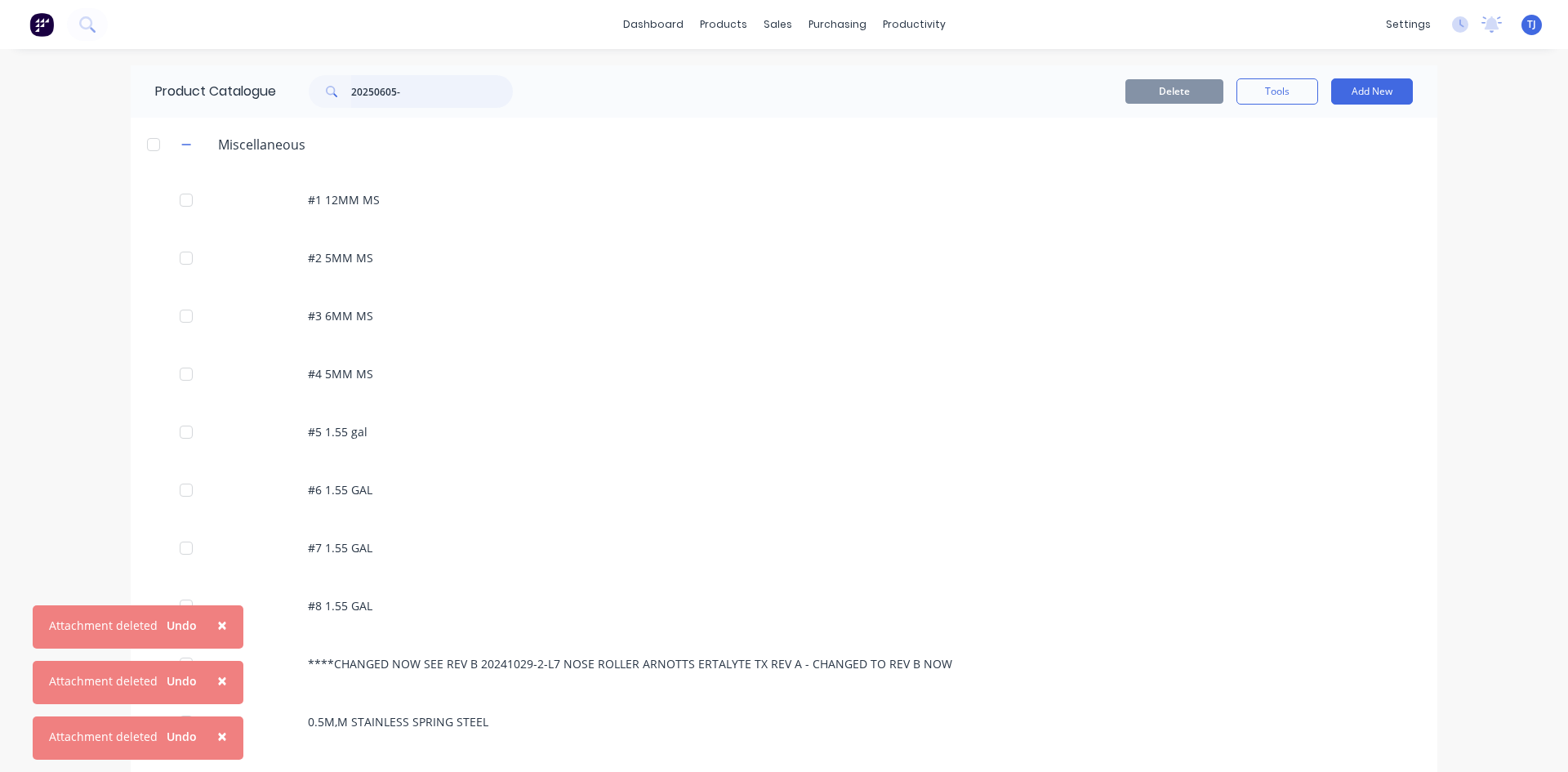
click at [410, 94] on input "20250605-" at bounding box center [432, 91] width 162 height 33
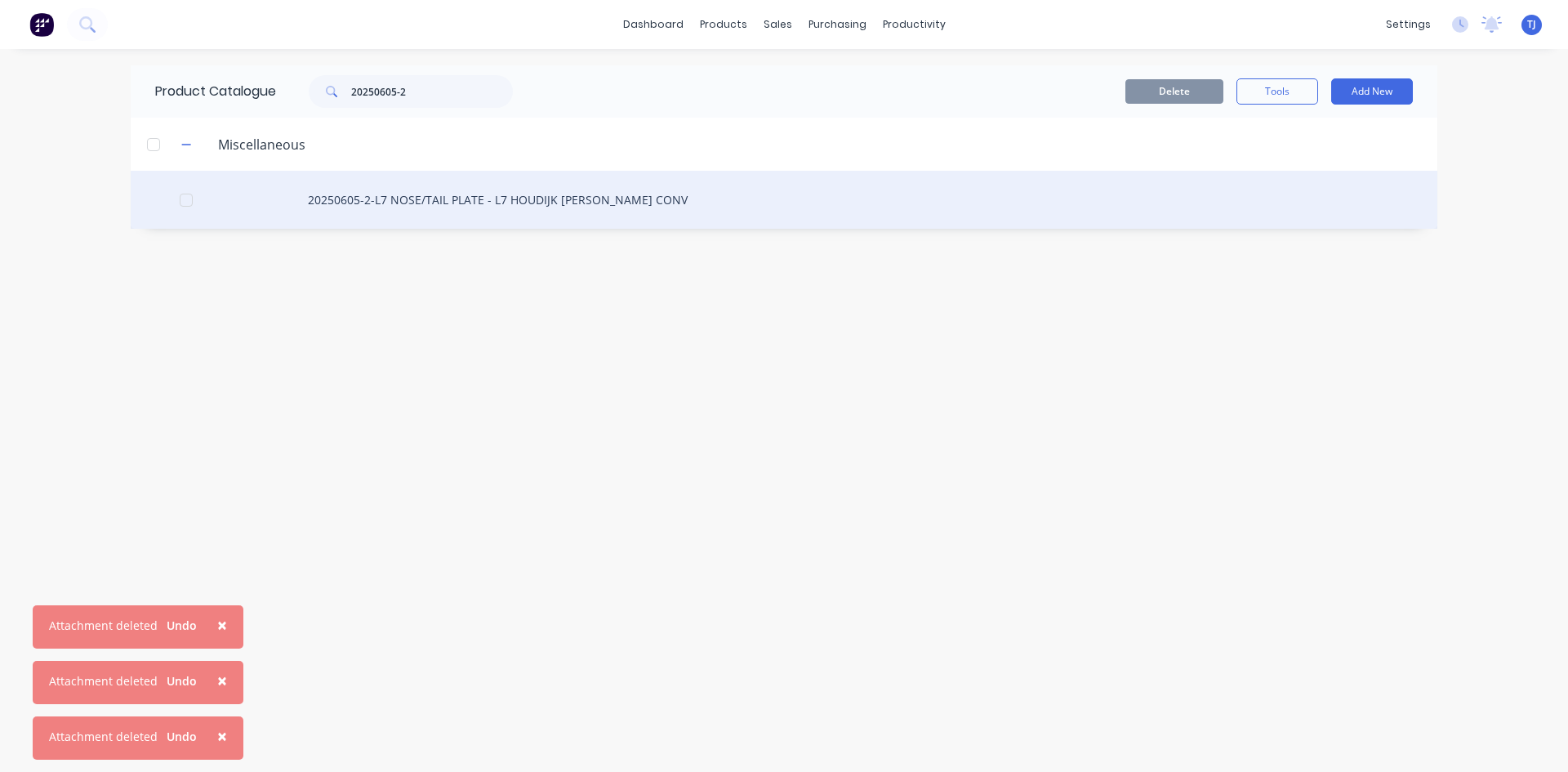
click at [448, 194] on div "20250605-2-L7 NOSE/TAIL PLATE - L7 HOUDIJK [PERSON_NAME] CONV" at bounding box center [784, 199] width 1307 height 58
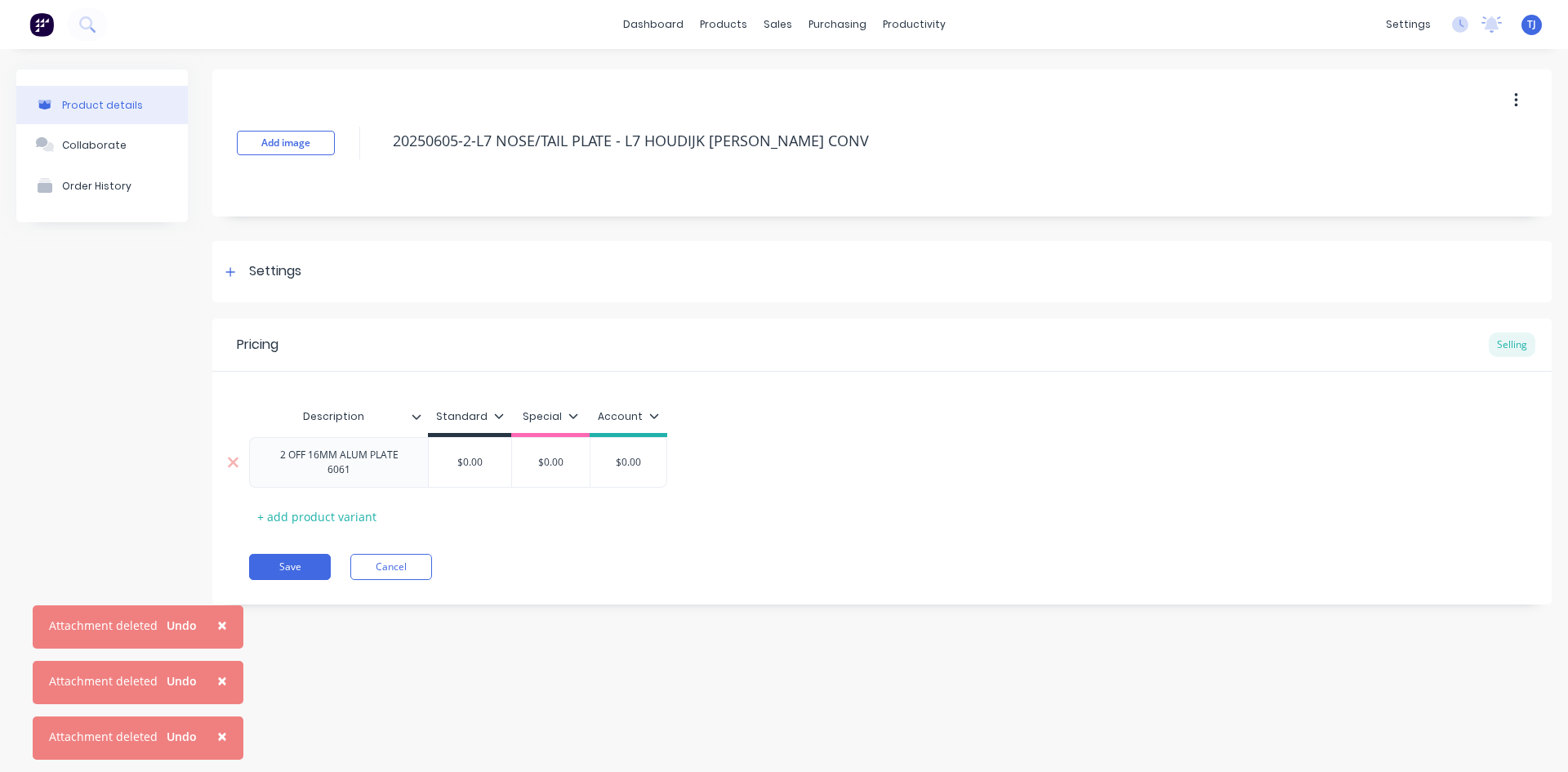
click at [472, 461] on input "$0.00" at bounding box center [470, 462] width 82 height 14
click at [118, 146] on div "Collaborate" at bounding box center [95, 145] width 64 height 12
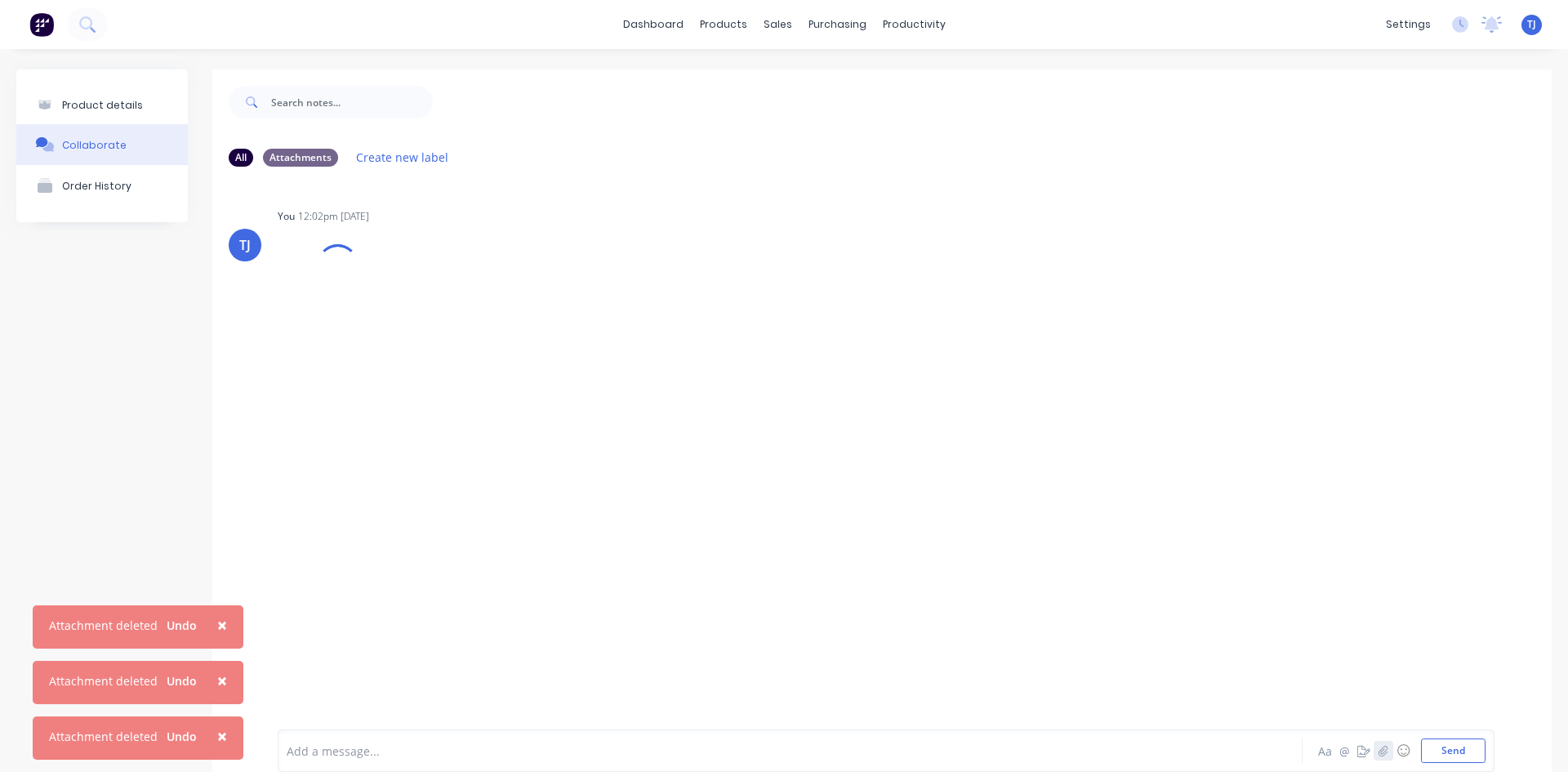
click at [1374, 756] on button "button" at bounding box center [1384, 751] width 20 height 20
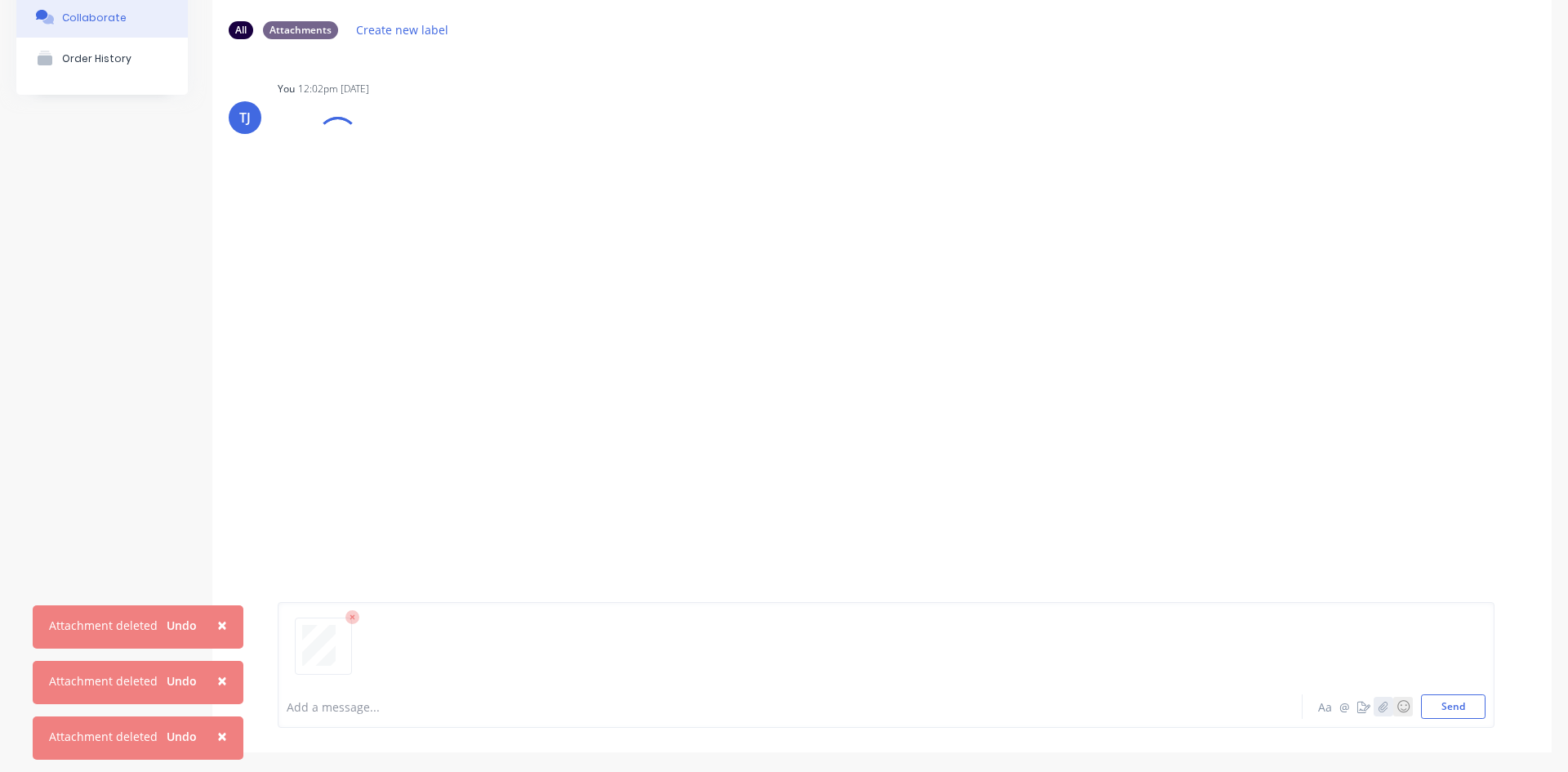
scroll to position [129, 0]
click at [1436, 710] on button "Send" at bounding box center [1454, 705] width 64 height 24
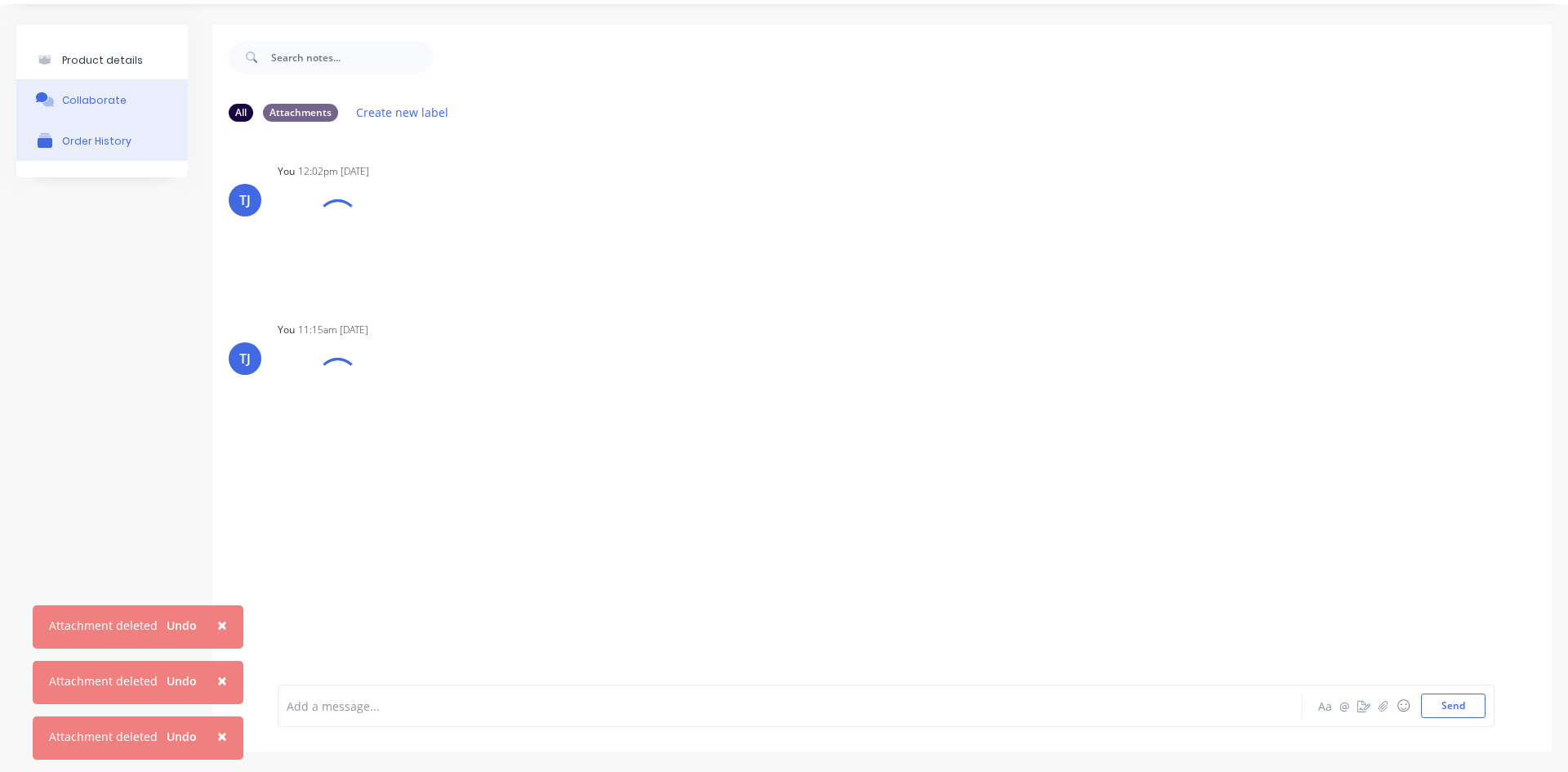
scroll to position [45, 0]
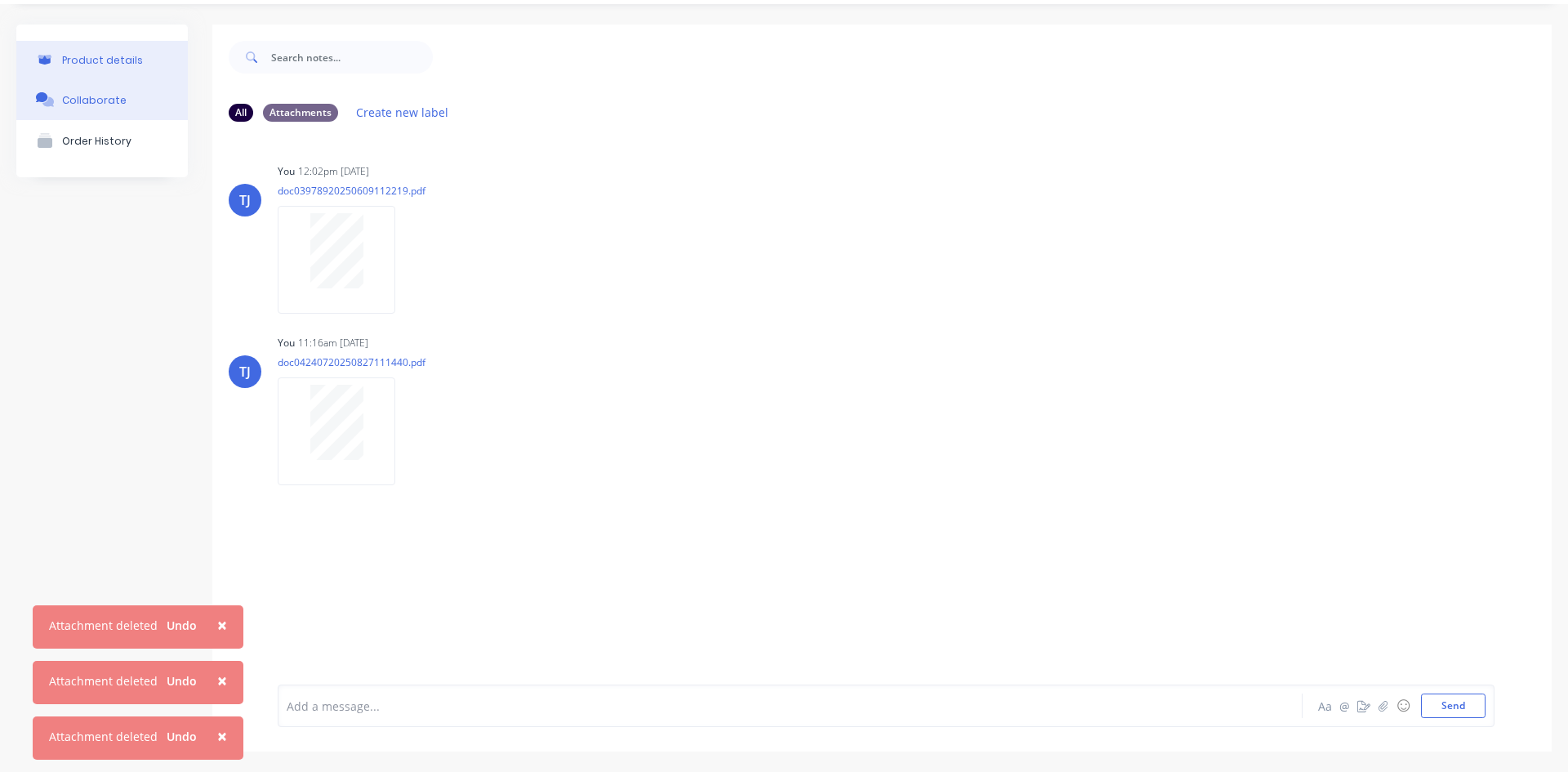
click at [116, 58] on div "Product details" at bounding box center [103, 60] width 81 height 12
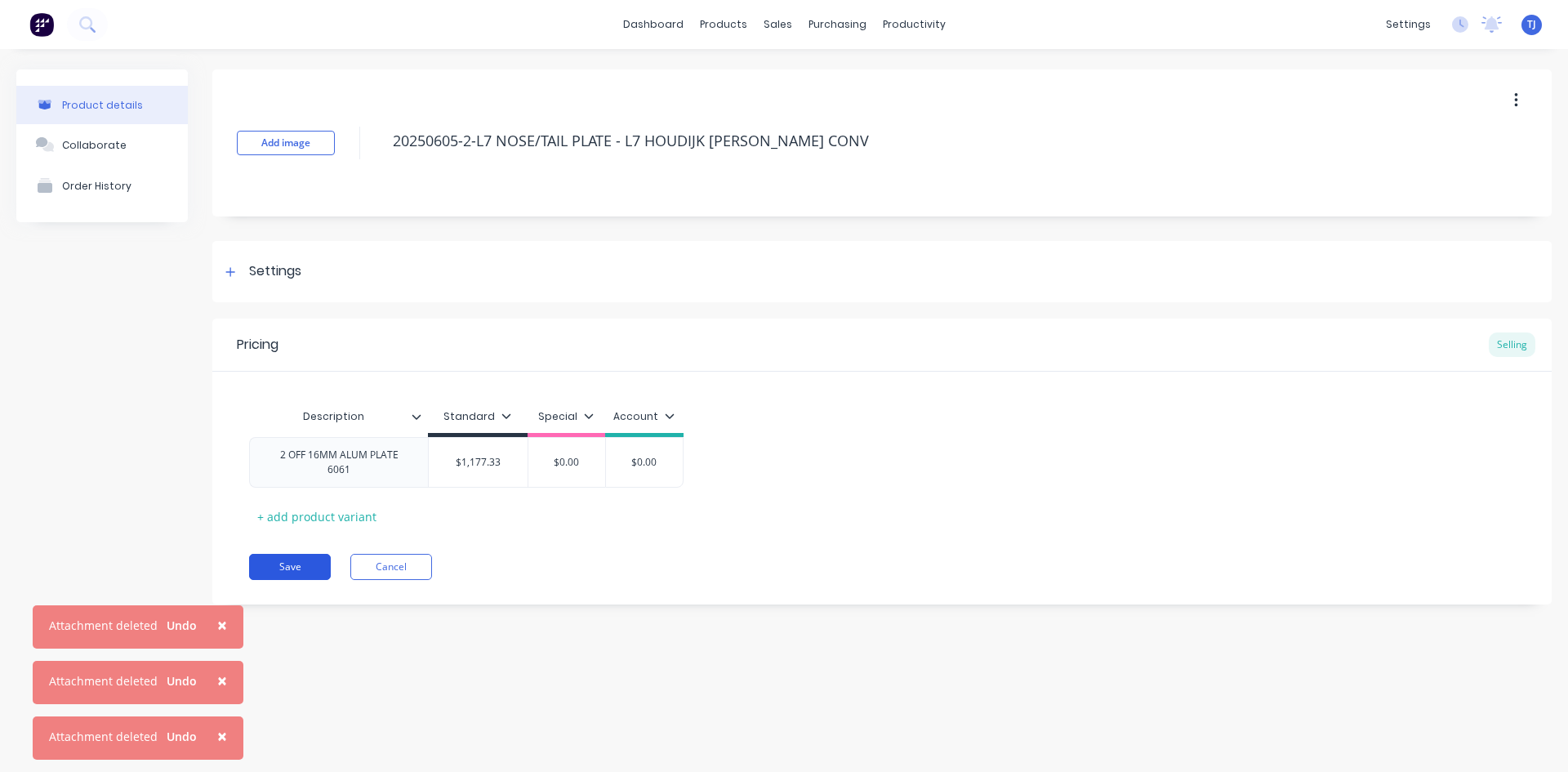
click at [303, 564] on button "Save" at bounding box center [290, 567] width 82 height 26
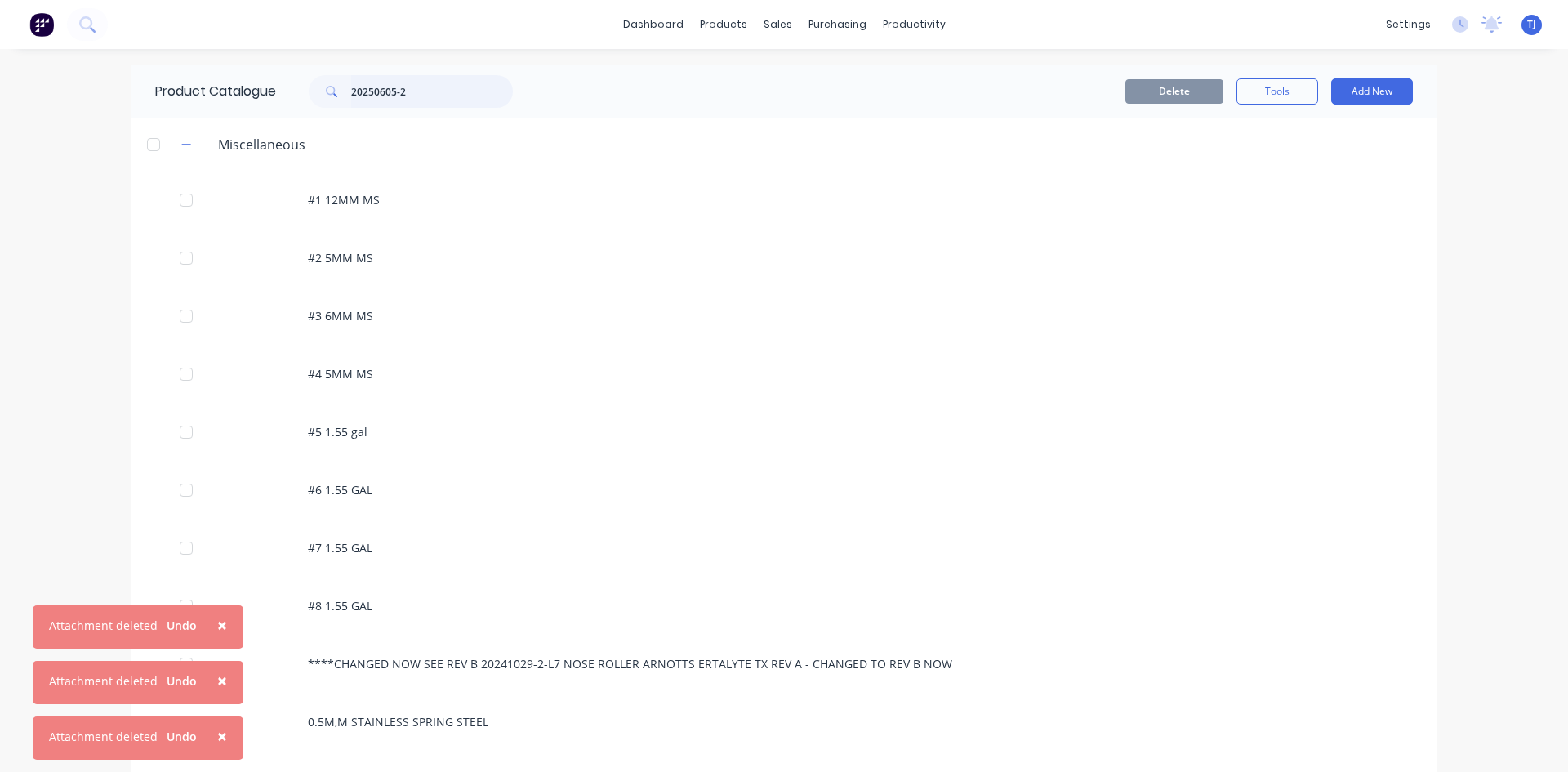
click at [415, 91] on input "20250605-2" at bounding box center [432, 91] width 162 height 33
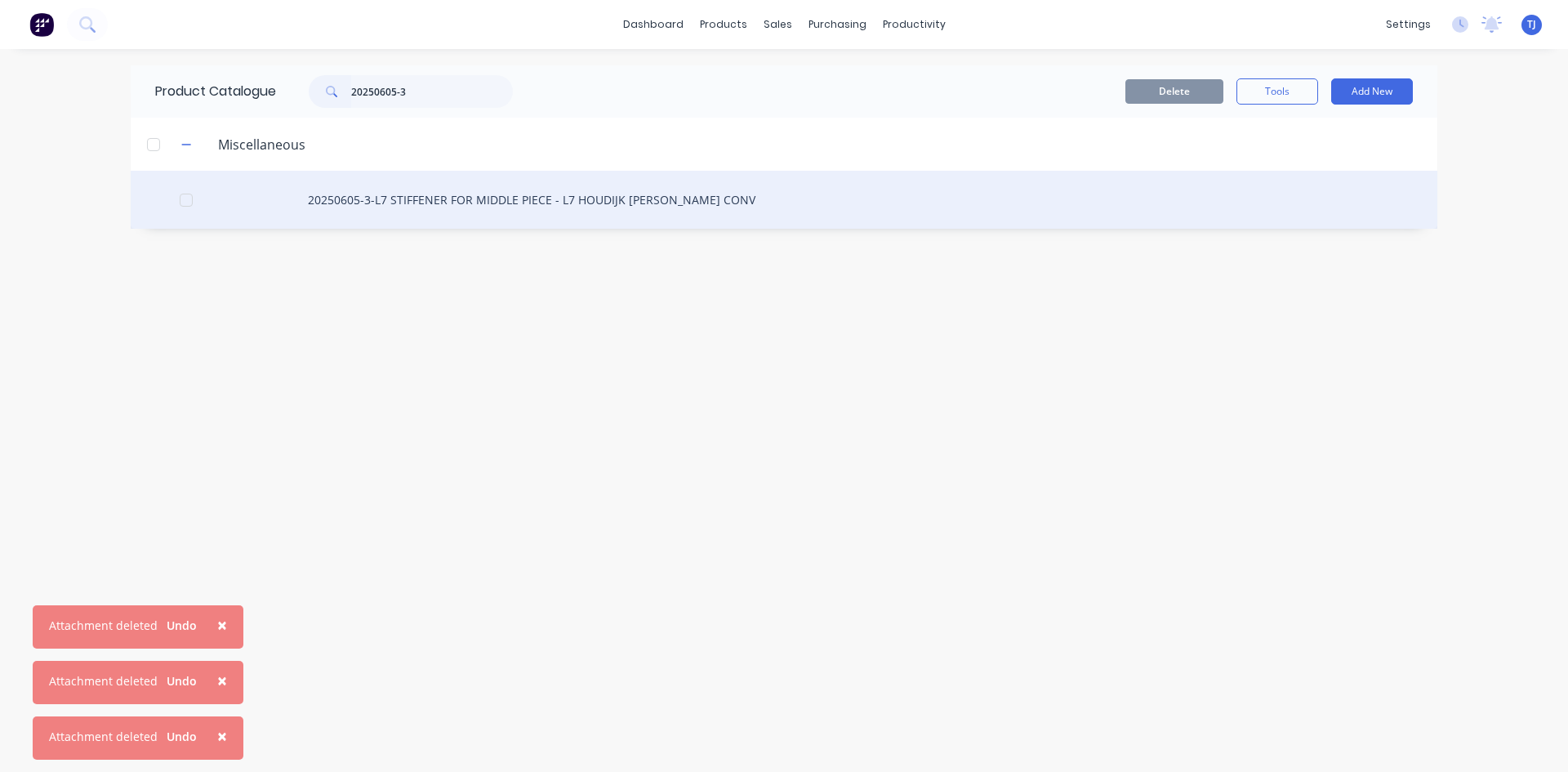
click at [413, 196] on div "20250605-3-L7 STIFFENER FOR MIDDLE PIECE - L7 HOUDIJK [PERSON_NAME] CONV" at bounding box center [784, 199] width 1307 height 58
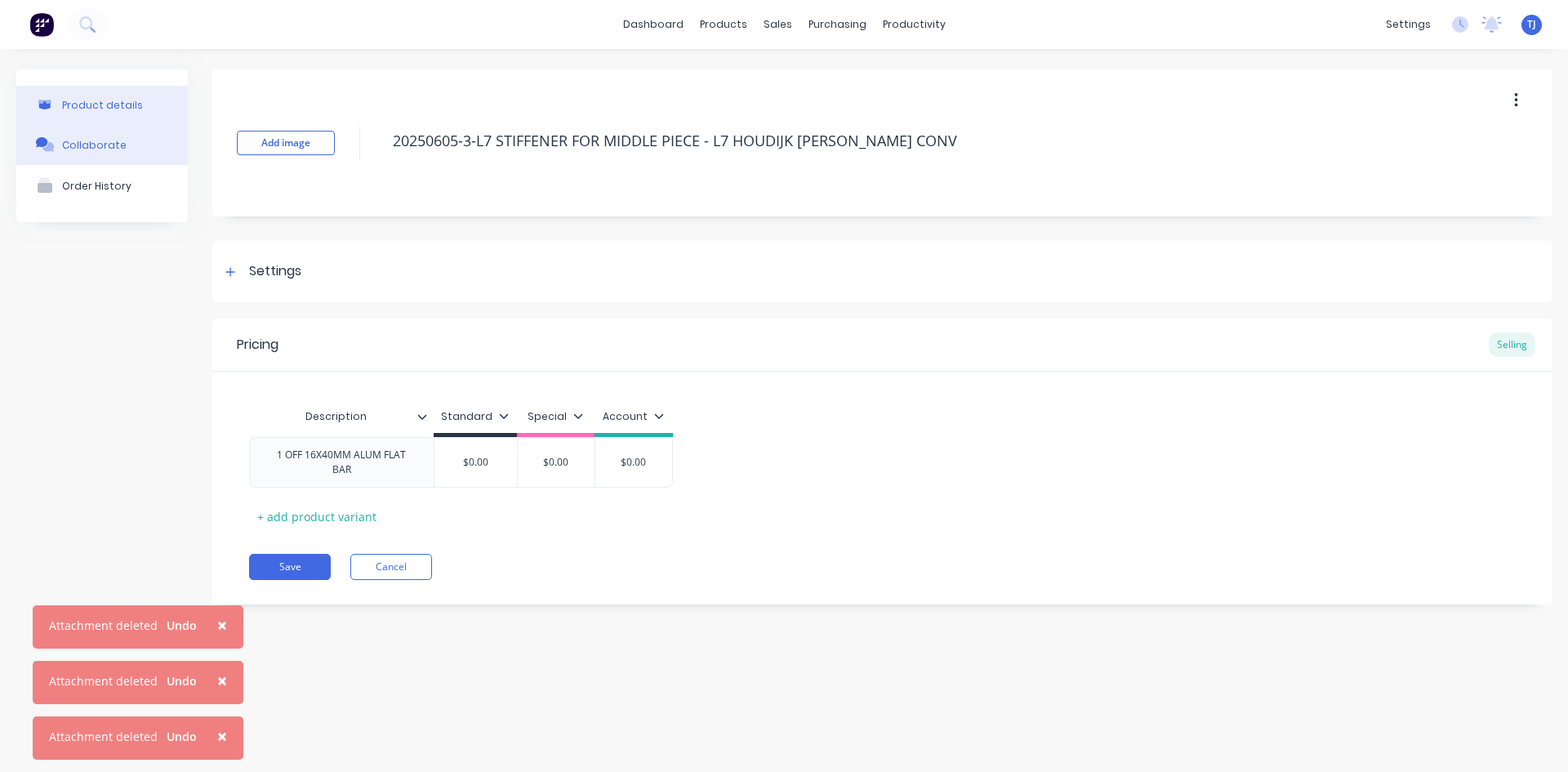
click at [79, 149] on div "Collaborate" at bounding box center [95, 145] width 64 height 12
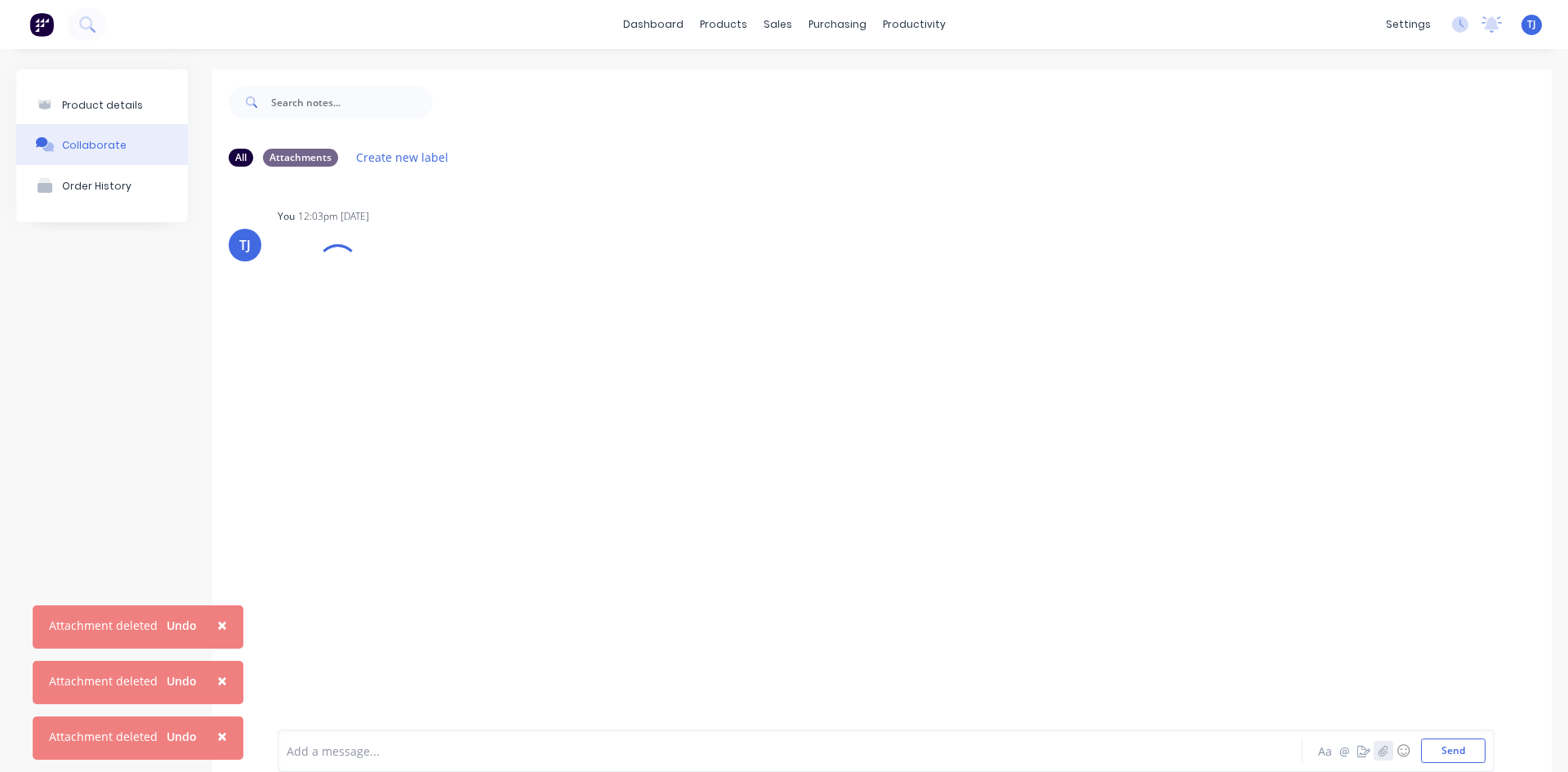
click at [1379, 751] on icon "button" at bounding box center [1383, 751] width 9 height 11
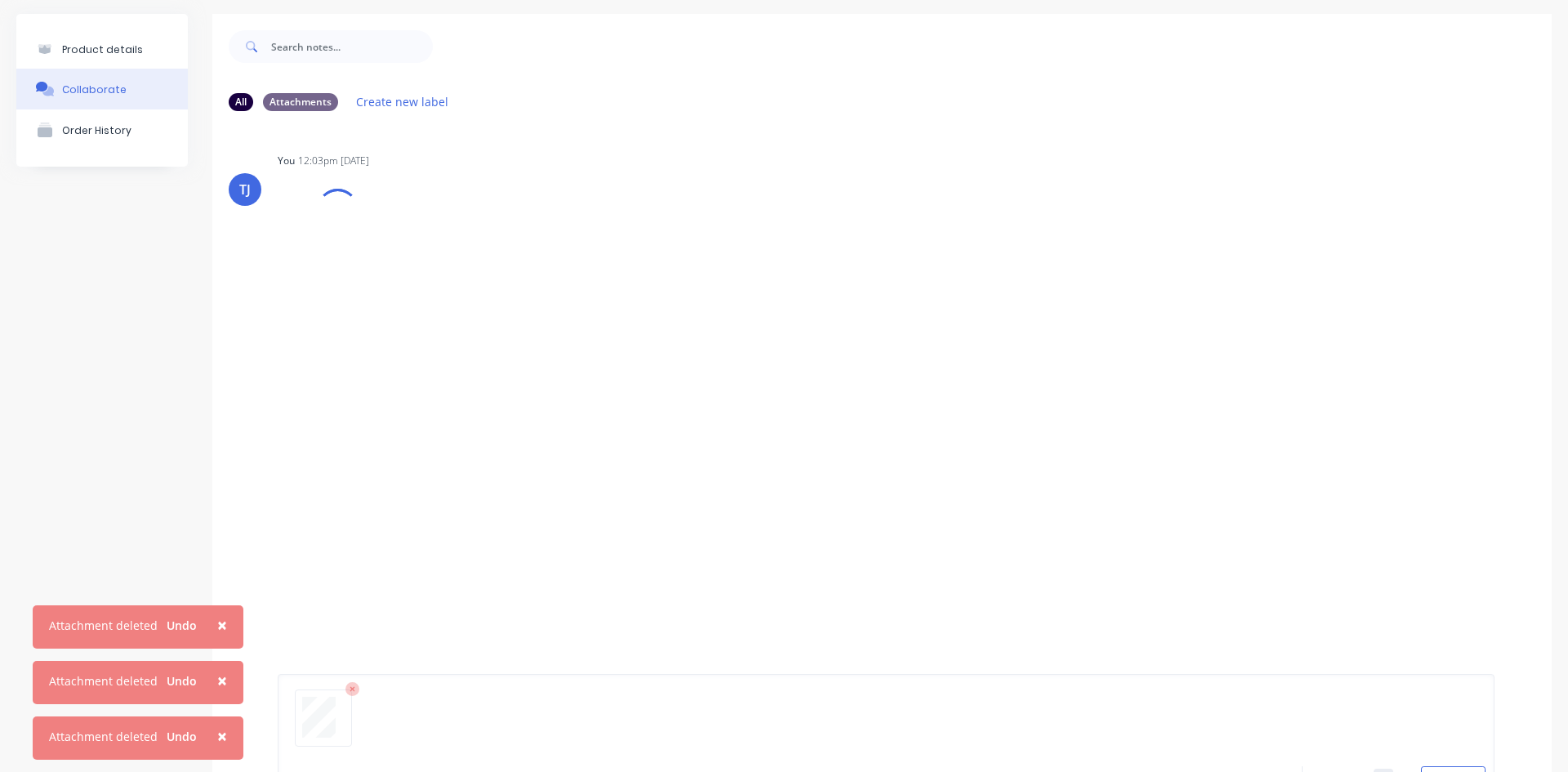
scroll to position [129, 0]
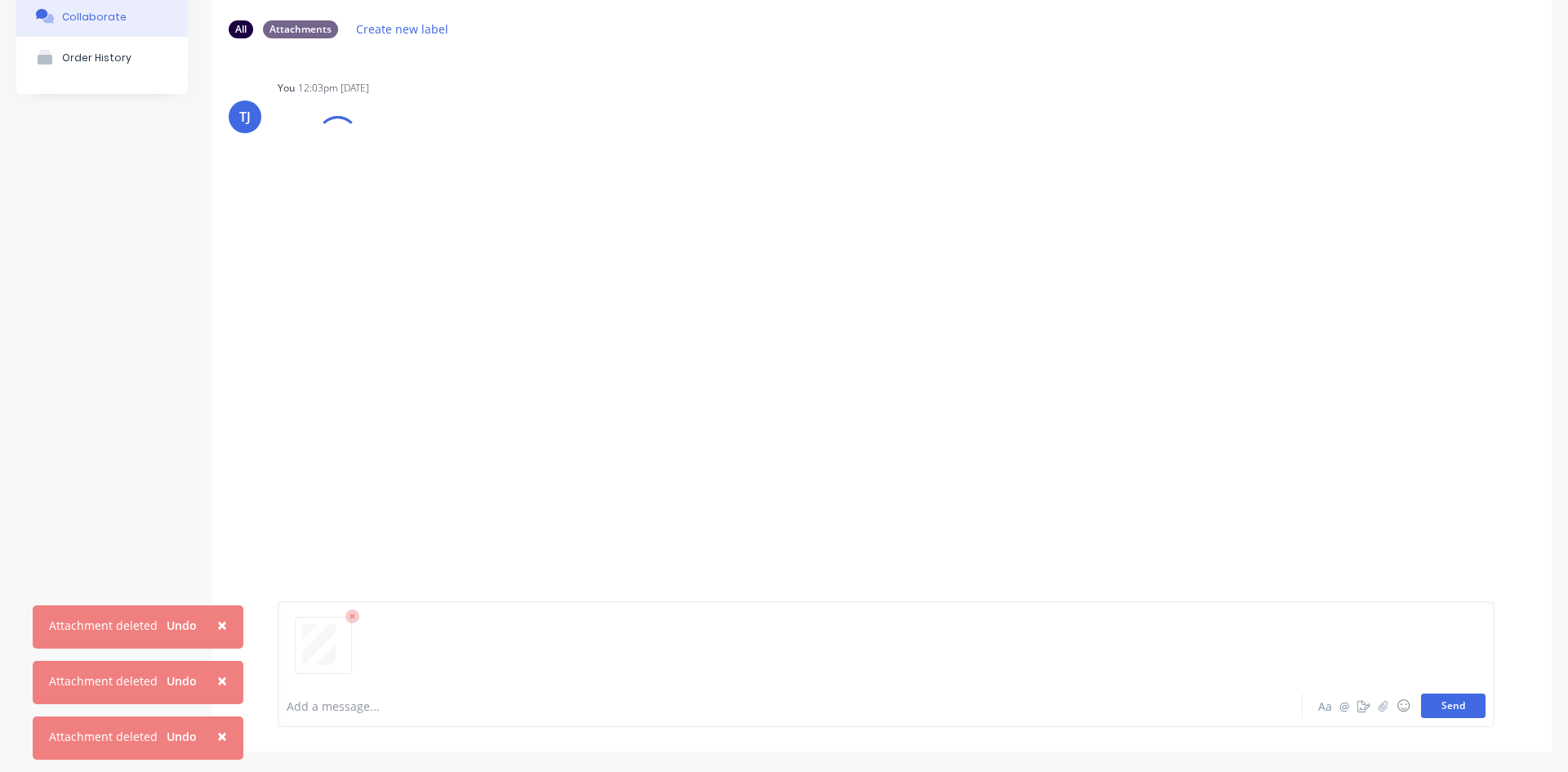
click at [1454, 705] on button "Send" at bounding box center [1454, 705] width 64 height 24
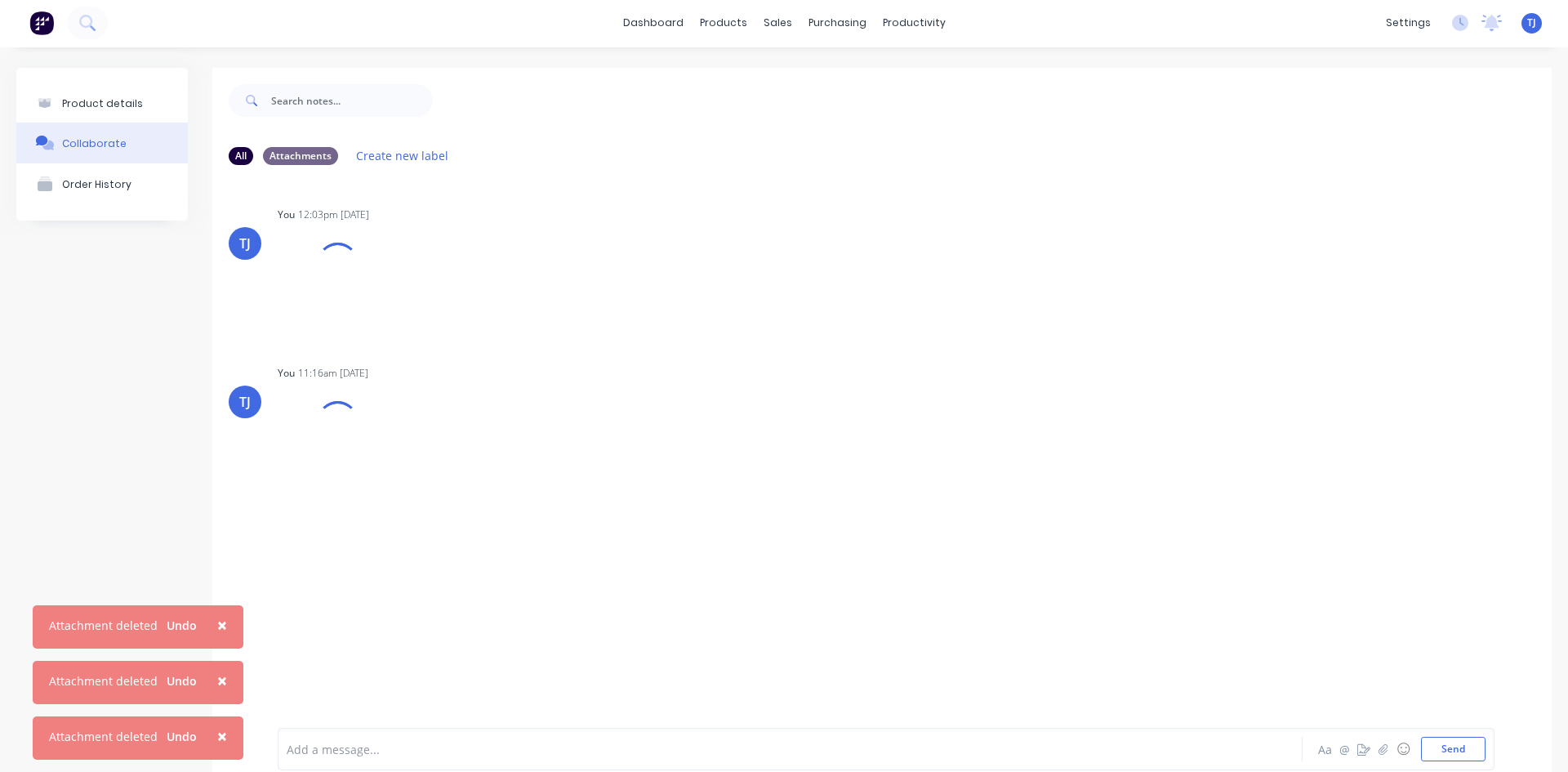
scroll to position [0, 0]
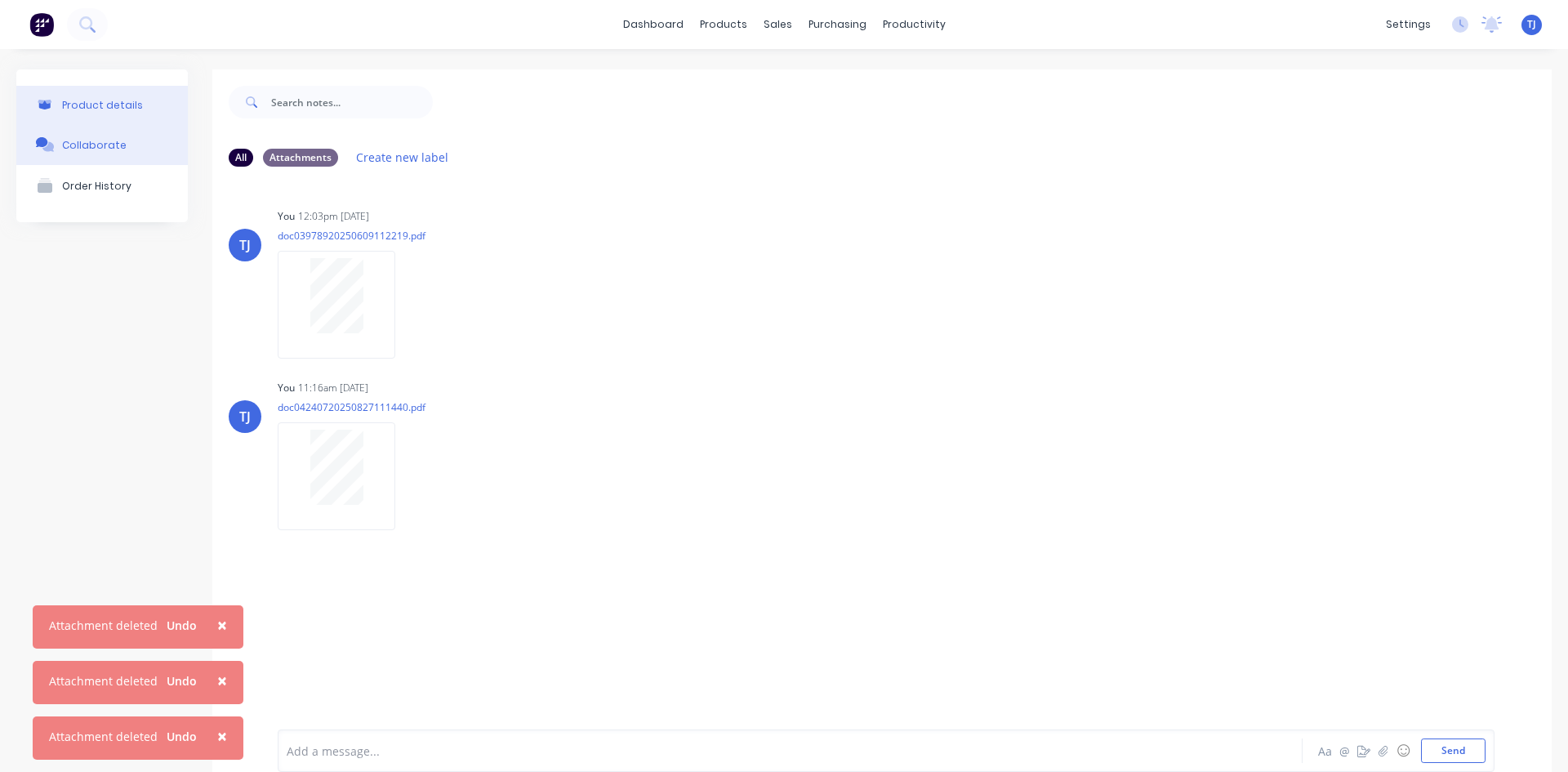
click at [100, 105] on div "Product details" at bounding box center [103, 105] width 81 height 12
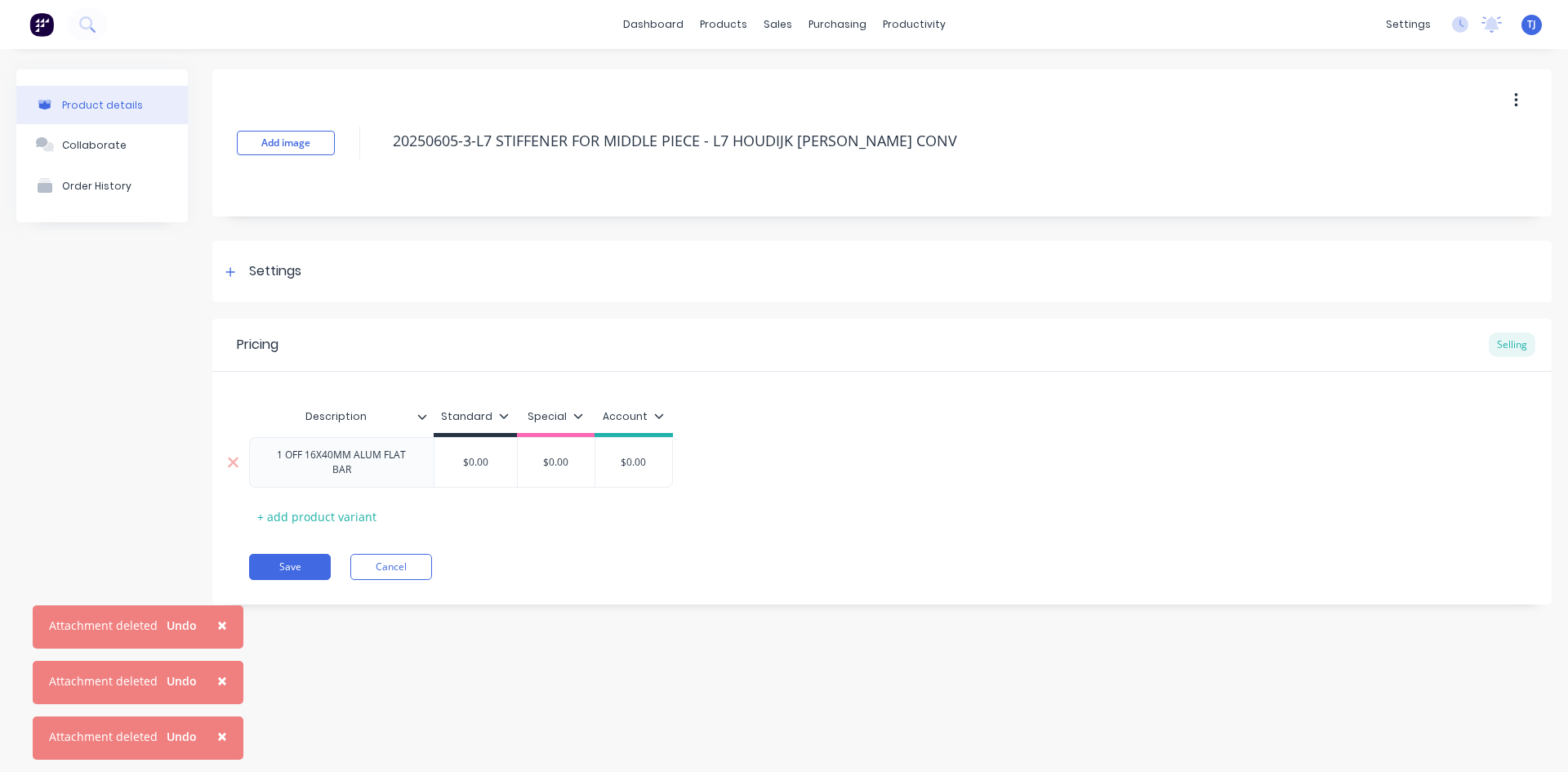
click at [482, 469] on input "$0.00" at bounding box center [476, 462] width 82 height 14
click at [482, 469] on div "$0.00 $0.00" at bounding box center [476, 462] width 82 height 41
click at [278, 573] on button "Save" at bounding box center [290, 567] width 82 height 26
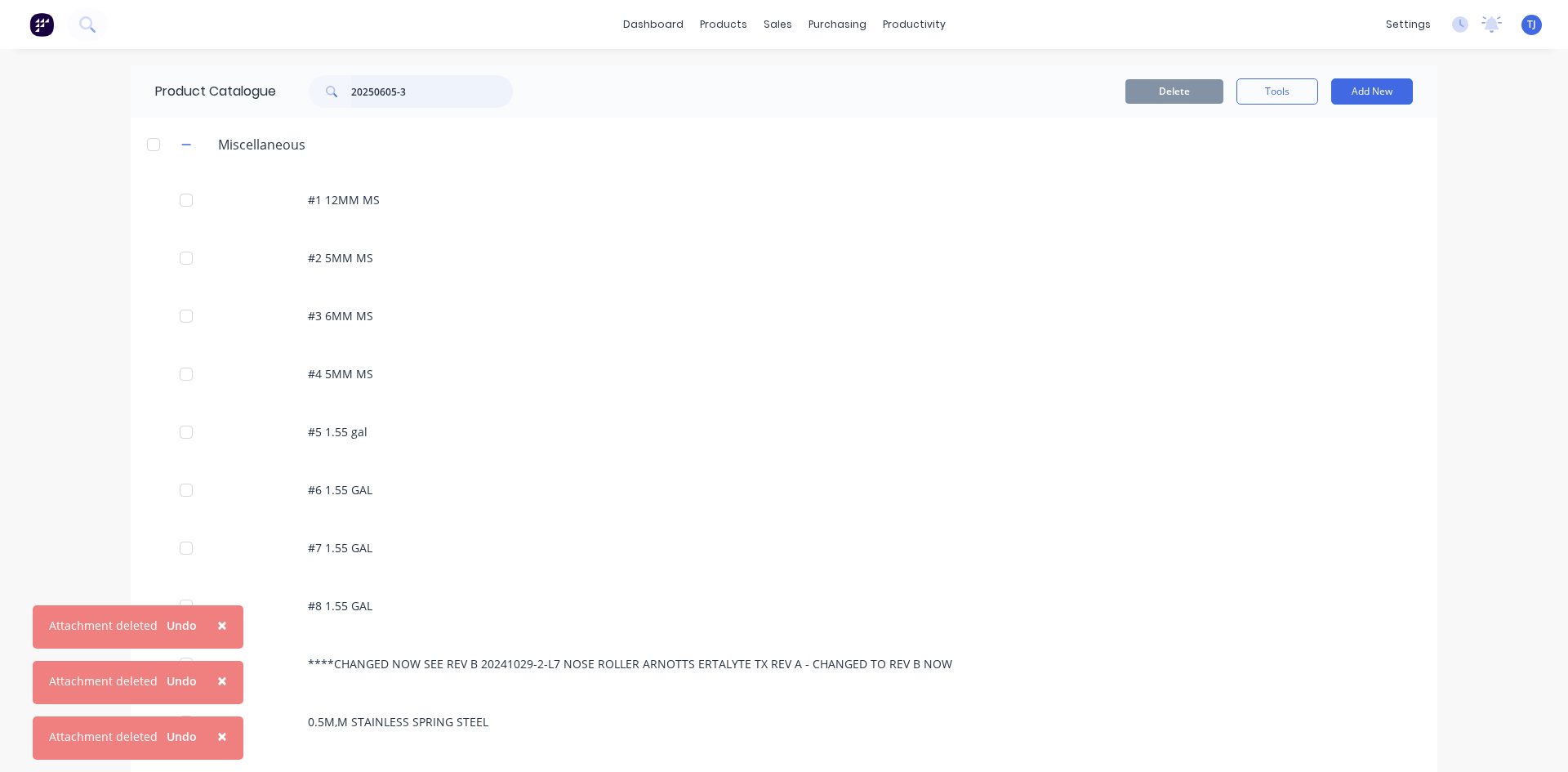
click at [419, 94] on input "20250605-3" at bounding box center [432, 91] width 162 height 33
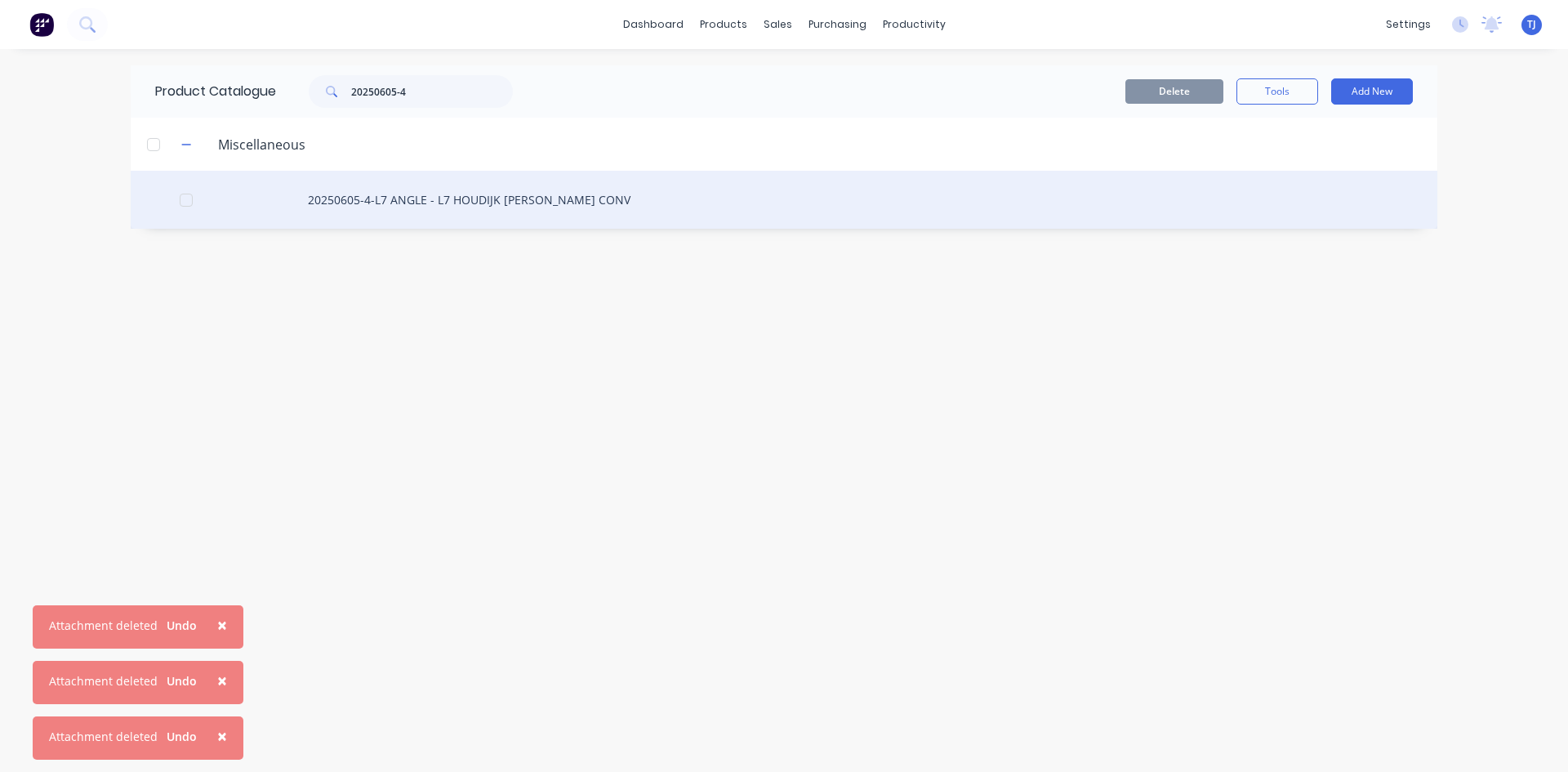
click at [516, 210] on div "20250605-4-L7 ANGLE - L7 HOUDIJK [PERSON_NAME] CONV" at bounding box center [784, 199] width 1307 height 58
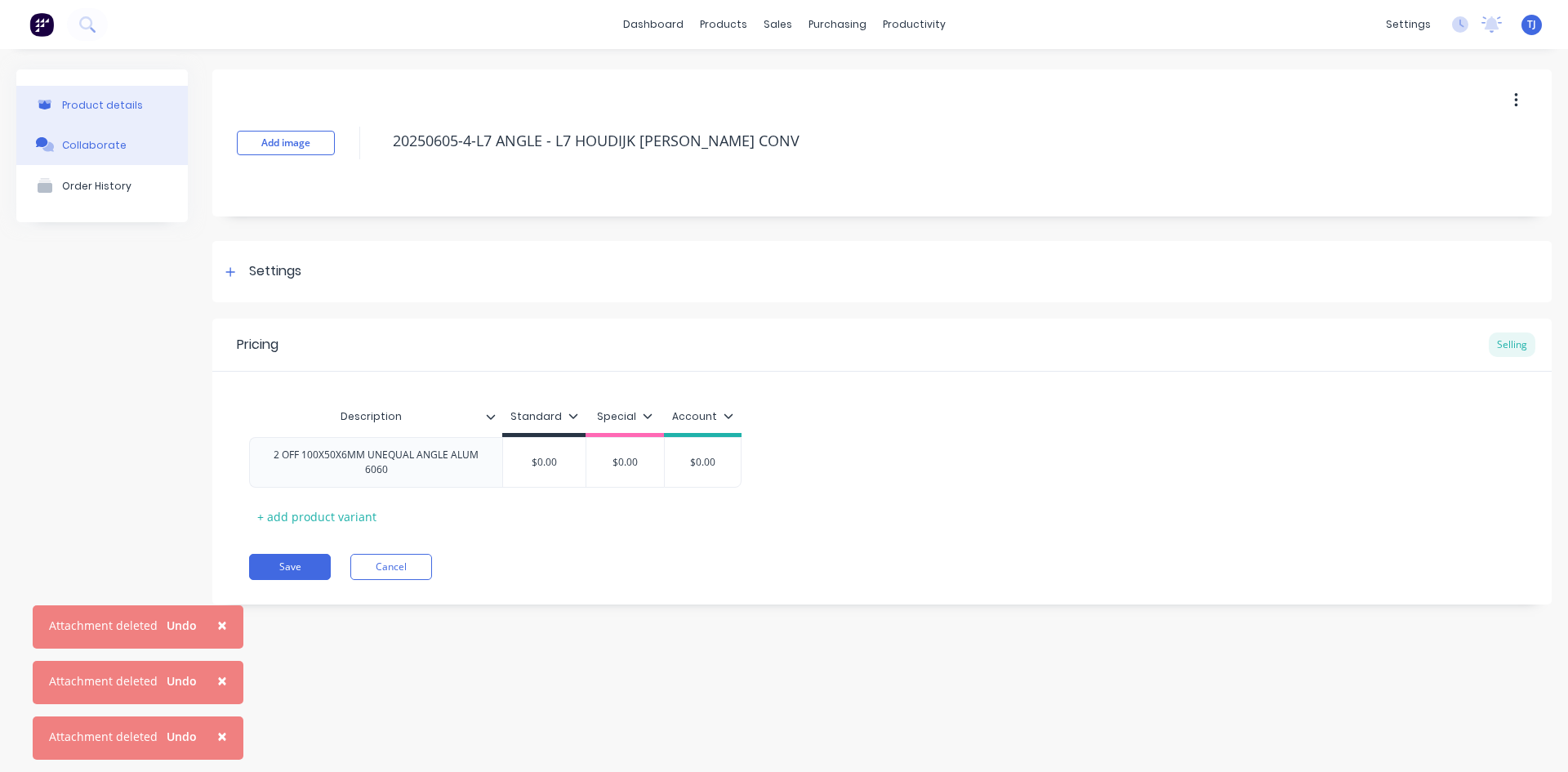
click at [109, 146] on div "Collaborate" at bounding box center [95, 145] width 64 height 12
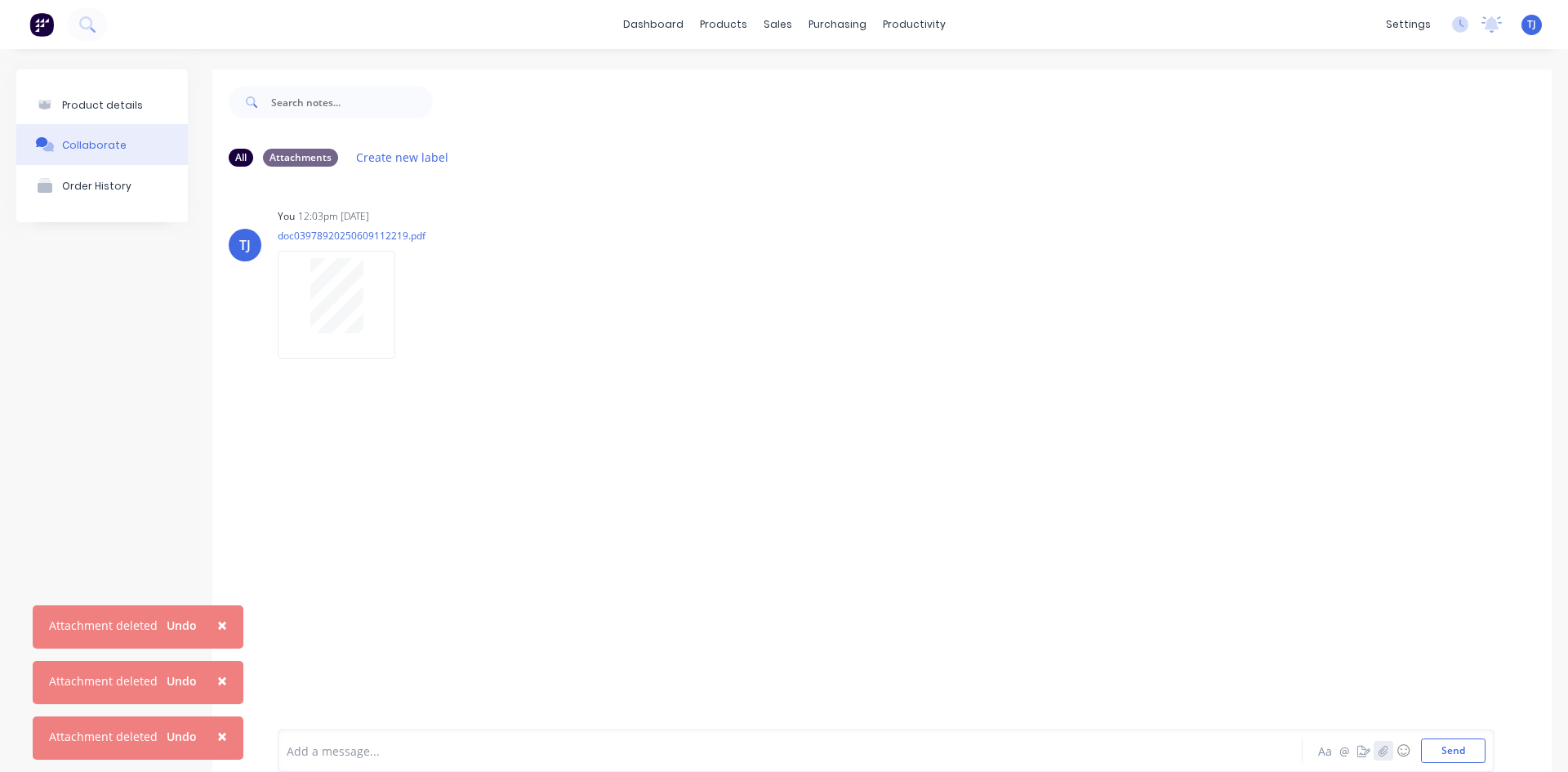
click at [1379, 755] on icon "button" at bounding box center [1383, 751] width 9 height 11
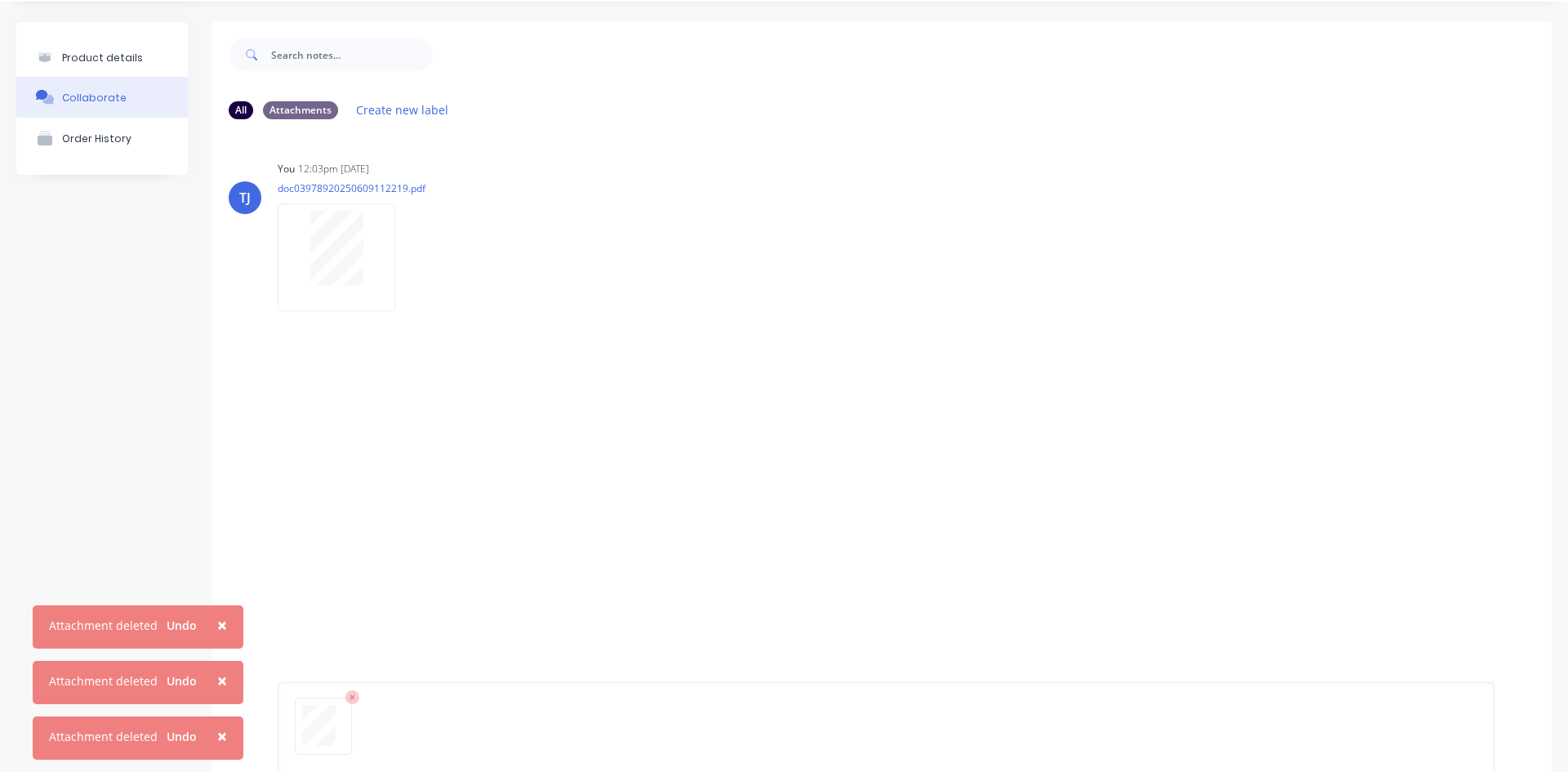
scroll to position [129, 0]
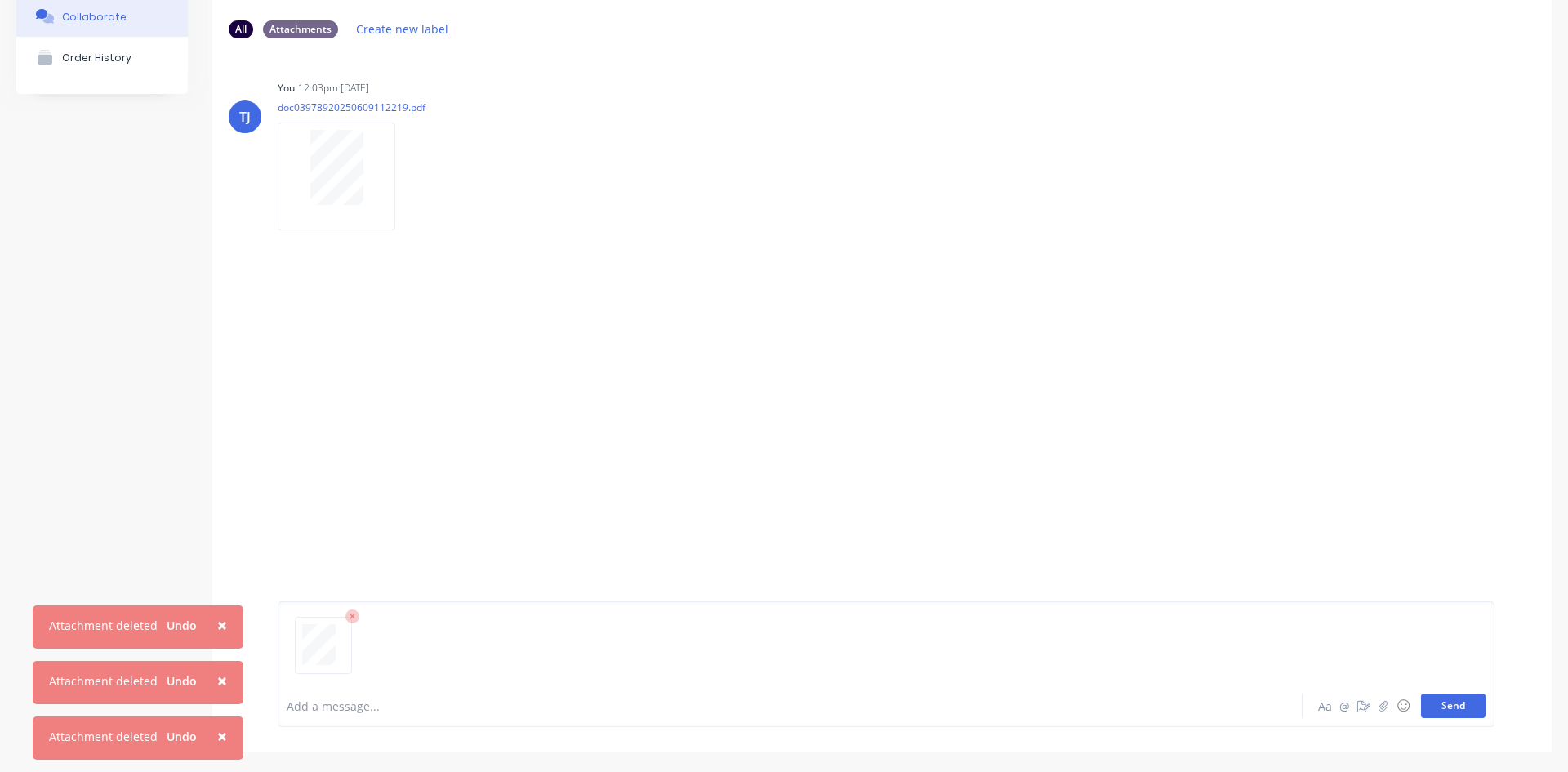
click at [1439, 710] on button "Send" at bounding box center [1454, 705] width 64 height 24
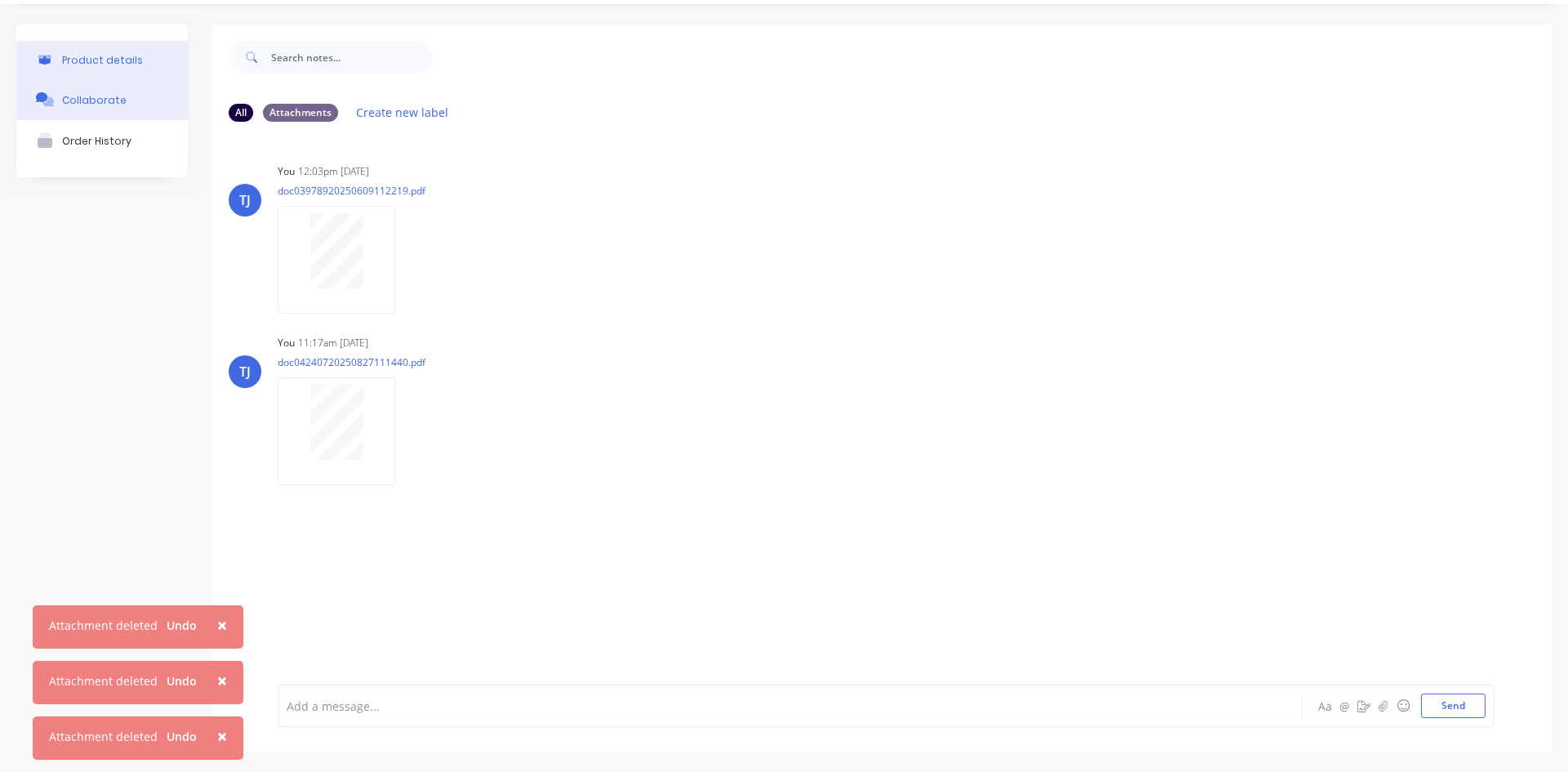
click at [87, 61] on div "Product details" at bounding box center [103, 60] width 81 height 12
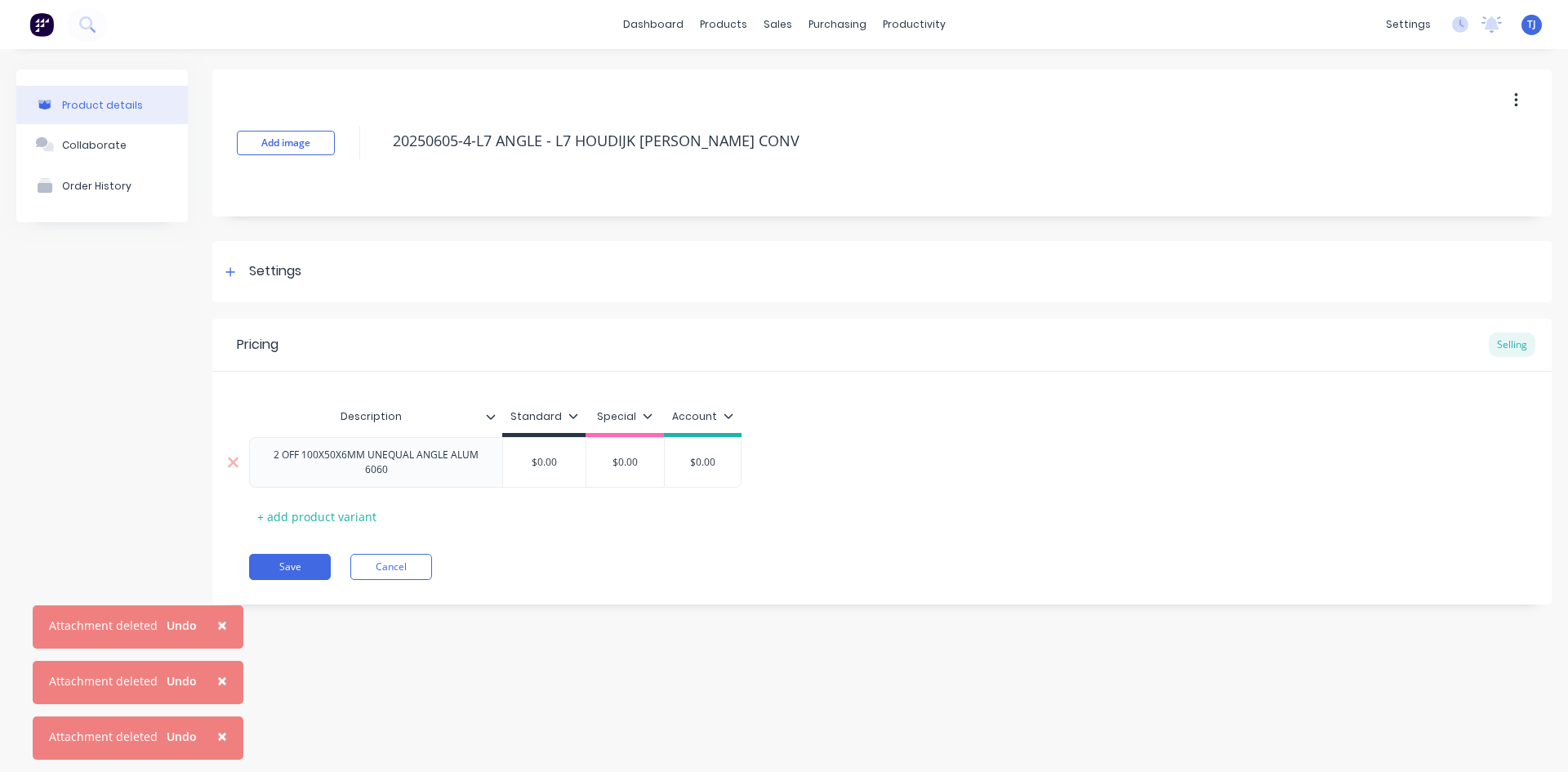
click at [541, 473] on div "$0.00" at bounding box center [544, 462] width 82 height 41
click at [543, 465] on input "$0.00" at bounding box center [544, 462] width 82 height 14
click at [543, 466] on input "$0.00" at bounding box center [544, 462] width 82 height 14
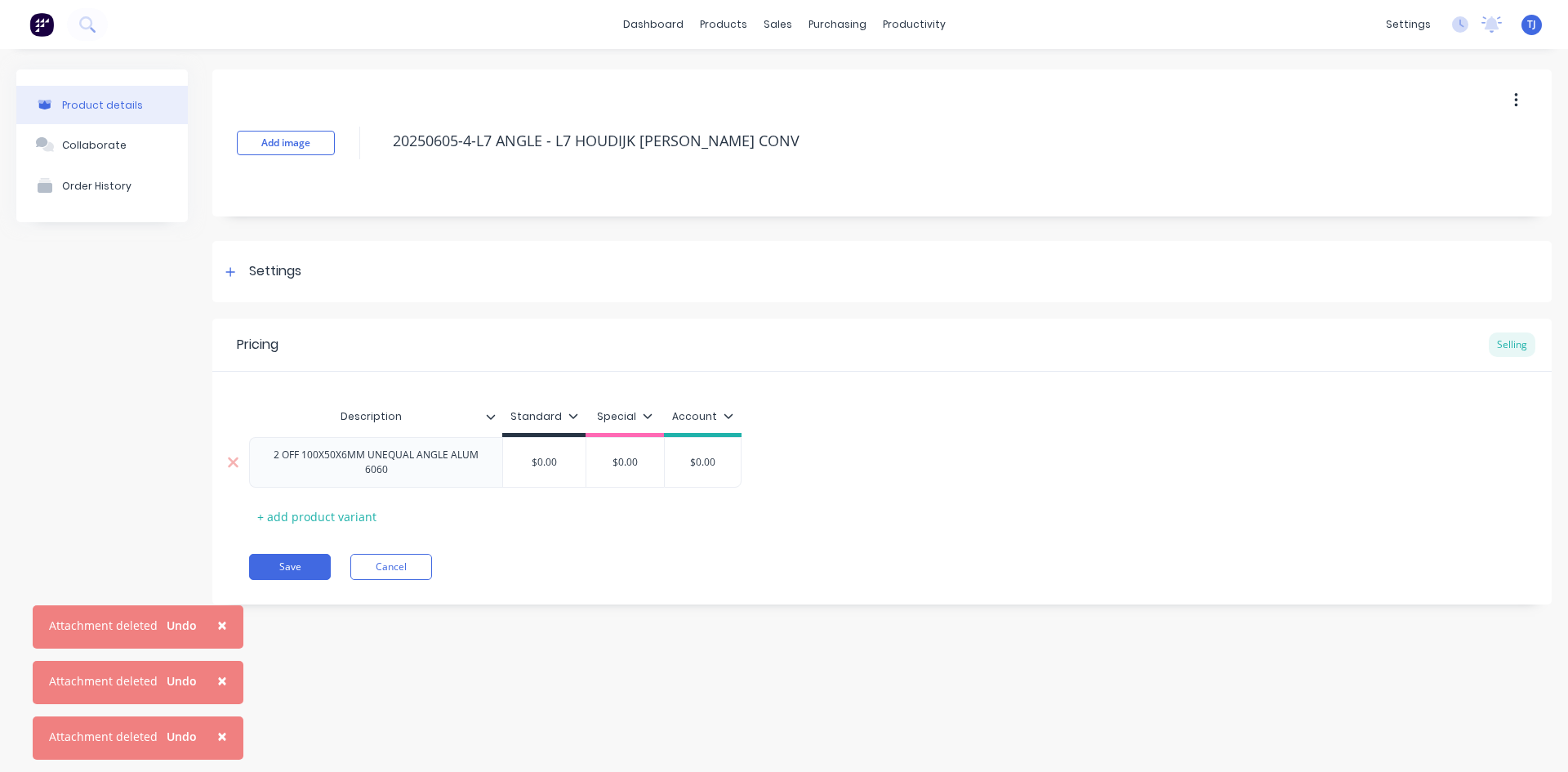
click at [549, 461] on input "$0.00" at bounding box center [544, 462] width 82 height 14
click at [554, 461] on input "$0.00" at bounding box center [544, 462] width 82 height 14
click at [555, 461] on input "$0" at bounding box center [544, 462] width 82 height 14
click at [436, 482] on div "2 OFF 100X50X6MM UNEQUAL ANGLE ALUM 6060" at bounding box center [376, 462] width 253 height 51
click at [402, 476] on div "2 OFF 100X50X6MM UNEQUAL ANGLE ALUM 6060" at bounding box center [376, 462] width 239 height 36
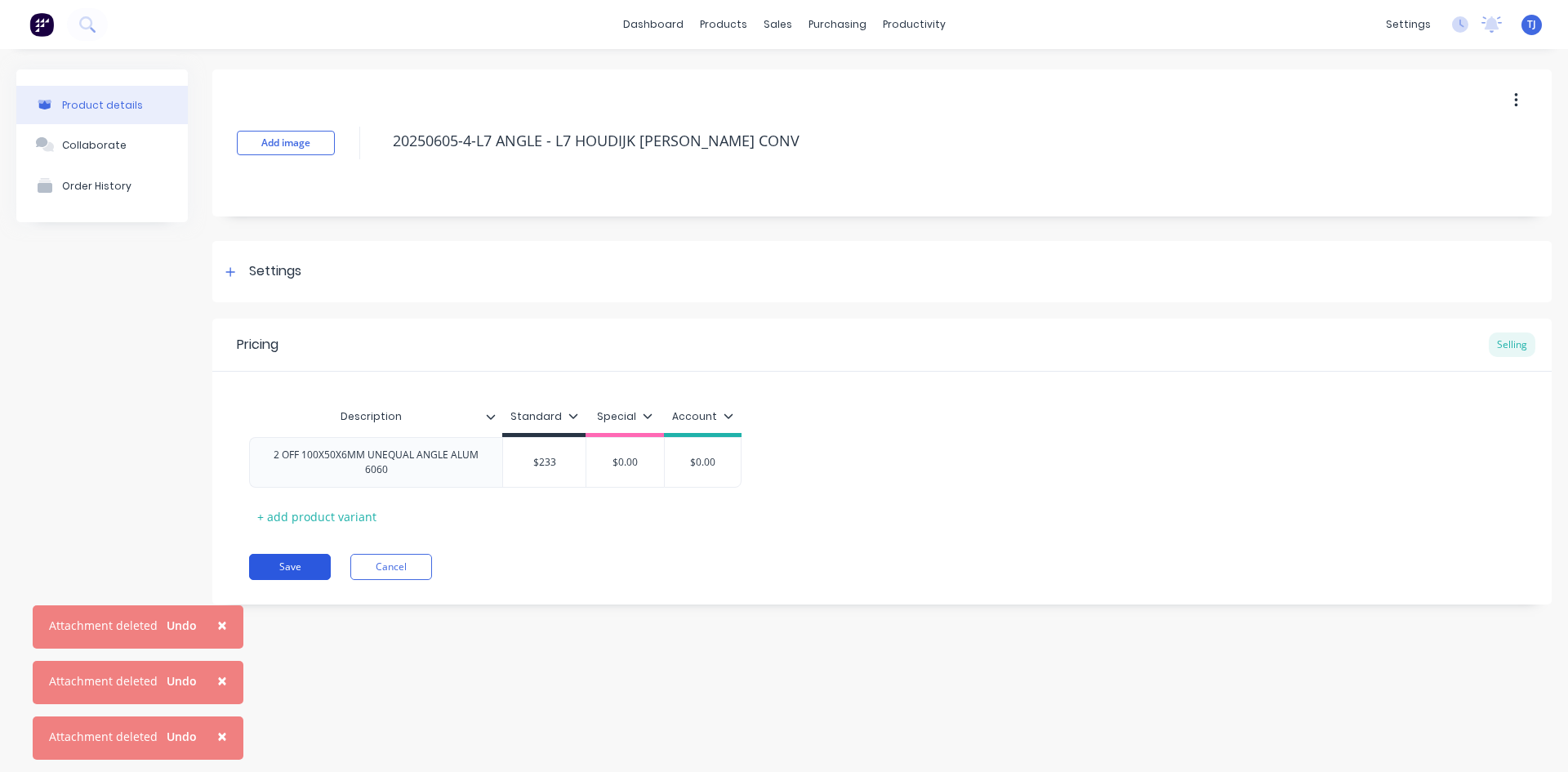
click at [295, 554] on button "Save" at bounding box center [290, 567] width 82 height 26
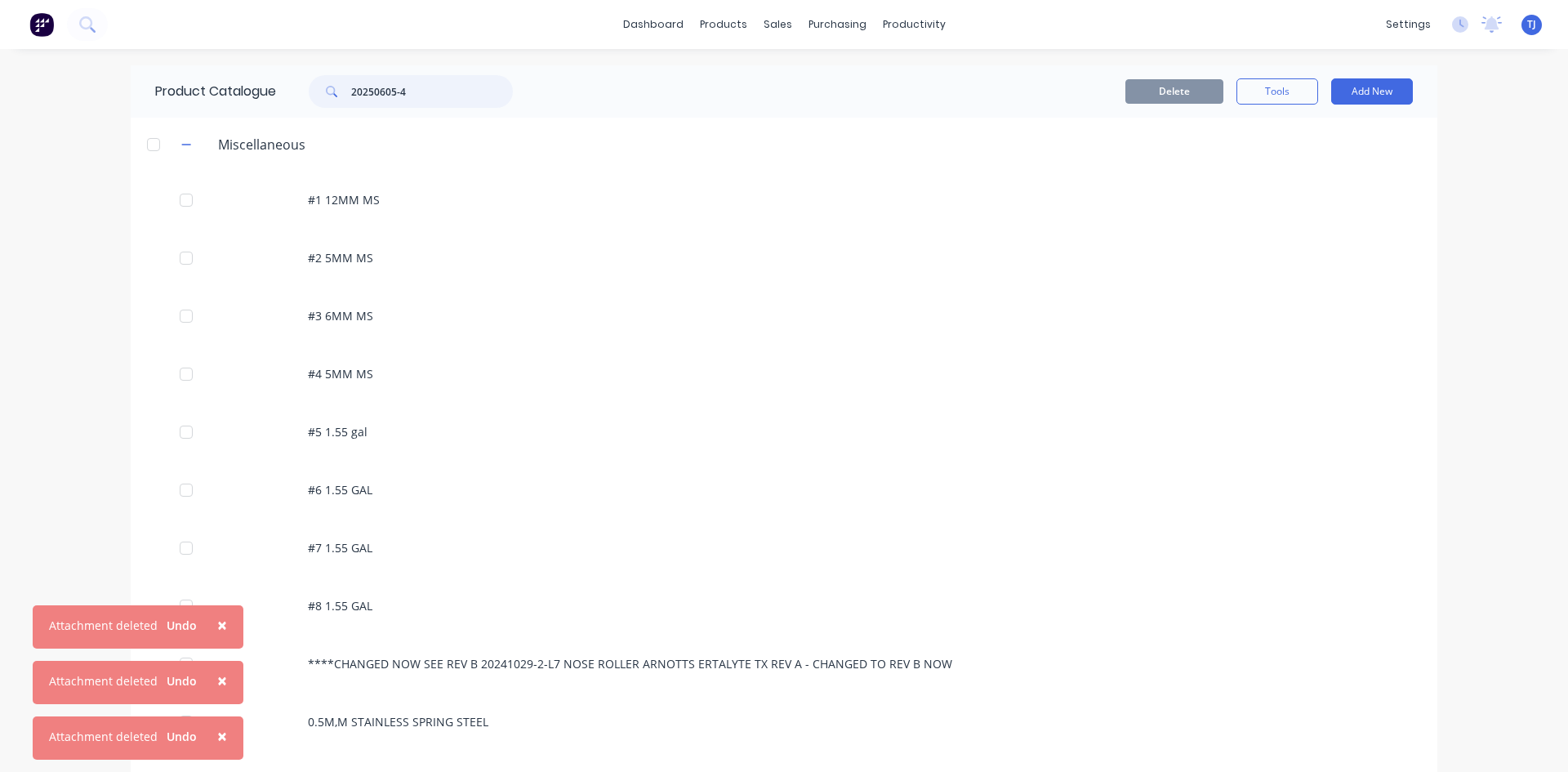
click at [415, 88] on input "20250605-4" at bounding box center [432, 91] width 162 height 33
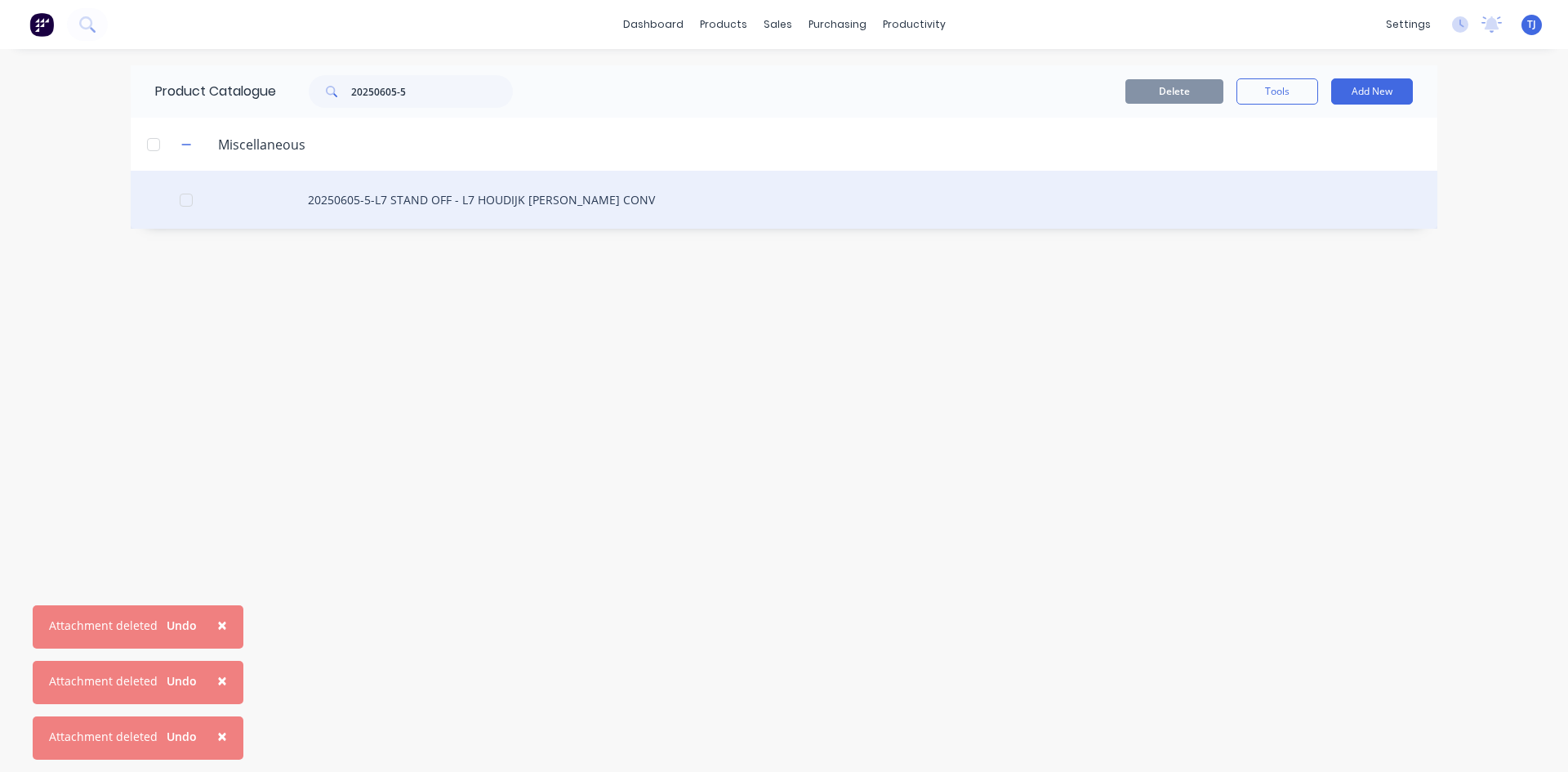
click at [427, 198] on div "20250605-5-L7 STAND OFF - L7 HOUDIJK [PERSON_NAME] CONV" at bounding box center [784, 199] width 1307 height 58
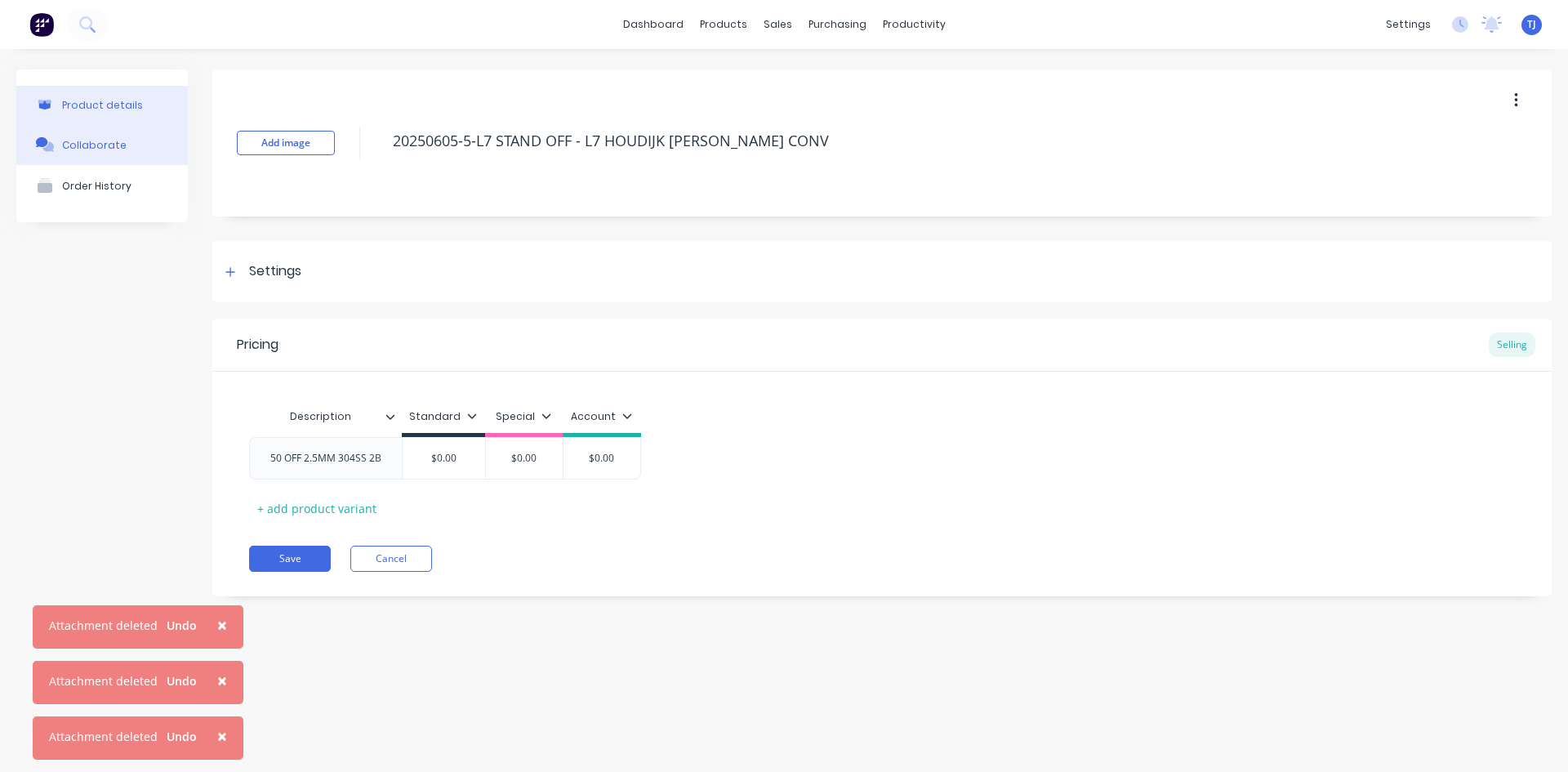
click at [85, 142] on div "Collaborate" at bounding box center [95, 145] width 64 height 12
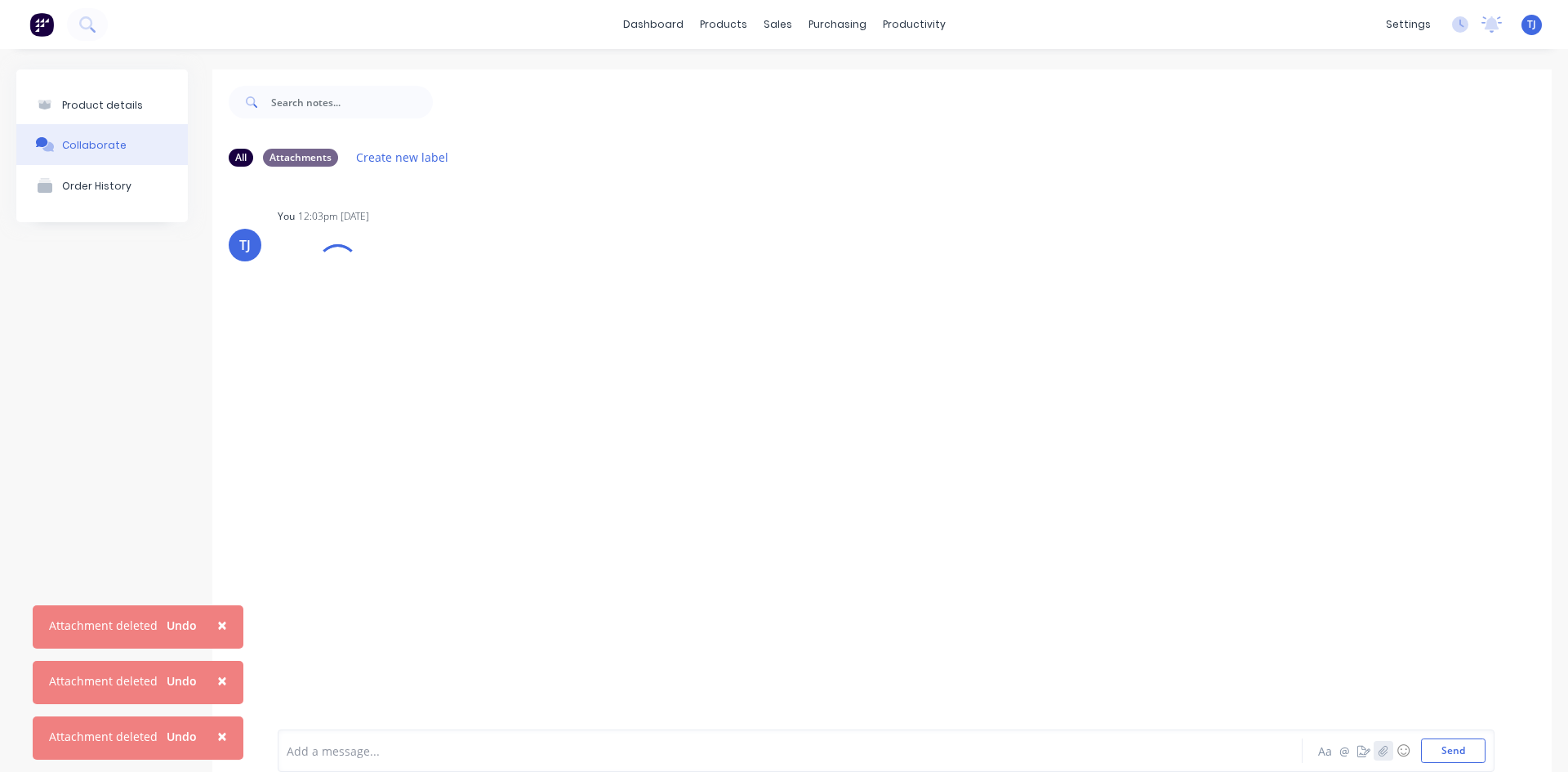
click at [1374, 754] on button "button" at bounding box center [1384, 751] width 20 height 20
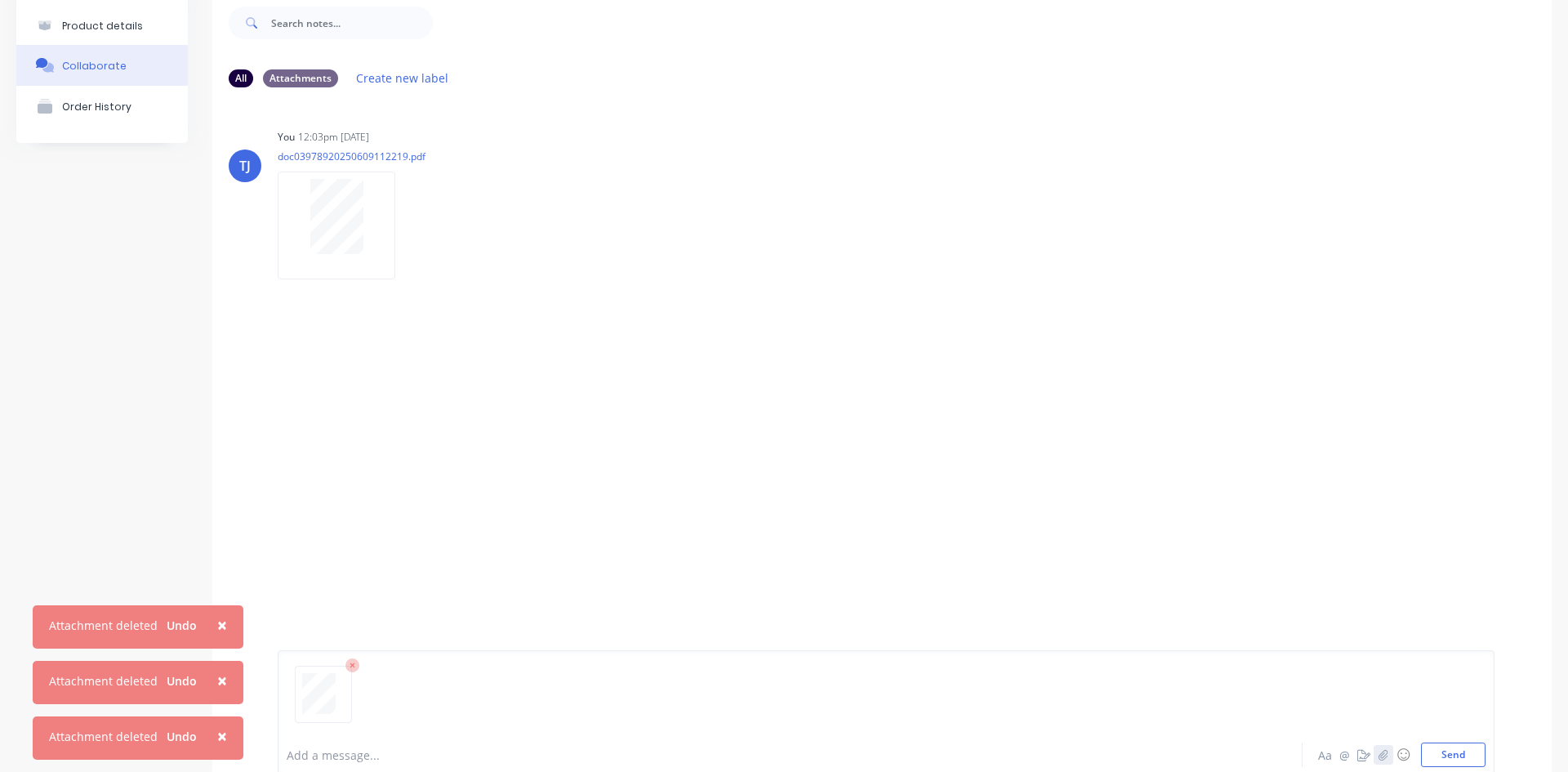
scroll to position [129, 0]
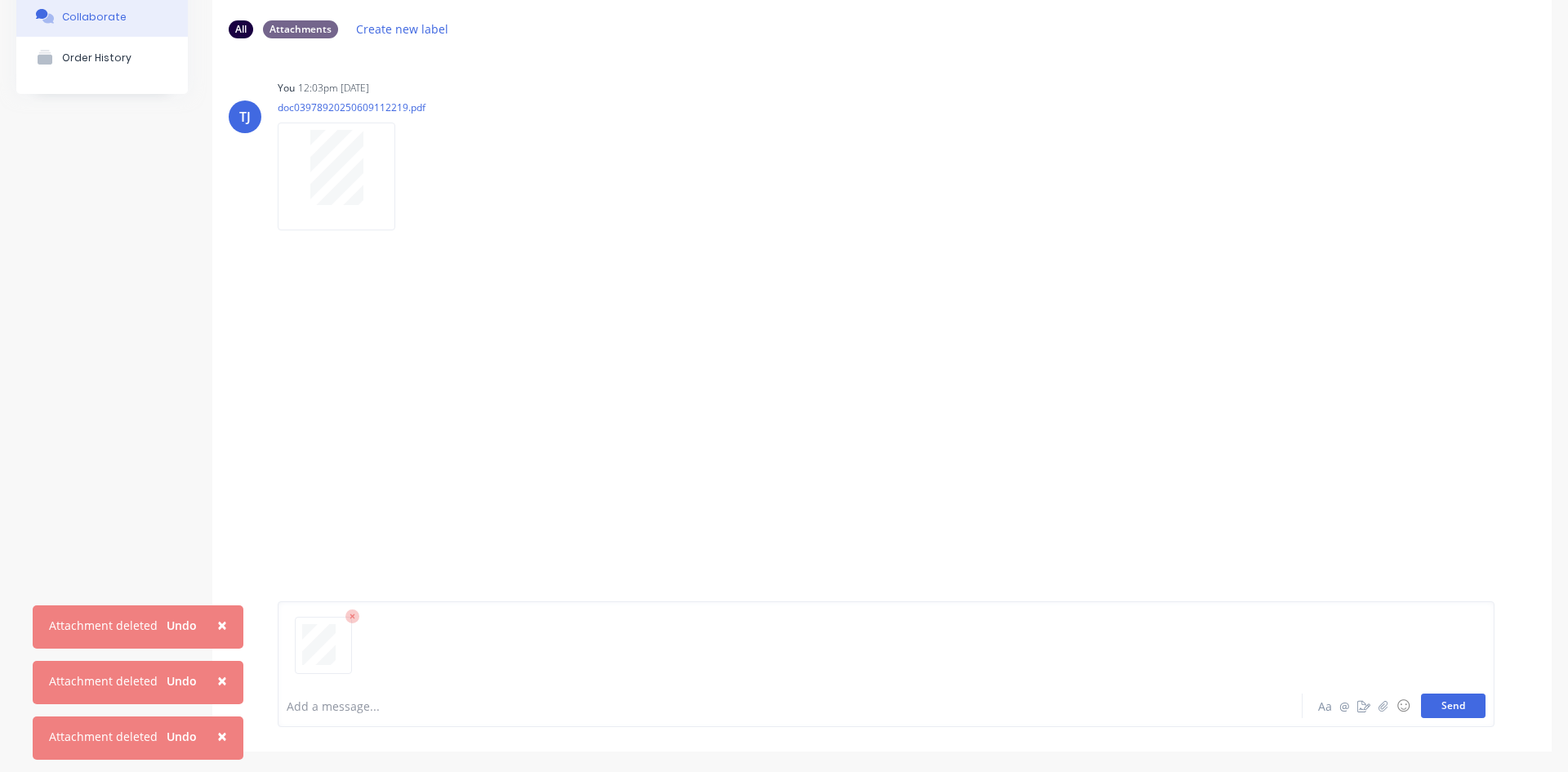
click at [1422, 710] on button "Send" at bounding box center [1454, 705] width 64 height 24
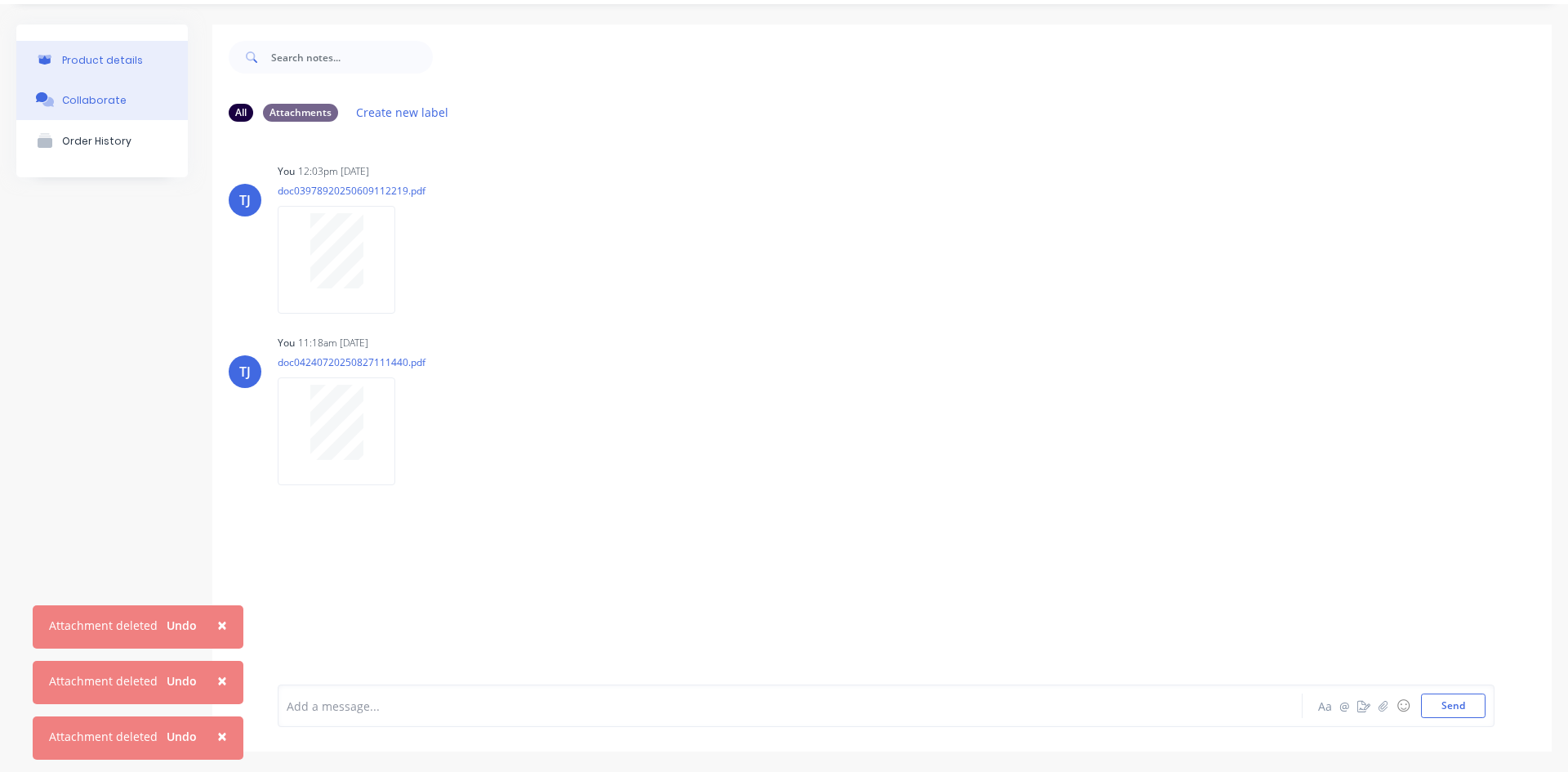
click at [121, 64] on div "Product details" at bounding box center [103, 60] width 81 height 12
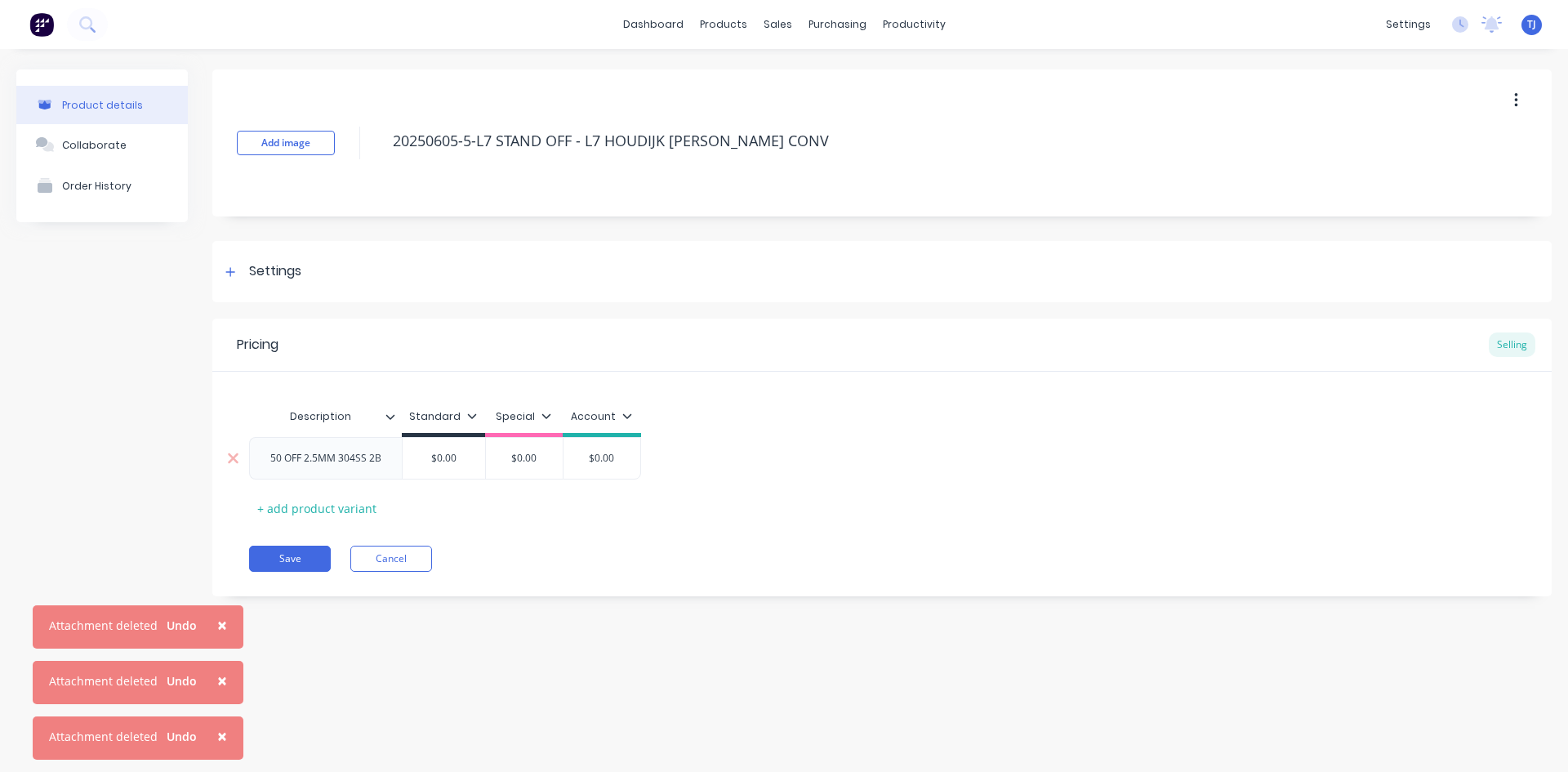
click at [526, 443] on div "$0.00" at bounding box center [525, 459] width 82 height 41
click at [458, 459] on input "$0.00" at bounding box center [444, 458] width 82 height 14
click at [297, 561] on button "Save" at bounding box center [290, 558] width 82 height 26
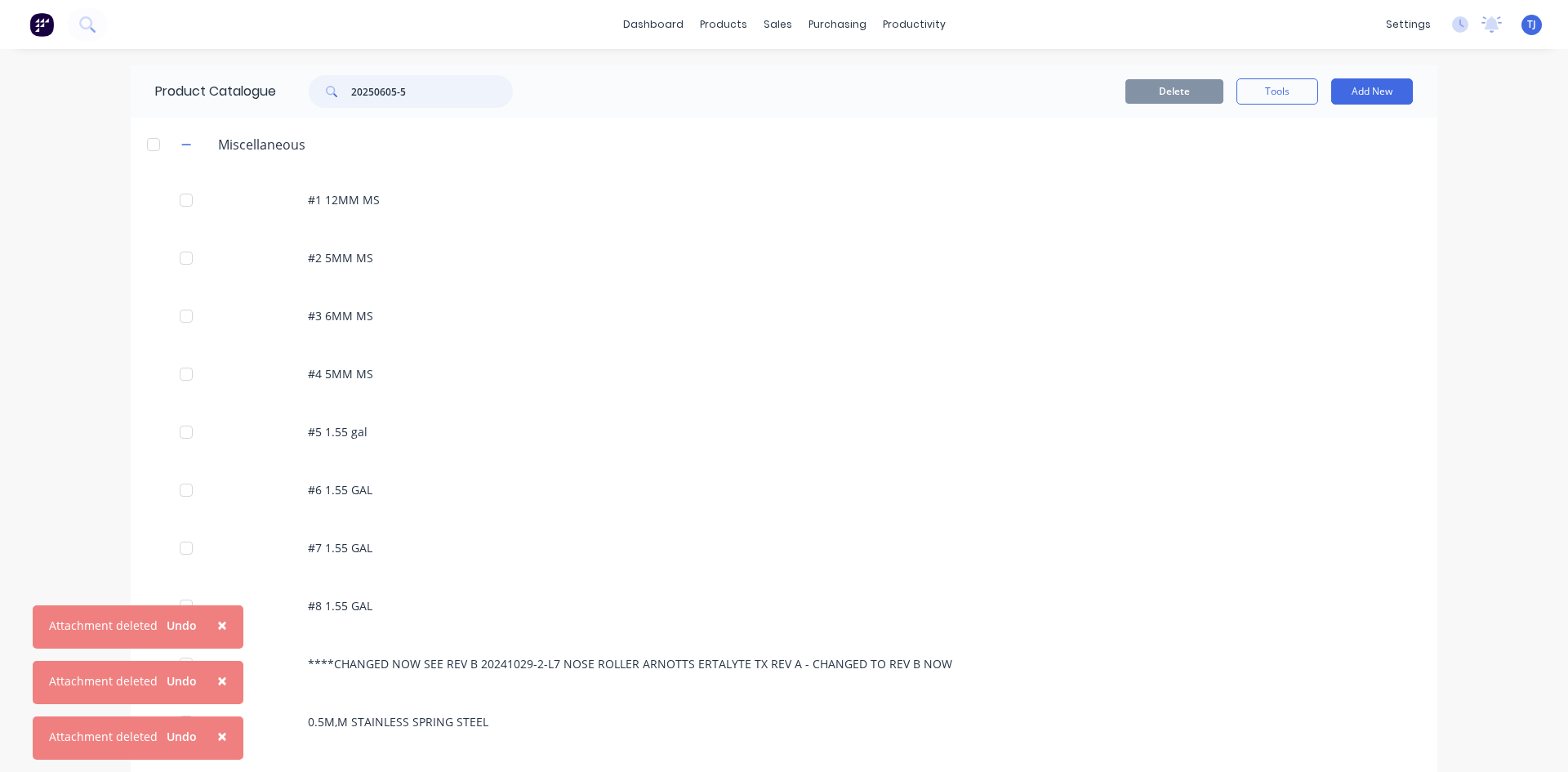
click at [410, 87] on input "20250605-5" at bounding box center [432, 91] width 162 height 33
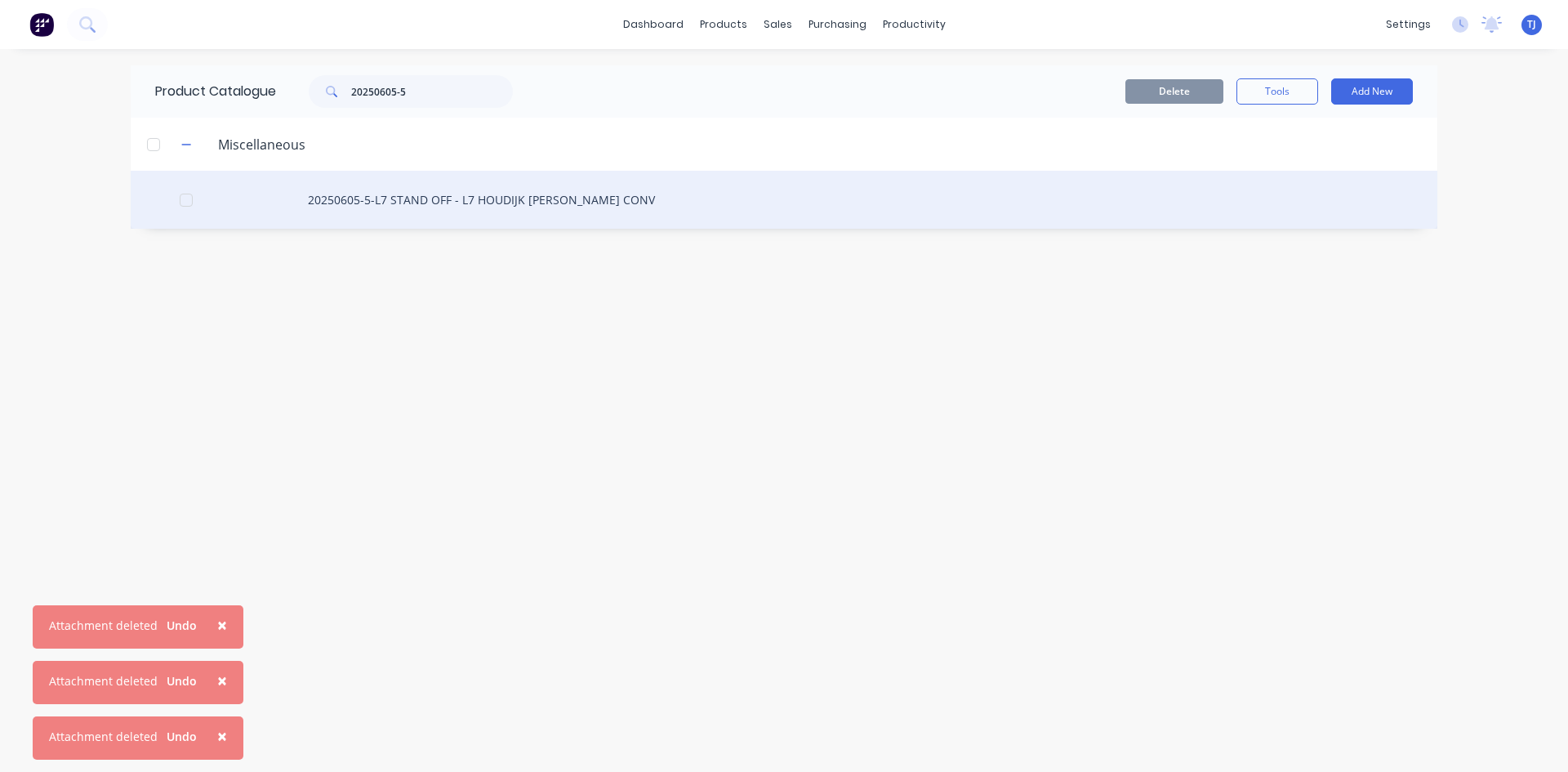
click at [420, 198] on div "20250605-5-L7 STAND OFF - L7 HOUDIJK [PERSON_NAME] CONV" at bounding box center [784, 199] width 1307 height 58
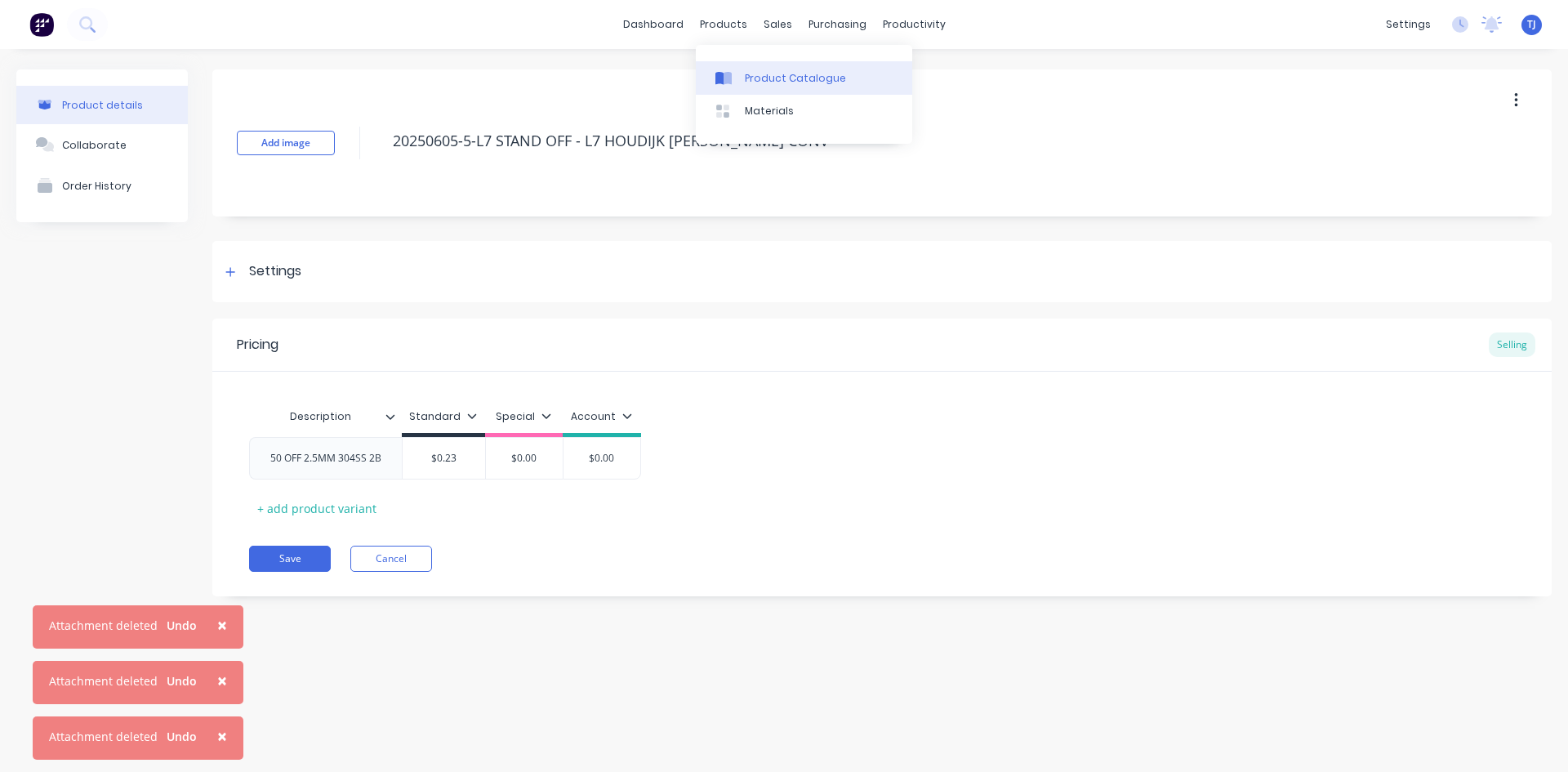
click at [764, 72] on div "Product Catalogue" at bounding box center [795, 79] width 101 height 14
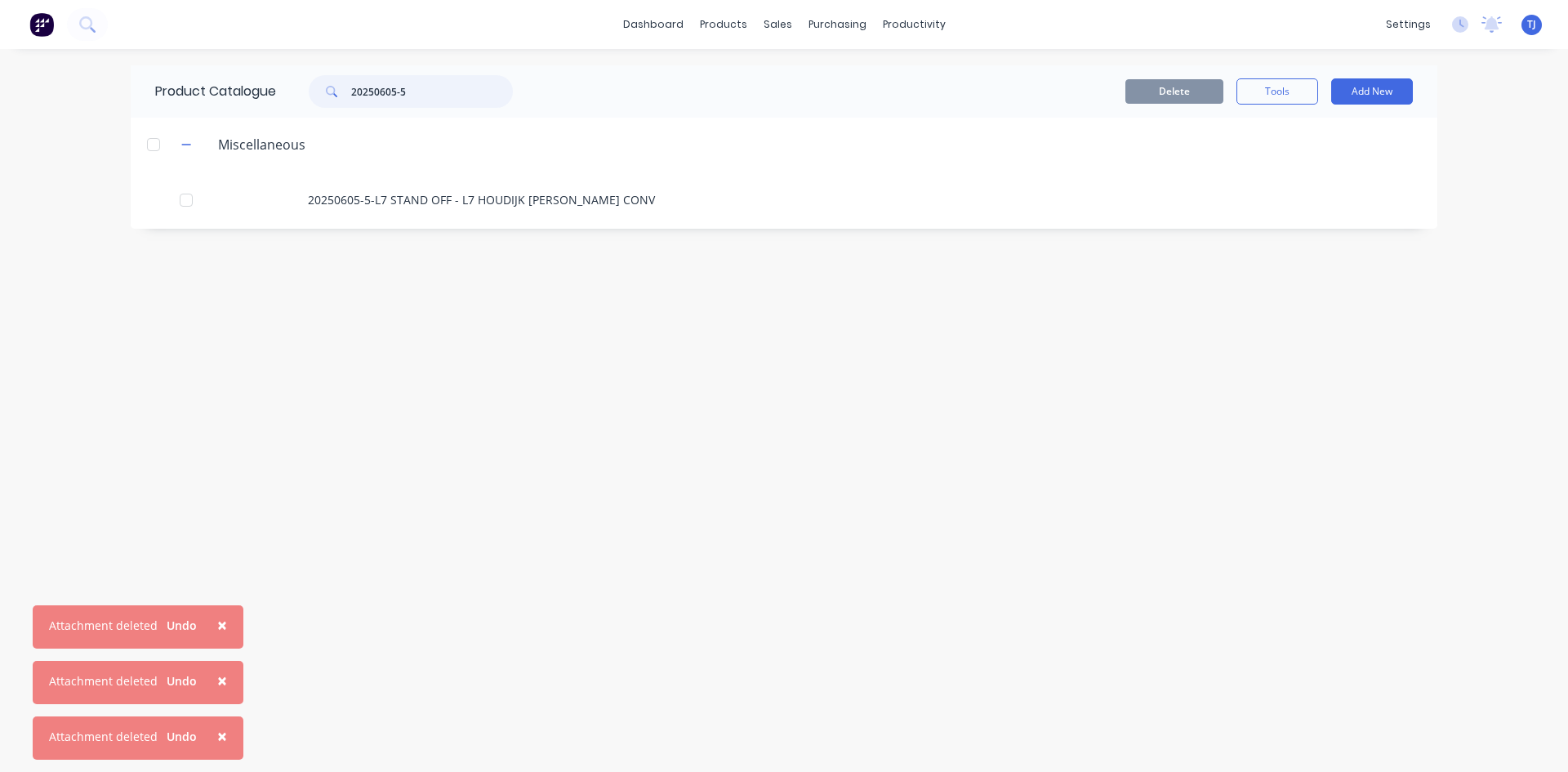
click at [419, 93] on input "20250605-5" at bounding box center [432, 91] width 162 height 33
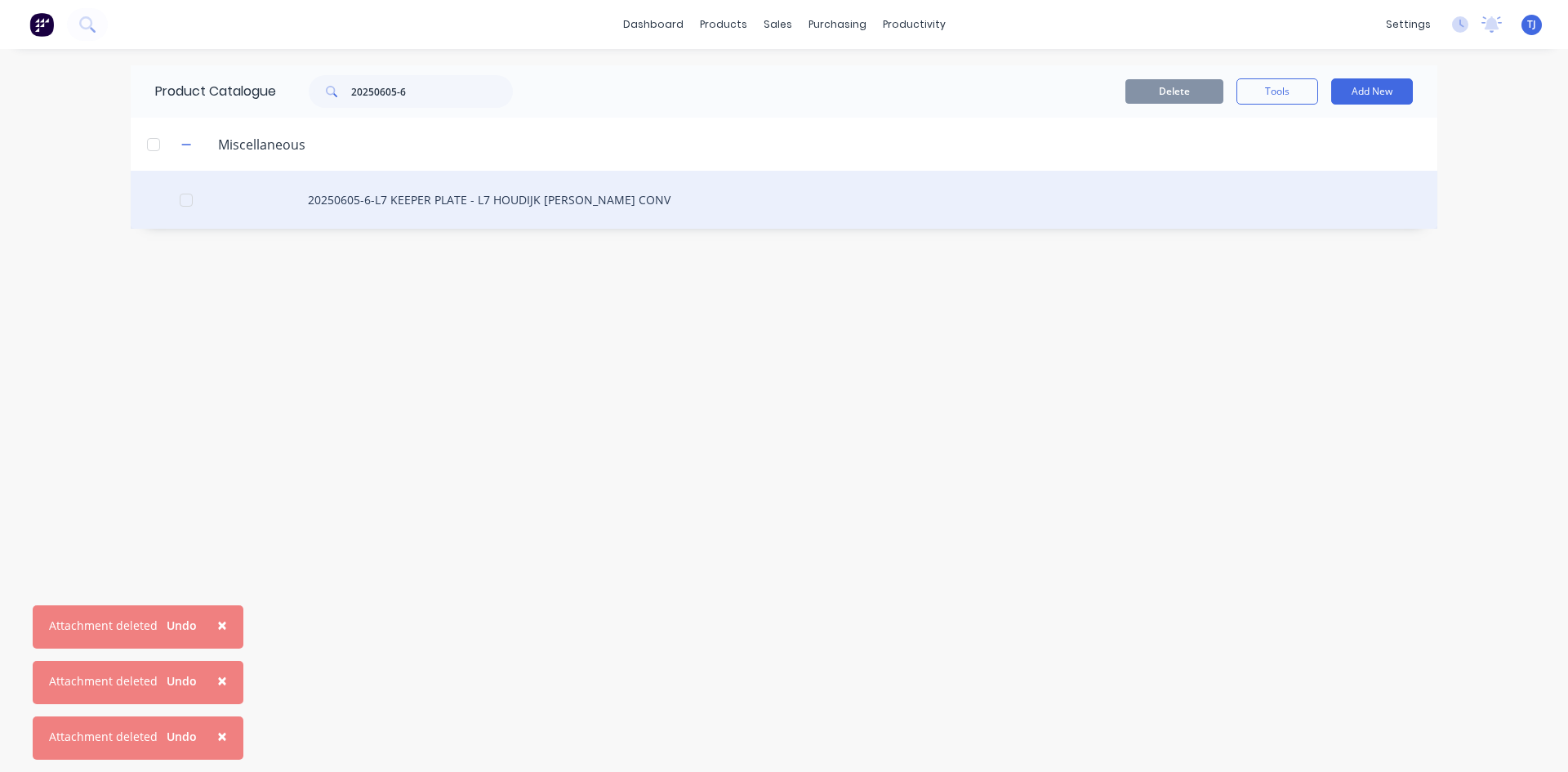
click at [424, 199] on div "20250605-6-L7 KEEPER PLATE - L7 HOUDIJK [PERSON_NAME] CONV" at bounding box center [784, 199] width 1307 height 58
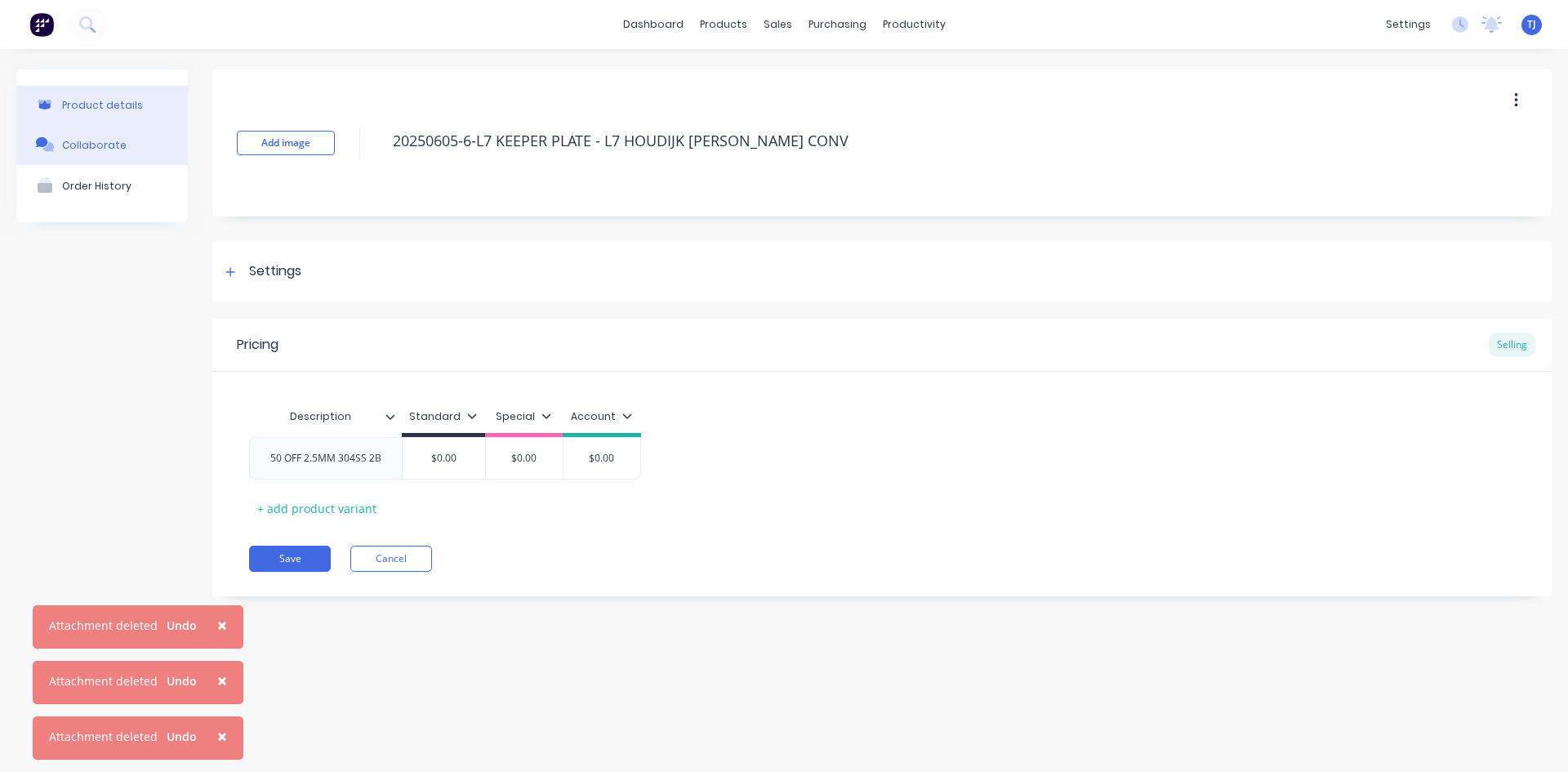
click at [104, 141] on div "Collaborate" at bounding box center [95, 145] width 64 height 12
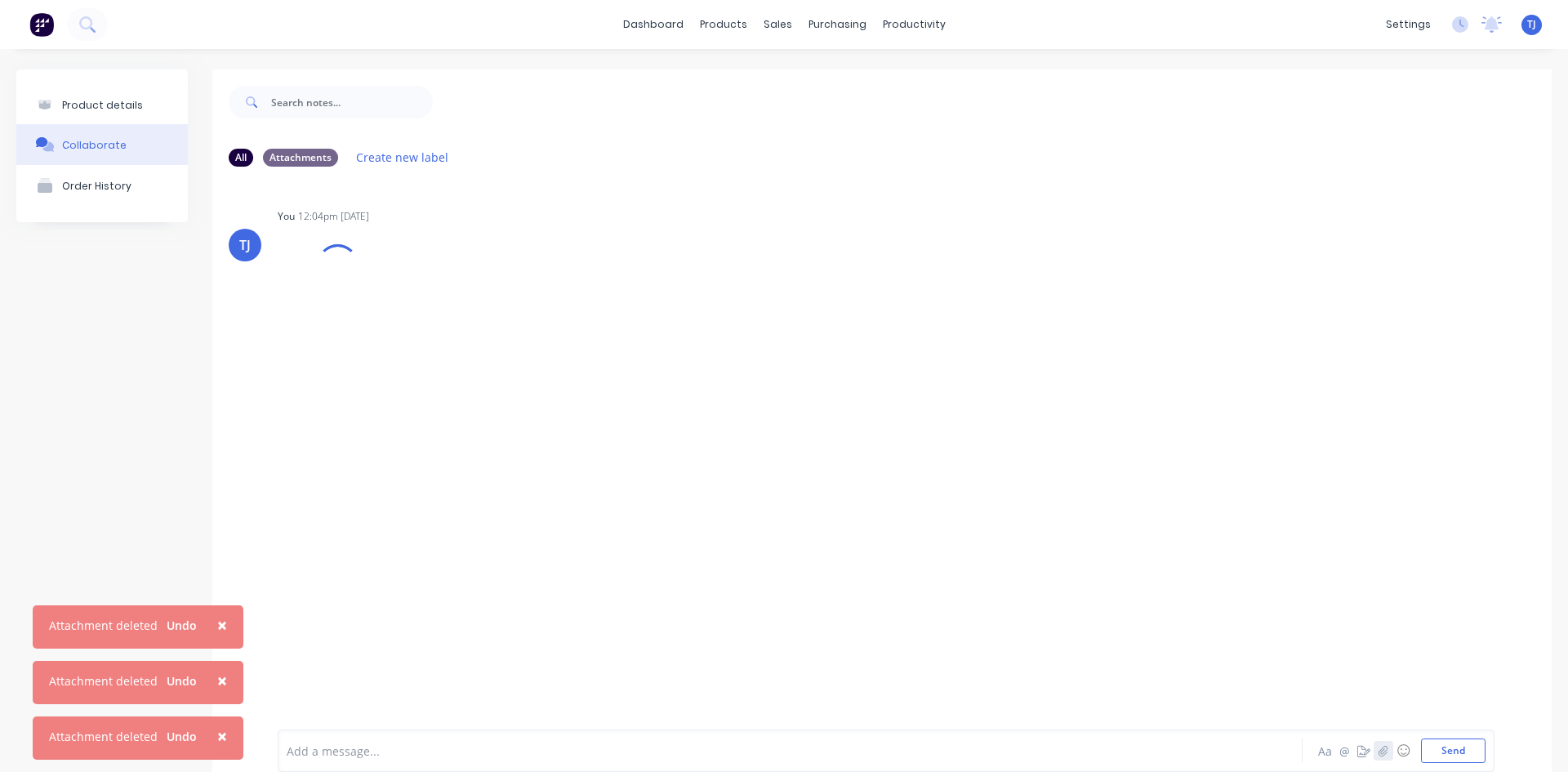
click at [1379, 750] on icon "button" at bounding box center [1383, 751] width 10 height 12
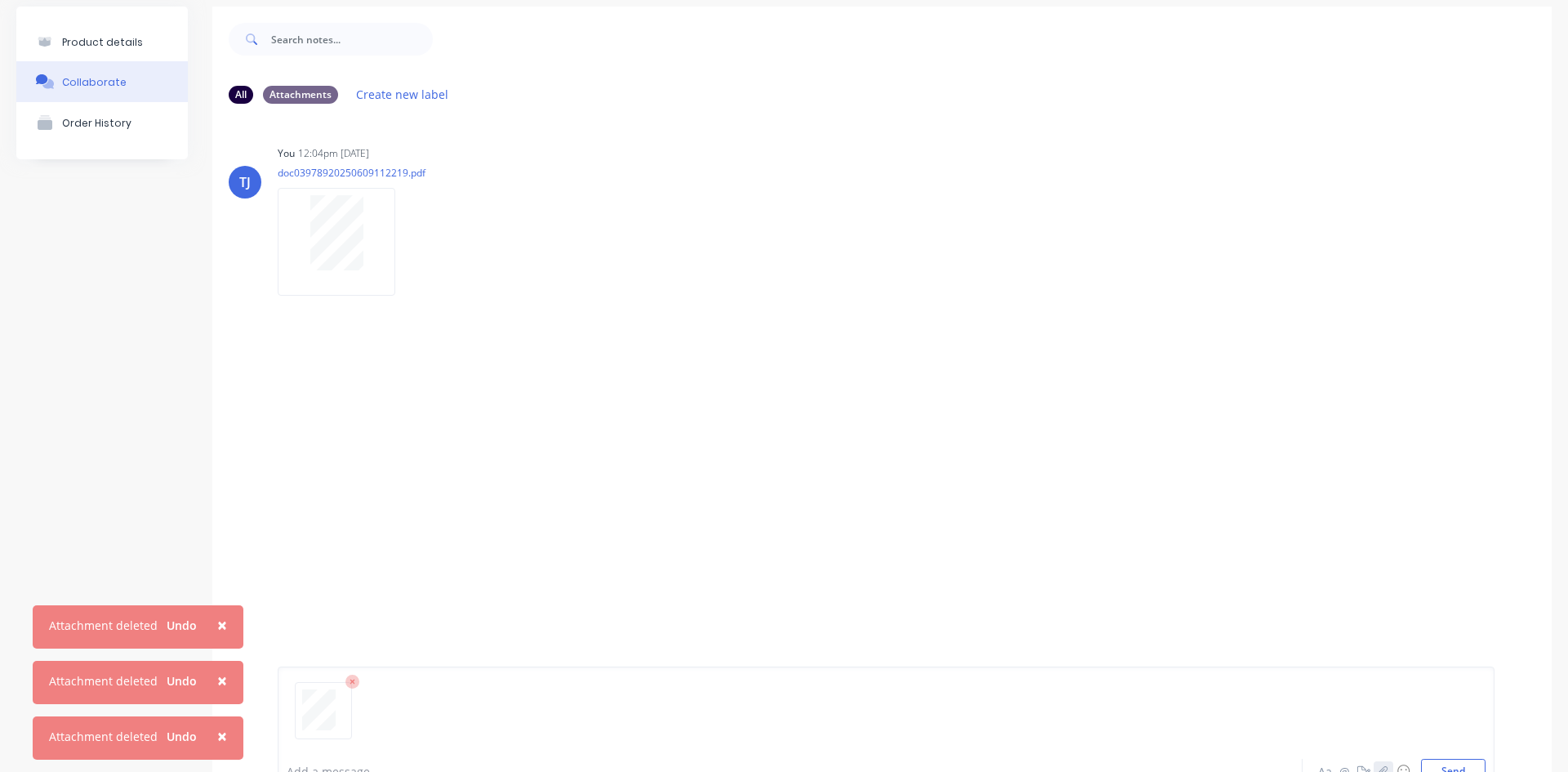
scroll to position [129, 0]
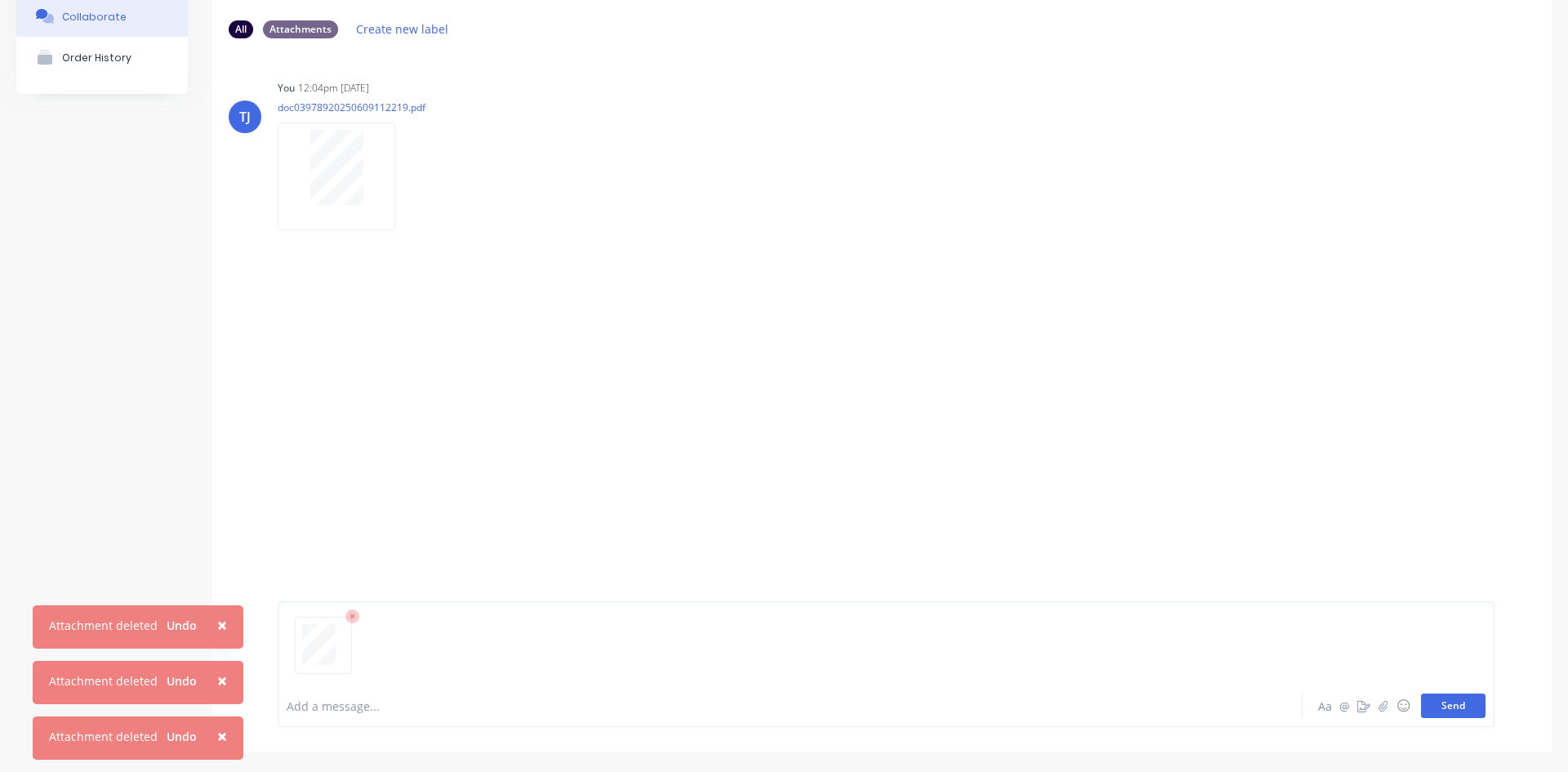
click at [1459, 702] on button "Send" at bounding box center [1454, 705] width 64 height 24
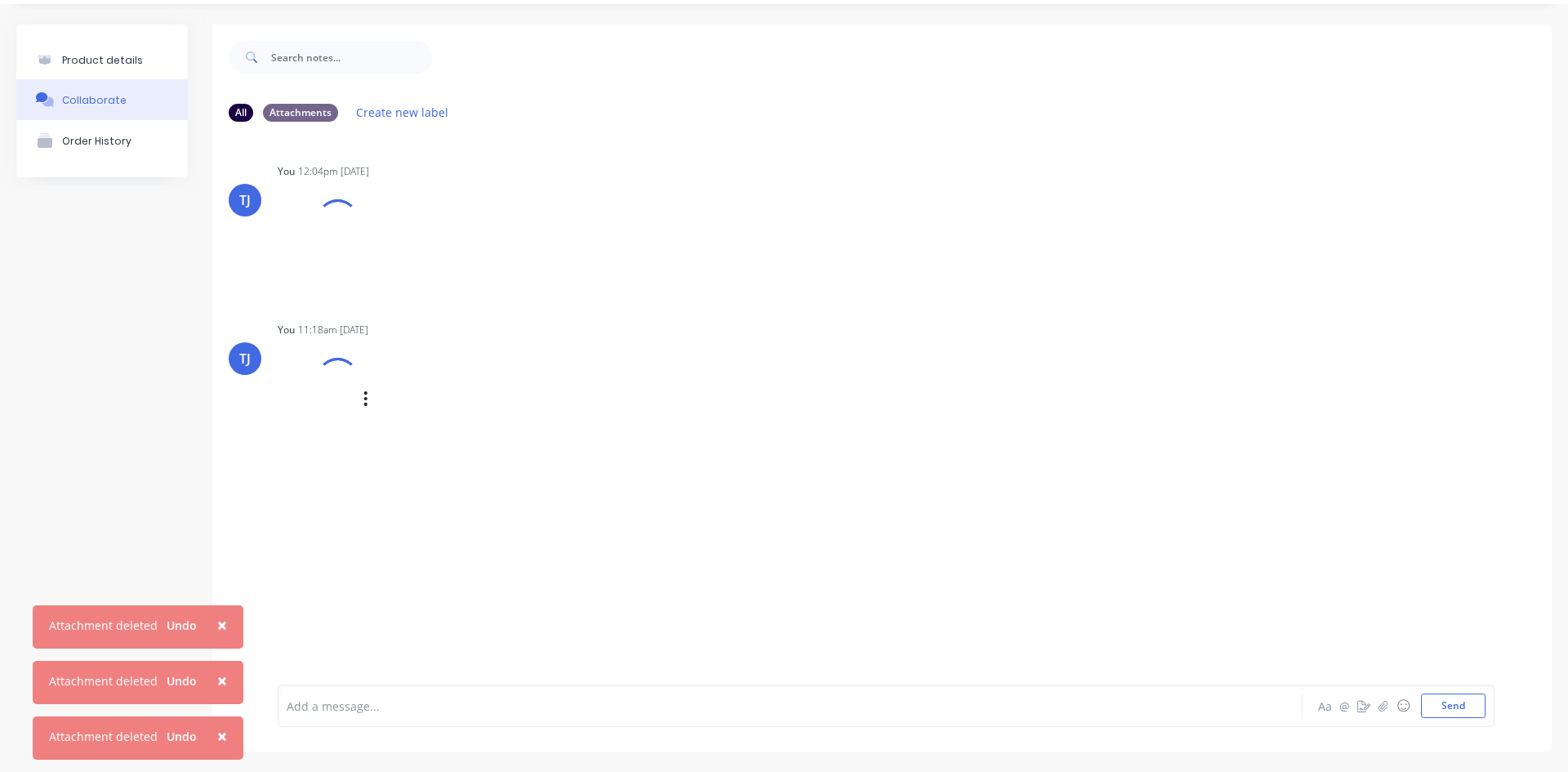
scroll to position [45, 0]
click at [111, 59] on div "Product details" at bounding box center [103, 60] width 81 height 12
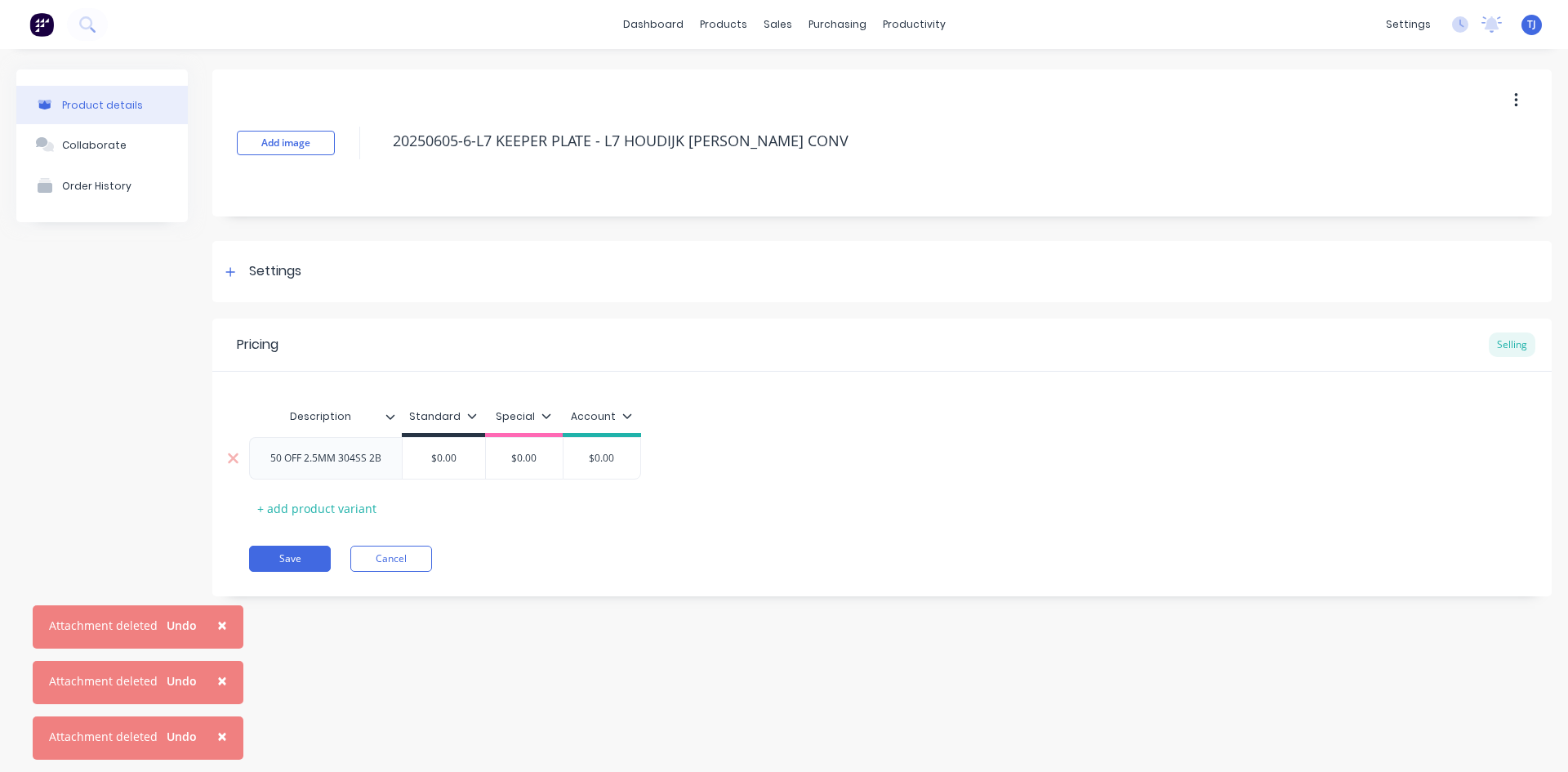
click at [464, 475] on div "$0.00" at bounding box center [444, 459] width 82 height 41
click at [277, 556] on button "Save" at bounding box center [290, 558] width 82 height 26
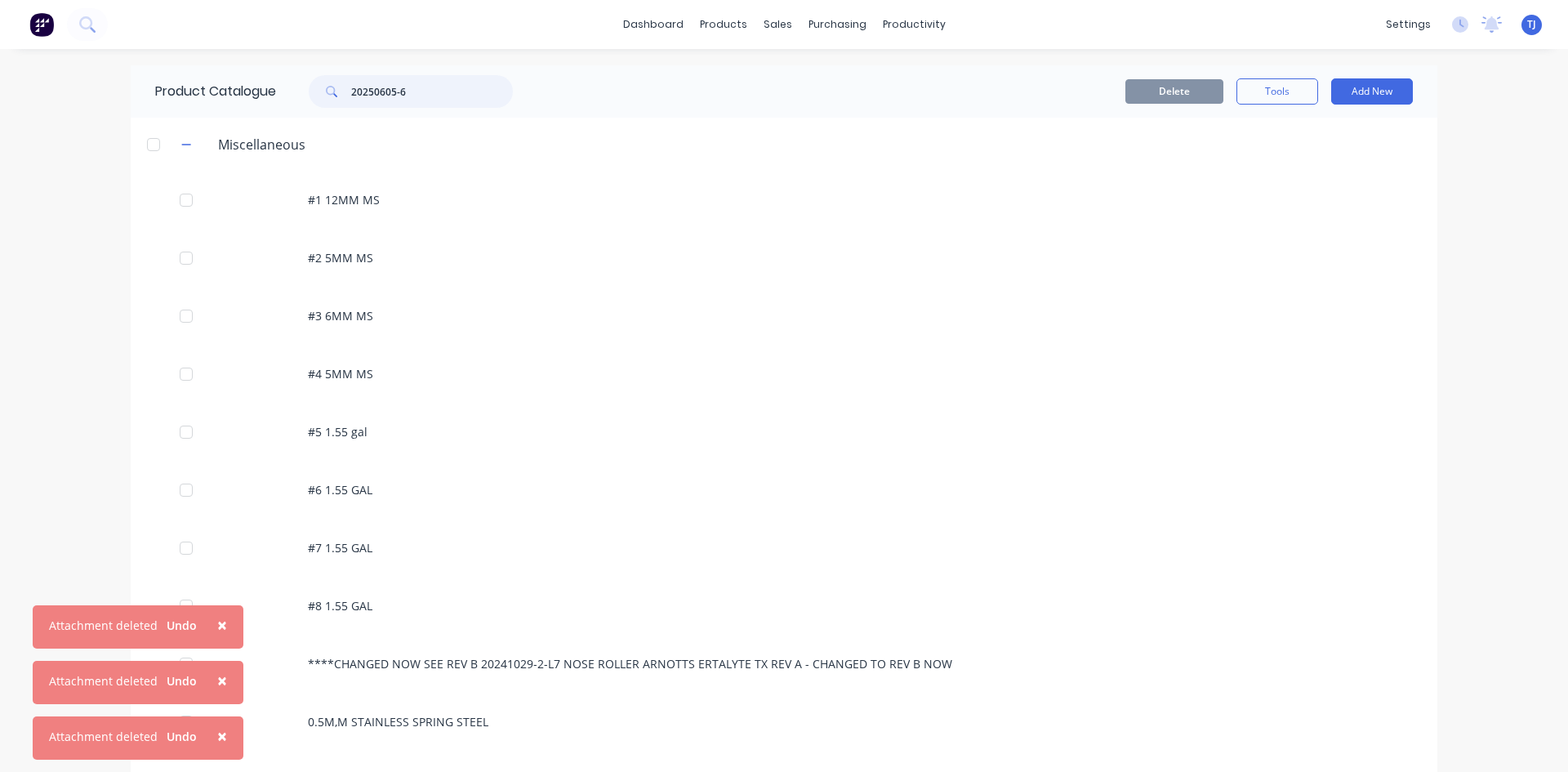
click at [411, 97] on input "20250605-6" at bounding box center [432, 91] width 162 height 33
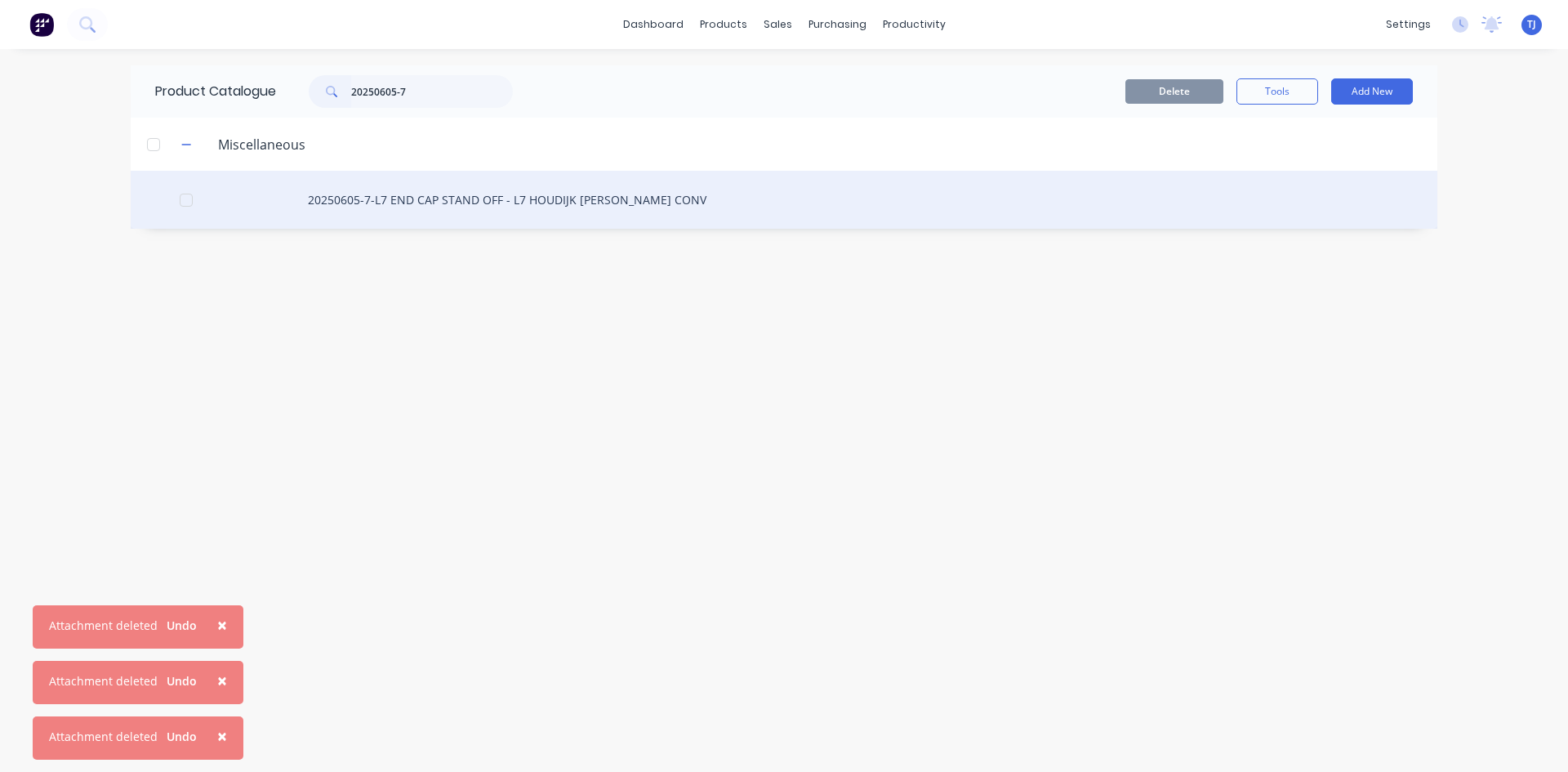
click at [458, 201] on div "20250605-7-L7 END CAP STAND OFF - L7 HOUDIJK [PERSON_NAME] CONV" at bounding box center [784, 199] width 1307 height 58
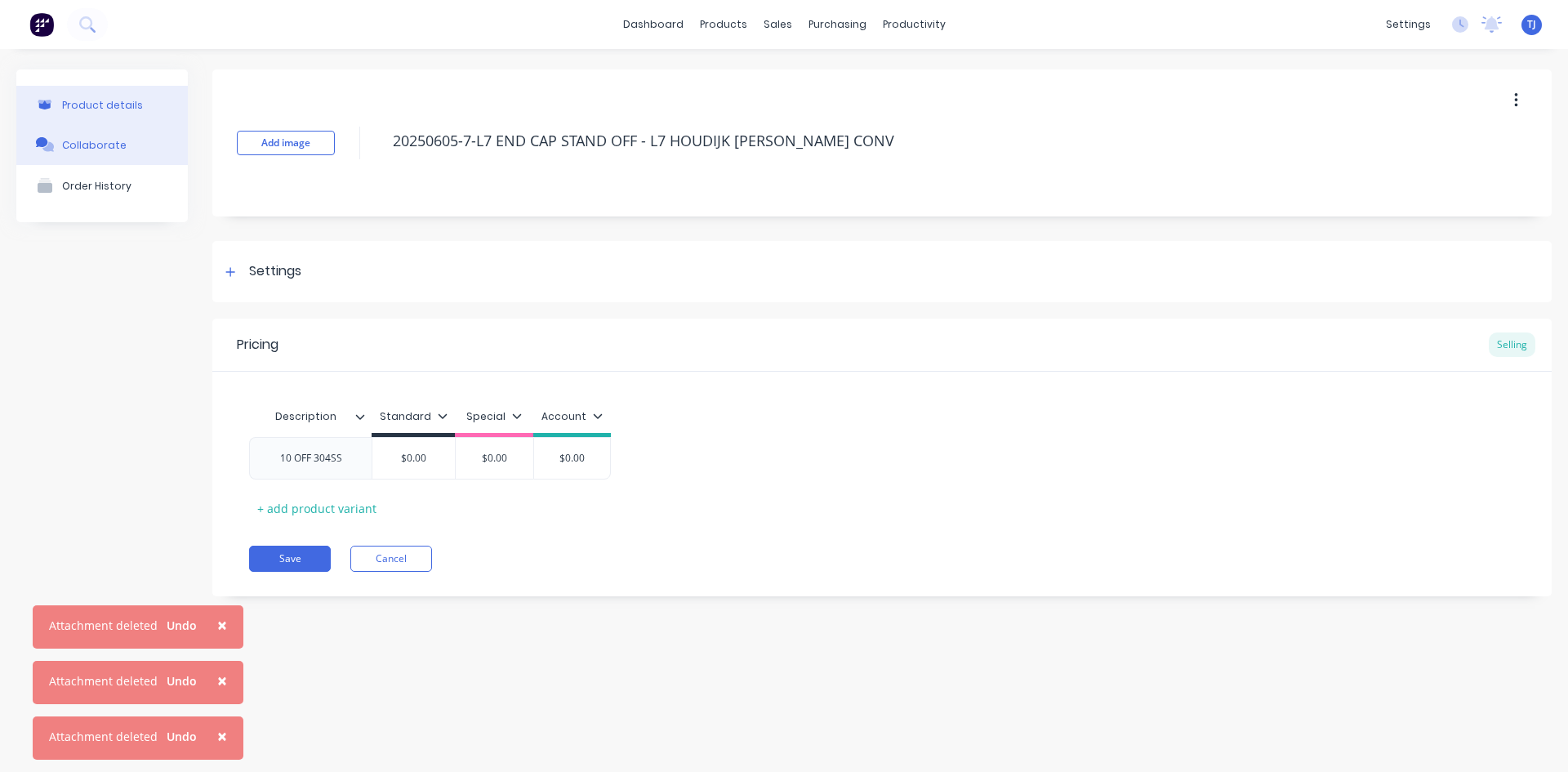
click at [67, 148] on div "Collaborate" at bounding box center [95, 145] width 64 height 12
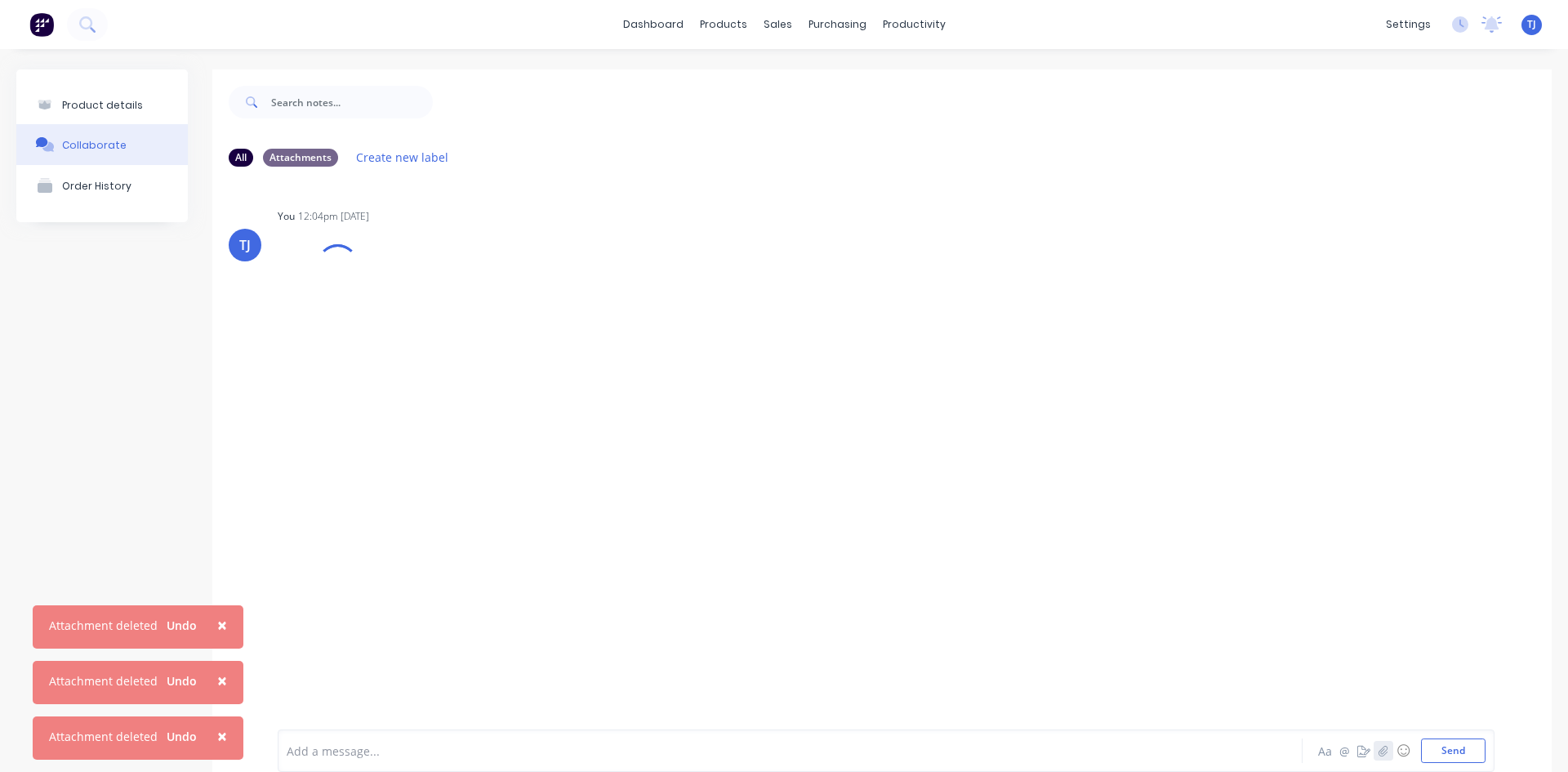
click at [1379, 757] on icon "button" at bounding box center [1383, 751] width 10 height 12
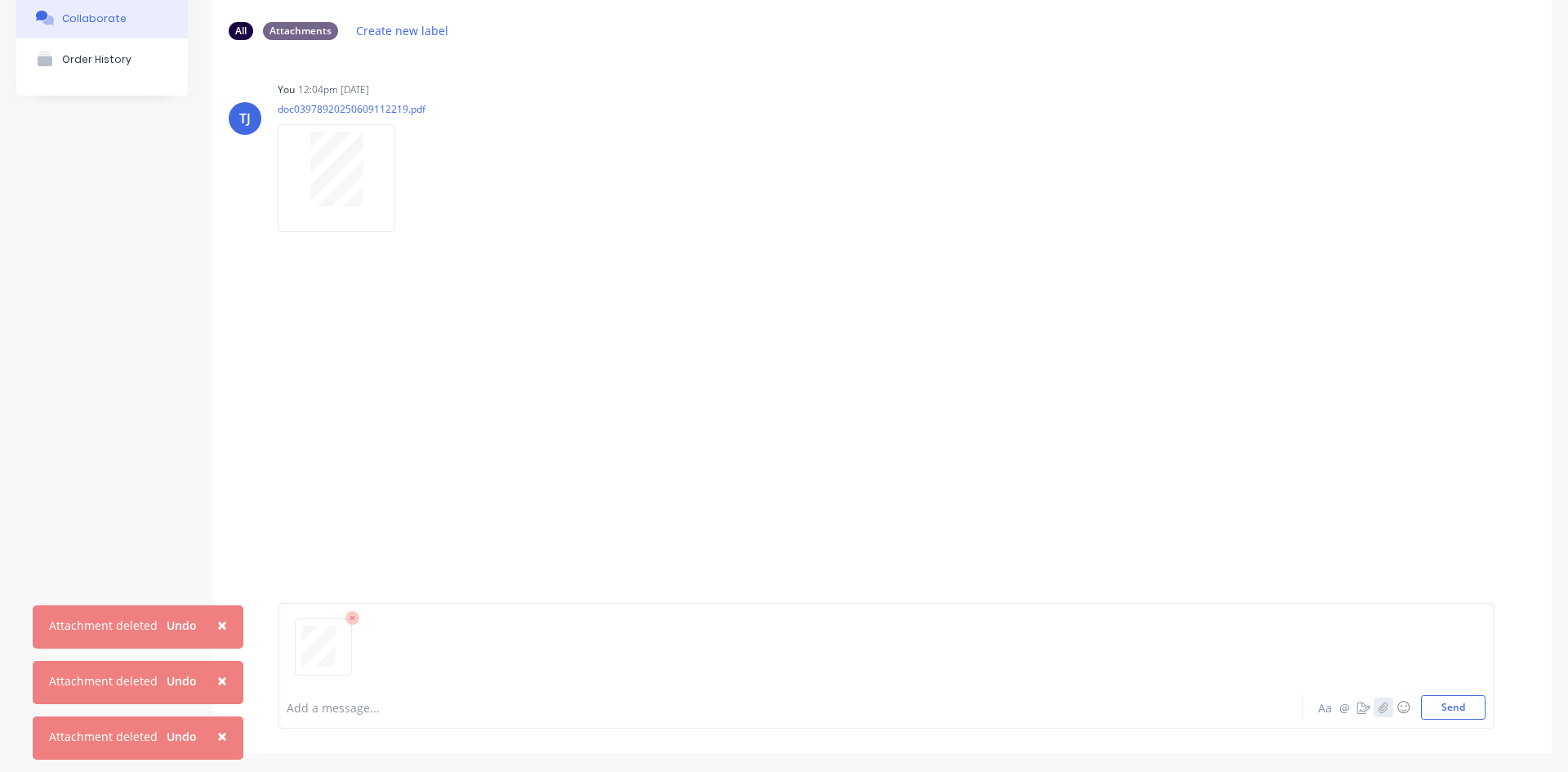
scroll to position [129, 0]
click at [1454, 701] on button "Send" at bounding box center [1454, 705] width 64 height 24
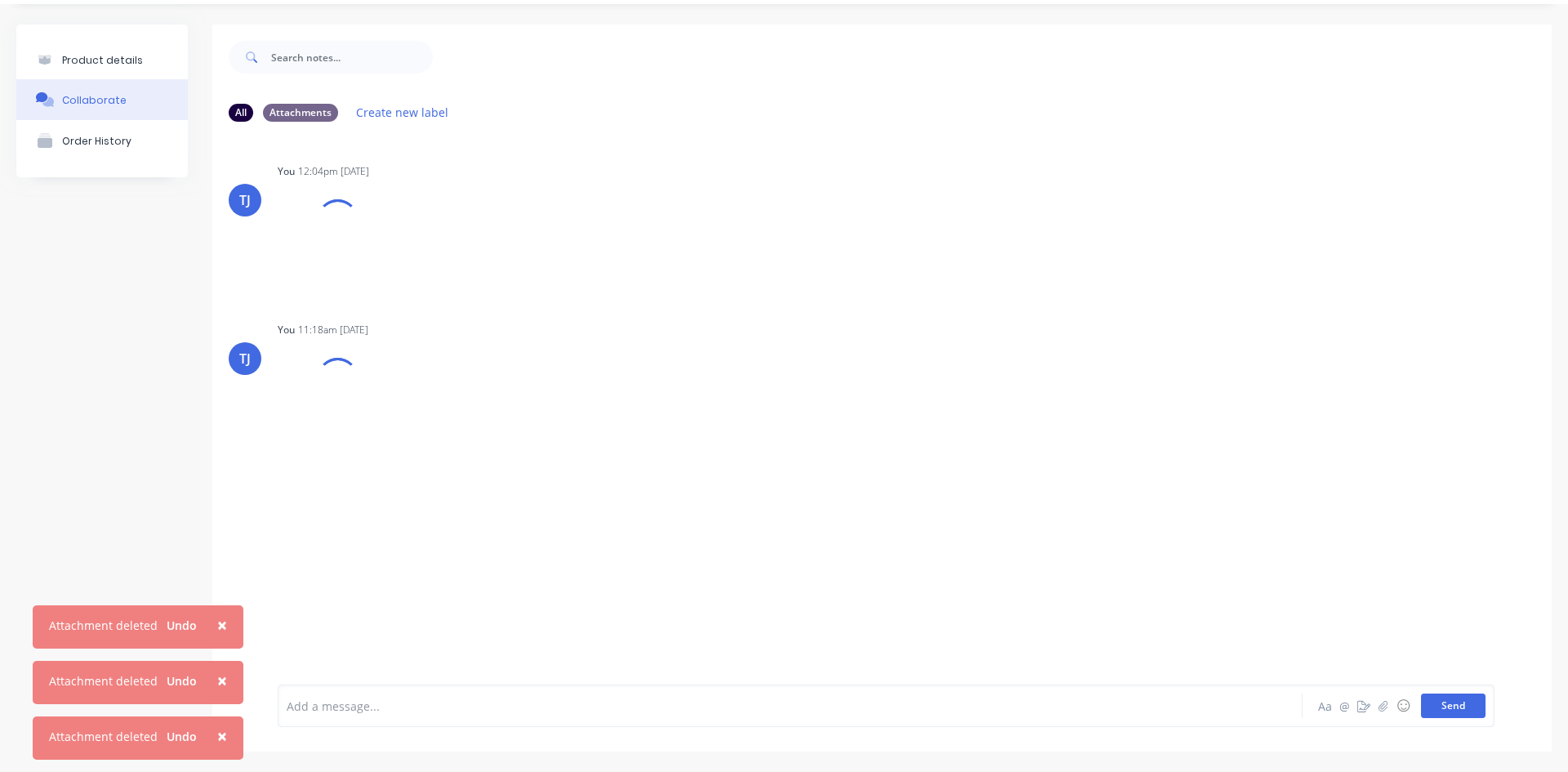
scroll to position [45, 0]
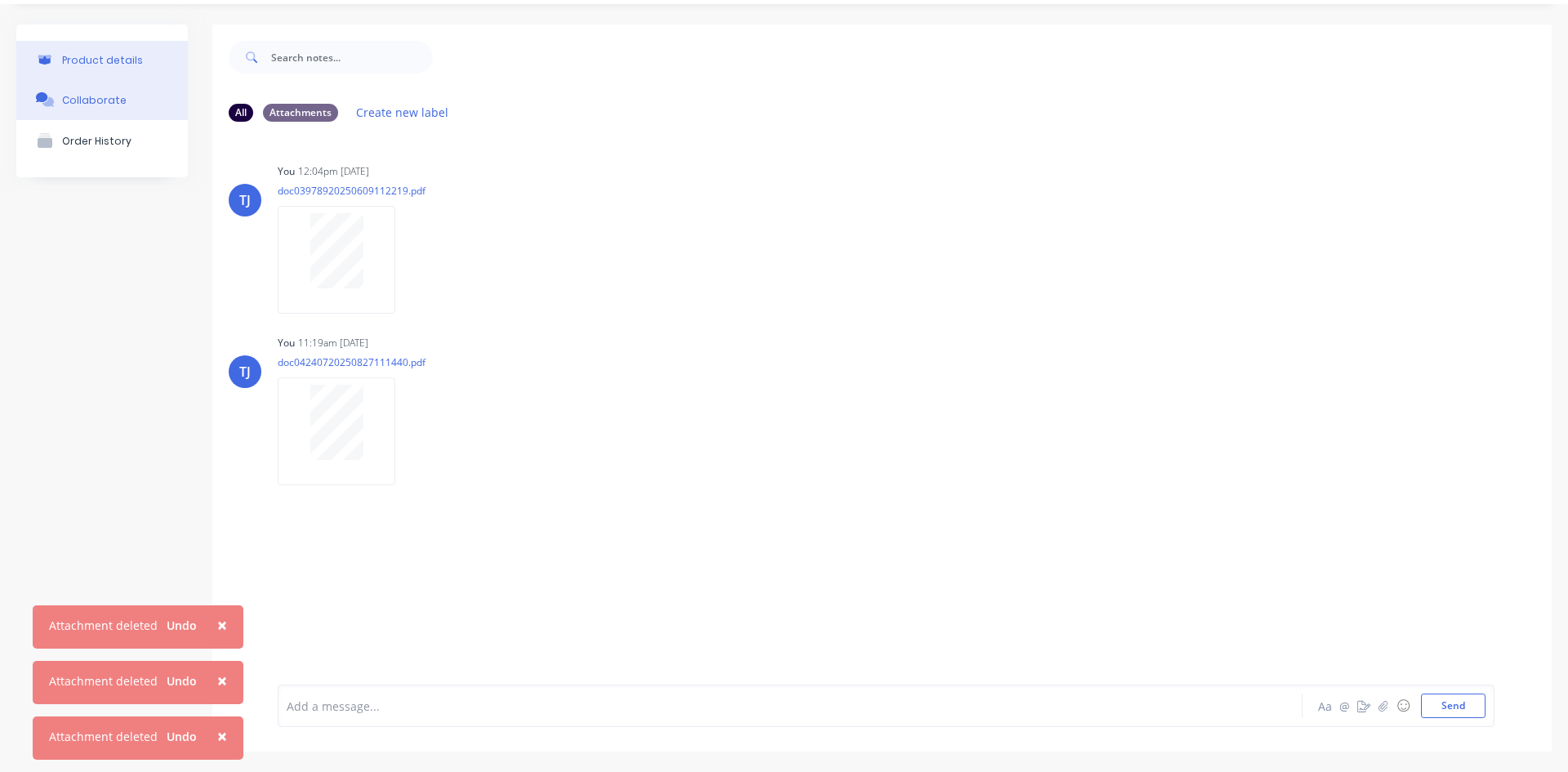
click at [118, 52] on button "Product details" at bounding box center [102, 60] width 171 height 38
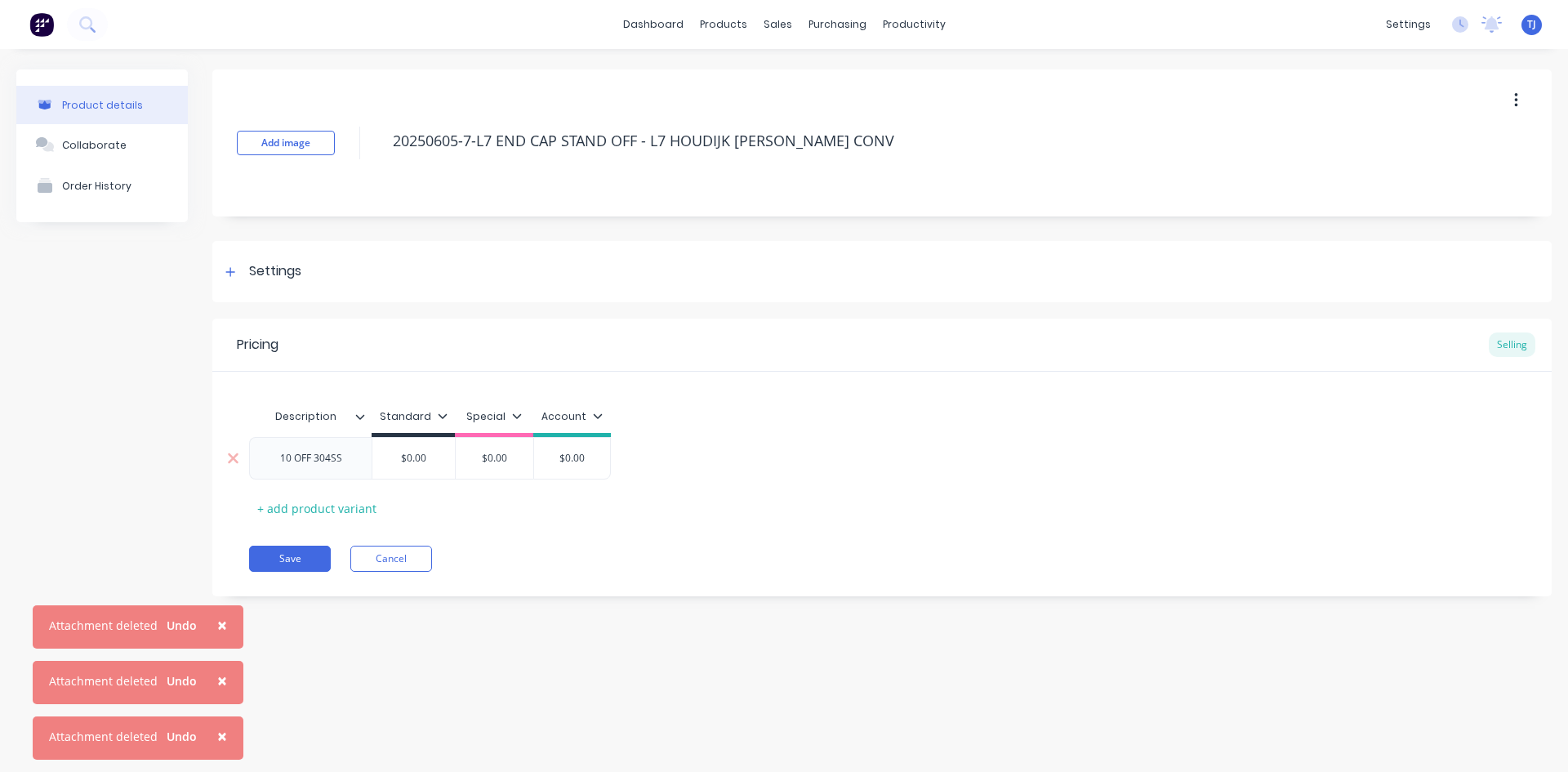
click at [439, 459] on input "$0.00" at bounding box center [413, 458] width 82 height 14
click at [303, 560] on button "Save" at bounding box center [290, 558] width 82 height 26
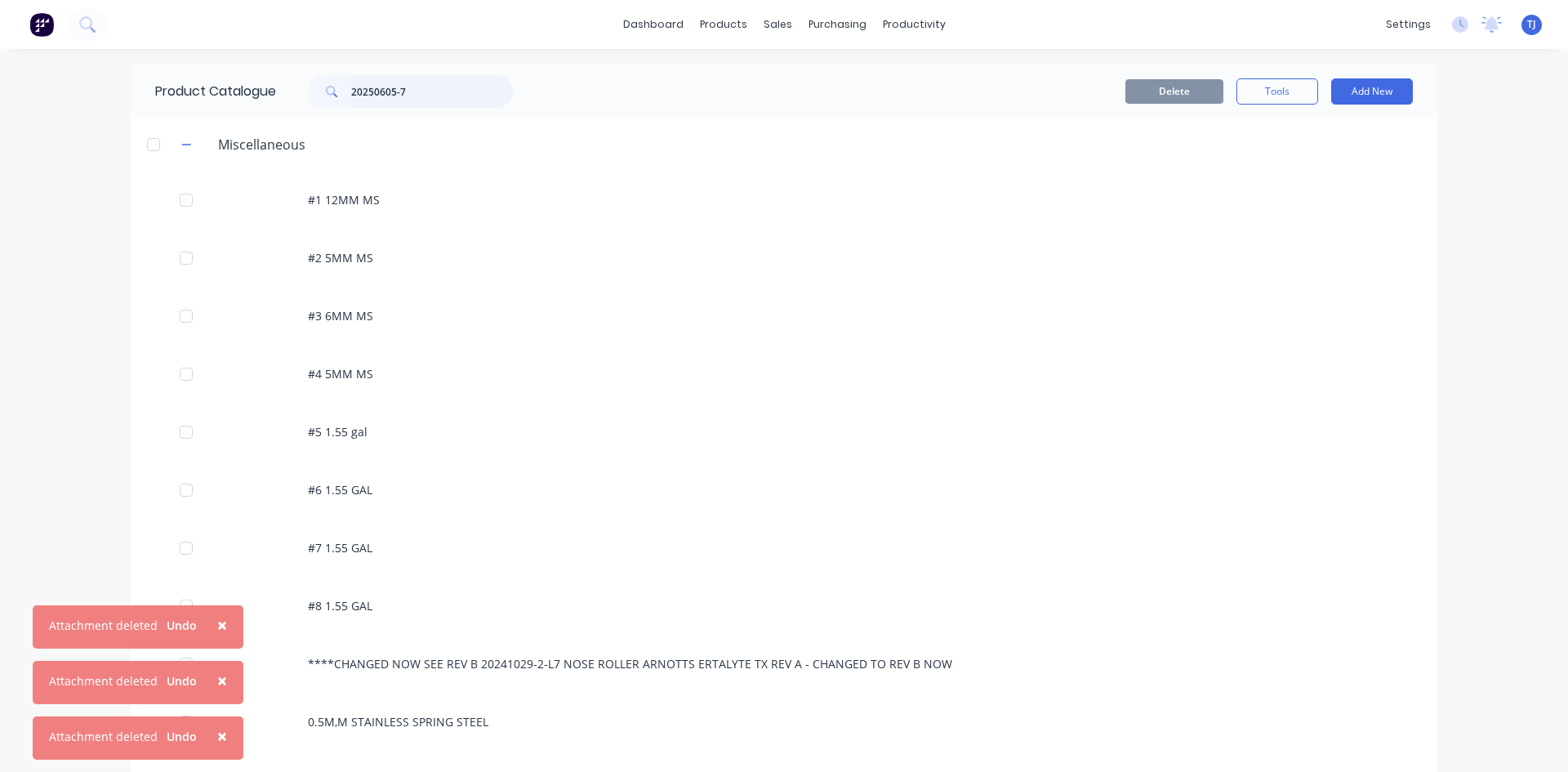
click at [403, 93] on input "20250605-7" at bounding box center [432, 91] width 162 height 33
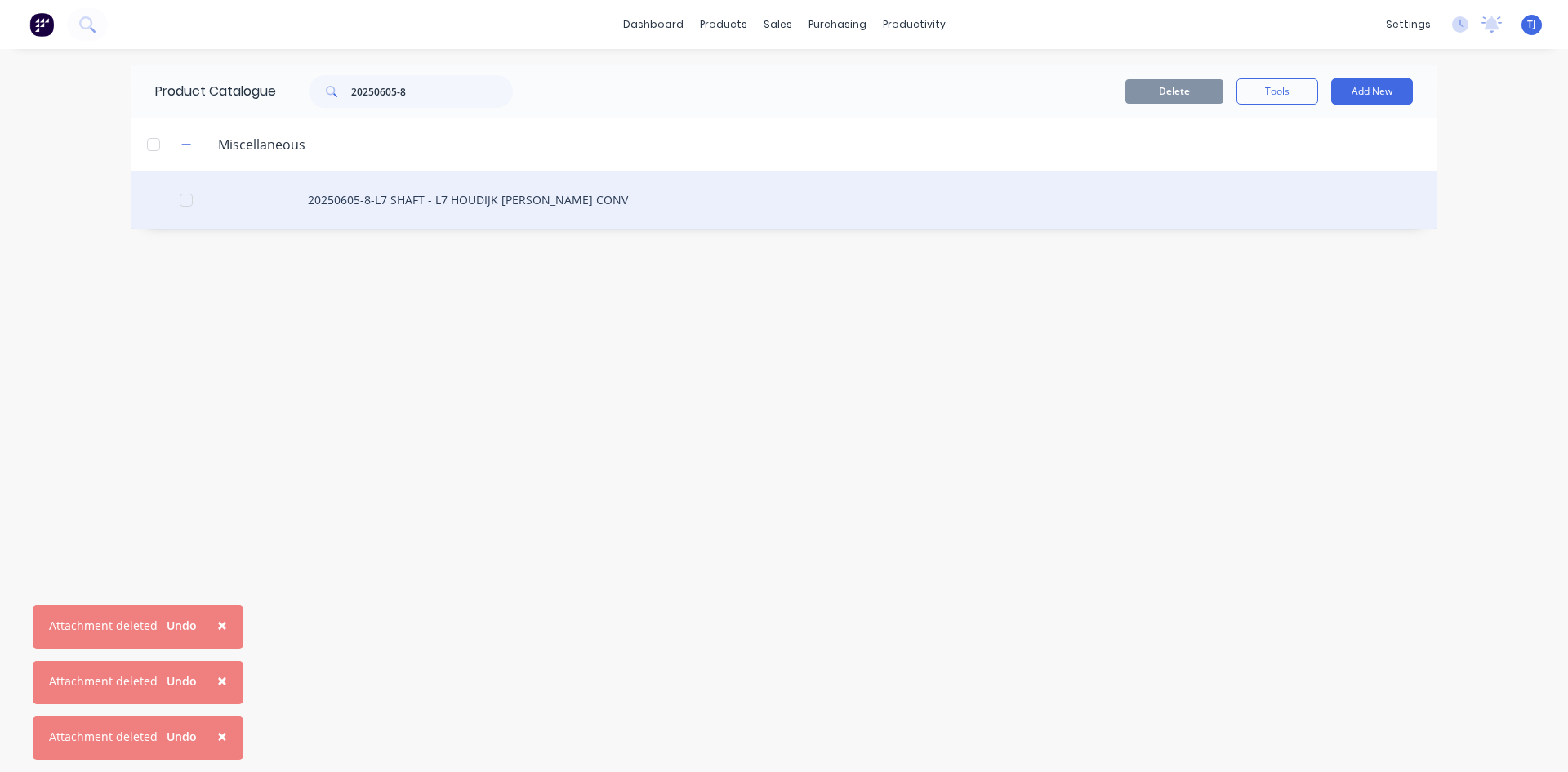
click at [407, 214] on div "20250605-8-L7 SHAFT - L7 HOUDIJK [PERSON_NAME] CONV" at bounding box center [784, 199] width 1307 height 58
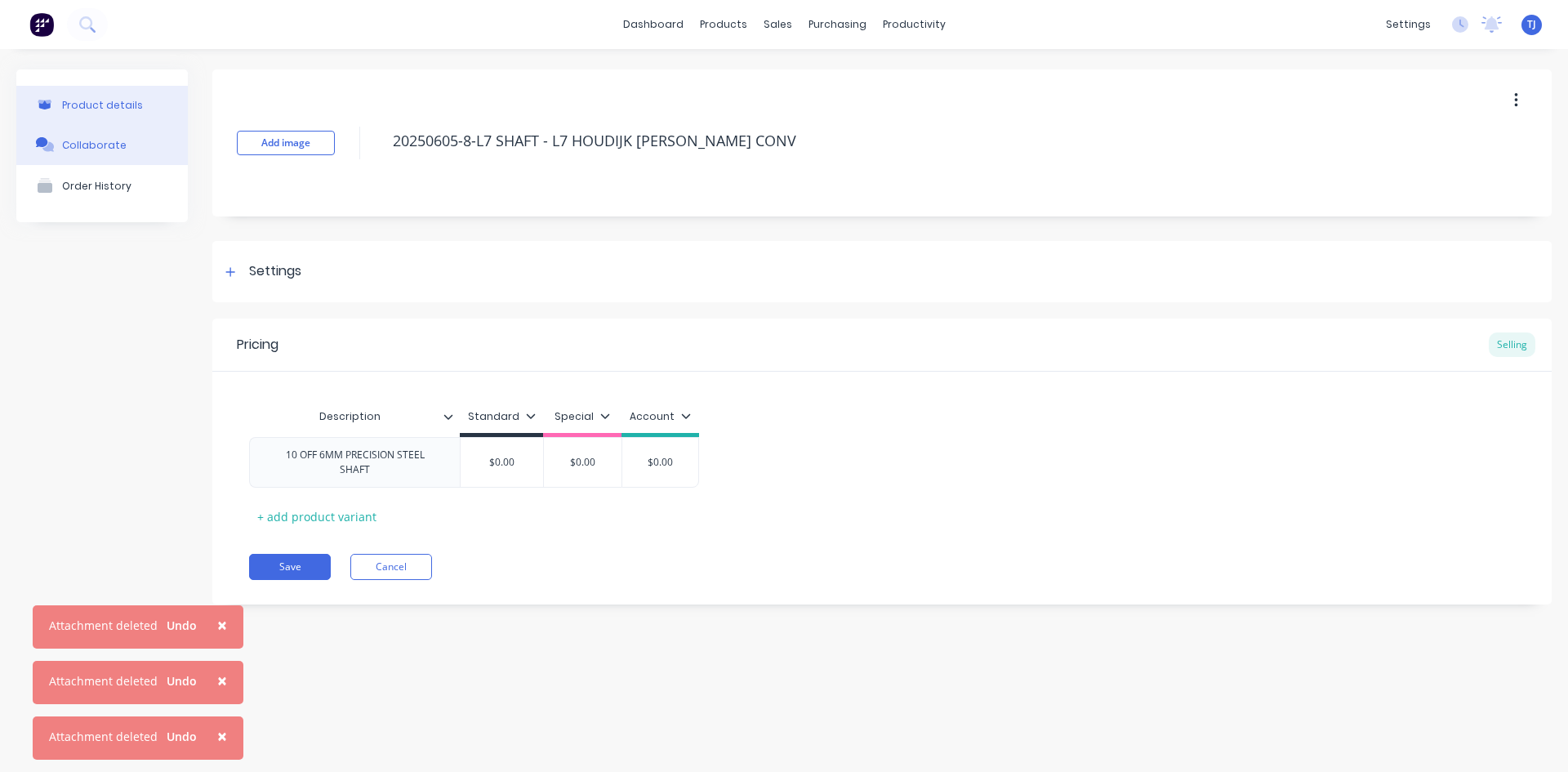
click at [107, 143] on div "Collaborate" at bounding box center [95, 145] width 64 height 12
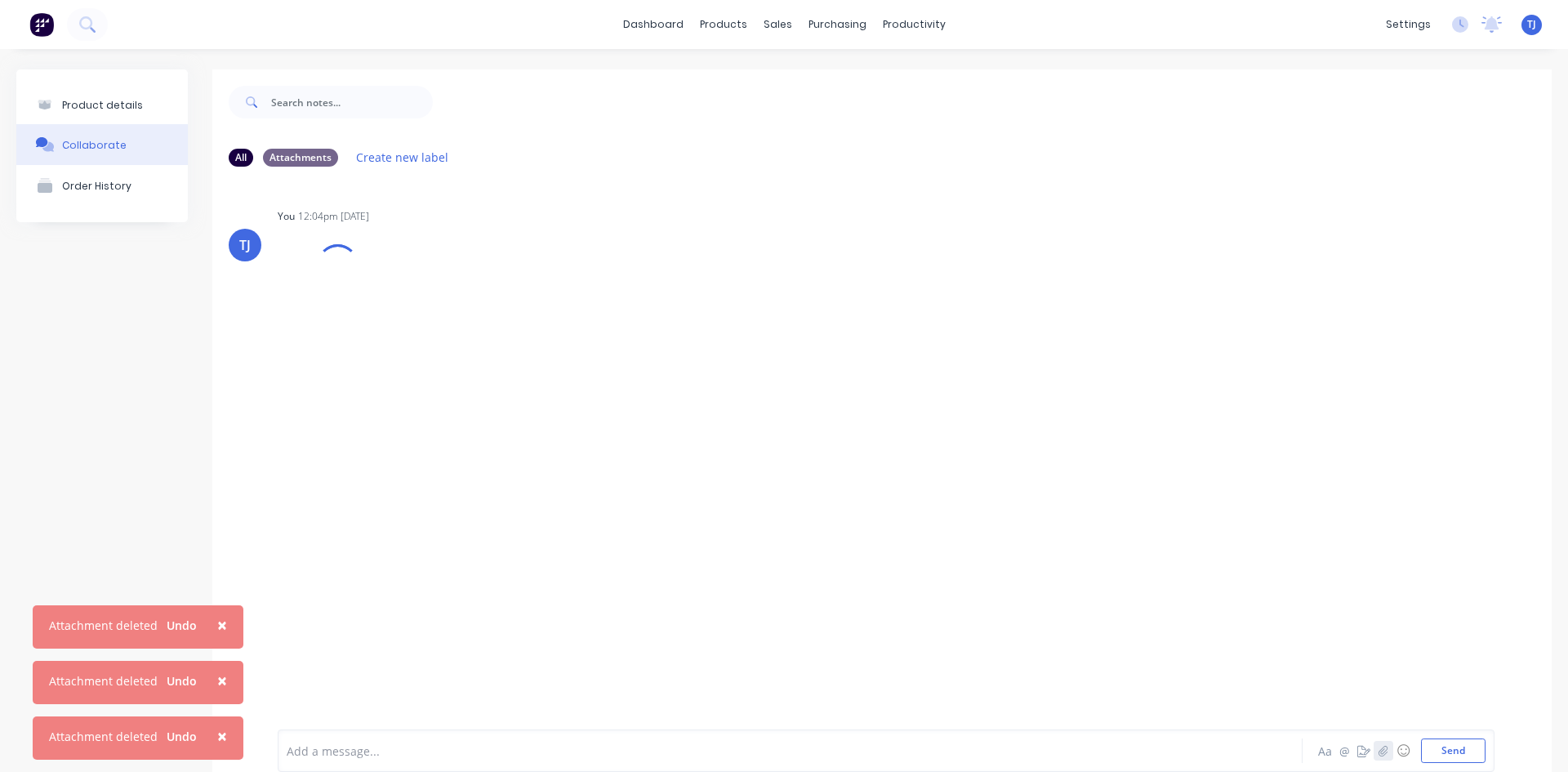
click at [1379, 748] on icon "button" at bounding box center [1383, 751] width 10 height 12
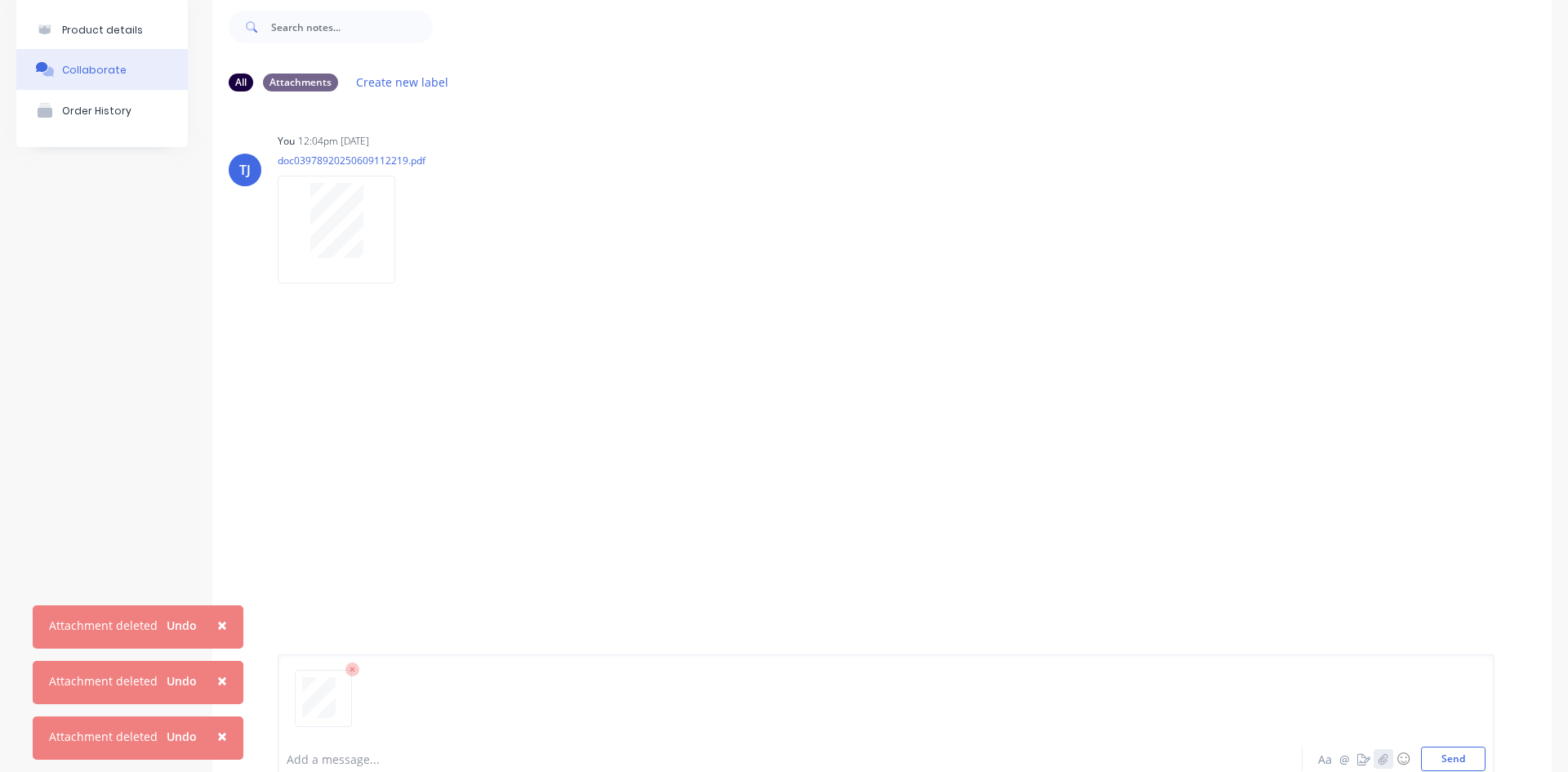
scroll to position [129, 0]
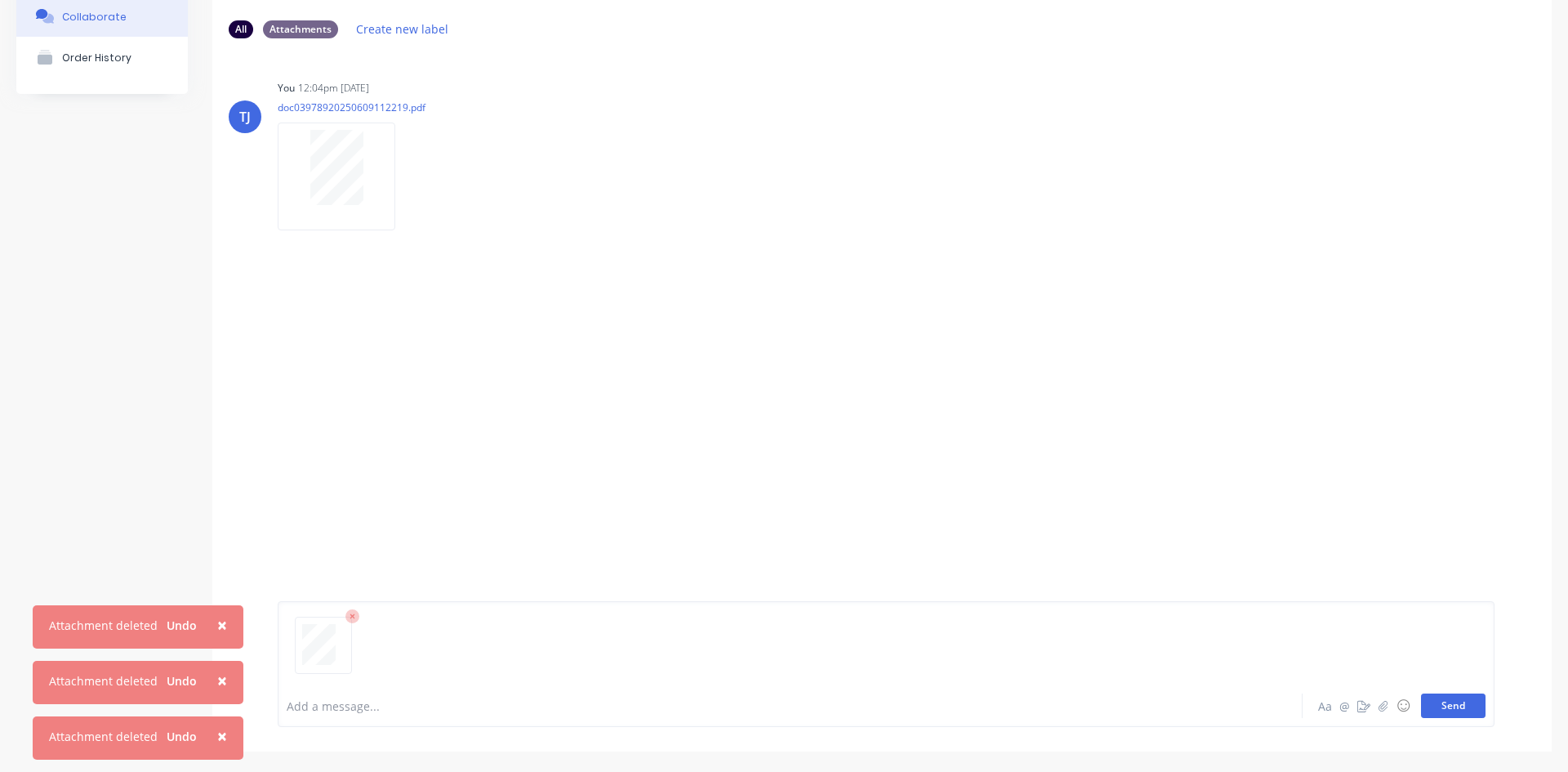
click at [1446, 697] on button "Send" at bounding box center [1454, 705] width 64 height 24
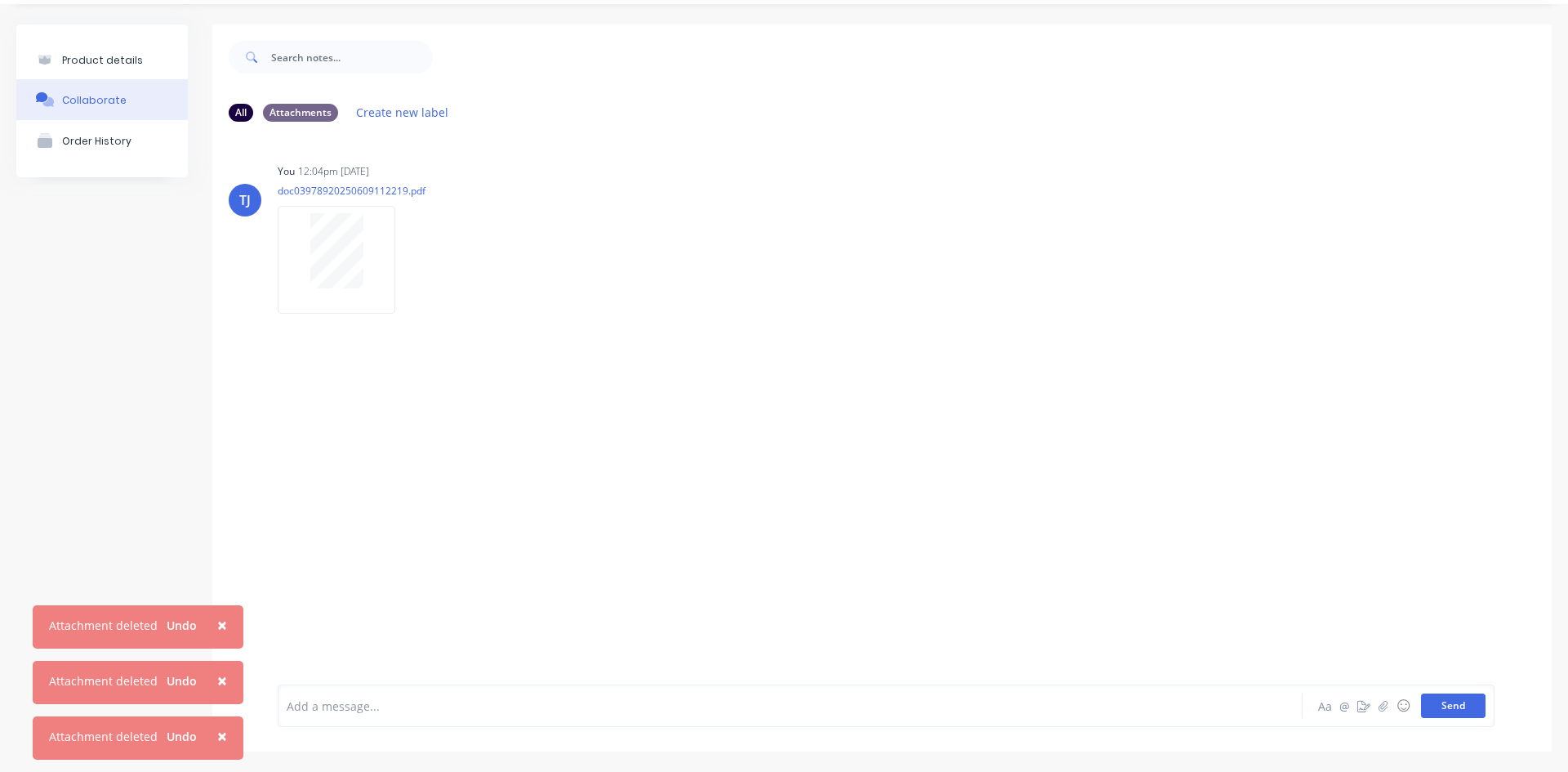
scroll to position [45, 0]
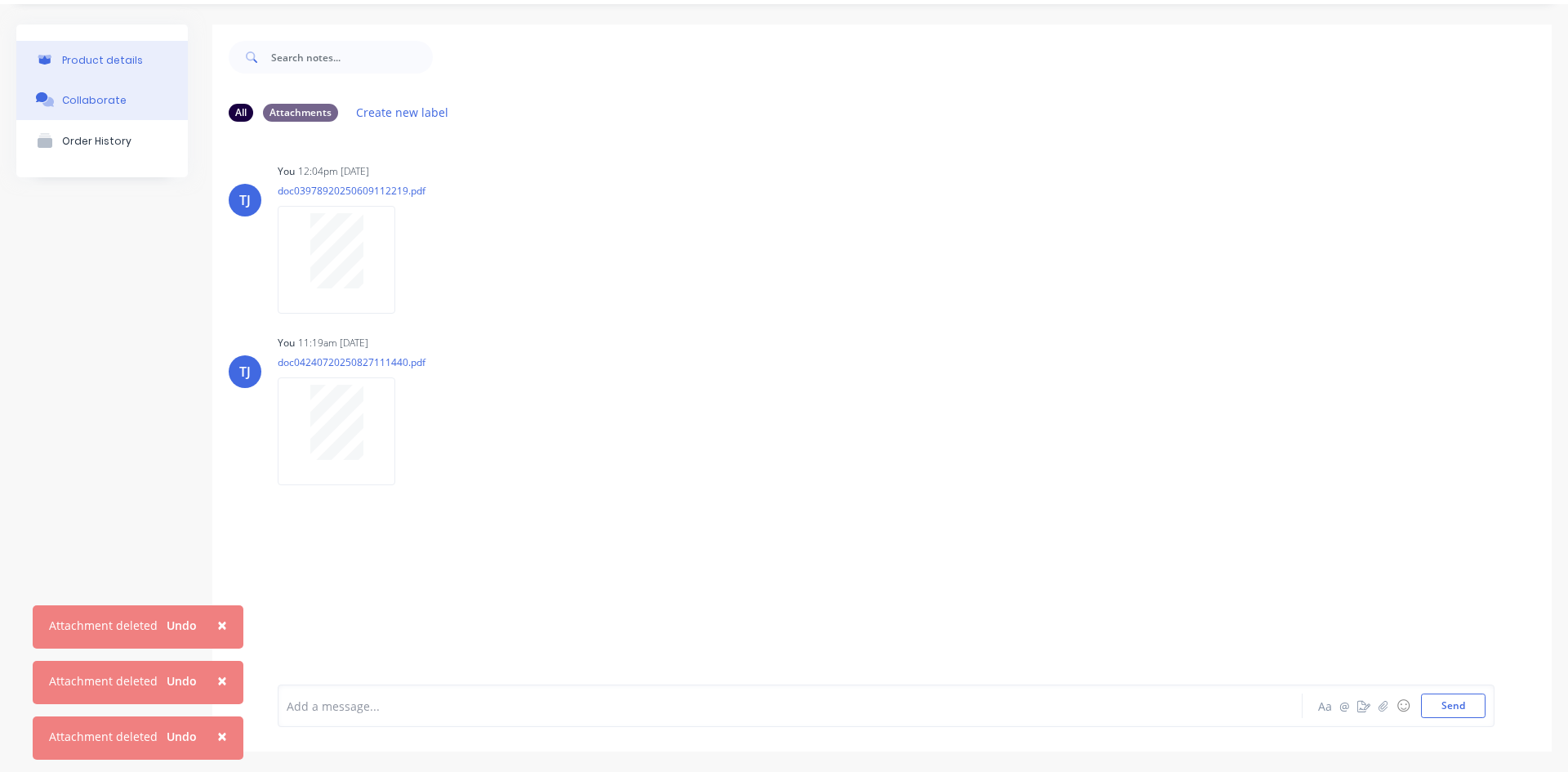
click at [108, 56] on div "Product details" at bounding box center [103, 60] width 81 height 12
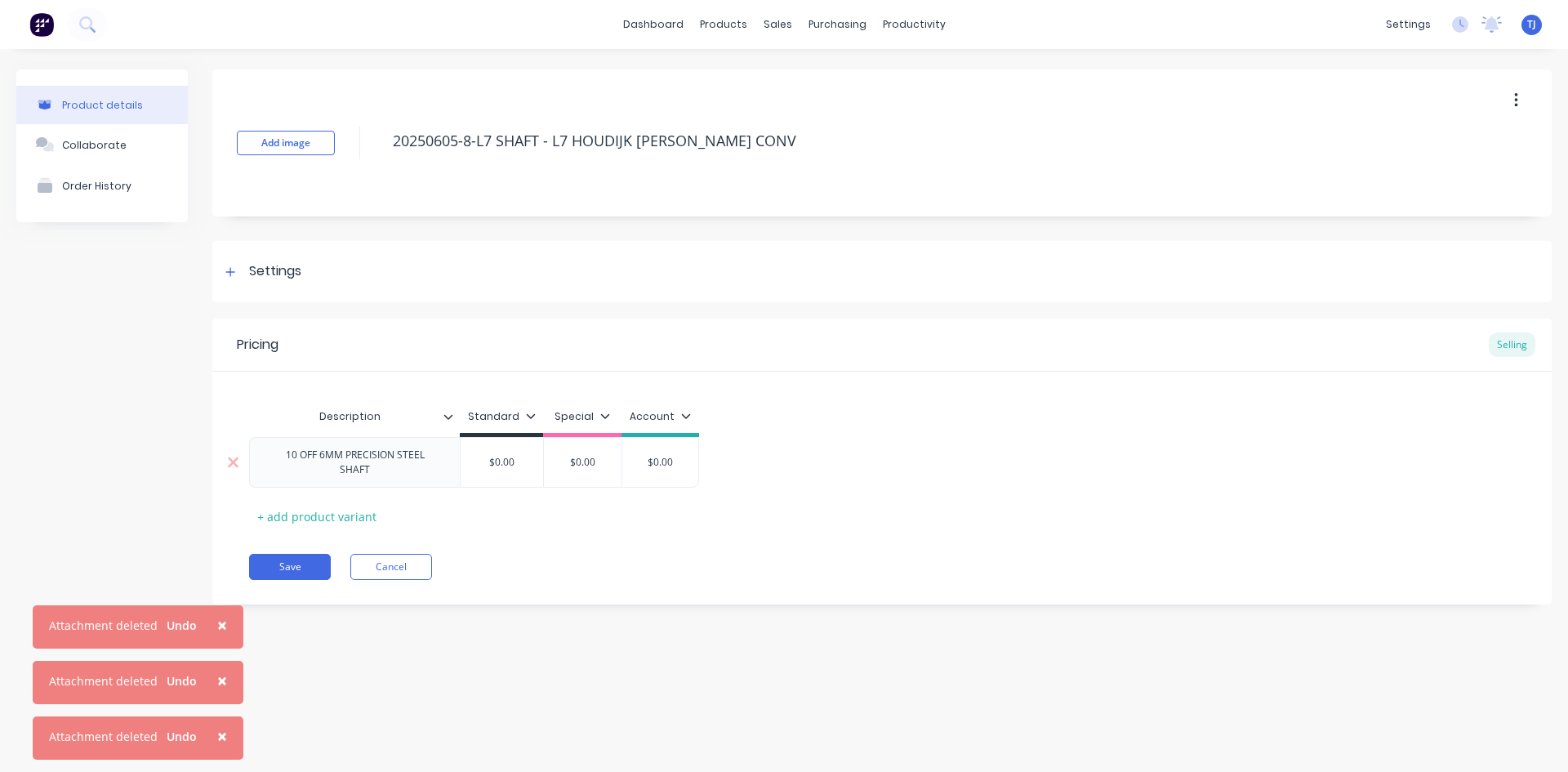
click at [549, 445] on div "$0.00" at bounding box center [583, 462] width 82 height 41
click at [519, 465] on input "$0.00" at bounding box center [502, 462] width 82 height 14
click at [270, 554] on button "Save" at bounding box center [290, 567] width 82 height 26
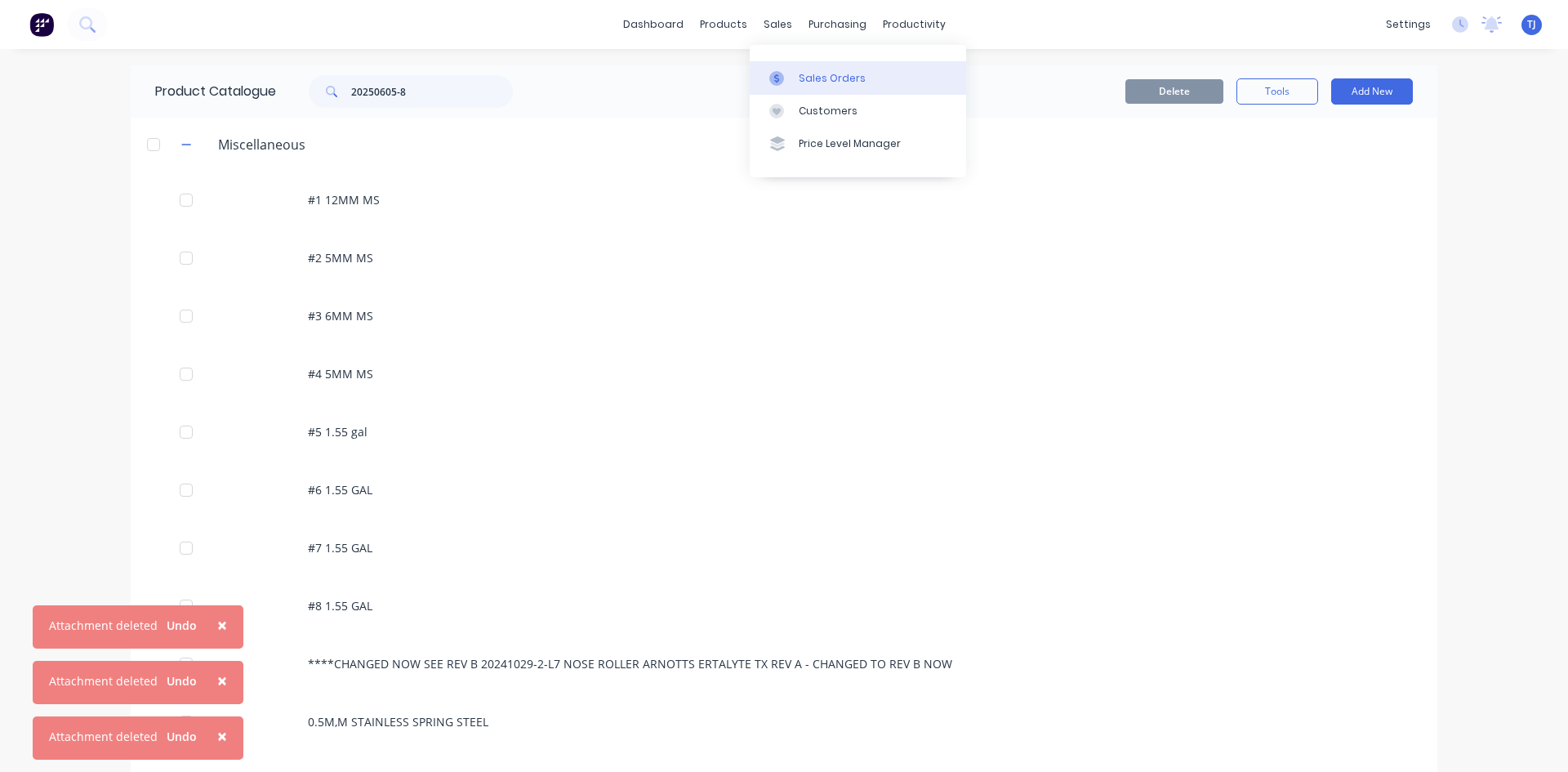
click at [806, 72] on div "Sales Orders" at bounding box center [832, 79] width 67 height 14
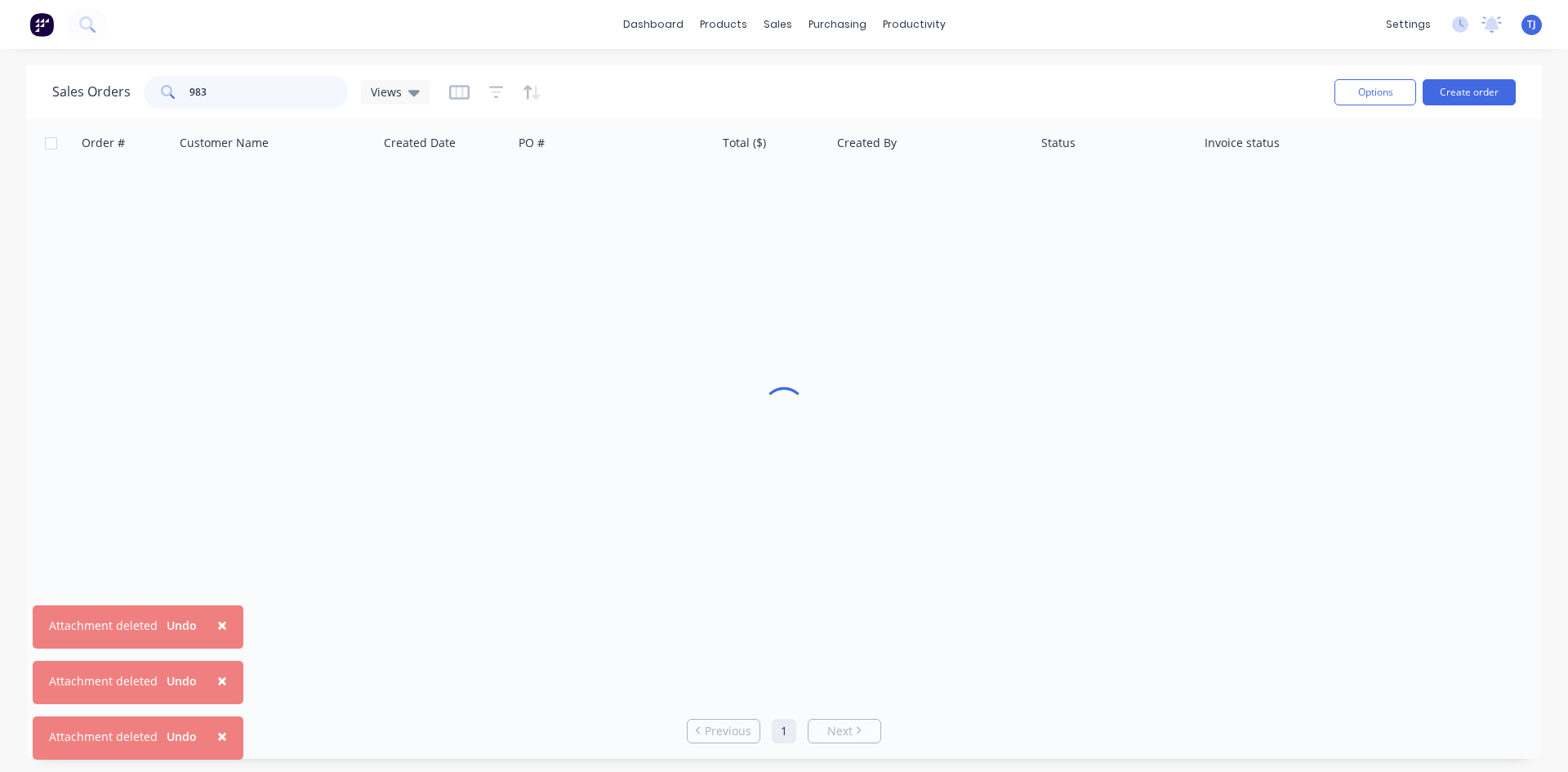
click at [236, 93] on input "983" at bounding box center [269, 92] width 159 height 33
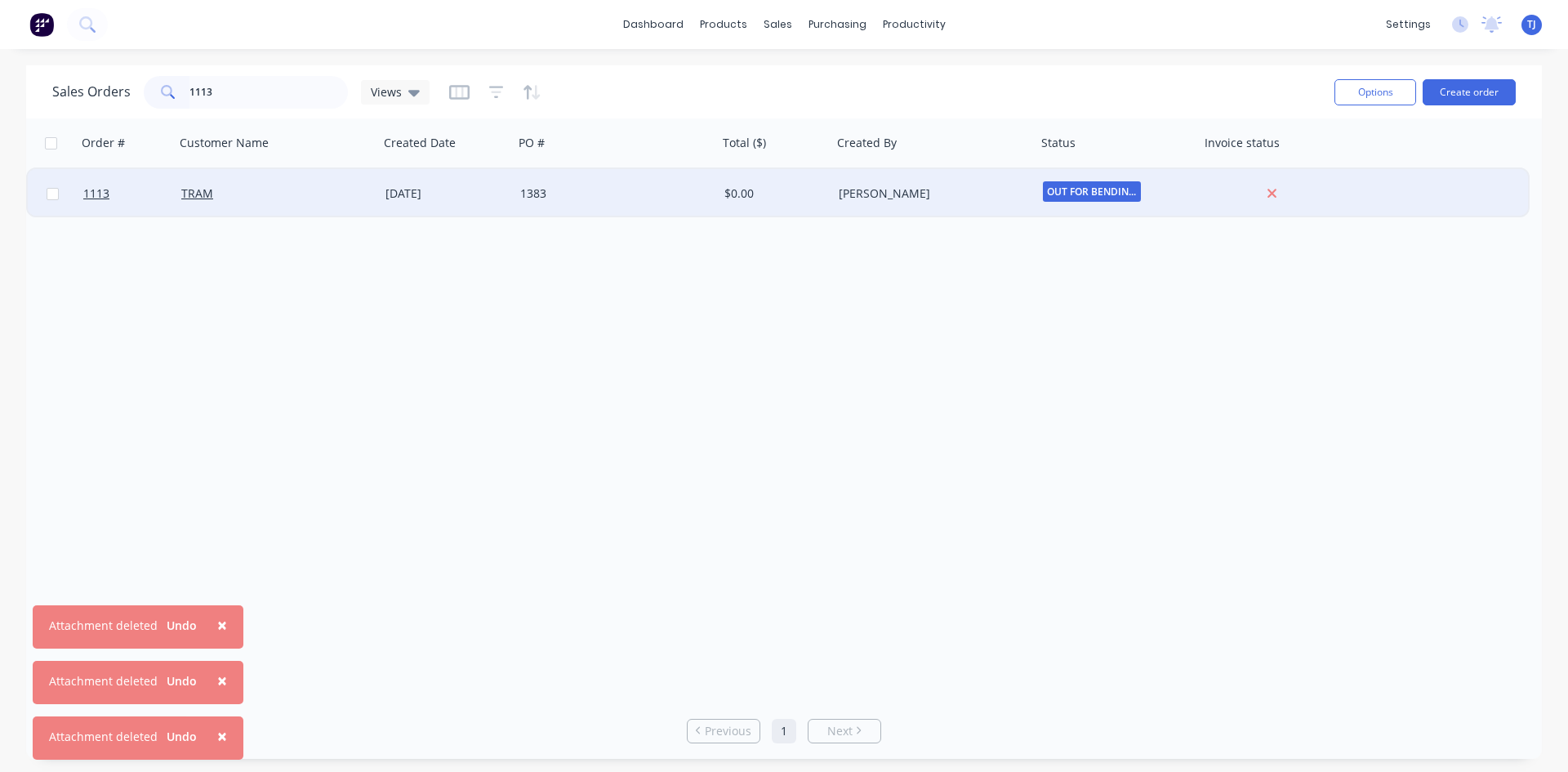
click at [397, 199] on div "[DATE]" at bounding box center [446, 194] width 121 height 16
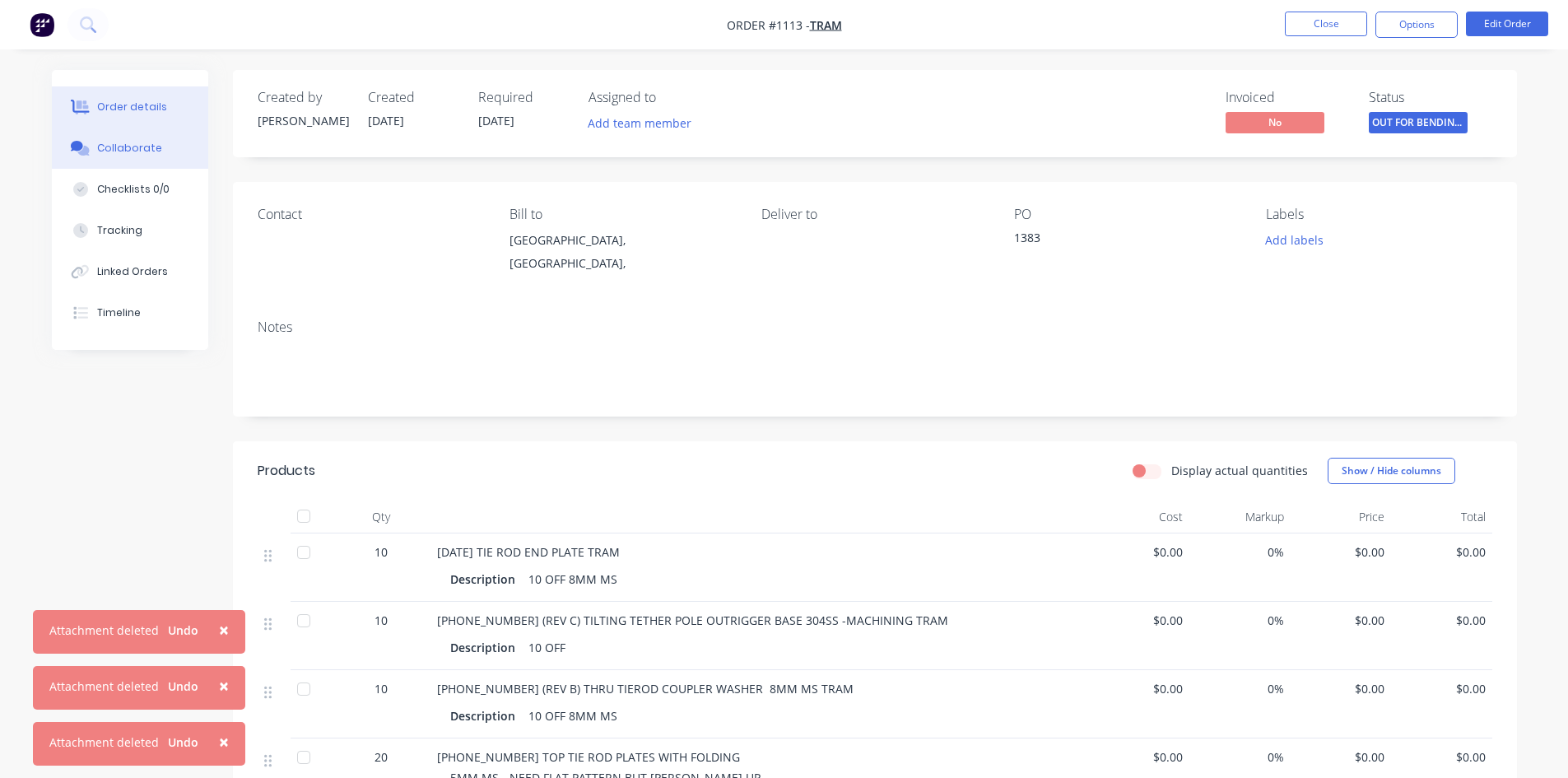
click at [120, 148] on div "Collaborate" at bounding box center [129, 148] width 65 height 14
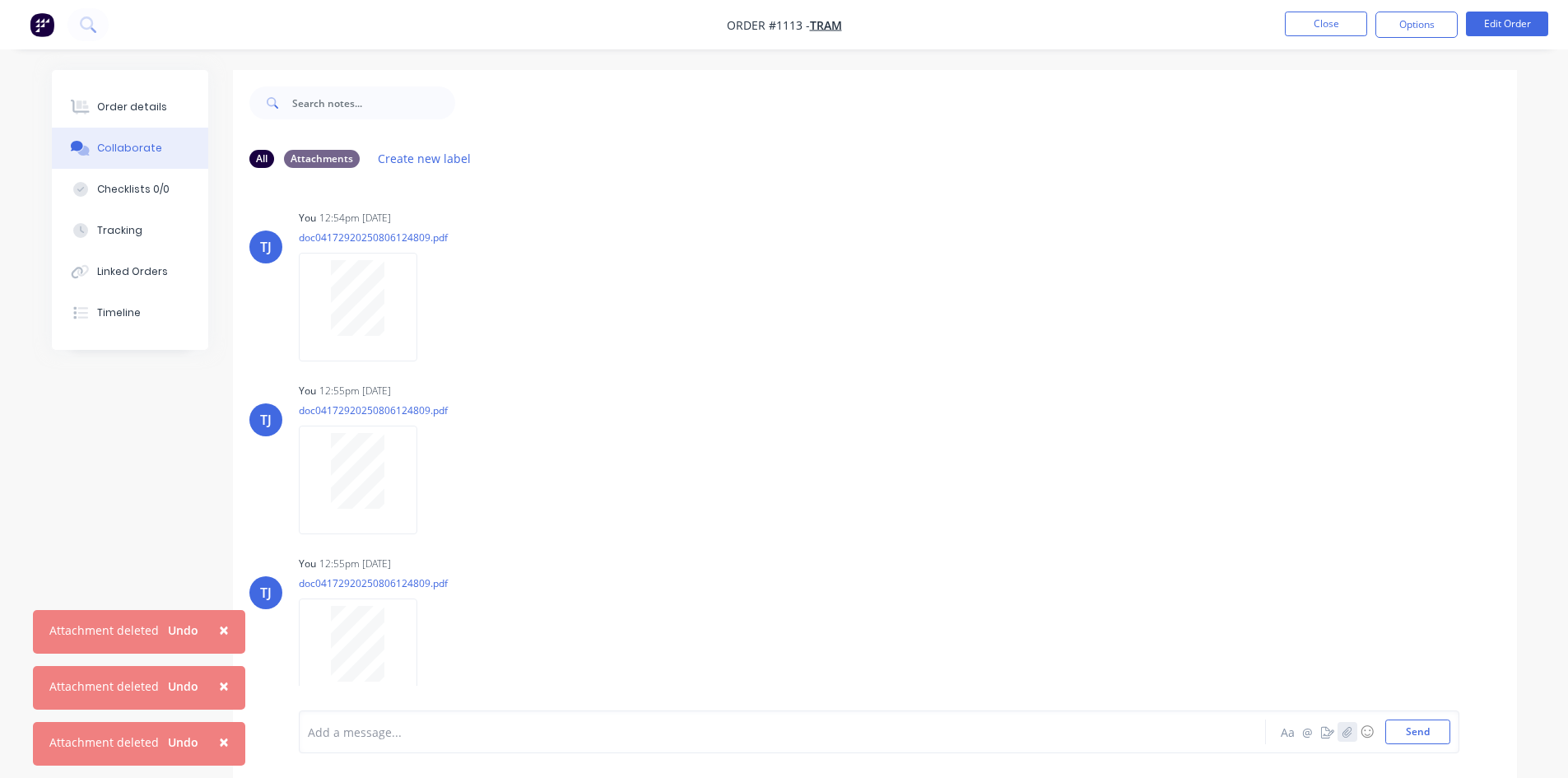
click at [1346, 731] on icon "button" at bounding box center [1346, 731] width 10 height 12
click at [1346, 728] on icon "button" at bounding box center [1346, 731] width 10 height 12
click at [1417, 734] on button "Send" at bounding box center [1417, 731] width 65 height 24
click at [1338, 734] on button "button" at bounding box center [1347, 732] width 20 height 20
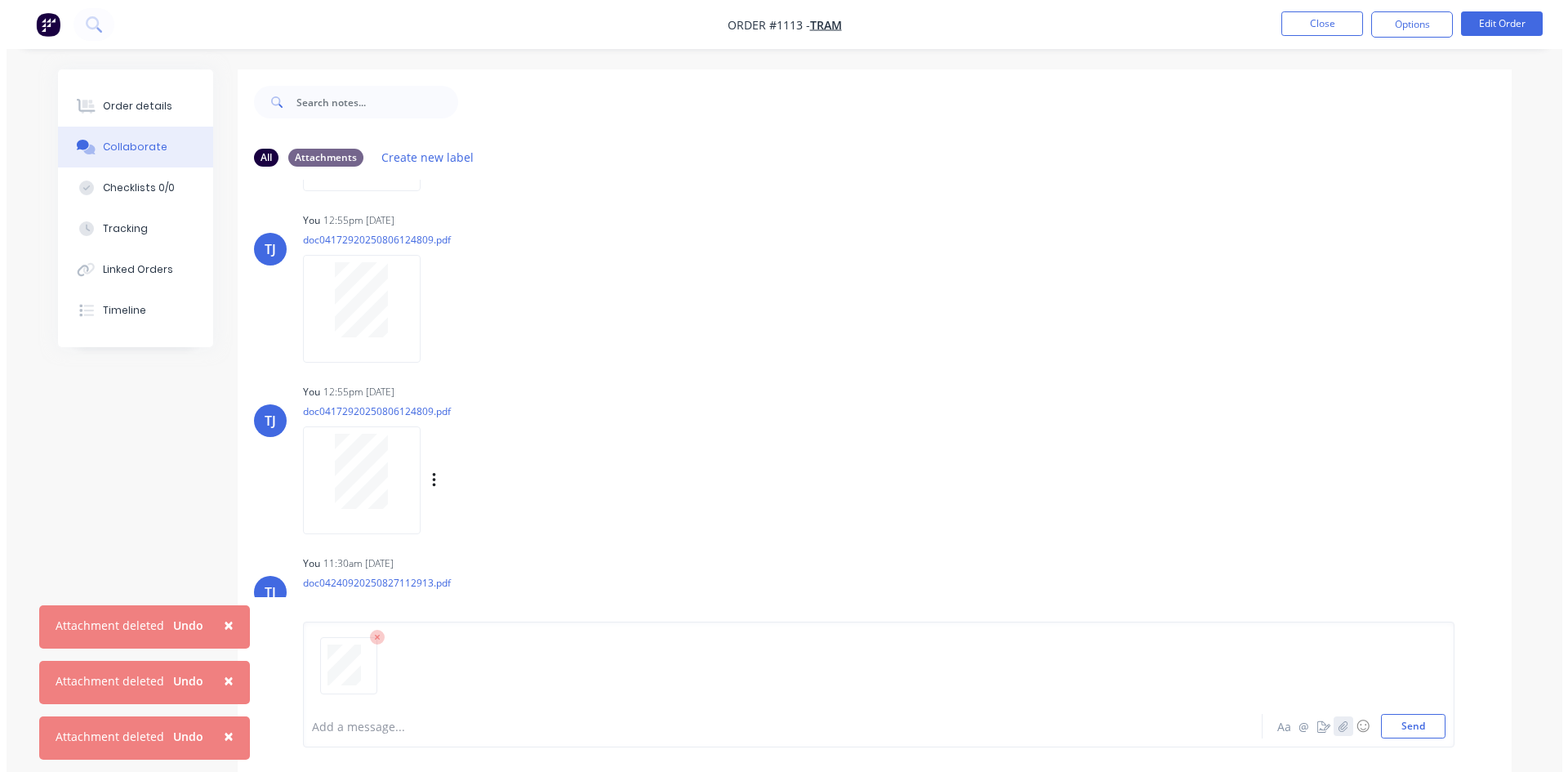
scroll to position [176, 0]
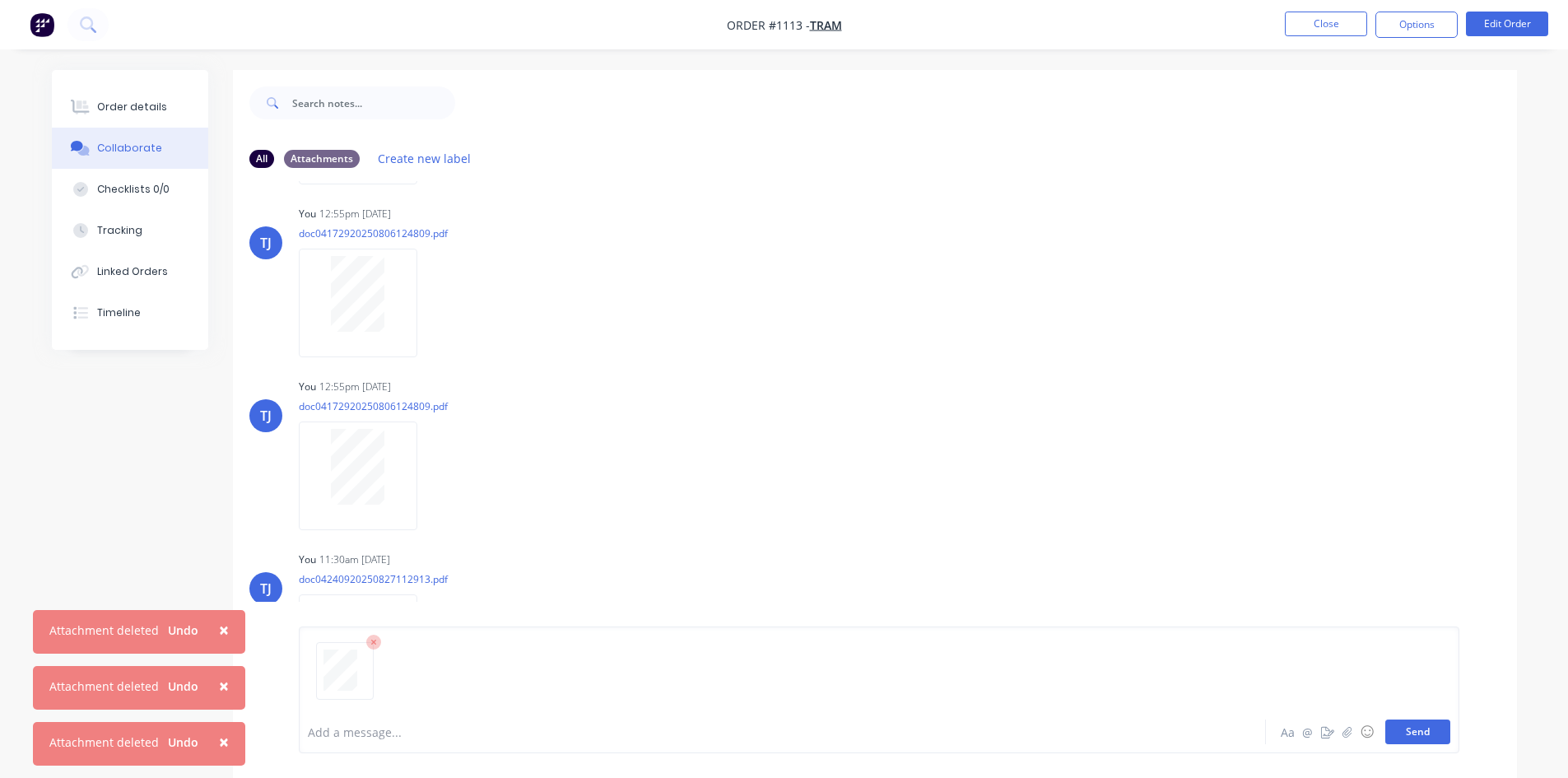
click at [1426, 729] on button "Send" at bounding box center [1417, 731] width 65 height 24
click at [1346, 26] on button "Close" at bounding box center [1326, 23] width 83 height 24
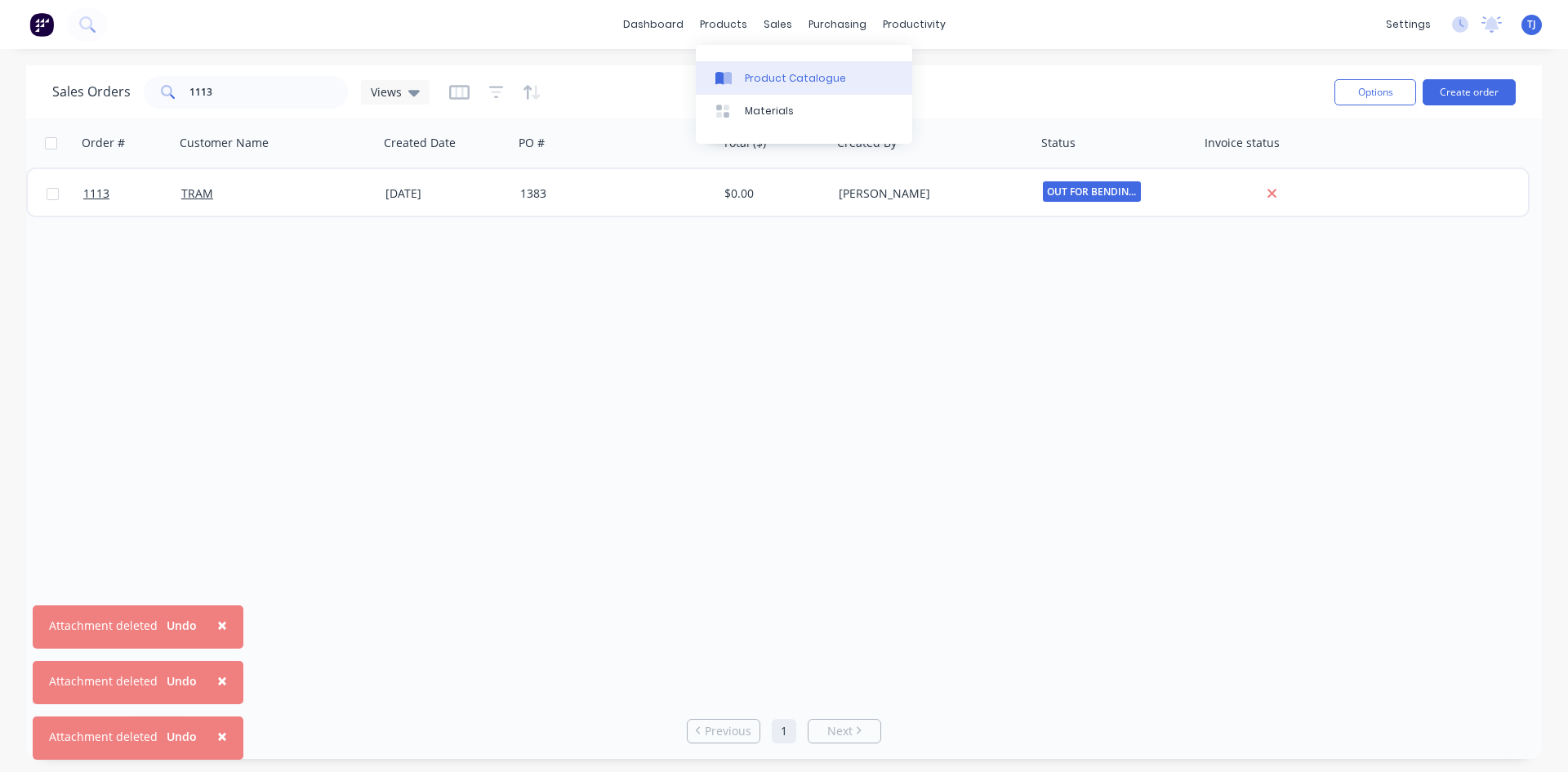
click at [772, 74] on div "Product Catalogue" at bounding box center [795, 79] width 101 height 14
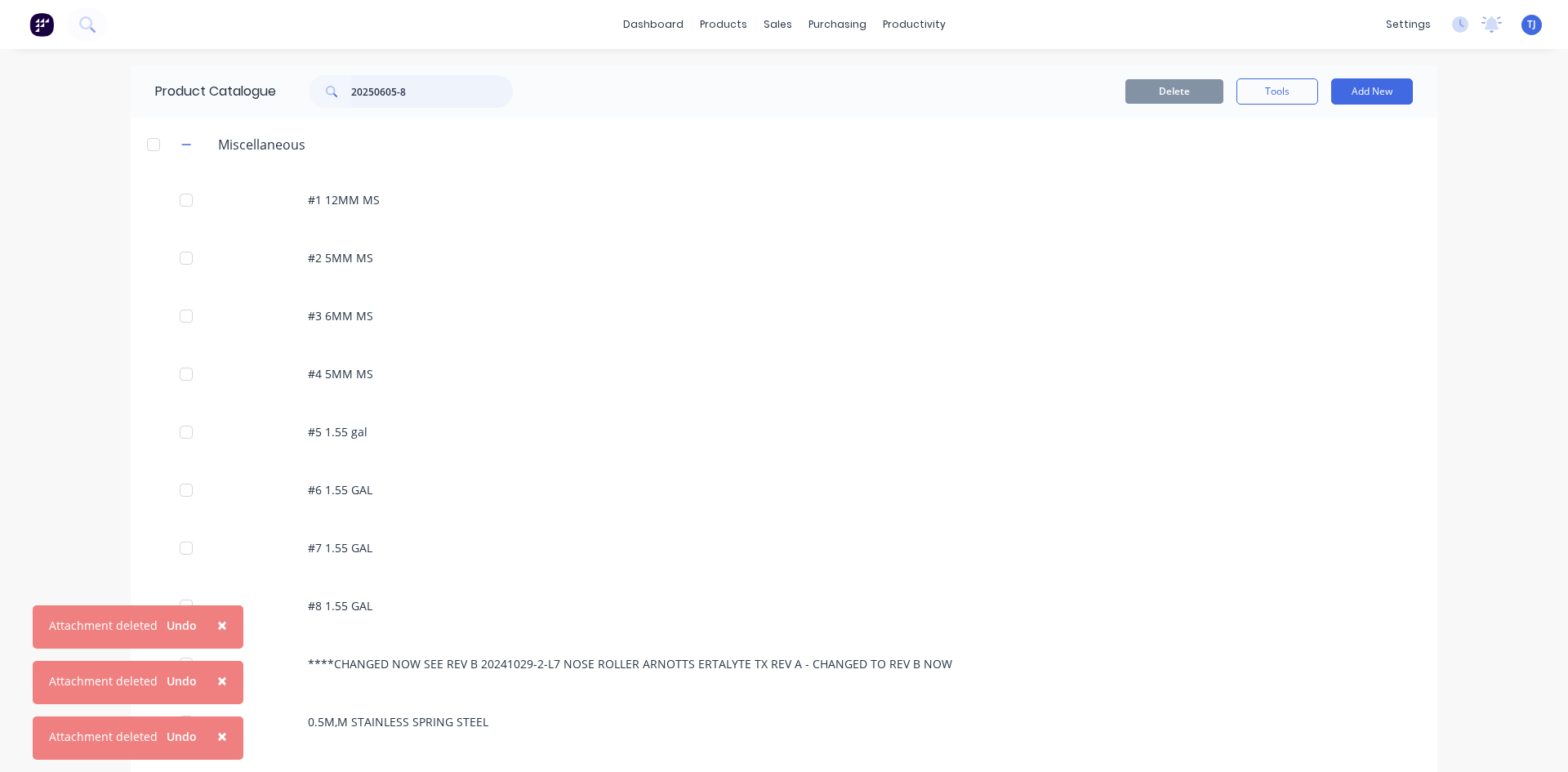
click at [387, 93] on input "20250605-8" at bounding box center [432, 91] width 162 height 33
click at [387, 92] on input "20250605-8" at bounding box center [432, 91] width 162 height 33
click at [387, 93] on input "20250605-8" at bounding box center [432, 91] width 162 height 33
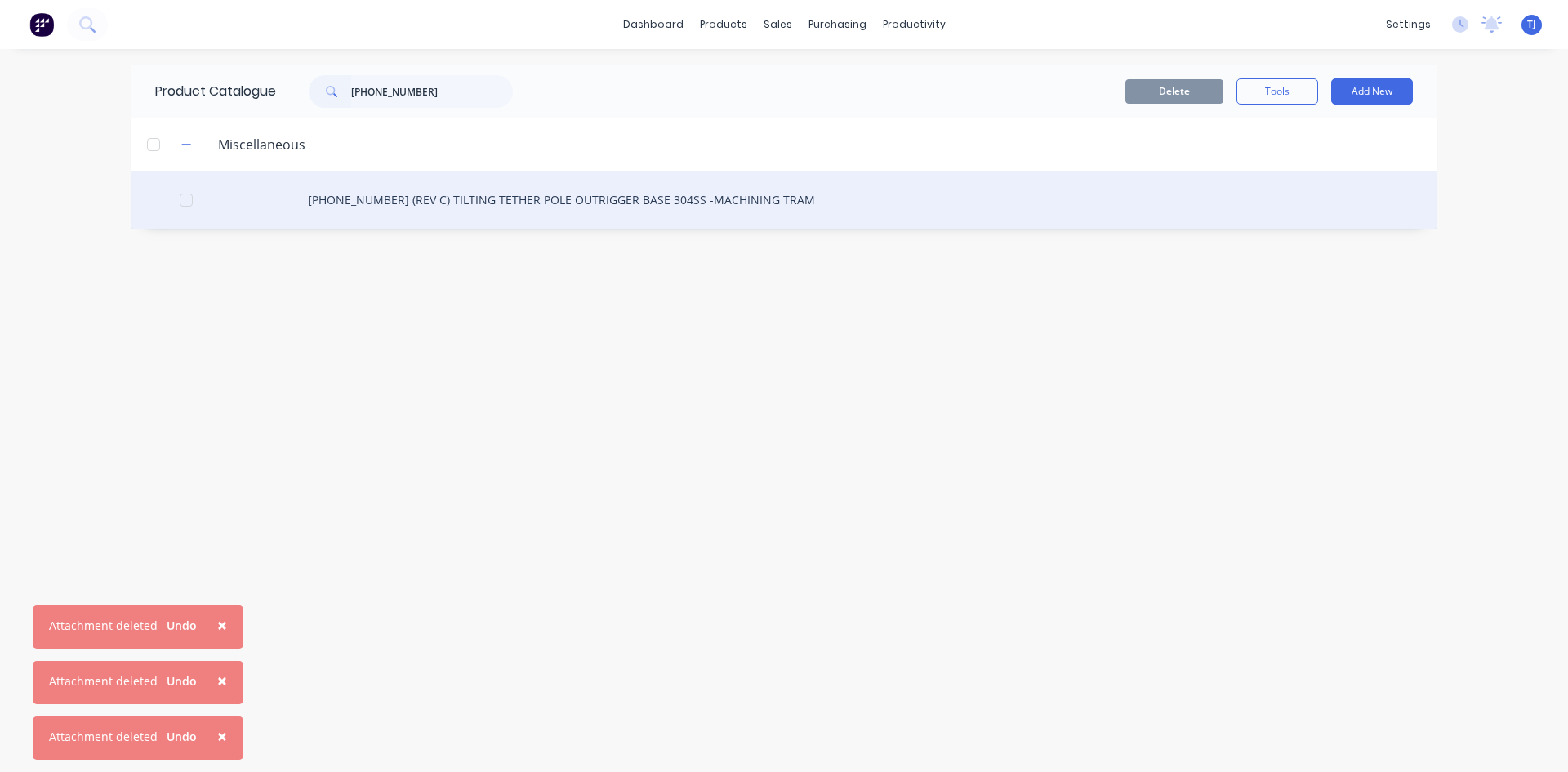
click at [584, 200] on div "[PHONE_NUMBER] (REV C) TILTING TETHER POLE OUTRIGGER BASE 304SS -MACHINING TRAM" at bounding box center [784, 199] width 1307 height 58
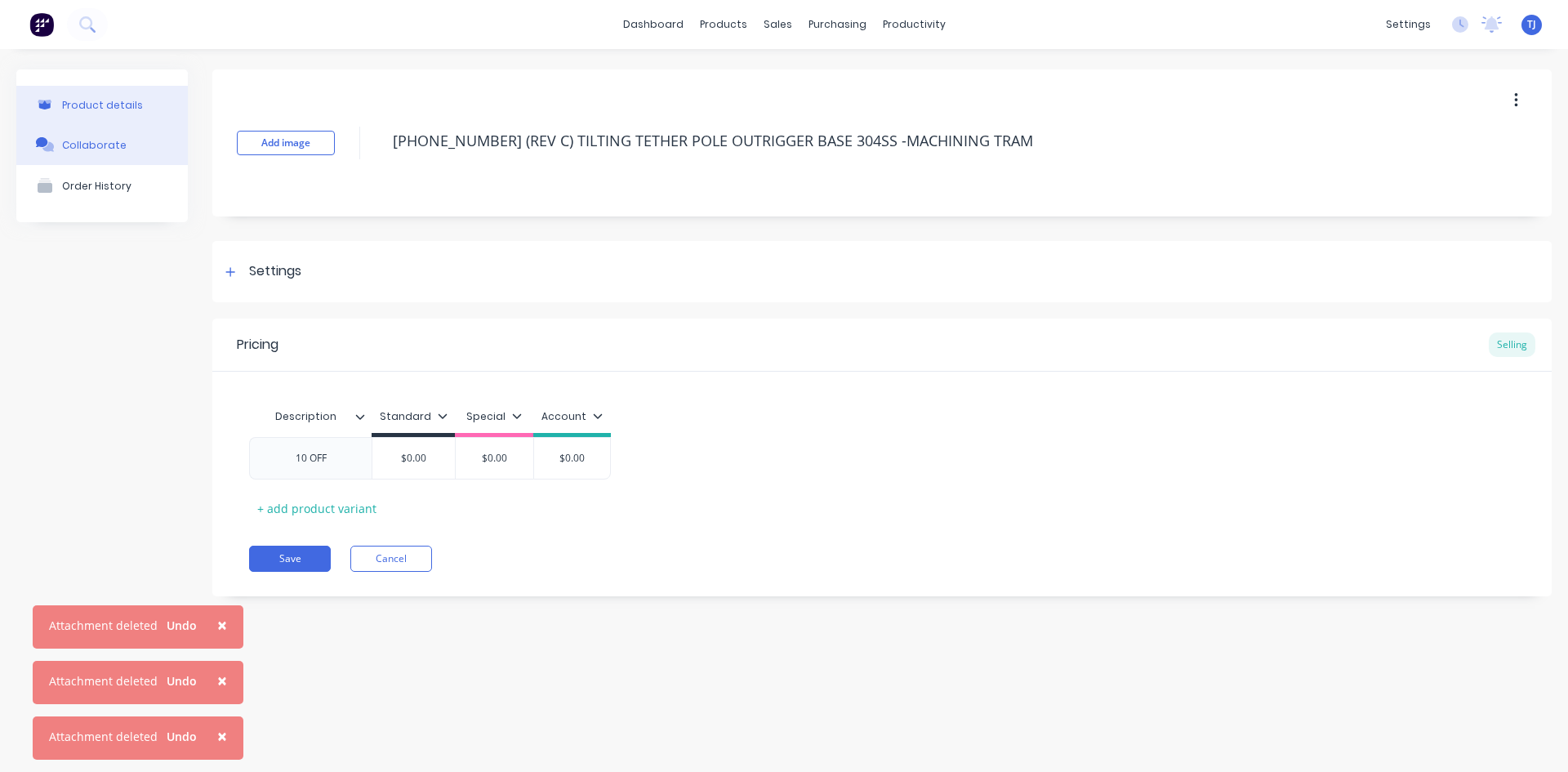
click at [93, 140] on div "Collaborate" at bounding box center [95, 145] width 64 height 12
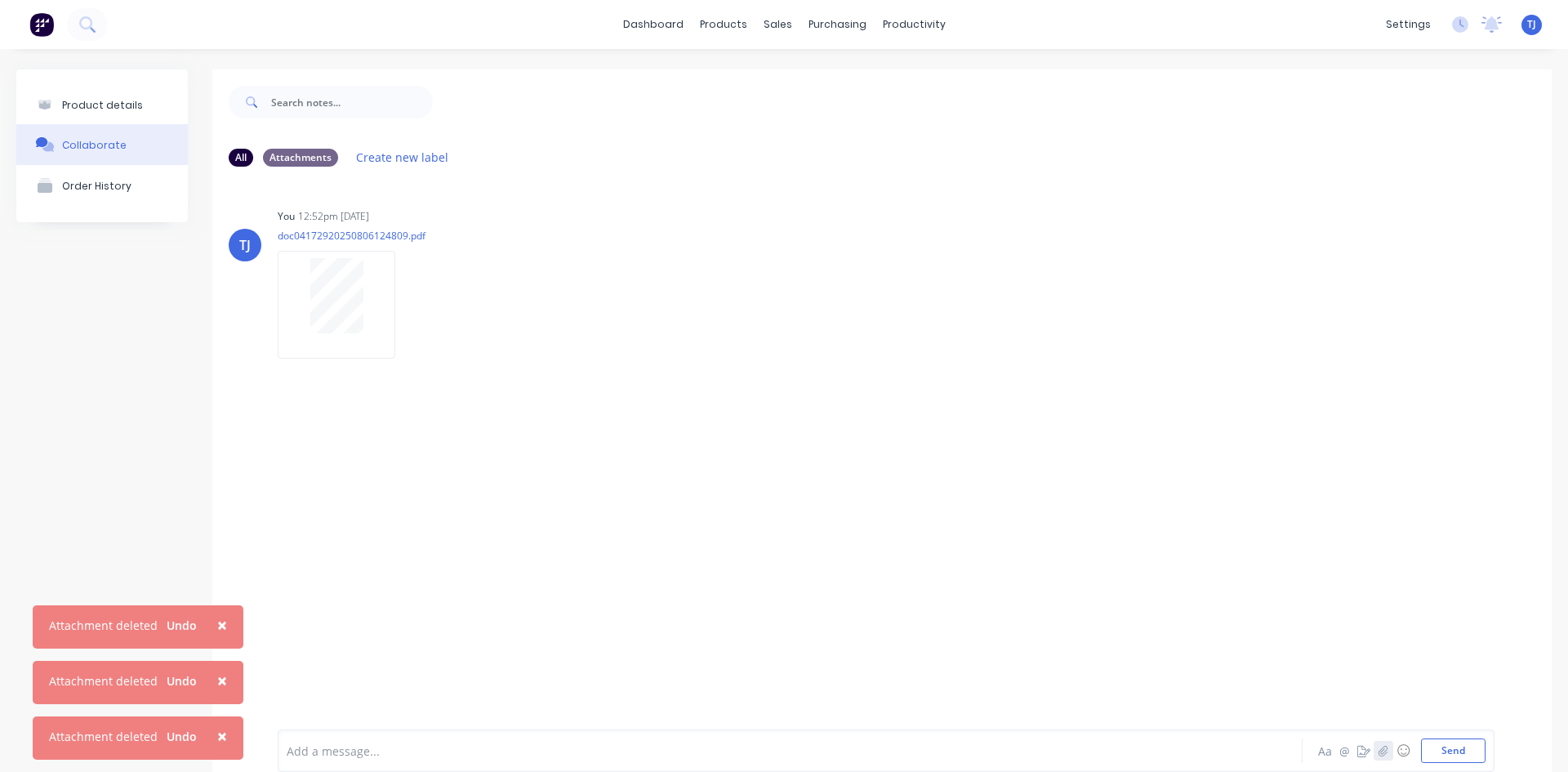
click at [1379, 752] on icon "button" at bounding box center [1383, 751] width 10 height 12
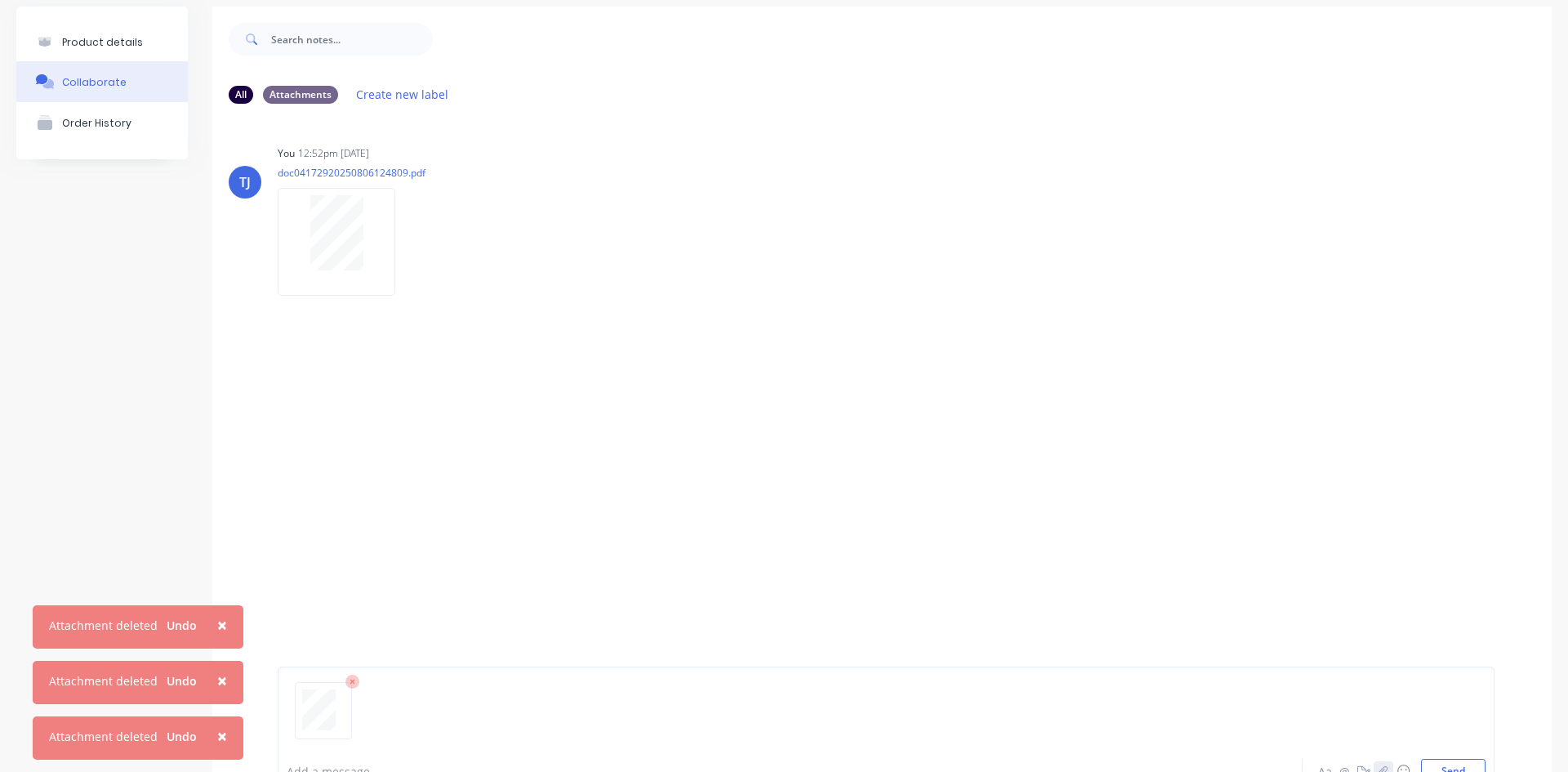
scroll to position [129, 0]
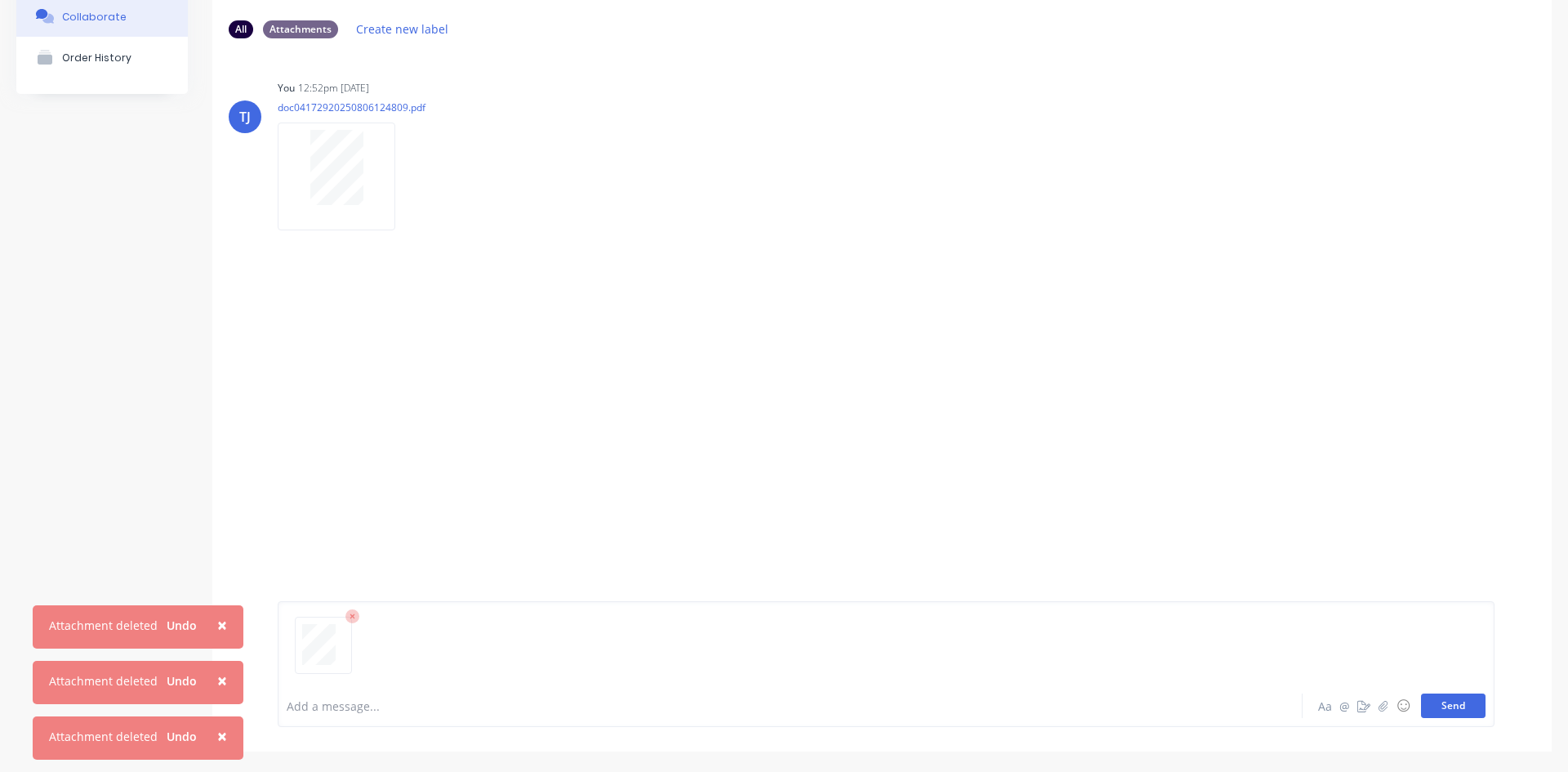
click at [1450, 712] on button "Send" at bounding box center [1454, 705] width 64 height 24
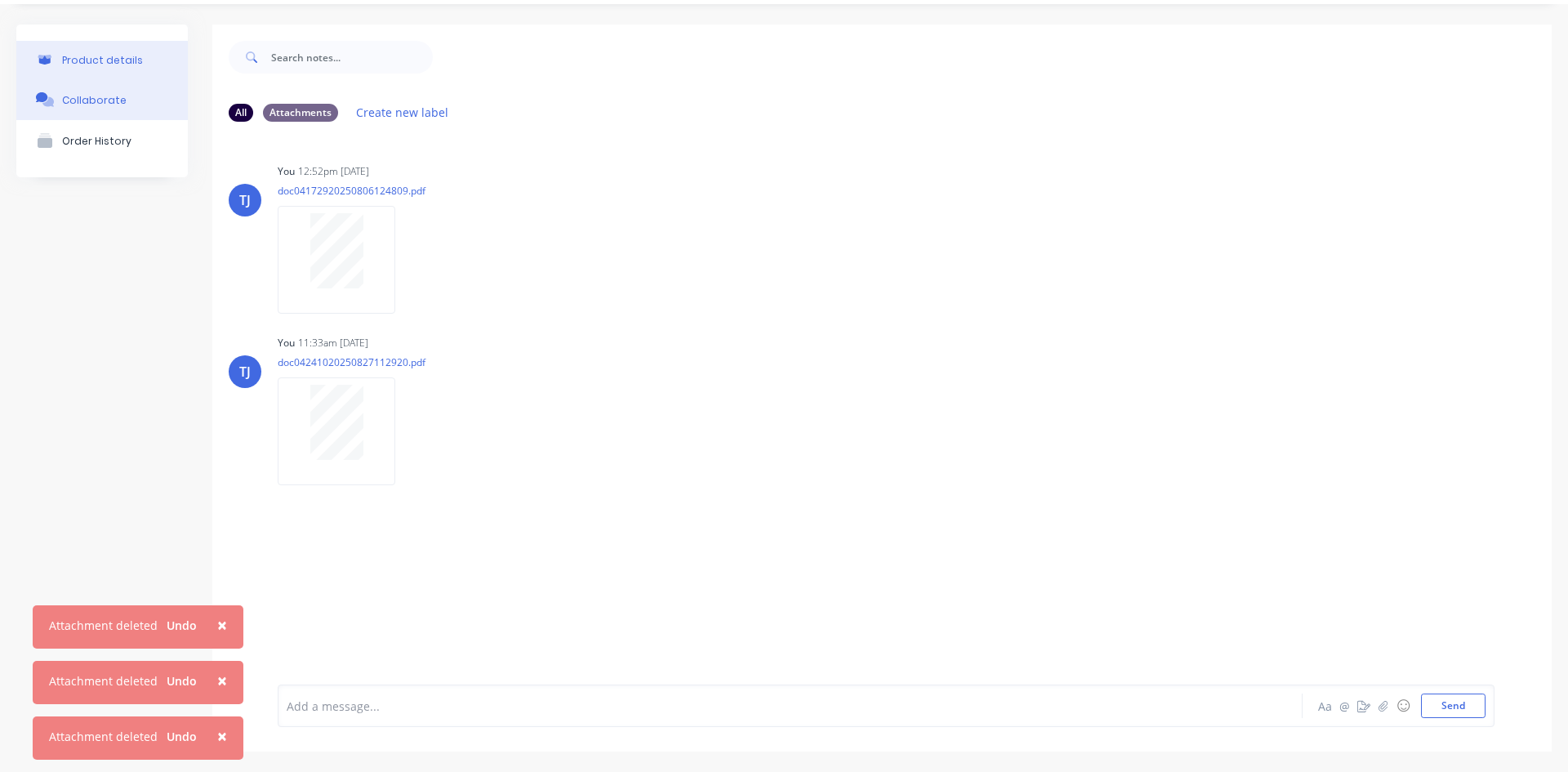
click at [109, 59] on div "Product details" at bounding box center [103, 60] width 81 height 12
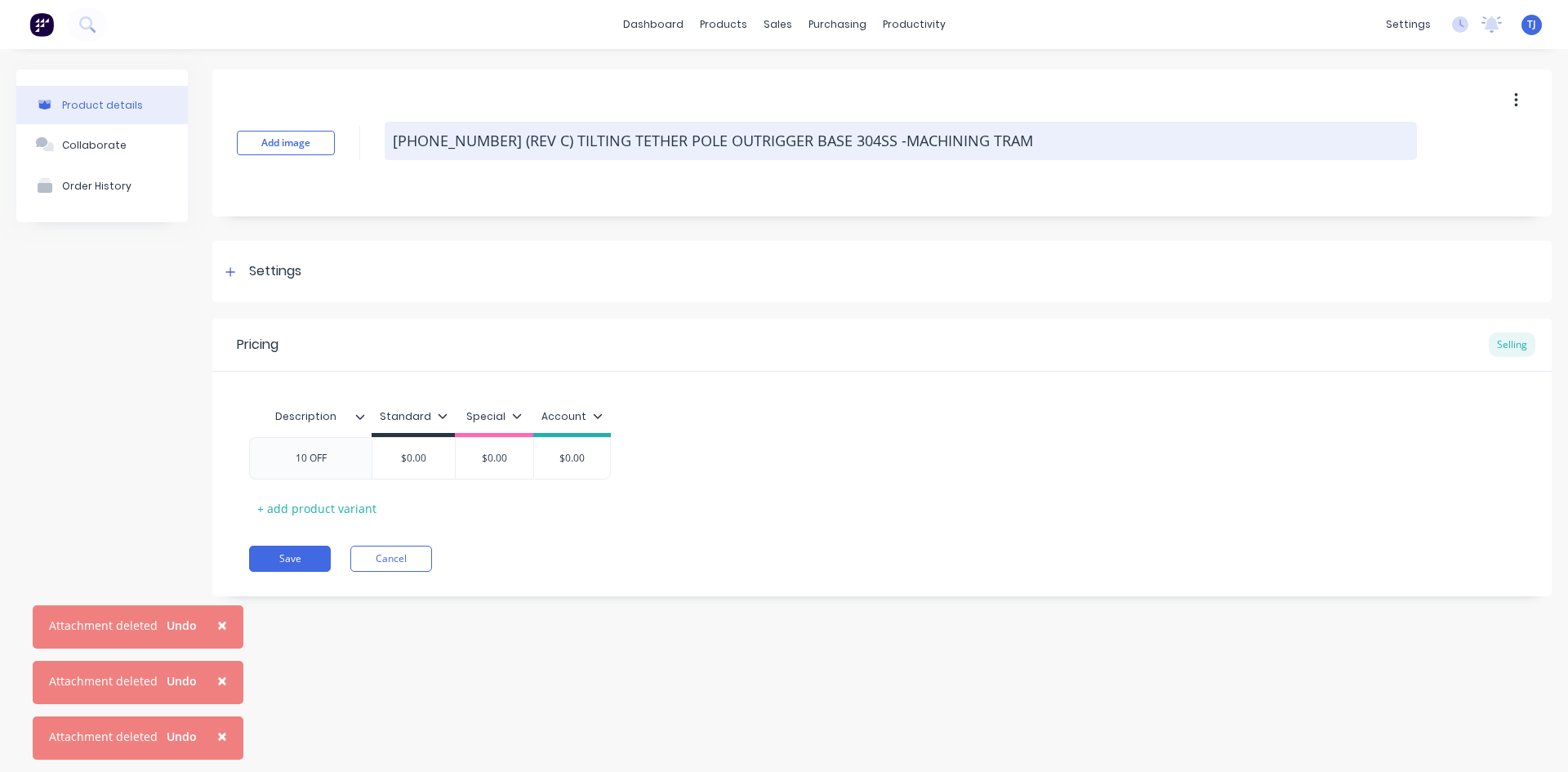
click at [1008, 137] on textarea "[PHONE_NUMBER] (REV C) TILTING TETHER POLE OUTRIGGER BASE 304SS -MACHINING TRAM" at bounding box center [900, 140] width 1033 height 38
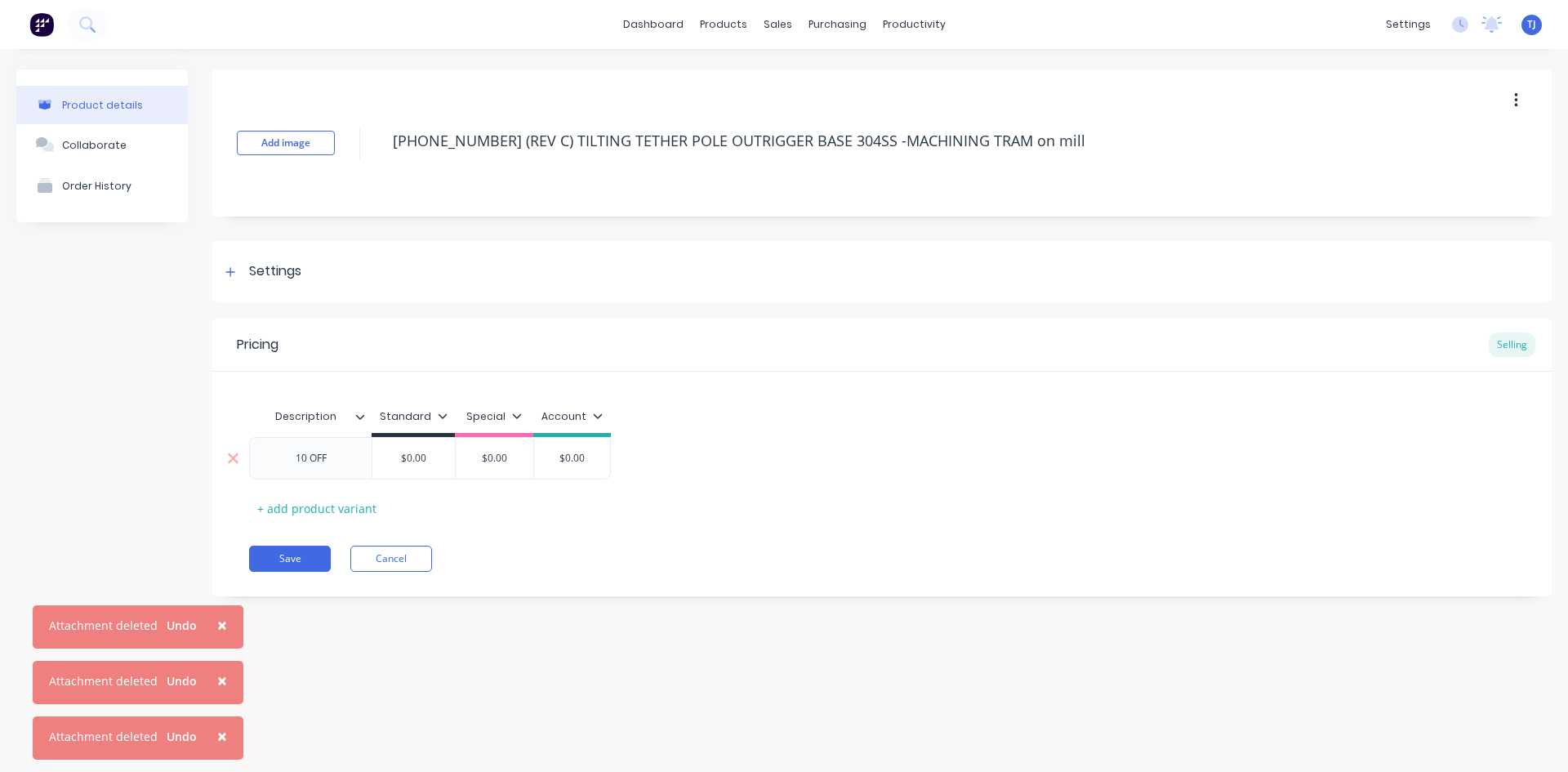
click at [425, 452] on input "$0.00" at bounding box center [413, 458] width 82 height 14
click at [425, 453] on input "$0.00" at bounding box center [413, 458] width 82 height 14
click at [303, 559] on button "Save" at bounding box center [290, 558] width 82 height 26
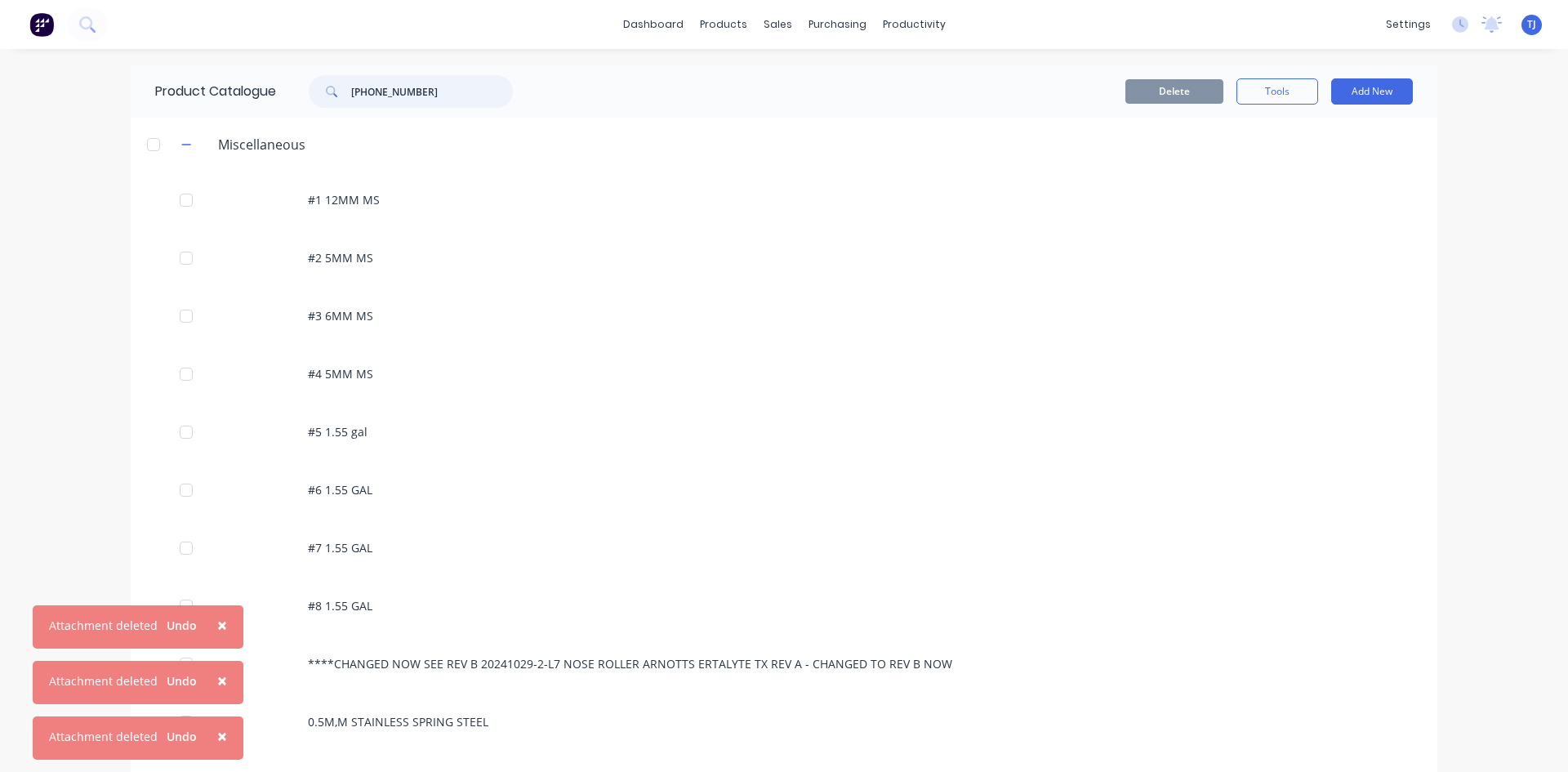
click at [385, 93] on input "[PHONE_NUMBER]" at bounding box center [432, 91] width 162 height 33
click at [385, 92] on input "[PHONE_NUMBER]" at bounding box center [432, 91] width 162 height 33
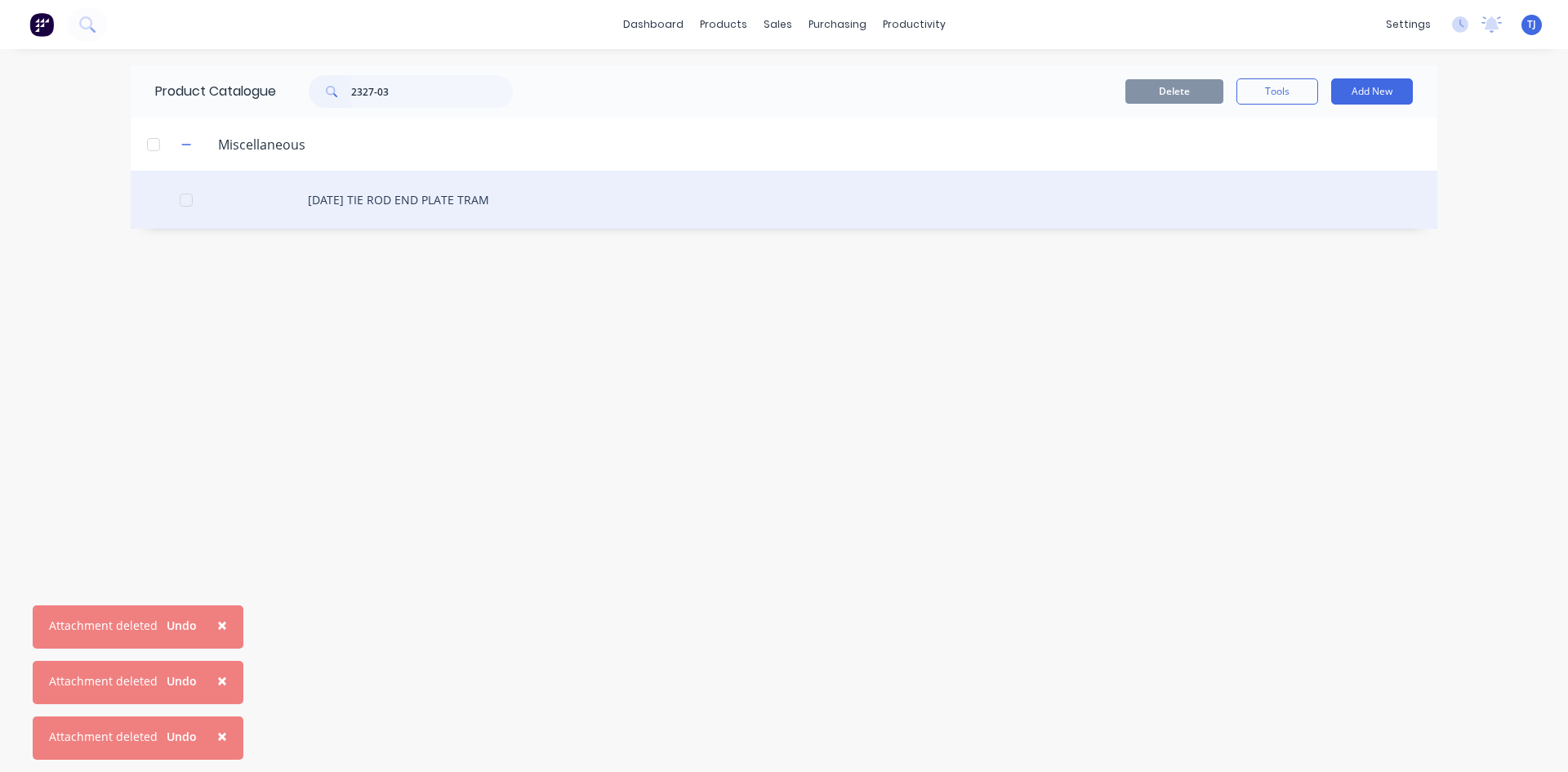
click at [444, 203] on div "[DATE] TIE ROD END PLATE TRAM" at bounding box center [784, 199] width 1307 height 58
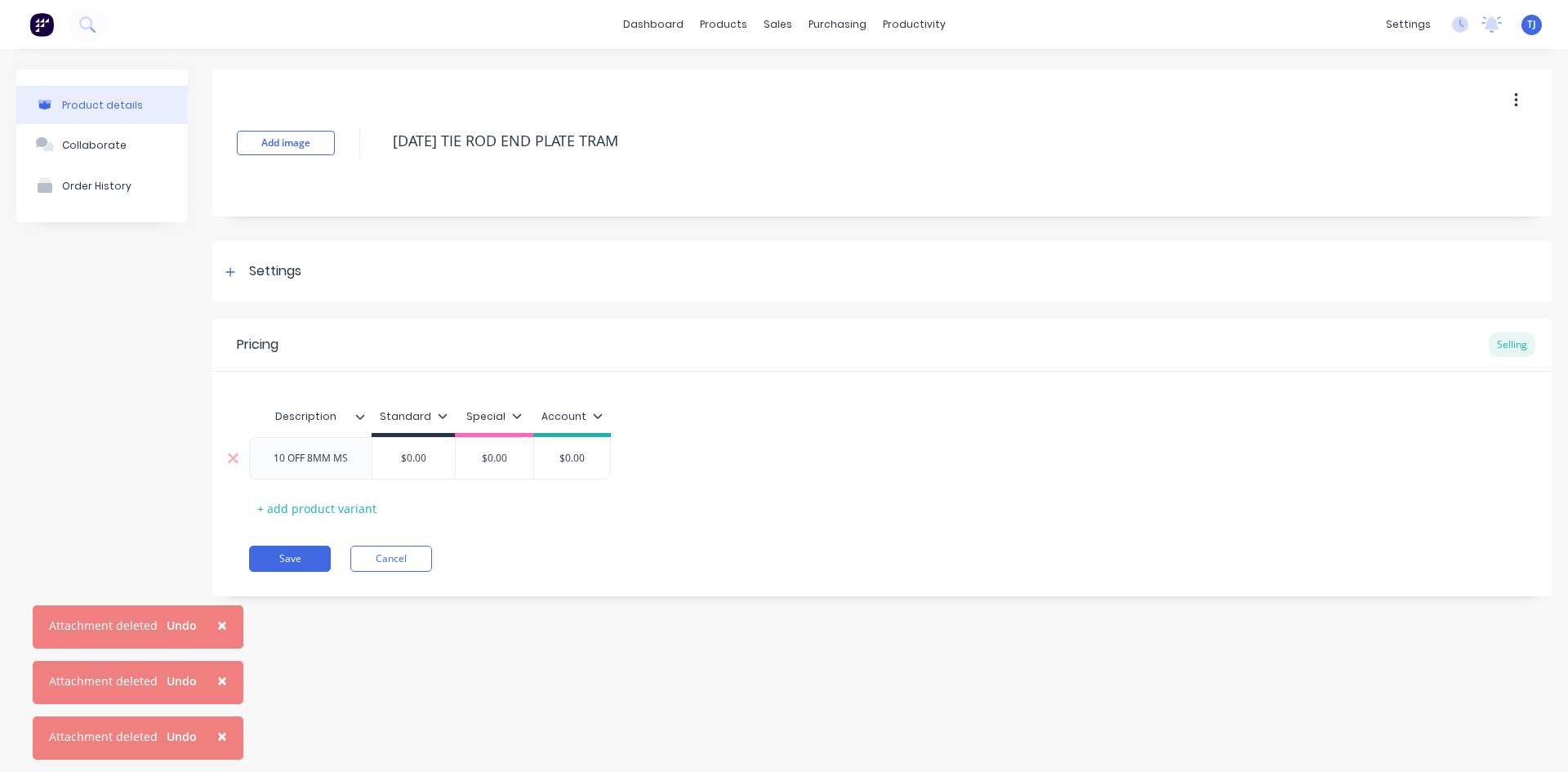
click at [461, 444] on div "$0.00" at bounding box center [494, 459] width 82 height 41
click at [411, 466] on div "$0.00" at bounding box center [413, 459] width 82 height 41
click at [419, 461] on input "$0.00" at bounding box center [413, 458] width 82 height 14
click at [428, 459] on input "$0.00" at bounding box center [413, 458] width 82 height 14
click at [123, 145] on button "Collaborate" at bounding box center [102, 145] width 171 height 41
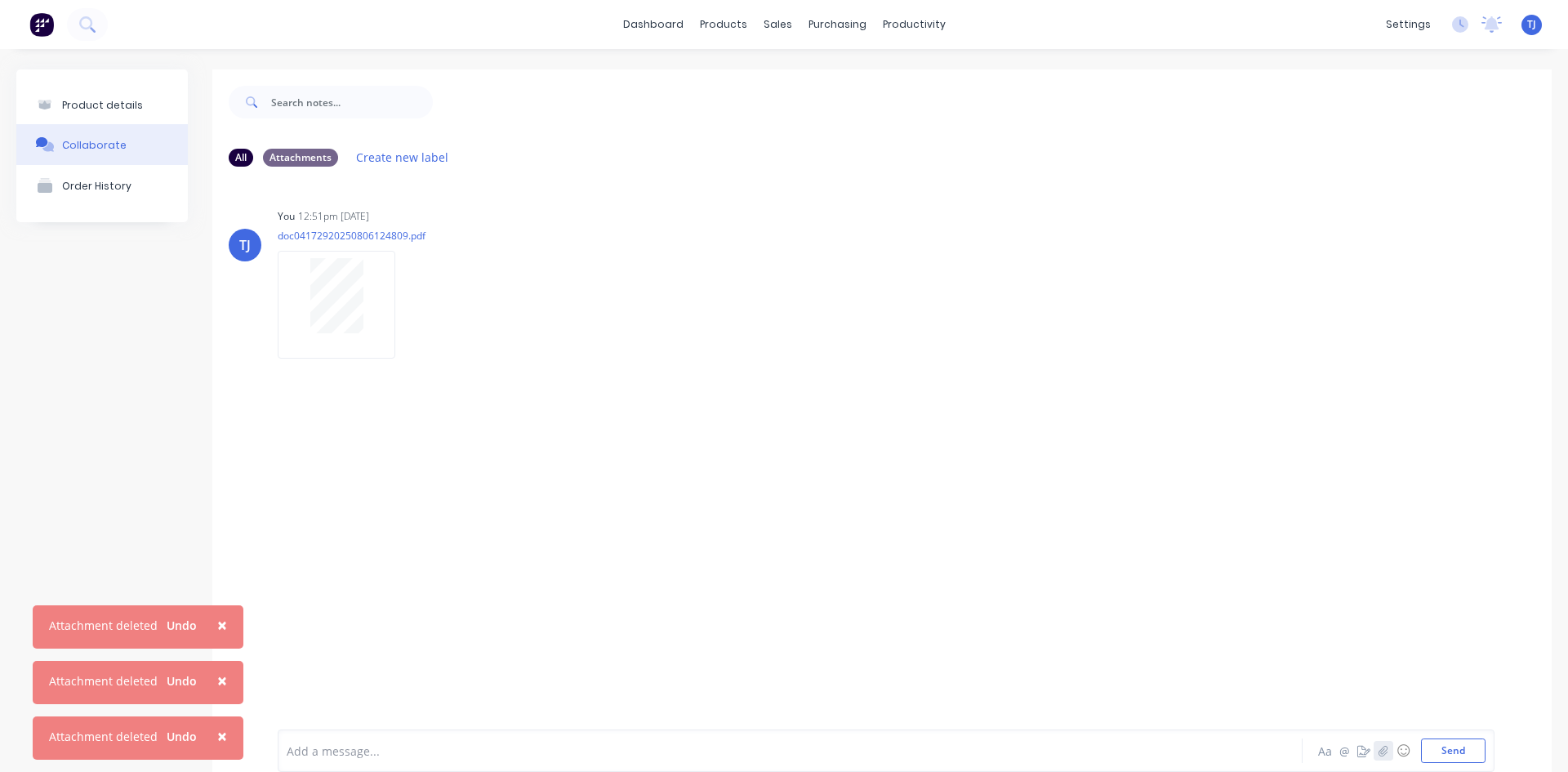
click at [1379, 749] on icon "button" at bounding box center [1383, 751] width 10 height 12
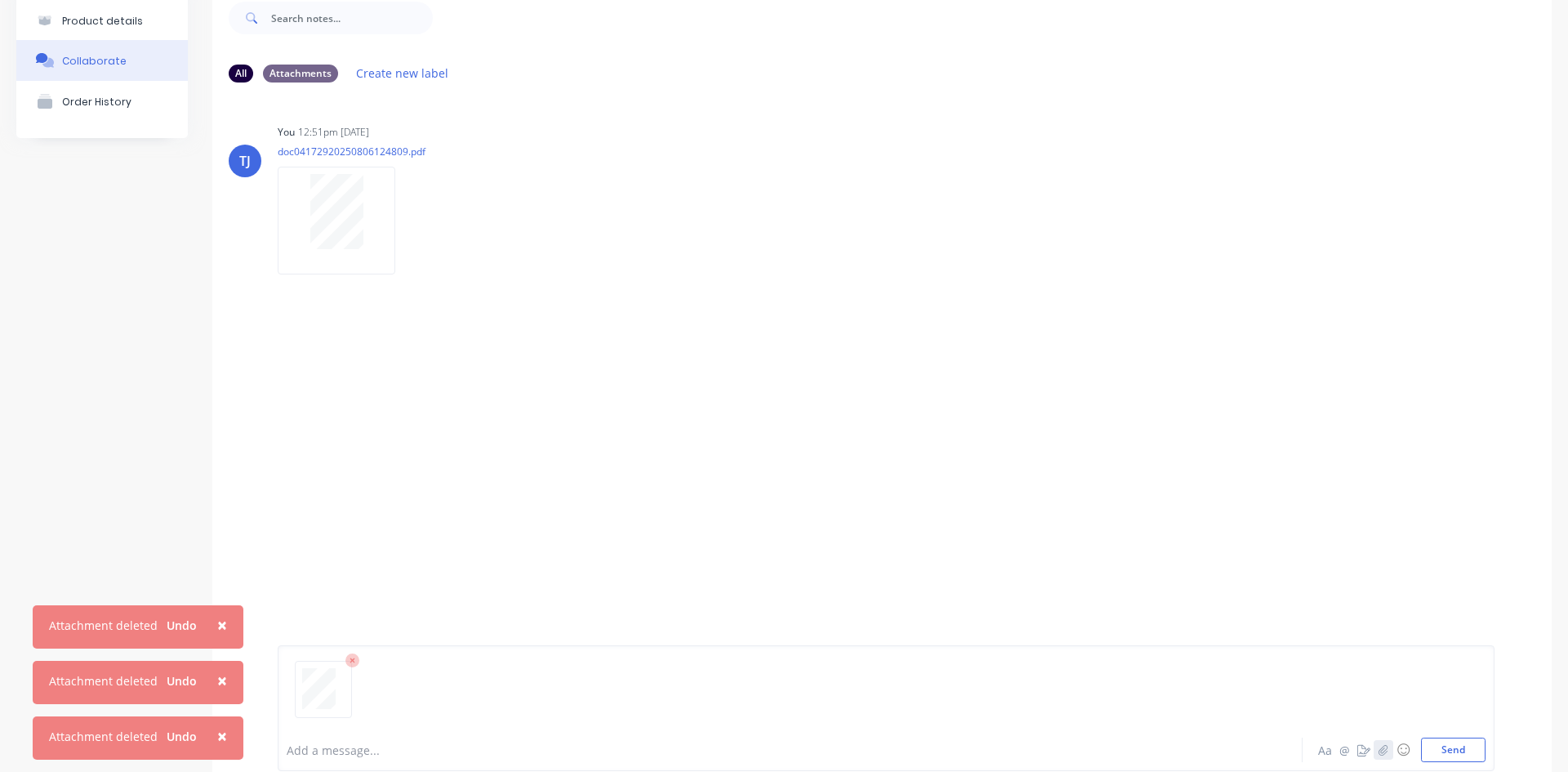
scroll to position [129, 0]
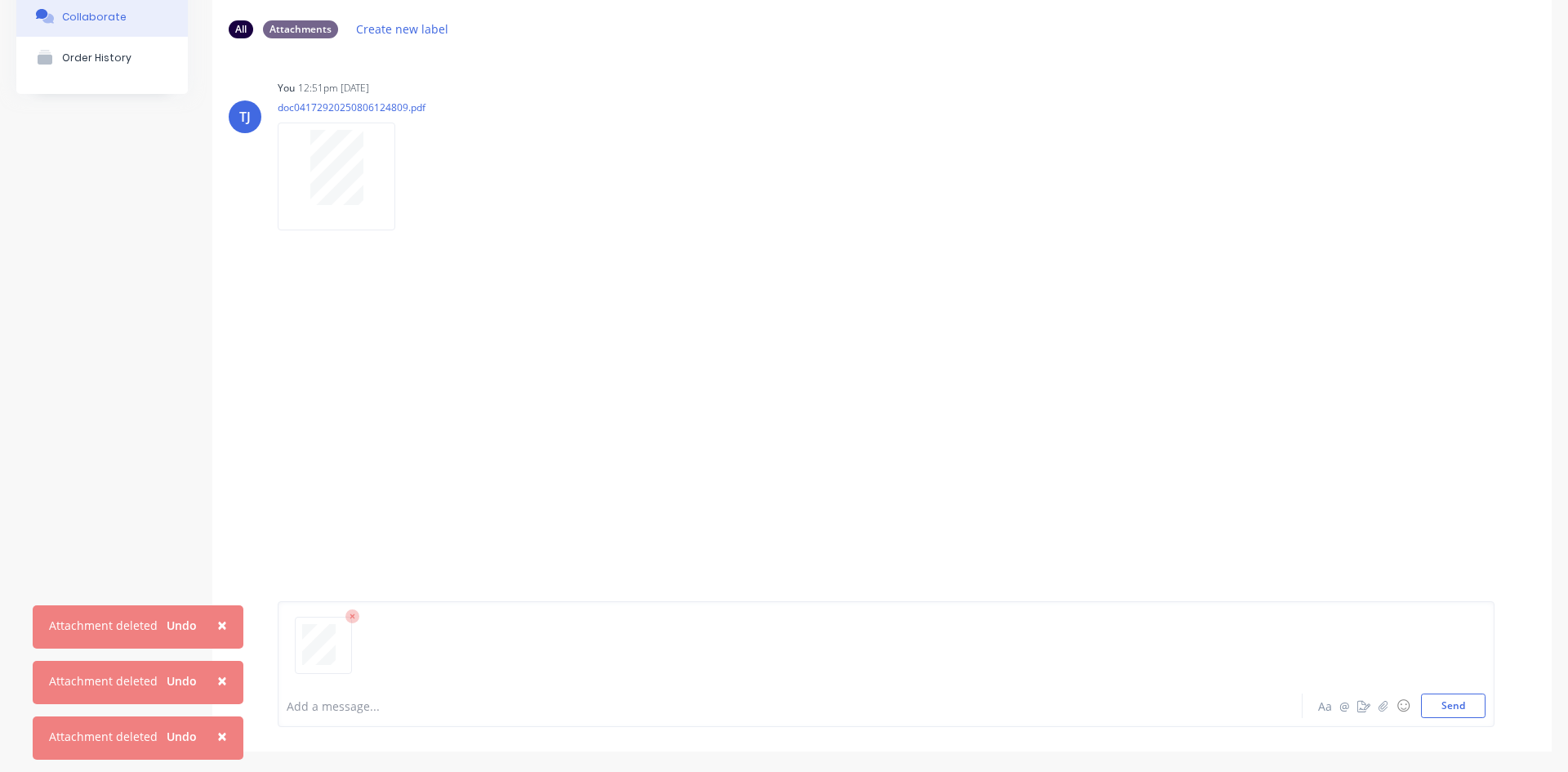
click at [359, 612] on icon at bounding box center [353, 617] width 14 height 14
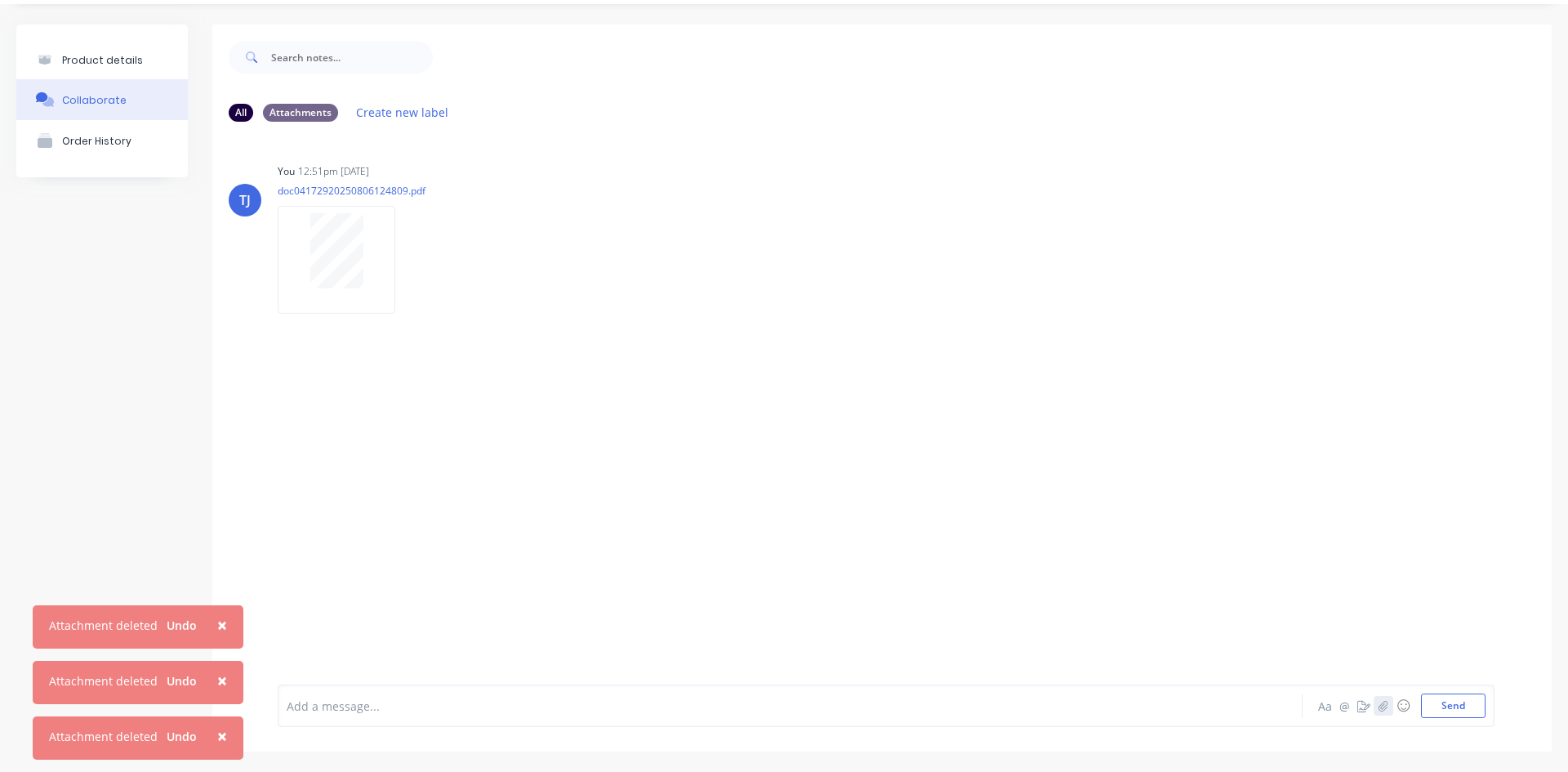
click at [1377, 708] on button "button" at bounding box center [1384, 706] width 20 height 20
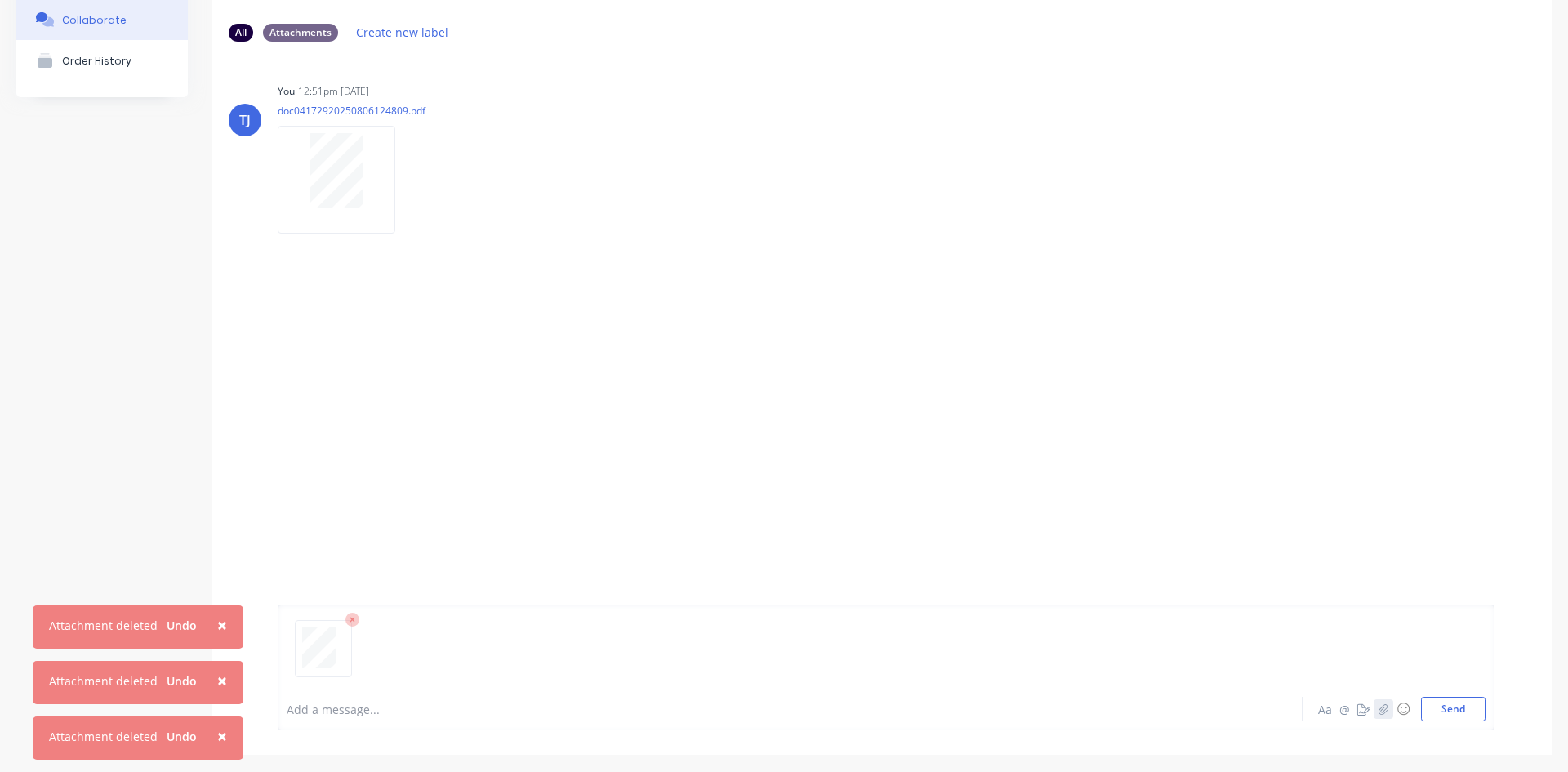
scroll to position [129, 0]
click at [1448, 701] on button "Send" at bounding box center [1454, 705] width 64 height 24
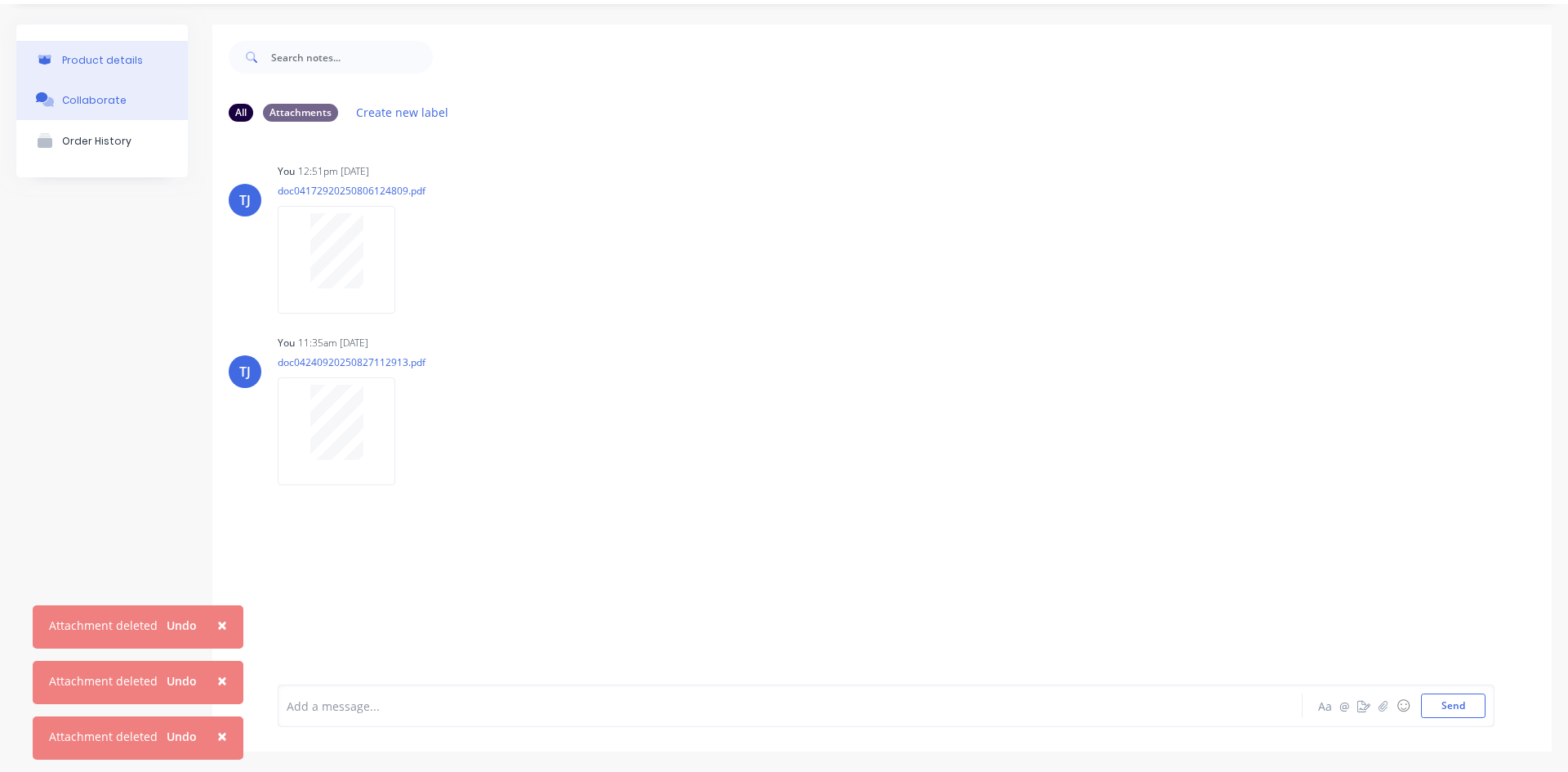
click at [138, 54] on button "Product details" at bounding box center [102, 60] width 171 height 38
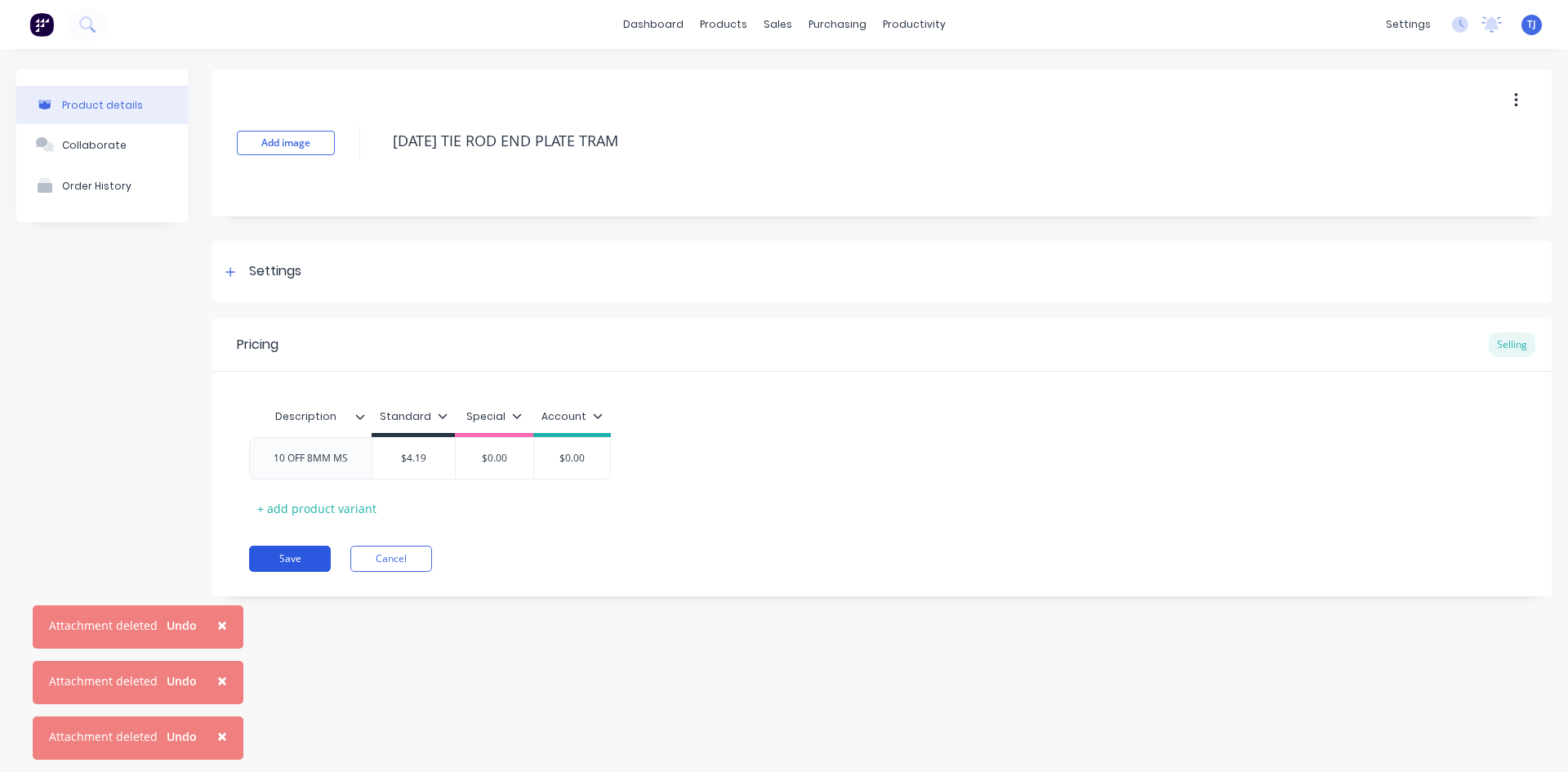
click at [306, 560] on button "Save" at bounding box center [290, 558] width 82 height 26
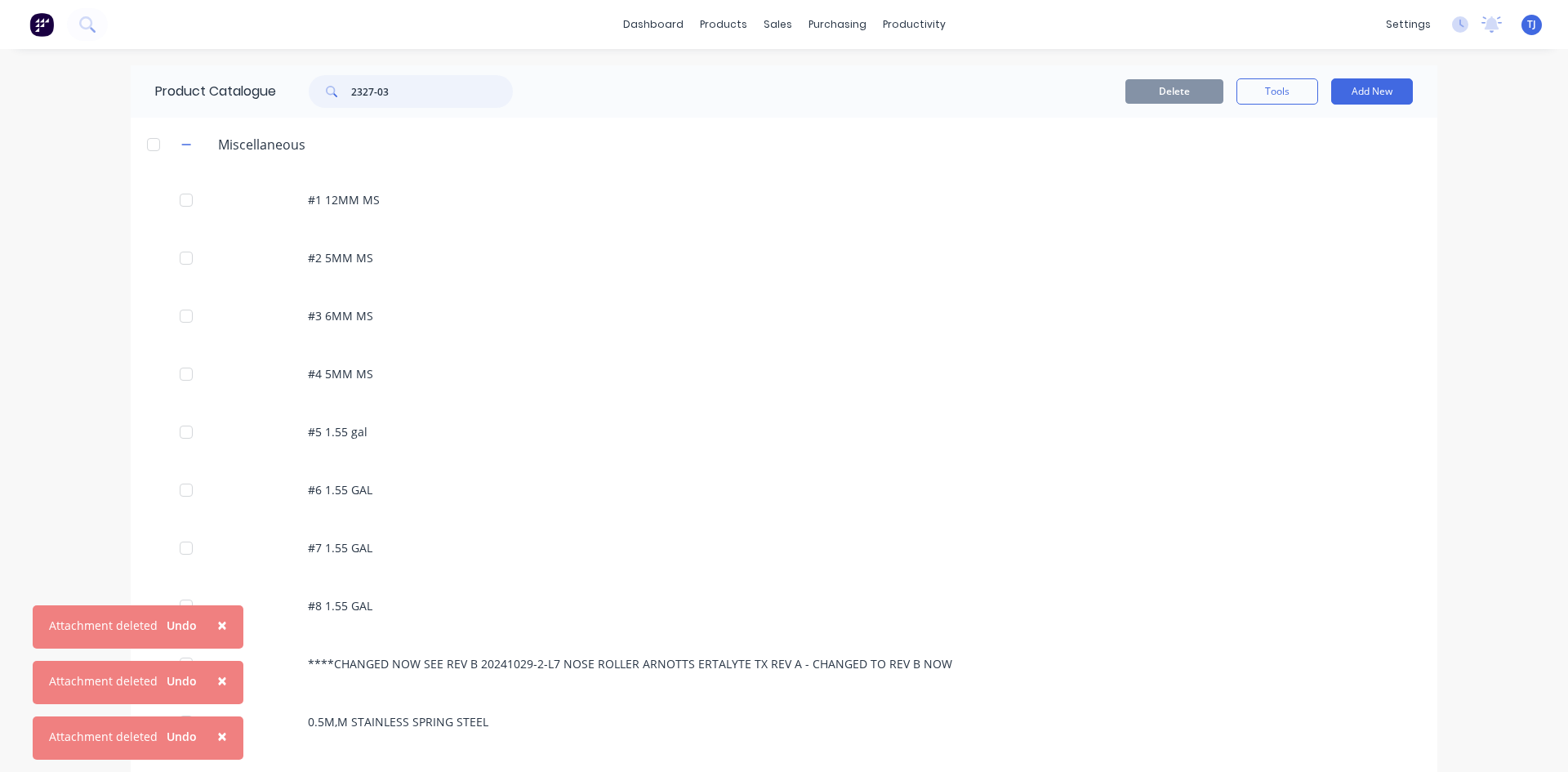
click at [405, 104] on input "2327-03" at bounding box center [432, 91] width 162 height 33
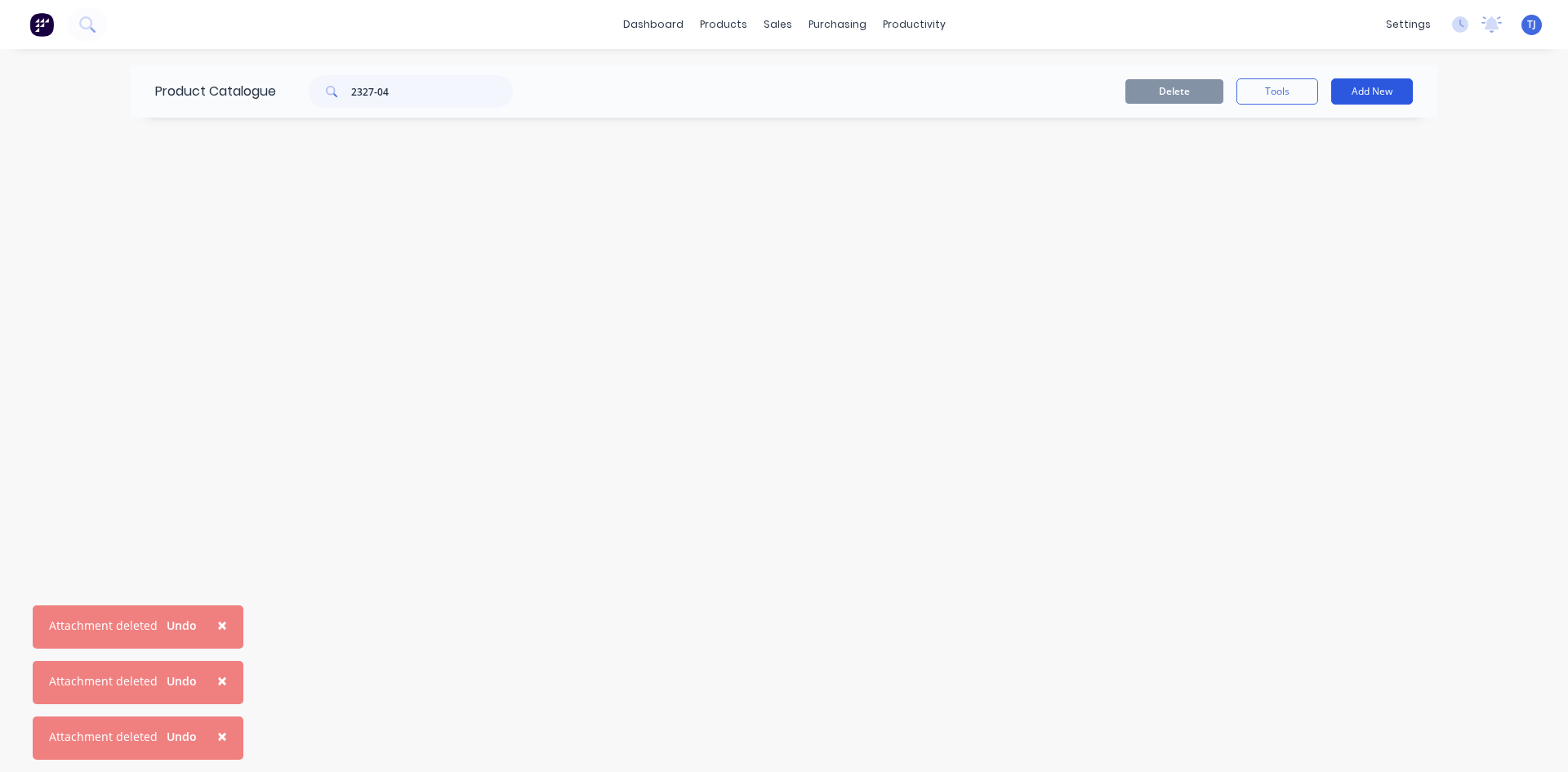
click at [1381, 97] on button "Add New" at bounding box center [1373, 91] width 82 height 26
click at [1315, 166] on div "Product" at bounding box center [1335, 166] width 126 height 24
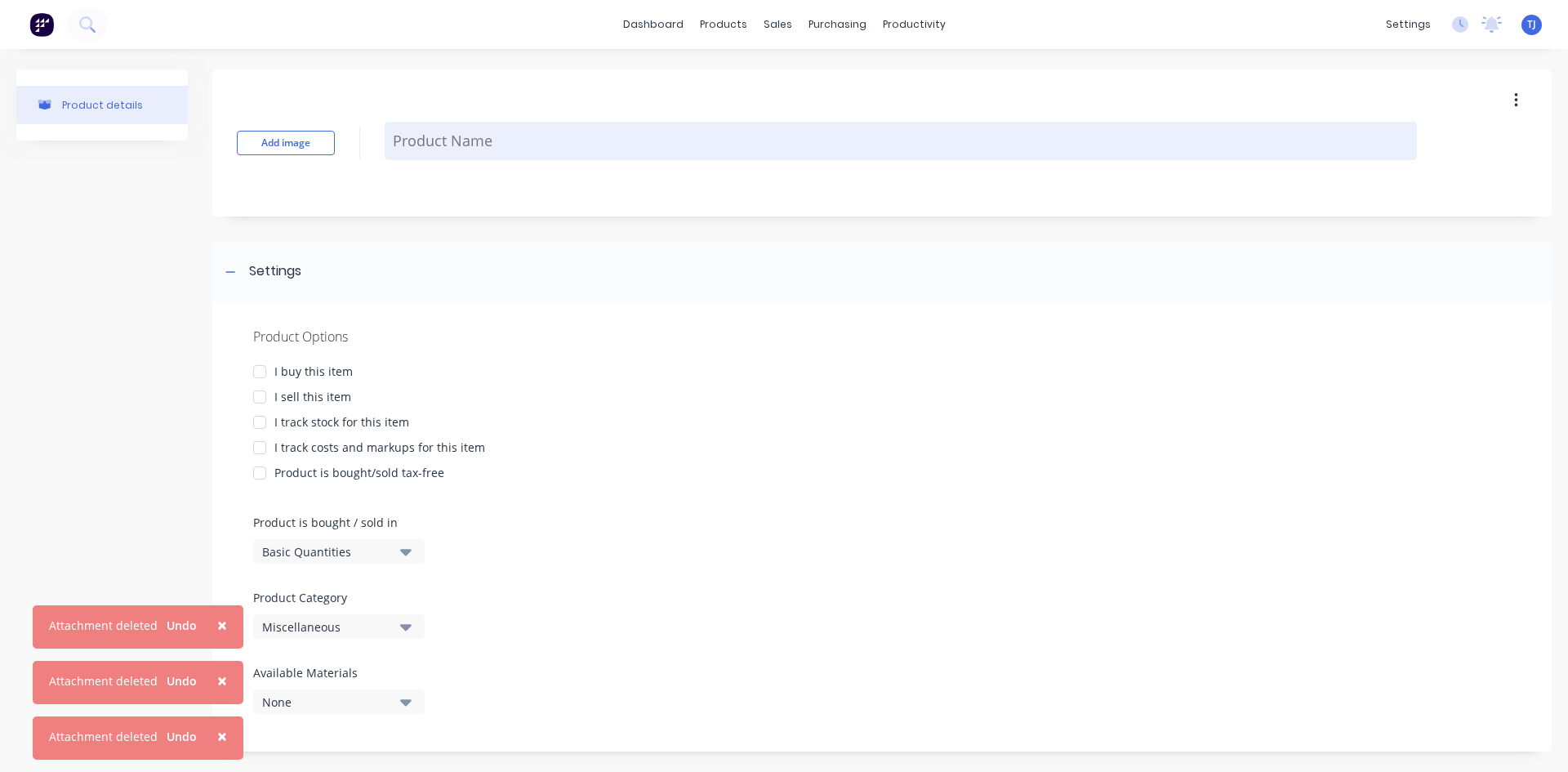
click at [406, 137] on textarea at bounding box center [900, 140] width 1033 height 38
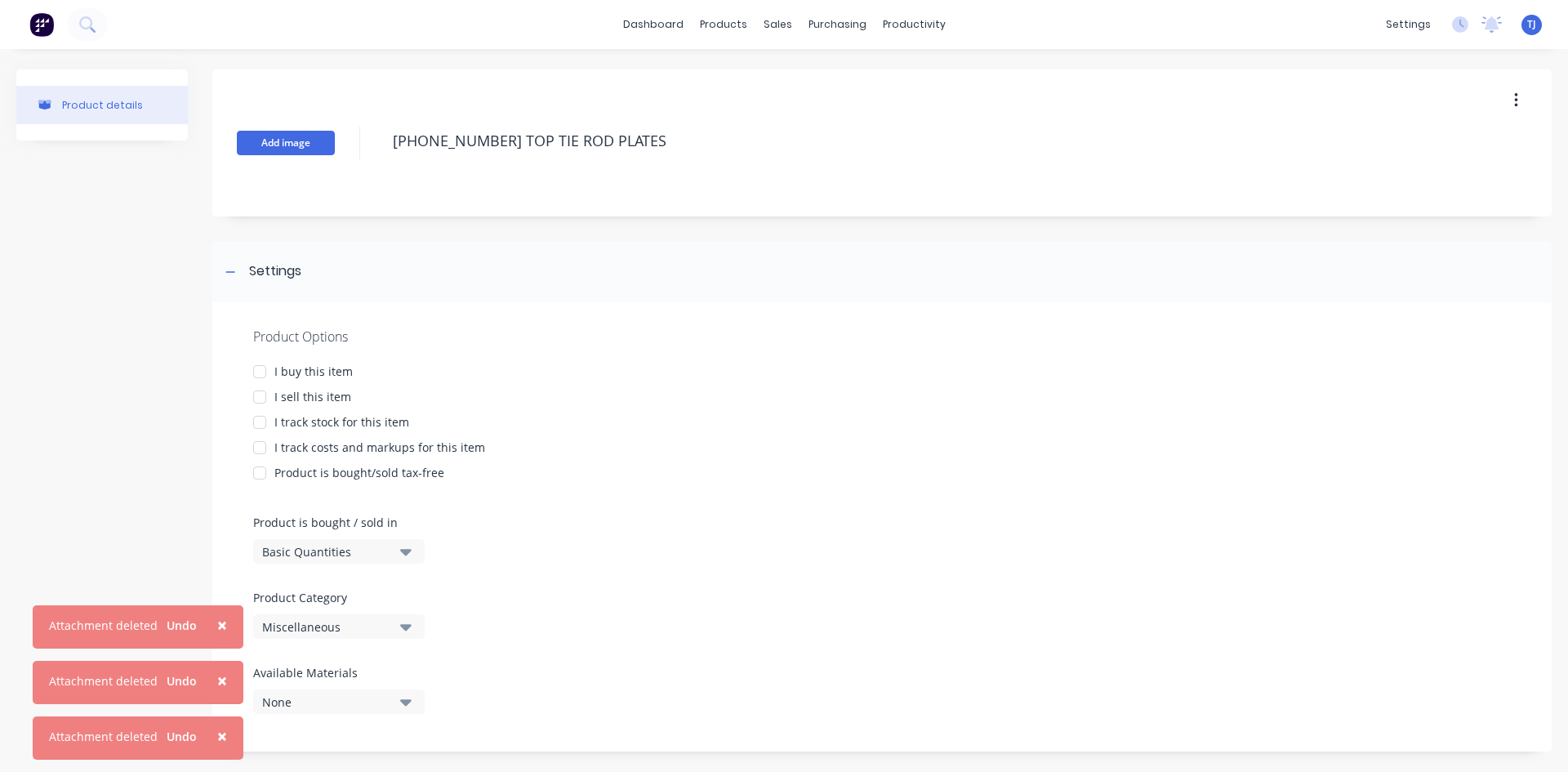
click at [260, 140] on button "Add image" at bounding box center [286, 142] width 98 height 24
click at [269, 397] on div at bounding box center [260, 397] width 33 height 33
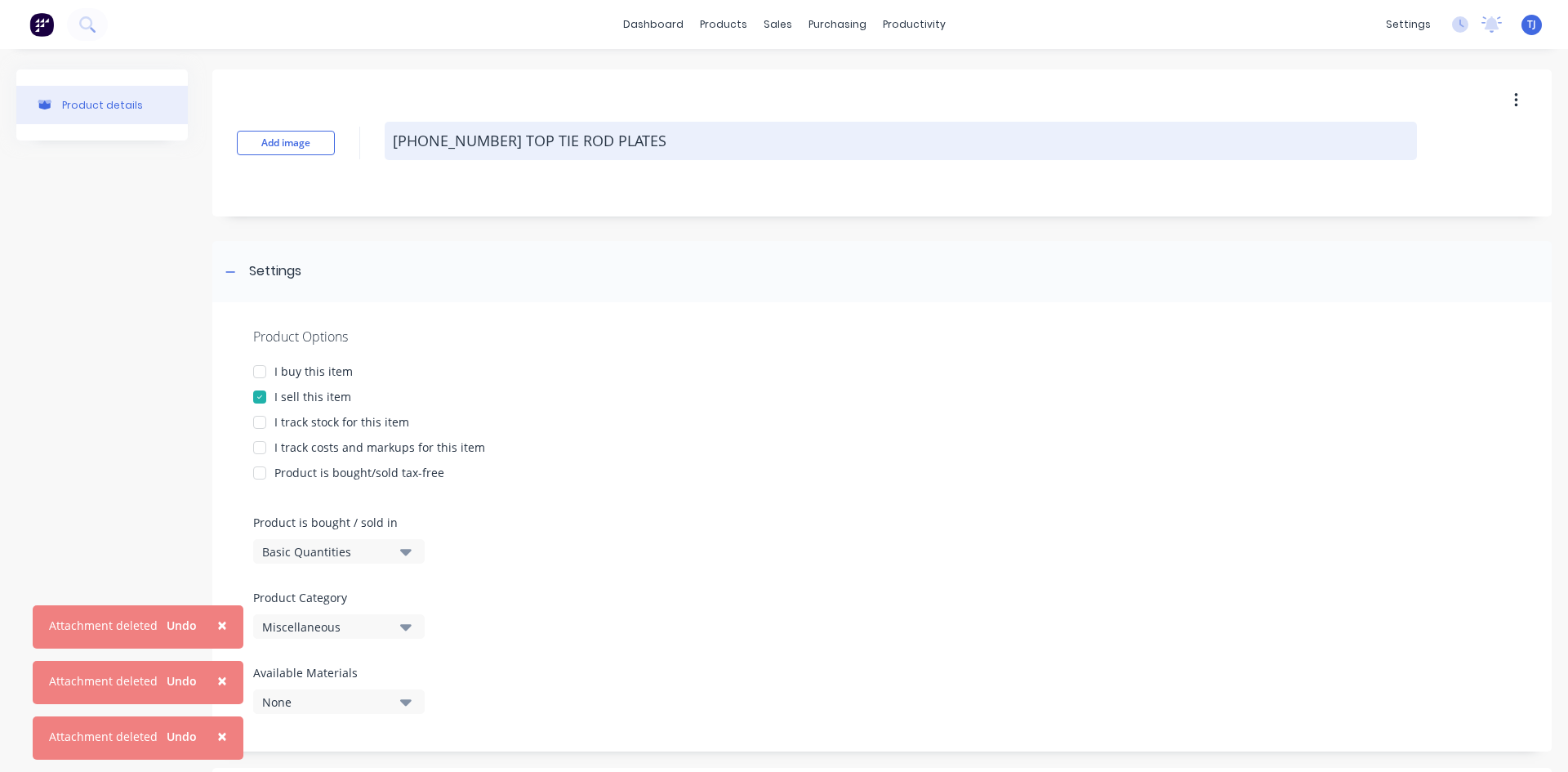
click at [659, 139] on textarea "[PHONE_NUMBER] TOP TIE ROD PLATES" at bounding box center [900, 140] width 1033 height 38
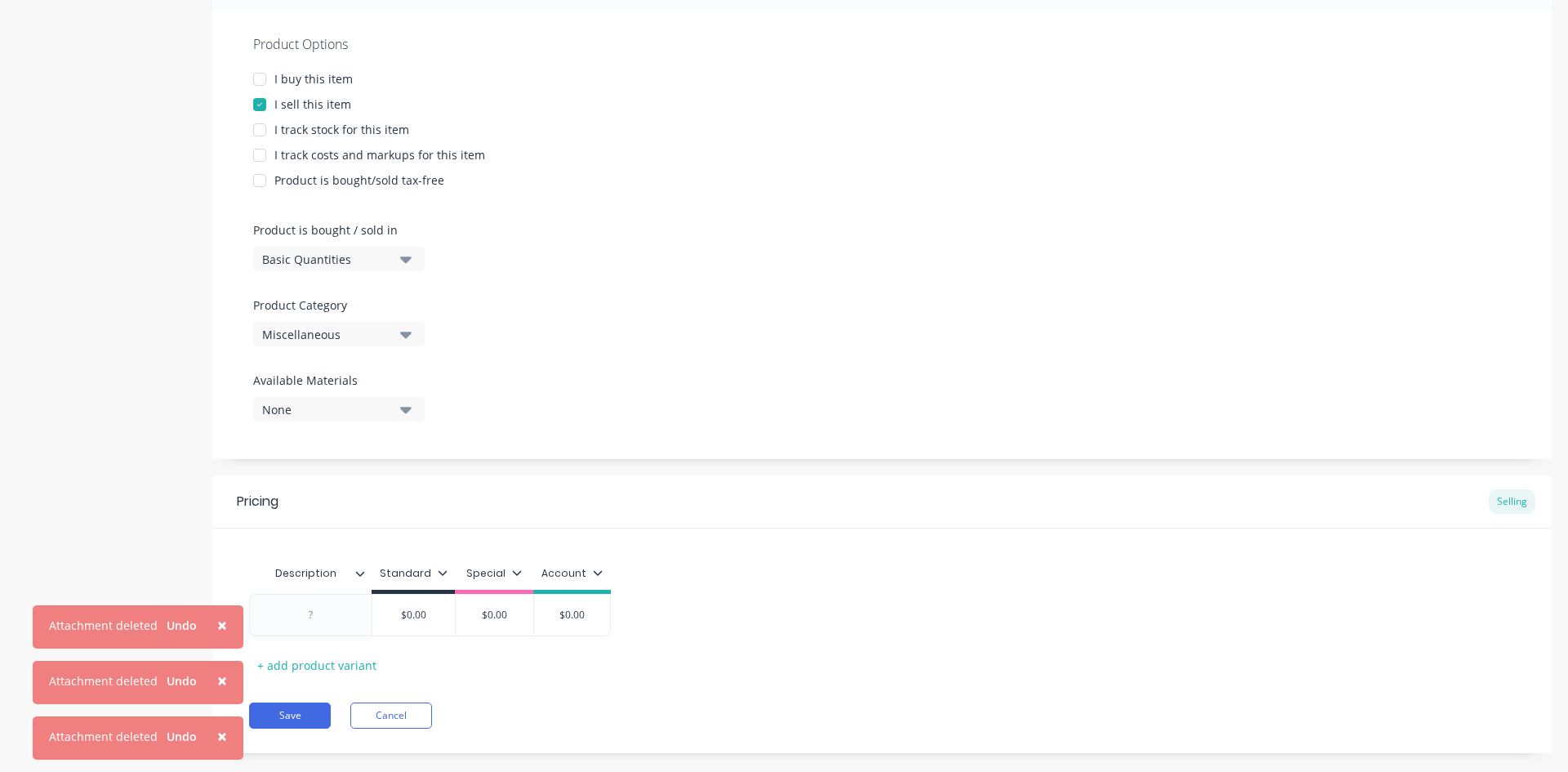
scroll to position [319, 0]
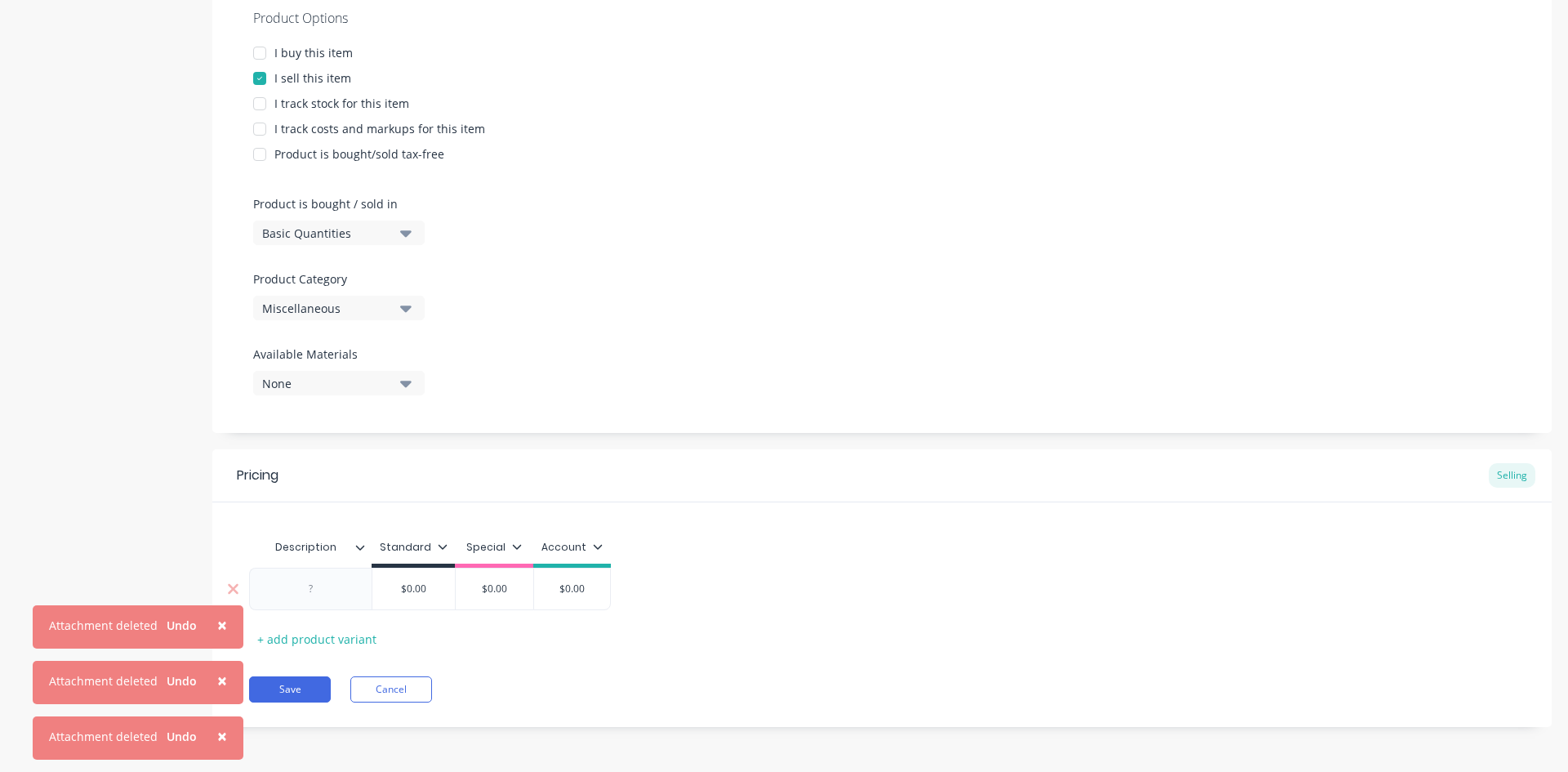
click at [332, 593] on div at bounding box center [311, 589] width 82 height 21
click at [419, 602] on div "$0.00" at bounding box center [413, 594] width 82 height 41
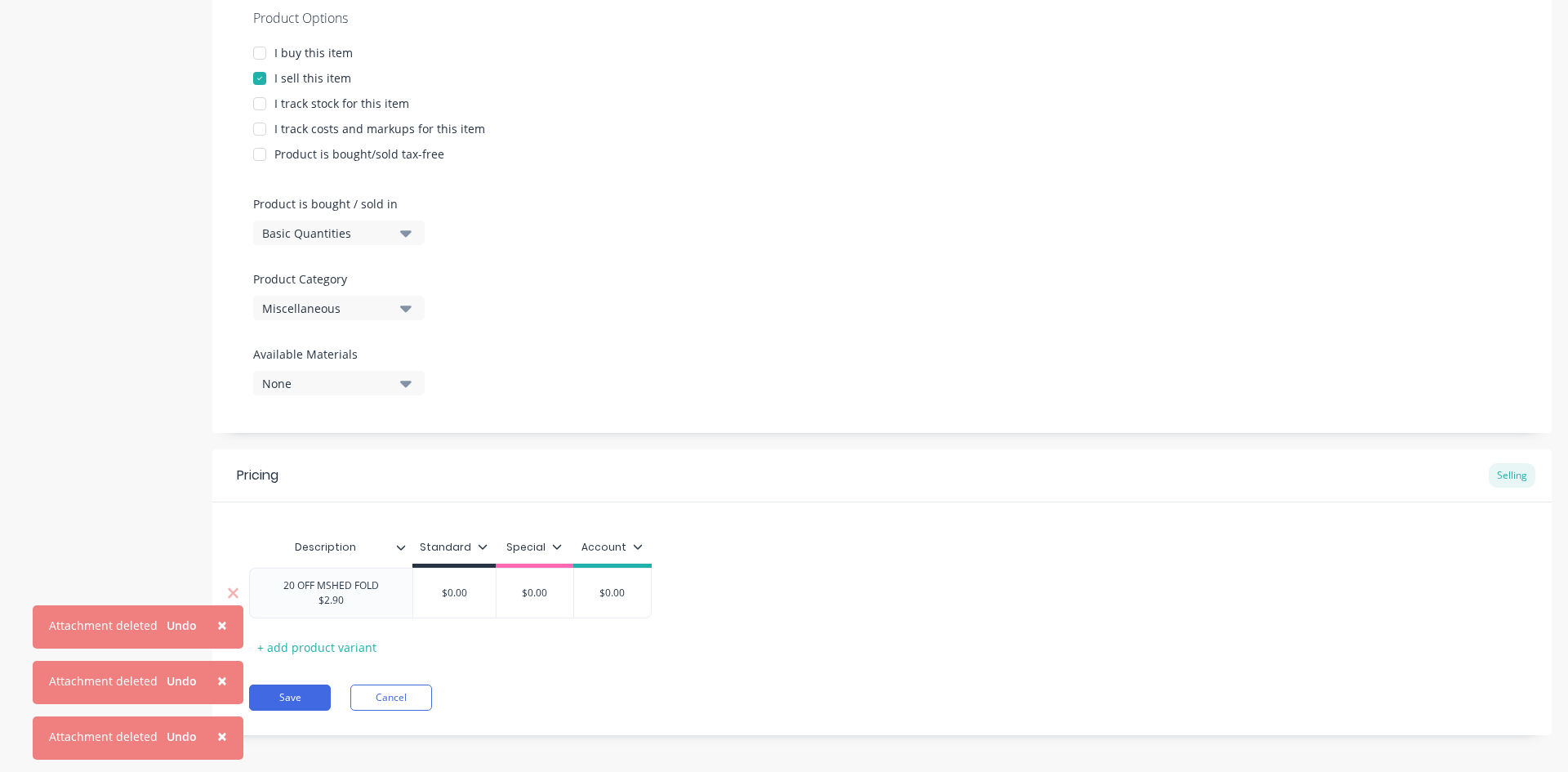
click at [419, 602] on div "$0.00" at bounding box center [454, 594] width 82 height 41
click at [466, 594] on input "$0.00" at bounding box center [454, 593] width 82 height 14
click at [458, 594] on input "$0.00" at bounding box center [454, 593] width 82 height 14
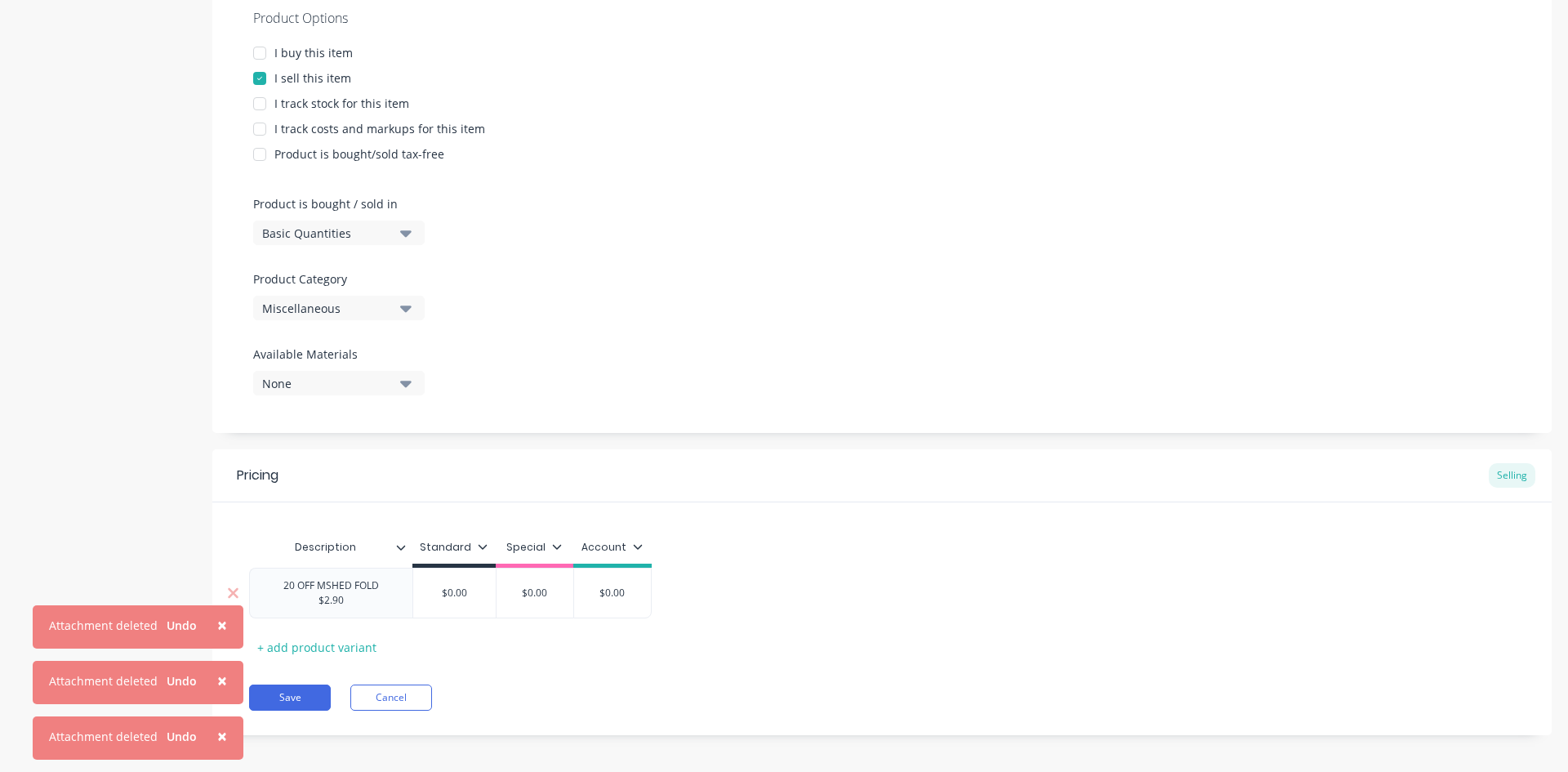
click at [466, 602] on div "$0.00 $0.00" at bounding box center [454, 594] width 82 height 41
click at [466, 602] on div "$0.00" at bounding box center [454, 594] width 82 height 41
drag, startPoint x: 463, startPoint y: 597, endPoint x: 456, endPoint y: 591, distance: 9.2
click at [462, 596] on input "$0.00" at bounding box center [454, 593] width 82 height 14
click at [453, 589] on input "$0.00" at bounding box center [454, 593] width 82 height 14
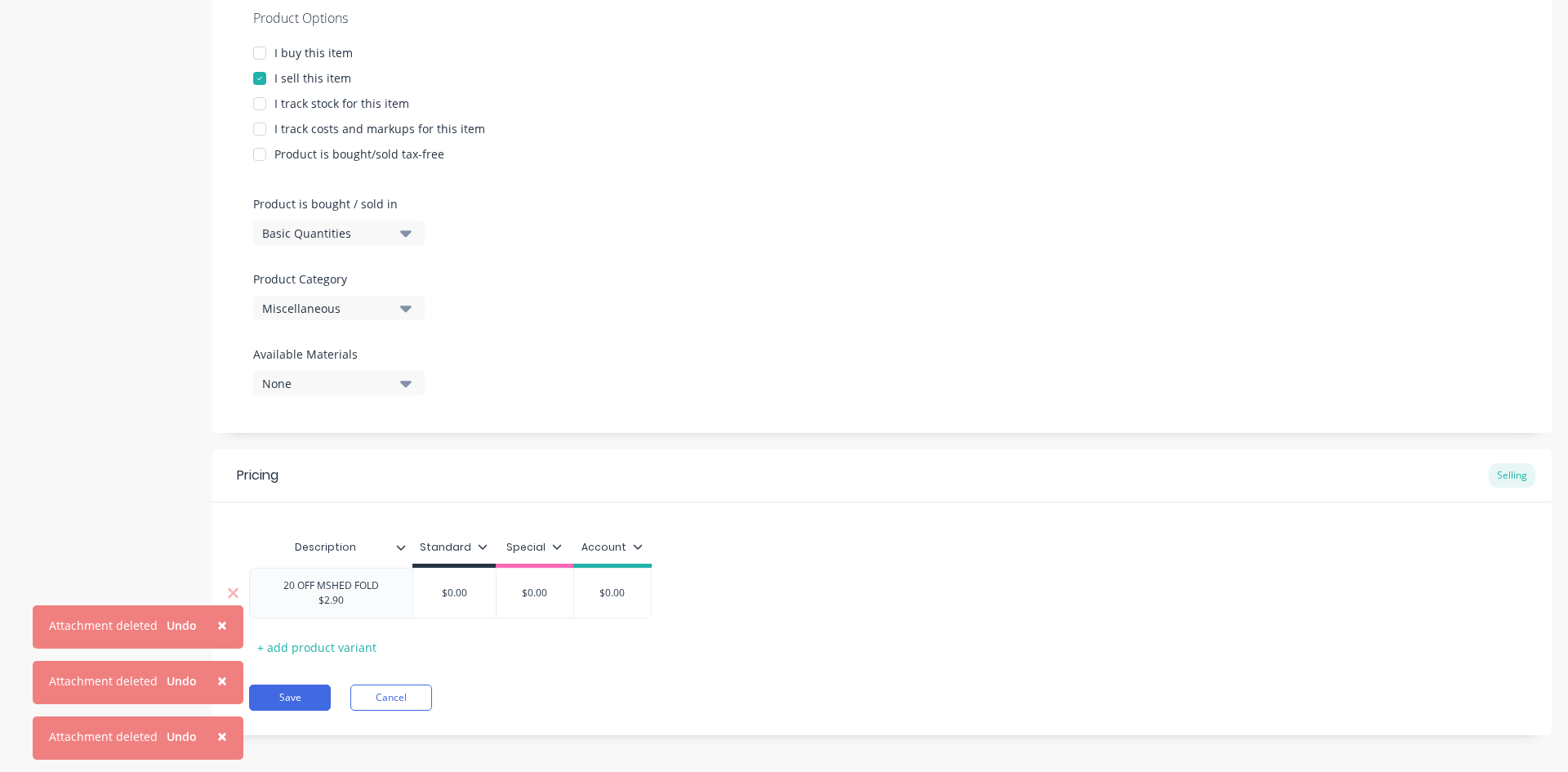
click at [448, 591] on input "$0.00" at bounding box center [454, 593] width 82 height 14
click at [446, 591] on input "$0.00" at bounding box center [454, 593] width 82 height 14
click at [459, 604] on div "$0.00 $0.00" at bounding box center [454, 594] width 82 height 41
click at [455, 600] on input "$0.00" at bounding box center [454, 593] width 82 height 14
click at [356, 604] on div "20 OFF MSHED FOLD $2.90" at bounding box center [330, 593] width 149 height 36
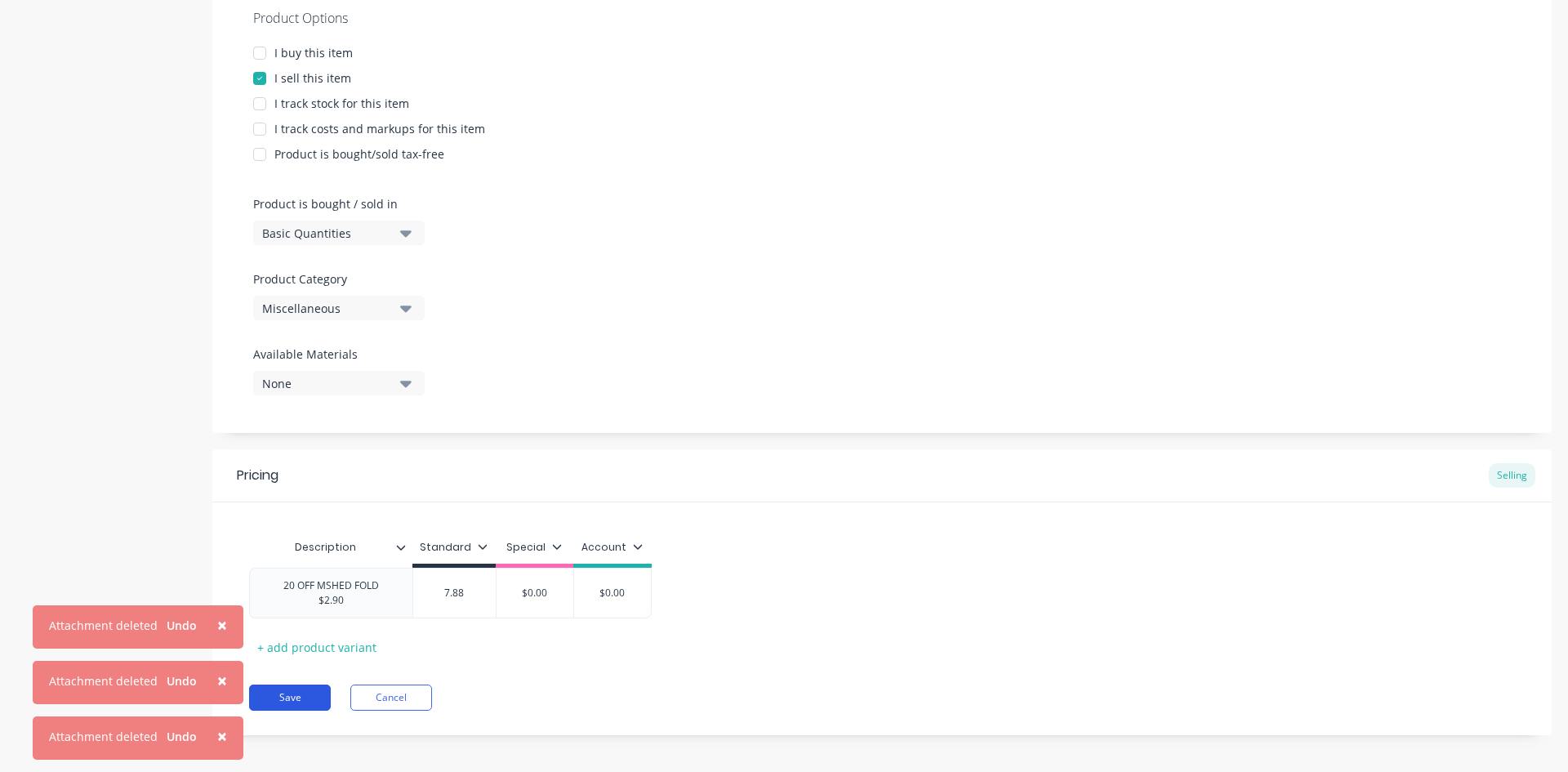
click at [316, 703] on button "Save" at bounding box center [290, 697] width 82 height 26
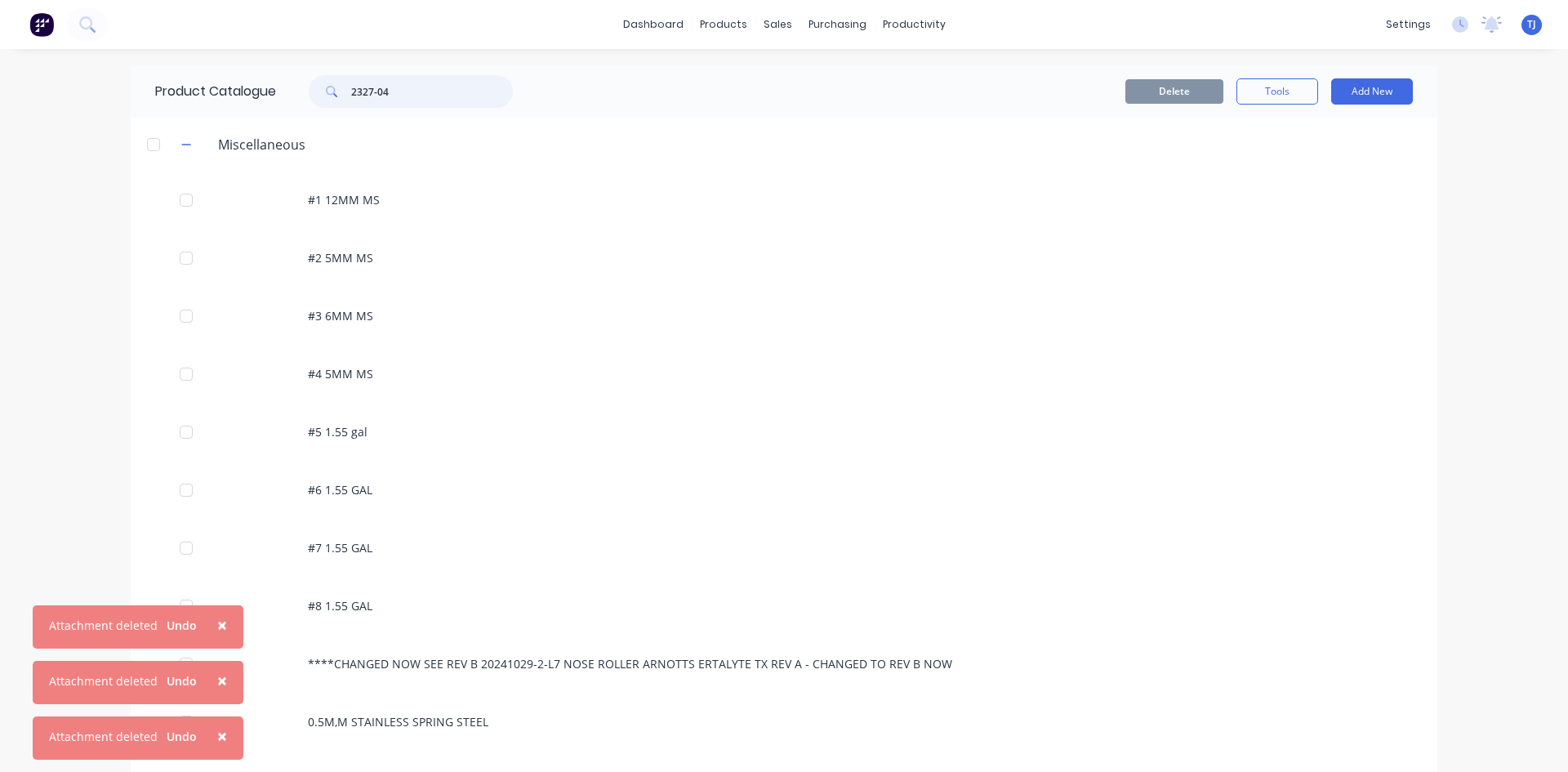
click at [389, 99] on input "2327-04" at bounding box center [432, 91] width 162 height 33
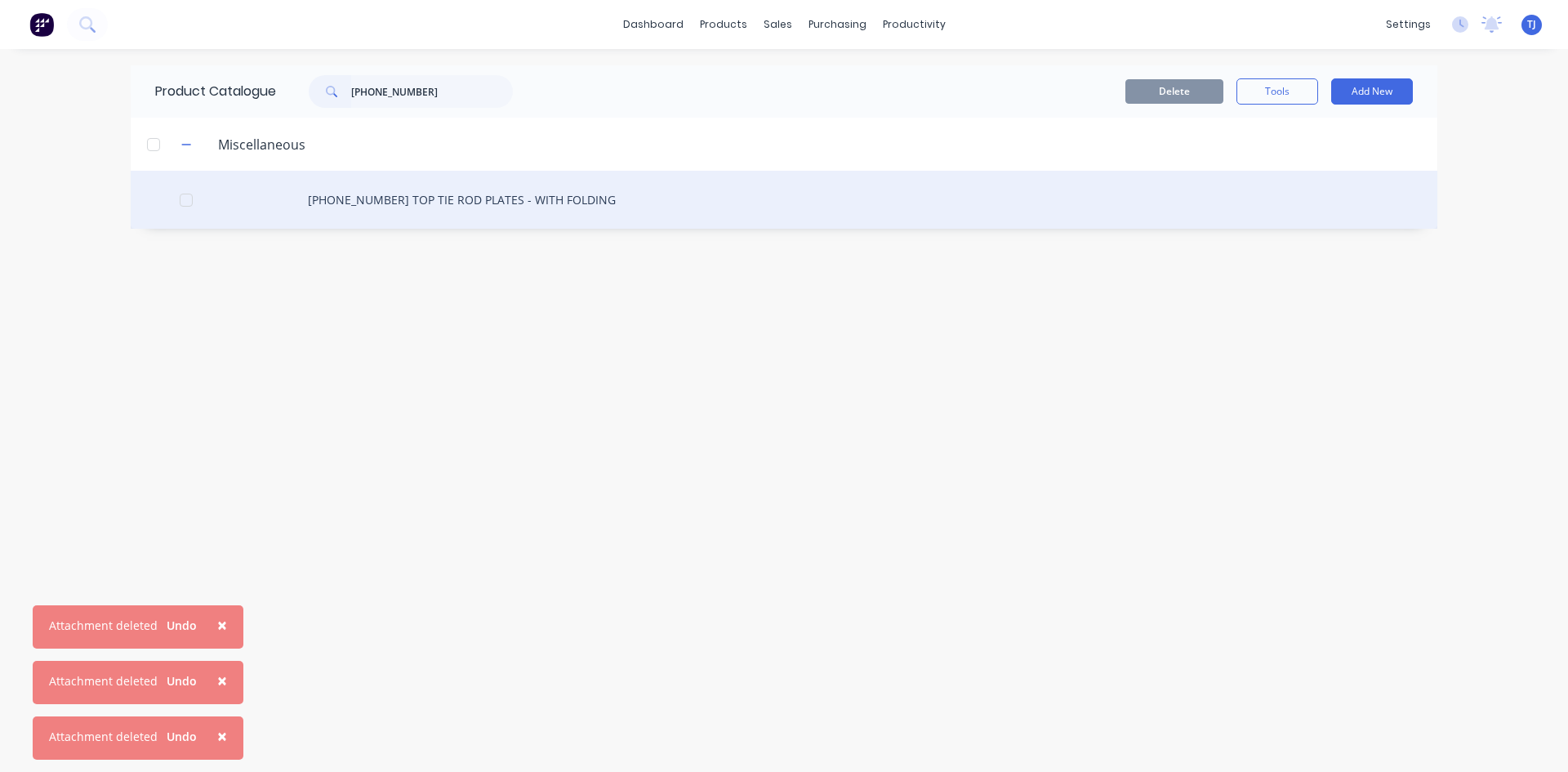
click at [413, 217] on div "[PHONE_NUMBER] TOP TIE ROD PLATES - WITH FOLDING" at bounding box center [784, 199] width 1307 height 58
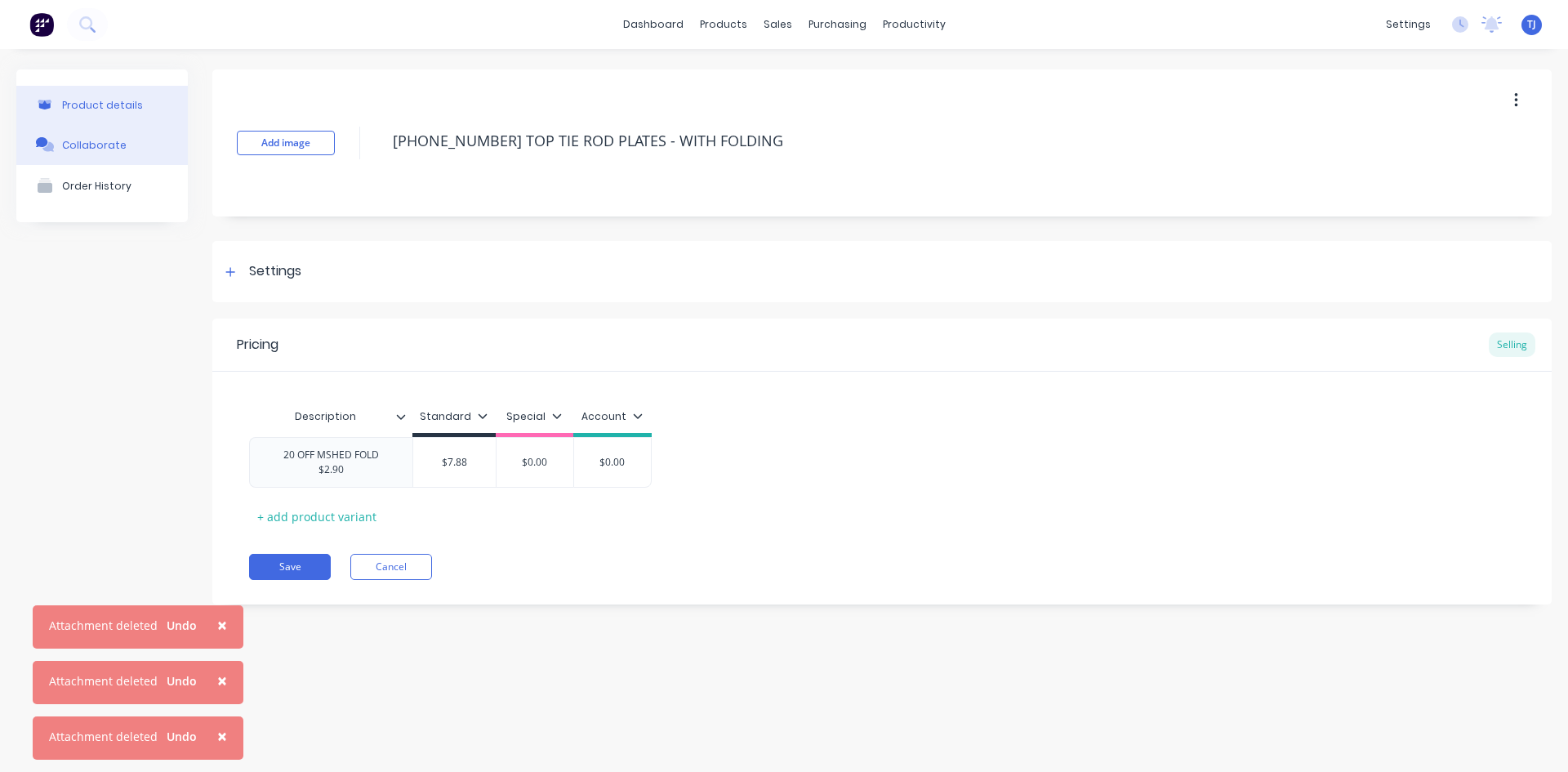
click at [80, 151] on div "Collaborate" at bounding box center [95, 145] width 64 height 12
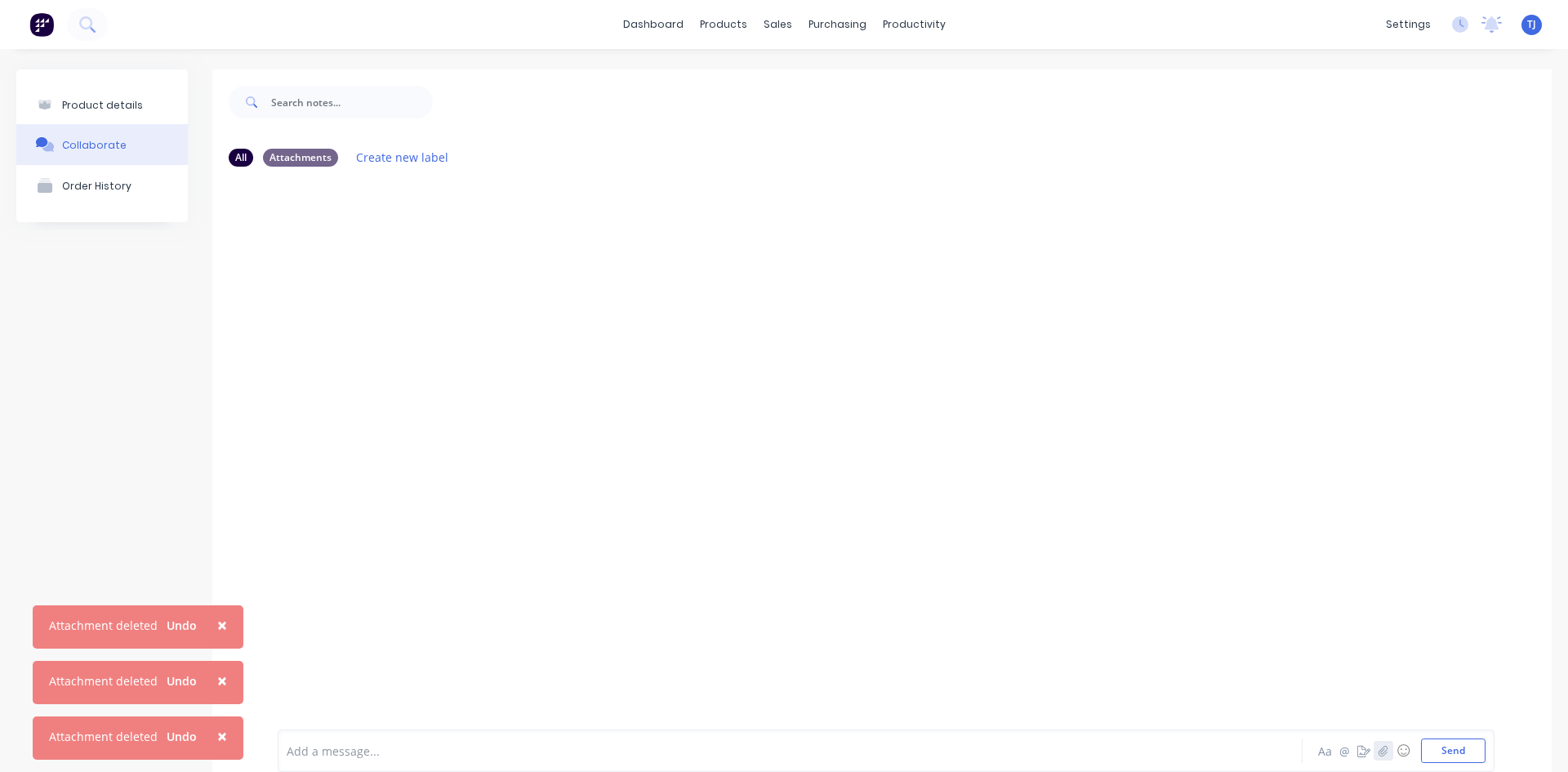
click at [1379, 750] on icon "button" at bounding box center [1383, 751] width 10 height 12
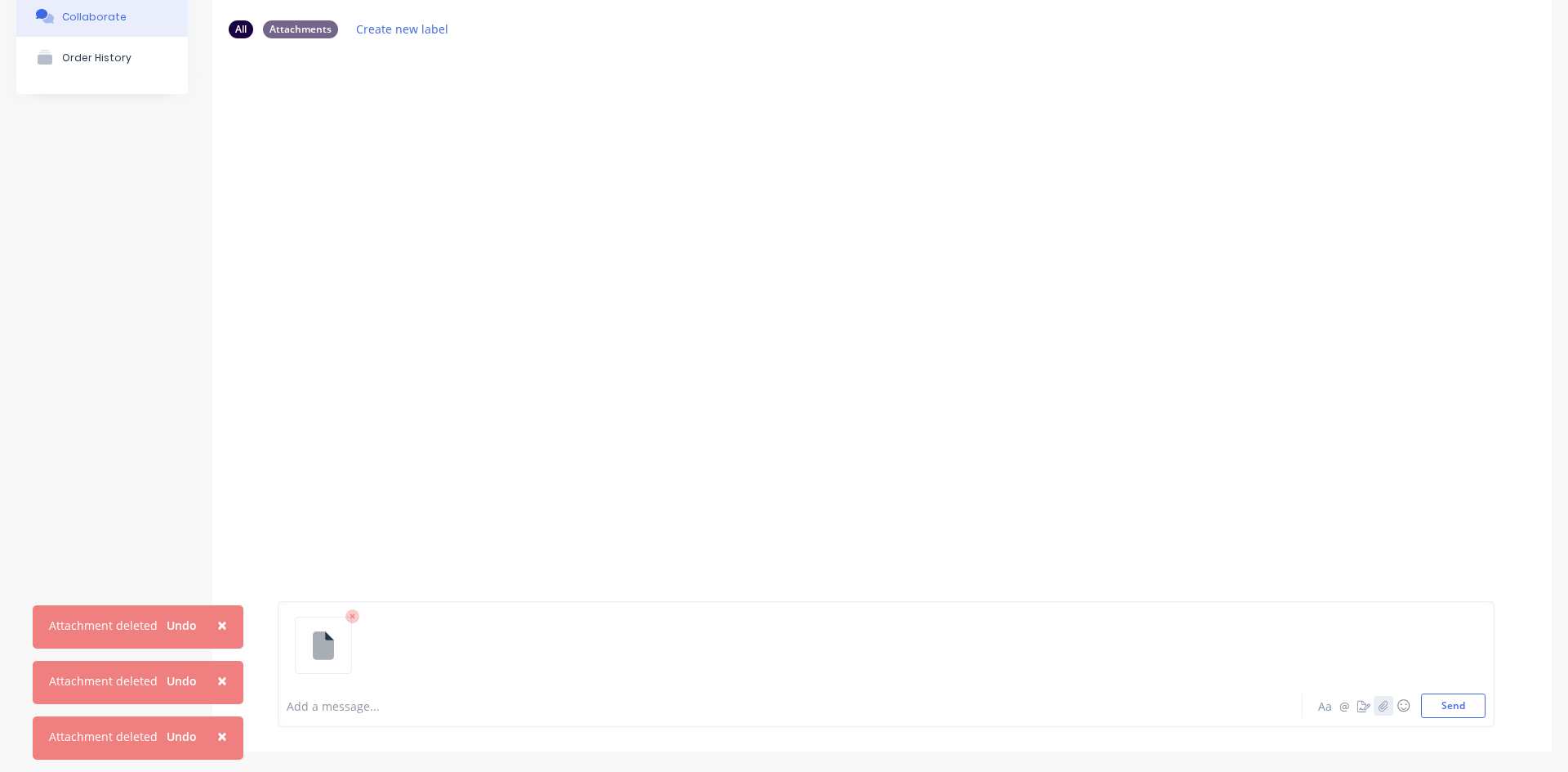
click at [1379, 706] on icon "button" at bounding box center [1383, 705] width 10 height 12
click at [1379, 701] on icon "button" at bounding box center [1383, 705] width 10 height 12
click at [497, 620] on icon at bounding box center [500, 617] width 14 height 14
click at [1379, 703] on icon "button" at bounding box center [1383, 705] width 10 height 12
click at [1379, 706] on icon "button" at bounding box center [1383, 705] width 10 height 12
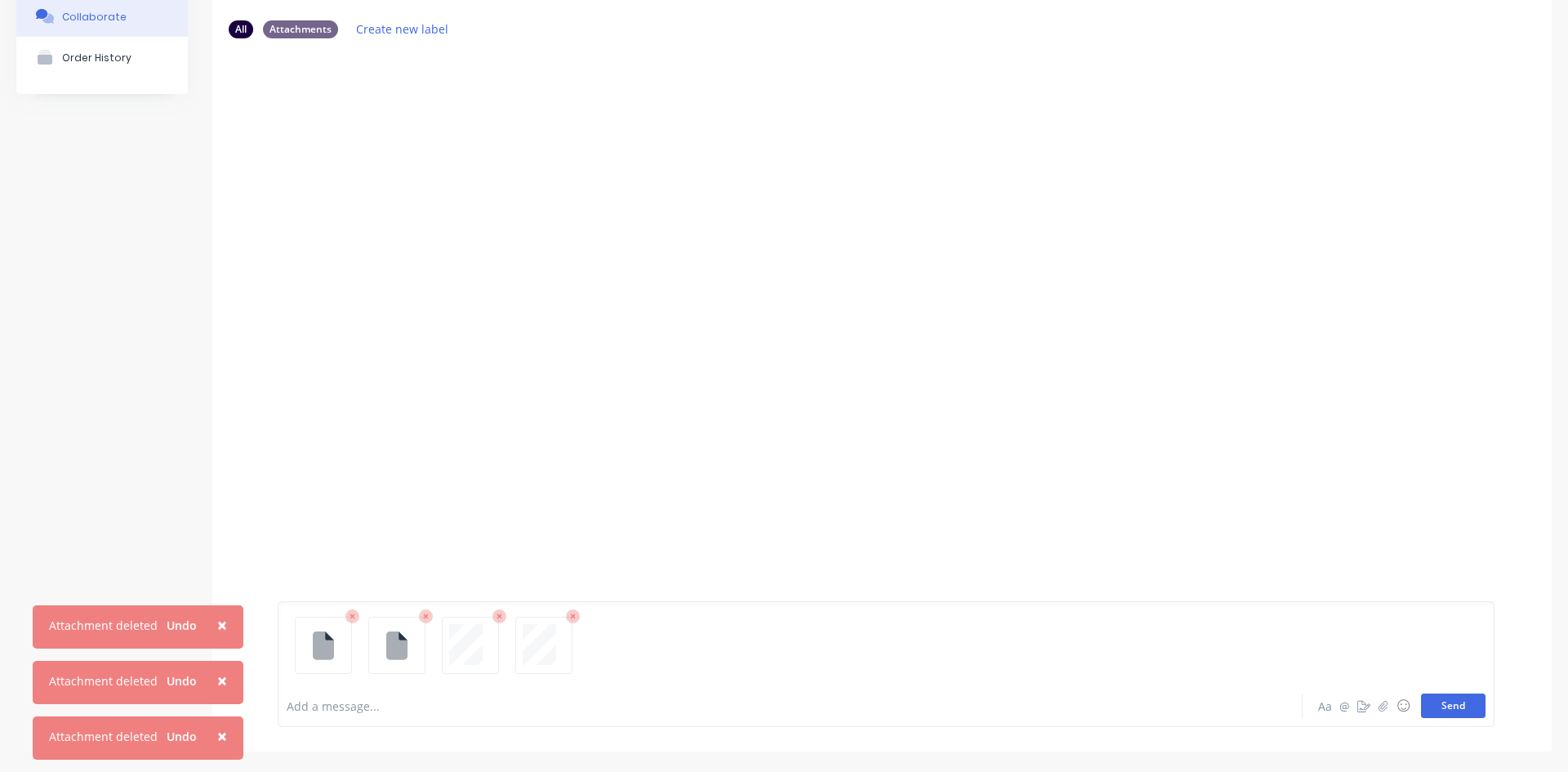
click at [1439, 701] on button "Send" at bounding box center [1454, 705] width 64 height 24
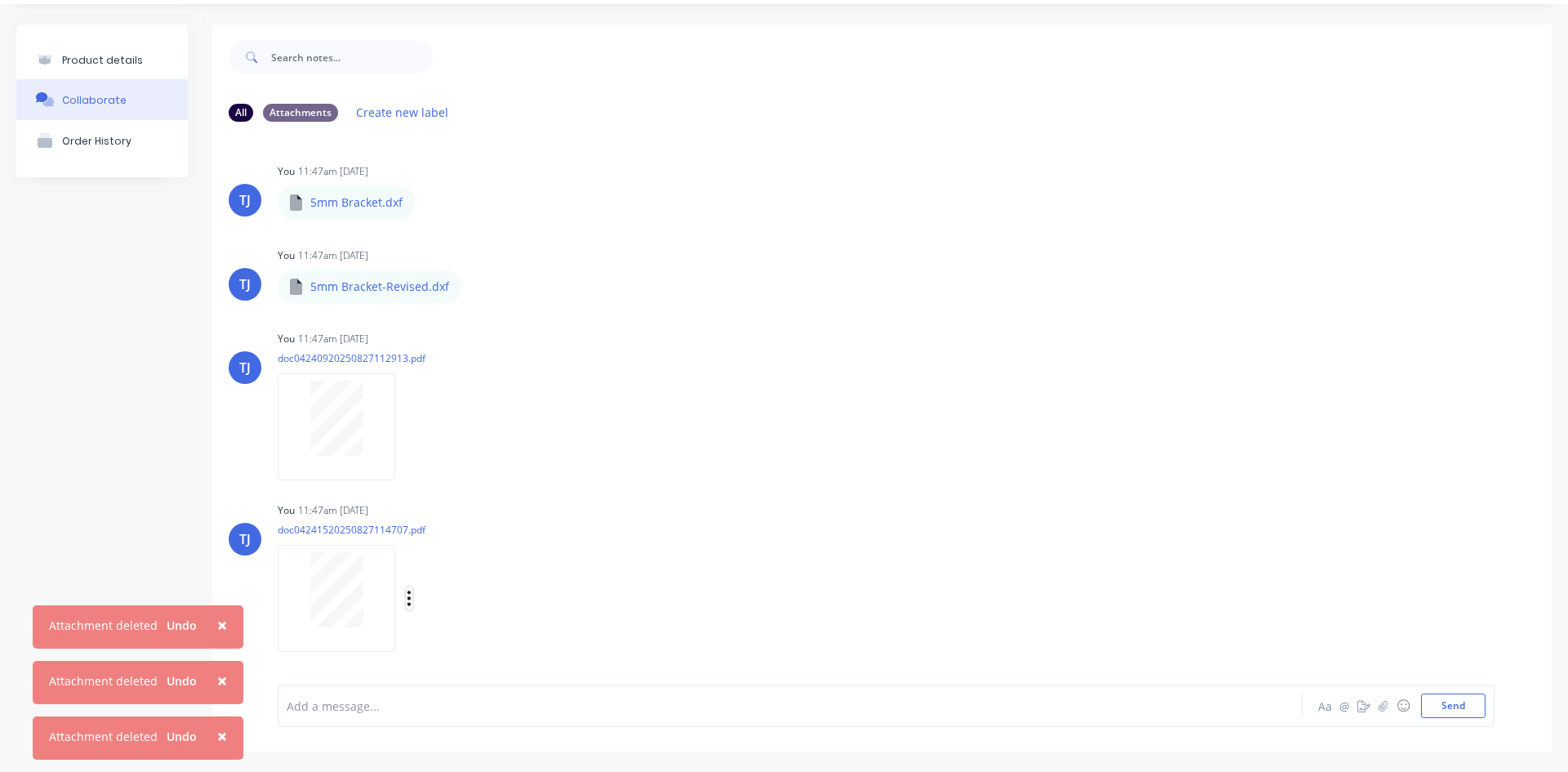
click at [410, 609] on button "button" at bounding box center [409, 598] width 6 height 24
click at [476, 571] on button "Auto-attach to new orders" at bounding box center [517, 563] width 184 height 38
click at [674, 554] on label at bounding box center [674, 554] width 0 height 0
click at [649, 563] on input "checkbox" at bounding box center [642, 561] width 13 height 15
click at [406, 432] on button "button" at bounding box center [409, 427] width 6 height 24
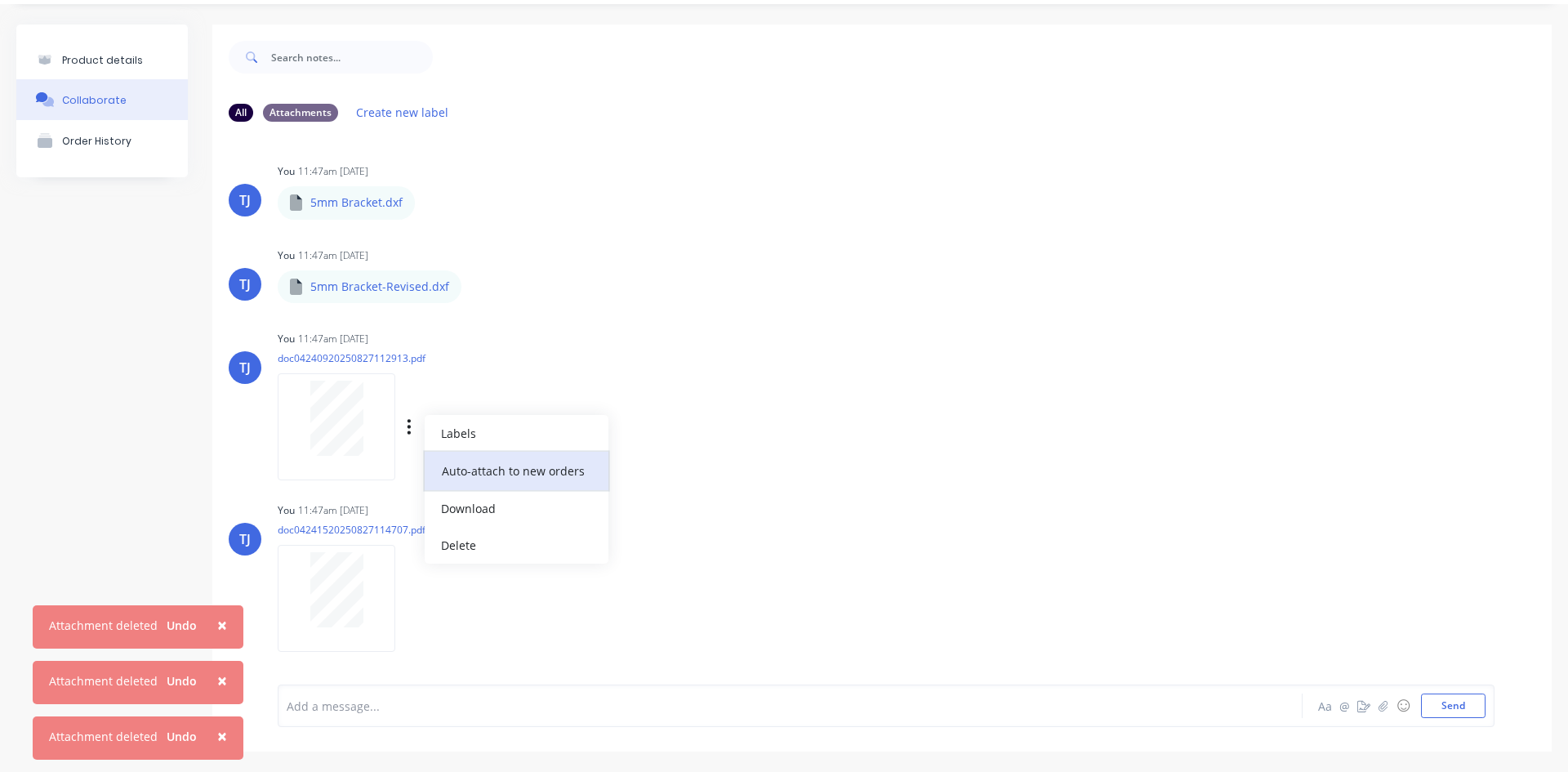
click at [519, 477] on button "Auto-attach to new orders" at bounding box center [517, 470] width 184 height 38
click at [674, 461] on label at bounding box center [674, 461] width 0 height 0
click at [649, 468] on input "checkbox" at bounding box center [642, 469] width 13 height 15
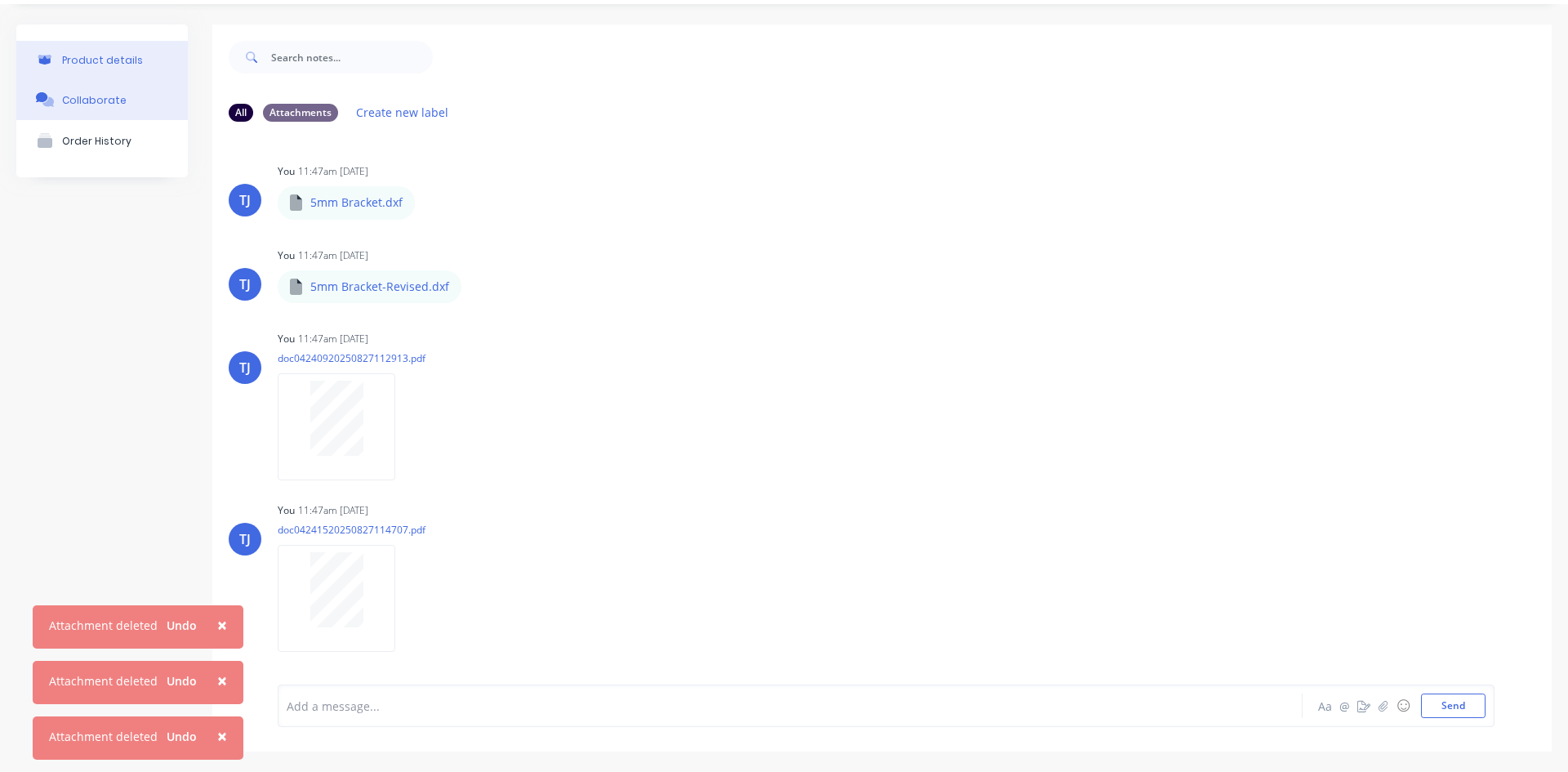
click at [97, 52] on button "Product details" at bounding box center [102, 60] width 171 height 38
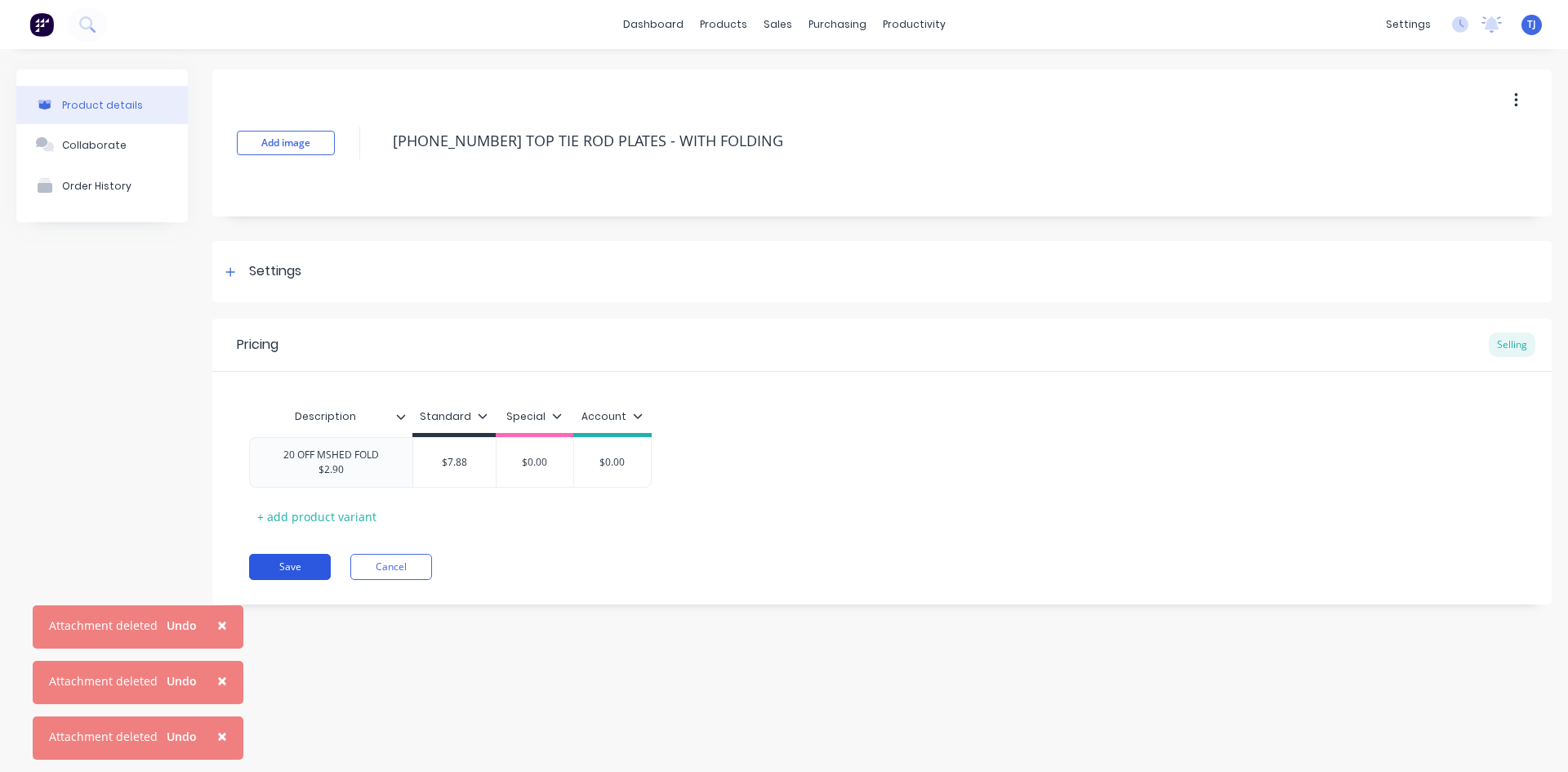
click at [298, 574] on button "Save" at bounding box center [290, 567] width 82 height 26
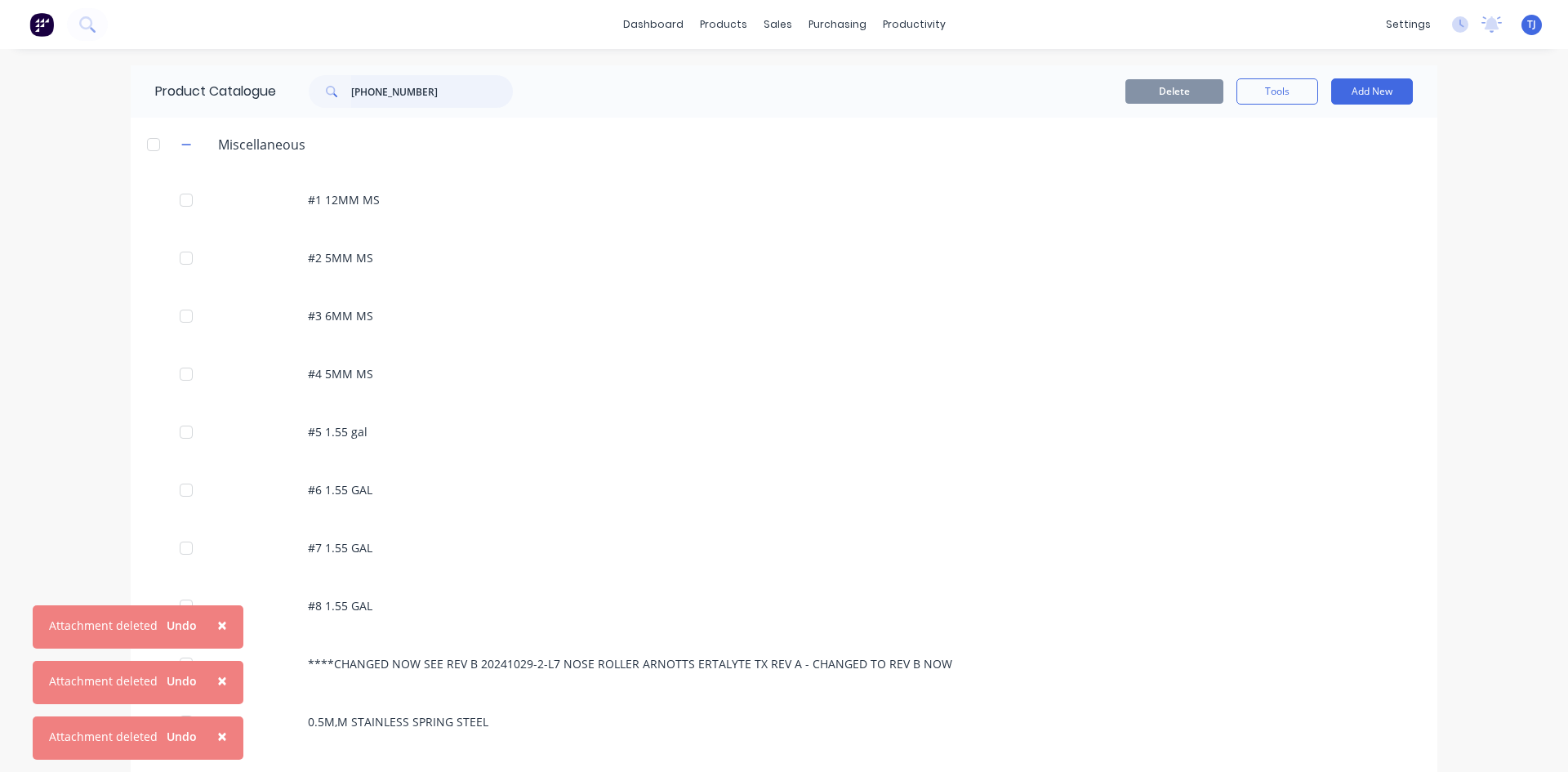
click at [406, 95] on input "[PHONE_NUMBER]" at bounding box center [432, 91] width 162 height 33
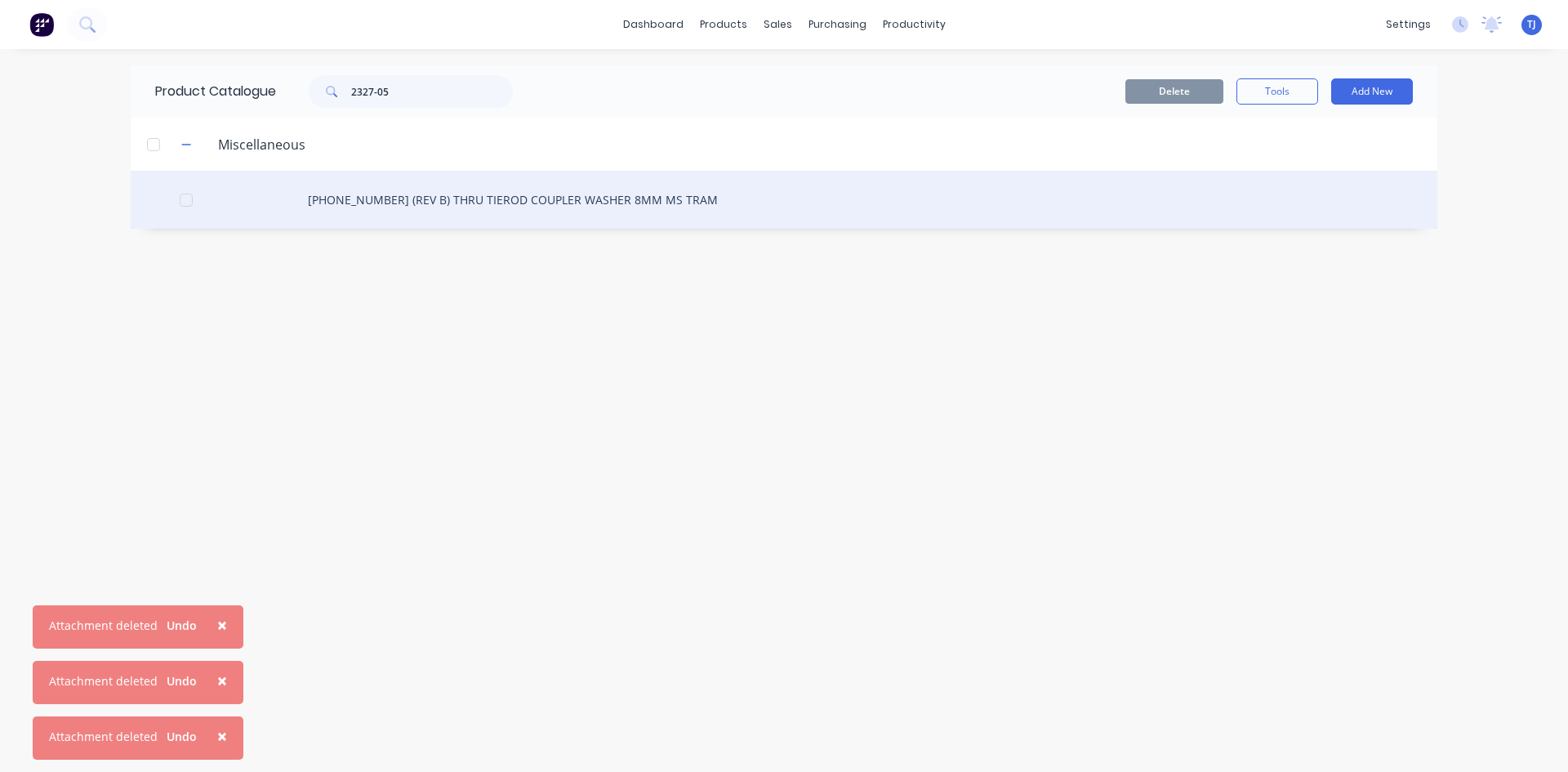
click at [452, 211] on div "[PHONE_NUMBER] (REV B) THRU TIEROD COUPLER WASHER 8MM MS TRAM" at bounding box center [784, 199] width 1307 height 58
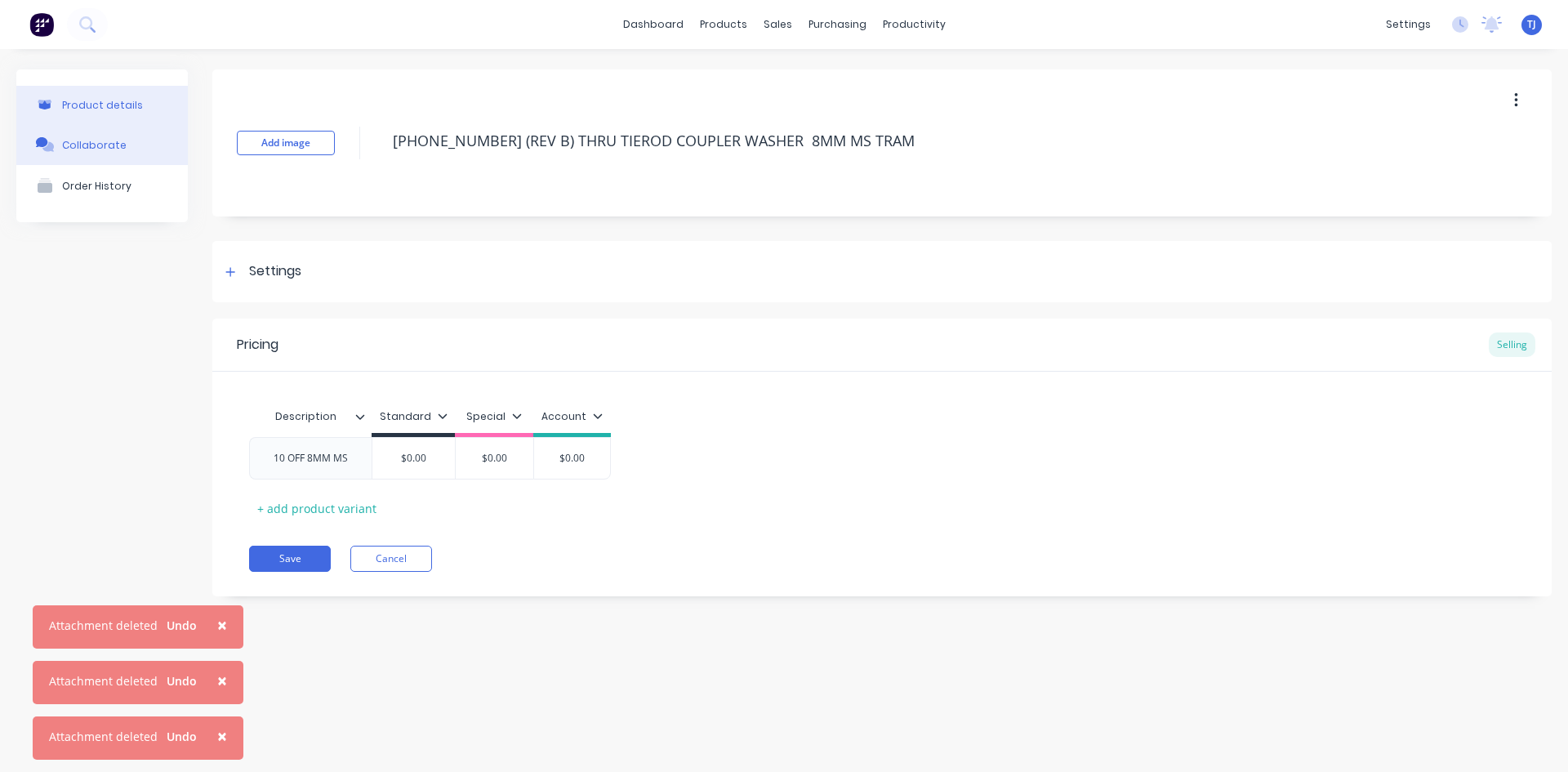
click at [84, 145] on div "Collaborate" at bounding box center [95, 145] width 64 height 12
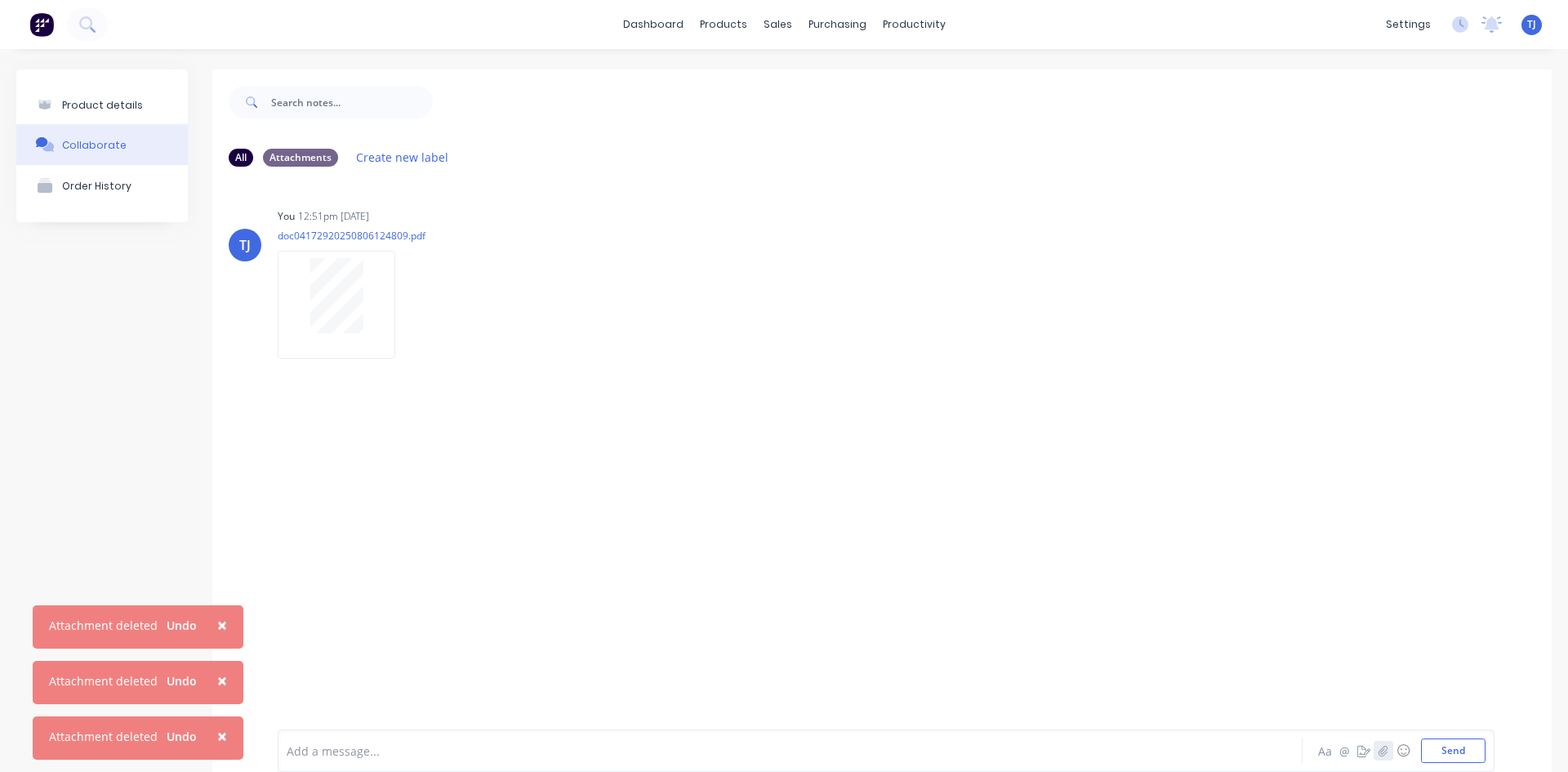
click at [1379, 751] on icon "button" at bounding box center [1383, 751] width 10 height 12
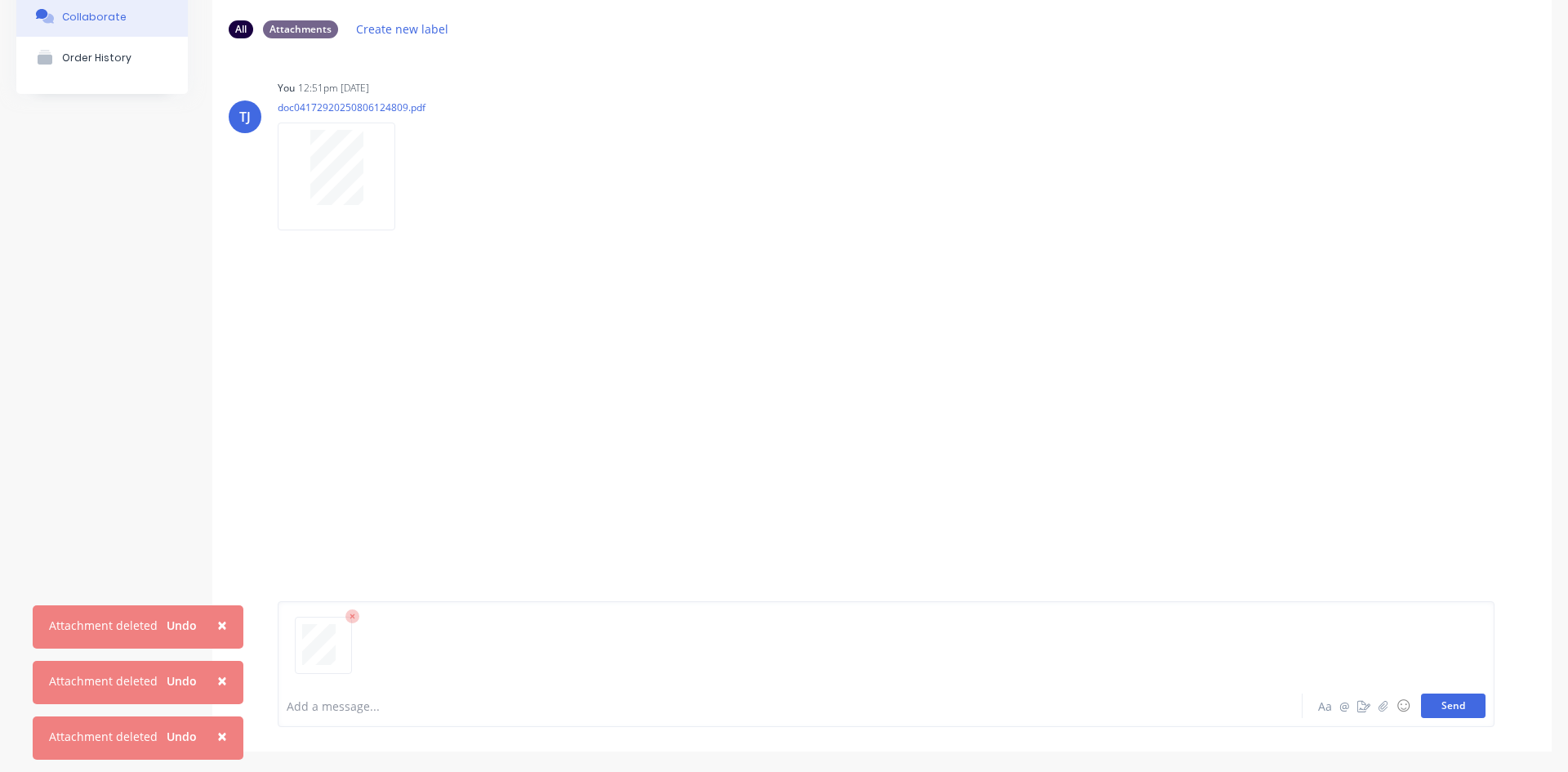
click at [1435, 710] on button "Send" at bounding box center [1454, 705] width 64 height 24
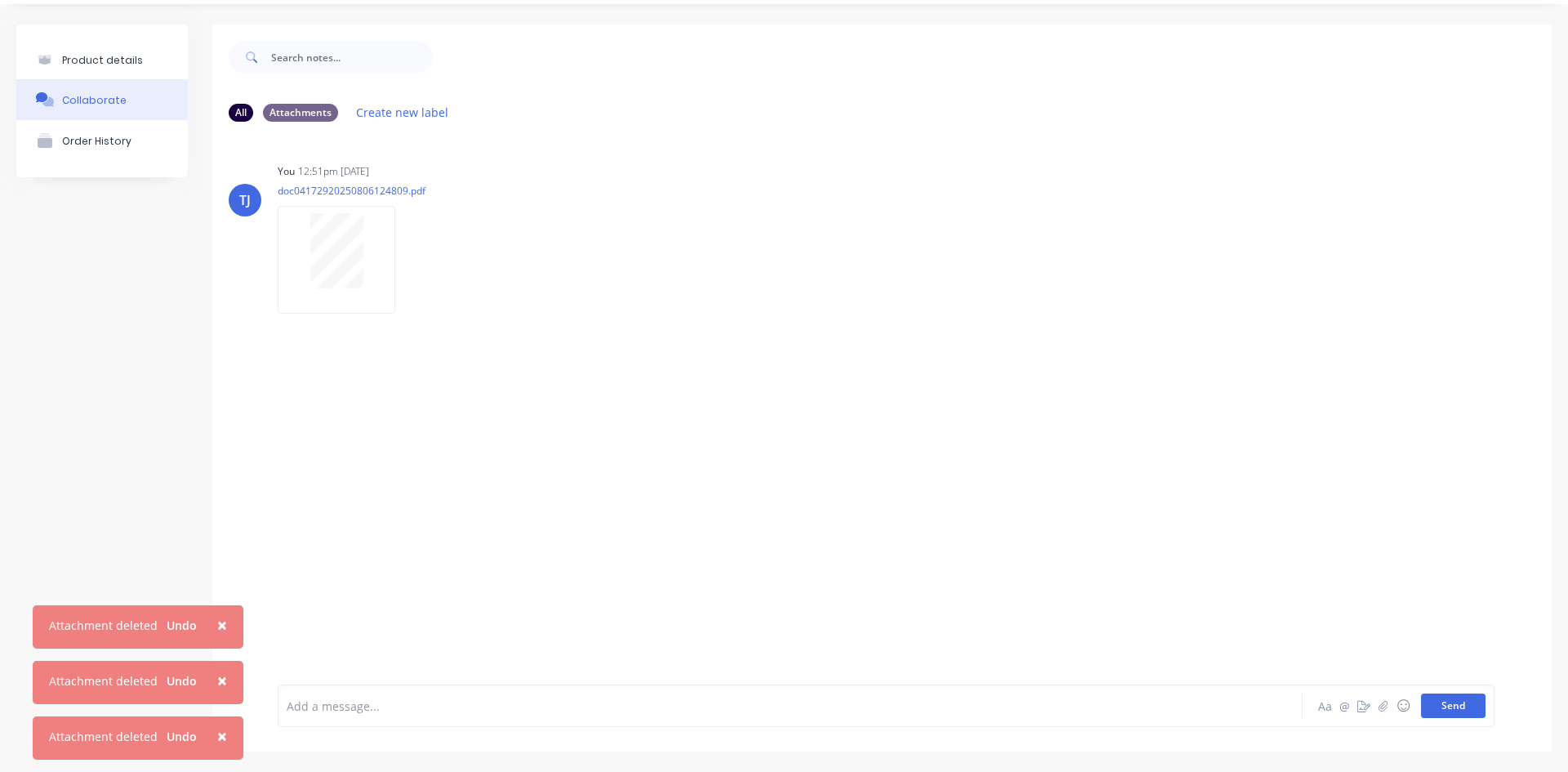
scroll to position [45, 0]
click at [408, 434] on icon "button" at bounding box center [409, 431] width 4 height 19
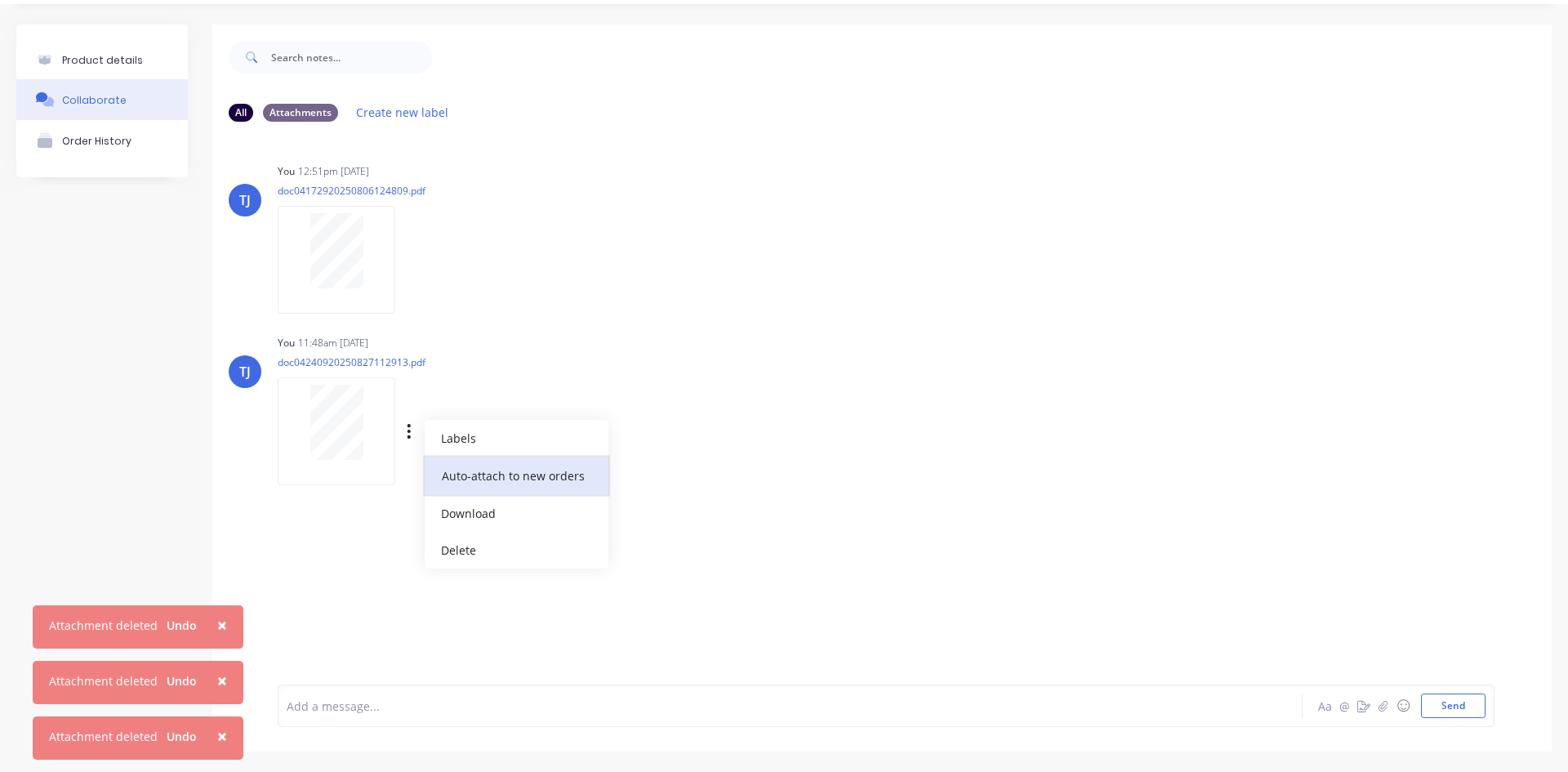
click at [494, 481] on button "Auto-attach to new orders" at bounding box center [517, 476] width 184 height 38
click at [674, 467] on label at bounding box center [674, 467] width 0 height 0
click at [649, 475] on input "checkbox" at bounding box center [642, 474] width 13 height 15
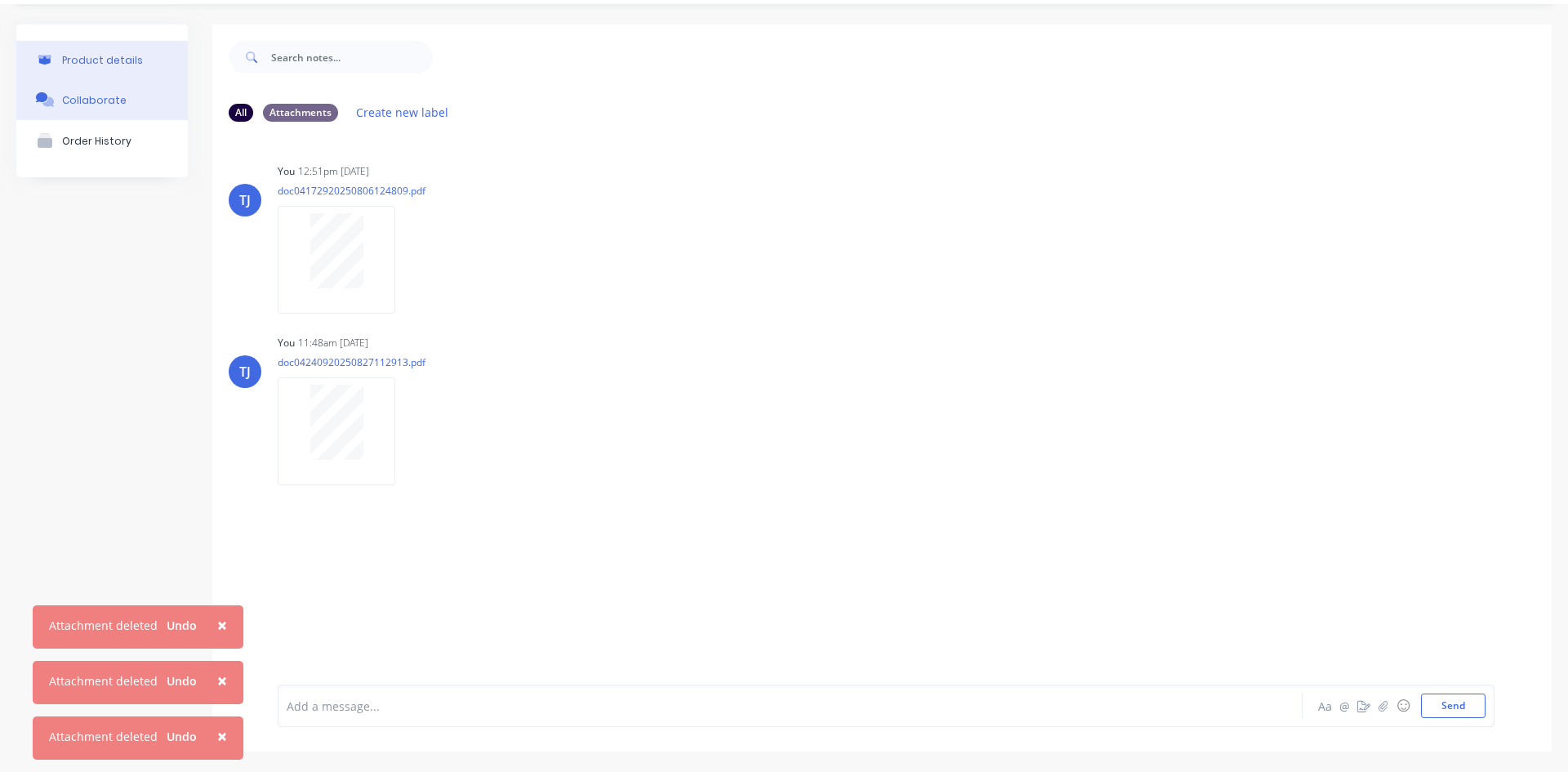
click at [115, 63] on div "Product details" at bounding box center [103, 60] width 81 height 12
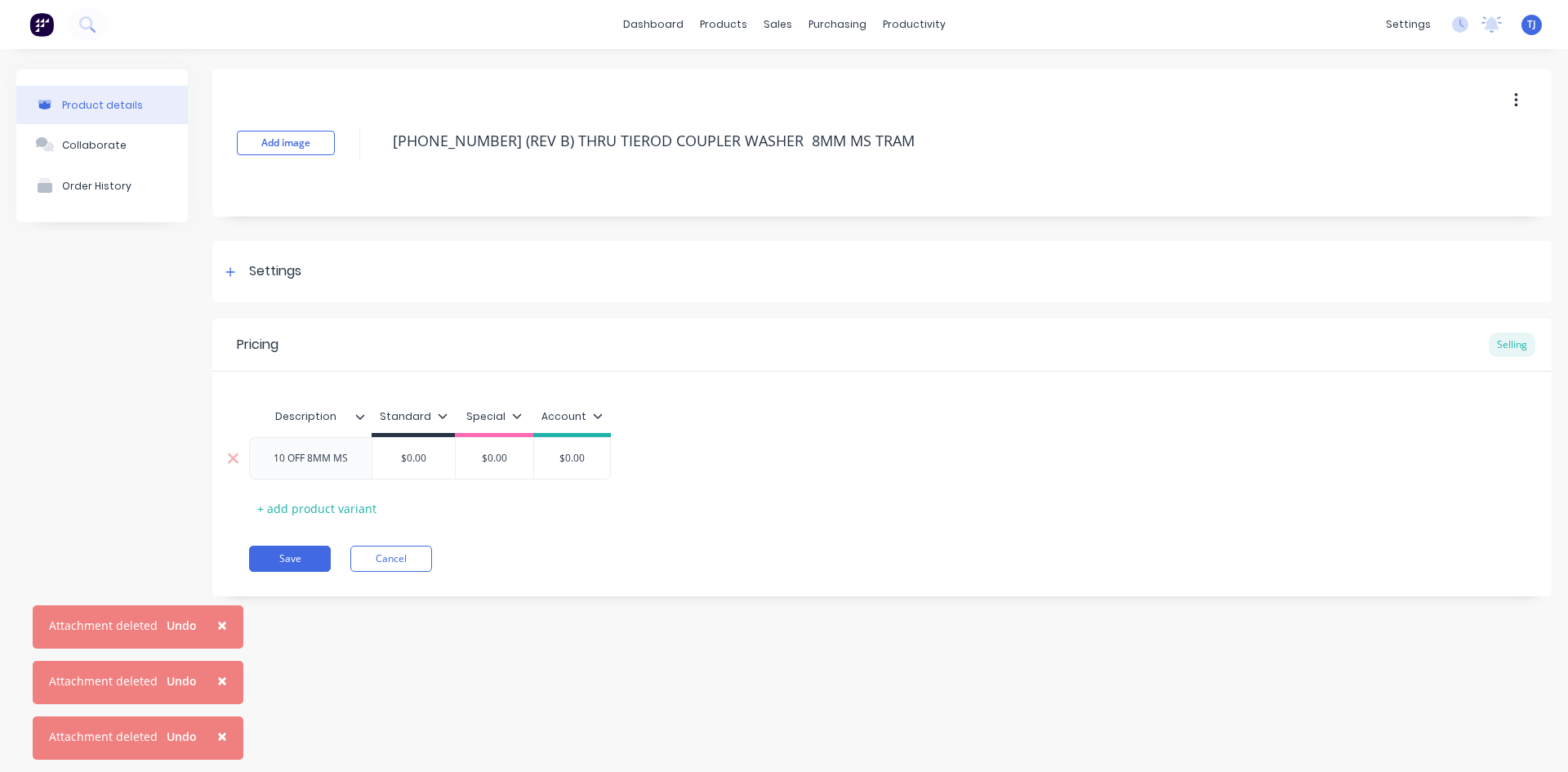
click at [426, 464] on input "$0.00" at bounding box center [413, 458] width 82 height 14
click at [295, 557] on button "Save" at bounding box center [290, 558] width 82 height 26
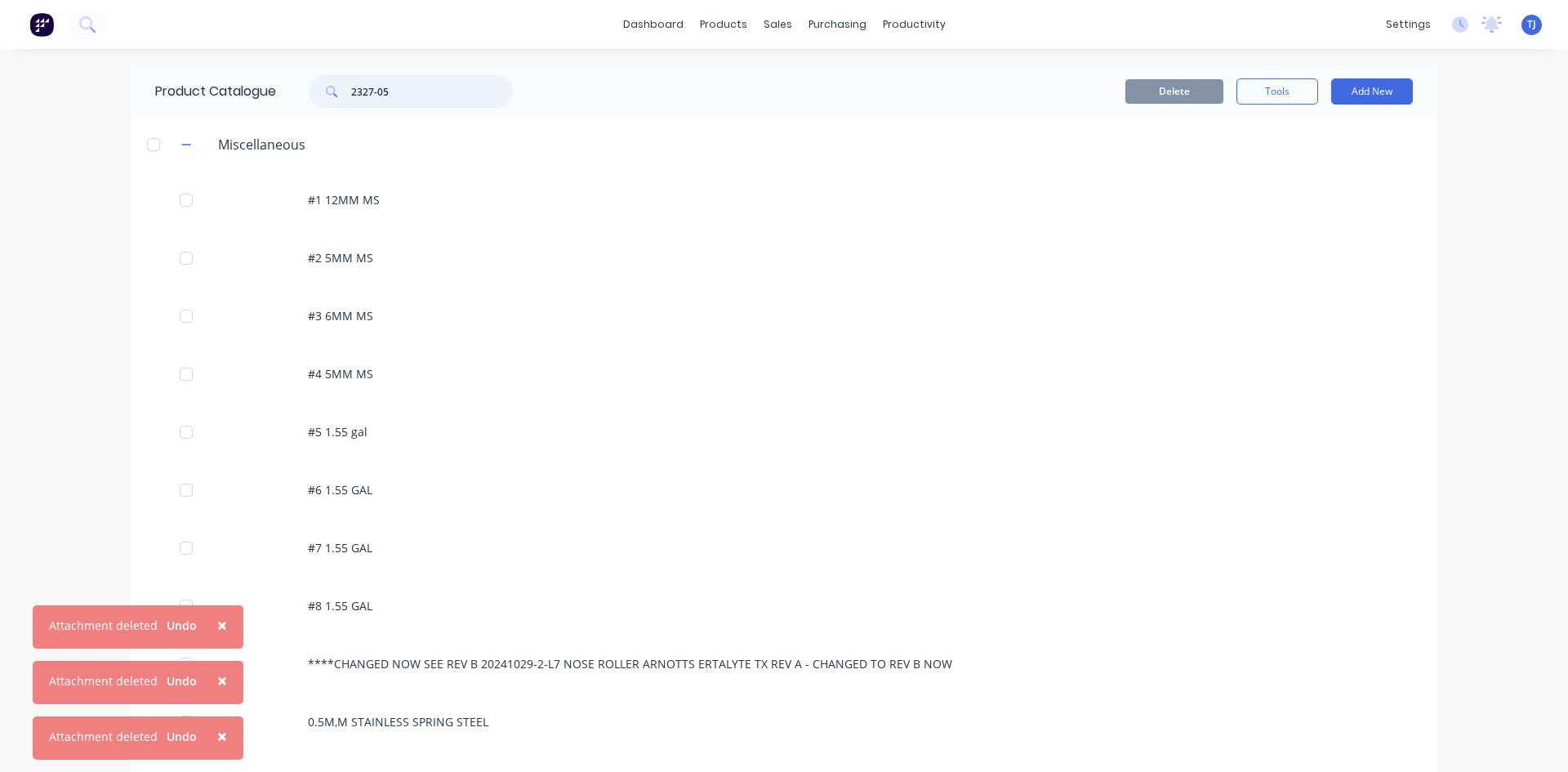
click at [389, 91] on input "2327-05" at bounding box center [432, 91] width 162 height 33
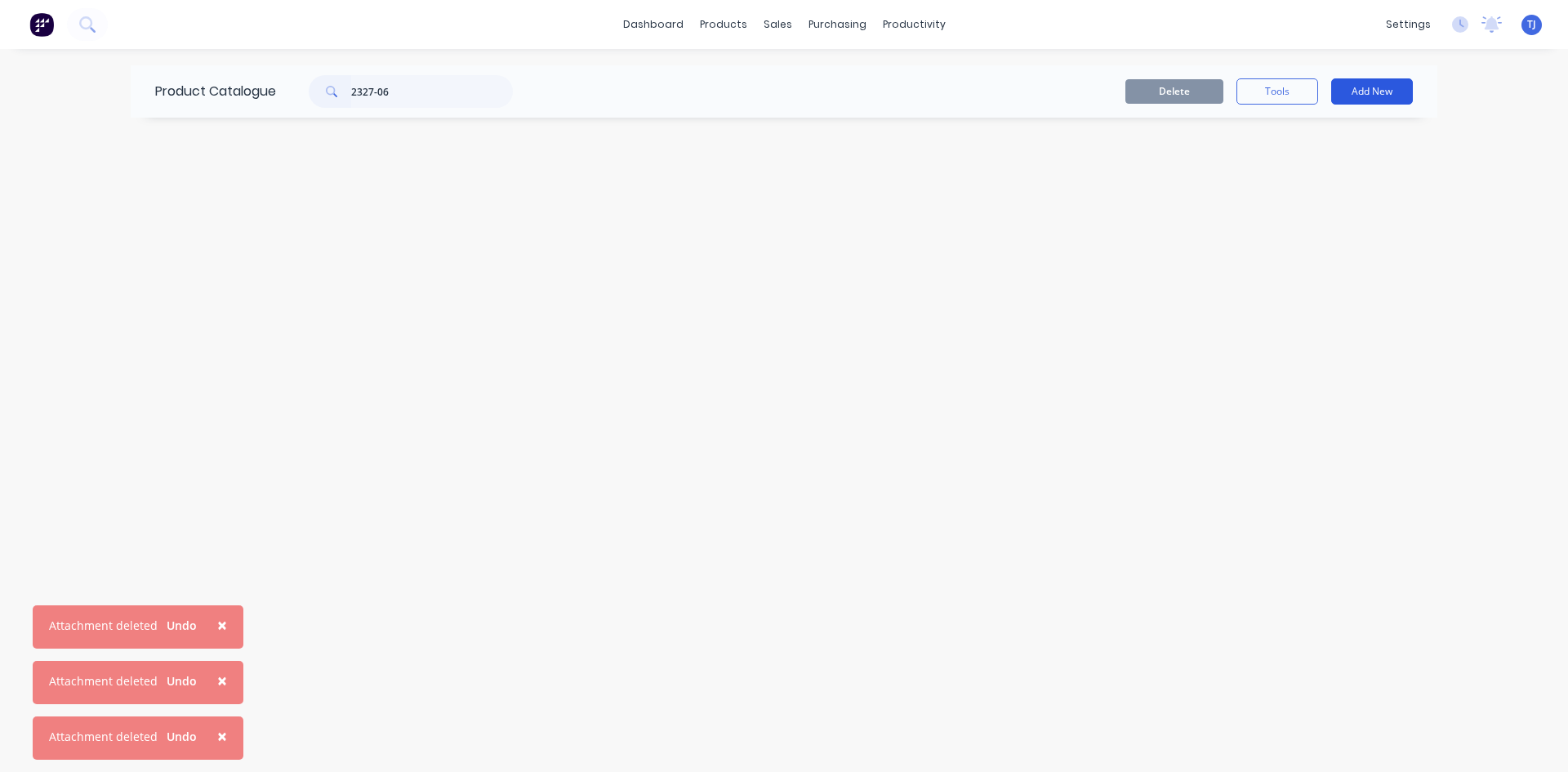
click at [1355, 91] on button "Add New" at bounding box center [1373, 91] width 82 height 26
click at [1308, 166] on div "Product" at bounding box center [1335, 166] width 126 height 24
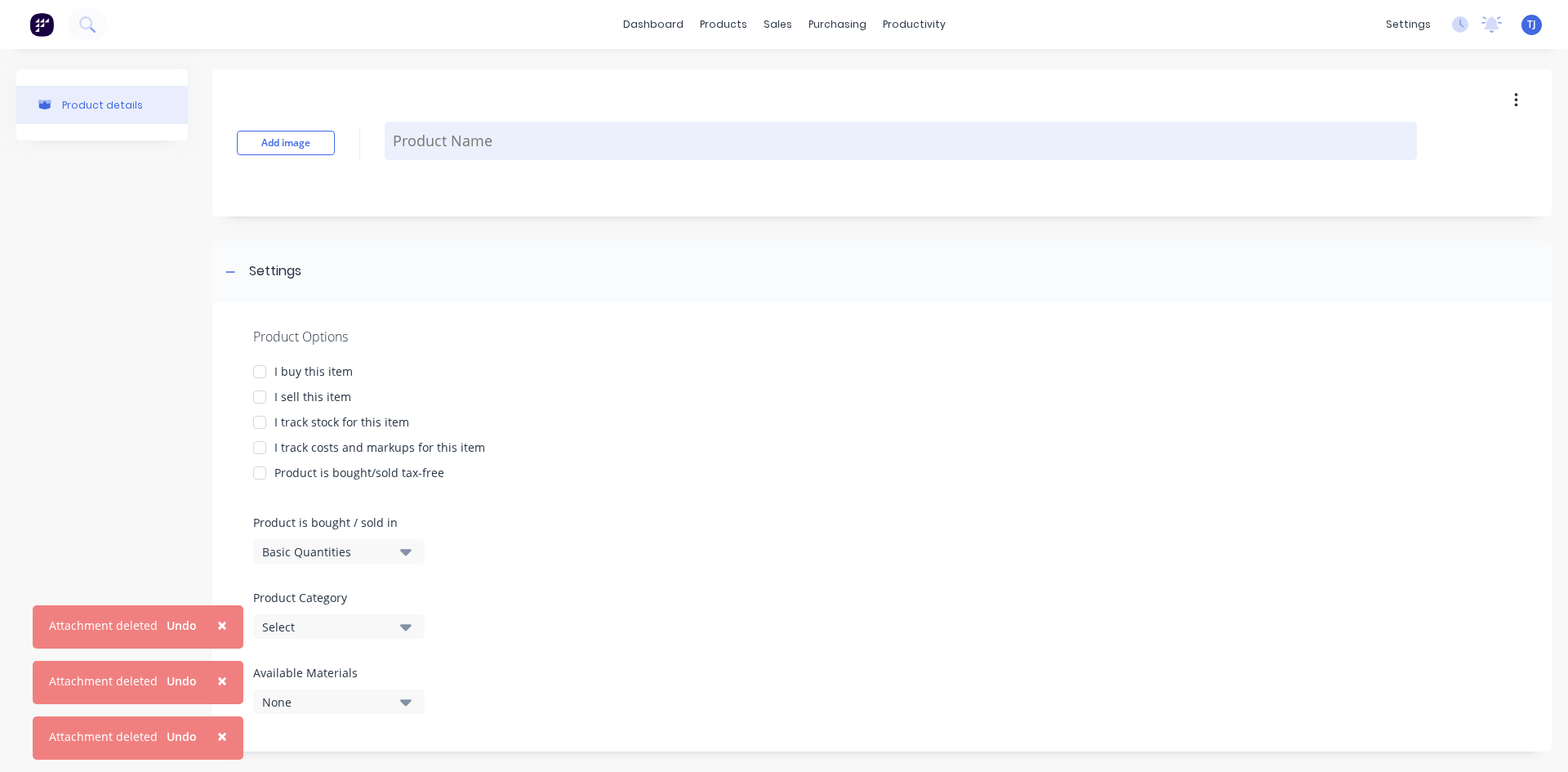
click at [525, 140] on textarea at bounding box center [900, 140] width 1033 height 38
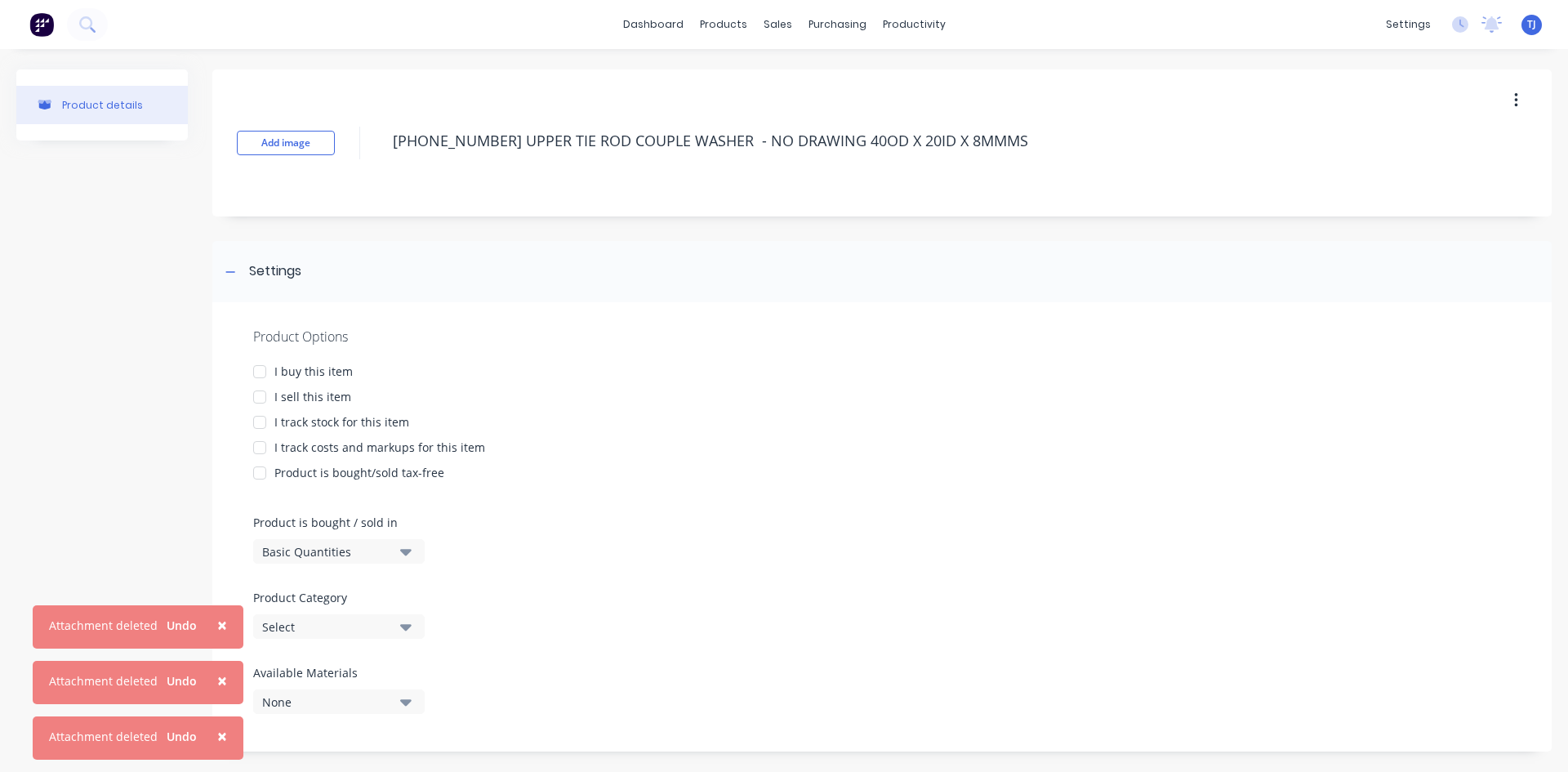
click at [264, 394] on div at bounding box center [260, 397] width 33 height 33
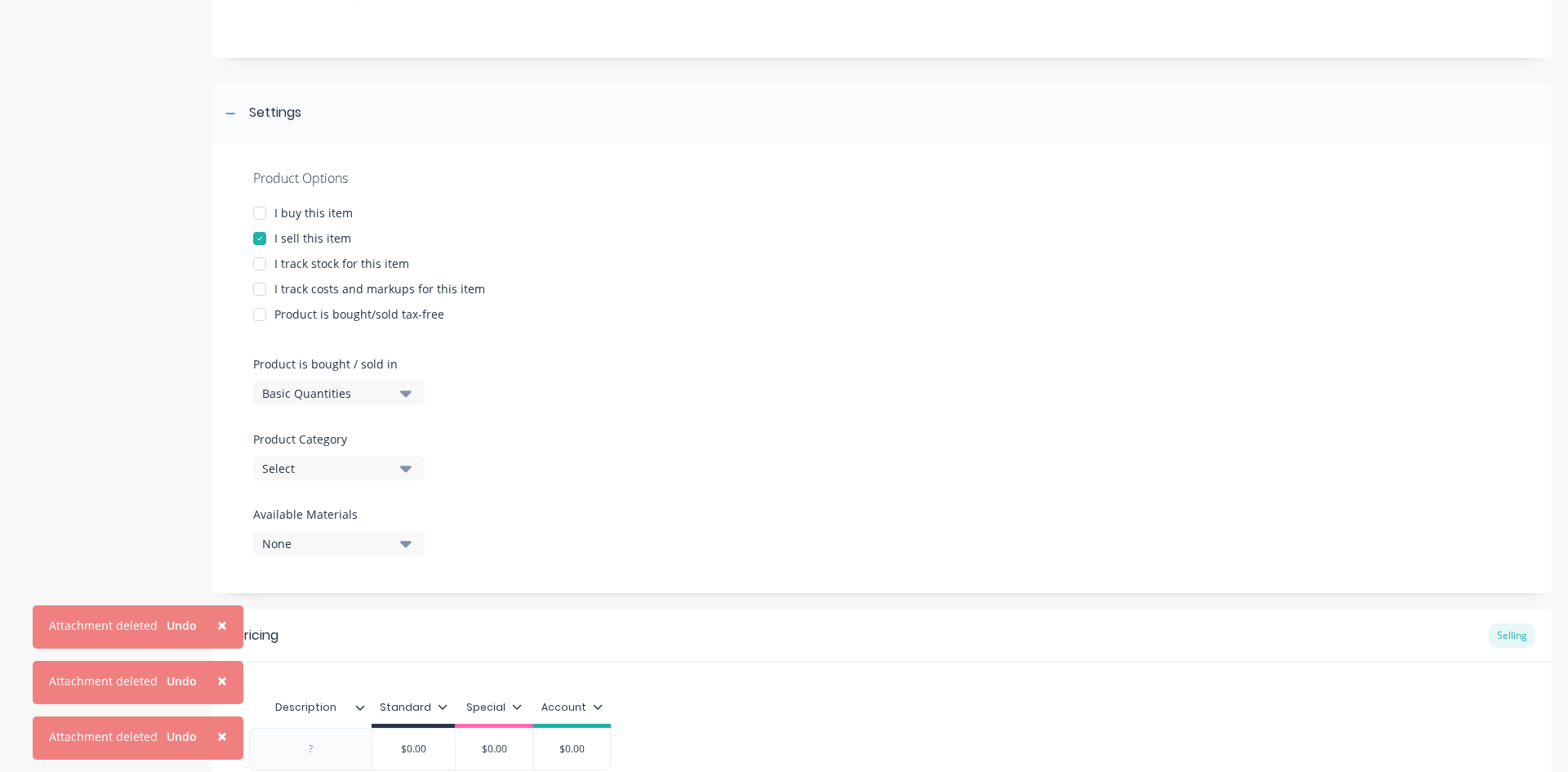
scroll to position [163, 0]
click at [331, 742] on div at bounding box center [311, 744] width 82 height 21
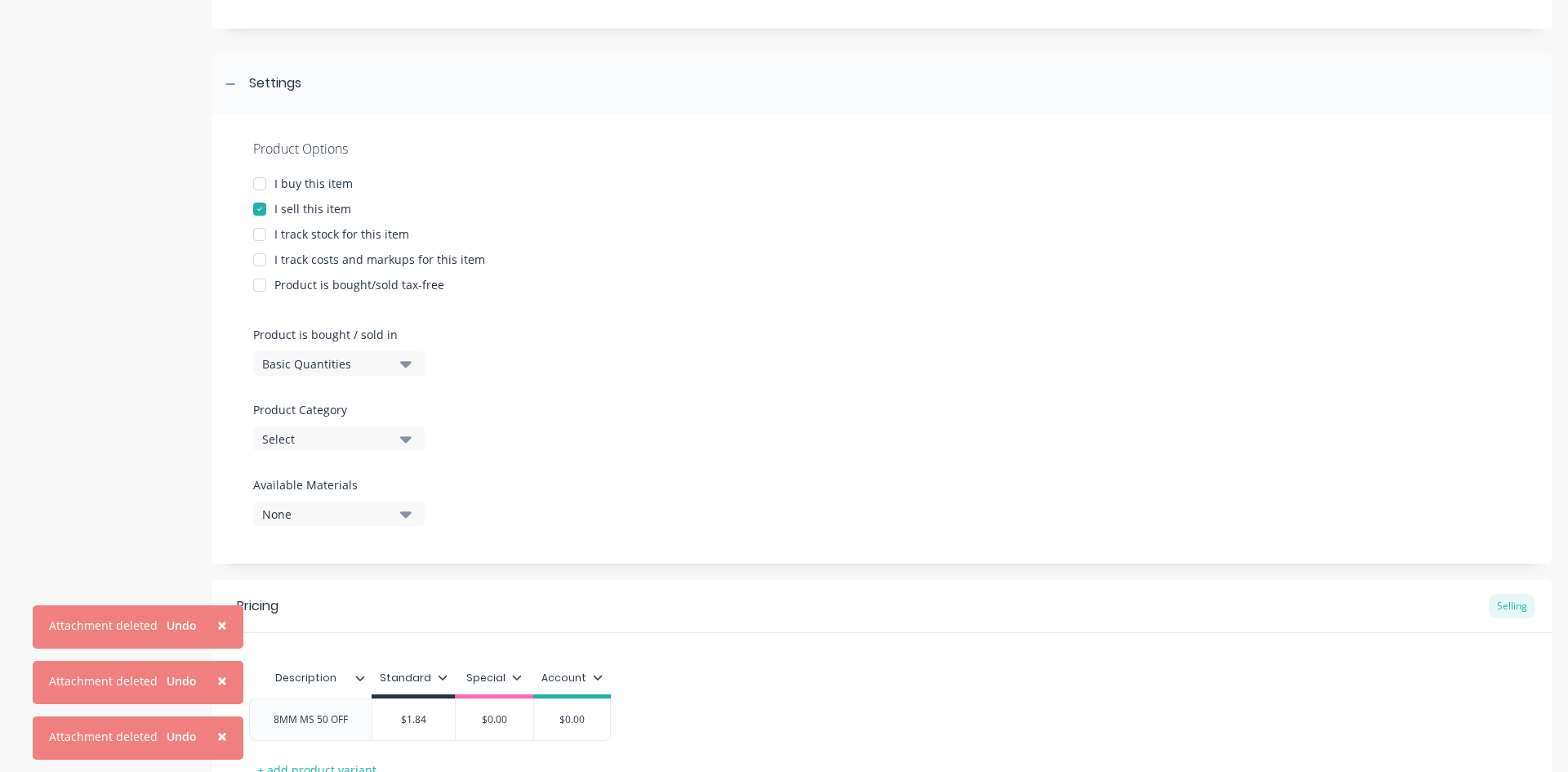
scroll to position [319, 0]
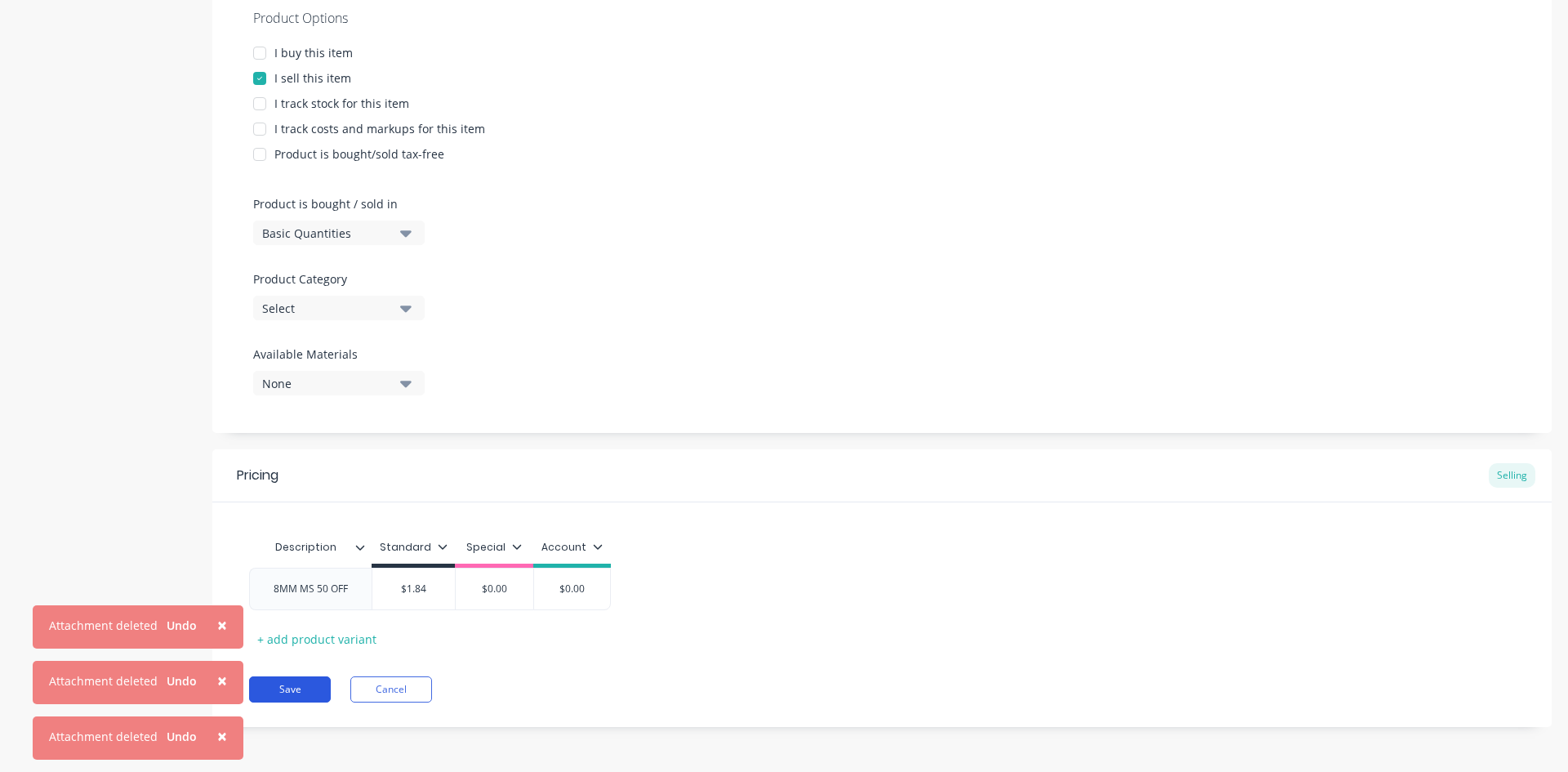
click at [295, 687] on button "Save" at bounding box center [290, 689] width 82 height 26
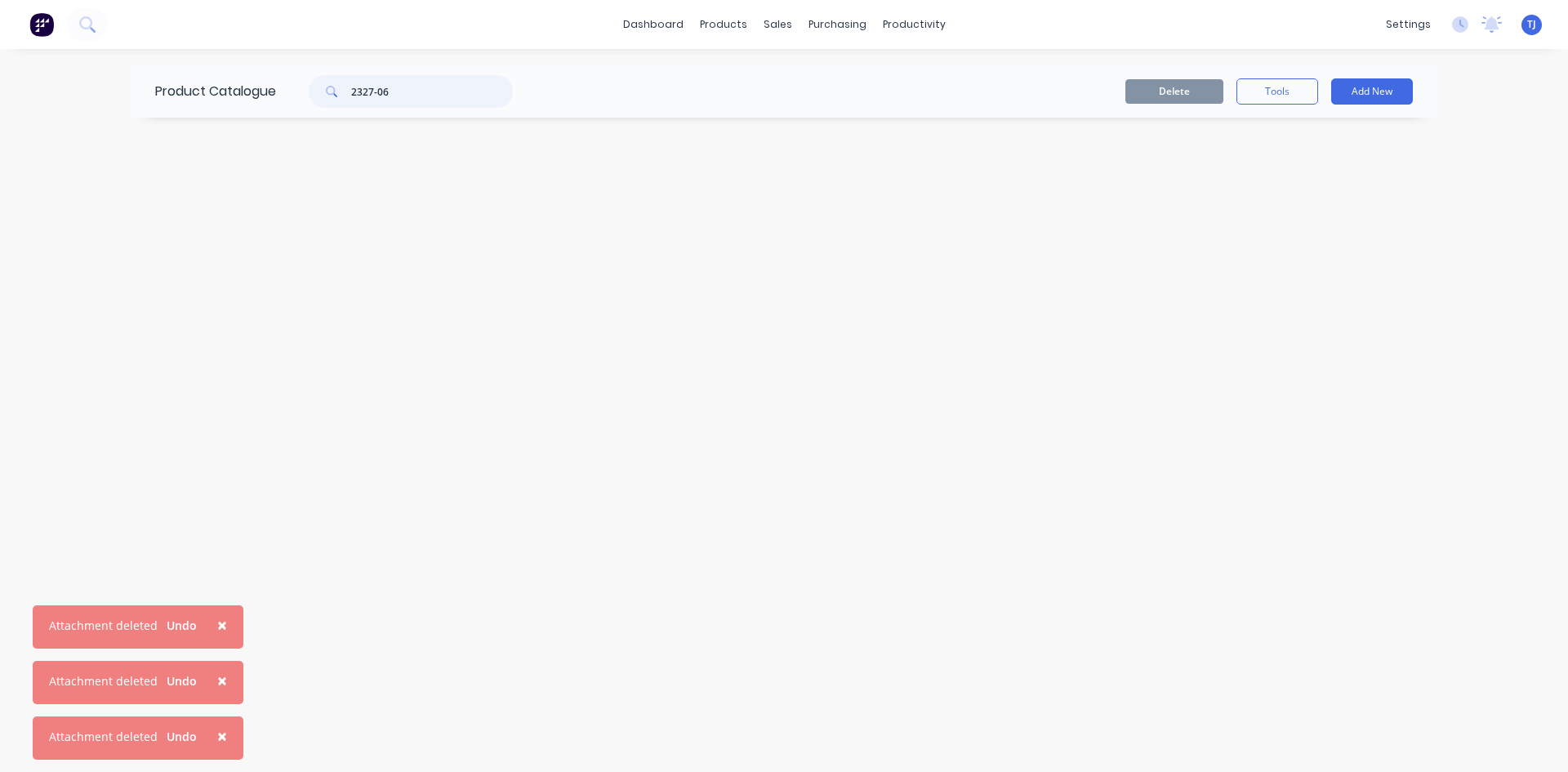
click at [390, 92] on input "2327-06" at bounding box center [432, 91] width 162 height 33
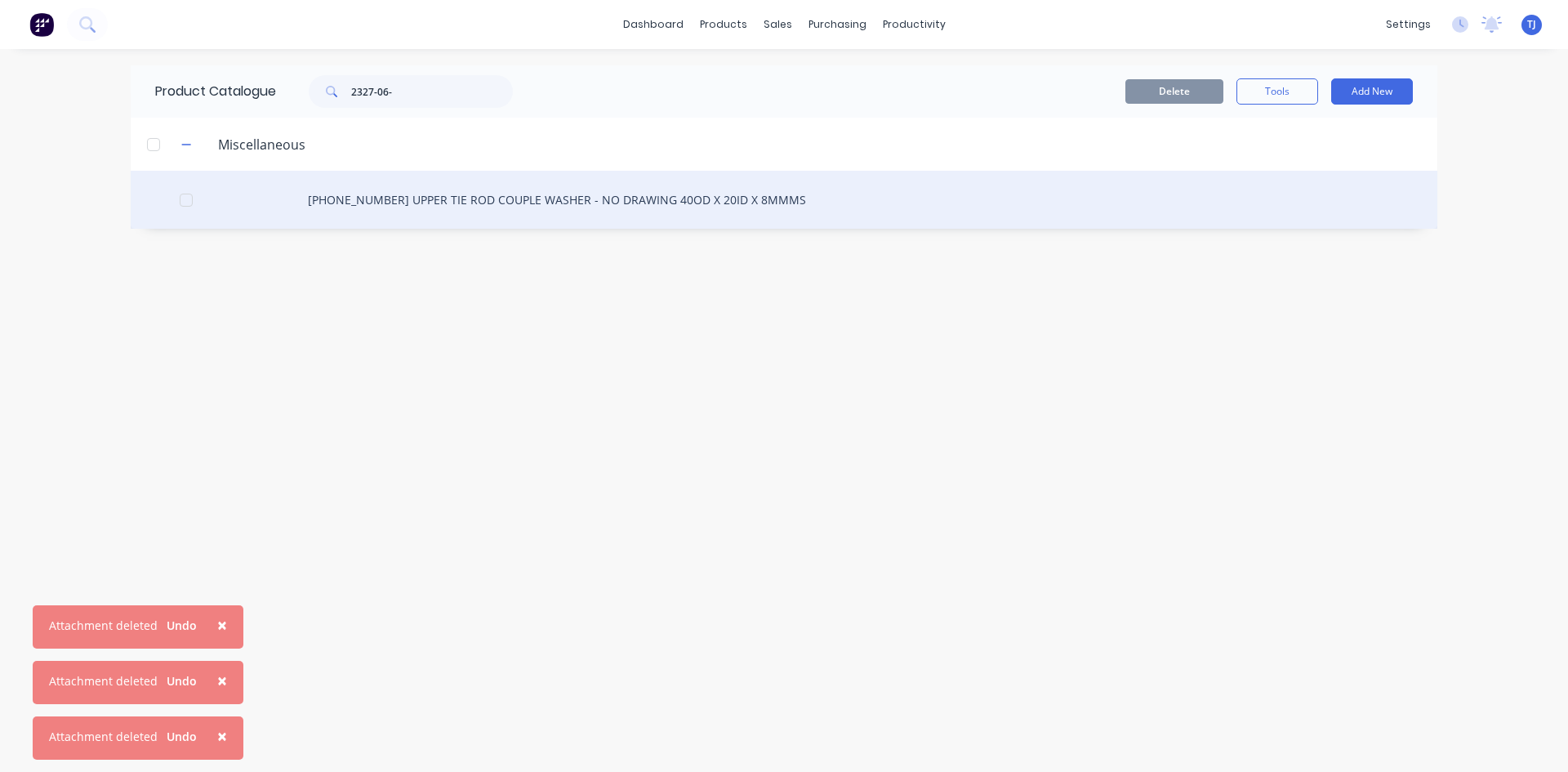
click at [485, 207] on div "[PHONE_NUMBER] UPPER TIE ROD COUPLE WASHER - NO DRAWING 40OD X 20ID X 8MMMS" at bounding box center [784, 199] width 1307 height 58
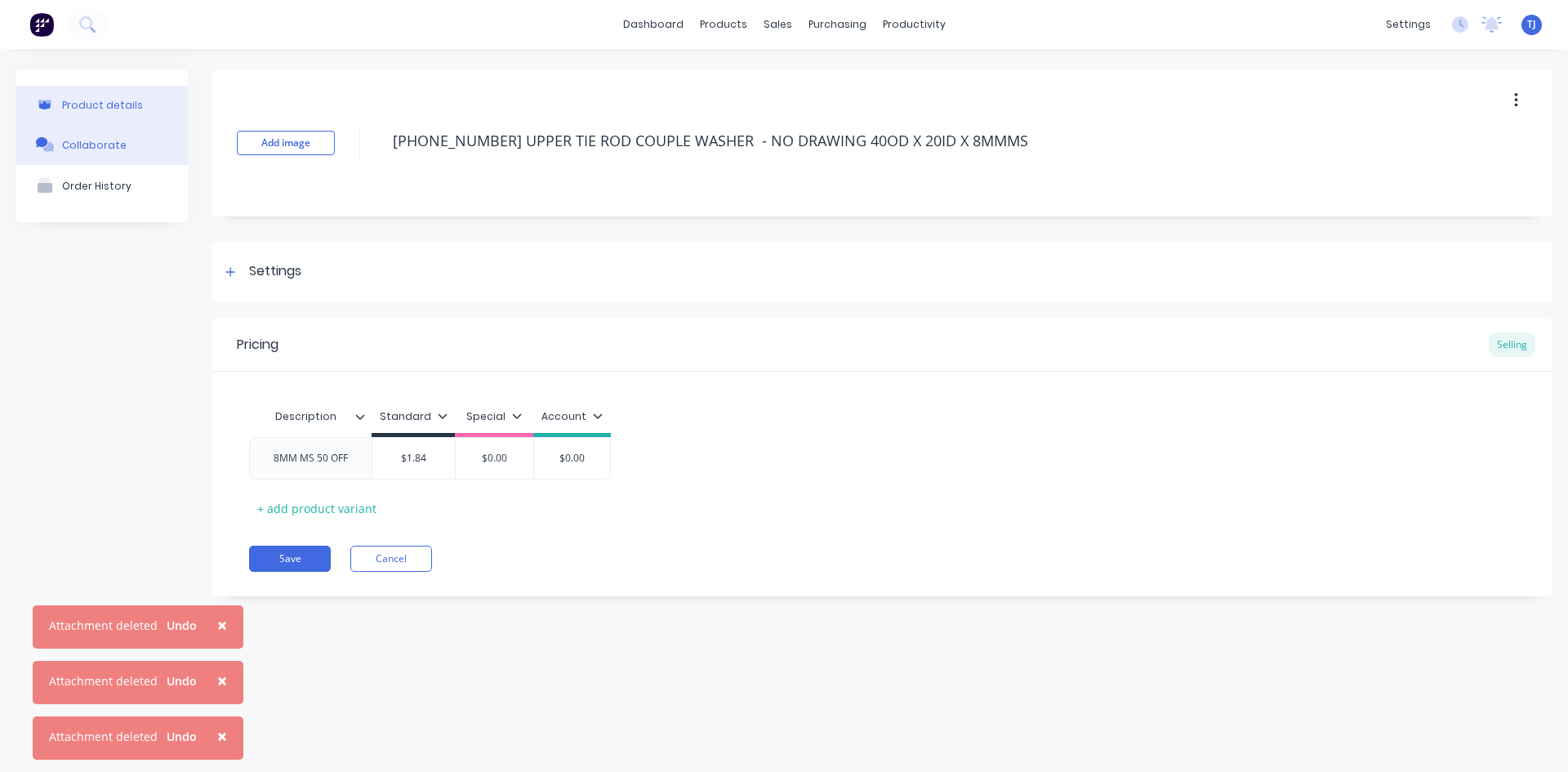
click at [112, 145] on div "Collaborate" at bounding box center [95, 145] width 64 height 12
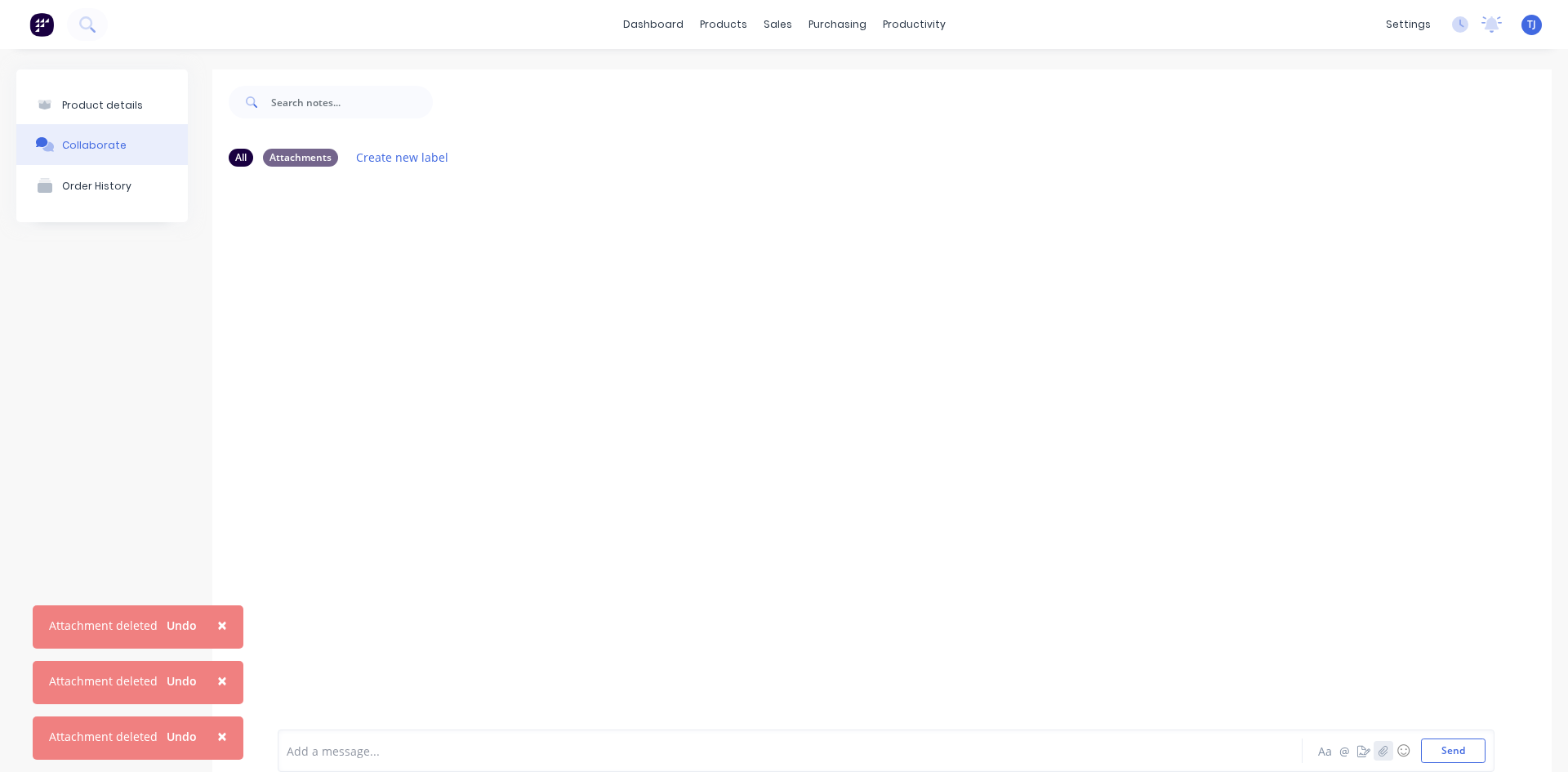
click at [1379, 755] on icon "button" at bounding box center [1383, 751] width 9 height 11
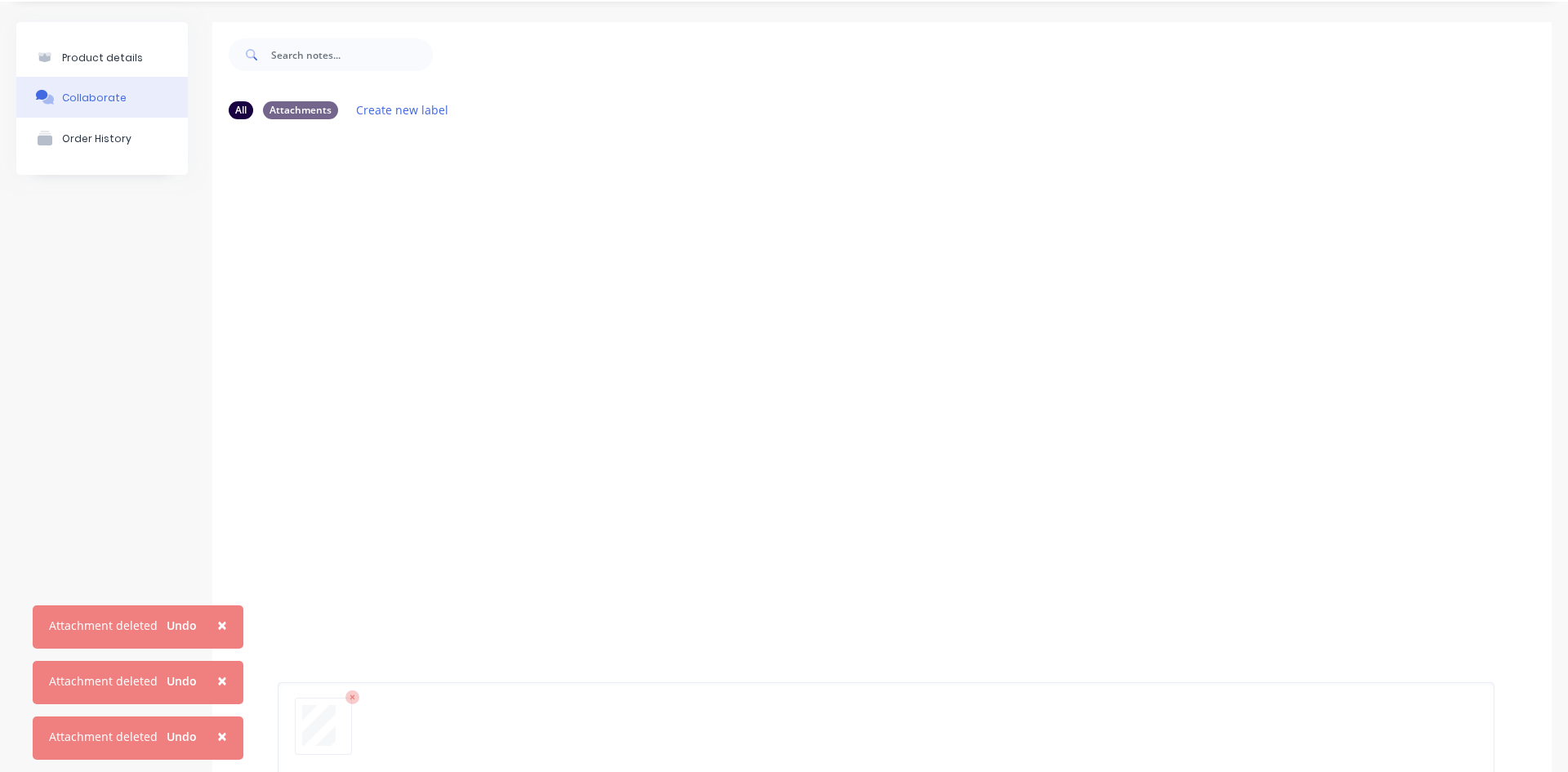
scroll to position [129, 0]
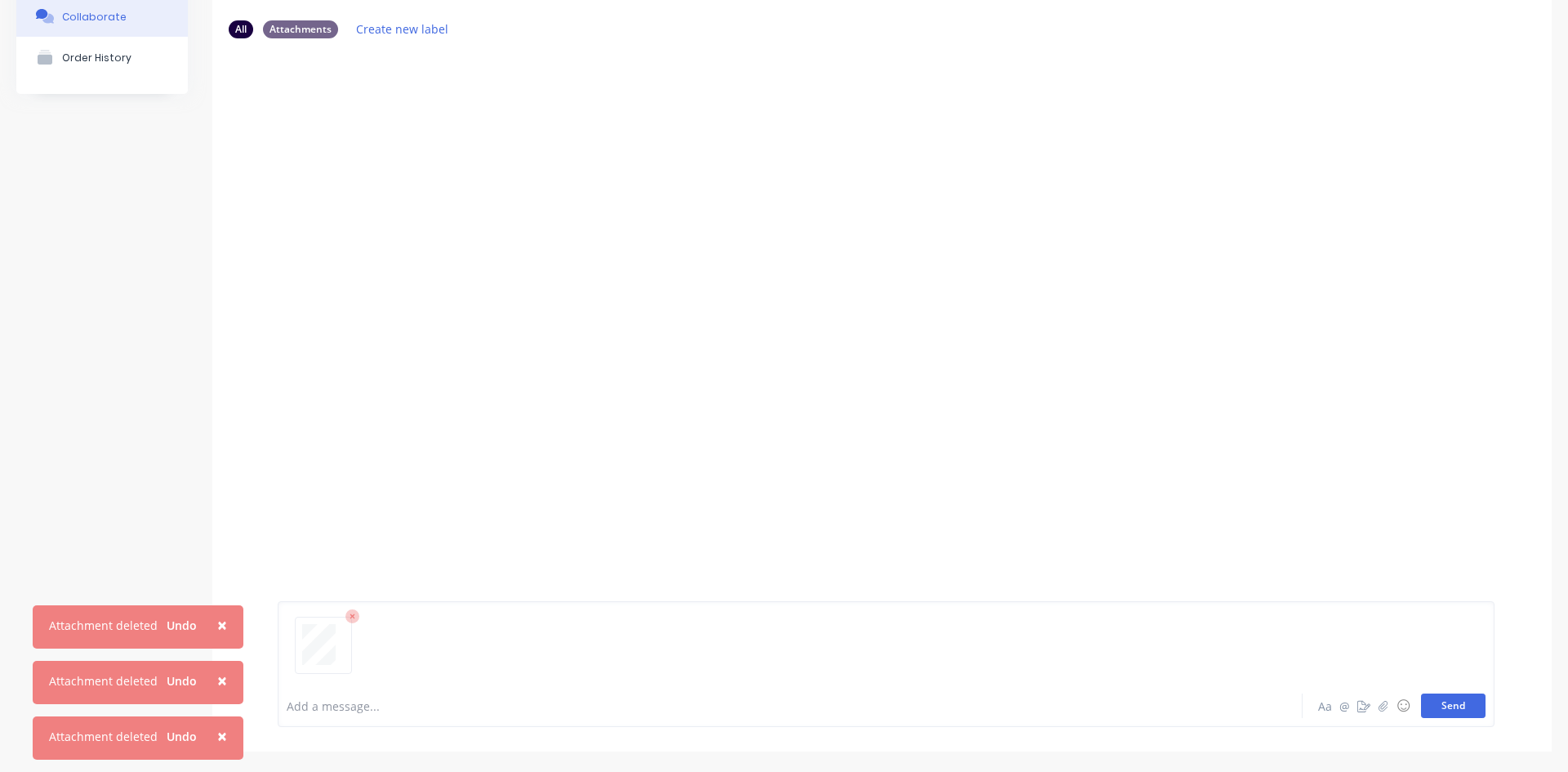
click at [1445, 708] on button "Send" at bounding box center [1454, 705] width 64 height 24
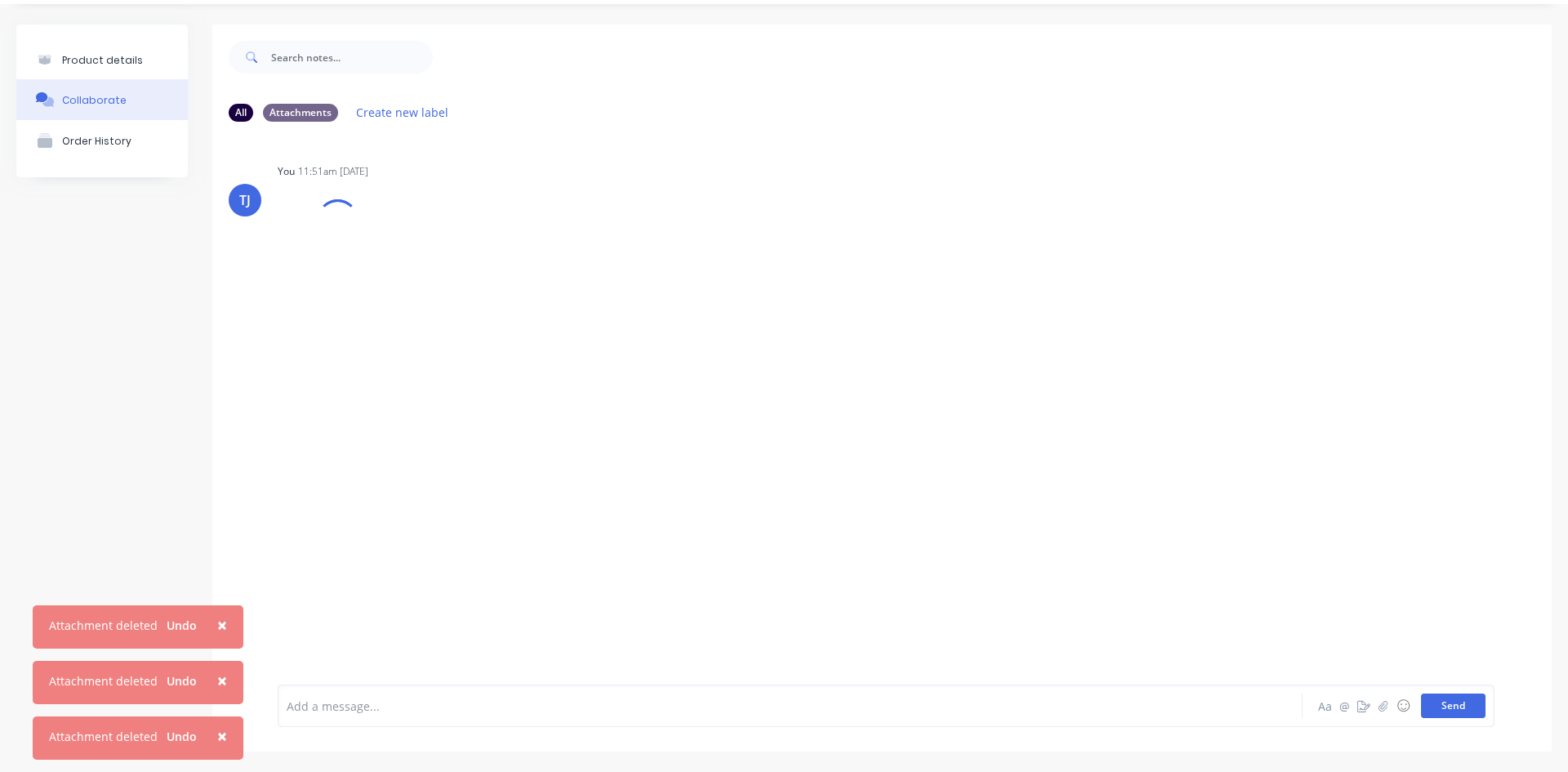
scroll to position [45, 0]
click at [140, 63] on button "Product details" at bounding box center [102, 60] width 171 height 38
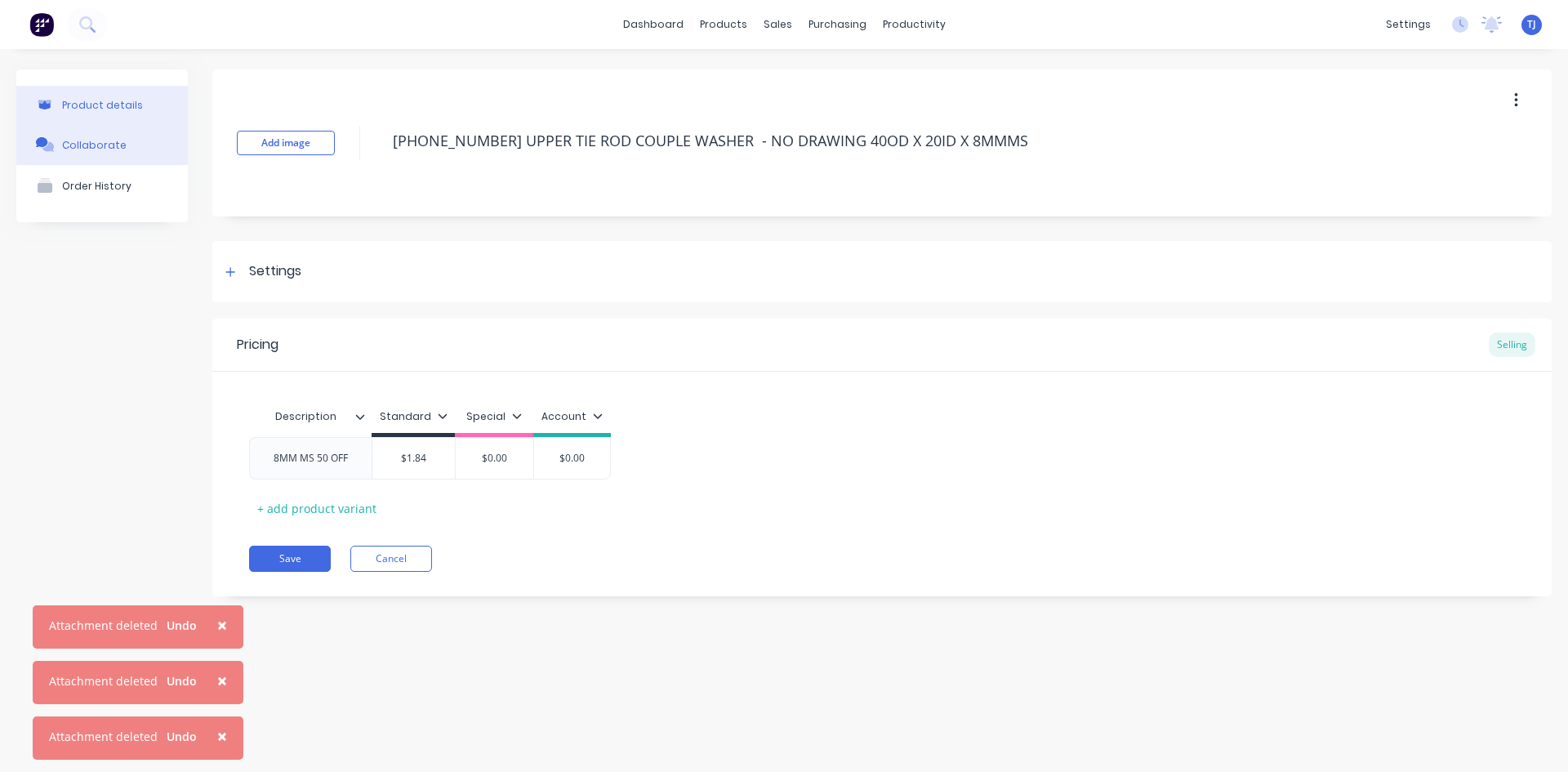
click at [123, 137] on button "Collaborate" at bounding box center [102, 145] width 171 height 41
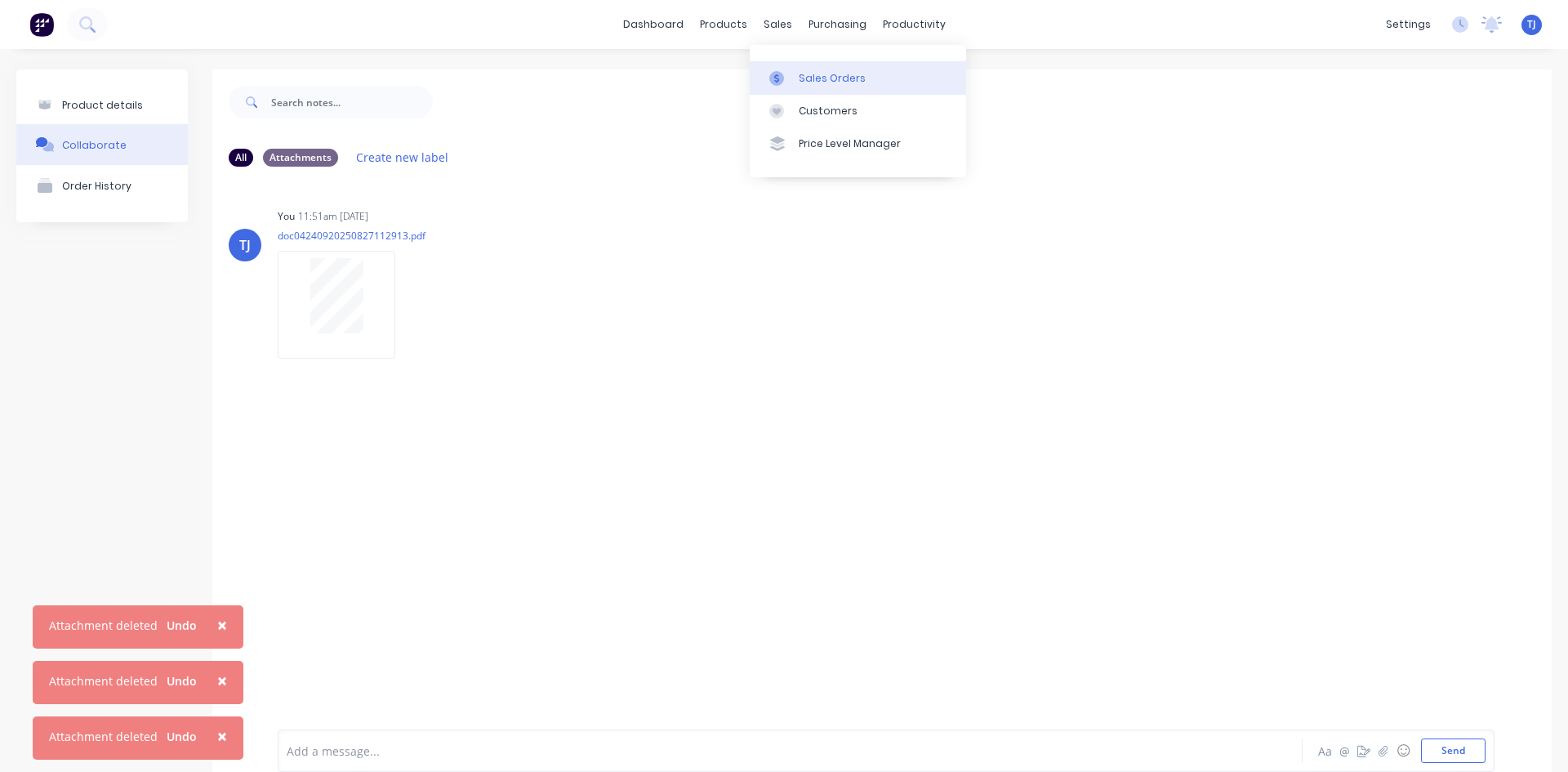
click at [806, 79] on div "Sales Orders" at bounding box center [832, 79] width 67 height 14
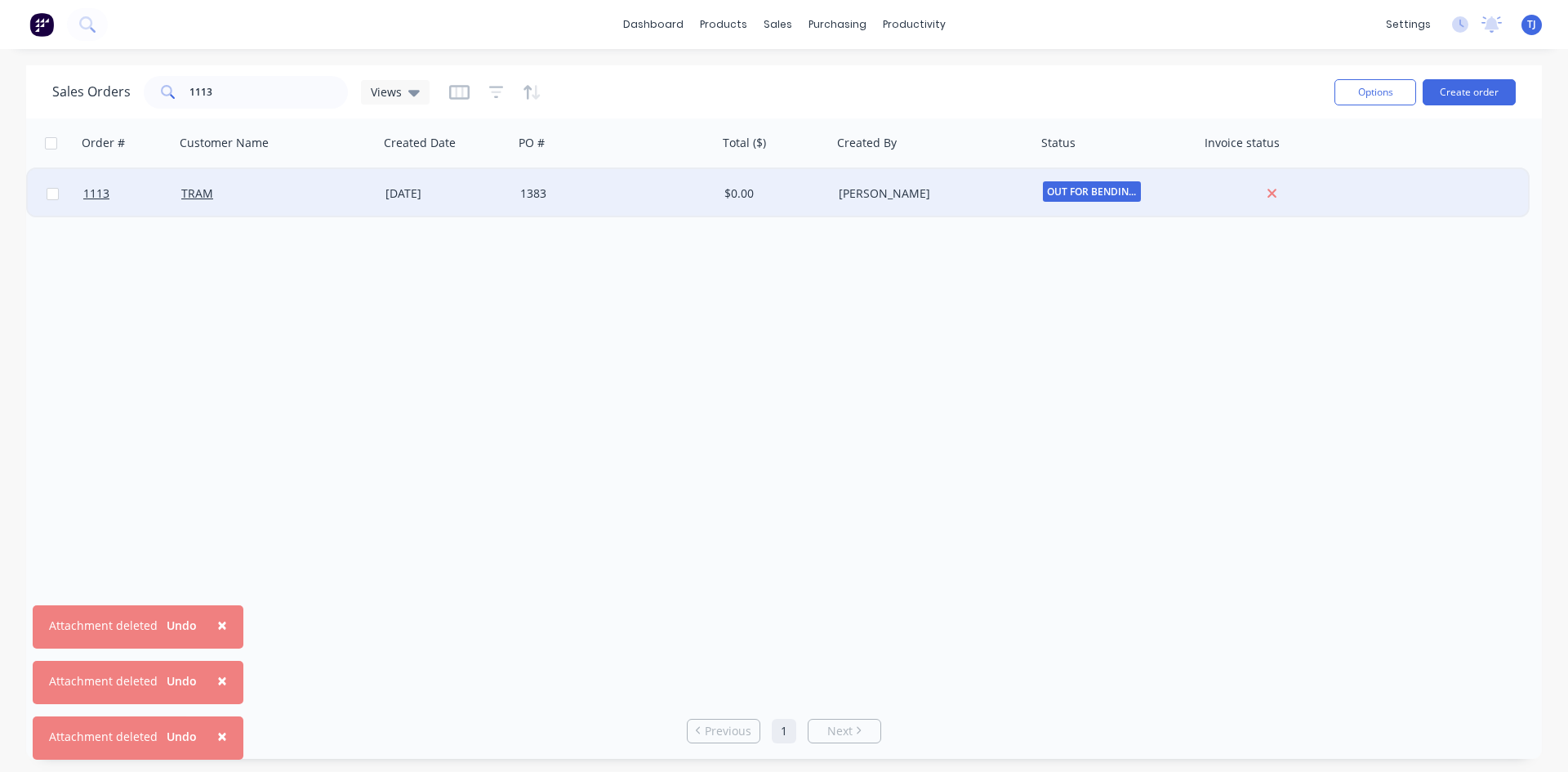
click at [543, 190] on div "1383" at bounding box center [610, 194] width 181 height 16
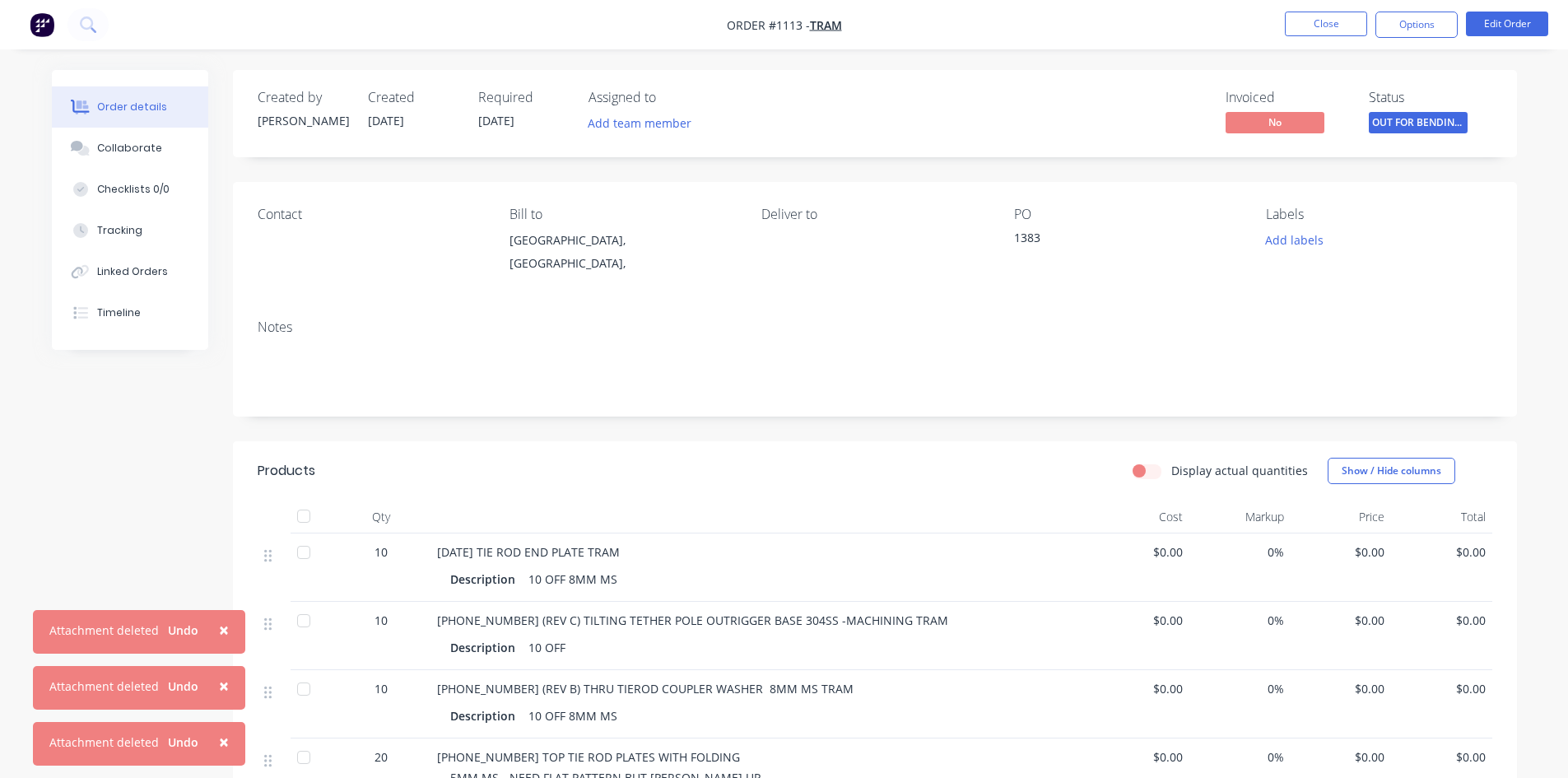
click at [1371, 554] on span "$0.00" at bounding box center [1341, 551] width 88 height 17
click at [1486, 20] on button "Edit Order" at bounding box center [1507, 23] width 83 height 24
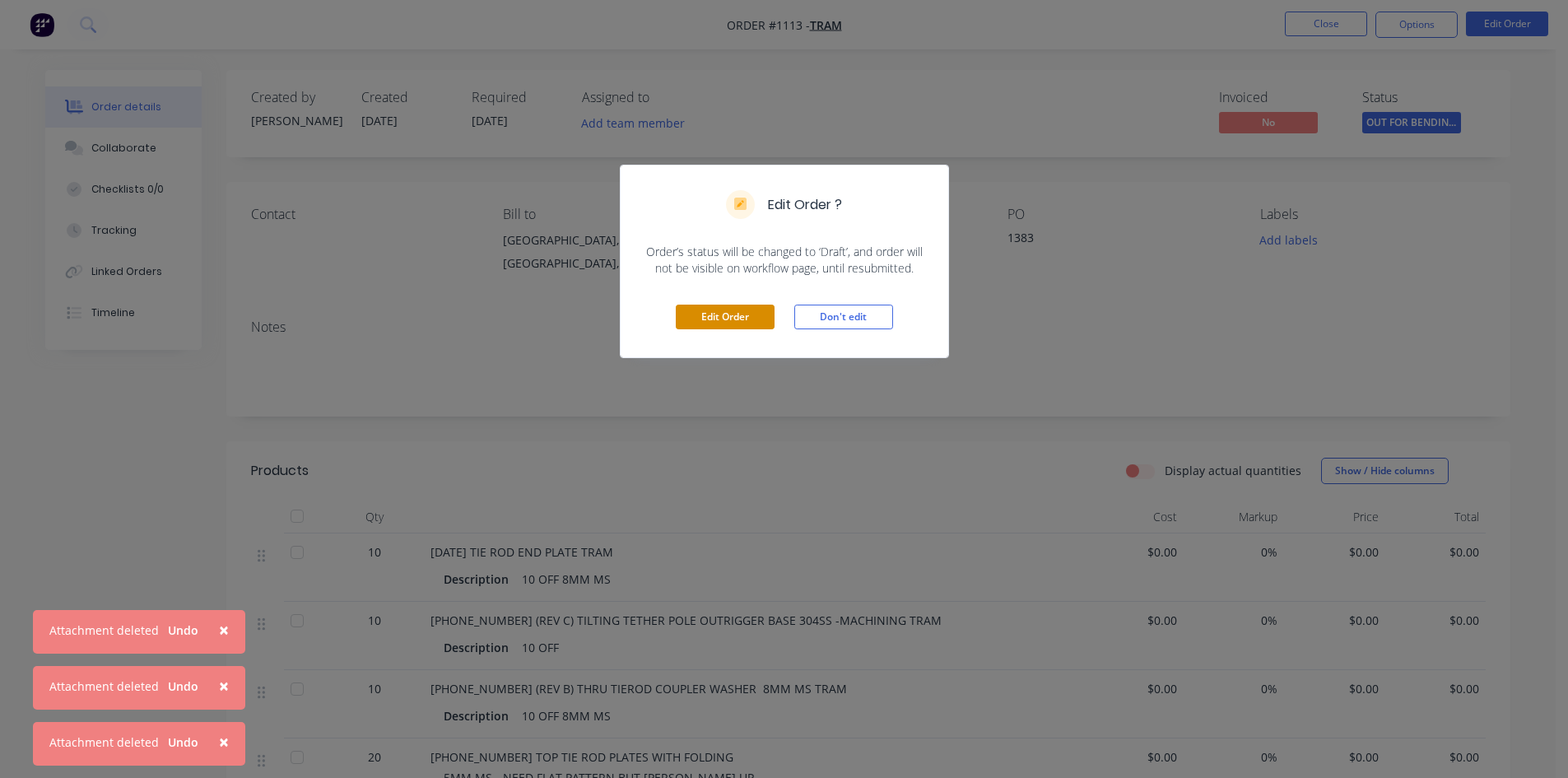
click at [762, 323] on button "Edit Order" at bounding box center [725, 317] width 99 height 24
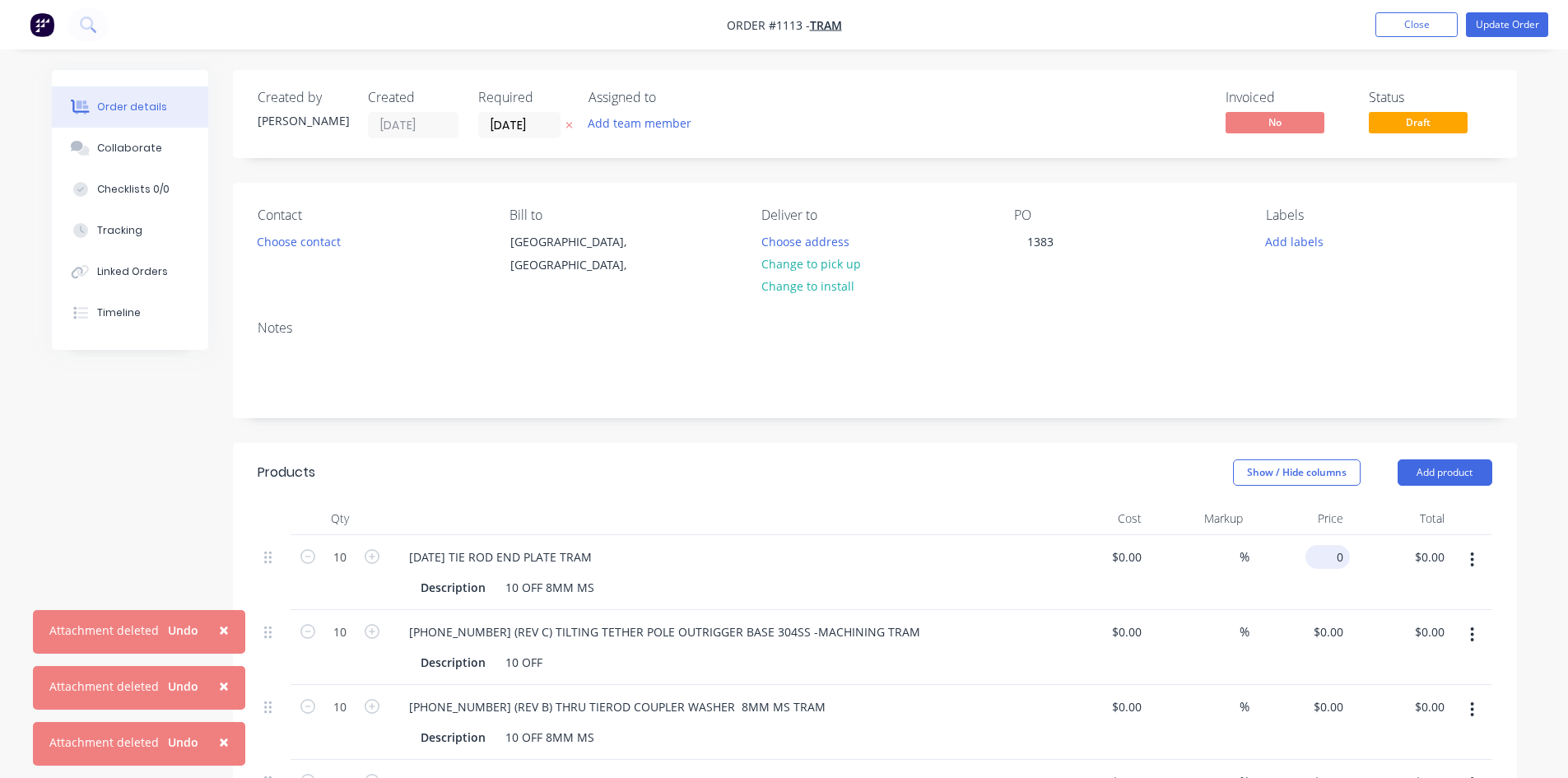
click at [1339, 559] on input "0" at bounding box center [1331, 557] width 38 height 24
click at [1326, 637] on div "0 $0.00" at bounding box center [1327, 631] width 44 height 24
click at [1325, 713] on div "0 0" at bounding box center [1299, 722] width 102 height 75
click at [1331, 714] on div "0 0" at bounding box center [1340, 707] width 19 height 24
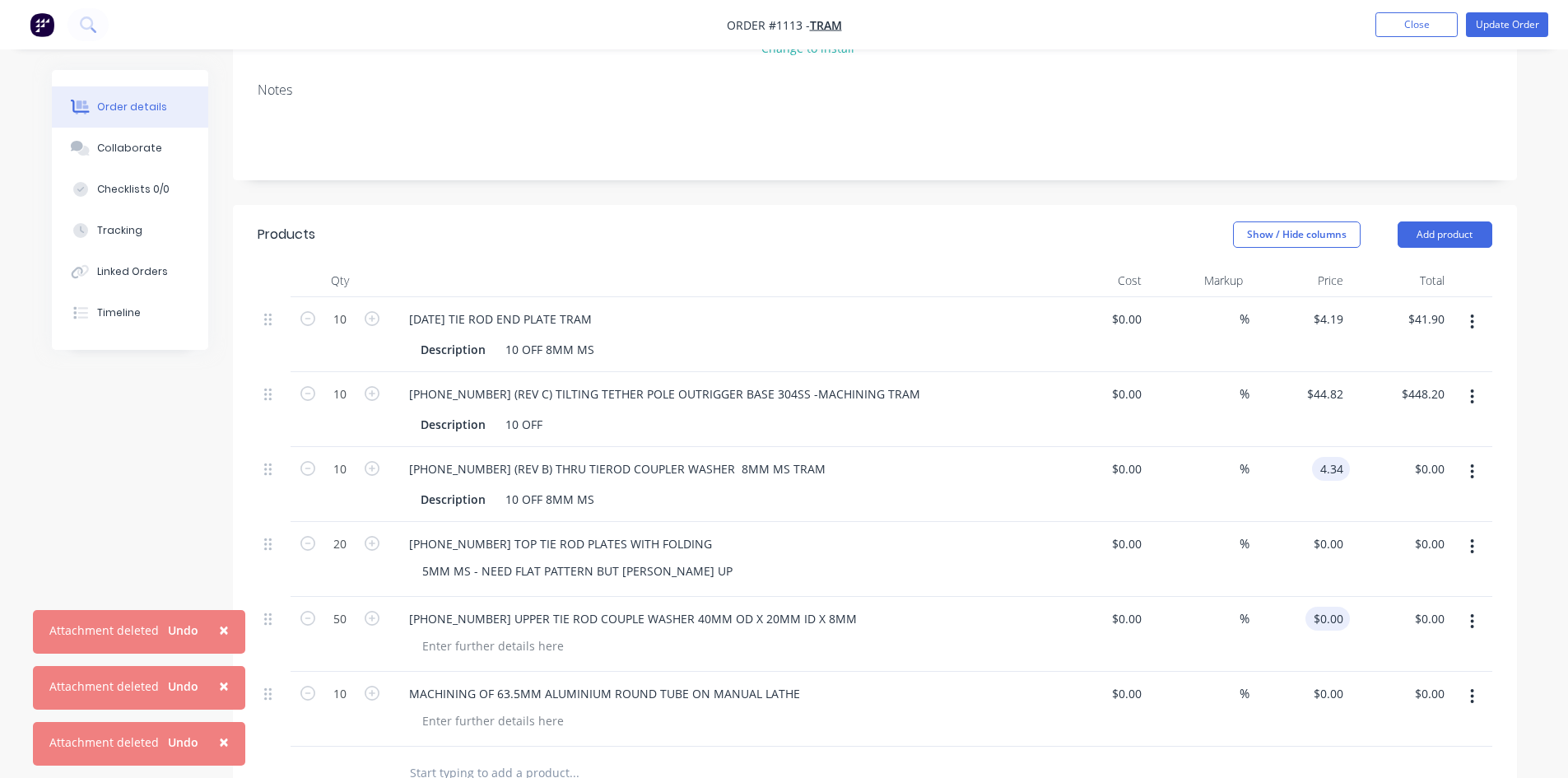
scroll to position [247, 0]
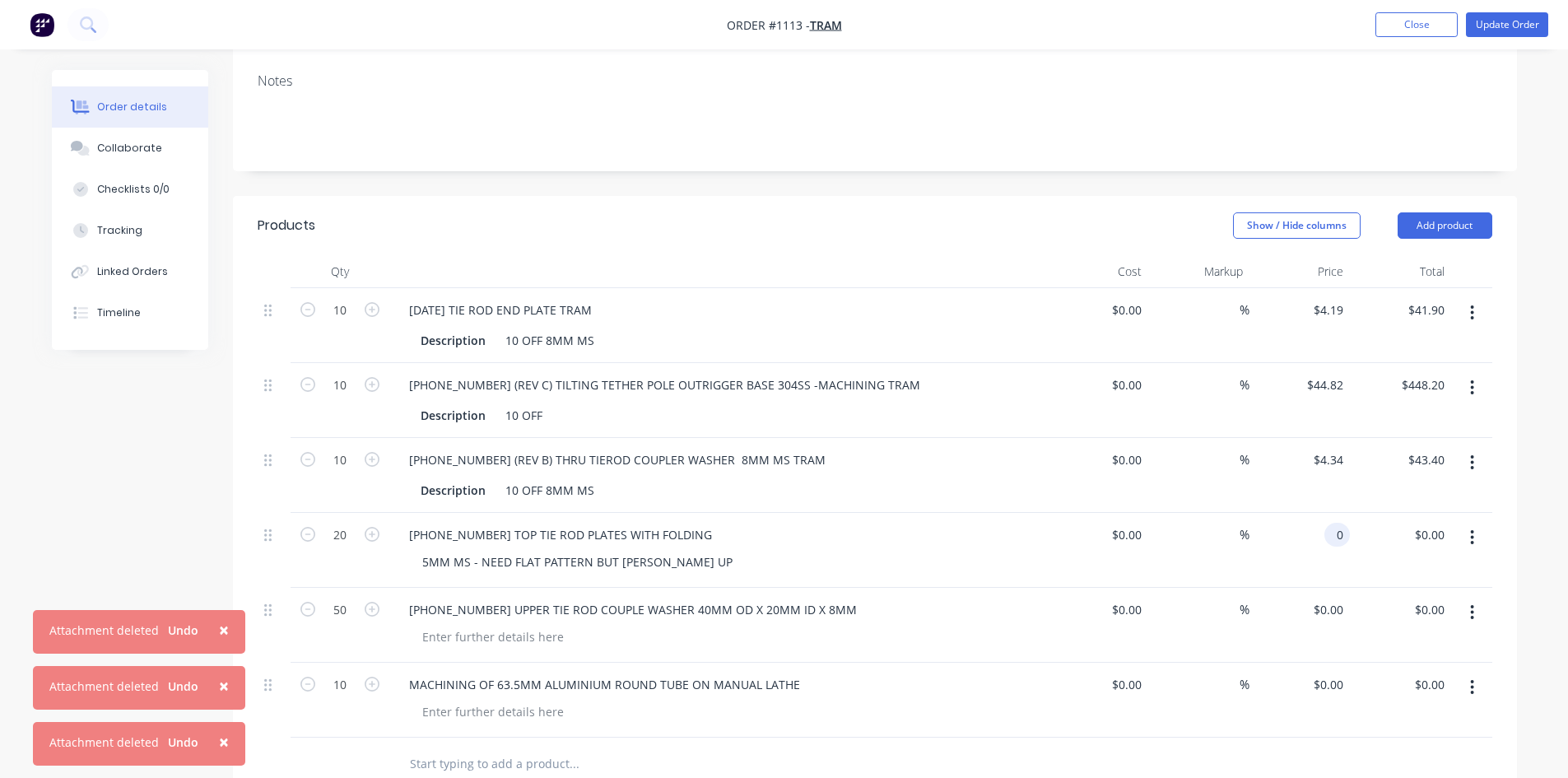
click at [1327, 531] on div "0 0" at bounding box center [1337, 534] width 25 height 24
click at [626, 565] on div "5MM MS - NEED FLAT PATTERN BUT [PERSON_NAME] UP" at bounding box center [577, 561] width 336 height 24
click at [631, 562] on div "5MM MS - NEED FLAT PATTERN BUT [PERSON_NAME] UP" at bounding box center [577, 561] width 336 height 24
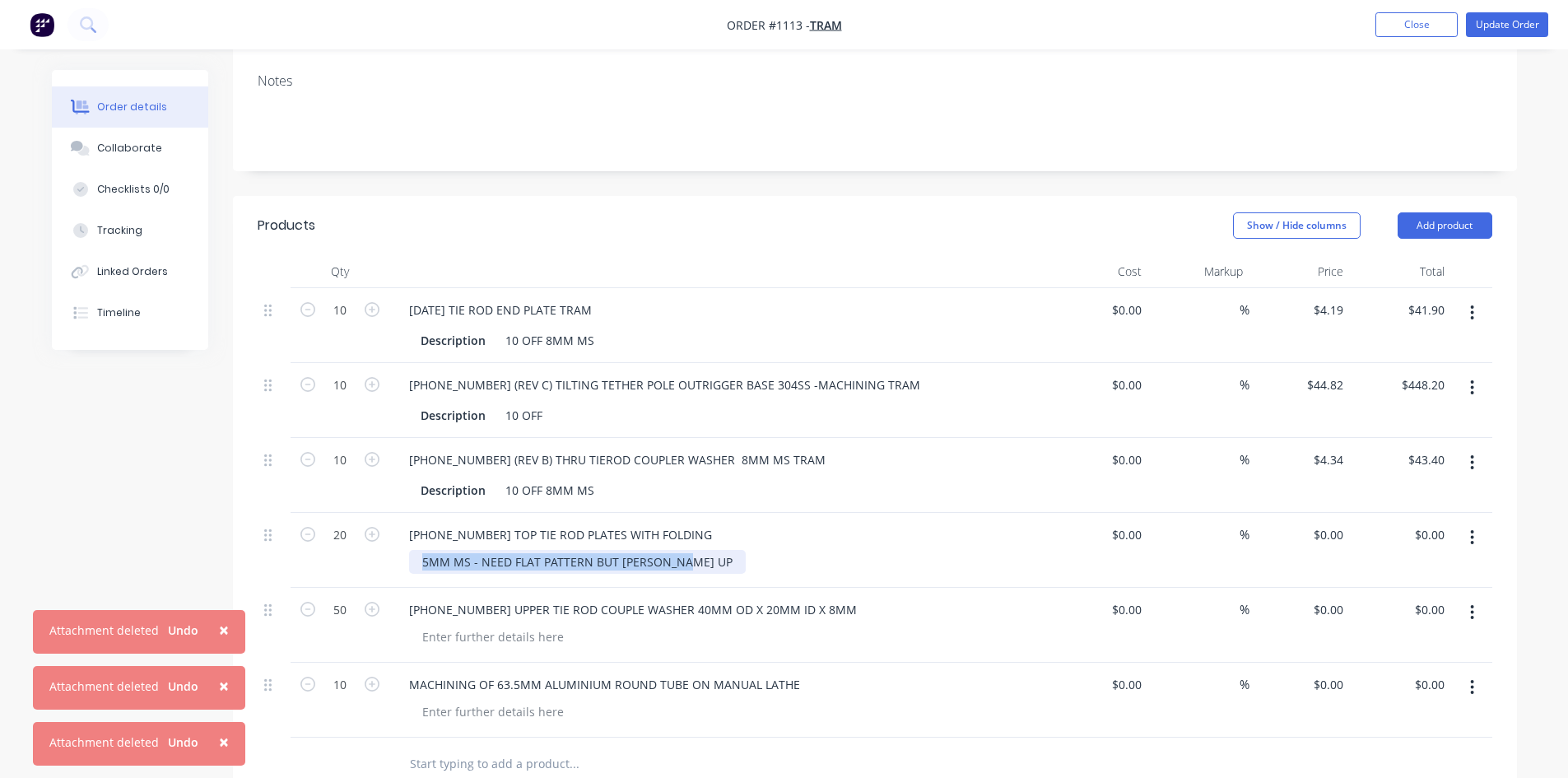
click at [631, 562] on div "5MM MS - NEED FLAT PATTERN BUT [PERSON_NAME] UP" at bounding box center [577, 561] width 336 height 24
click at [630, 566] on div "5MM MS - NEED FLAT PATTERN BUT [PERSON_NAME] UP" at bounding box center [577, 561] width 336 height 24
click at [717, 567] on div "5MM MS - NEED FLAT PATTERN BUT MSHED DREW UP" at bounding box center [569, 561] width 321 height 24
click at [1317, 542] on div "0 0" at bounding box center [1299, 550] width 102 height 75
click at [1318, 605] on div "0 0" at bounding box center [1299, 625] width 102 height 75
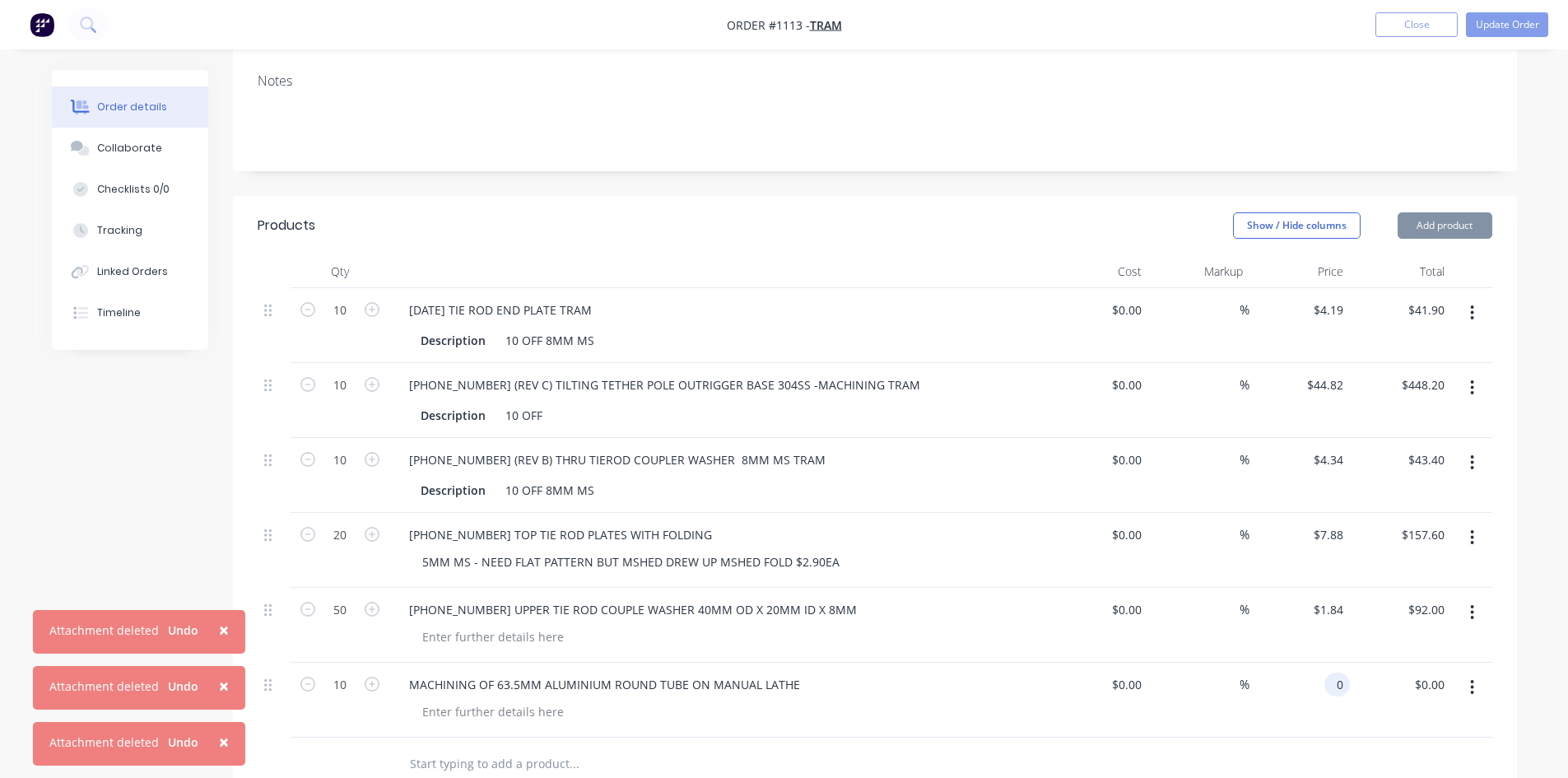
click at [1323, 682] on div "0 0" at bounding box center [1299, 700] width 102 height 75
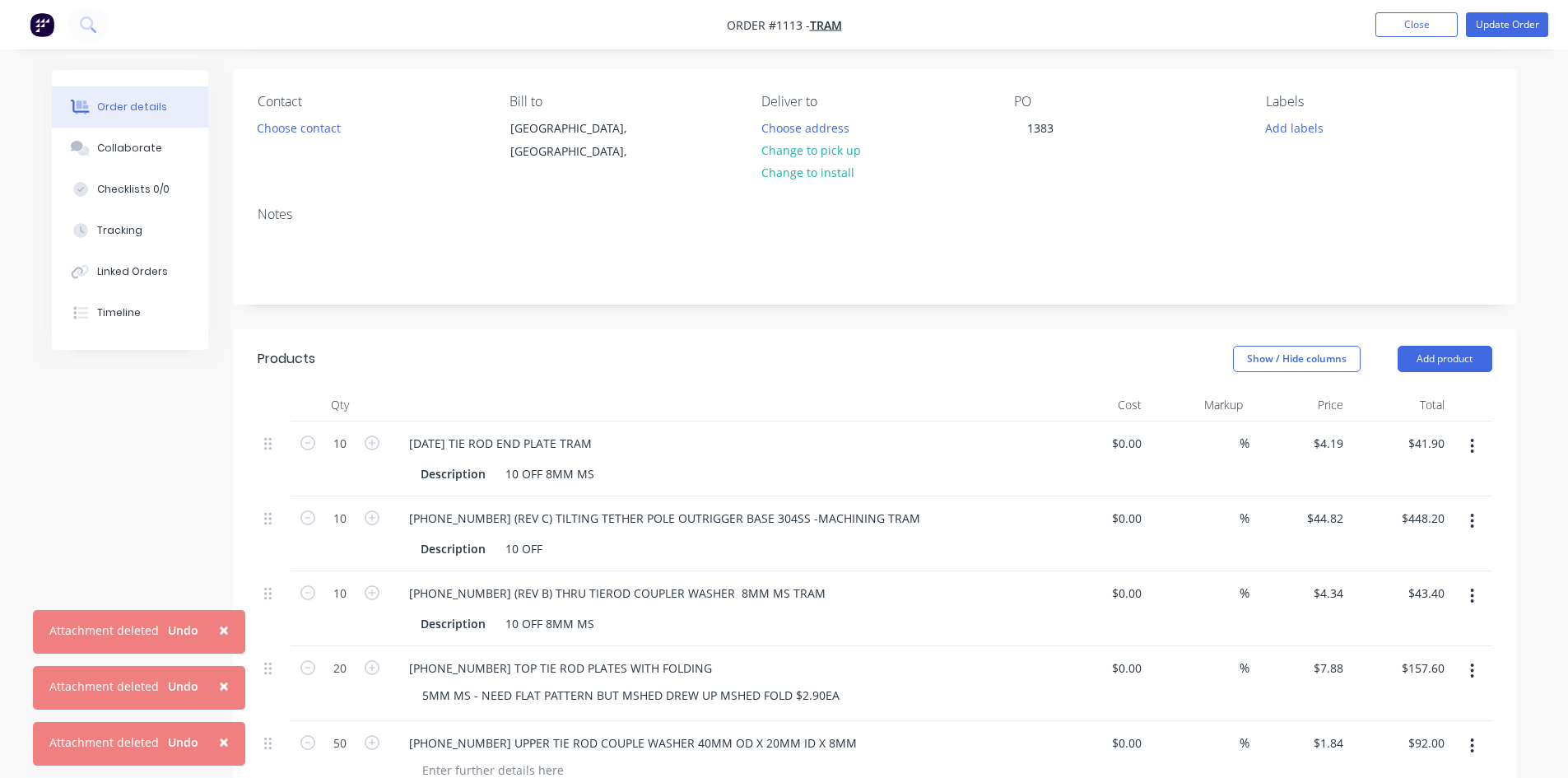
scroll to position [0, 0]
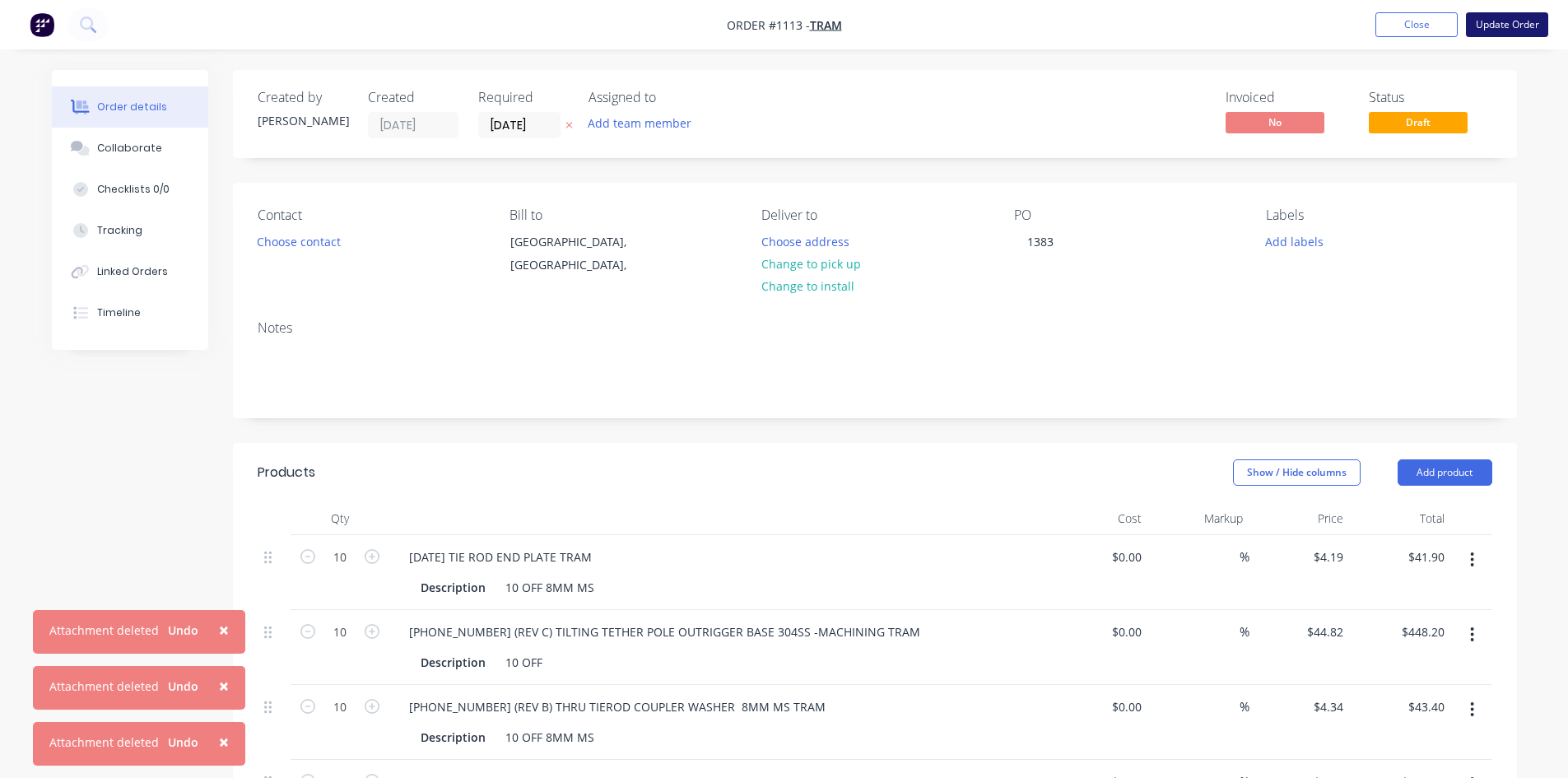
click at [1519, 22] on button "Update Order" at bounding box center [1507, 24] width 83 height 24
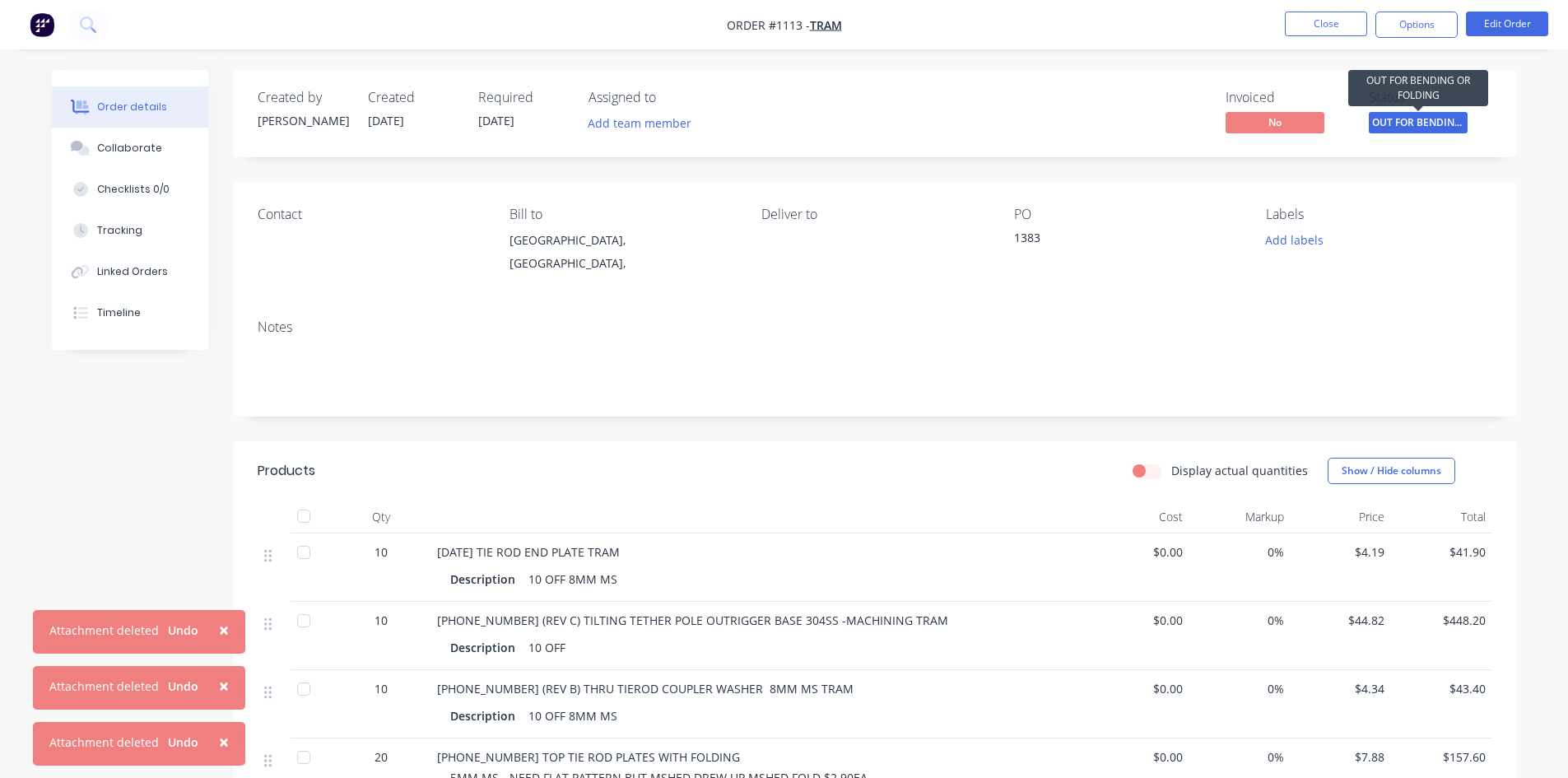
click at [1435, 121] on span "OUT FOR BENDING..." at bounding box center [1418, 121] width 99 height 21
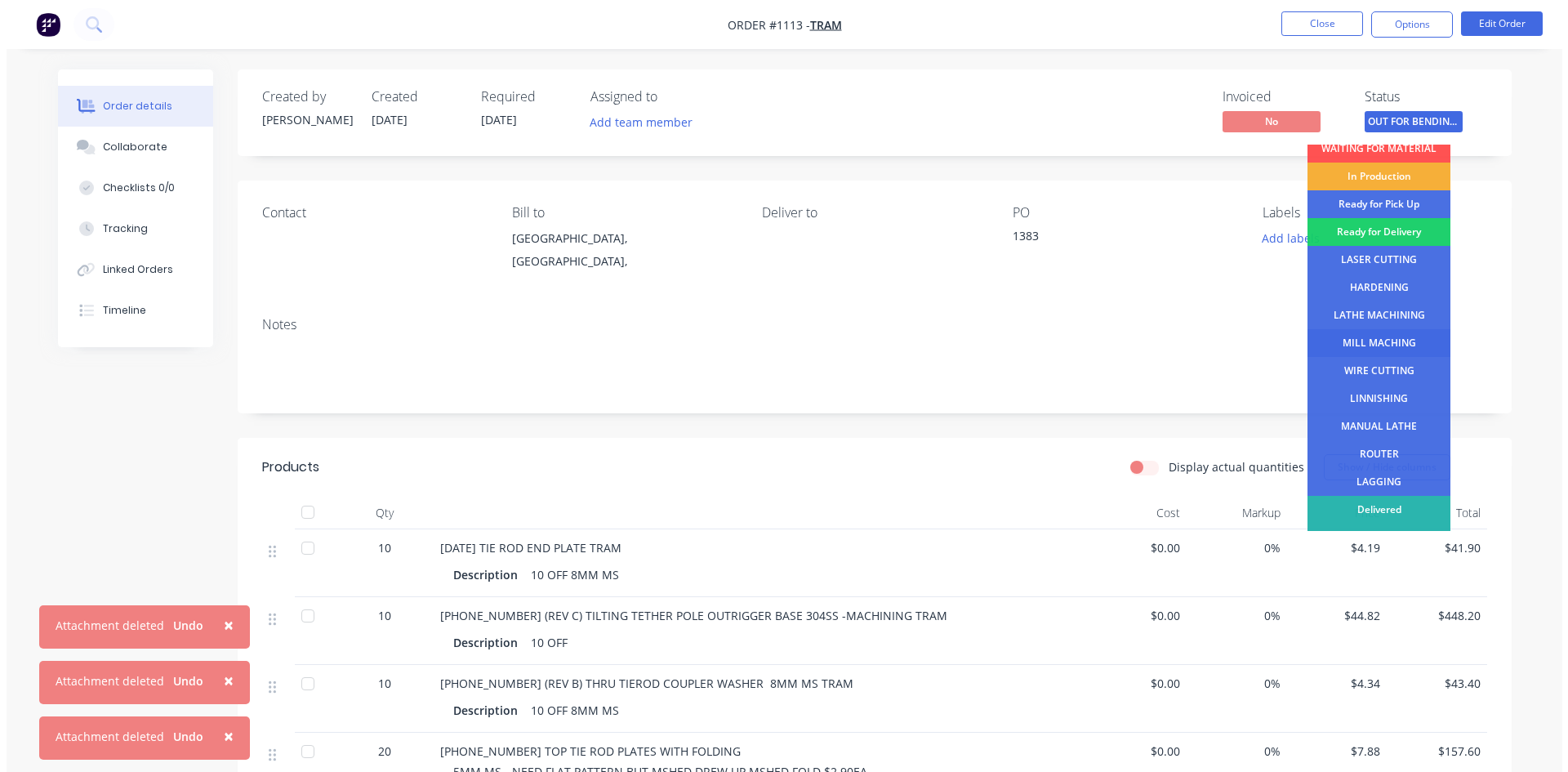
scroll to position [58, 0]
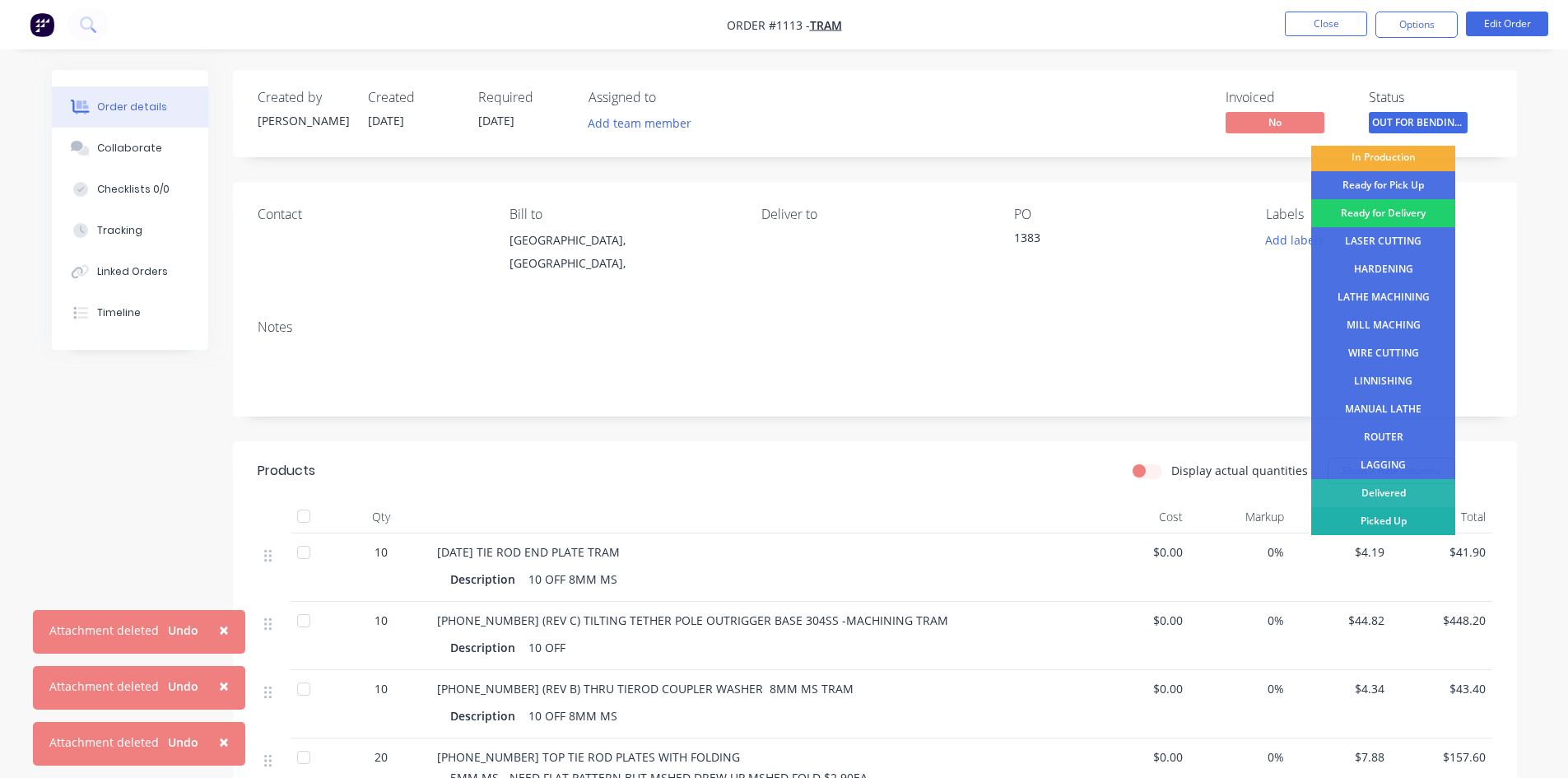
click at [1394, 527] on div "Picked Up" at bounding box center [1383, 521] width 144 height 28
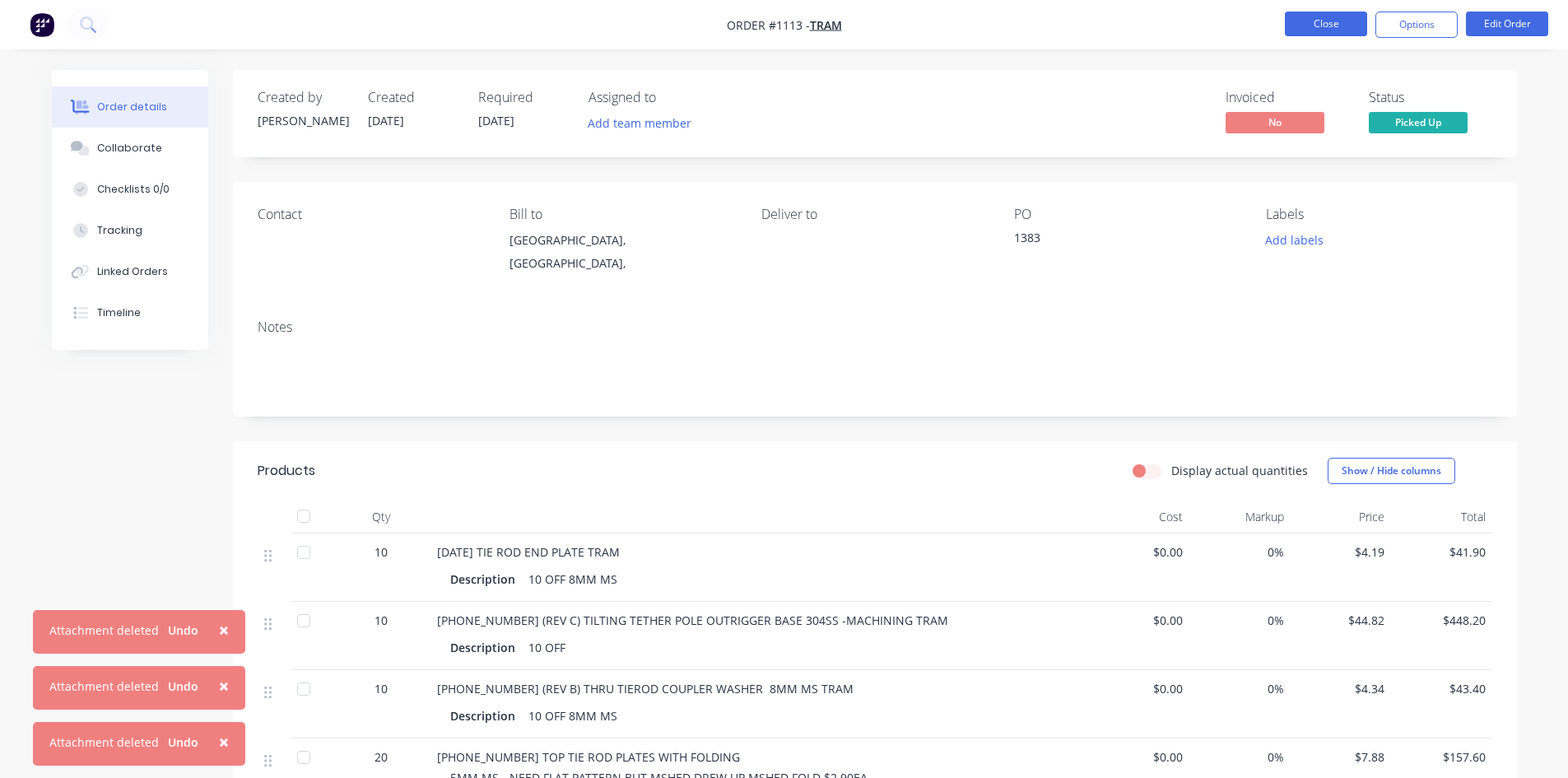
click at [1320, 20] on button "Close" at bounding box center [1326, 23] width 83 height 24
